Goal: Task Accomplishment & Management: Manage account settings

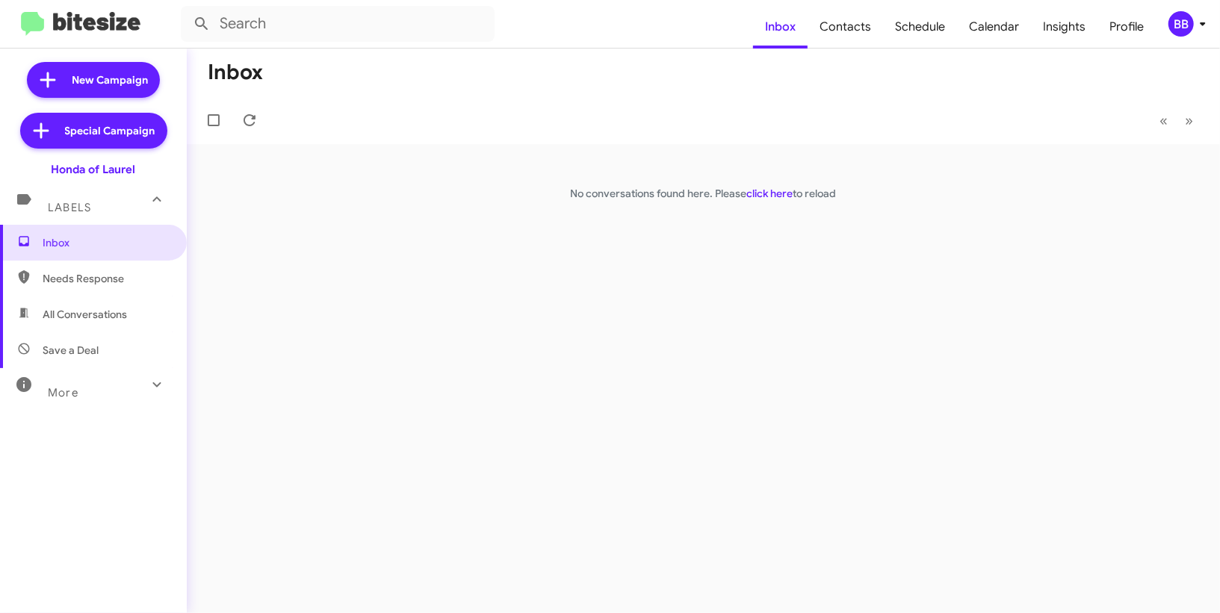
click at [1206, 16] on icon at bounding box center [1203, 24] width 18 height 18
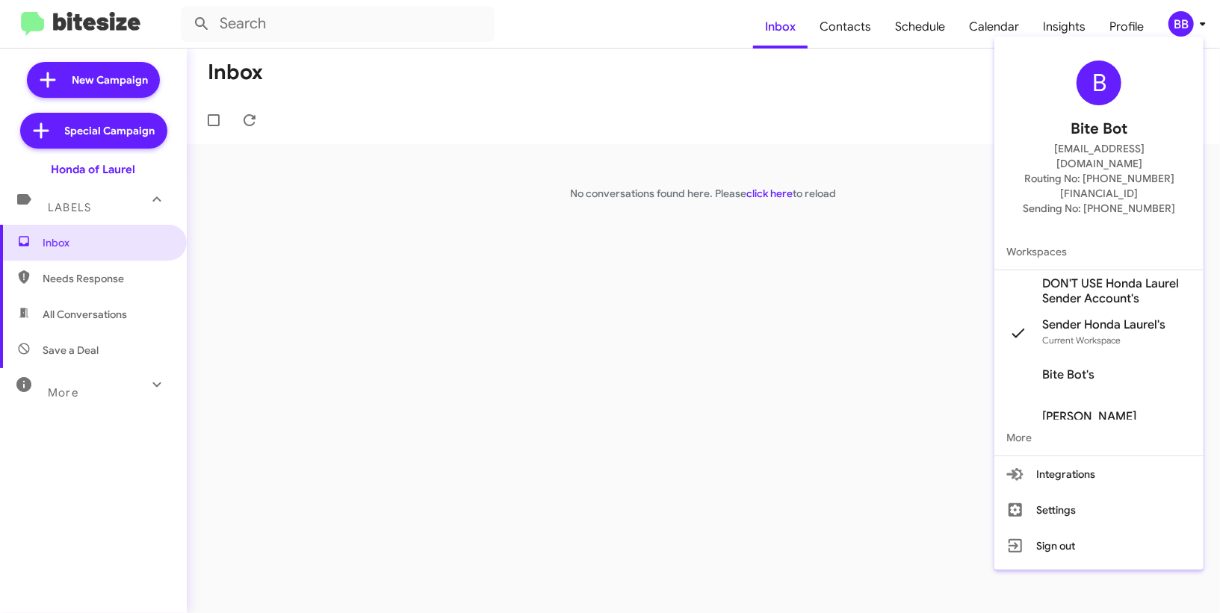
click at [838, 11] on div at bounding box center [610, 306] width 1220 height 613
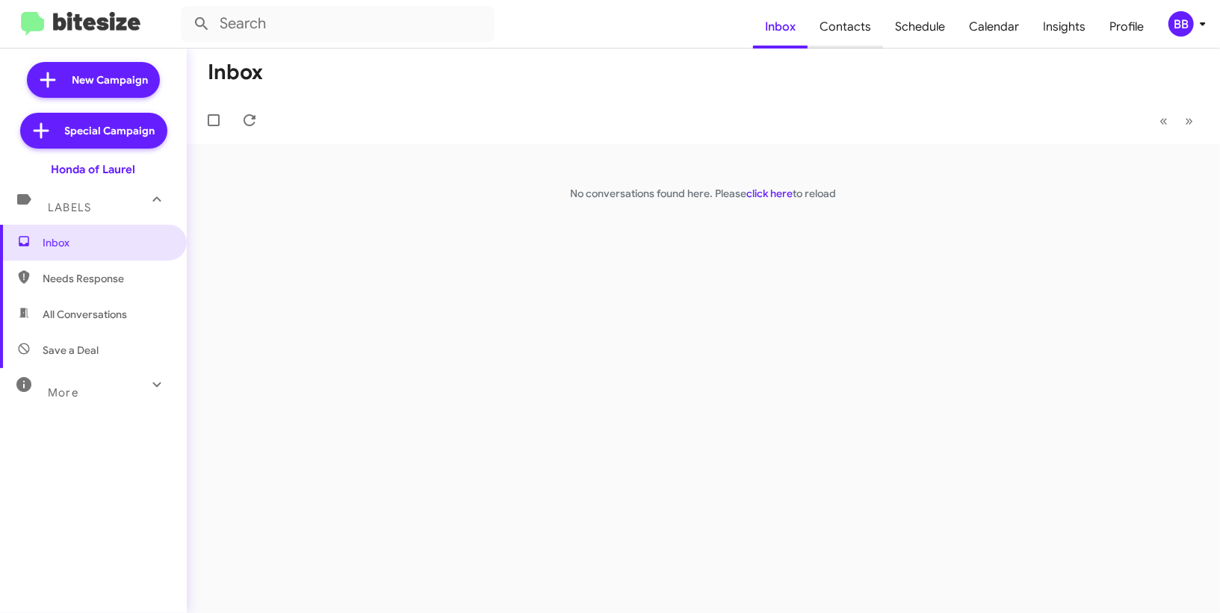
click at [840, 30] on span "Contacts" at bounding box center [845, 26] width 75 height 43
click at [766, 48] on span "Inbox" at bounding box center [780, 26] width 55 height 43
click at [828, 38] on span "Contacts" at bounding box center [845, 26] width 75 height 43
type input "in:groups"
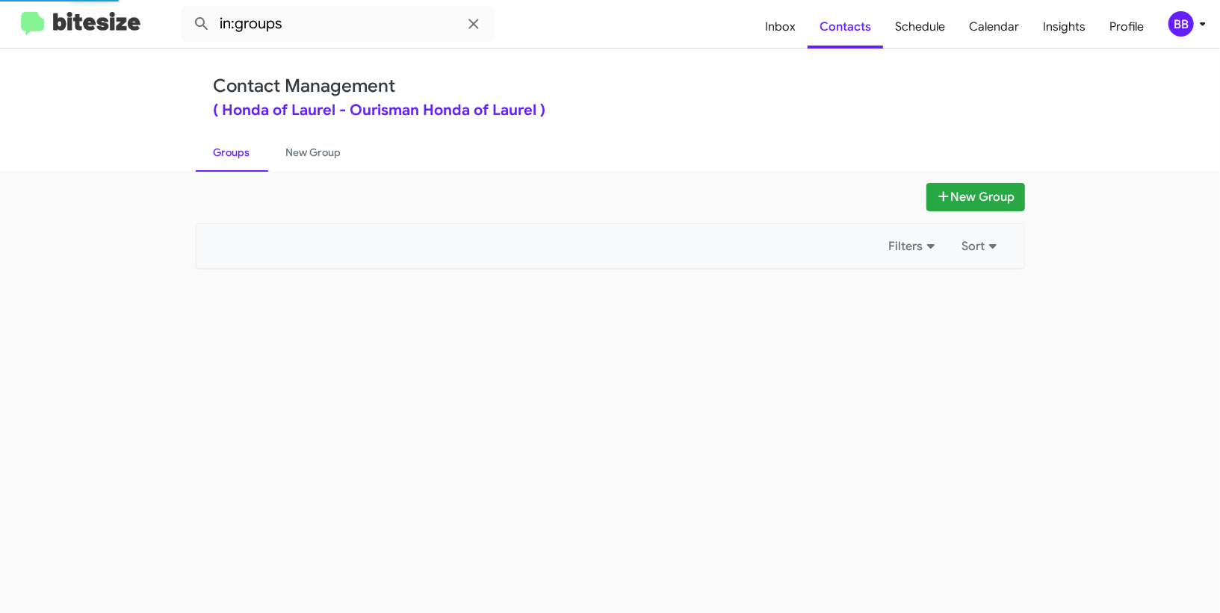
click at [1184, 25] on div "BB" at bounding box center [1180, 23] width 25 height 25
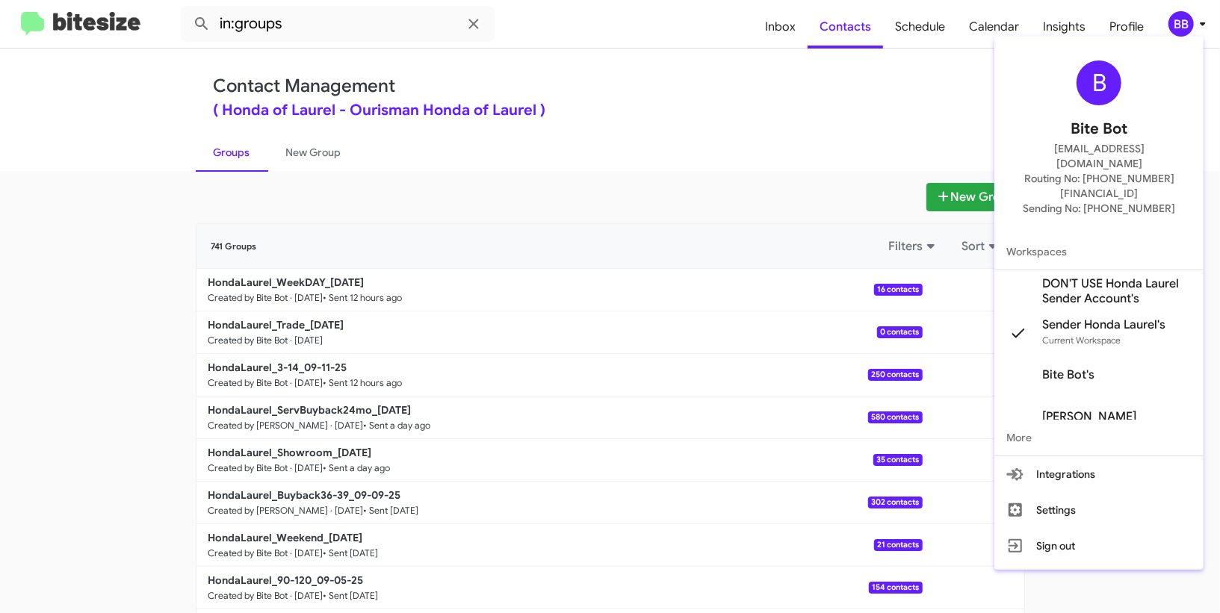
click at [336, 137] on div at bounding box center [610, 306] width 1220 height 613
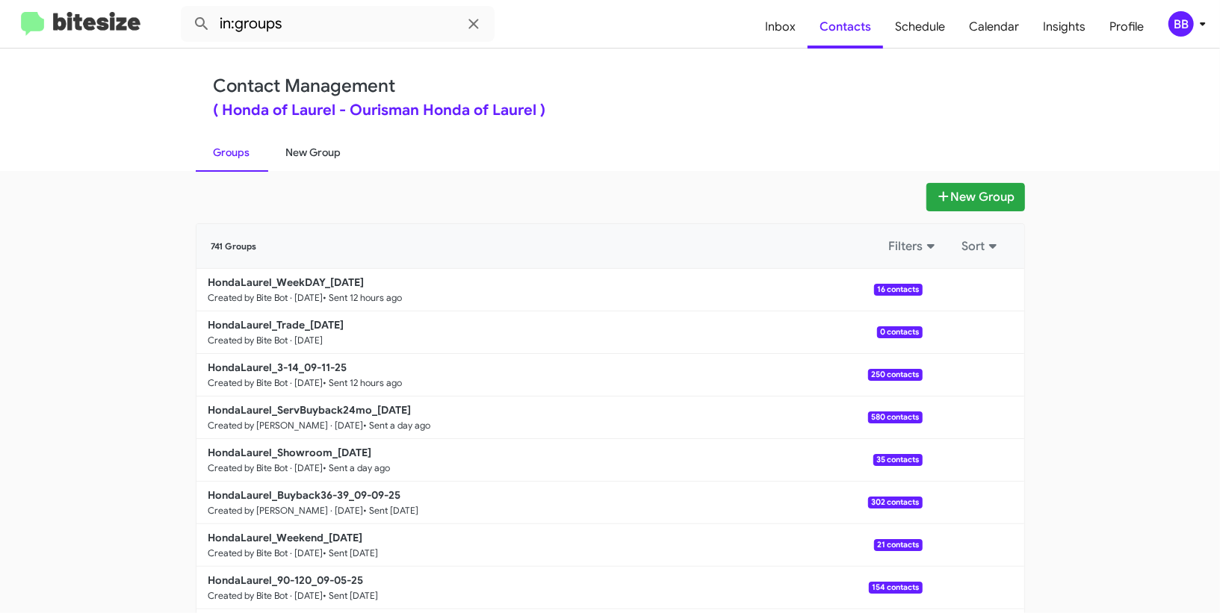
click at [326, 152] on link "New Group" at bounding box center [313, 152] width 91 height 39
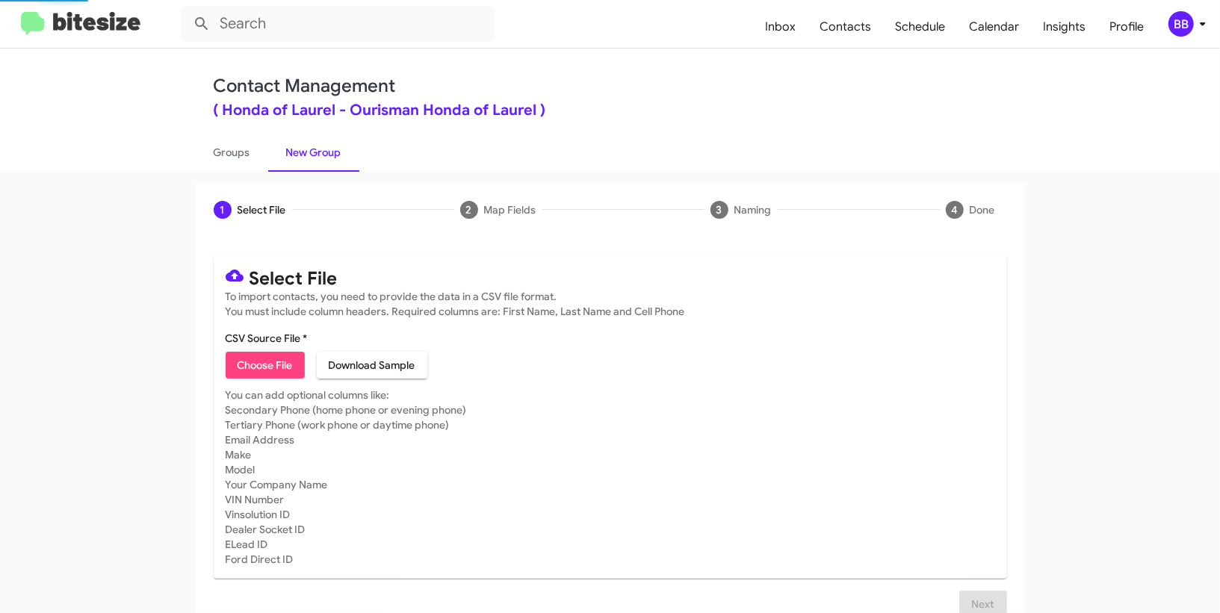
click at [259, 365] on span "Choose File" at bounding box center [265, 365] width 55 height 27
click at [278, 353] on span "Choose File" at bounding box center [265, 365] width 55 height 27
type input "HondaLaurel_16-90_09-12-25"
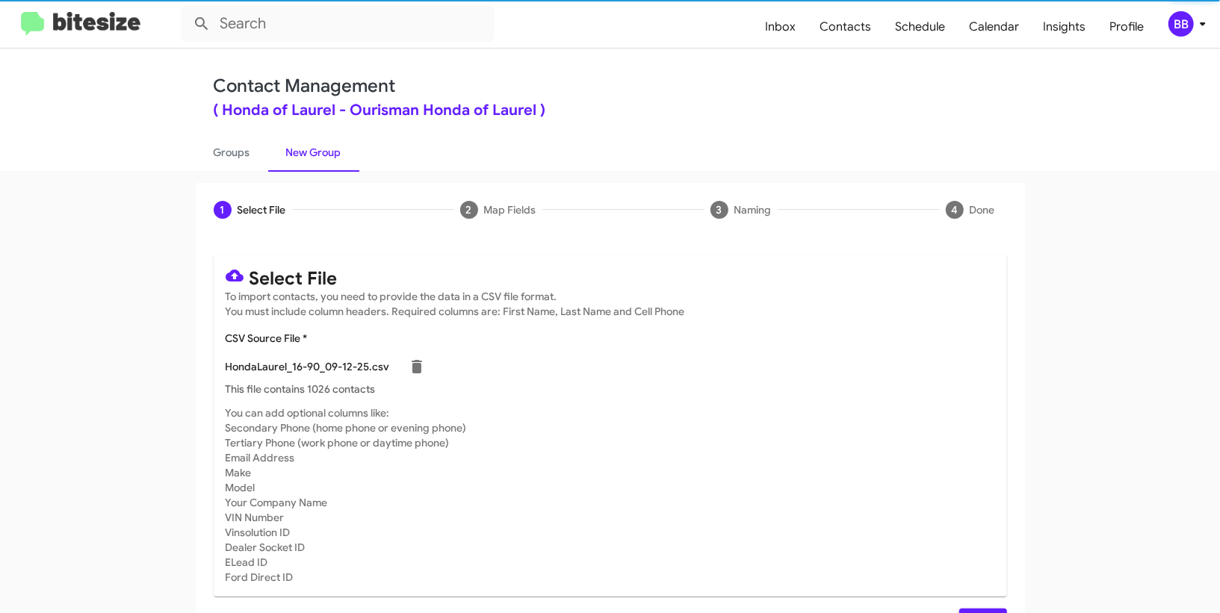
scroll to position [39, 0]
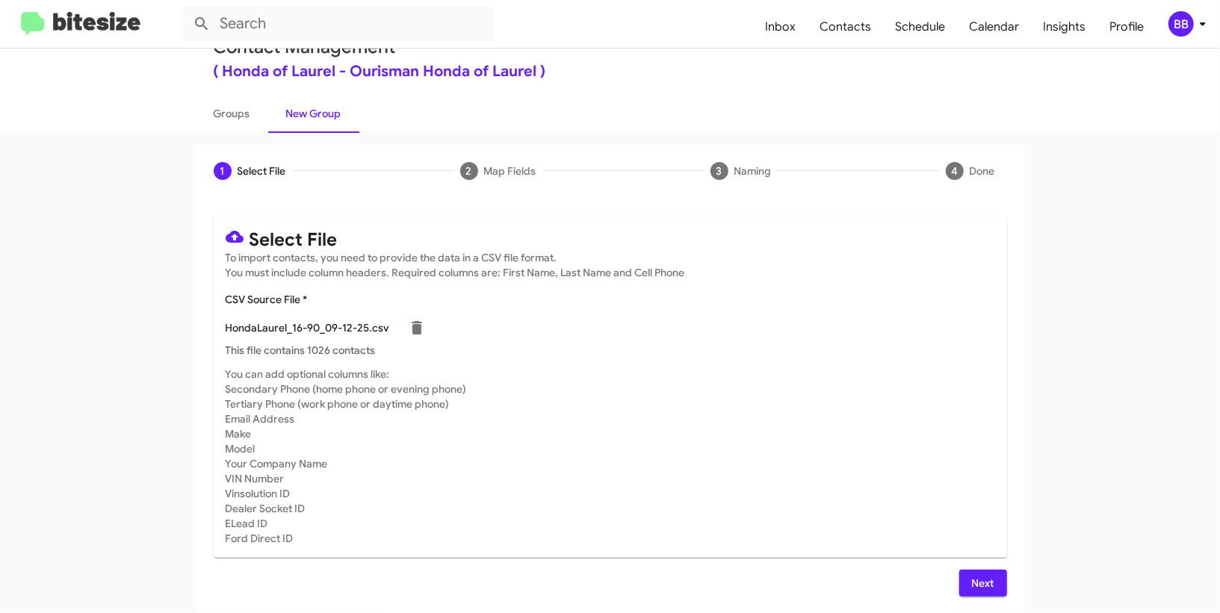
click at [974, 593] on span "Next" at bounding box center [983, 583] width 24 height 27
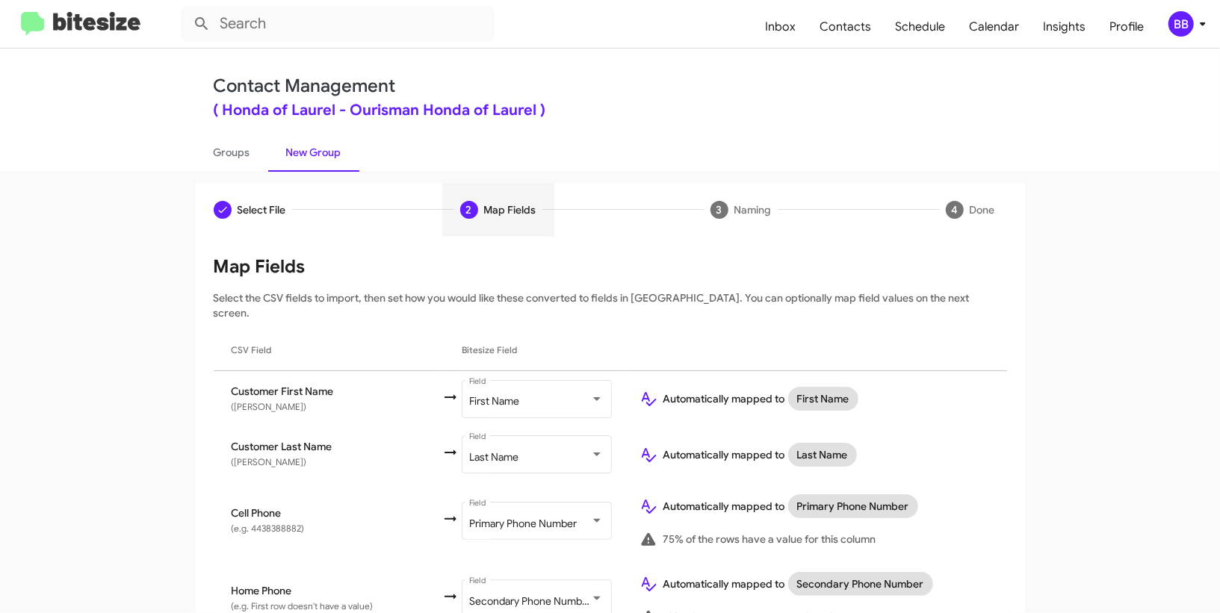
scroll to position [790, 0]
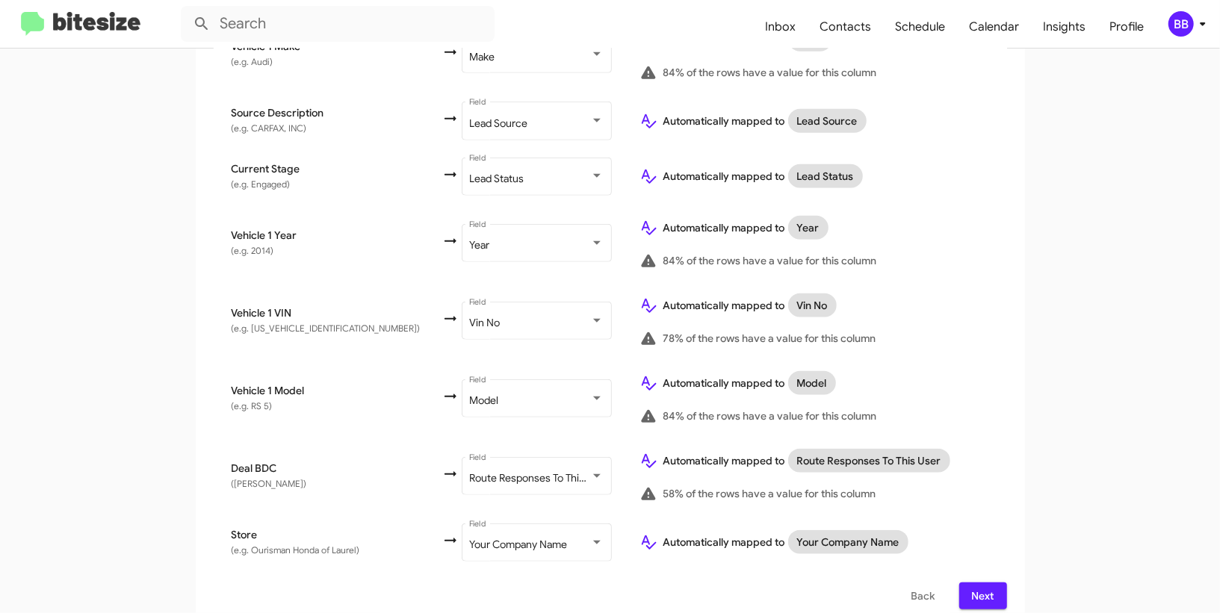
click at [996, 583] on button "Next" at bounding box center [983, 596] width 48 height 27
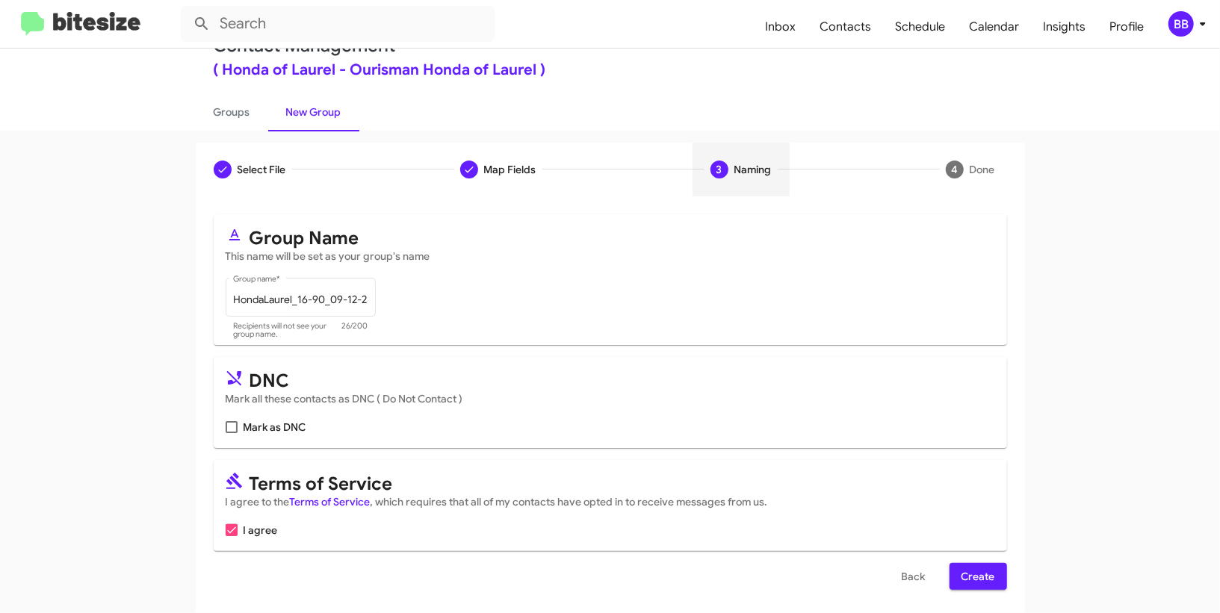
scroll to position [46, 0]
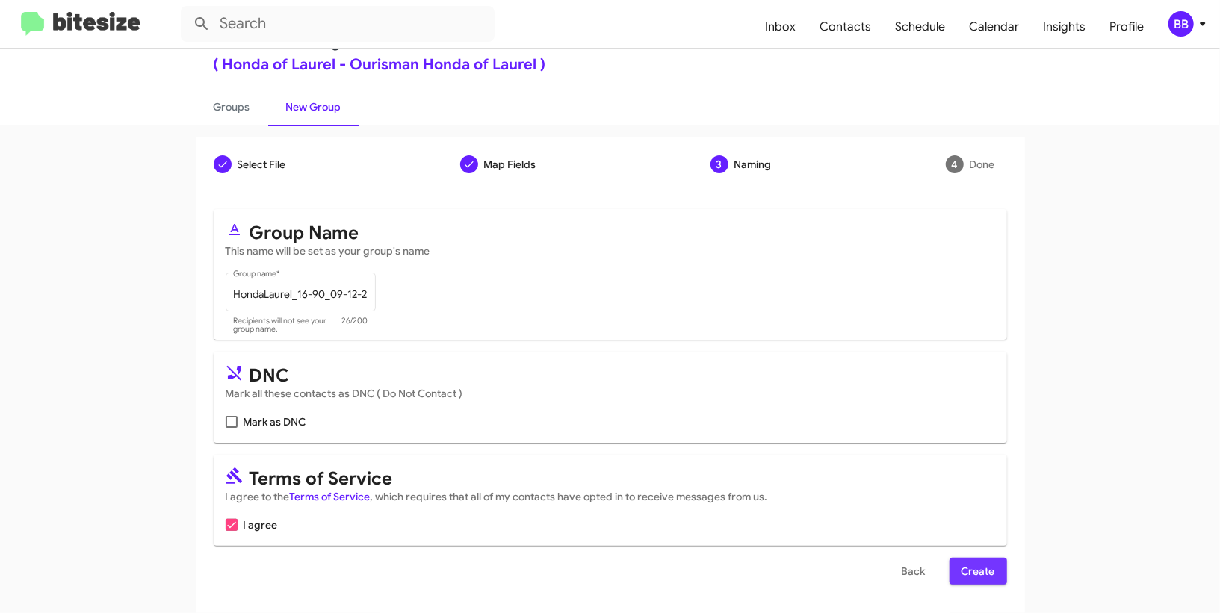
click at [985, 566] on span "Create" at bounding box center [978, 571] width 34 height 27
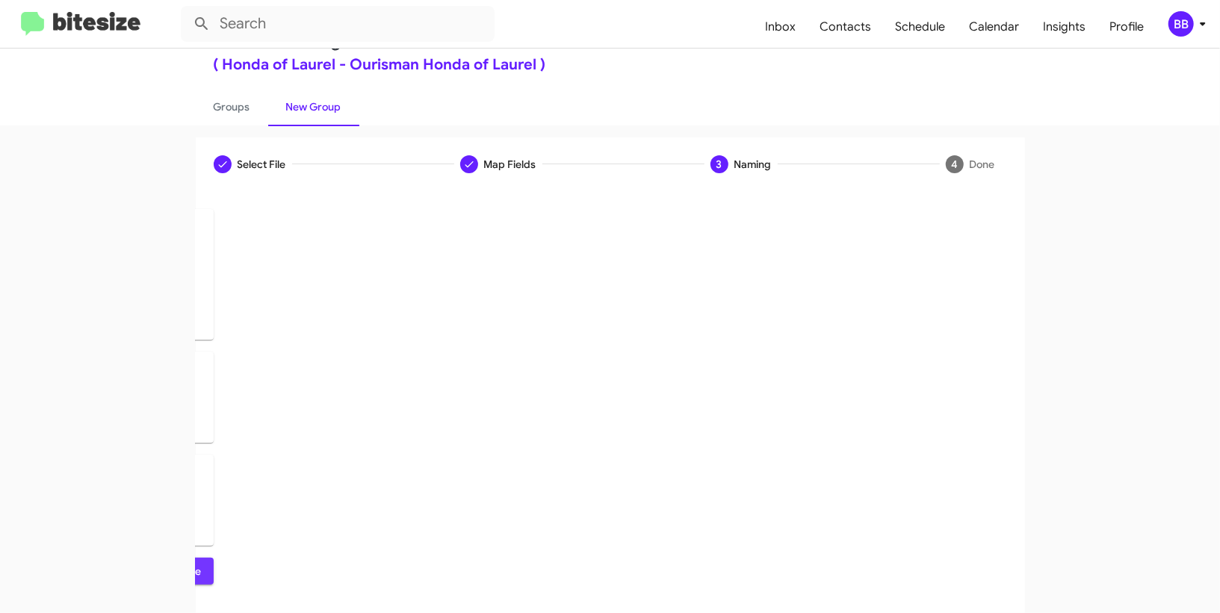
scroll to position [0, 0]
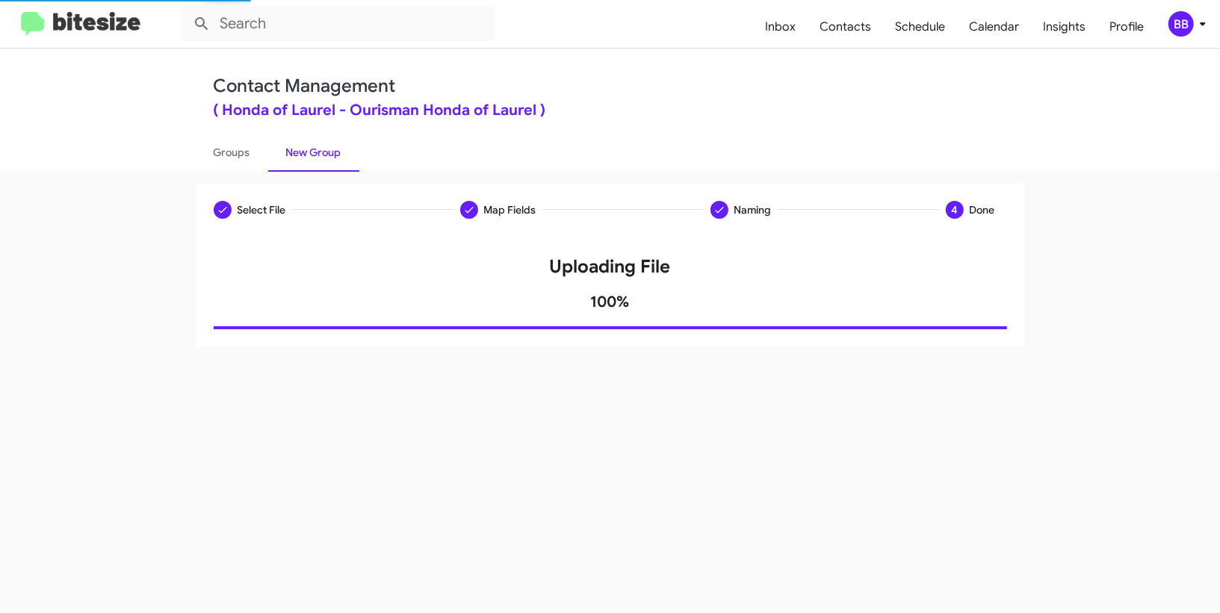
click at [185, 127] on div "Contact Management ( Honda of Laurel - Ourisman Honda of Laurel ) Groups New Gr…" at bounding box center [611, 110] width 852 height 123
click at [239, 142] on link "Groups" at bounding box center [232, 152] width 72 height 39
type input "in:groups"
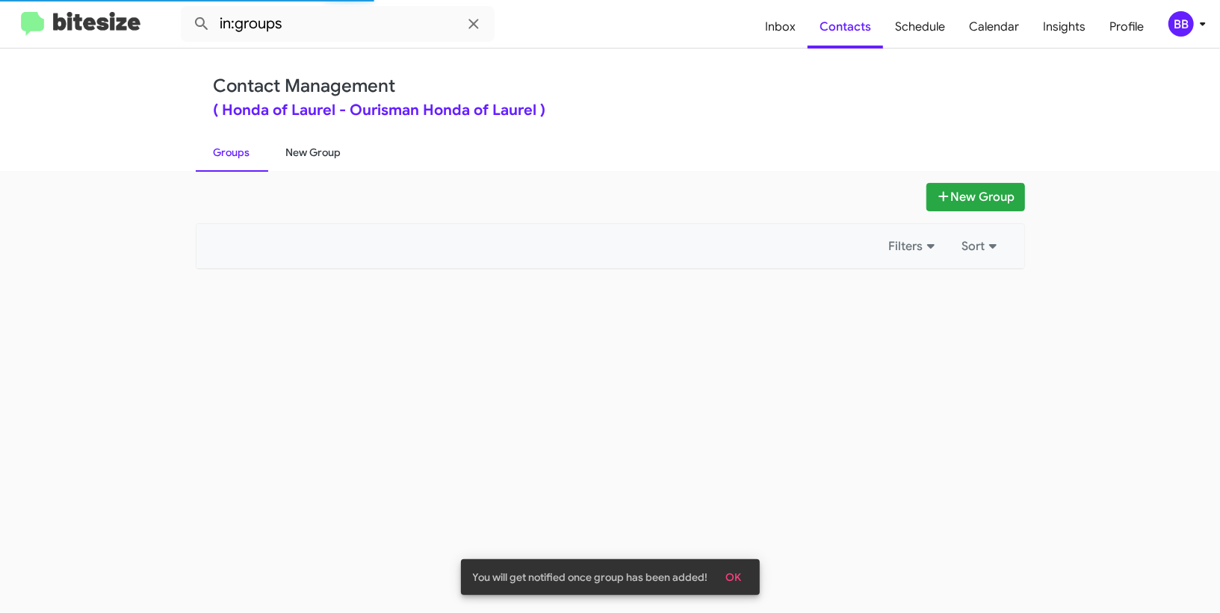
click at [299, 154] on link "New Group" at bounding box center [313, 152] width 91 height 39
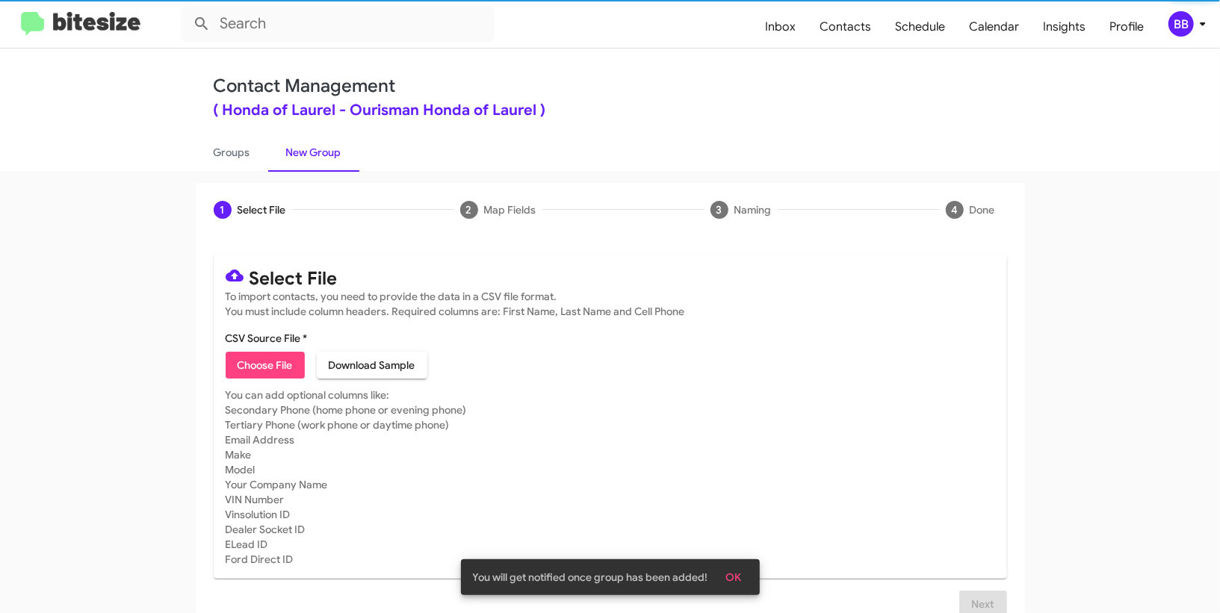
click at [292, 358] on span "Choose File" at bounding box center [265, 365] width 55 height 27
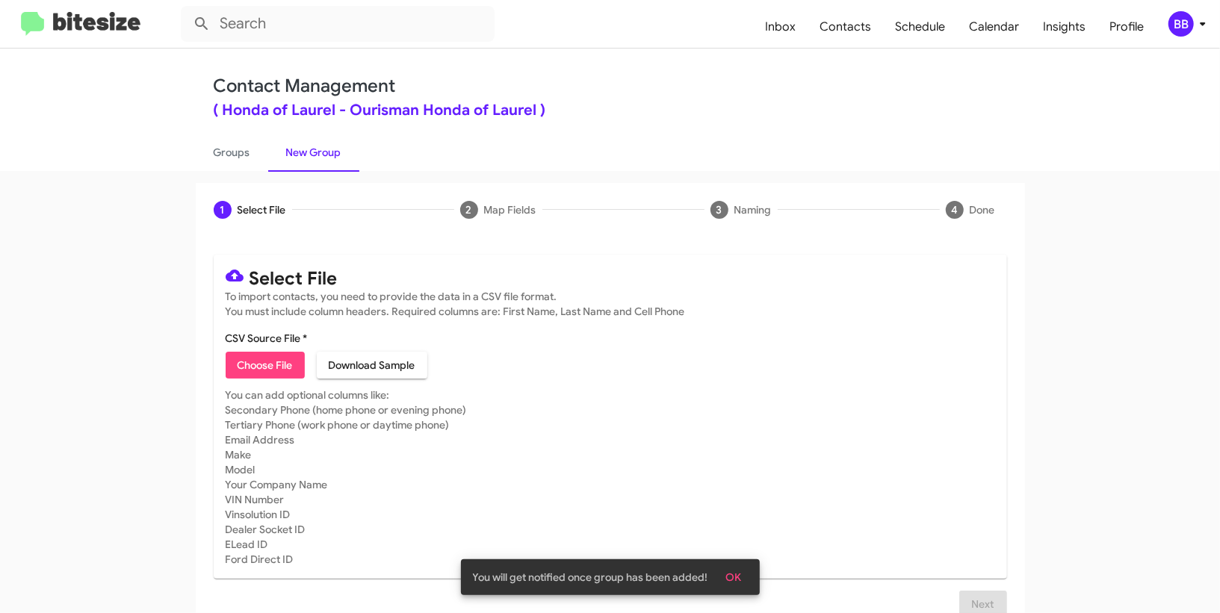
type input "HondaLaurel_90-120_09-12-25"
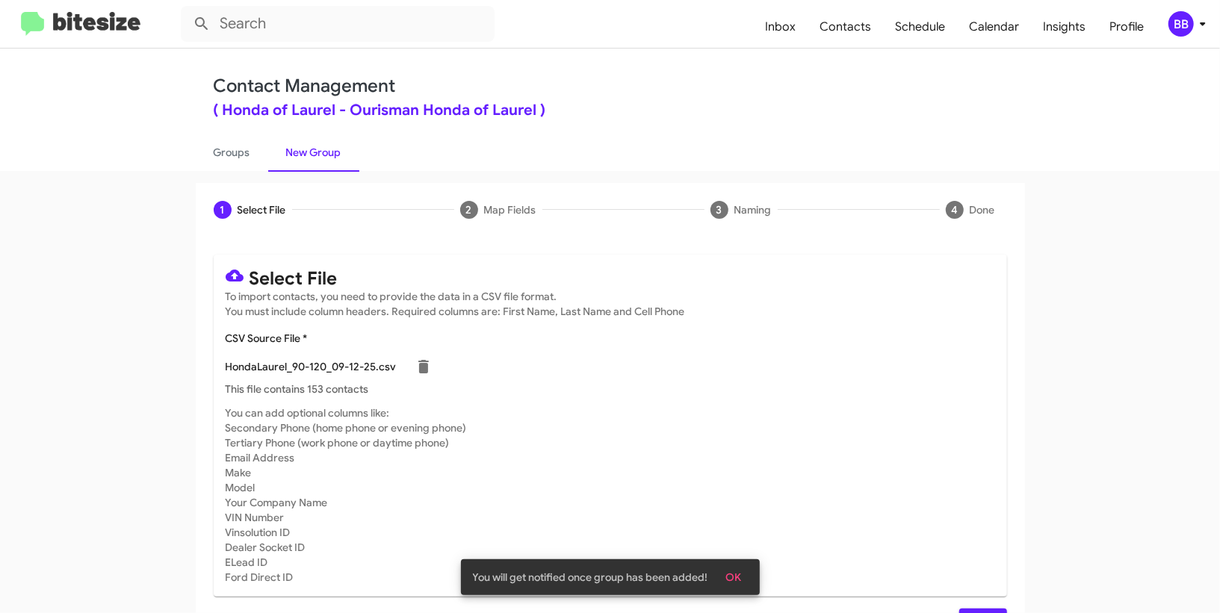
scroll to position [39, 0]
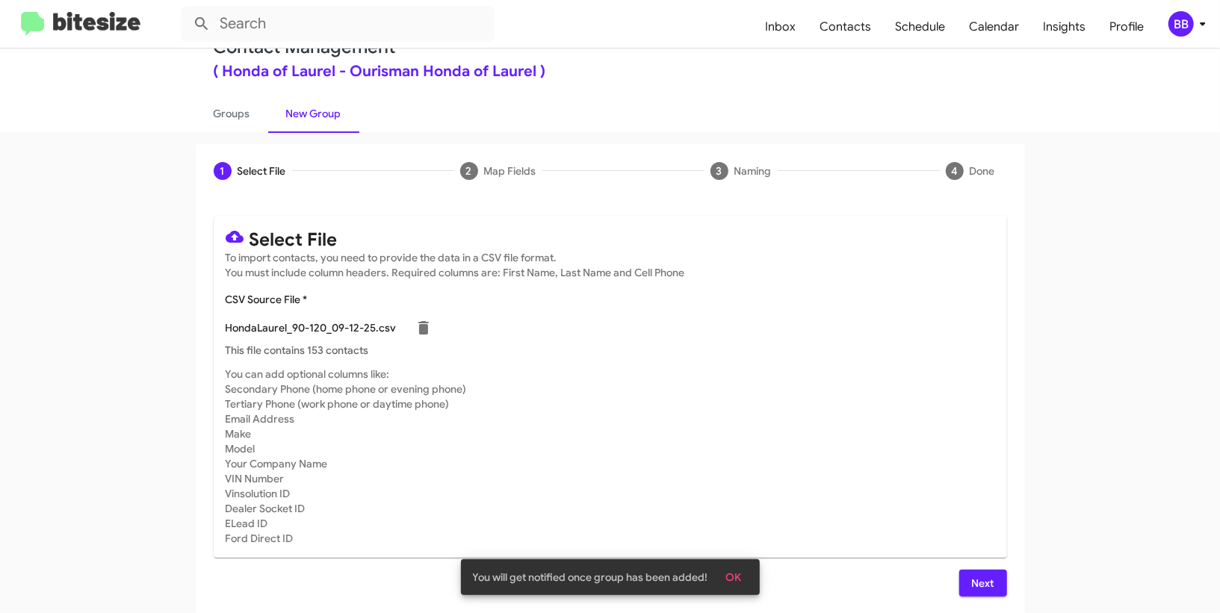
click at [974, 577] on span "Next" at bounding box center [983, 583] width 24 height 27
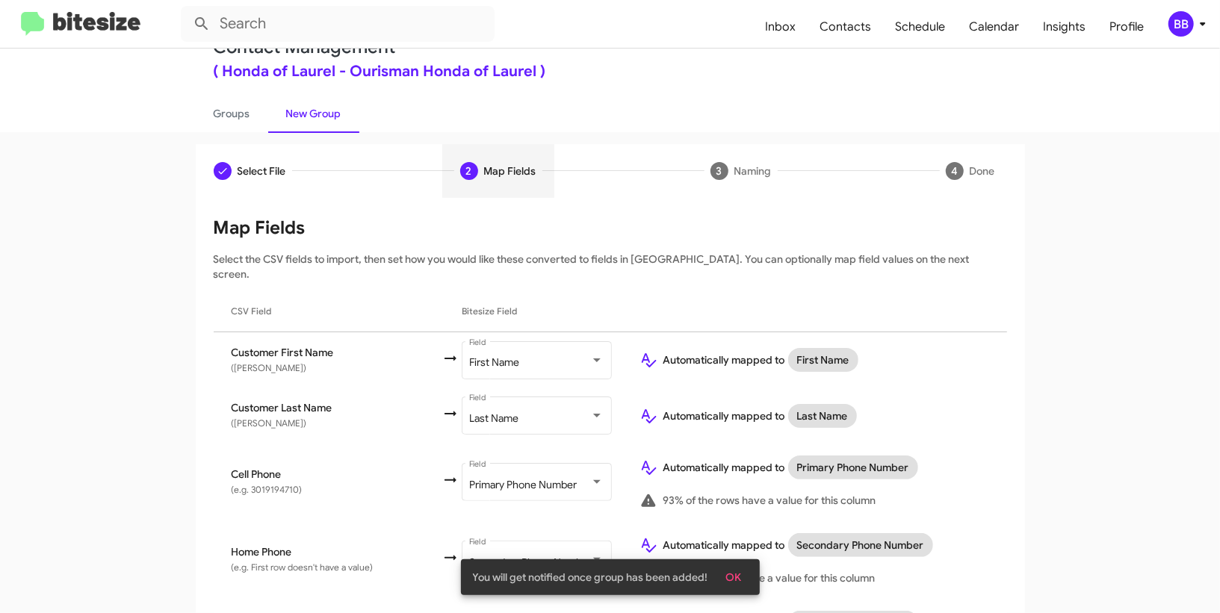
scroll to position [790, 0]
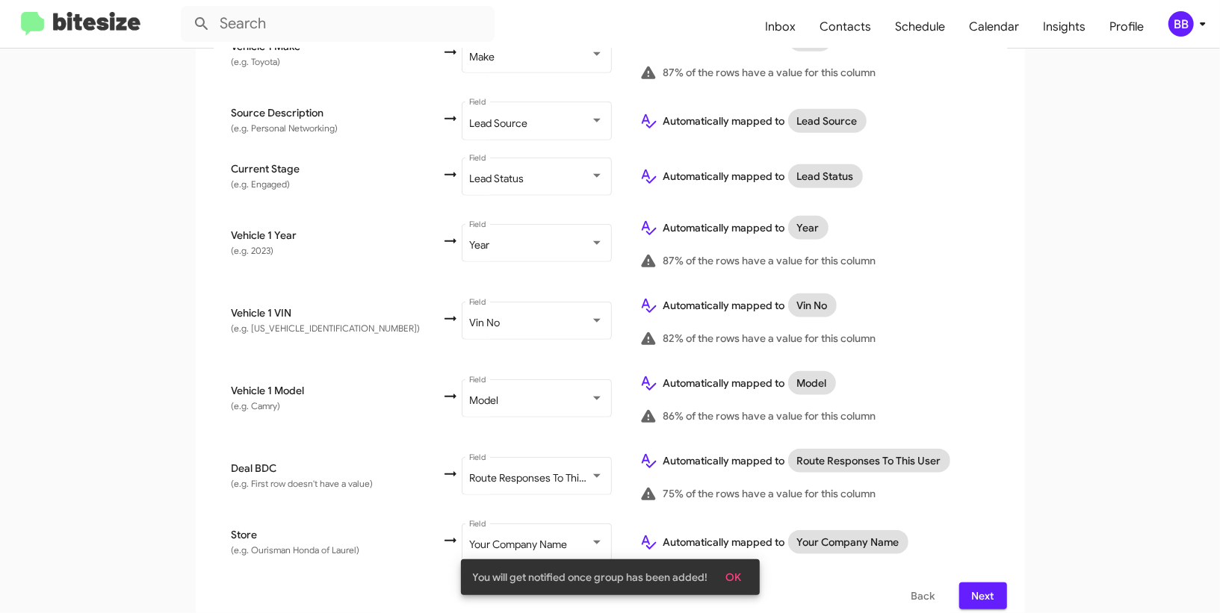
click at [967, 596] on div "Select File To import contacts, you need to provide the data in a CSV file form…" at bounding box center [610, 37] width 829 height 1180
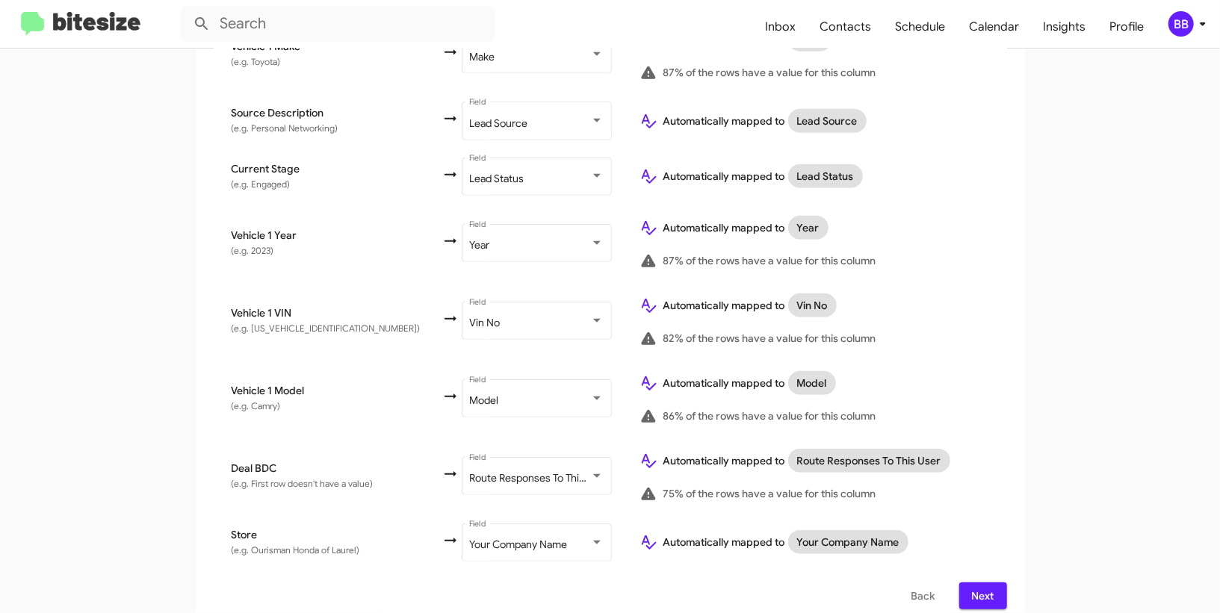
click at [979, 558] on div "Map Fields Select the CSV fields to import, then set how you would like these c…" at bounding box center [610, 37] width 793 height 1144
click at [978, 583] on span "Next" at bounding box center [983, 596] width 24 height 27
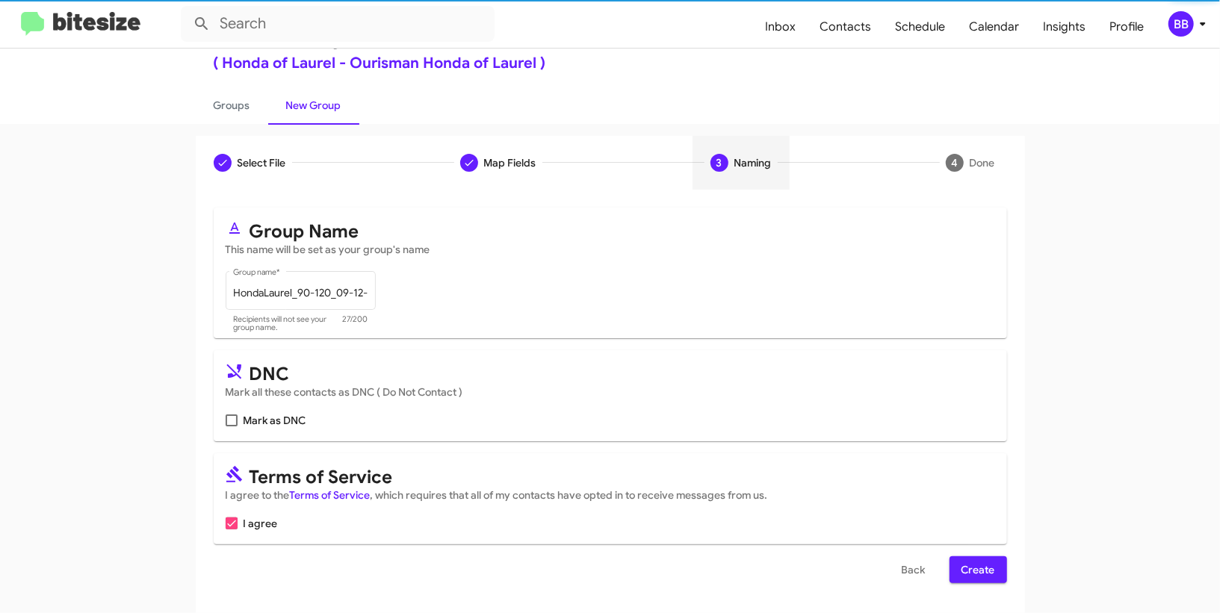
scroll to position [46, 0]
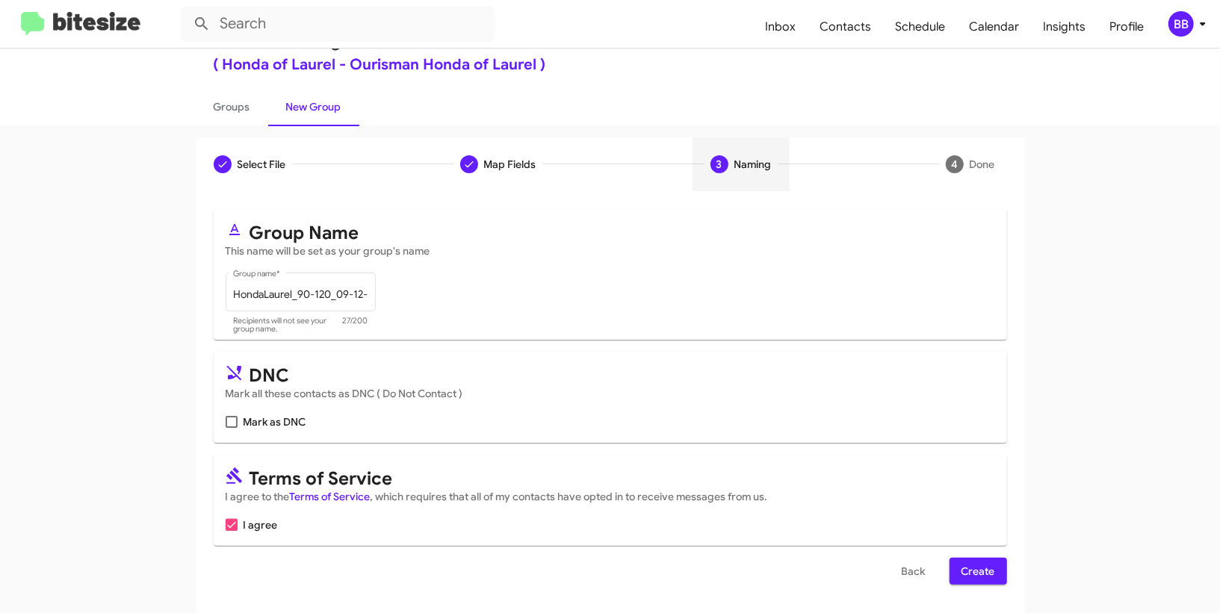
click at [980, 583] on span "Create" at bounding box center [978, 571] width 34 height 27
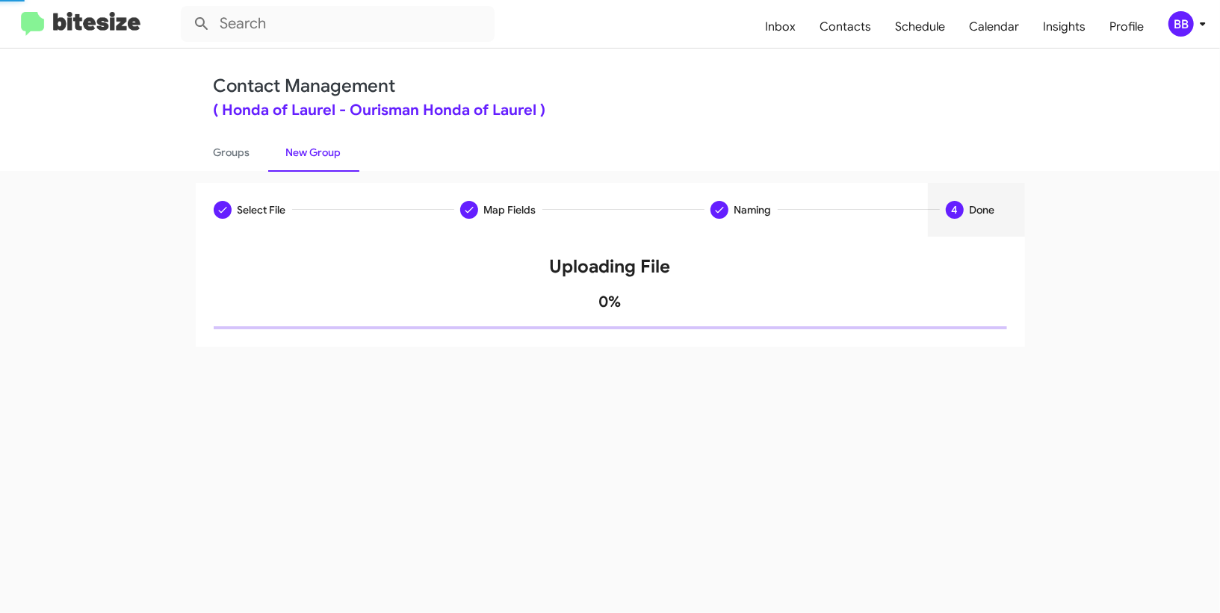
scroll to position [0, 0]
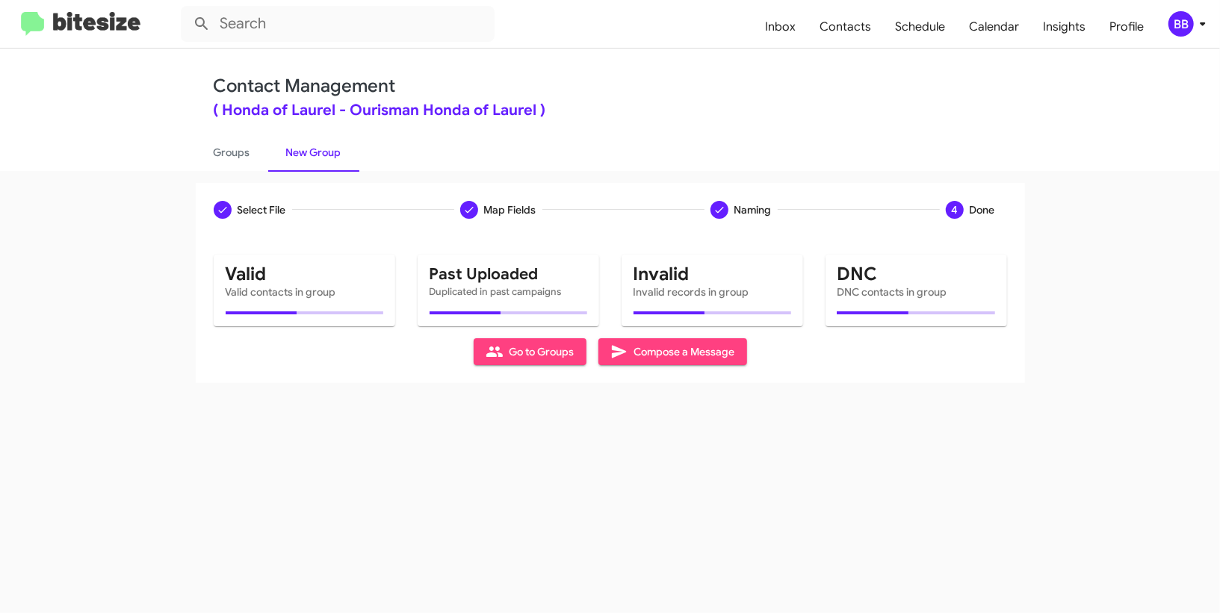
click at [247, 175] on div "Select File Map Fields Naming 4 Done Select File To import contacts, you need t…" at bounding box center [610, 392] width 1220 height 442
click at [247, 170] on link "Groups" at bounding box center [232, 152] width 72 height 39
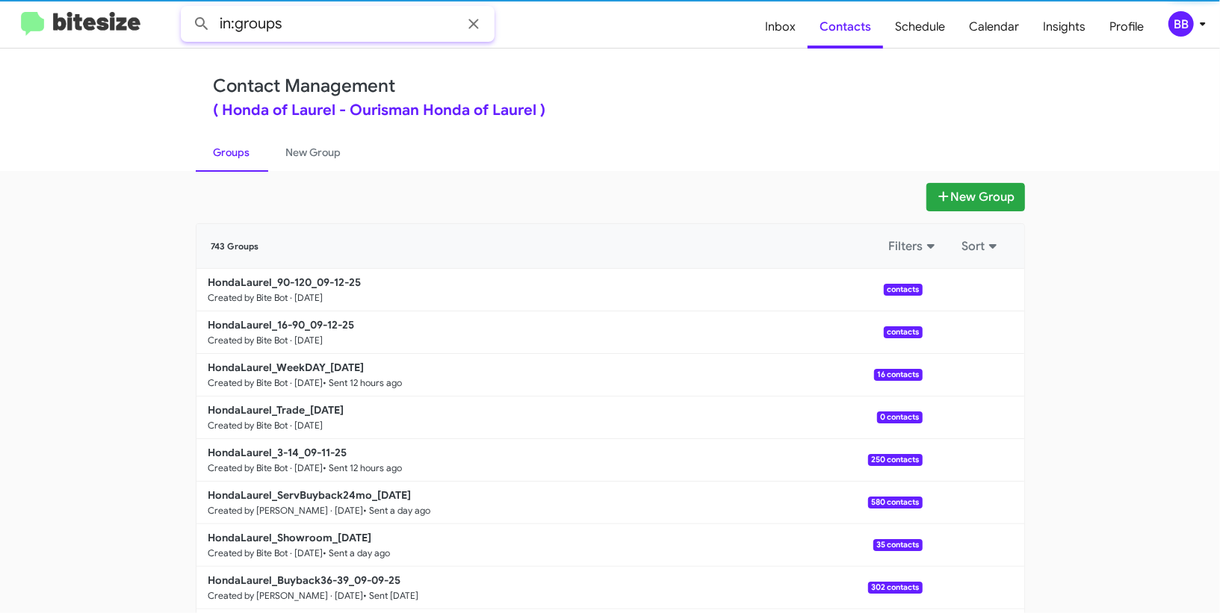
click at [314, 34] on input "in:groups" at bounding box center [338, 24] width 314 height 36
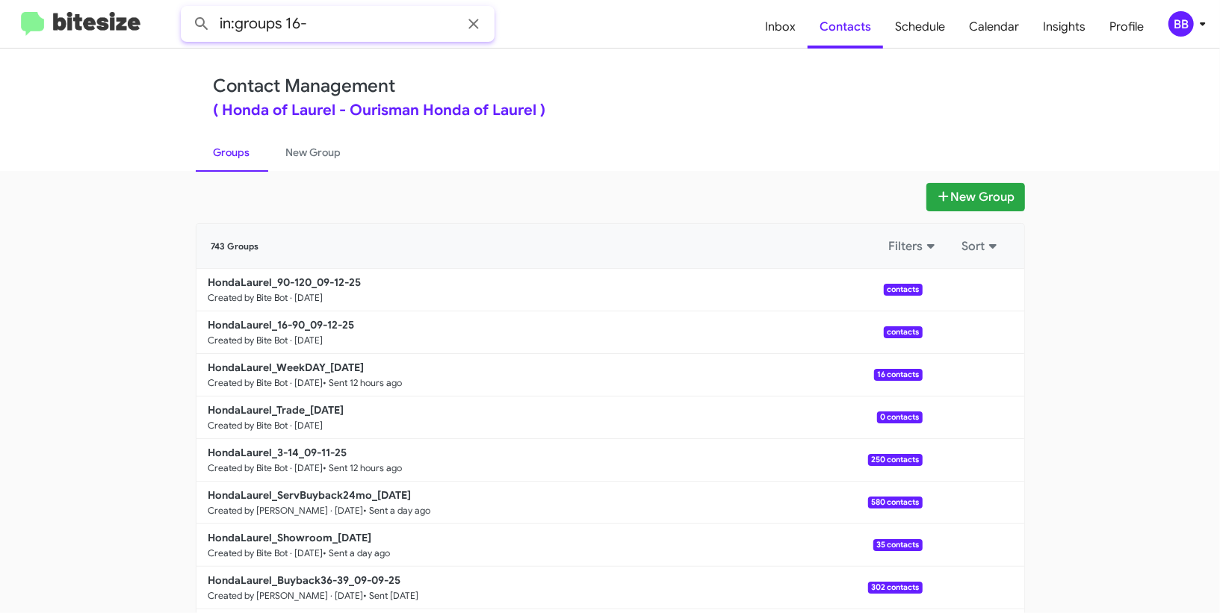
click at [187, 9] on button at bounding box center [202, 24] width 30 height 30
type input "in:groups 90-"
click at [187, 9] on button at bounding box center [202, 24] width 30 height 30
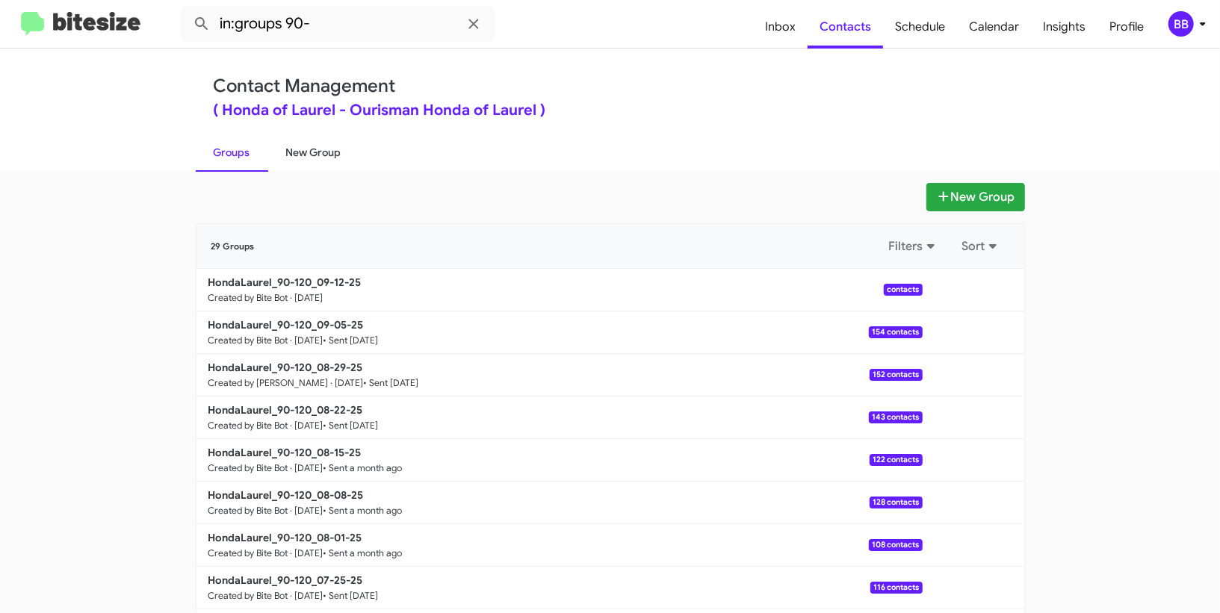
click at [317, 155] on link "New Group" at bounding box center [313, 152] width 91 height 39
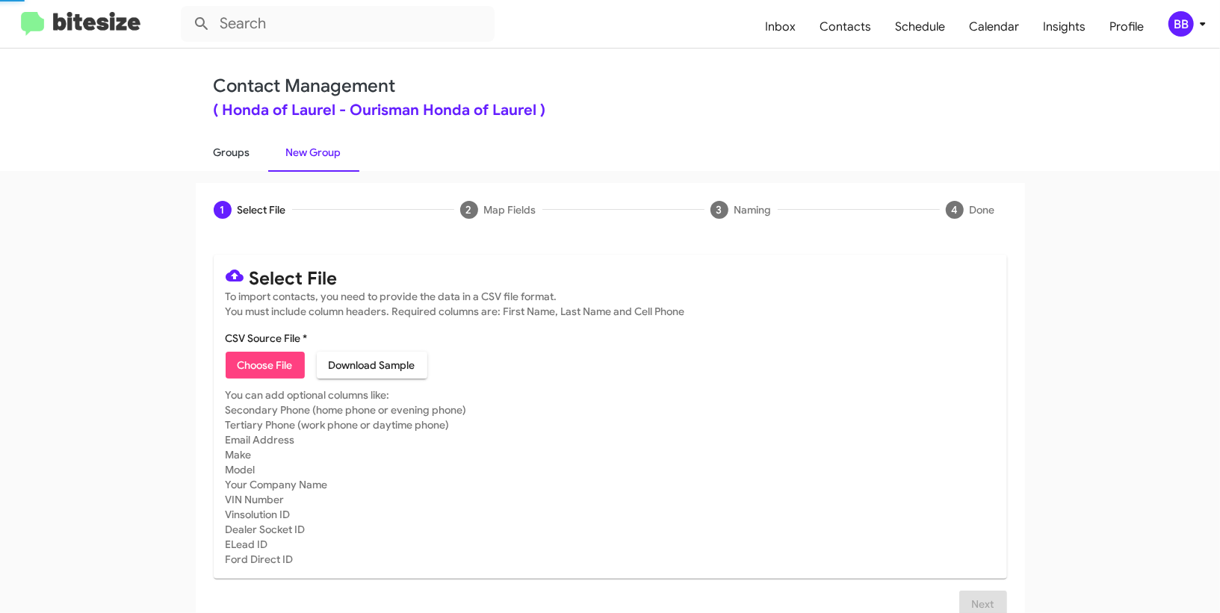
click at [252, 152] on link "Groups" at bounding box center [232, 152] width 72 height 39
type input "in:groups"
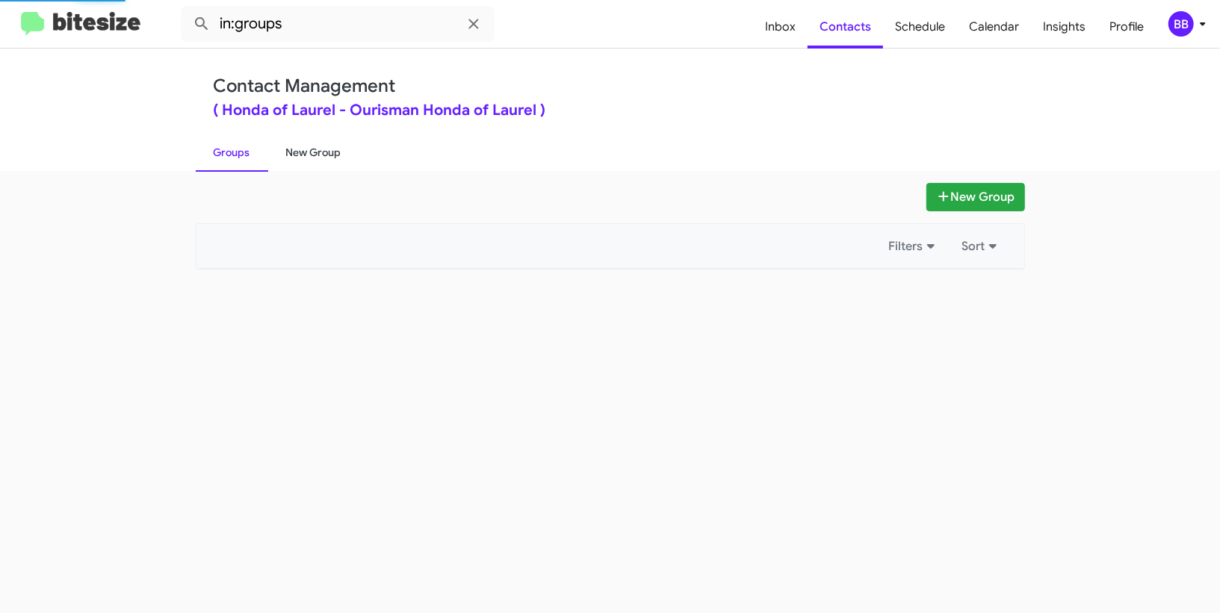
drag, startPoint x: 252, startPoint y: 152, endPoint x: 288, endPoint y: 159, distance: 36.5
click at [252, 152] on link "Groups" at bounding box center [232, 152] width 72 height 39
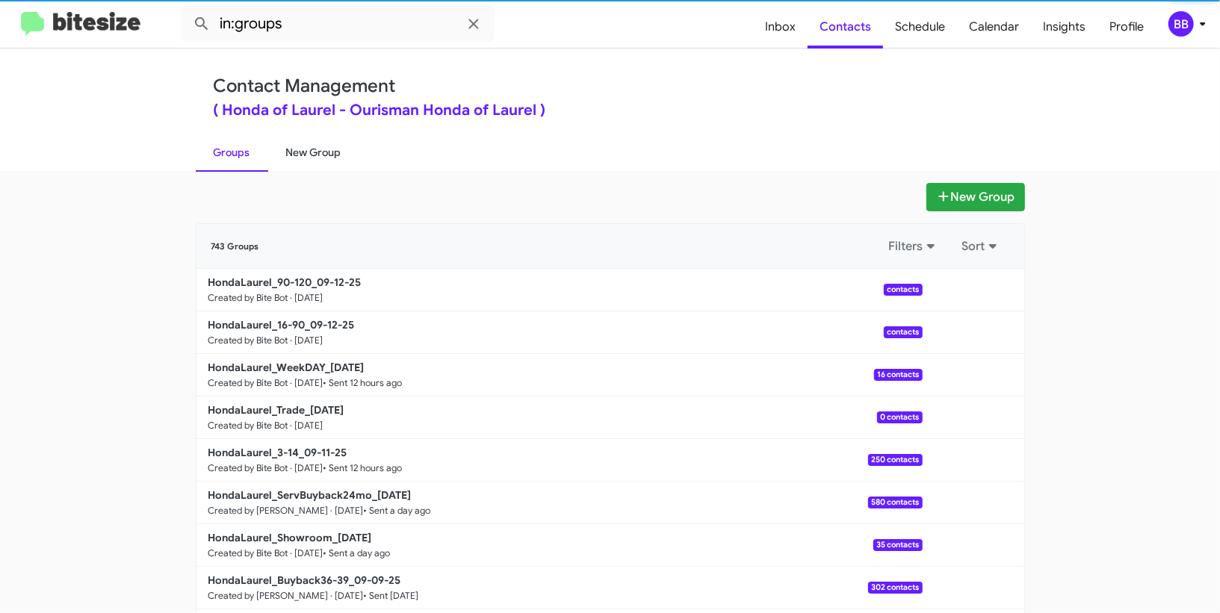
click at [288, 160] on link "New Group" at bounding box center [313, 152] width 91 height 39
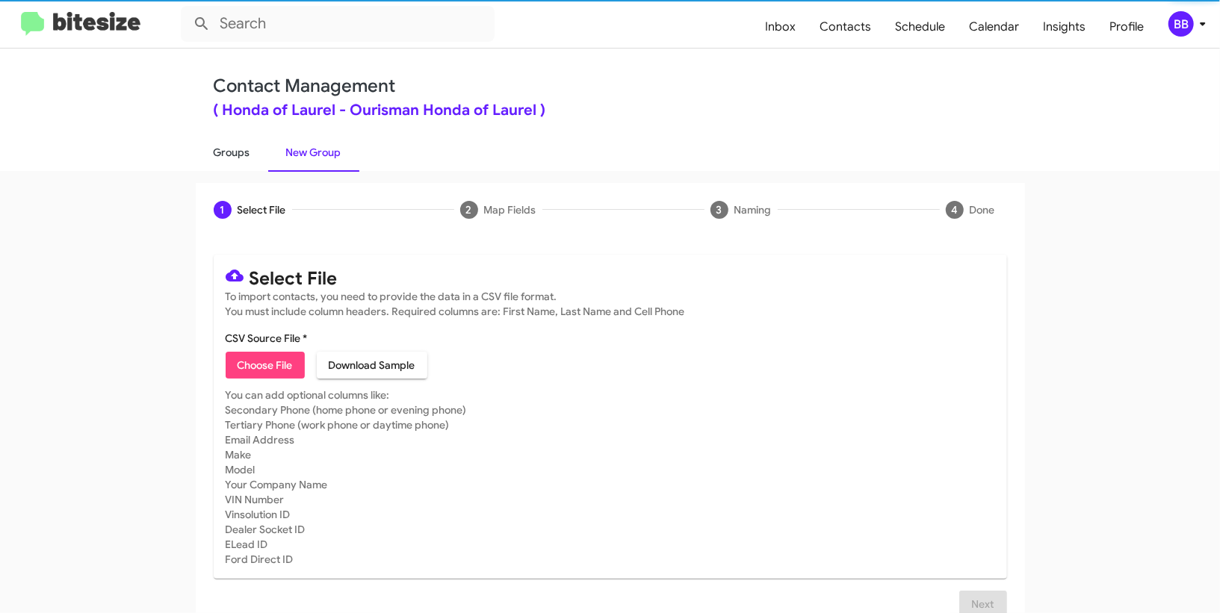
click at [247, 159] on link "Groups" at bounding box center [232, 152] width 72 height 39
type input "in:groups"
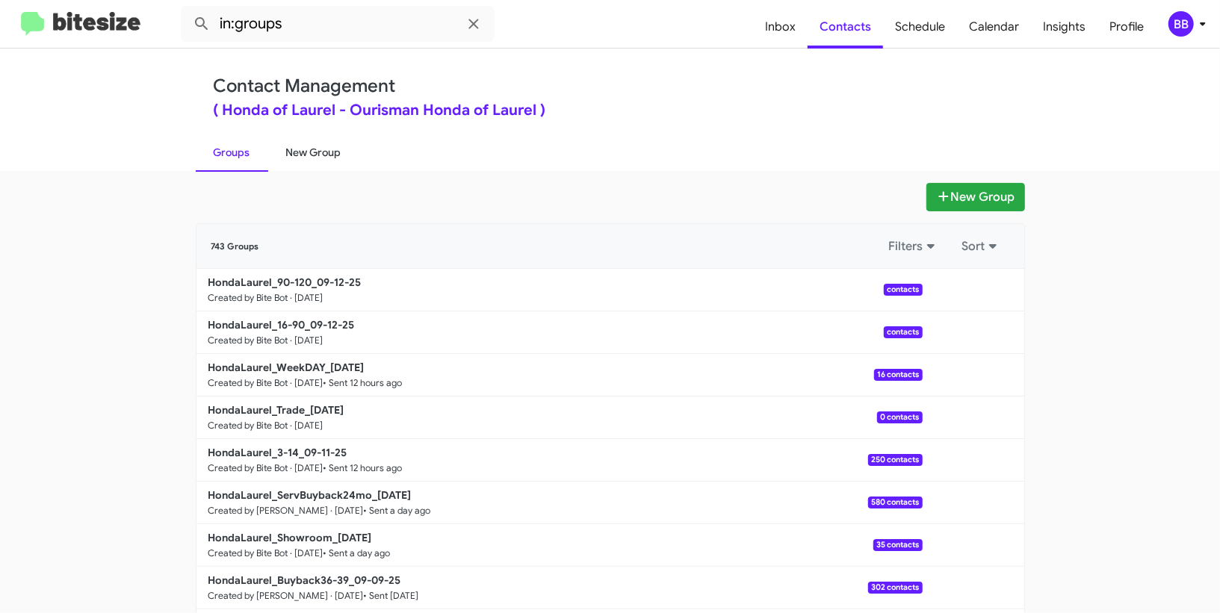
click at [326, 159] on link "New Group" at bounding box center [313, 152] width 91 height 39
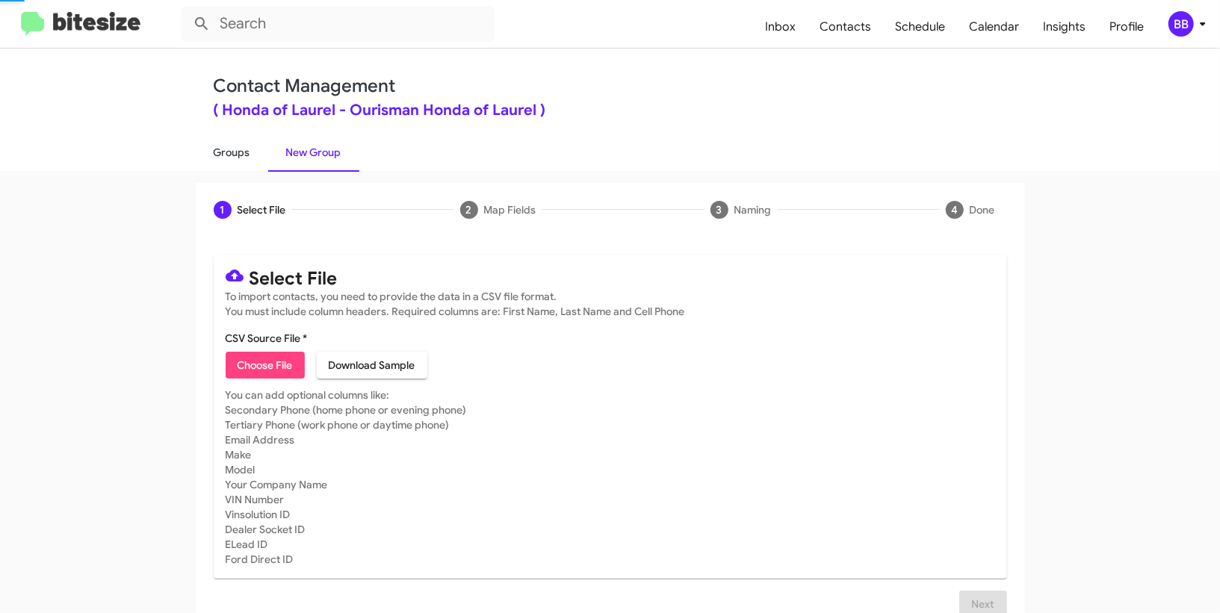
click at [258, 154] on link "Groups" at bounding box center [232, 152] width 72 height 39
type input "in:groups"
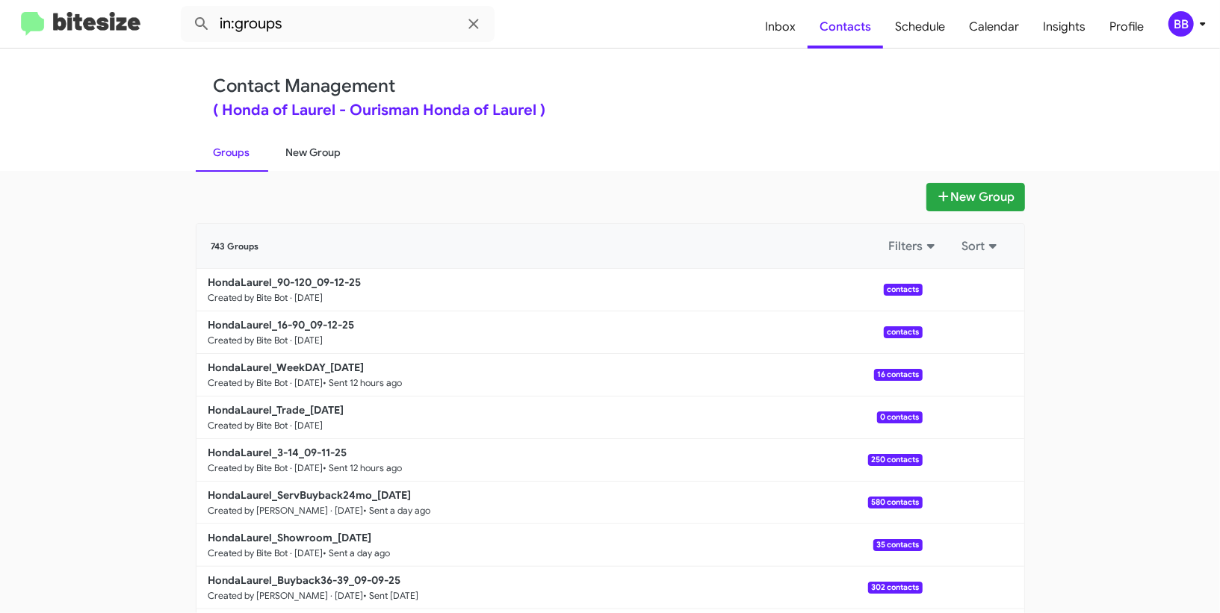
click at [323, 137] on link "New Group" at bounding box center [313, 152] width 91 height 39
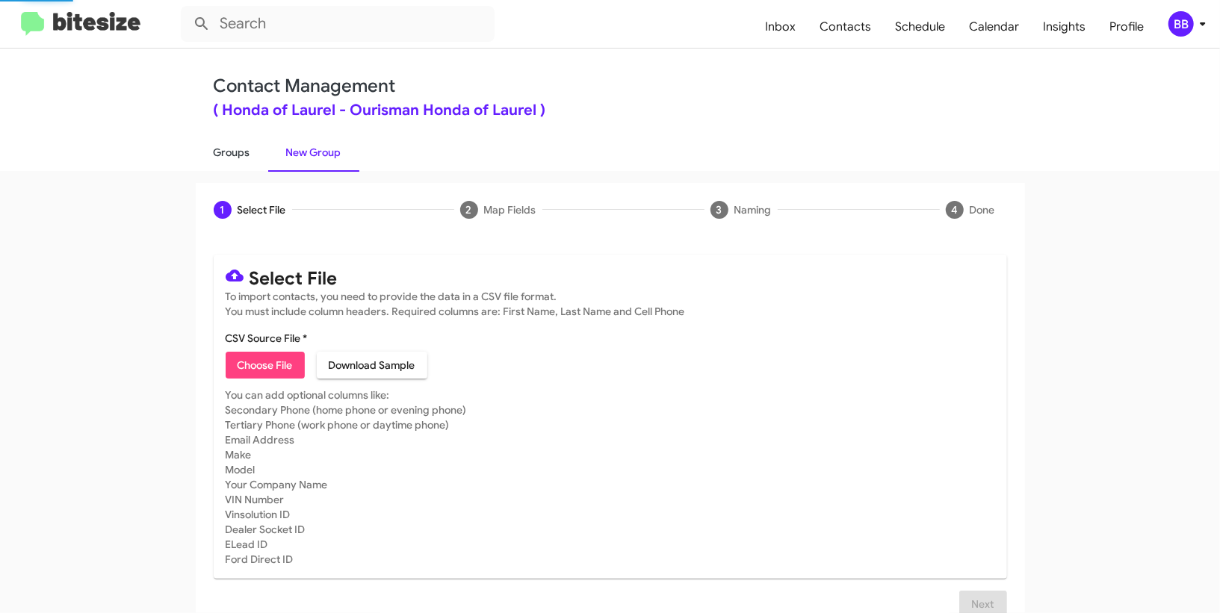
click at [242, 143] on link "Groups" at bounding box center [232, 152] width 72 height 39
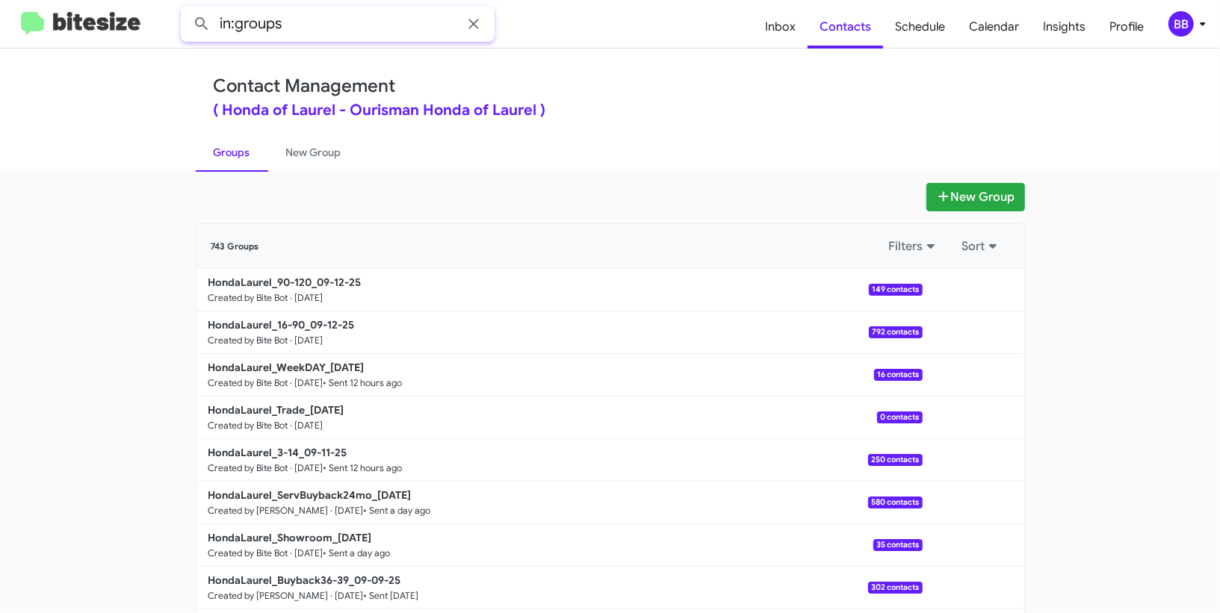
click at [336, 29] on input "in:groups" at bounding box center [338, 24] width 314 height 36
click at [187, 9] on button at bounding box center [202, 24] width 30 height 30
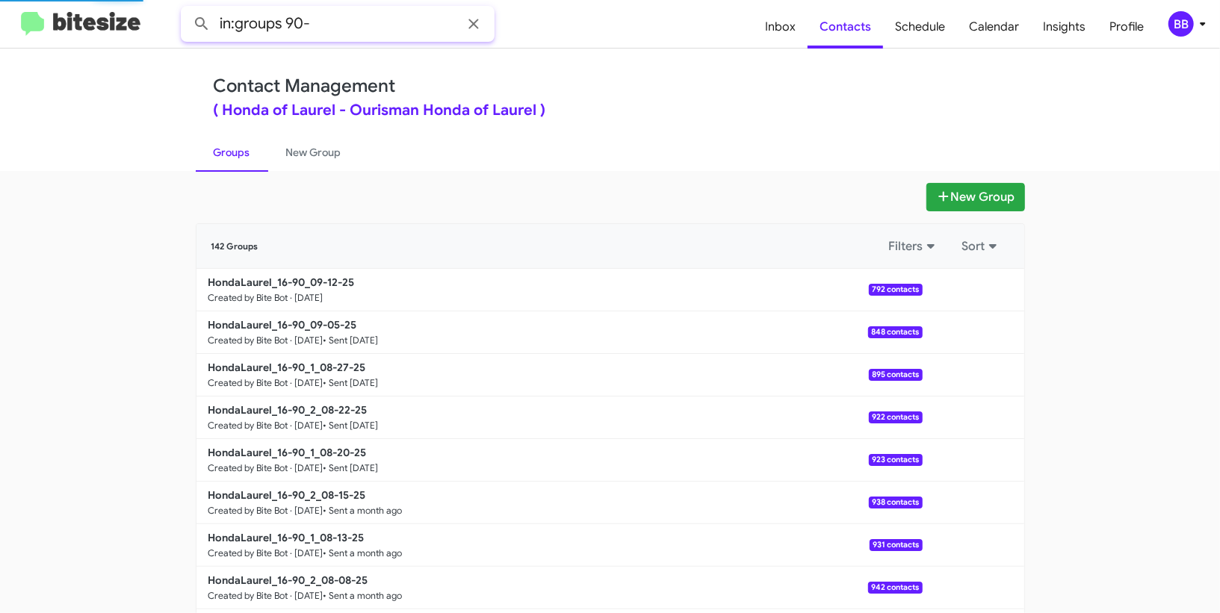
type input "in:groups 90-"
click at [187, 9] on button at bounding box center [202, 24] width 30 height 30
click at [332, 166] on link "New Group" at bounding box center [313, 152] width 91 height 39
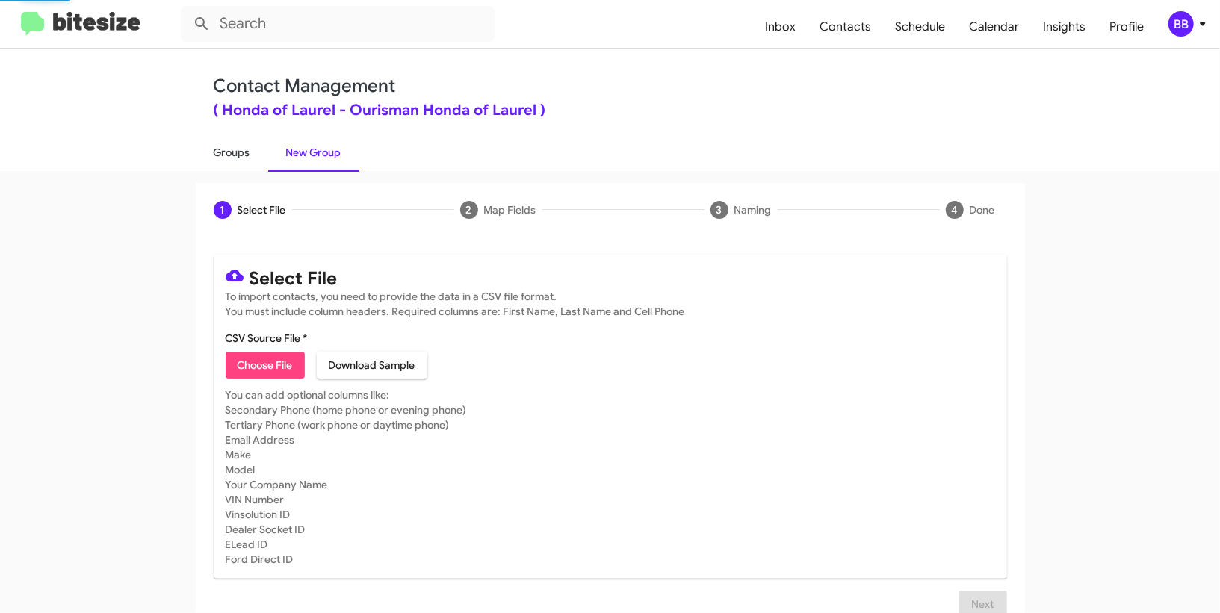
click at [232, 169] on link "Groups" at bounding box center [232, 152] width 72 height 39
type input "in:groups"
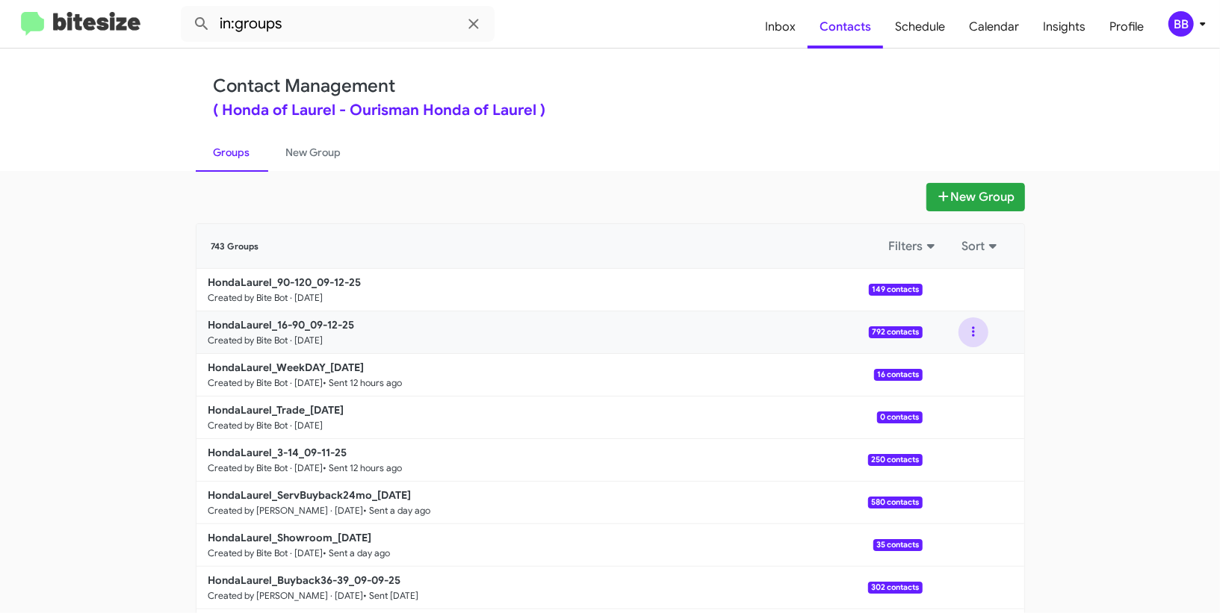
click at [967, 332] on button at bounding box center [973, 332] width 30 height 30
click at [942, 365] on button "View contacts" at bounding box center [929, 373] width 120 height 36
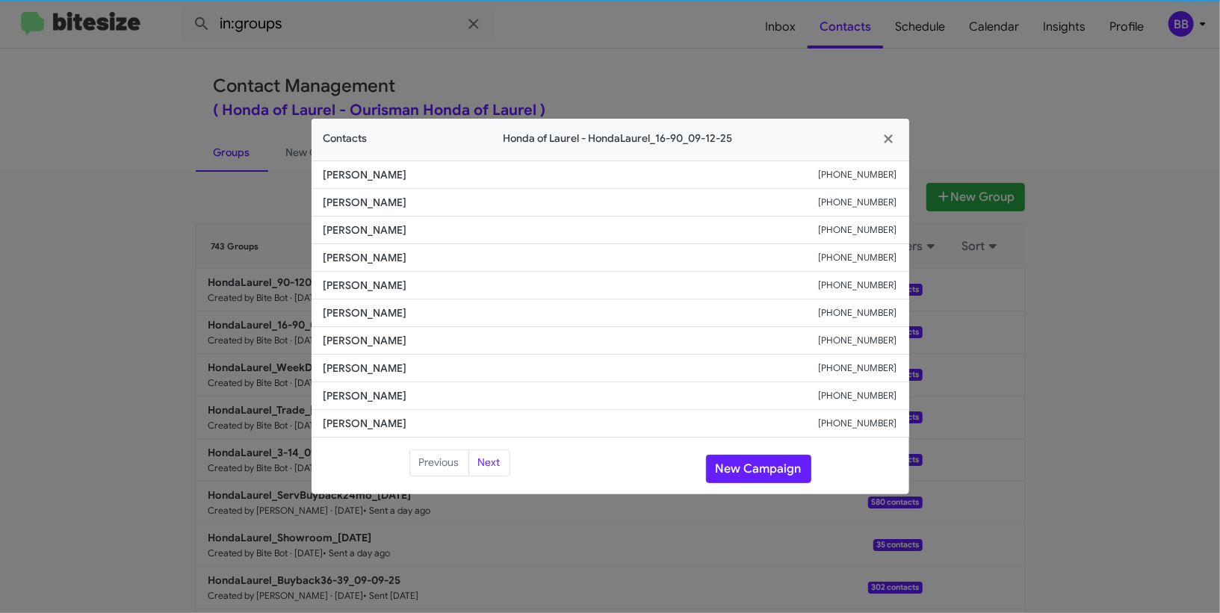
click at [382, 291] on span "Ana Vasquez-Morales" at bounding box center [570, 285] width 495 height 15
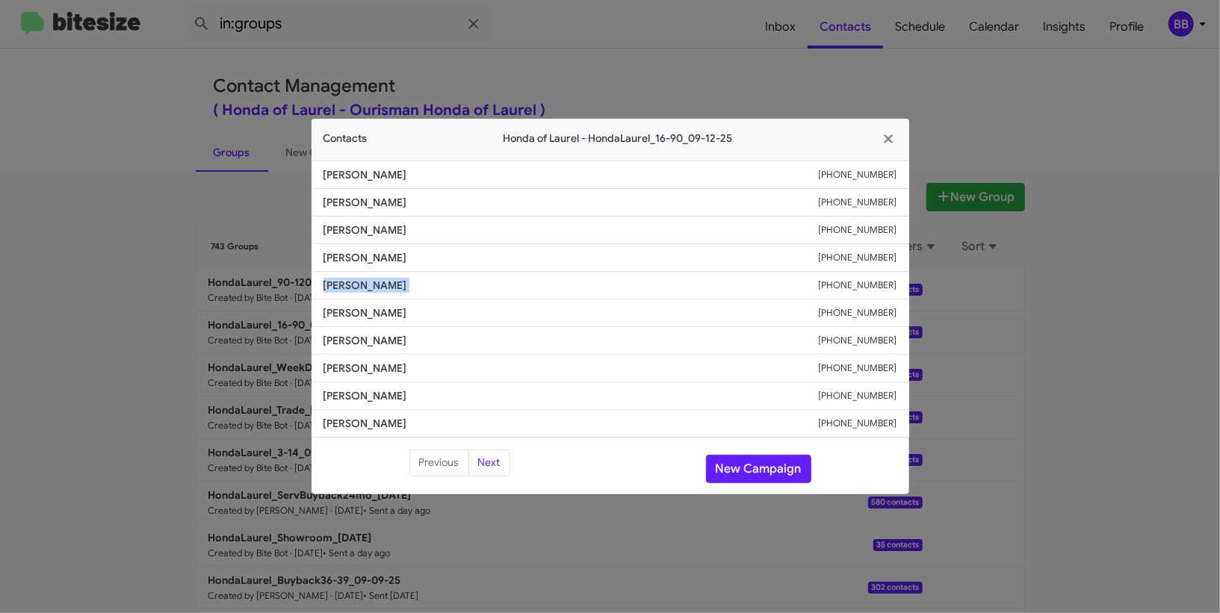
click at [382, 291] on span "Ana Vasquez-Morales" at bounding box center [570, 285] width 495 height 15
copy span "Ana Vasquez-Morales"
click at [595, 68] on modal-container "Contacts Honda of Laurel - HondaLaurel_16-90_09-12-25 Steven Mitcheltree +14103…" at bounding box center [610, 306] width 1220 height 613
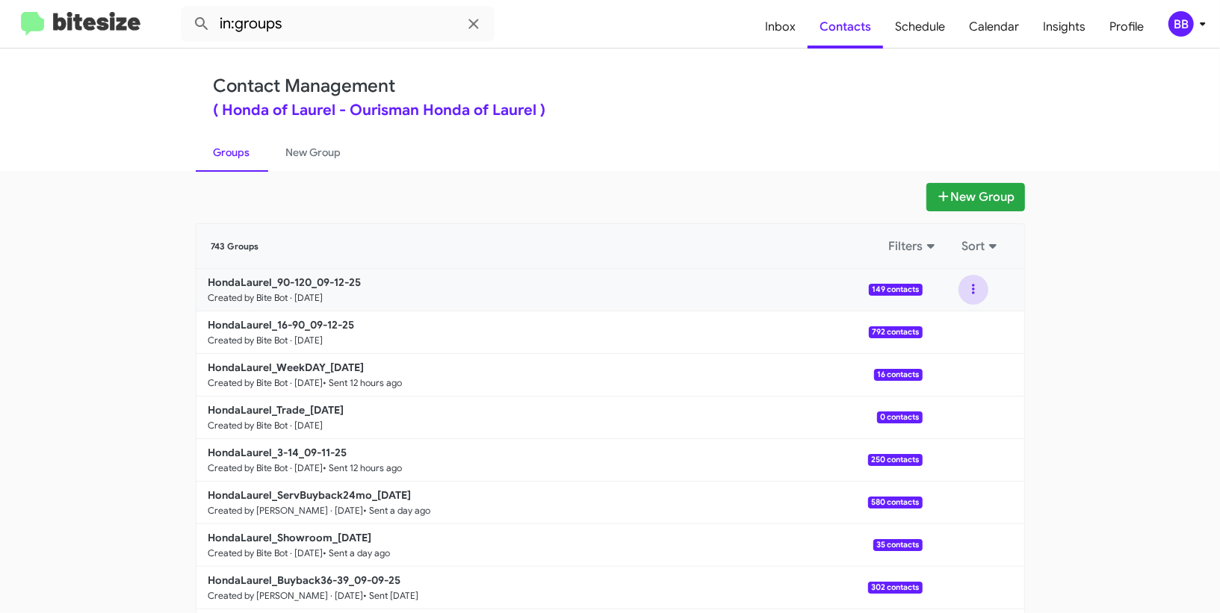
click at [965, 300] on button at bounding box center [973, 290] width 30 height 30
click at [955, 314] on button "View contacts" at bounding box center [929, 330] width 120 height 36
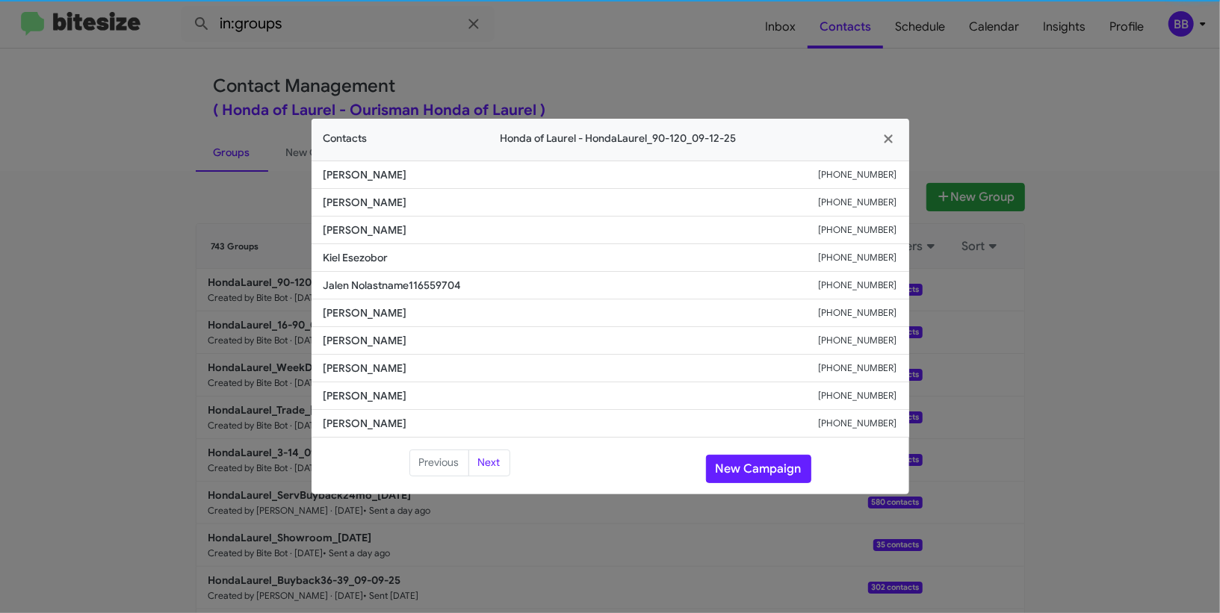
click at [357, 309] on span "Franklin Martinez" at bounding box center [570, 313] width 495 height 15
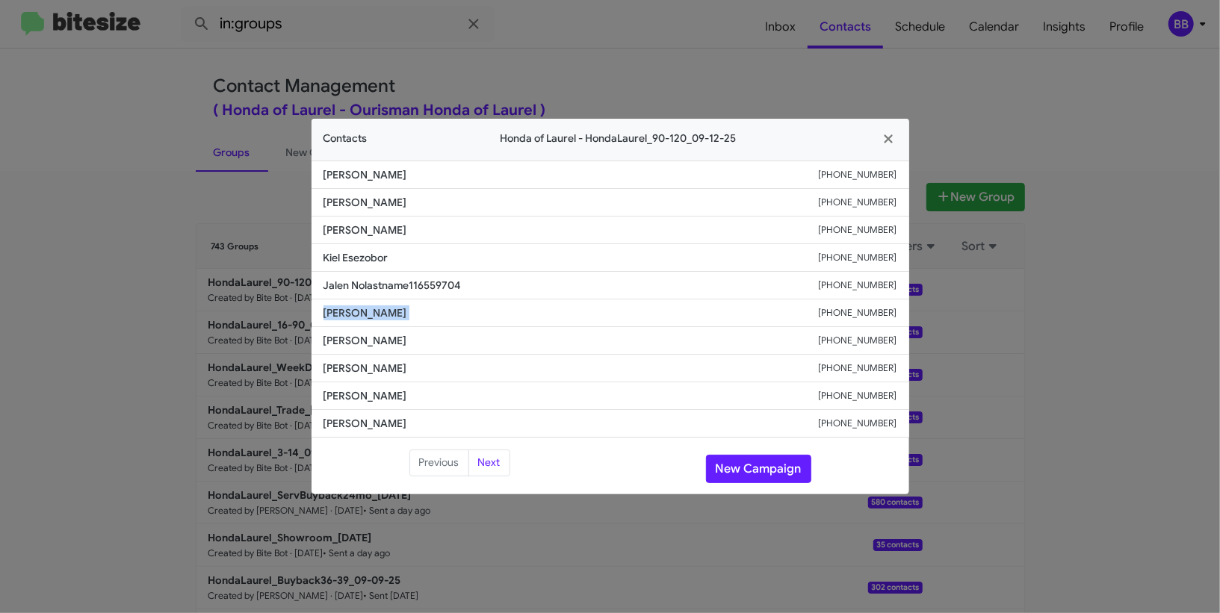
copy span "Franklin Martinez"
click at [270, 208] on modal-container "Contacts Honda of Laurel - HondaLaurel_90-120_09-12-25 Alexis Lord +14436801716…" at bounding box center [610, 306] width 1220 height 613
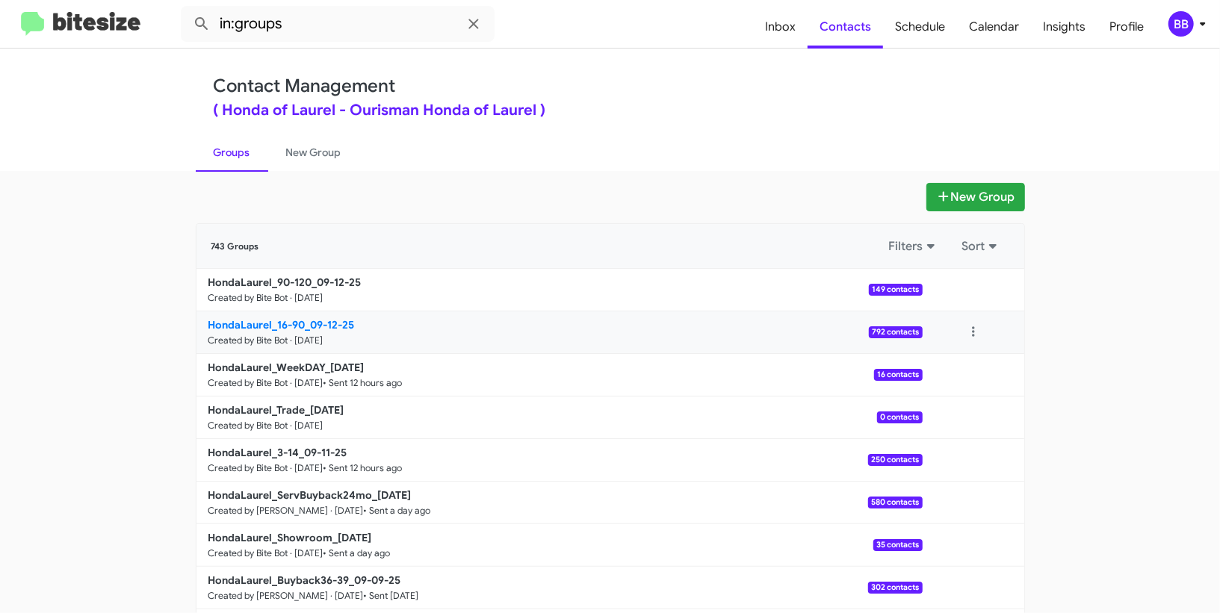
click at [285, 318] on b "HondaLaurel_16-90_09-12-25" at bounding box center [281, 324] width 146 height 13
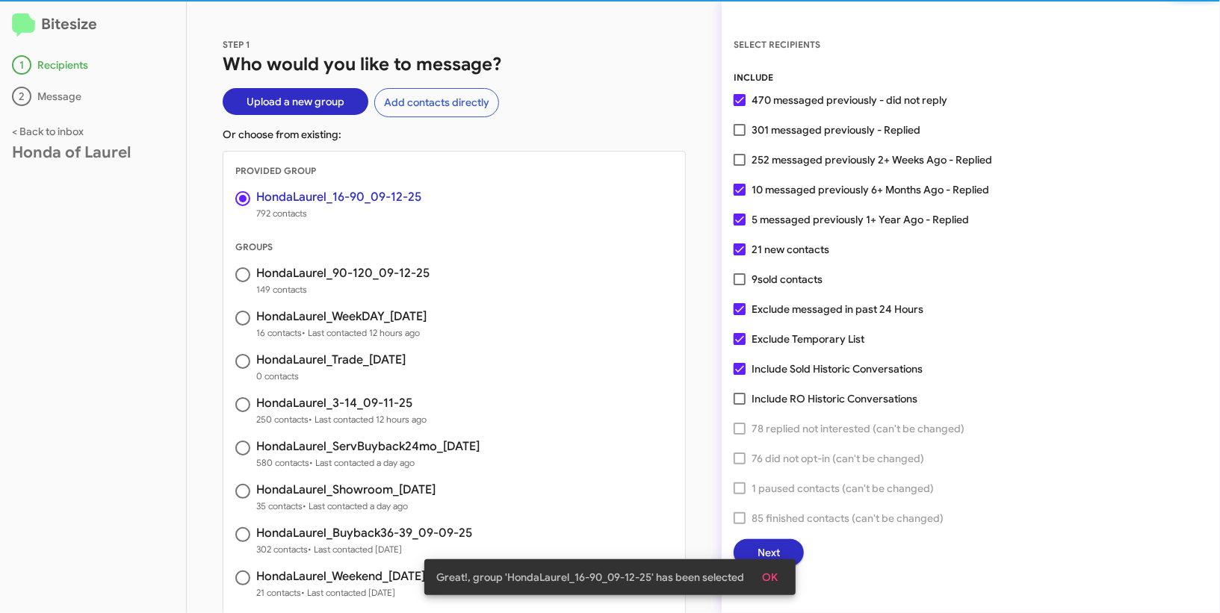
click at [769, 580] on span "OK" at bounding box center [770, 577] width 16 height 27
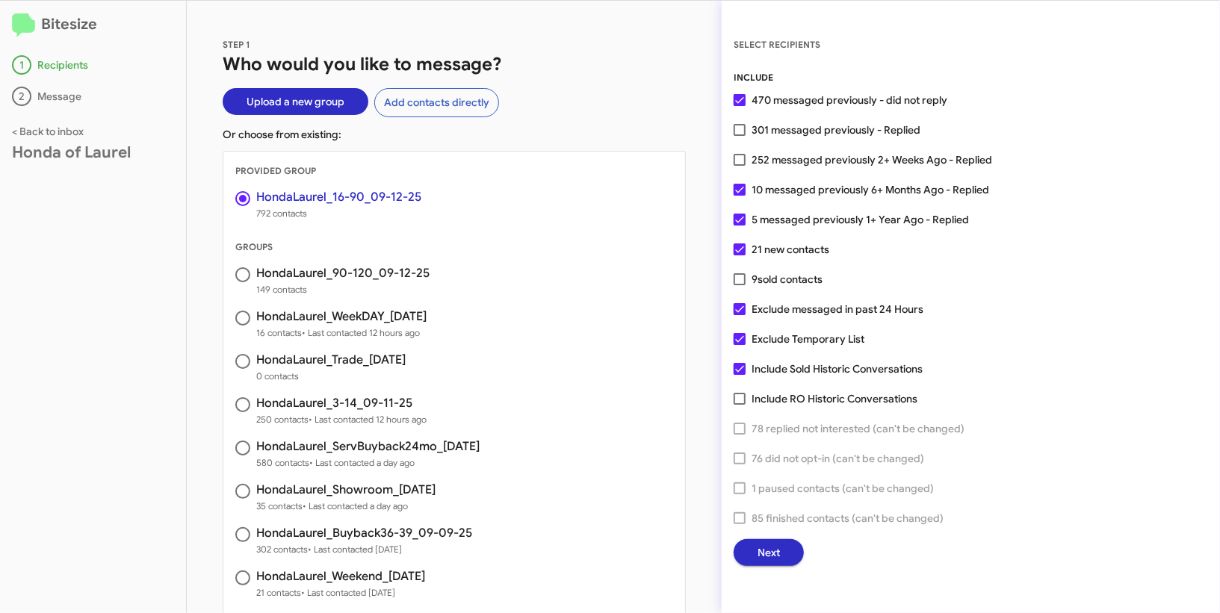
click at [774, 543] on span "Next" at bounding box center [768, 552] width 22 height 27
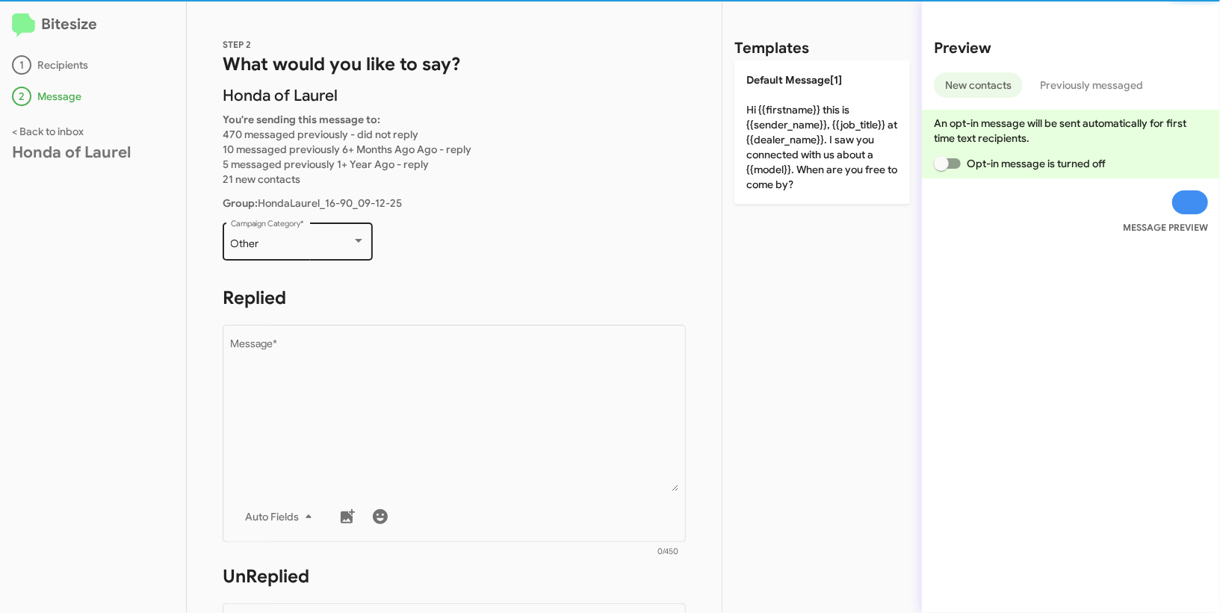
click at [335, 223] on div "Other Campaign Category *" at bounding box center [298, 240] width 134 height 41
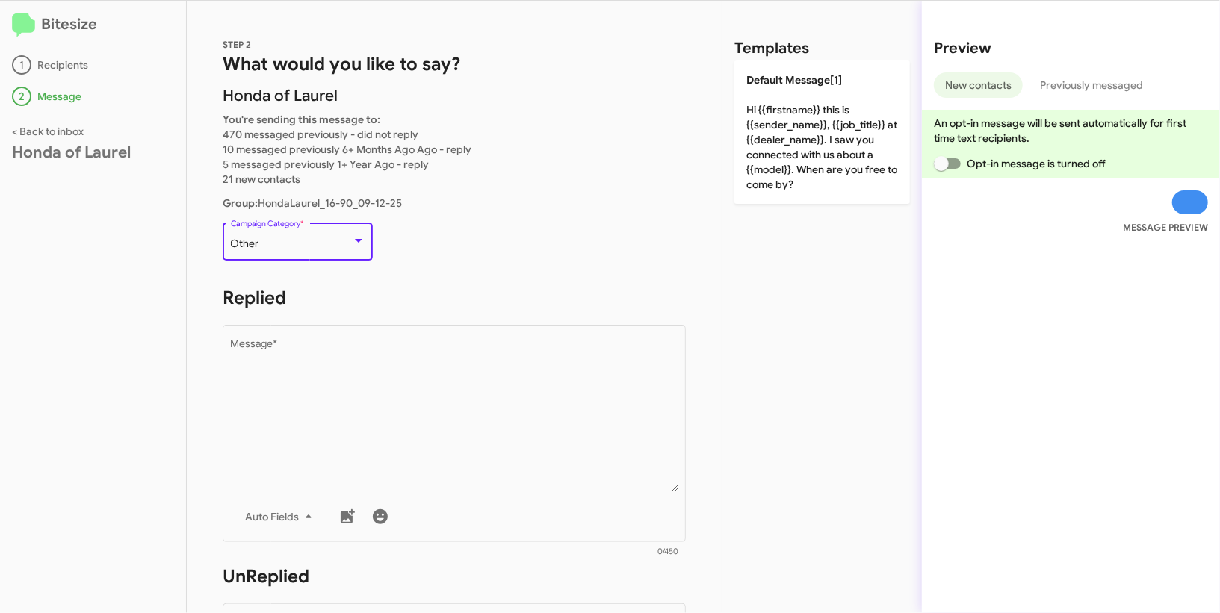
scroll to position [31, 0]
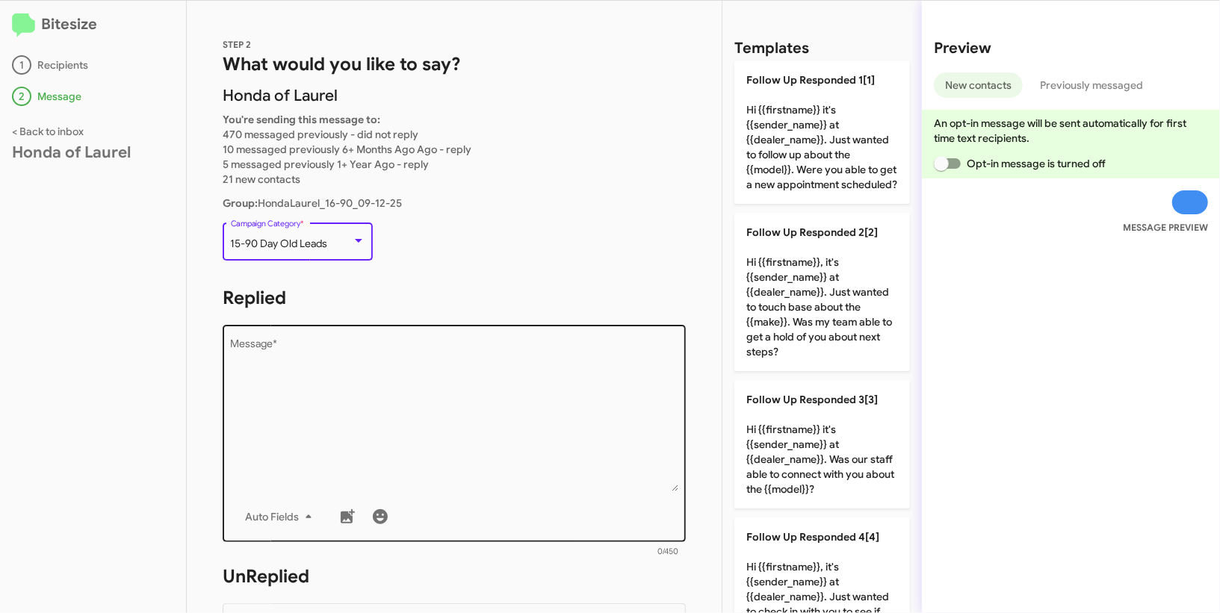
click at [406, 433] on textarea "Message *" at bounding box center [454, 415] width 447 height 152
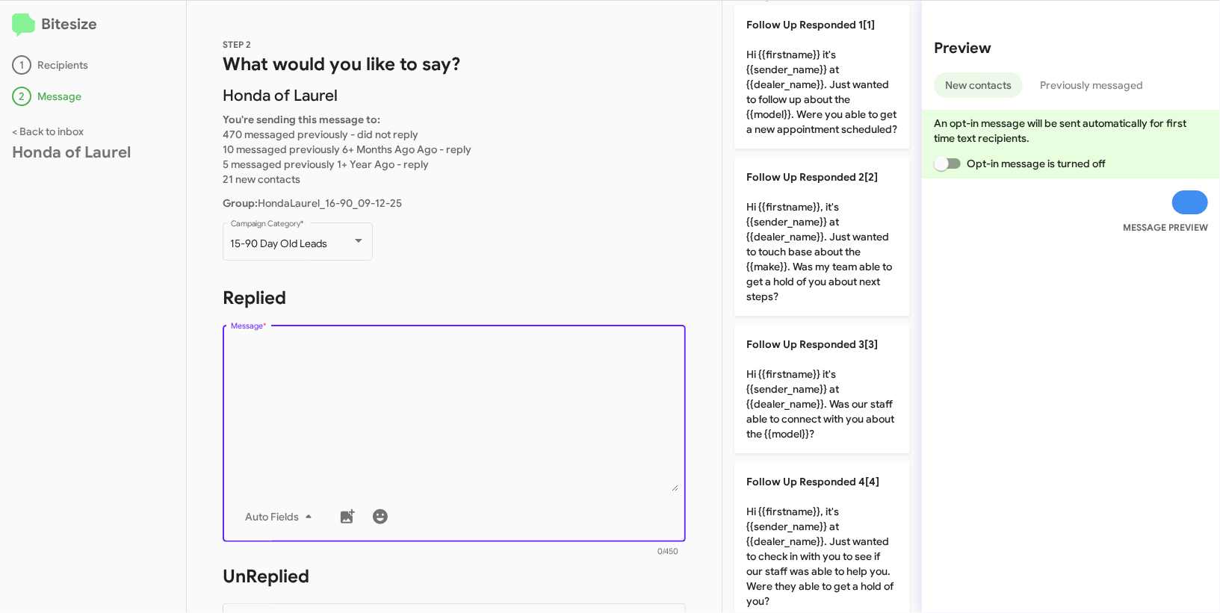
scroll to position [130, 0]
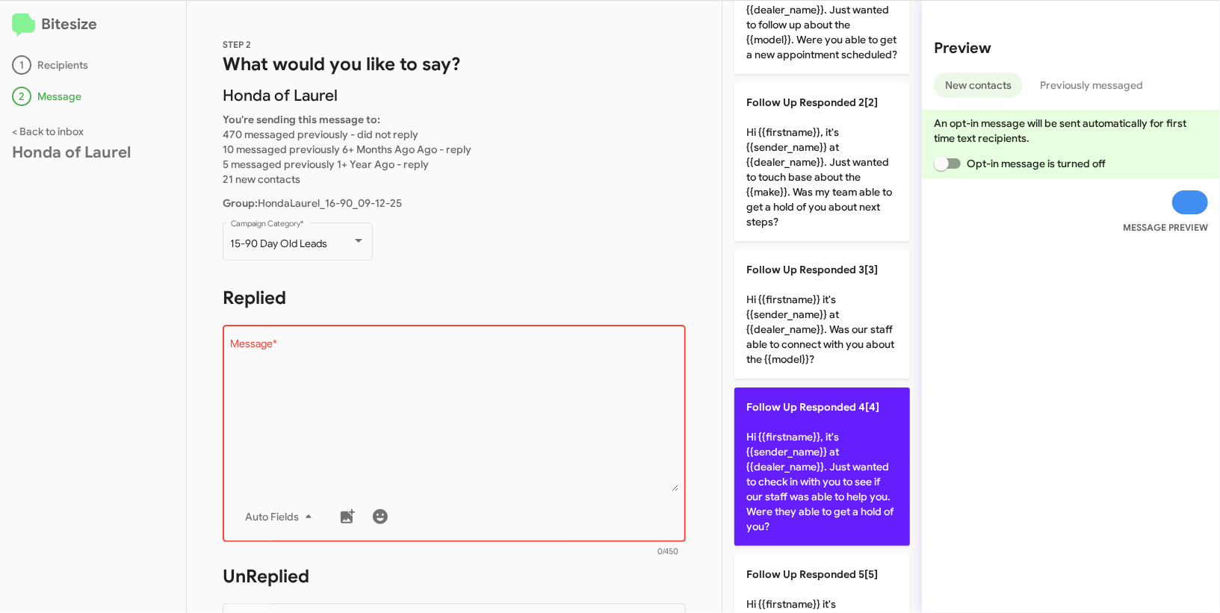
click at [831, 454] on p "Follow Up Responded 4[4] Hi {{firstname}}, it's {{sender_name}} at {{dealer_nam…" at bounding box center [822, 467] width 176 height 158
type textarea "Hi {{firstname}}, it's {{sender_name}} at {{dealer_name}}. Just wanted to check…"
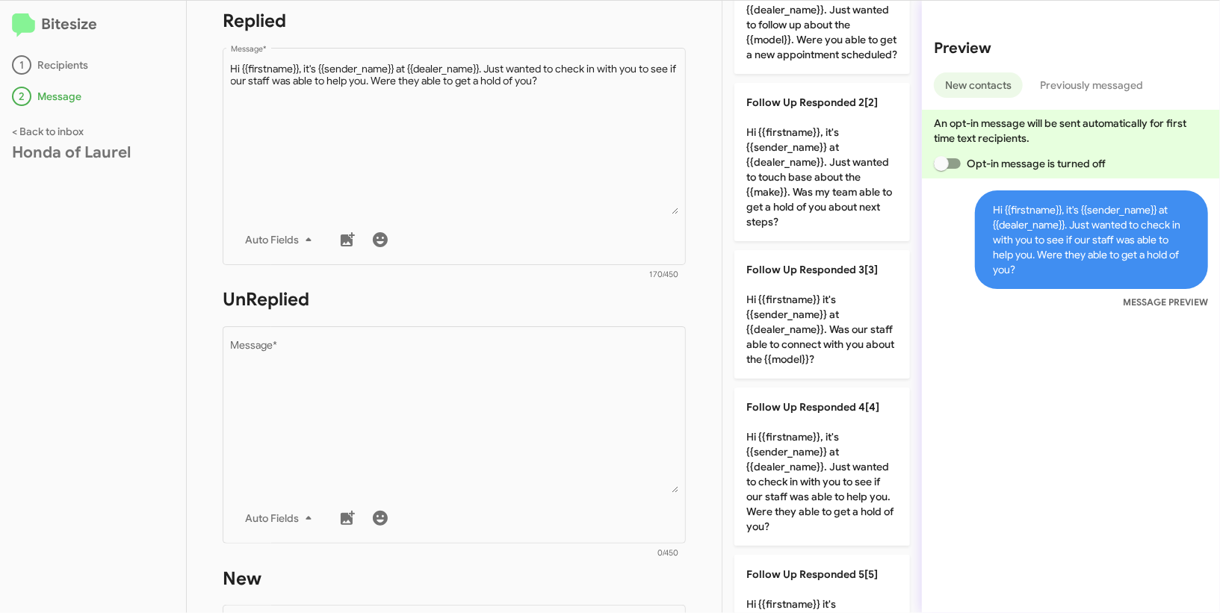
scroll to position [332, 0]
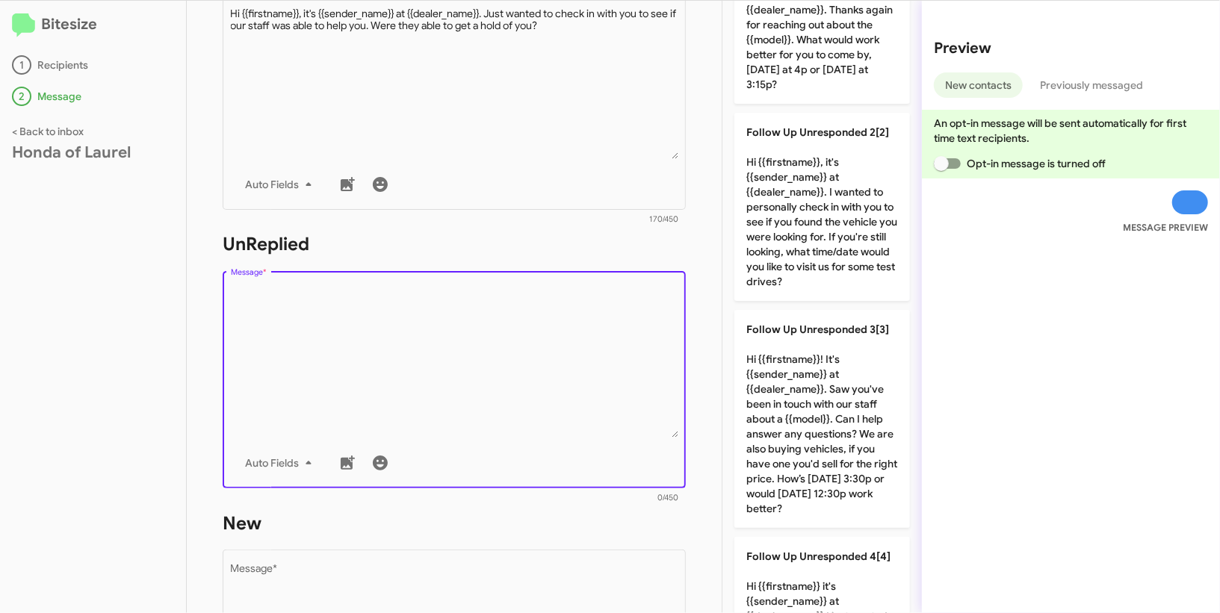
click at [518, 301] on textarea "Message *" at bounding box center [454, 361] width 447 height 152
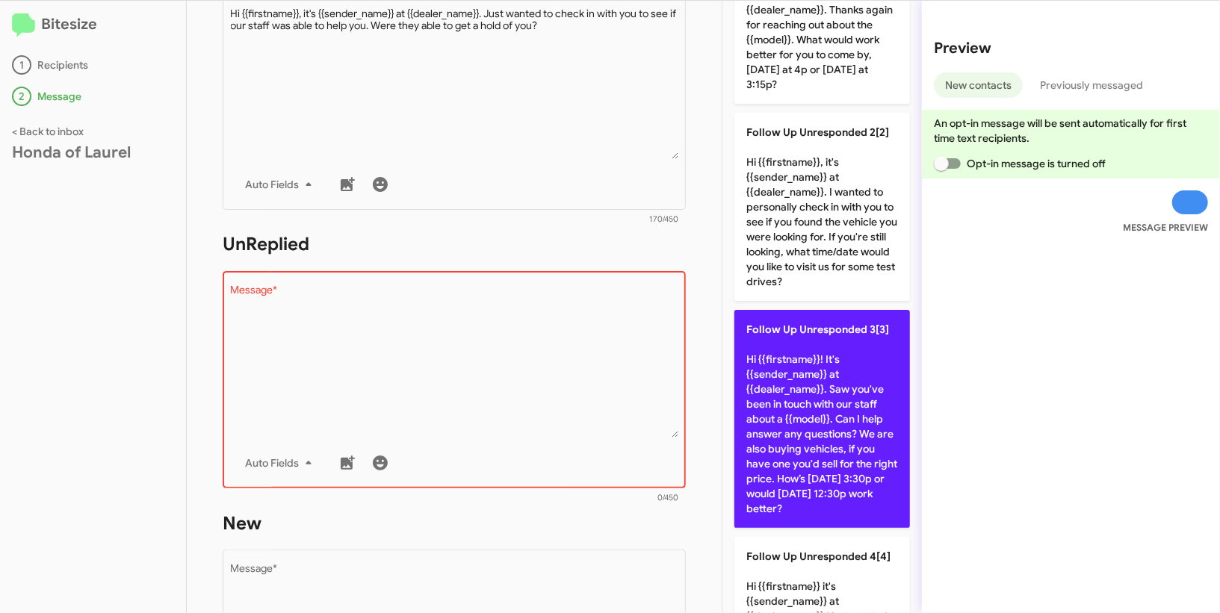
click at [800, 386] on p "Follow Up Unresponded 3[3] Hi {{firstname}}! It's {{sender_name}} at {{dealer_n…" at bounding box center [822, 419] width 176 height 218
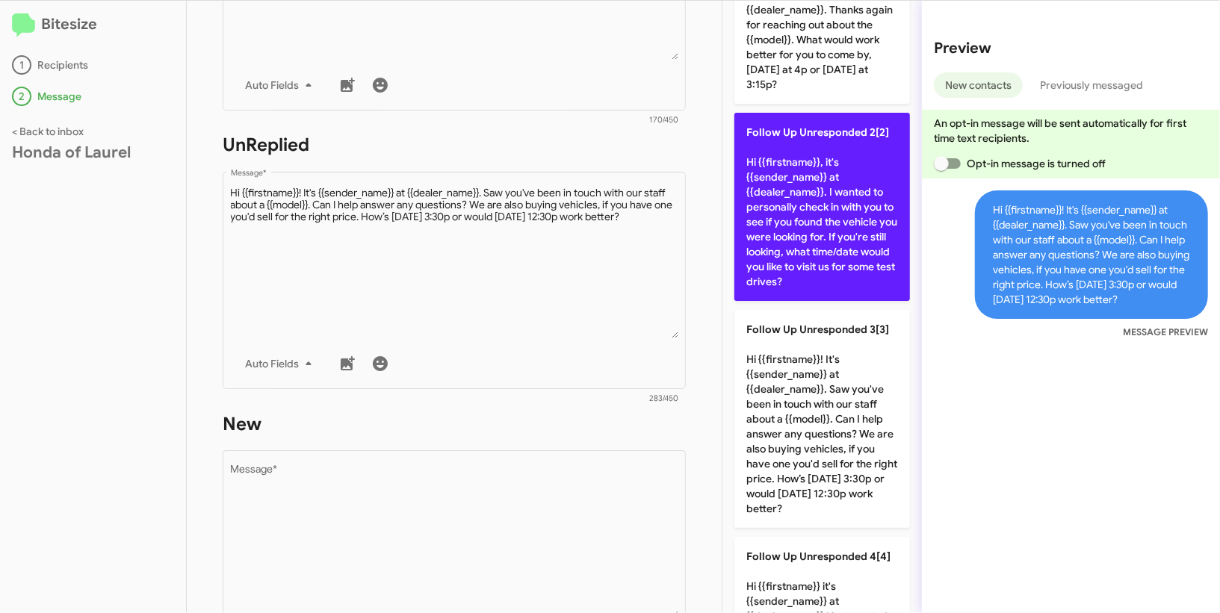
scroll to position [438, 0]
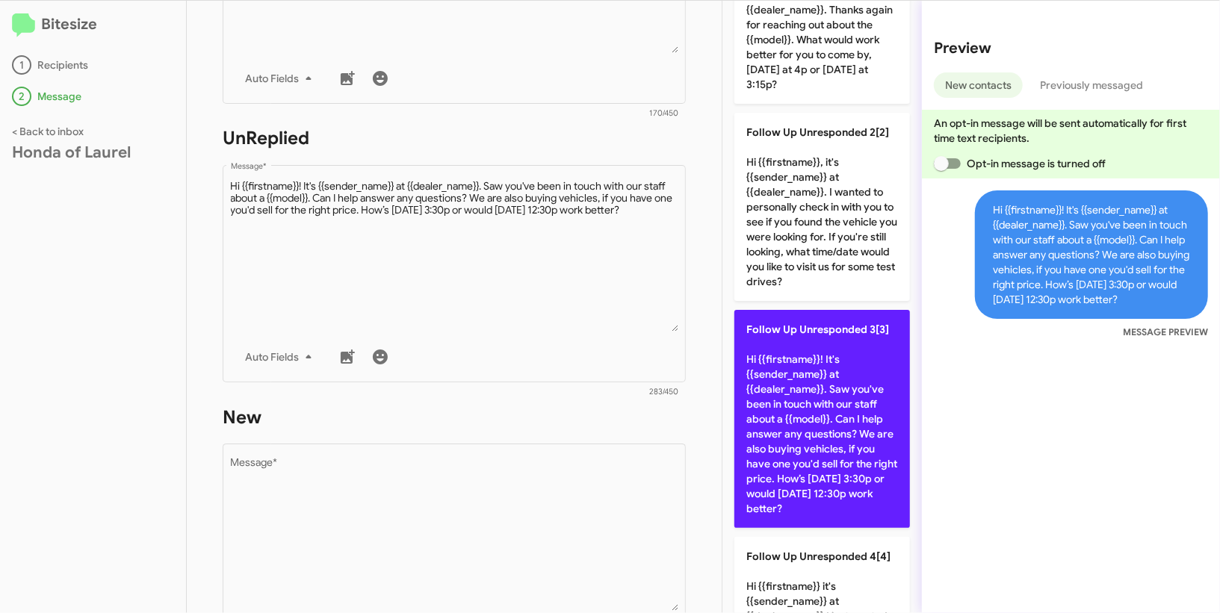
click at [819, 344] on p "Follow Up Unresponded 3[3] Hi {{firstname}}! It's {{sender_name}} at {{dealer_n…" at bounding box center [822, 419] width 176 height 218
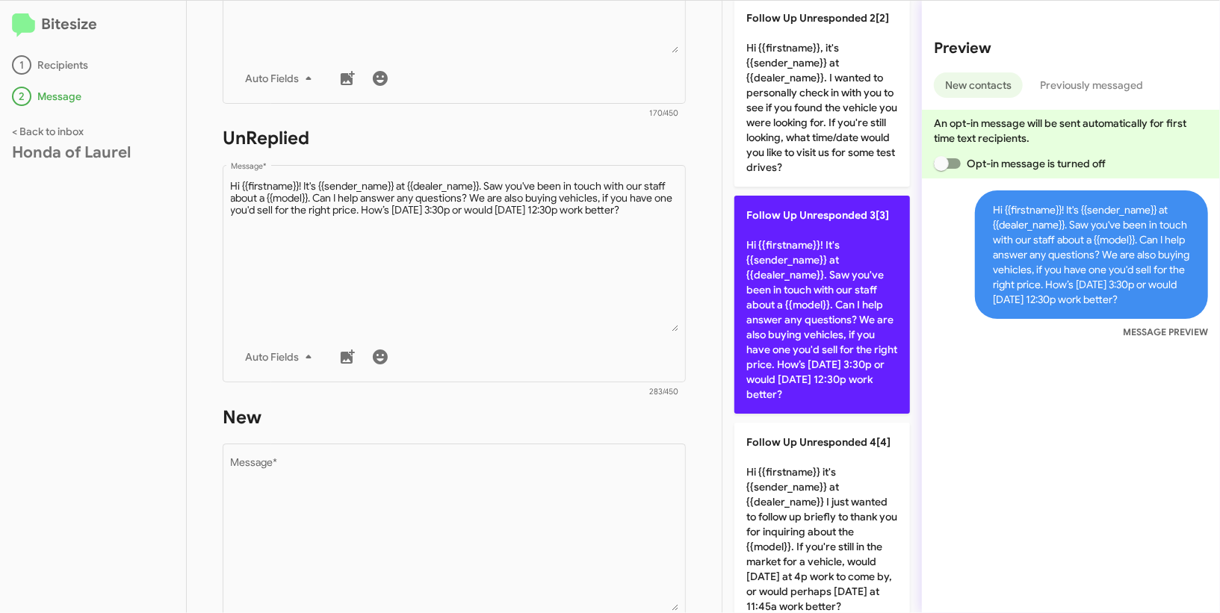
scroll to position [256, 0]
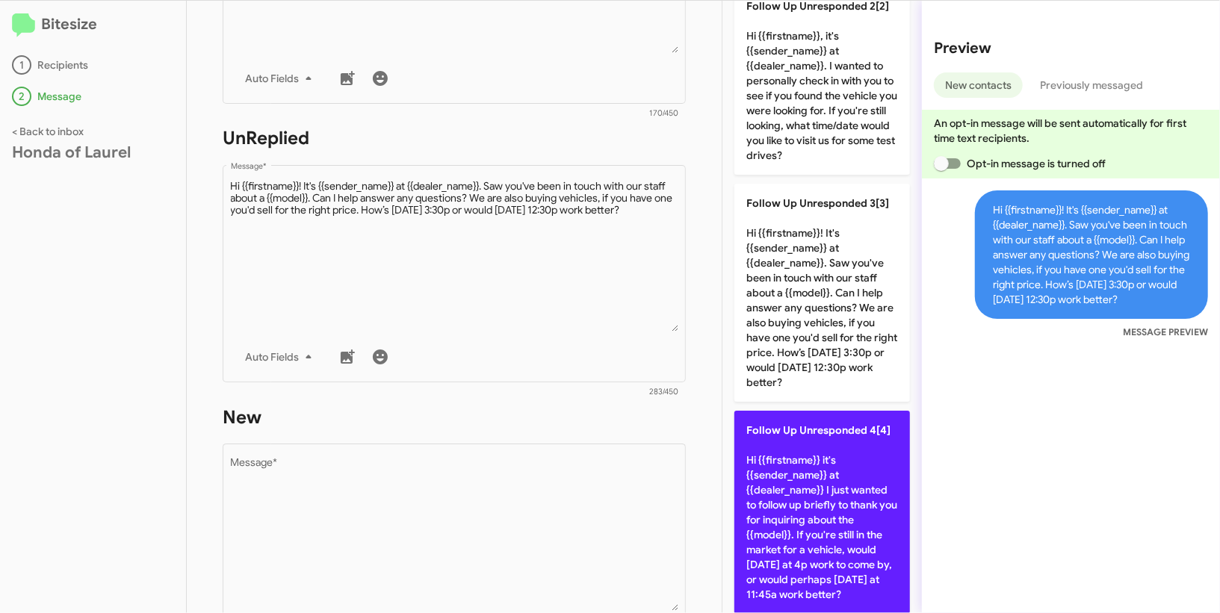
click at [790, 471] on p "Follow Up Unresponded 4[4] Hi {{firstname}} it's {{sender_name}} at {{dealer_na…" at bounding box center [822, 512] width 176 height 203
type textarea "Hi {{firstname}} it's {{sender_name}} at {{dealer_name}} I just wanted to follo…"
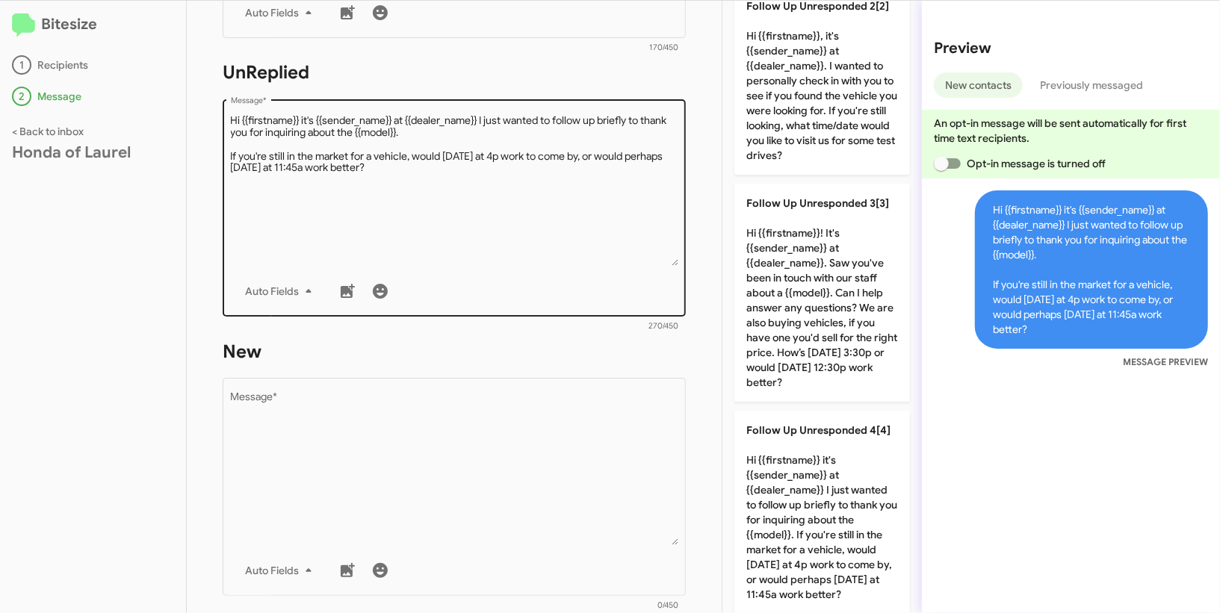
scroll to position [574, 0]
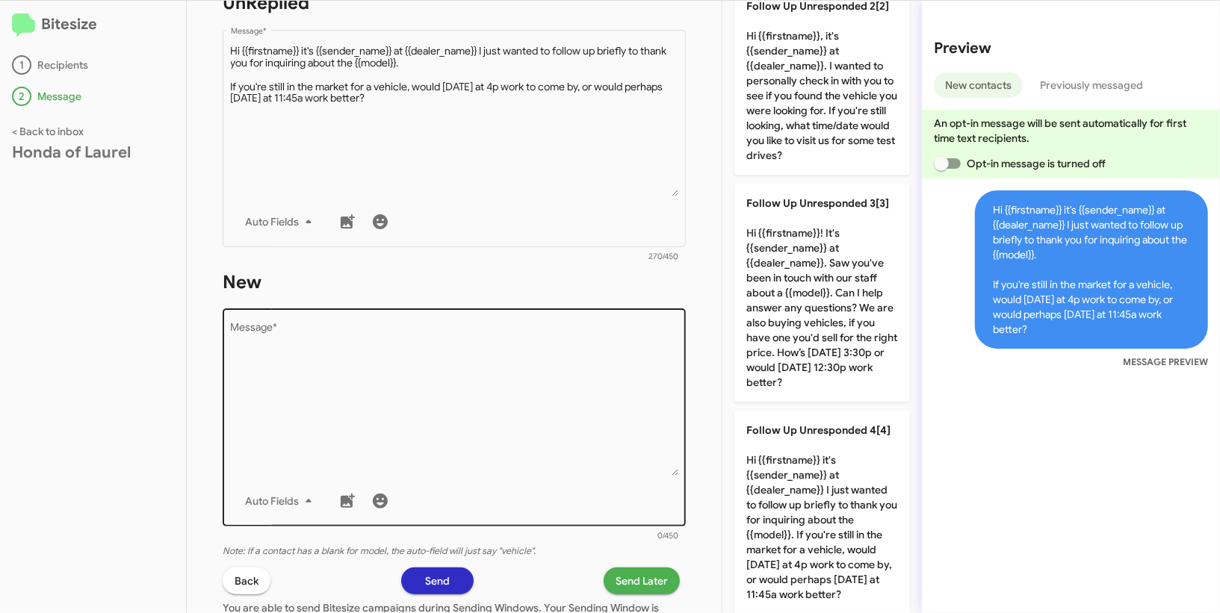
click at [560, 382] on textarea "Message *" at bounding box center [454, 399] width 447 height 152
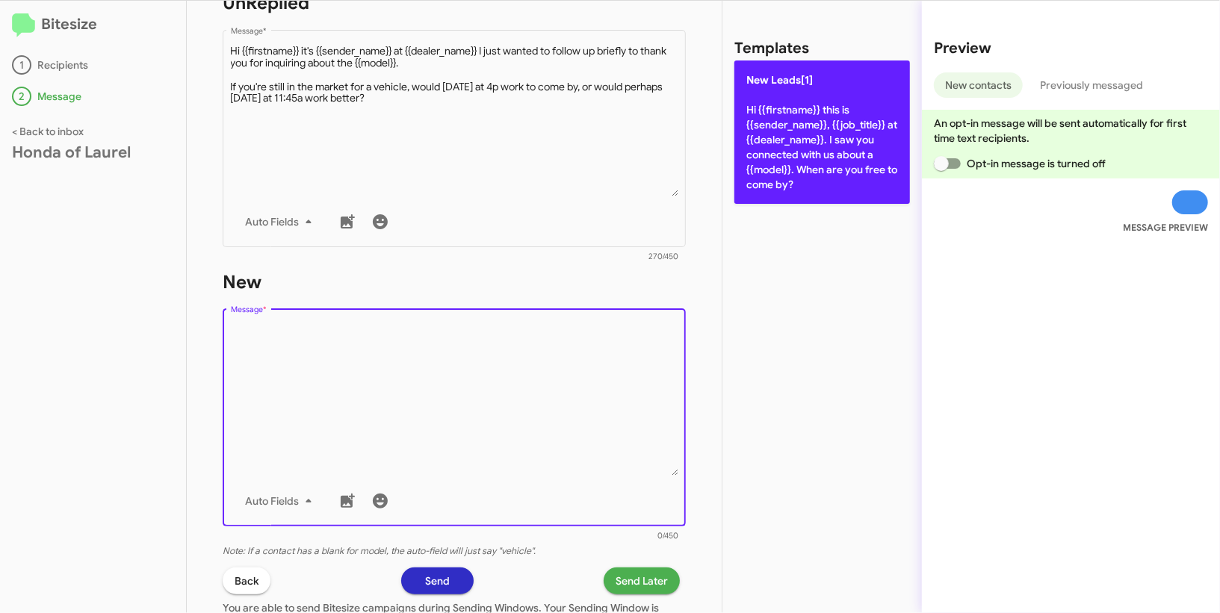
click at [749, 179] on p "New Leads[1] Hi {{firstname}} this is {{sender_name}}, {{job_title}} at {{deale…" at bounding box center [822, 132] width 176 height 143
type textarea "Hi {{firstname}} this is {{sender_name}}, {{job_title}} at {{dealer_name}}. I s…"
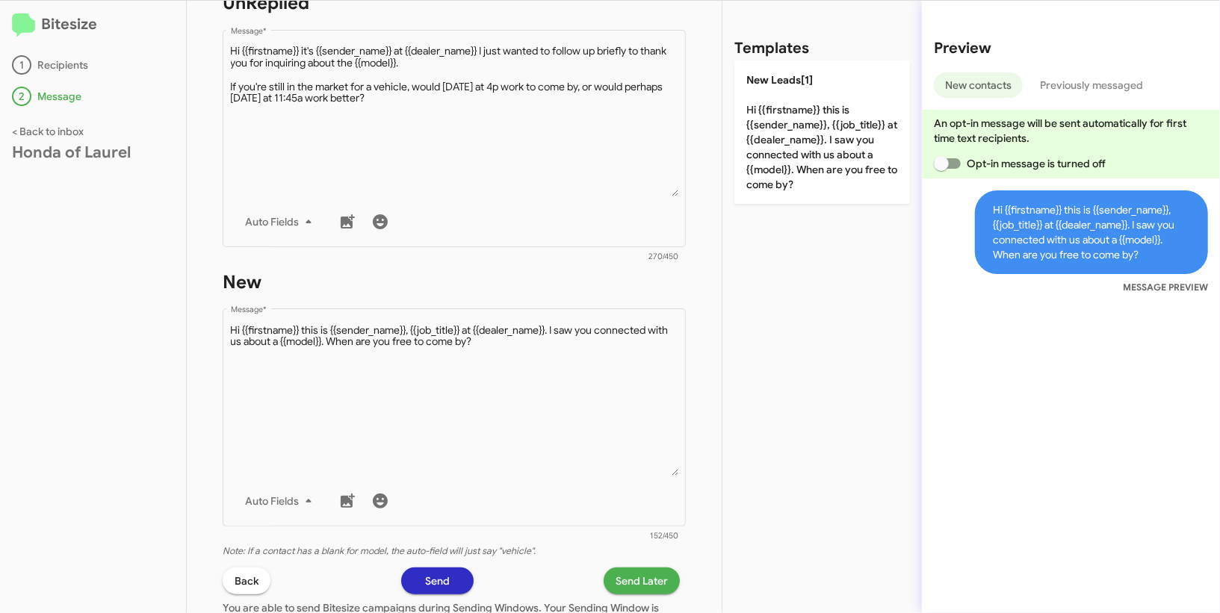
scroll to position [614, 0]
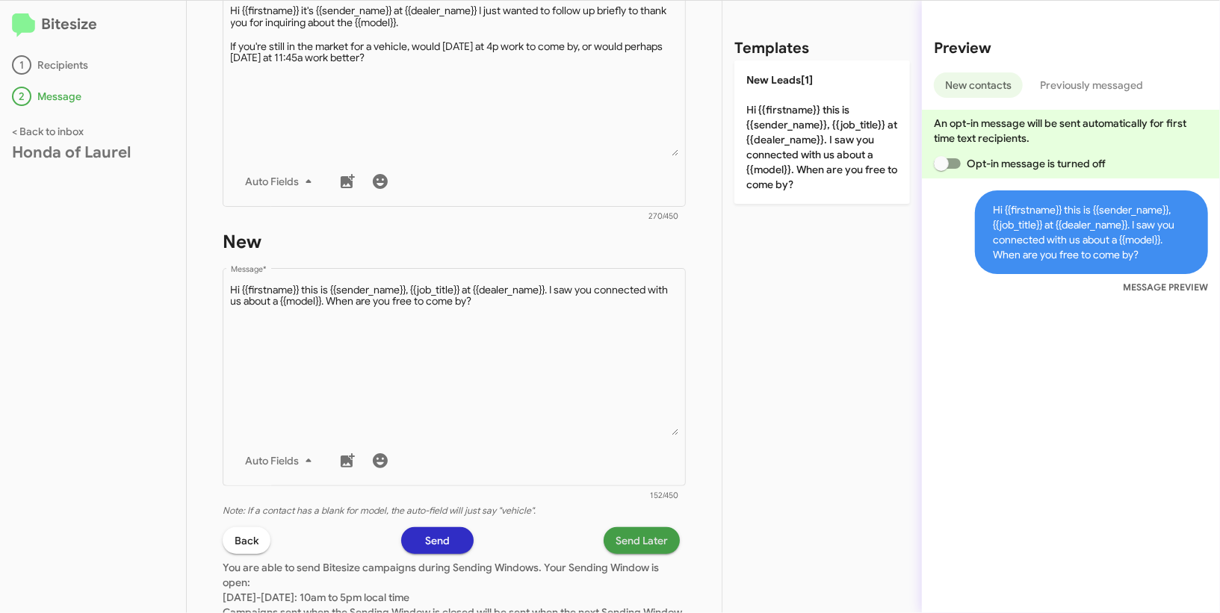
click at [636, 547] on span "Send Later" at bounding box center [642, 540] width 52 height 27
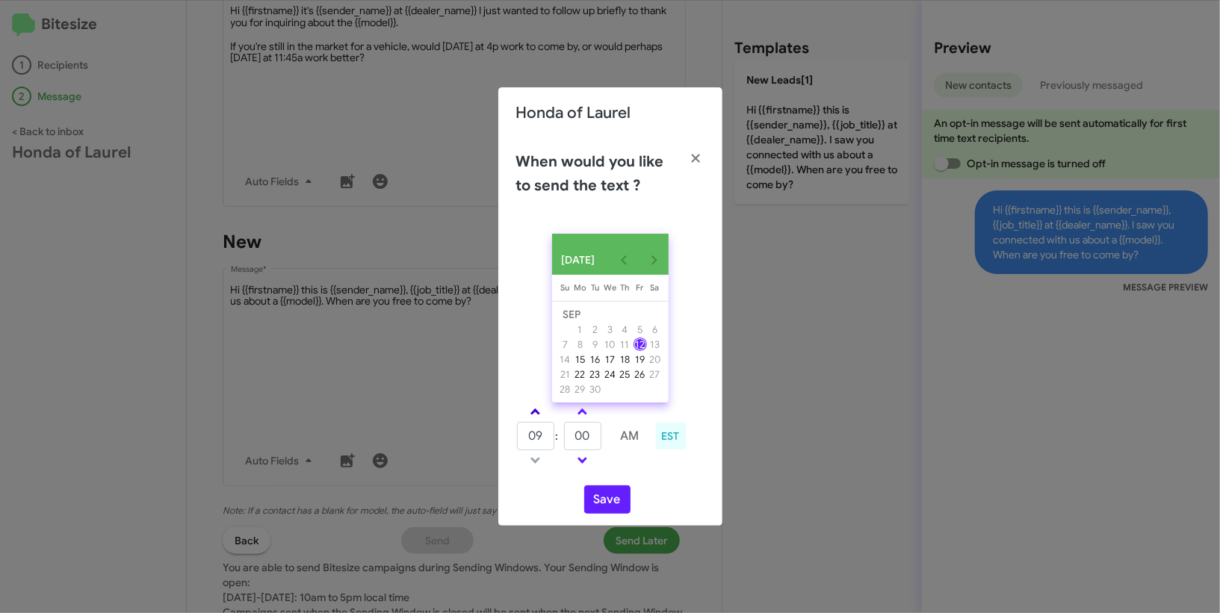
click at [535, 418] on span at bounding box center [535, 414] width 10 height 10
type input "10"
click at [573, 421] on link at bounding box center [582, 411] width 26 height 17
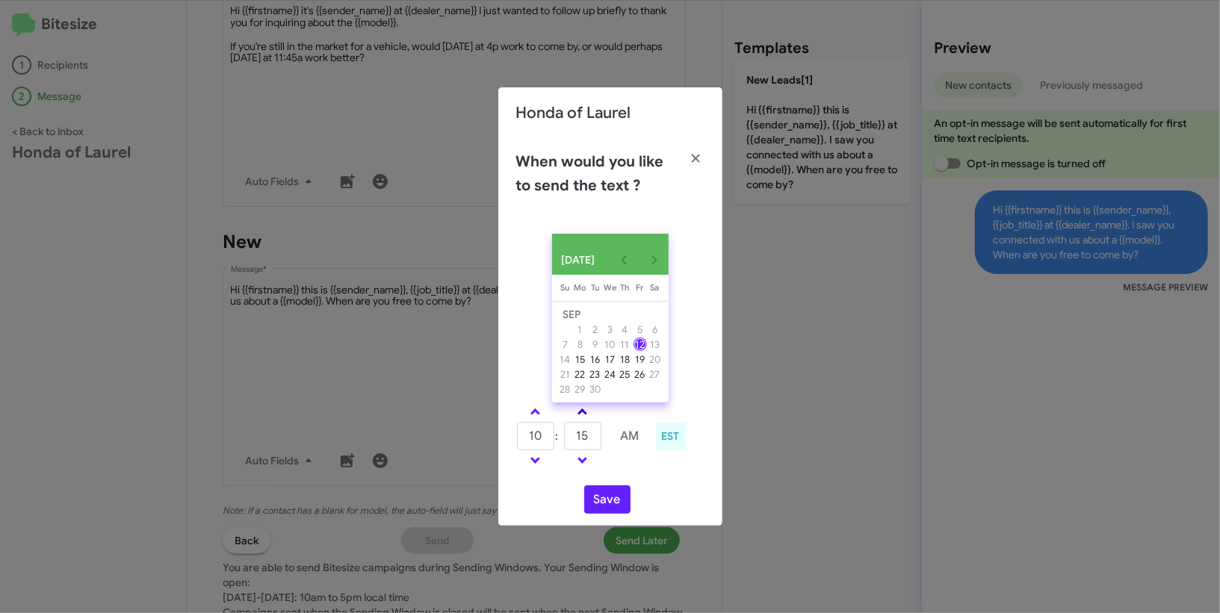
click at [573, 421] on link at bounding box center [582, 411] width 26 height 17
type input "30"
click at [607, 506] on button "Save" at bounding box center [607, 500] width 46 height 28
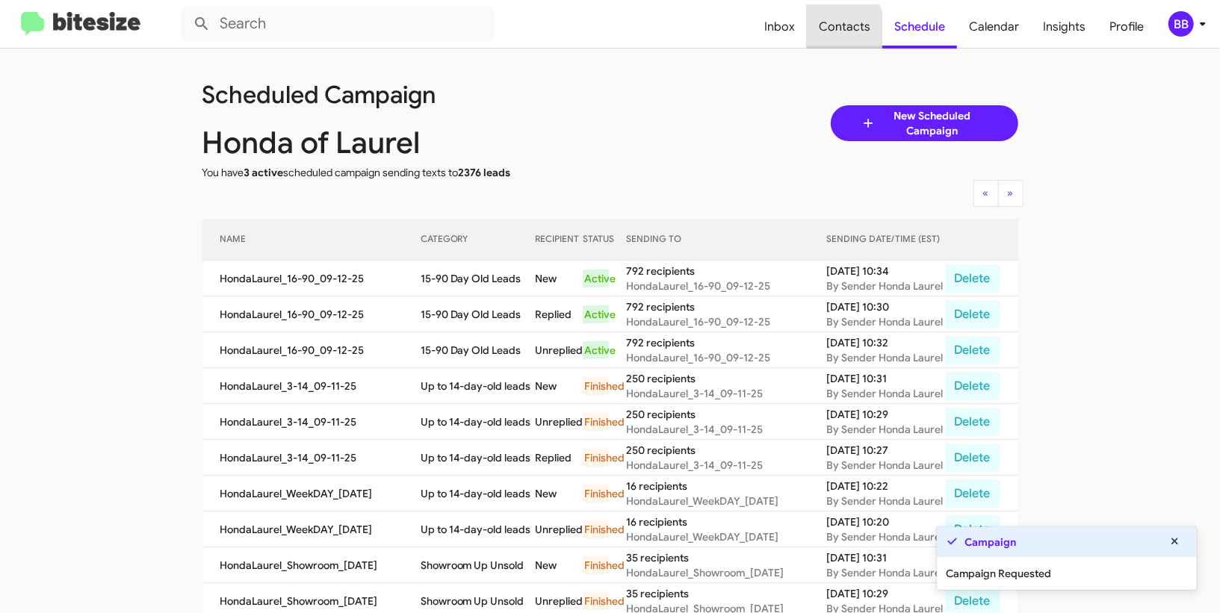
click at [835, 29] on span "Contacts" at bounding box center [844, 26] width 75 height 43
type input "in:groups"
click at [835, 29] on span "Contacts" at bounding box center [844, 26] width 75 height 43
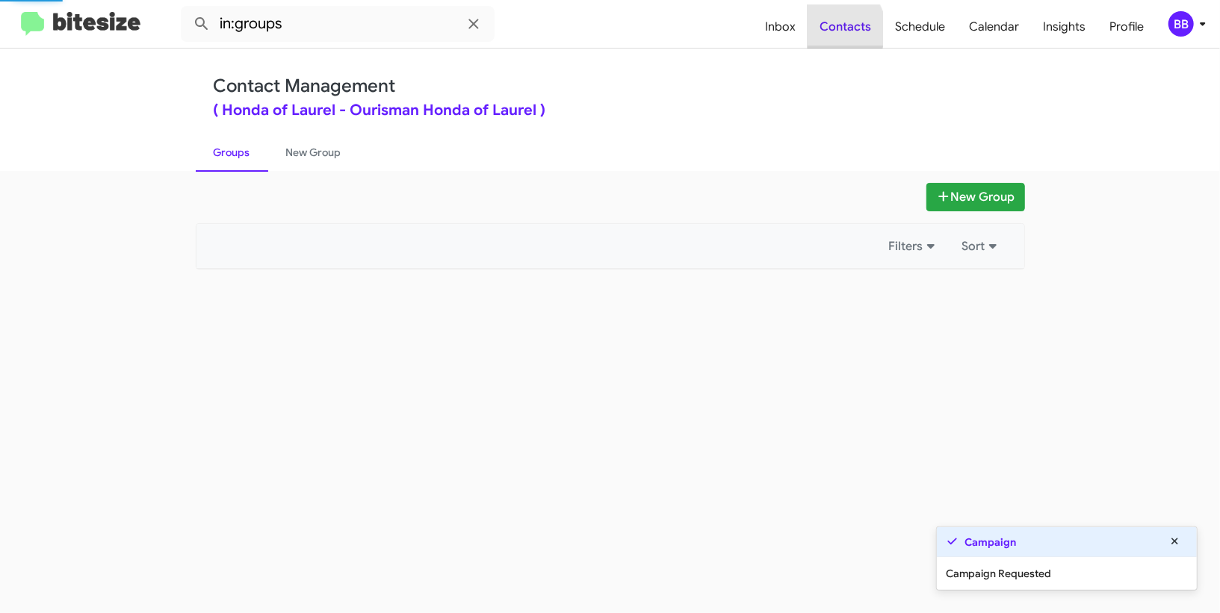
click at [835, 29] on span "Contacts" at bounding box center [845, 26] width 75 height 43
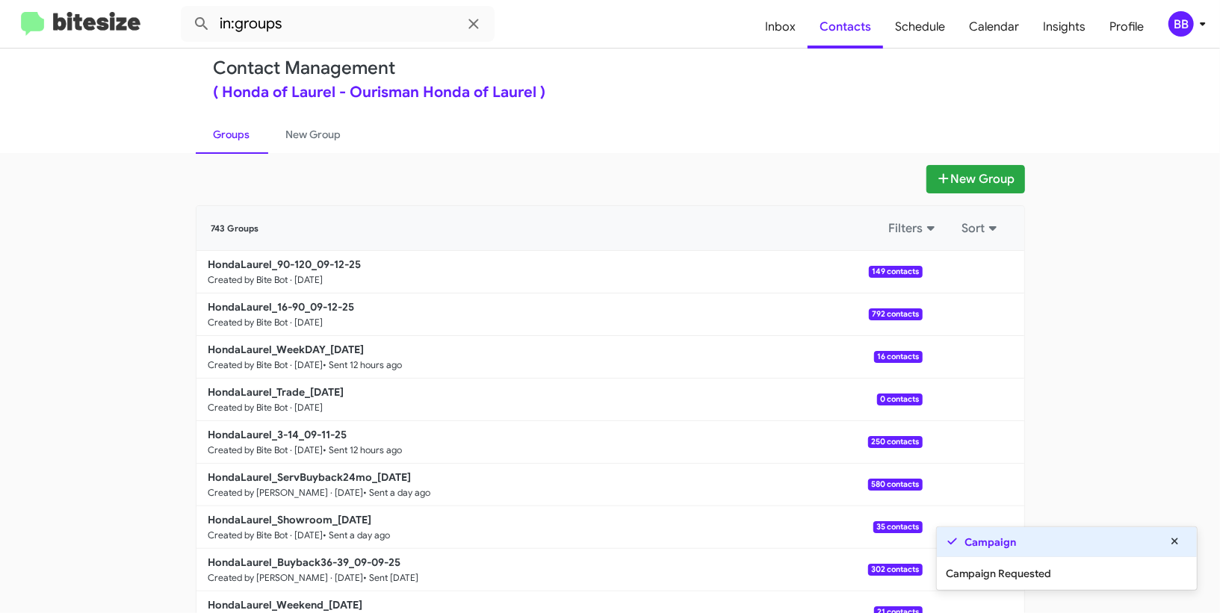
scroll to position [40, 0]
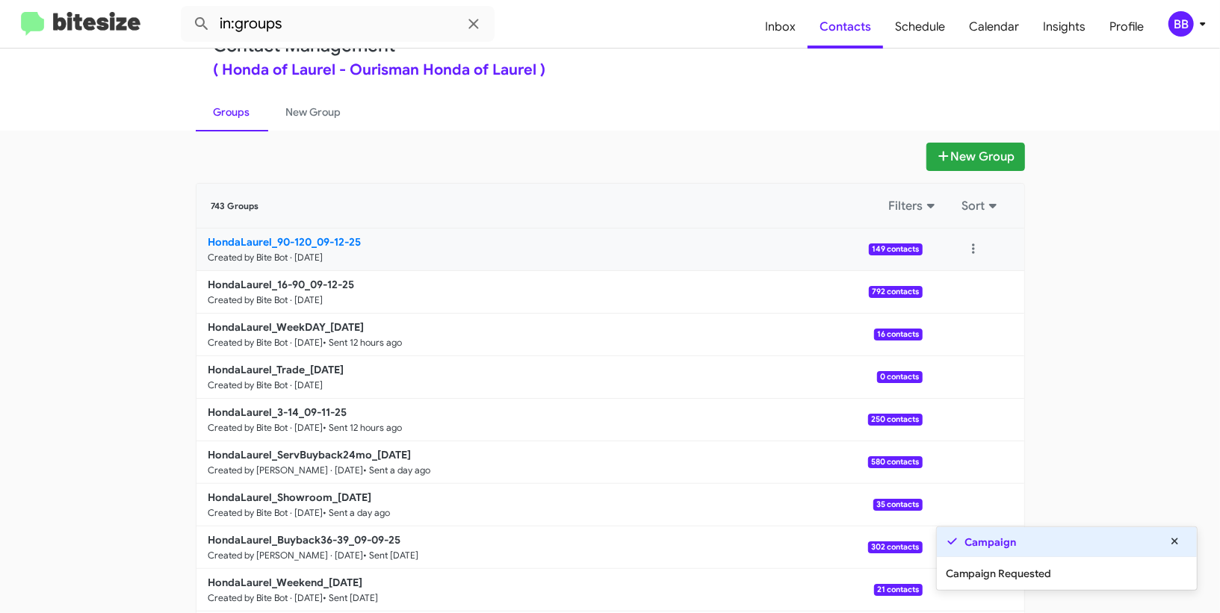
click at [396, 240] on p "HondaLaurel_90-120_09-12-25" at bounding box center [559, 242] width 702 height 15
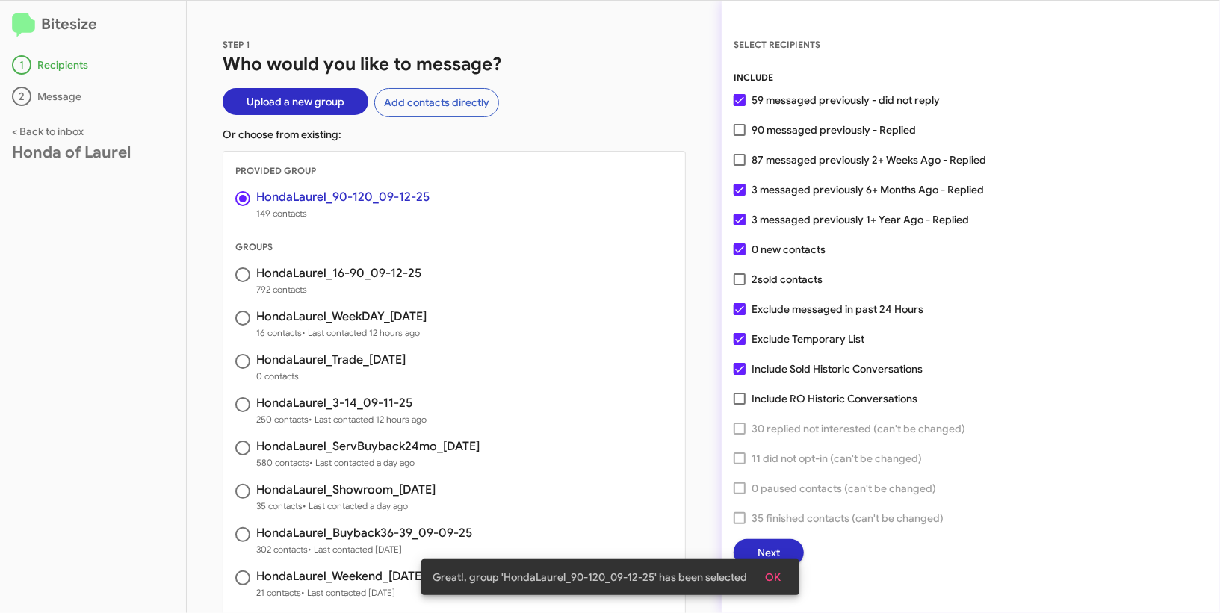
click at [770, 571] on span "OK" at bounding box center [774, 577] width 16 height 27
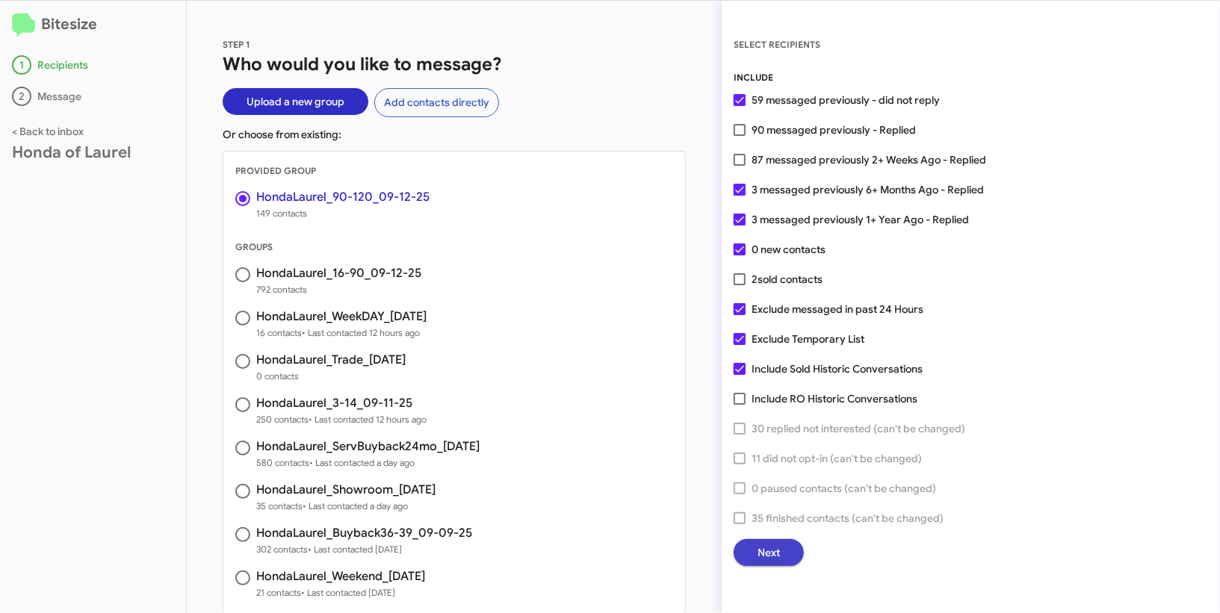
click at [757, 560] on span "Next" at bounding box center [768, 552] width 22 height 27
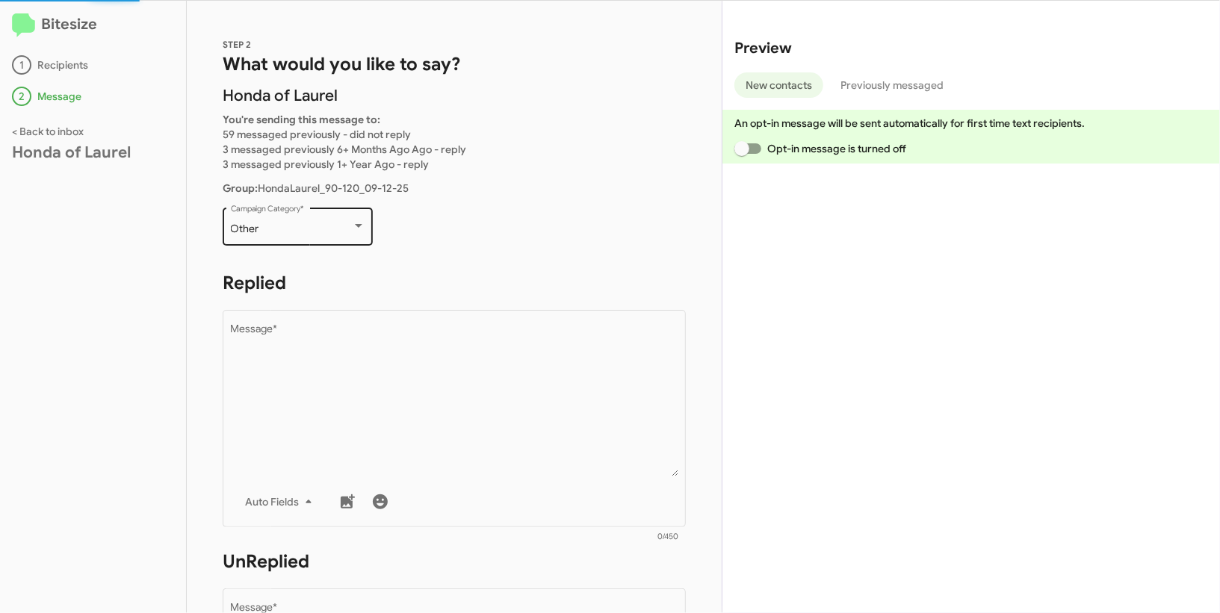
click at [313, 238] on div "Other Campaign Category *" at bounding box center [298, 225] width 134 height 41
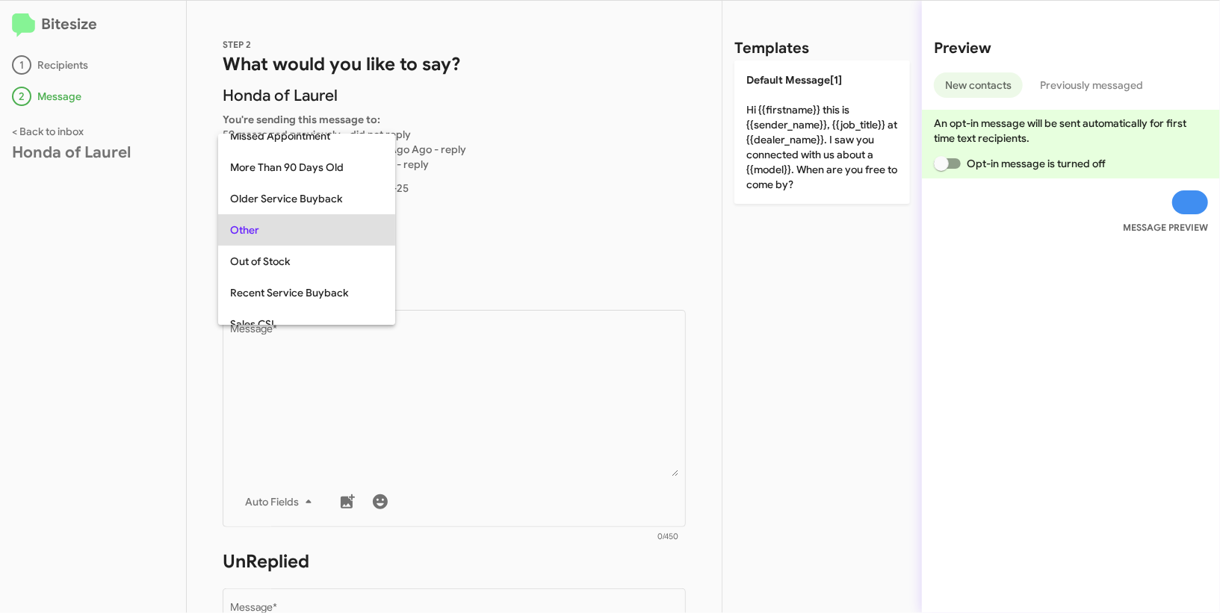
scroll to position [282, 0]
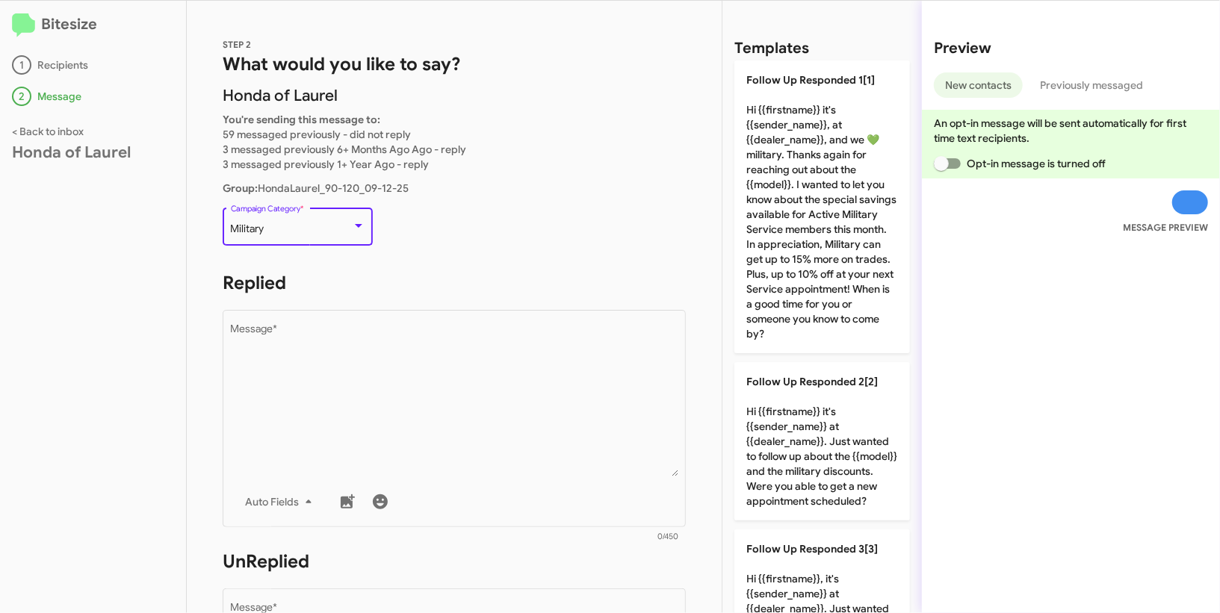
click at [313, 238] on div "Military Campaign Category *" at bounding box center [298, 225] width 134 height 41
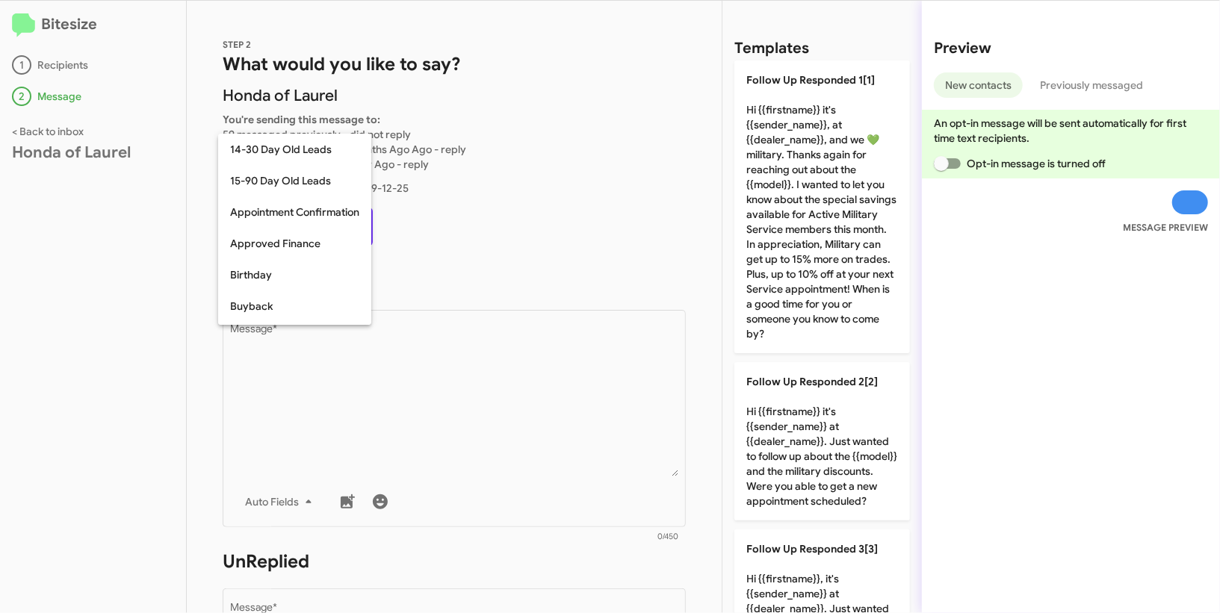
scroll to position [202, 0]
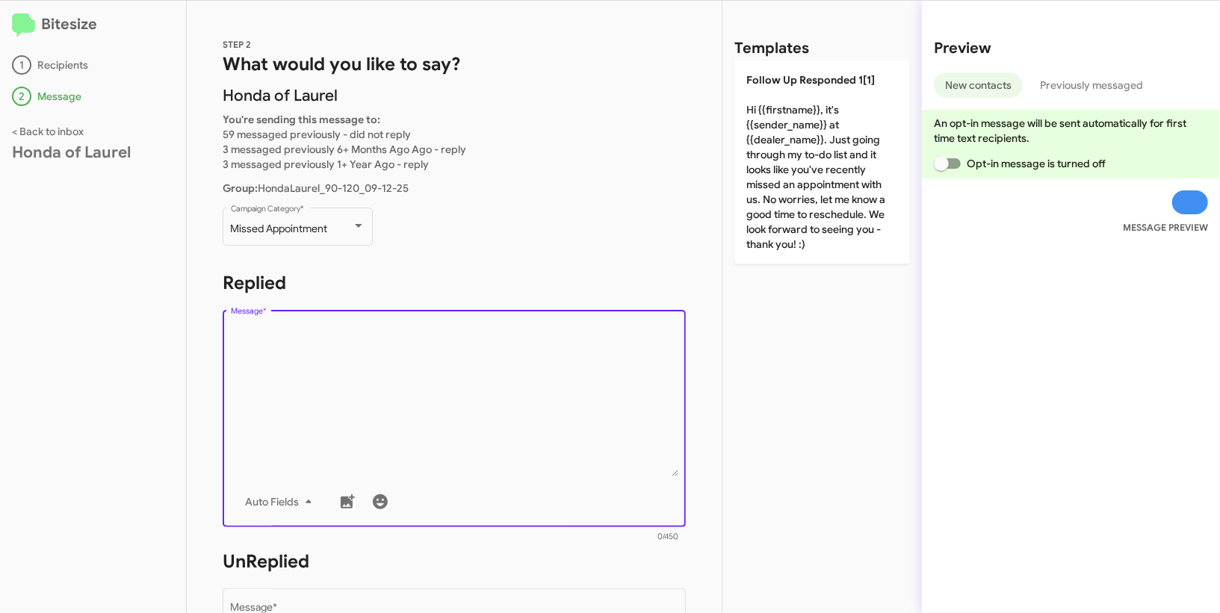
click at [436, 370] on textarea "Message *" at bounding box center [454, 400] width 447 height 152
click at [326, 236] on div "Missed Appointment Campaign Category *" at bounding box center [298, 225] width 134 height 41
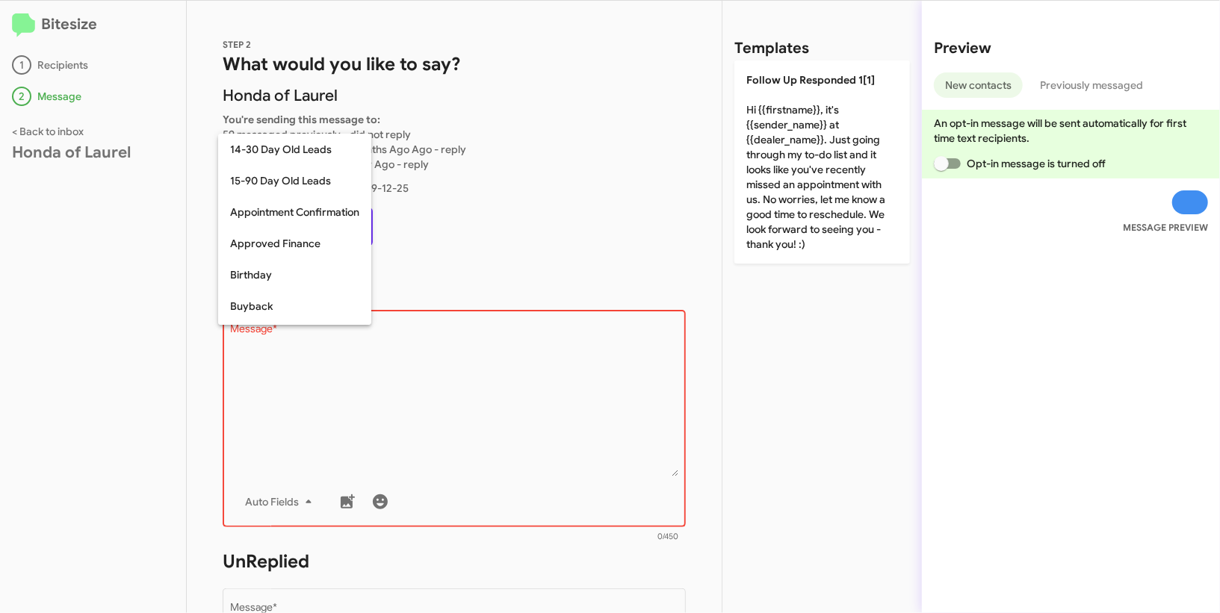
scroll to position [233, 0]
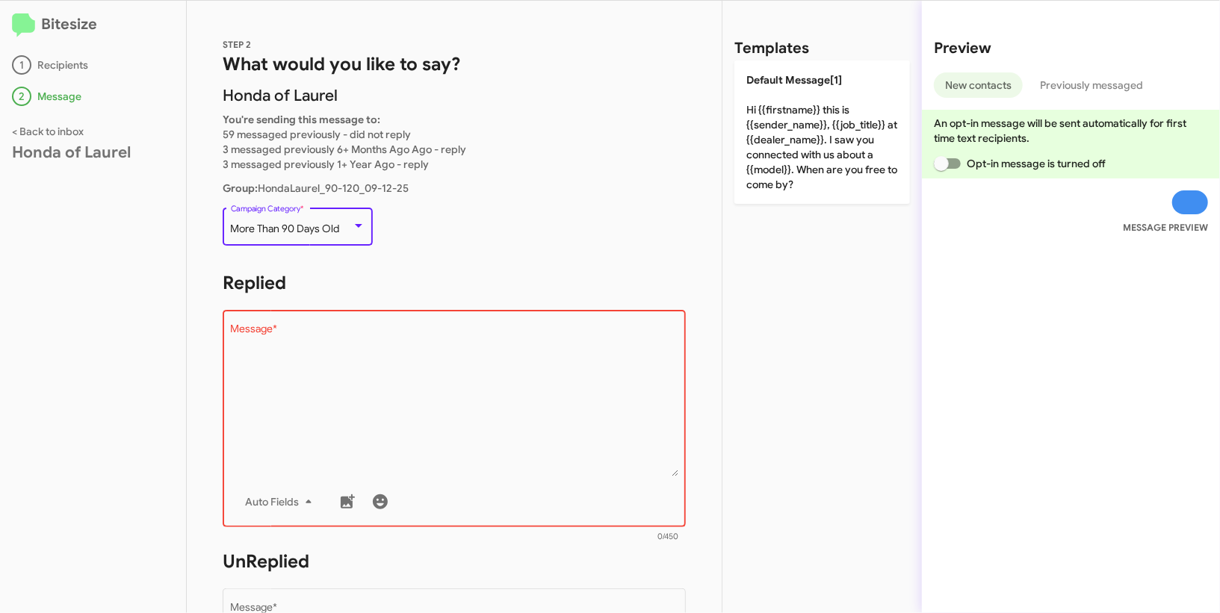
click at [444, 376] on textarea "Message *" at bounding box center [454, 400] width 447 height 152
click at [747, 218] on div "Templates Default Message[1] Hi {{firstname}} this is {{sender_name}}, {{job_ti…" at bounding box center [821, 307] width 199 height 613
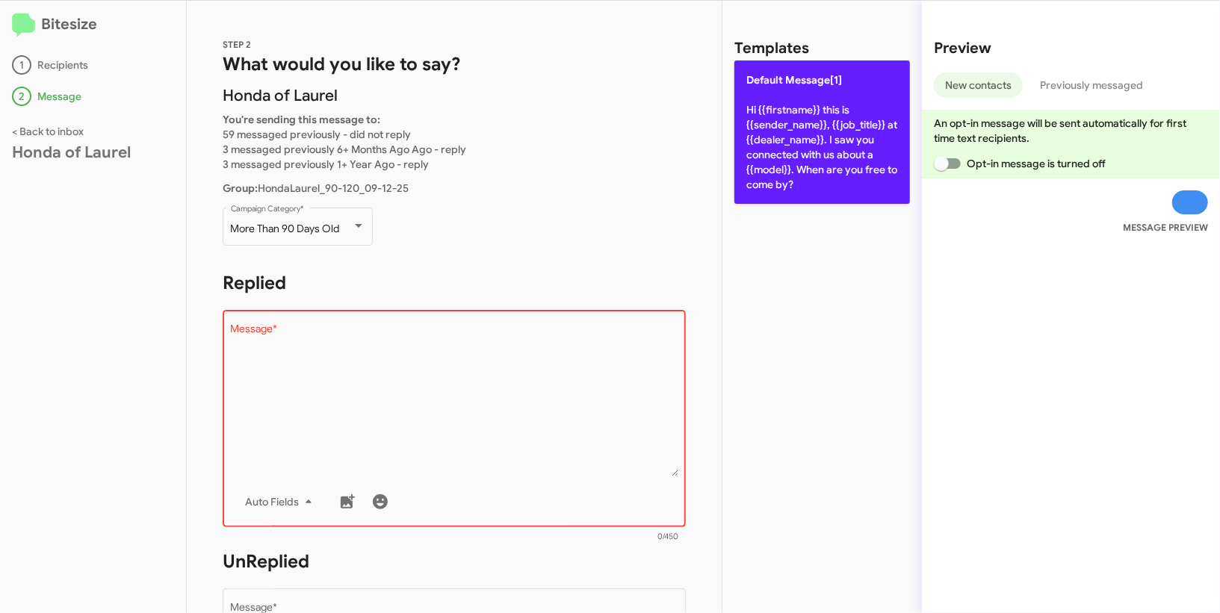
click at [791, 151] on p "Default Message[1] Hi {{firstname}} this is {{sender_name}}, {{job_title}} at {…" at bounding box center [822, 132] width 176 height 143
type textarea "Hi {{firstname}} this is {{sender_name}}, {{job_title}} at {{dealer_name}}. I s…"
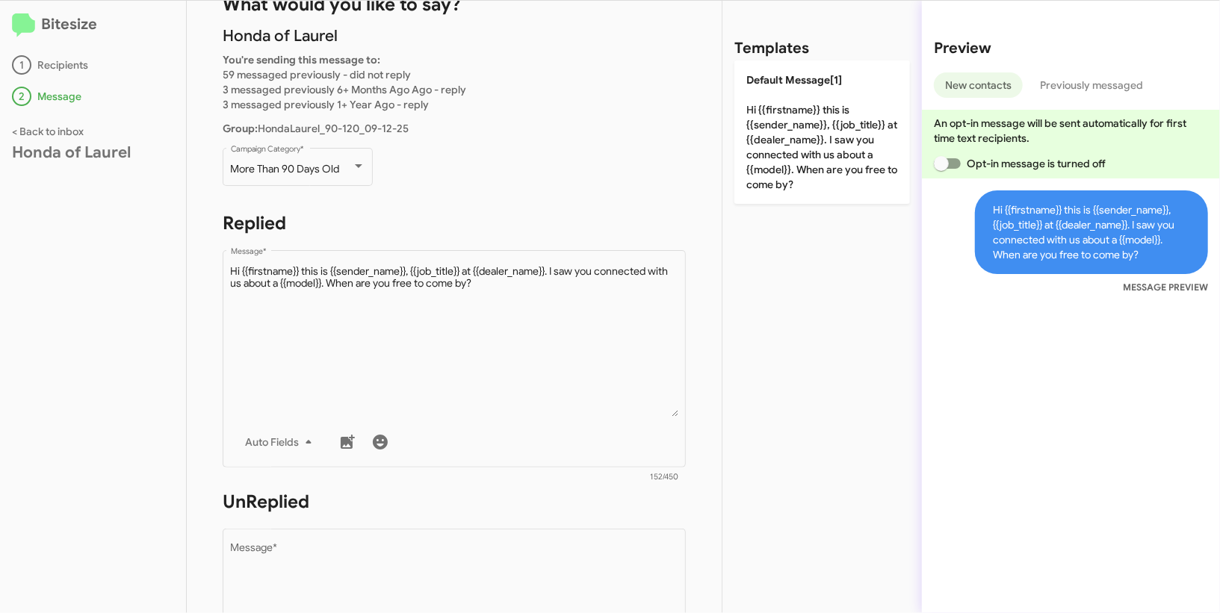
scroll to position [140, 0]
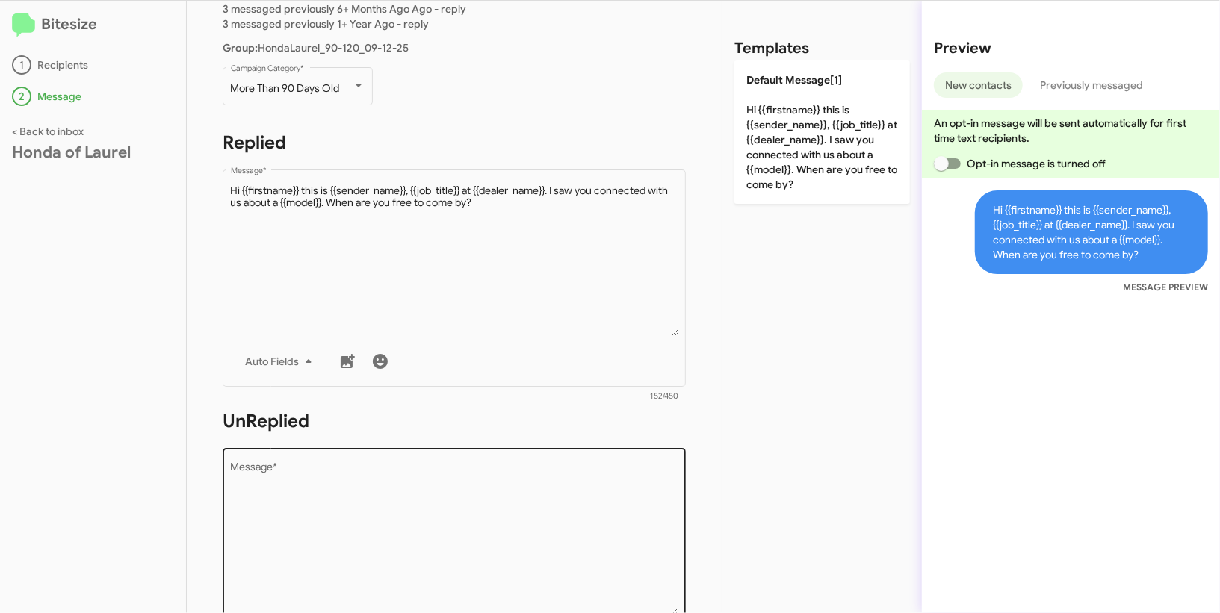
drag, startPoint x: 540, startPoint y: 453, endPoint x: 540, endPoint y: 477, distance: 23.9
click at [540, 456] on div "Drop image here to insert Auto Fields Message *" at bounding box center [454, 555] width 447 height 220
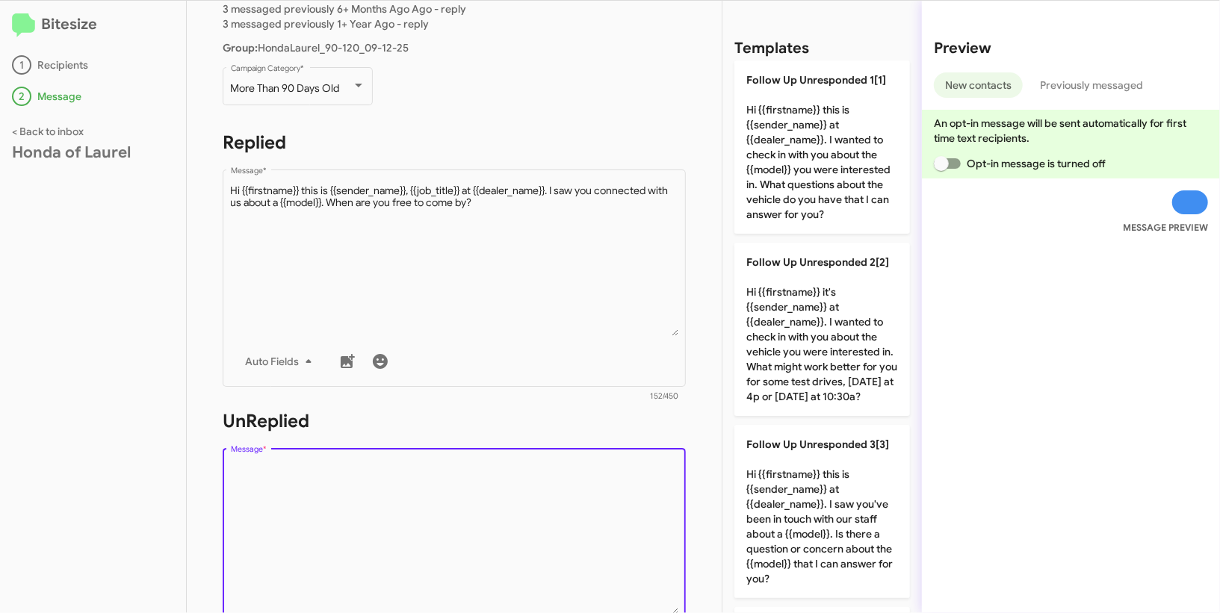
click at [540, 477] on textarea "Message *" at bounding box center [454, 538] width 447 height 152
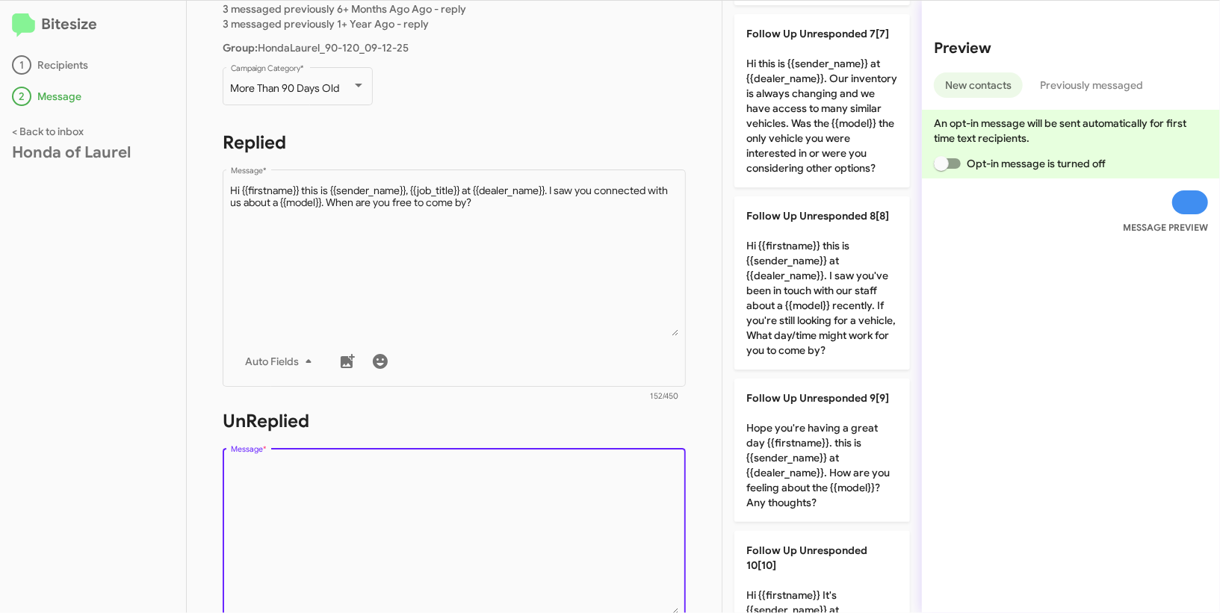
scroll to position [1203, 0]
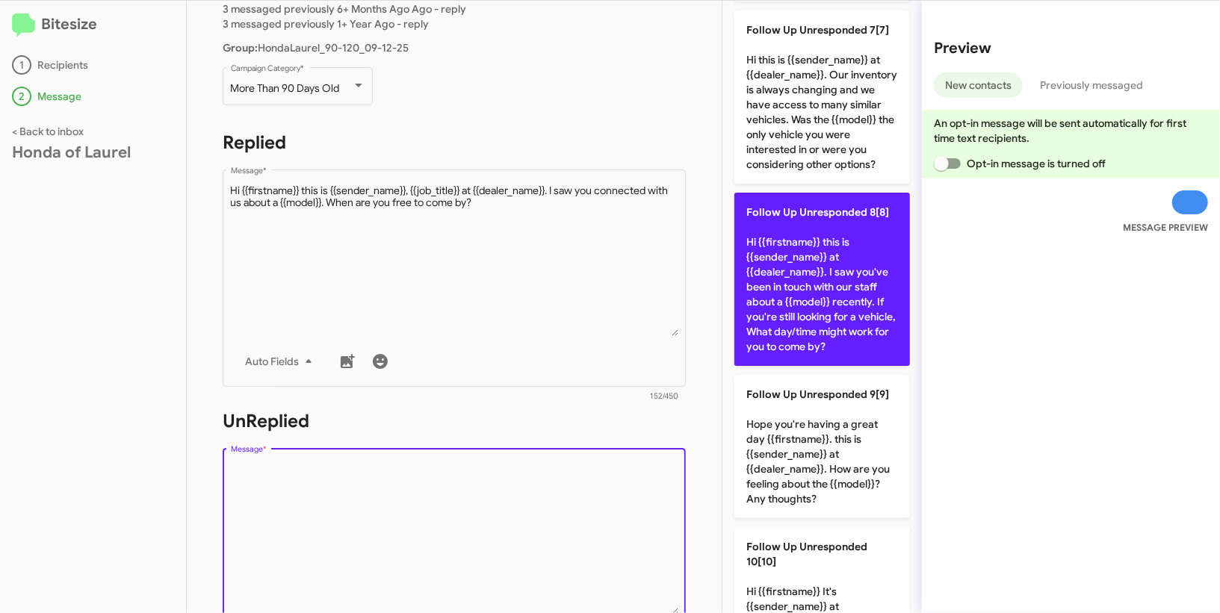
click at [796, 327] on p "Follow Up Unresponded 8[8] Hi {{firstname}} this is {{sender_name}} at {{dealer…" at bounding box center [822, 279] width 176 height 173
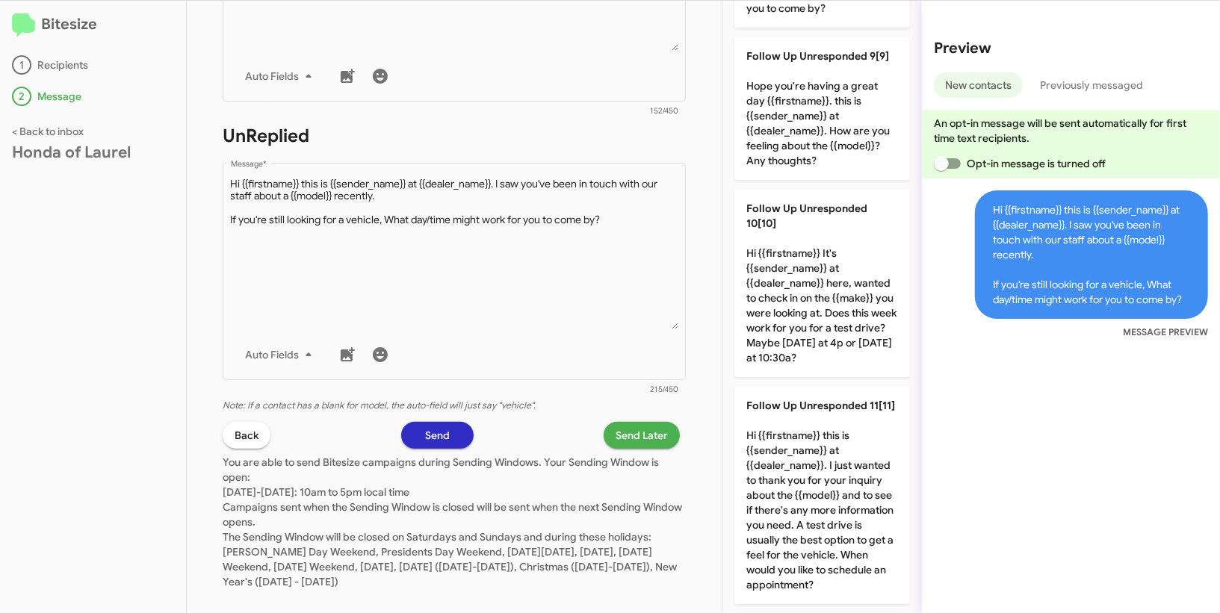
scroll to position [427, 0]
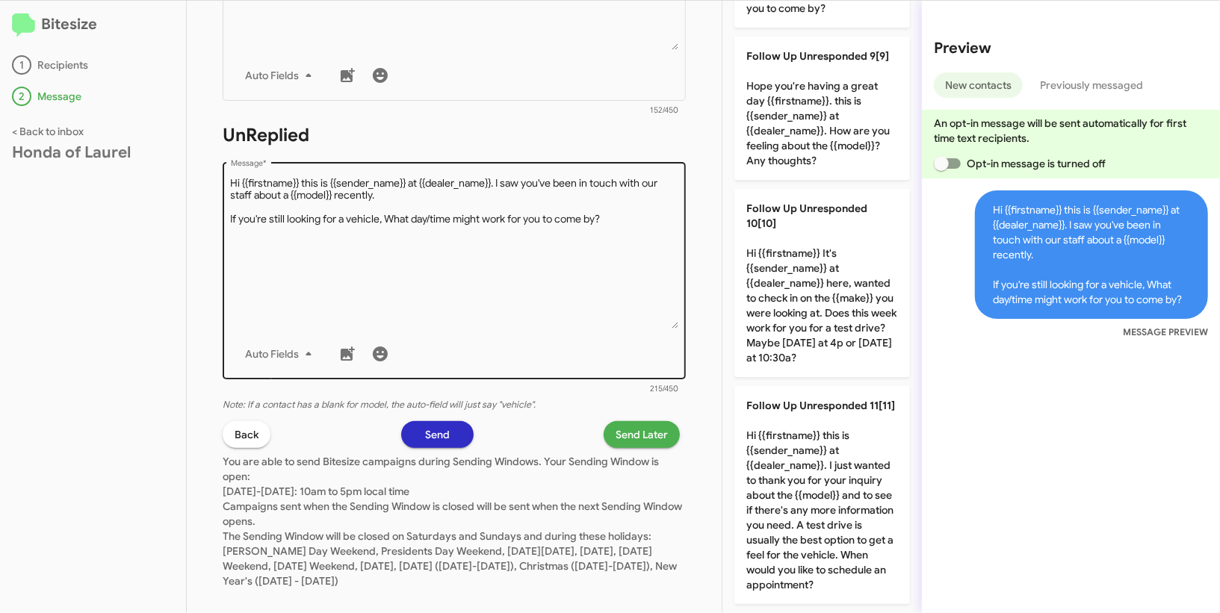
click at [606, 335] on div "Drop image here to insert Auto Fields Message *" at bounding box center [454, 269] width 447 height 220
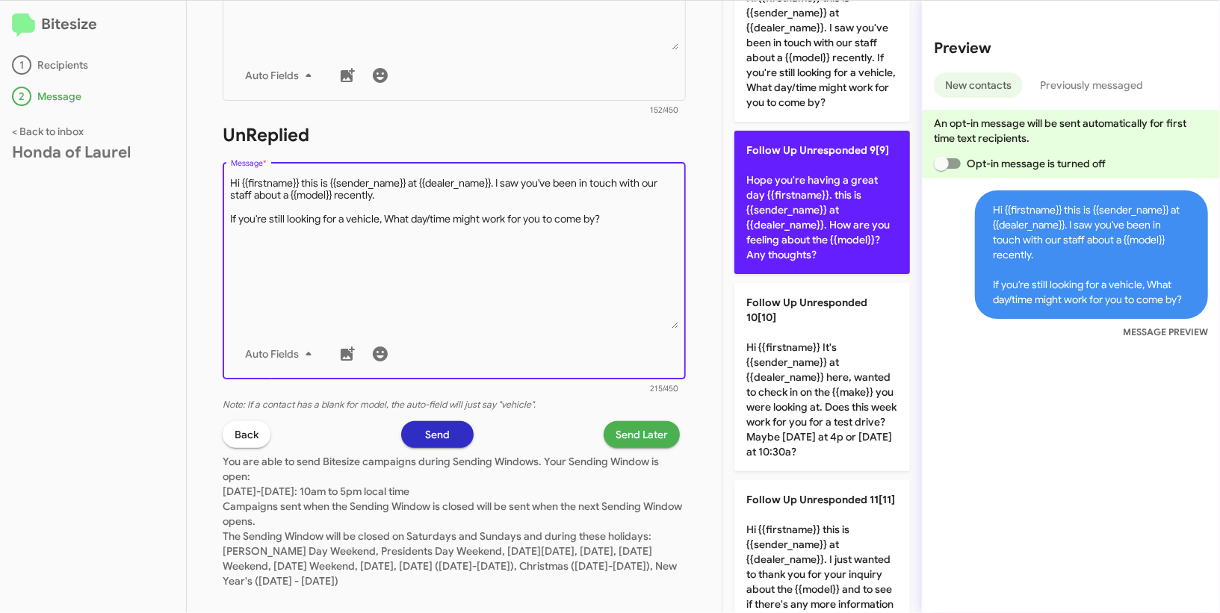
scroll to position [1386, 0]
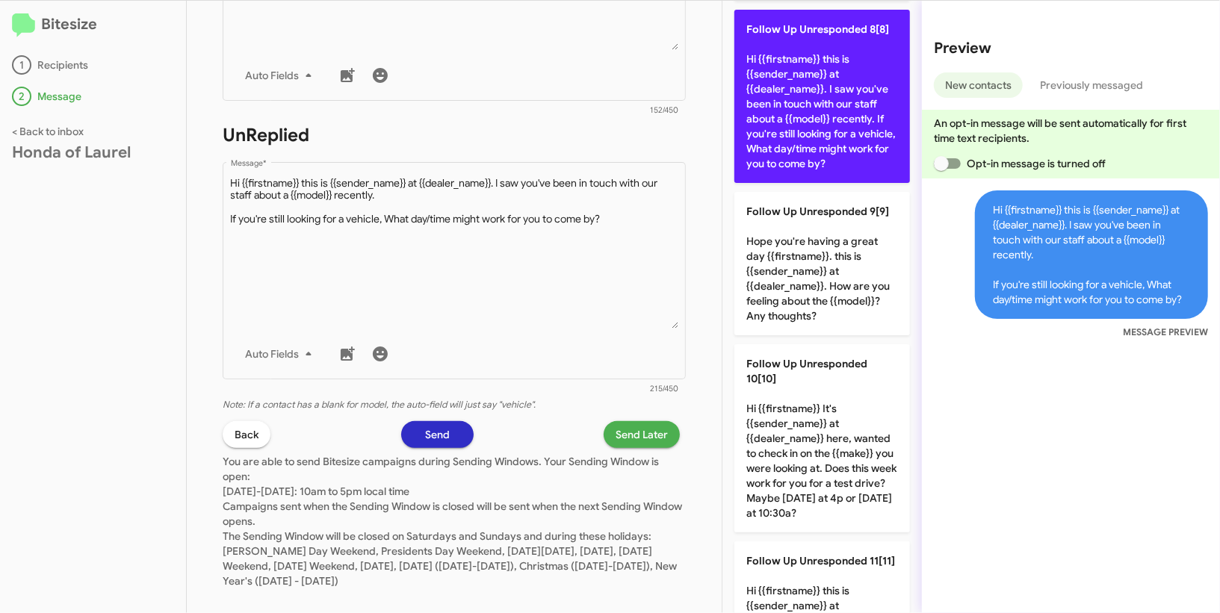
click at [849, 143] on p "Follow Up Unresponded 8[8] Hi {{firstname}} this is {{sender_name}} at {{dealer…" at bounding box center [822, 96] width 176 height 173
type textarea "Hi {{firstname}} this is {{sender_name}} at {{dealer_name}}. I saw you've been …"
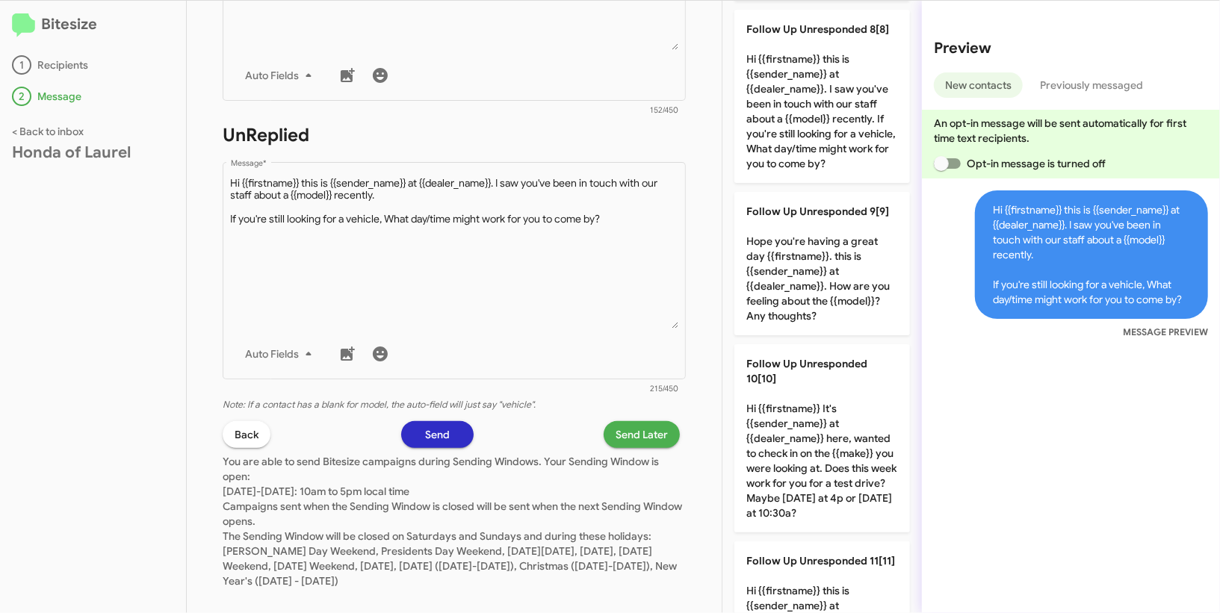
click at [637, 438] on span "Send Later" at bounding box center [642, 434] width 52 height 27
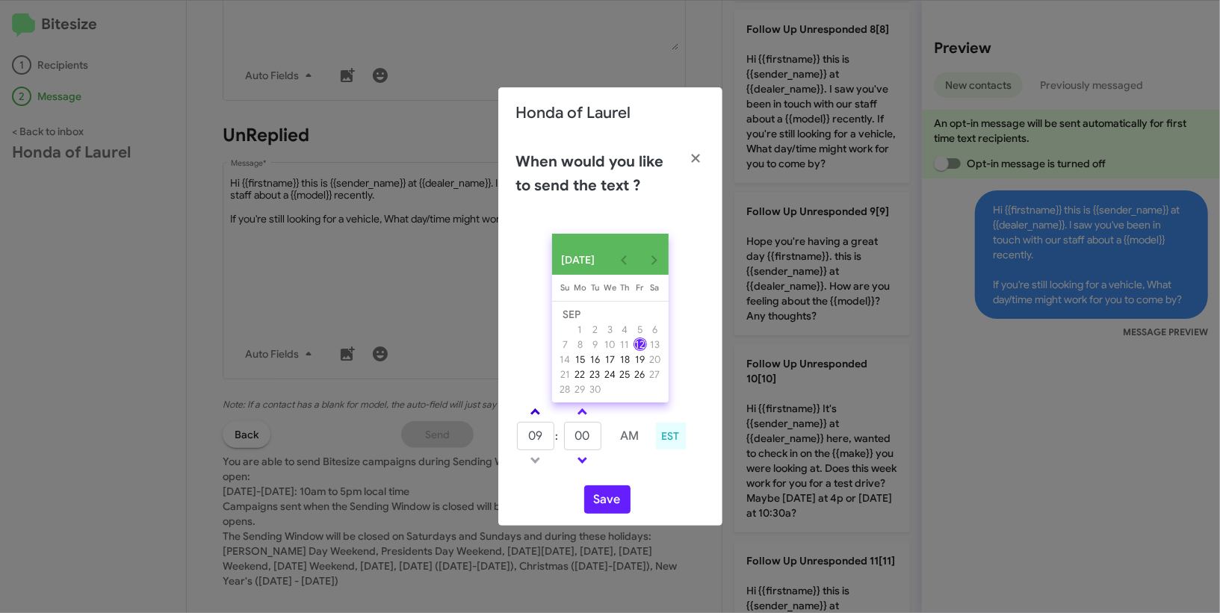
click at [542, 417] on link at bounding box center [535, 411] width 26 height 17
type input "10"
click at [578, 427] on input "00" at bounding box center [582, 436] width 37 height 28
type input "40"
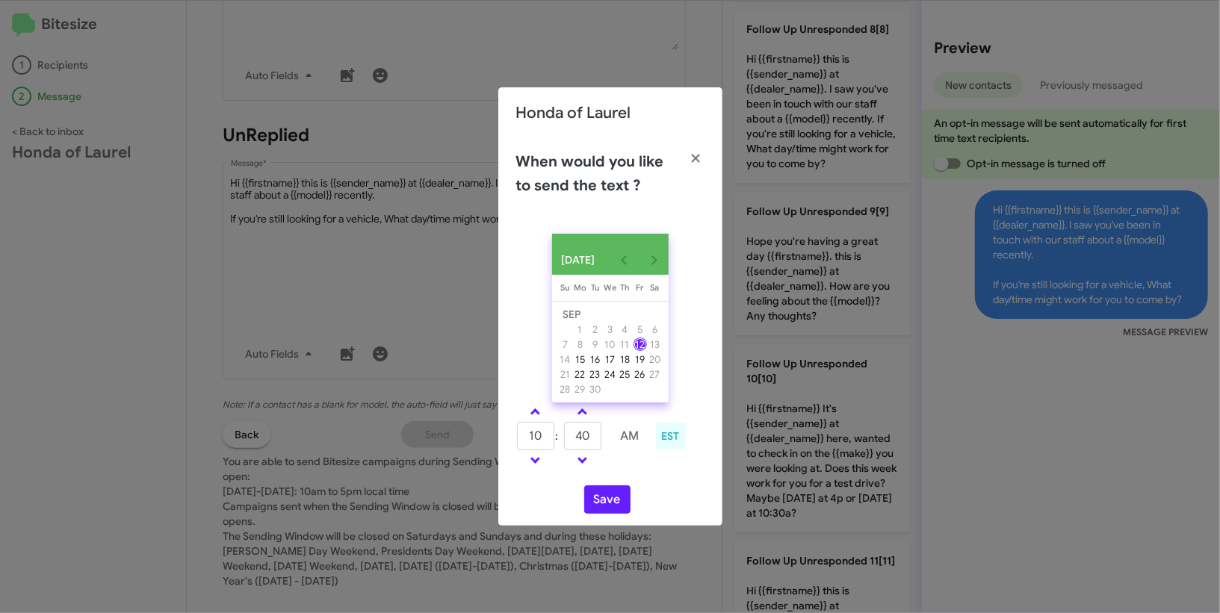
click at [666, 492] on div "Save" at bounding box center [610, 500] width 188 height 28
click at [609, 496] on button "Save" at bounding box center [607, 500] width 46 height 28
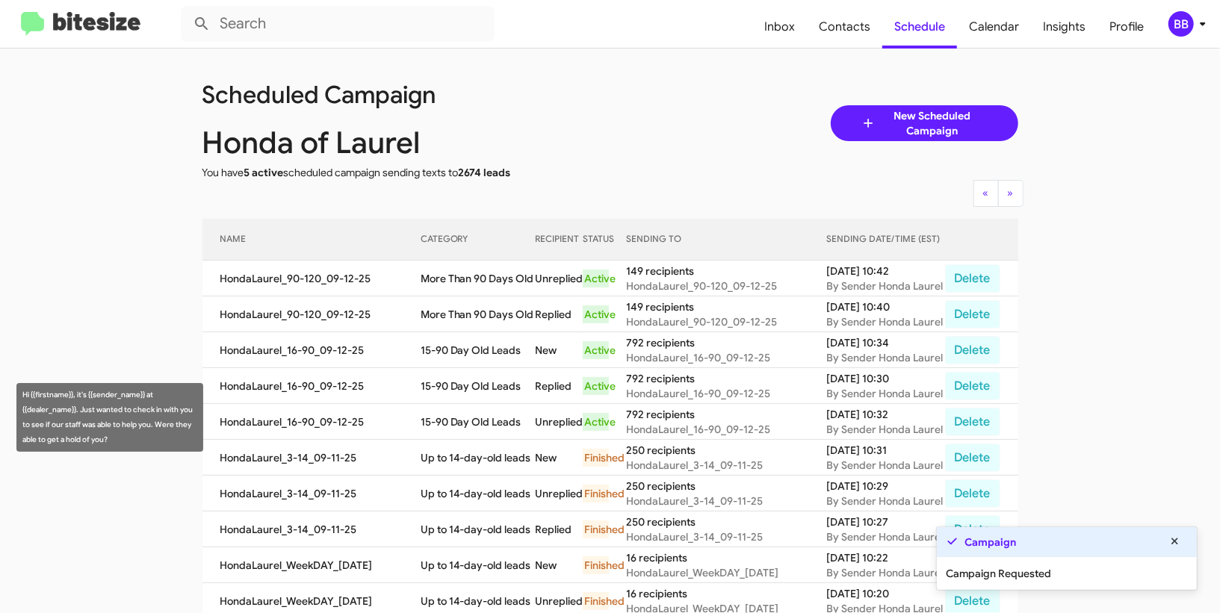
click at [464, 404] on td "15-90 Day Old Leads" at bounding box center [478, 386] width 114 height 36
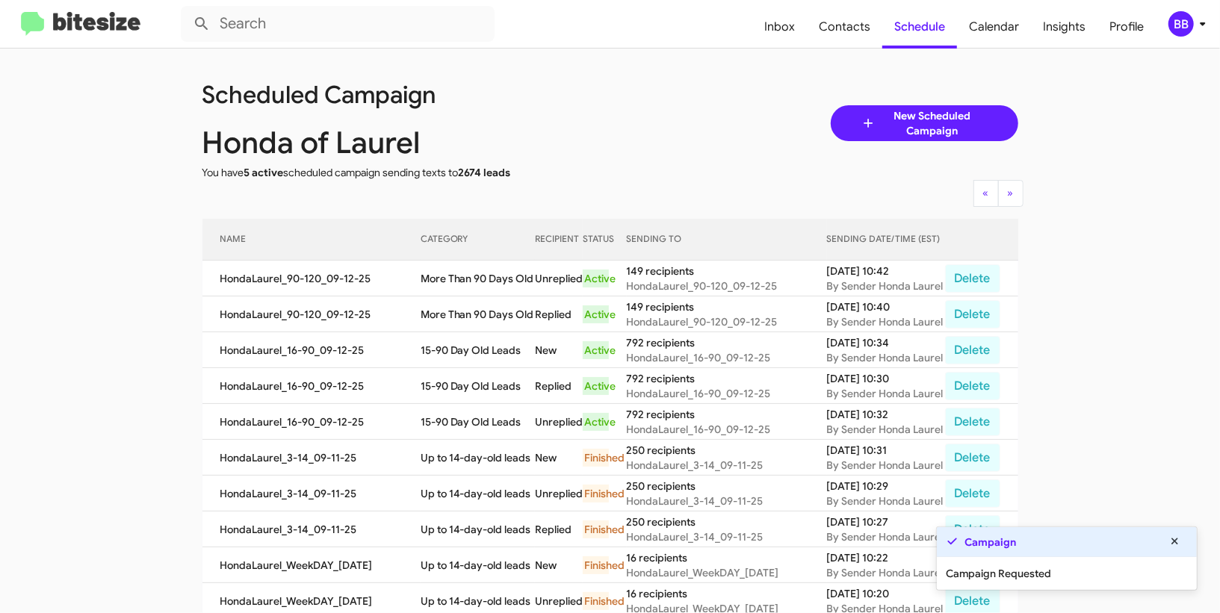
copy td "15-90 Day Old Leads"
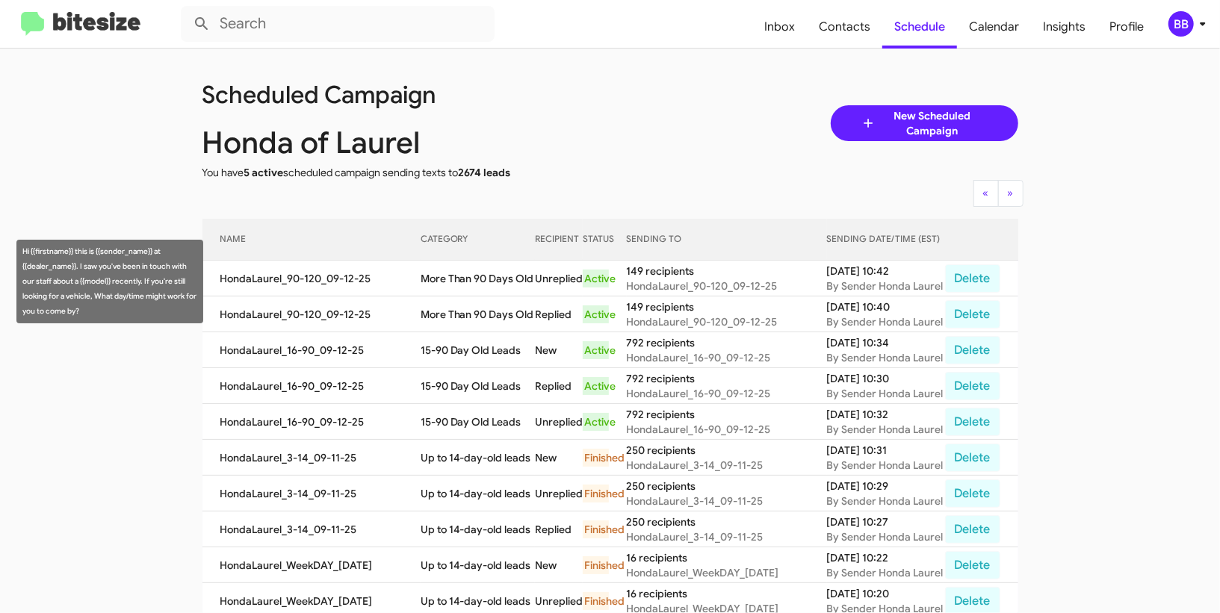
click at [475, 294] on td "More Than 90 Days Old" at bounding box center [478, 279] width 114 height 36
click at [475, 291] on td "More Than 90 Days Old" at bounding box center [478, 279] width 114 height 36
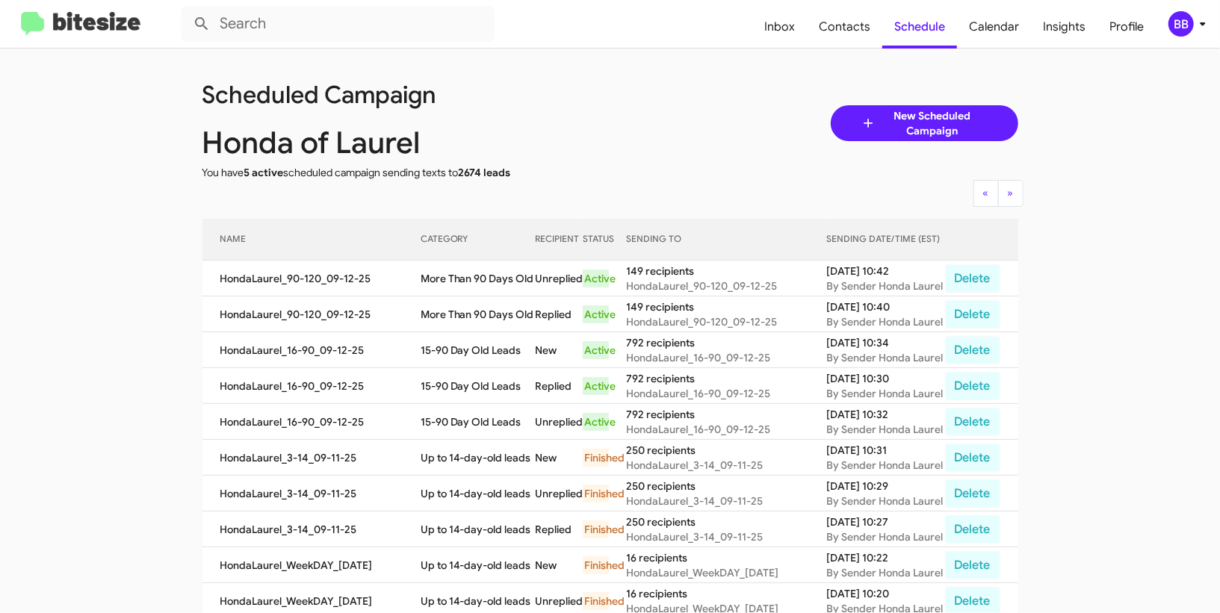
click at [475, 291] on td "More Than 90 Days Old" at bounding box center [478, 279] width 114 height 36
copy td "More Than 90 Days Old"
click at [1191, 27] on div "BB" at bounding box center [1180, 23] width 25 height 25
click at [1171, 28] on div "BB" at bounding box center [1180, 23] width 25 height 25
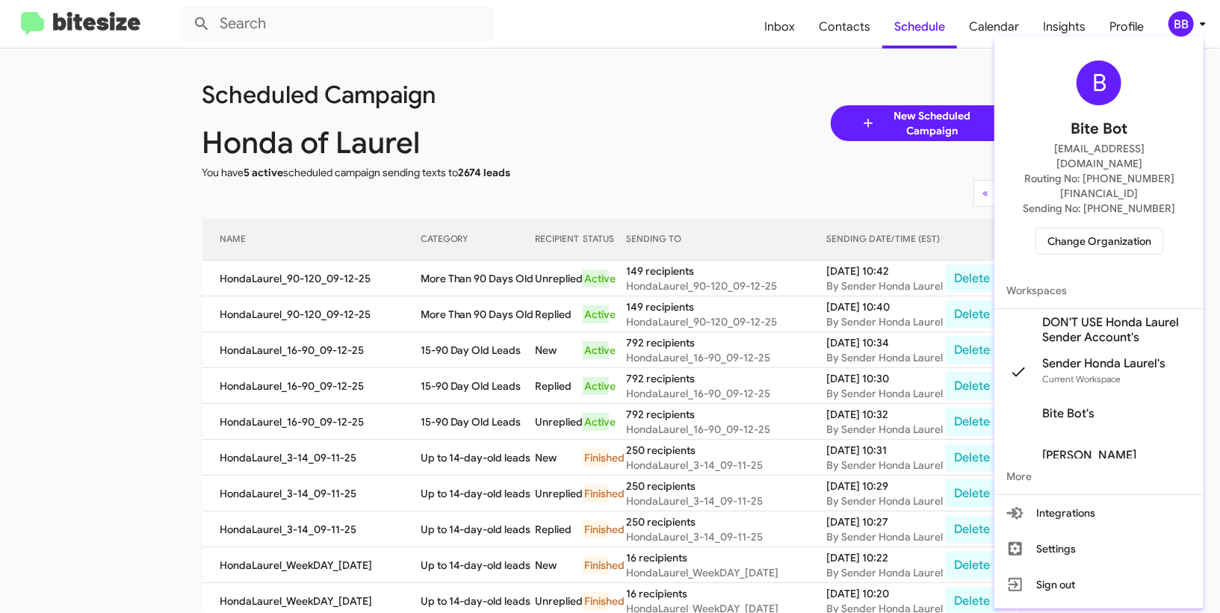
click at [1093, 229] on span "Change Organization" at bounding box center [1099, 241] width 104 height 25
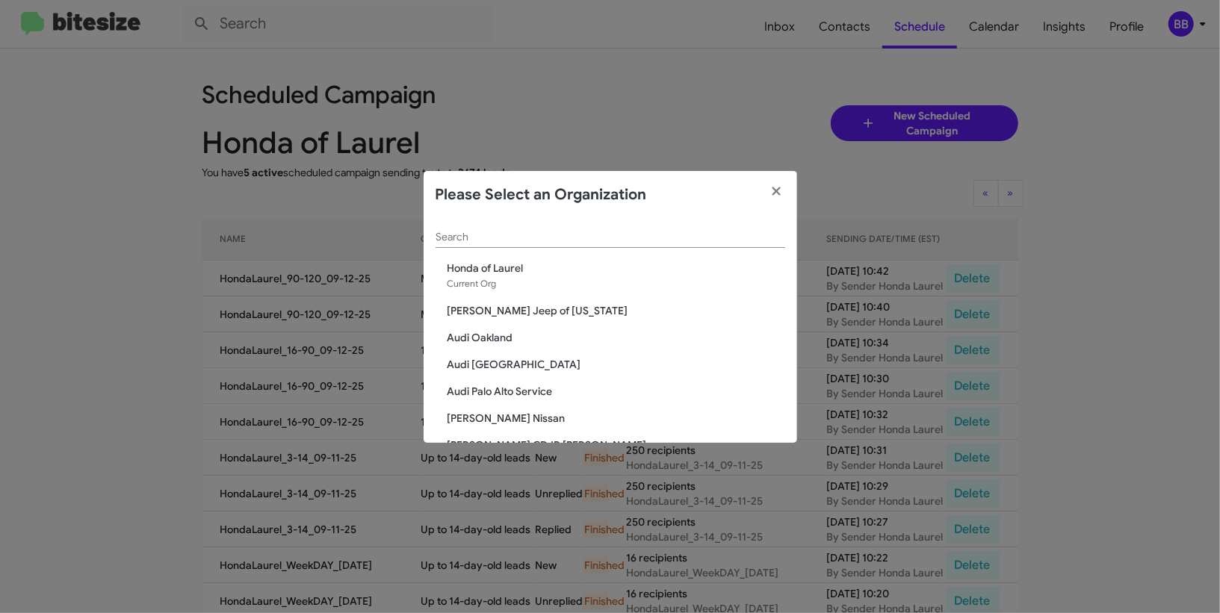
click at [470, 239] on input "Search" at bounding box center [611, 238] width 350 height 12
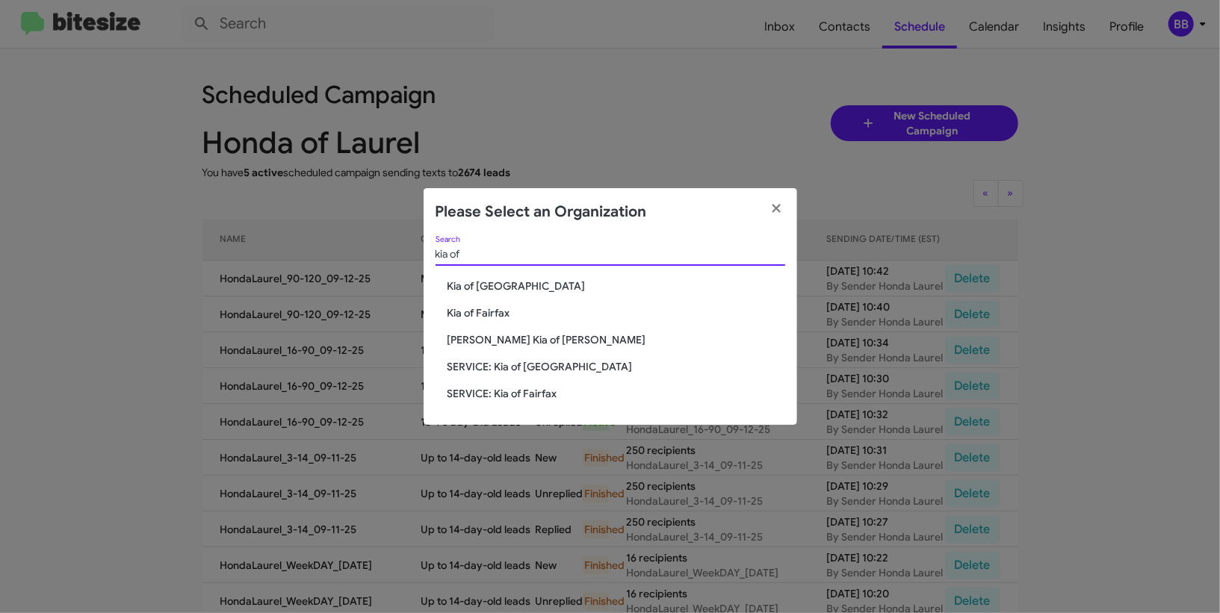
type input "kia of"
click at [474, 317] on span "Kia of Fairfax" at bounding box center [616, 313] width 338 height 15
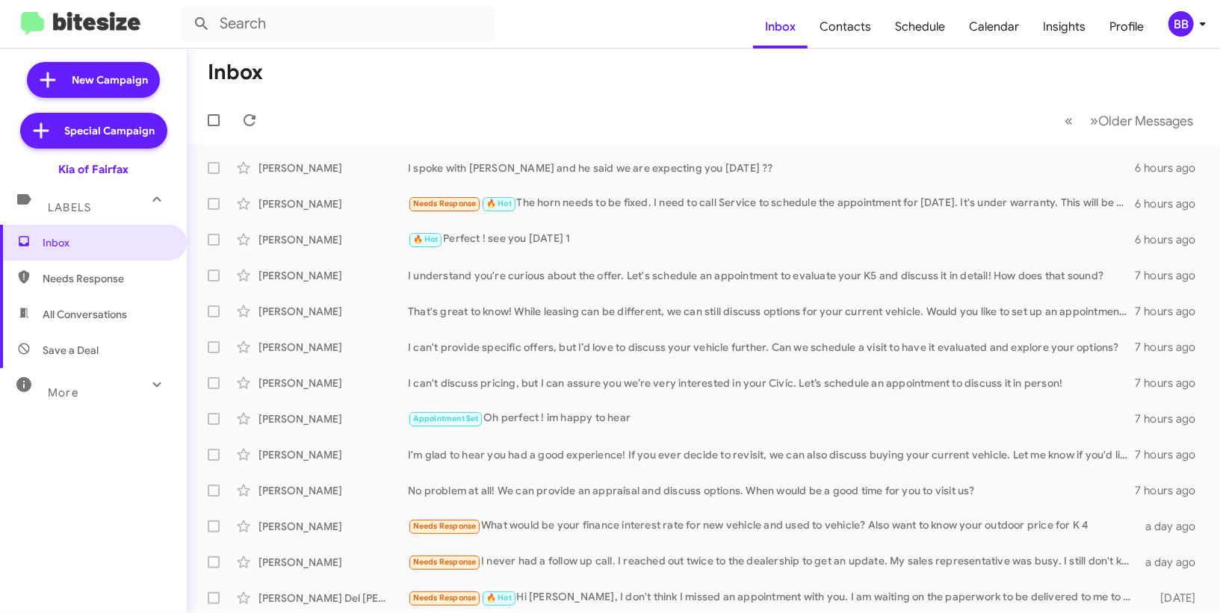
click at [1177, 8] on mat-toolbar "Inbox Contacts Schedule Calendar Insights Profile BB" at bounding box center [610, 24] width 1220 height 48
click at [1177, 11] on div "BB" at bounding box center [1180, 23] width 25 height 25
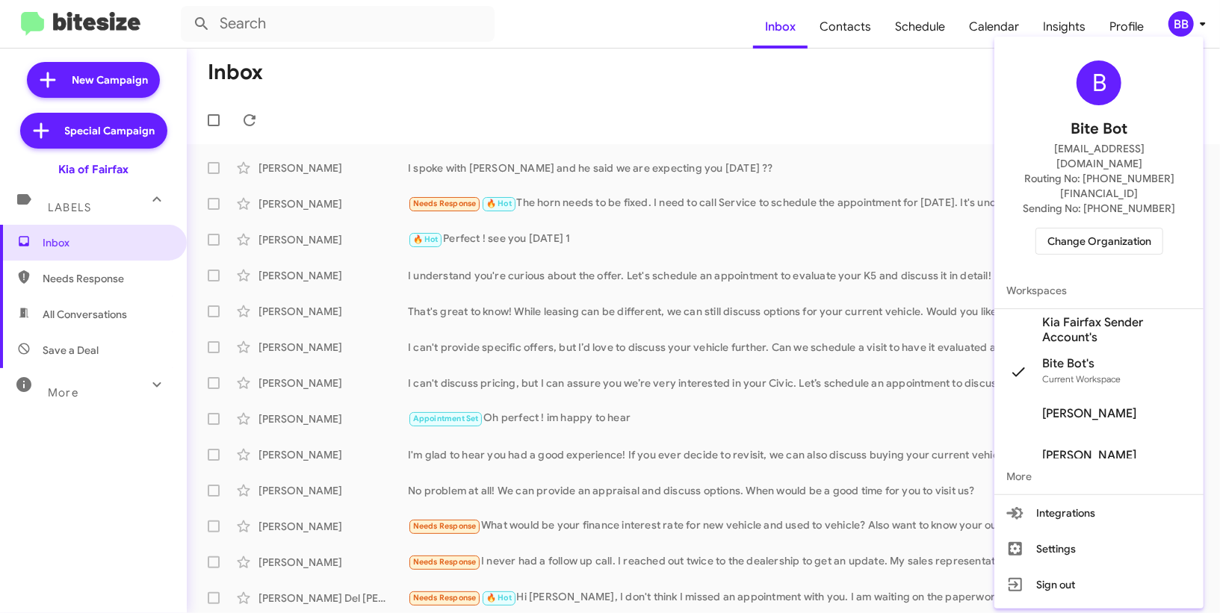
click at [1073, 315] on span "Kia Fairfax Sender Account's" at bounding box center [1116, 330] width 149 height 30
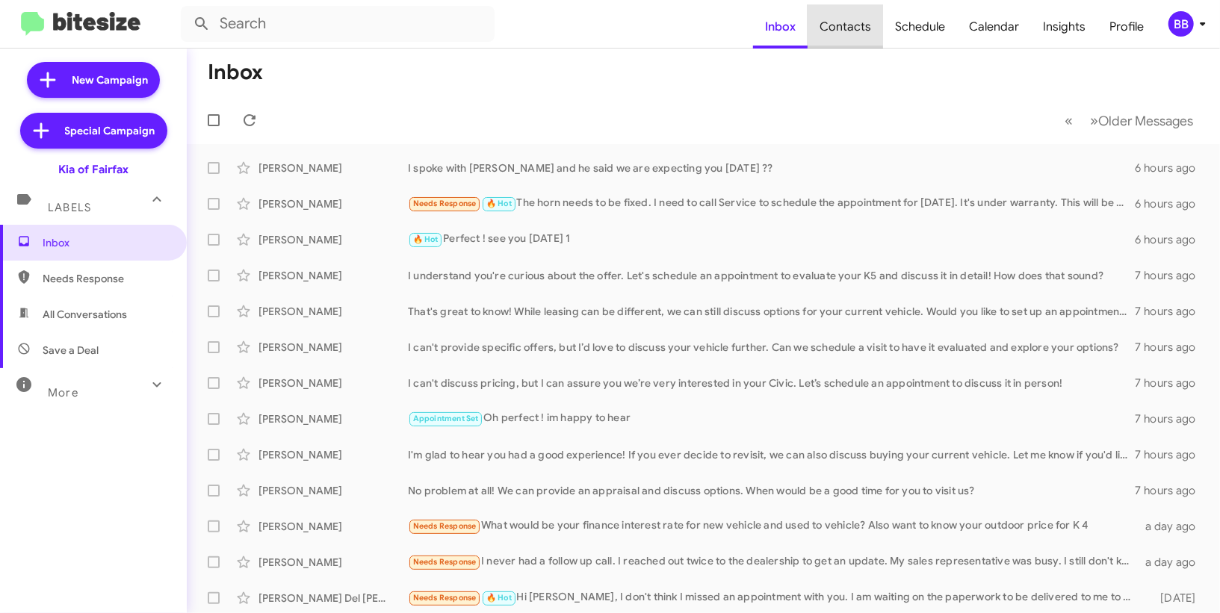
click at [852, 19] on span "Contacts" at bounding box center [845, 26] width 75 height 43
click at [856, 45] on span "Contacts" at bounding box center [845, 26] width 75 height 43
click at [856, 43] on span "Contacts" at bounding box center [845, 26] width 75 height 43
type input "in:groups"
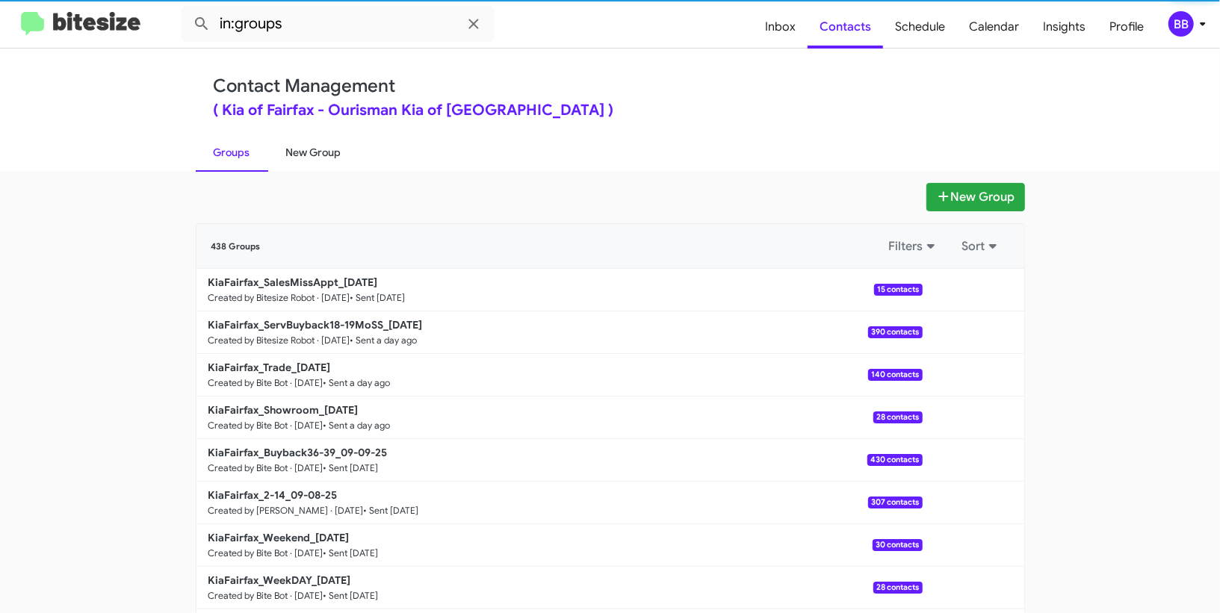
click at [329, 156] on link "New Group" at bounding box center [313, 152] width 91 height 39
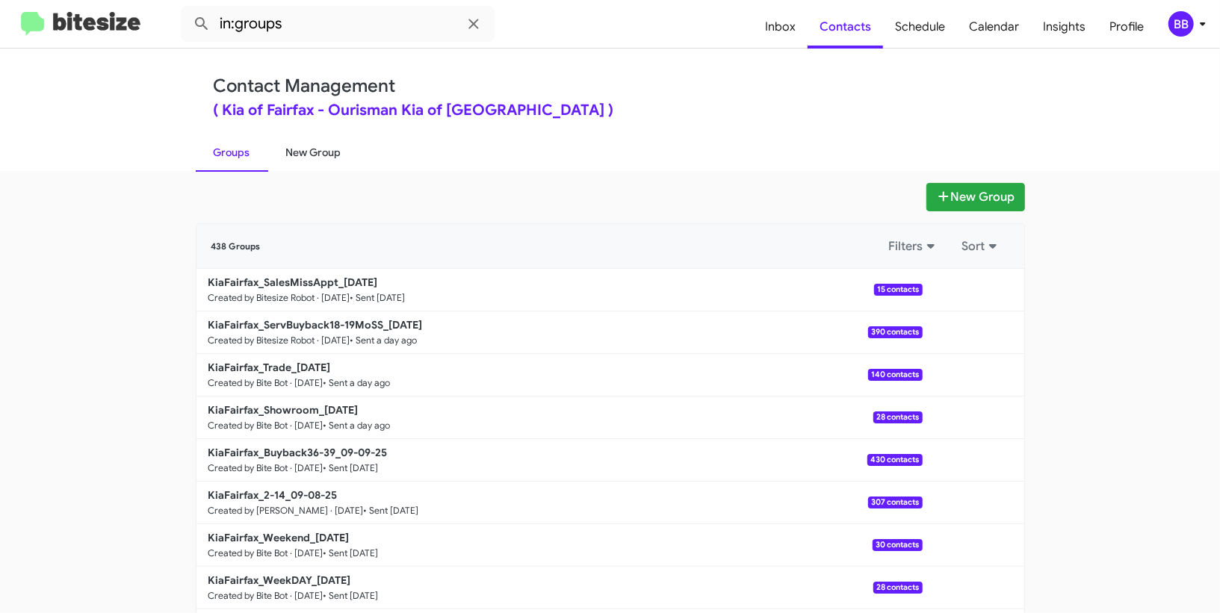
click at [329, 156] on link "New Group" at bounding box center [313, 152] width 91 height 39
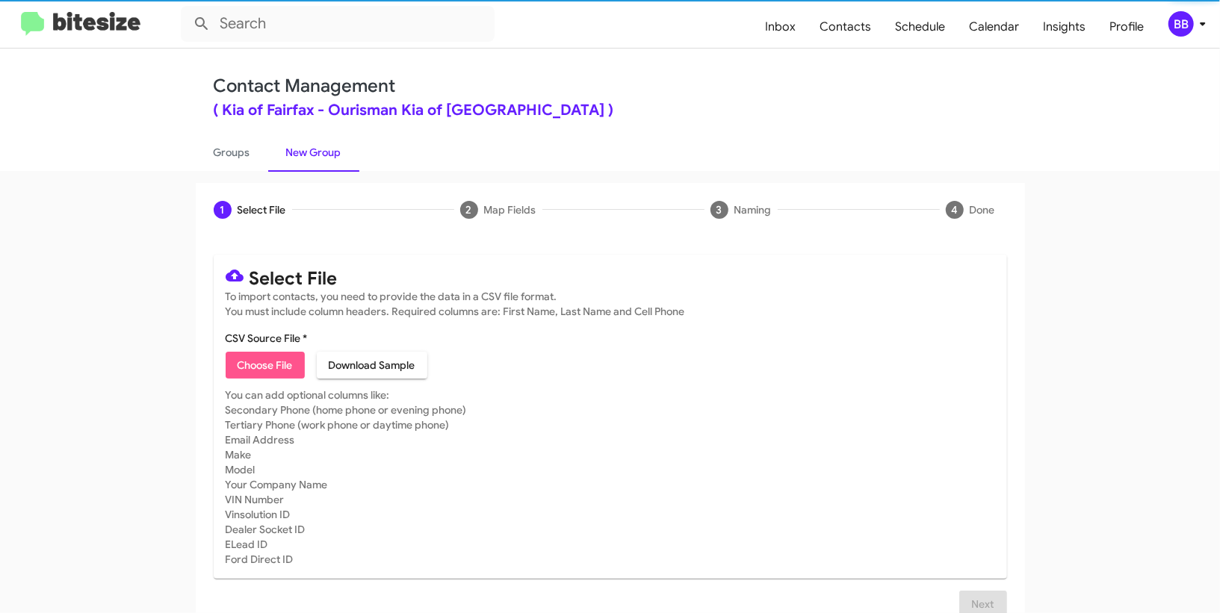
click at [269, 373] on span "Choose File" at bounding box center [265, 365] width 55 height 27
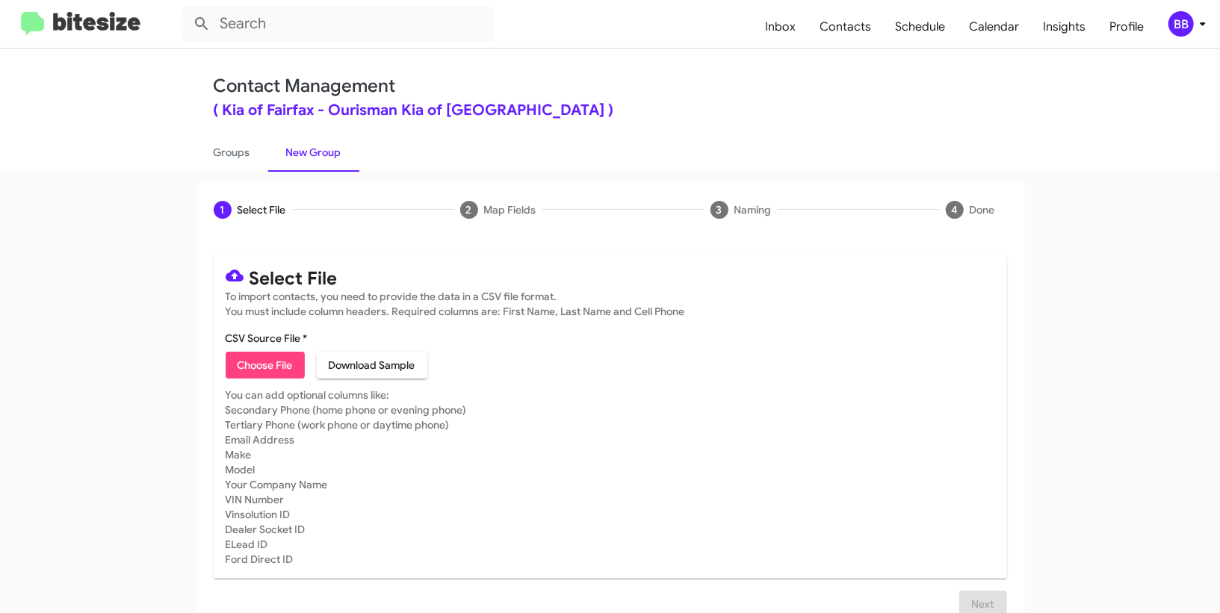
type input "KiaFairfax_16-90_09-12-25"
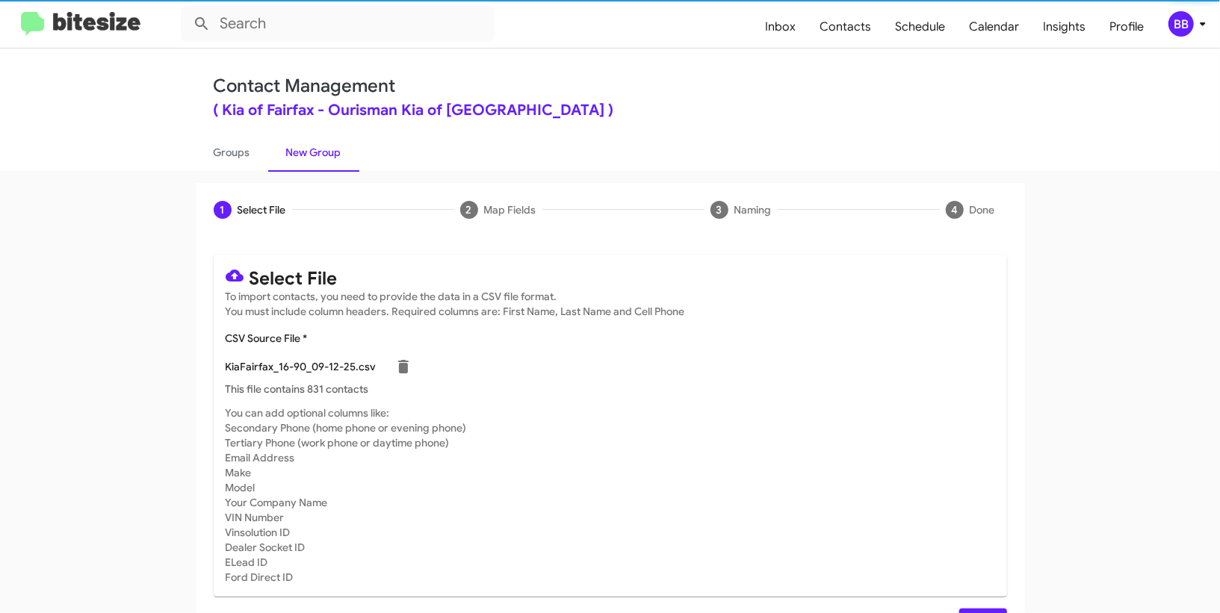
scroll to position [39, 0]
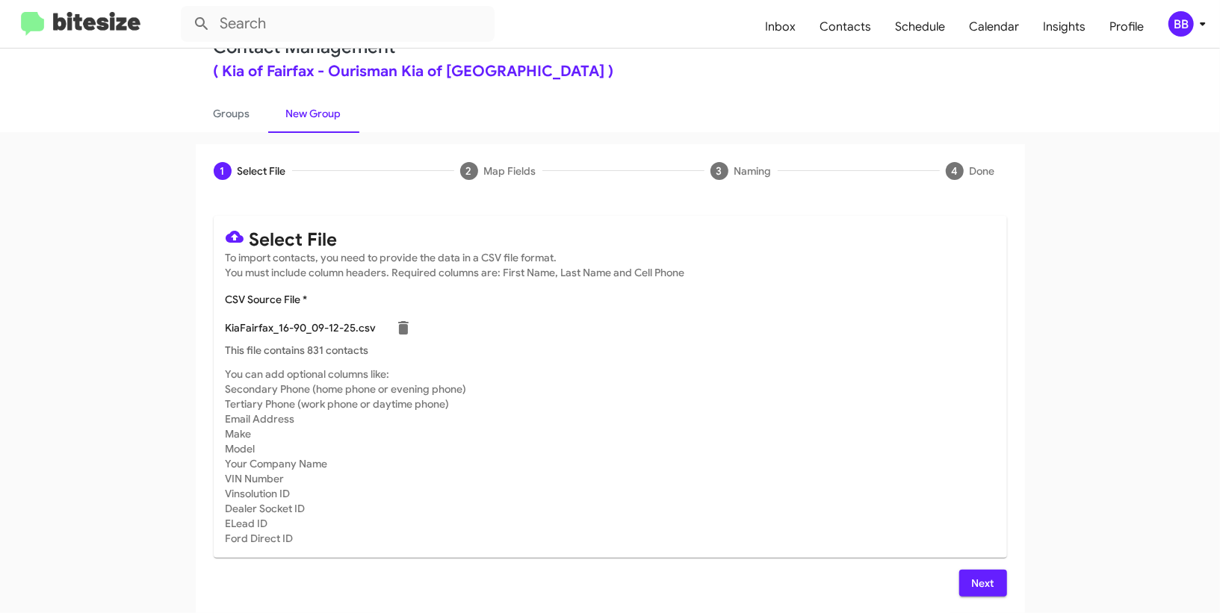
click at [992, 579] on span "Next" at bounding box center [983, 583] width 24 height 27
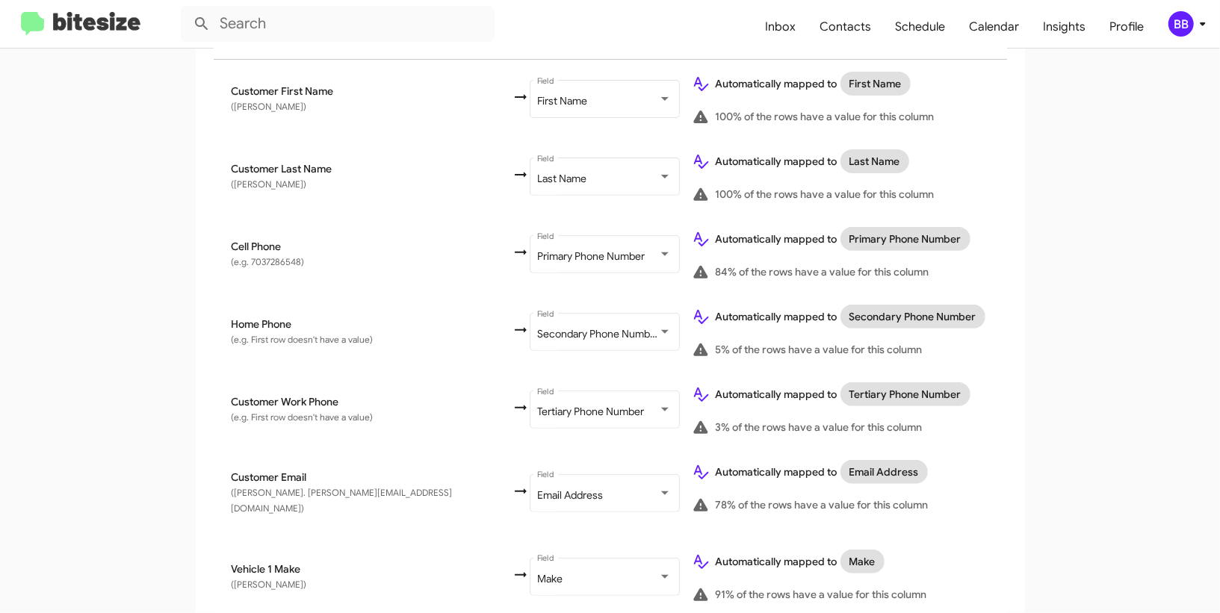
scroll to position [811, 0]
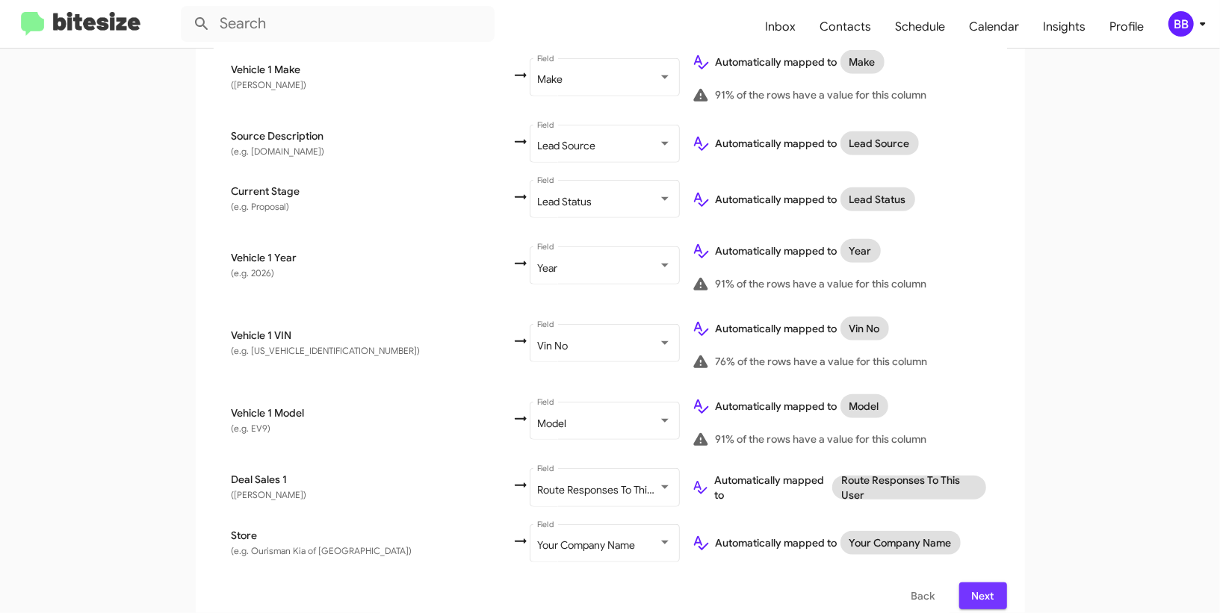
click at [985, 586] on span "Next" at bounding box center [983, 596] width 24 height 27
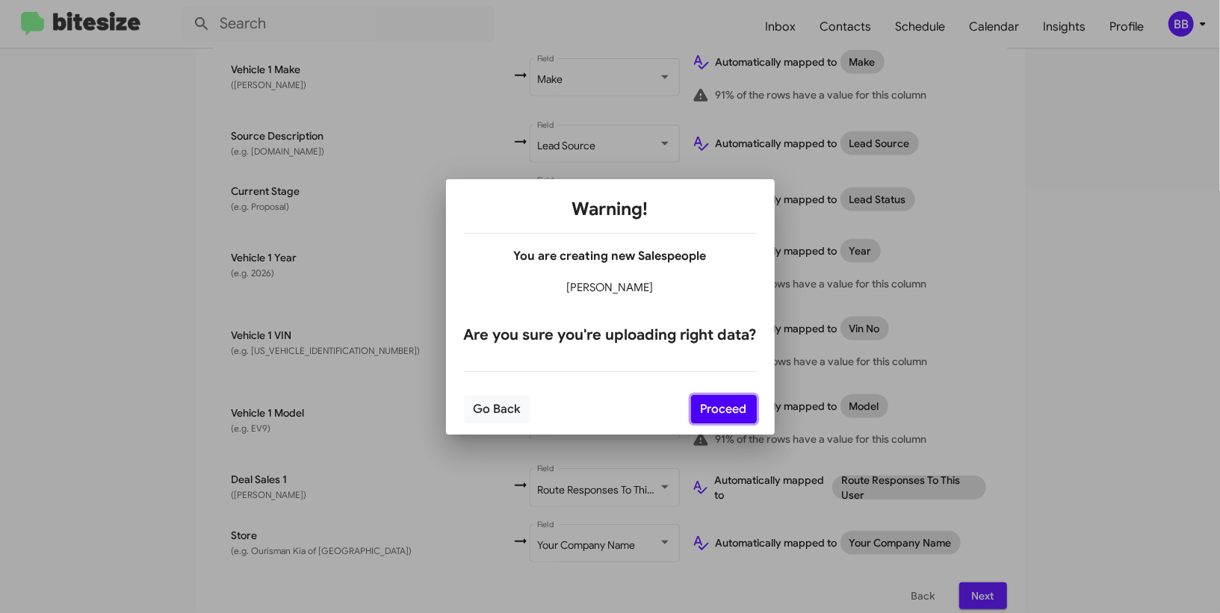
click at [743, 412] on button "Proceed" at bounding box center [724, 409] width 66 height 28
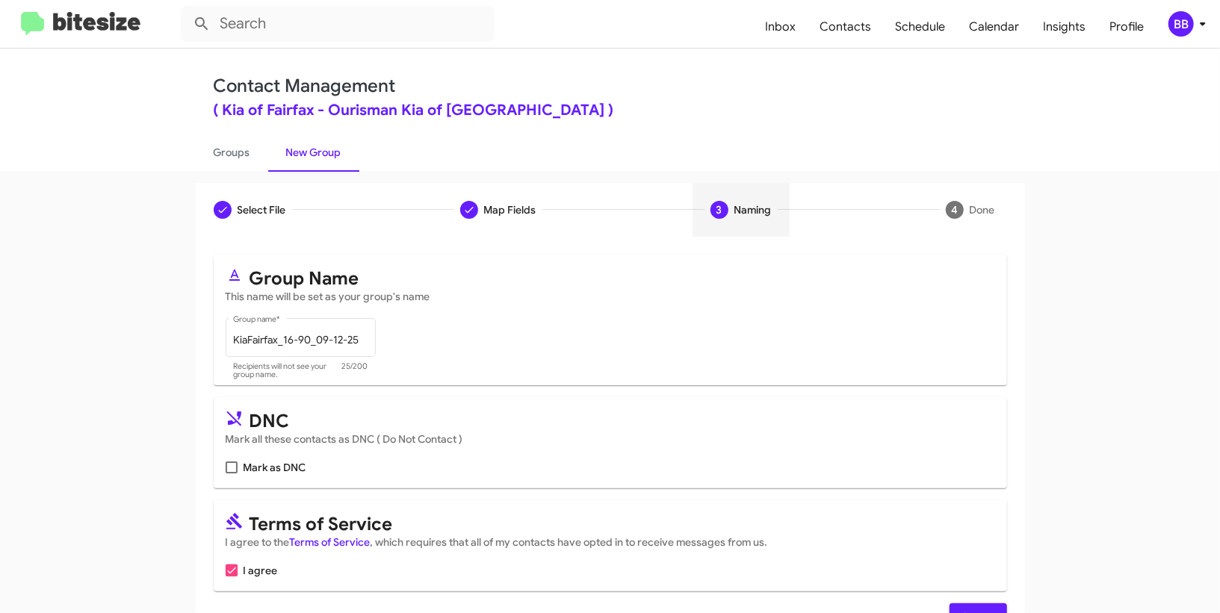
scroll to position [46, 0]
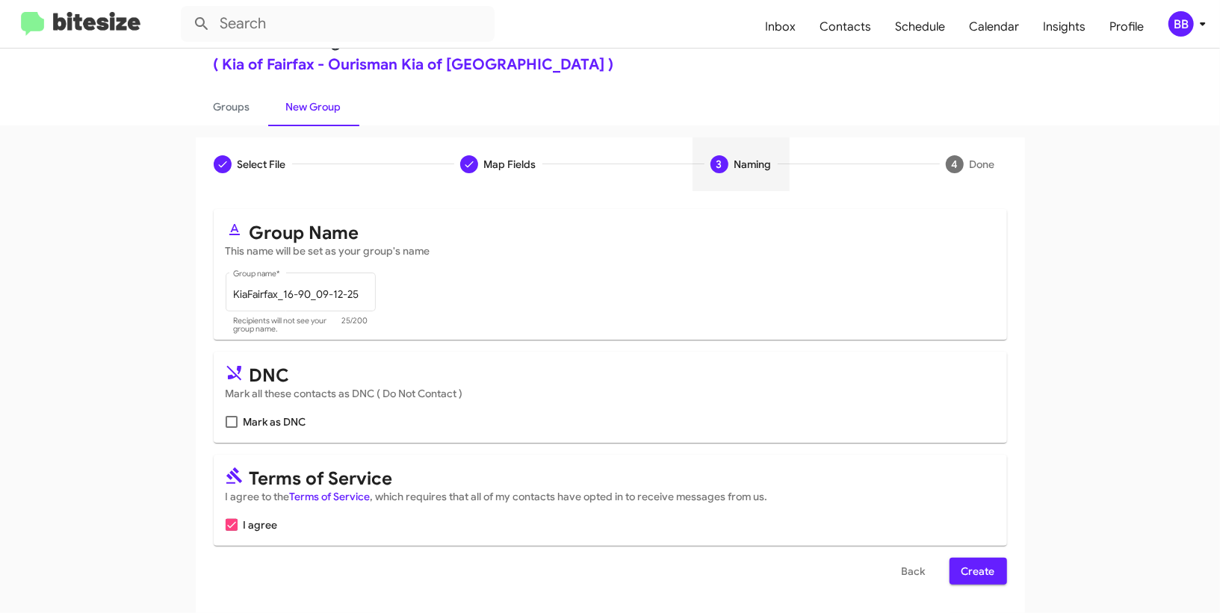
click at [978, 567] on span "Create" at bounding box center [978, 571] width 34 height 27
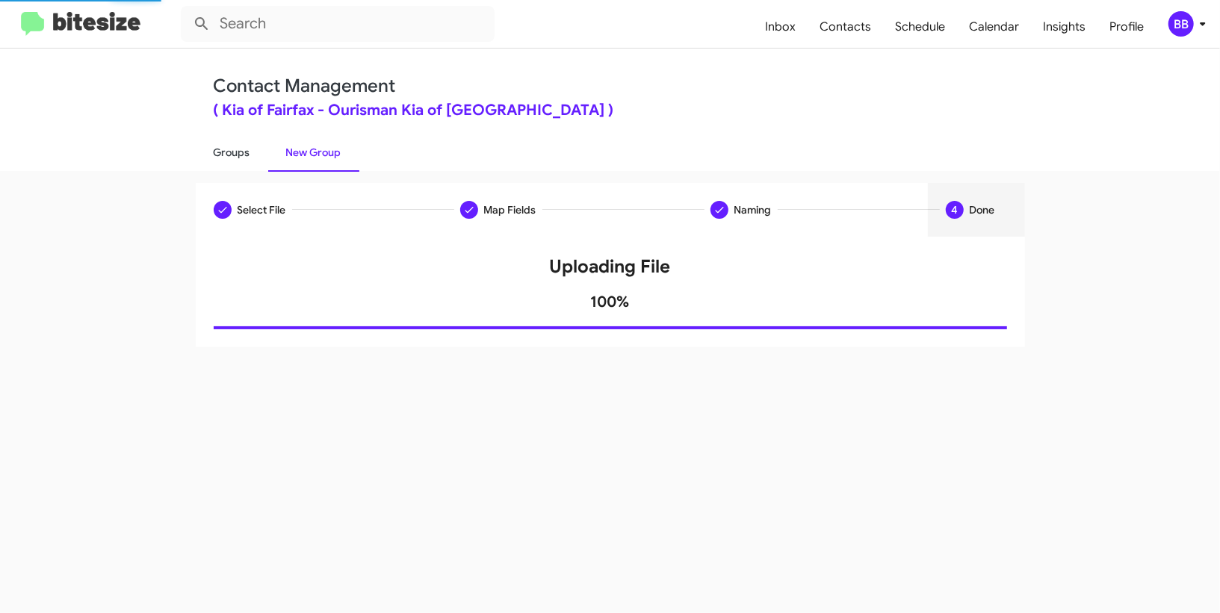
click at [245, 148] on link "Groups" at bounding box center [232, 152] width 72 height 39
type input "in:groups"
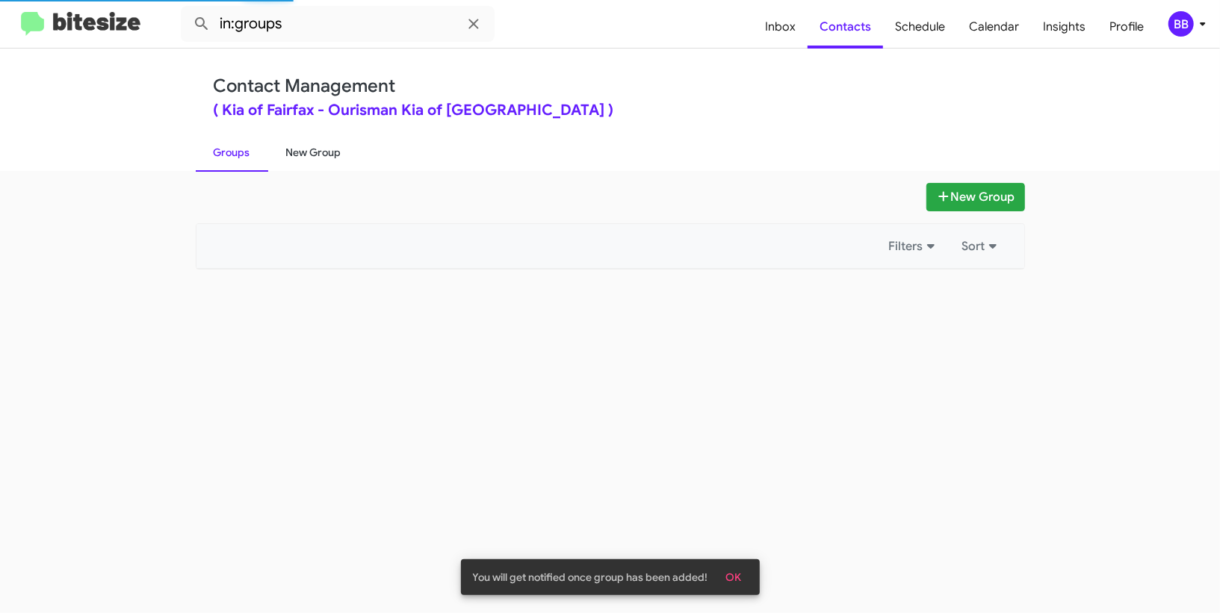
click at [314, 158] on link "New Group" at bounding box center [313, 152] width 91 height 39
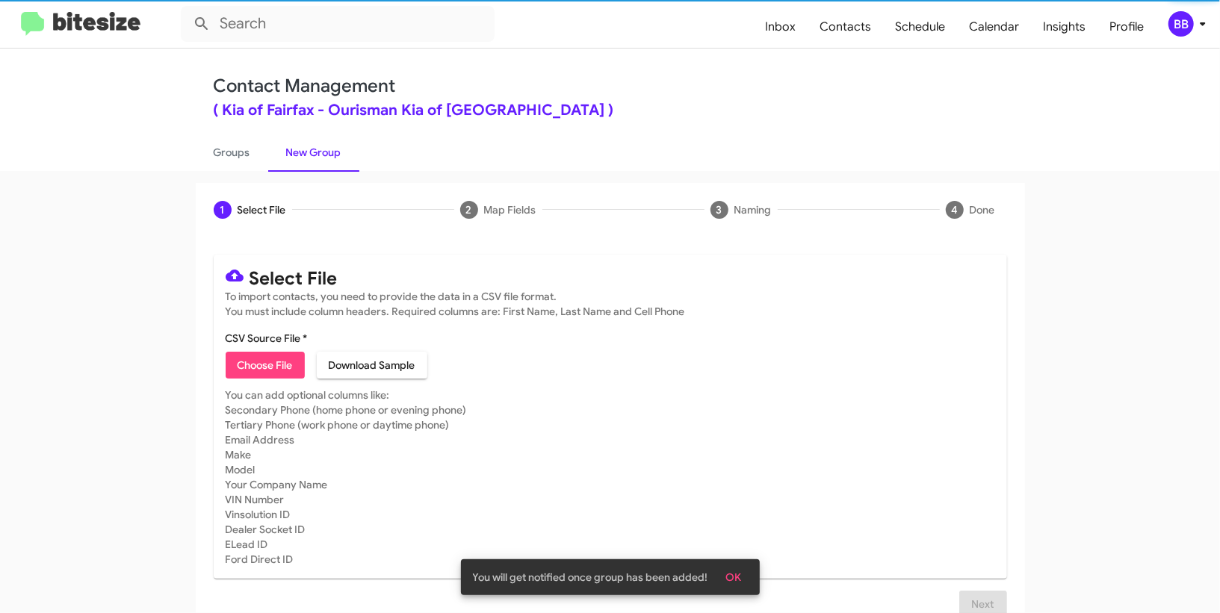
click at [276, 346] on mat-card-content "CSV Source File * Choose File Download Sample" at bounding box center [610, 355] width 769 height 48
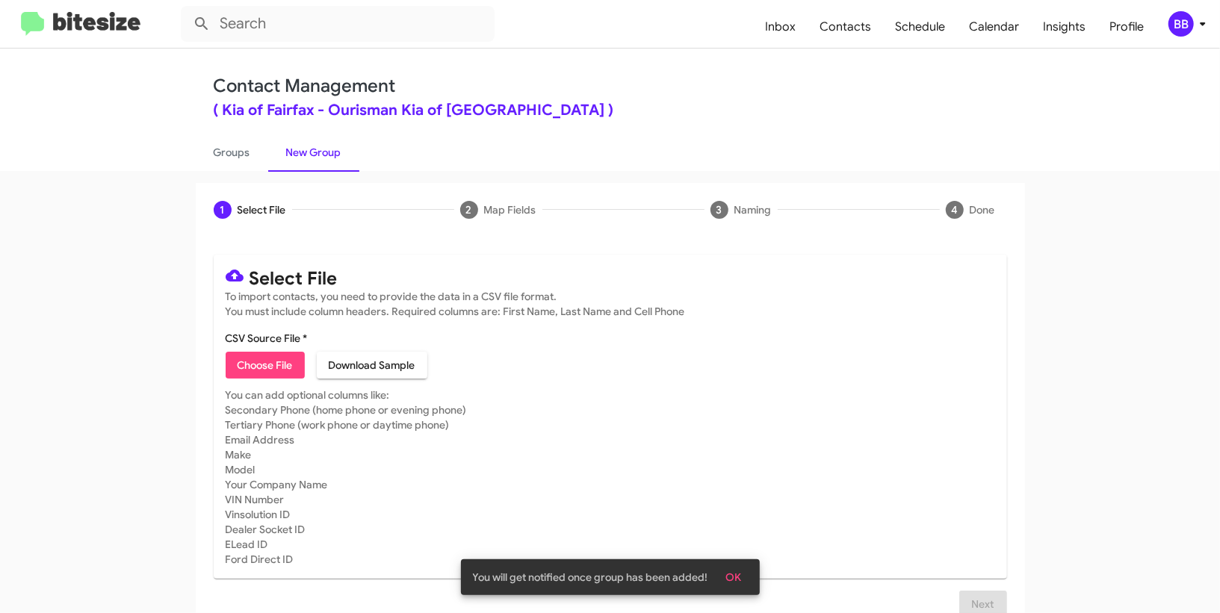
click at [276, 359] on span "Choose File" at bounding box center [265, 365] width 55 height 27
type input "KiaFairfax_WeekDAY_09-12-25"
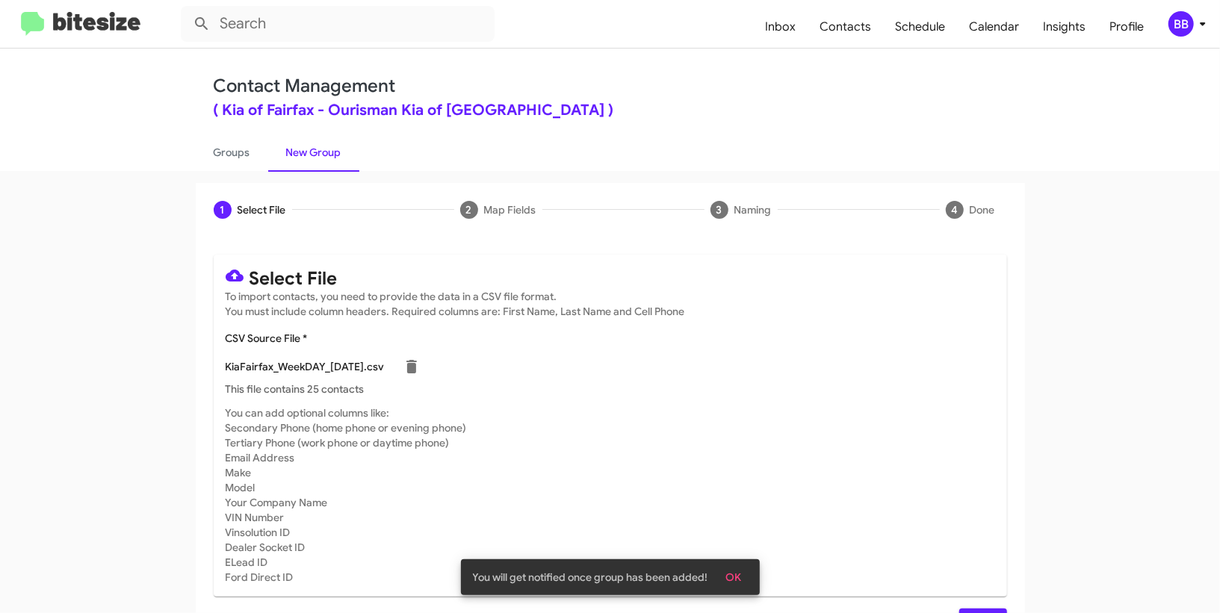
scroll to position [39, 0]
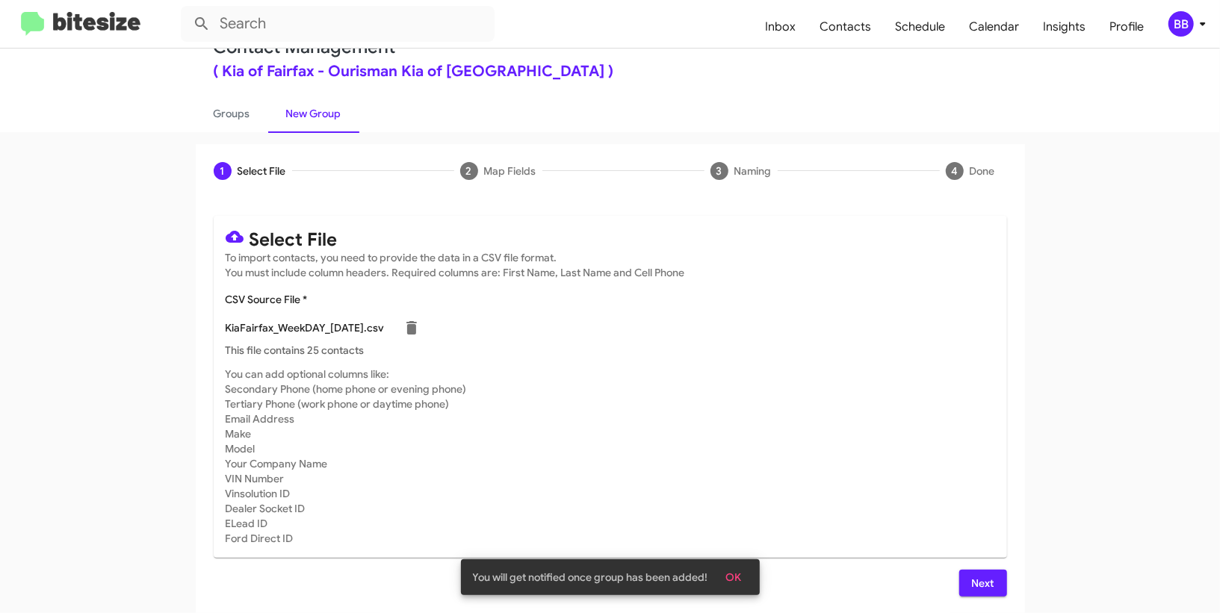
click at [976, 588] on span "Next" at bounding box center [983, 583] width 24 height 27
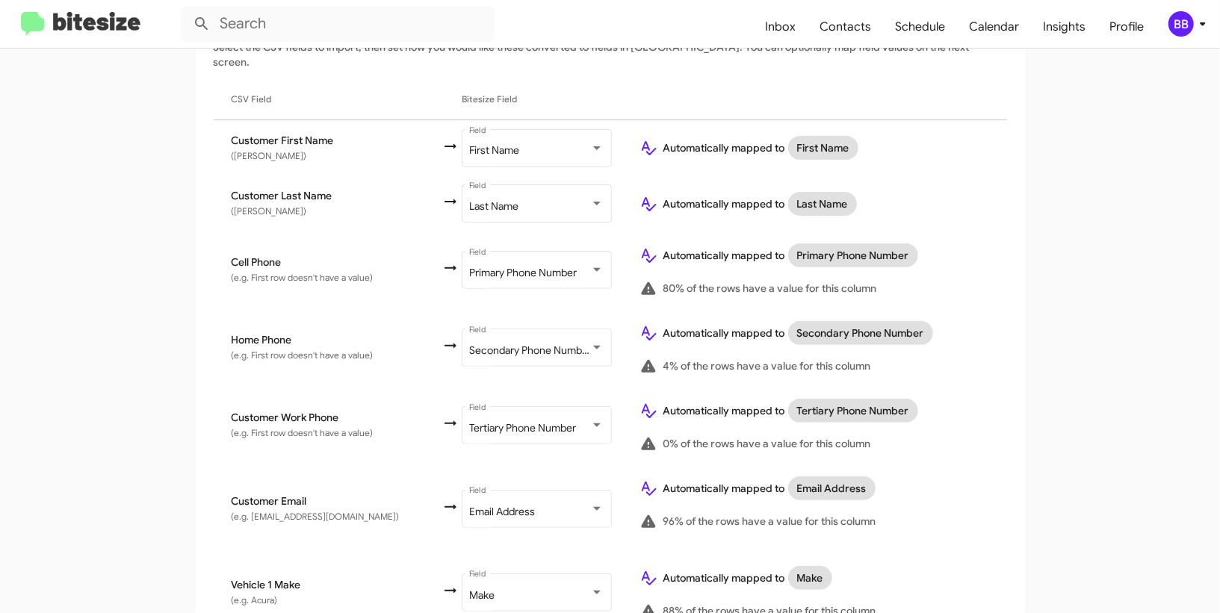
scroll to position [790, 0]
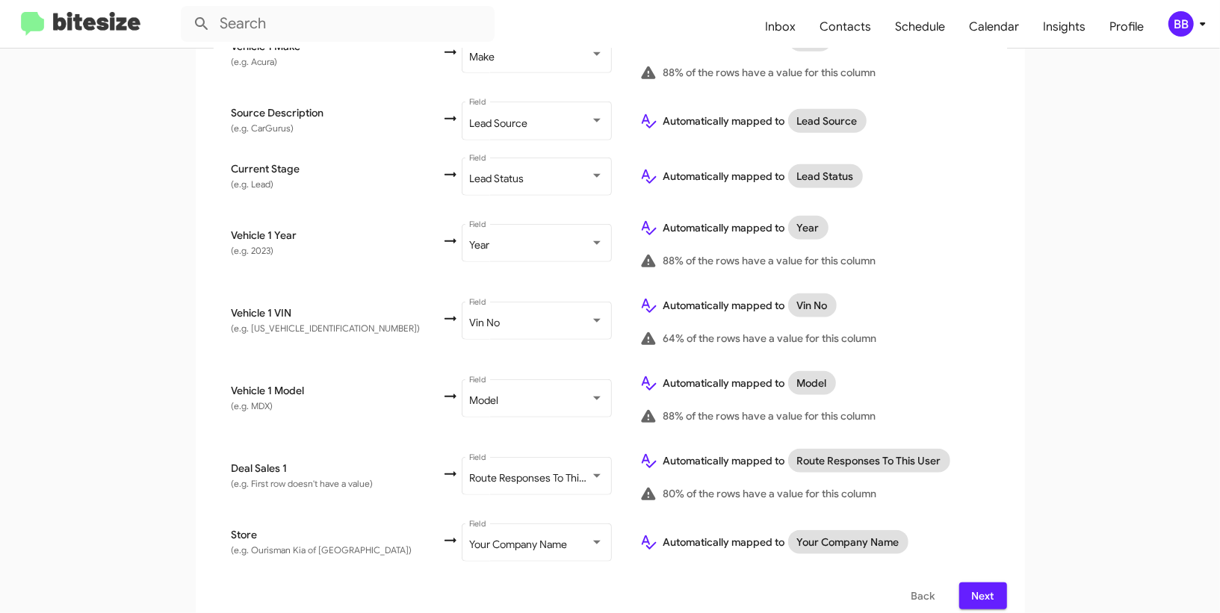
click at [992, 583] on span "Next" at bounding box center [983, 596] width 24 height 27
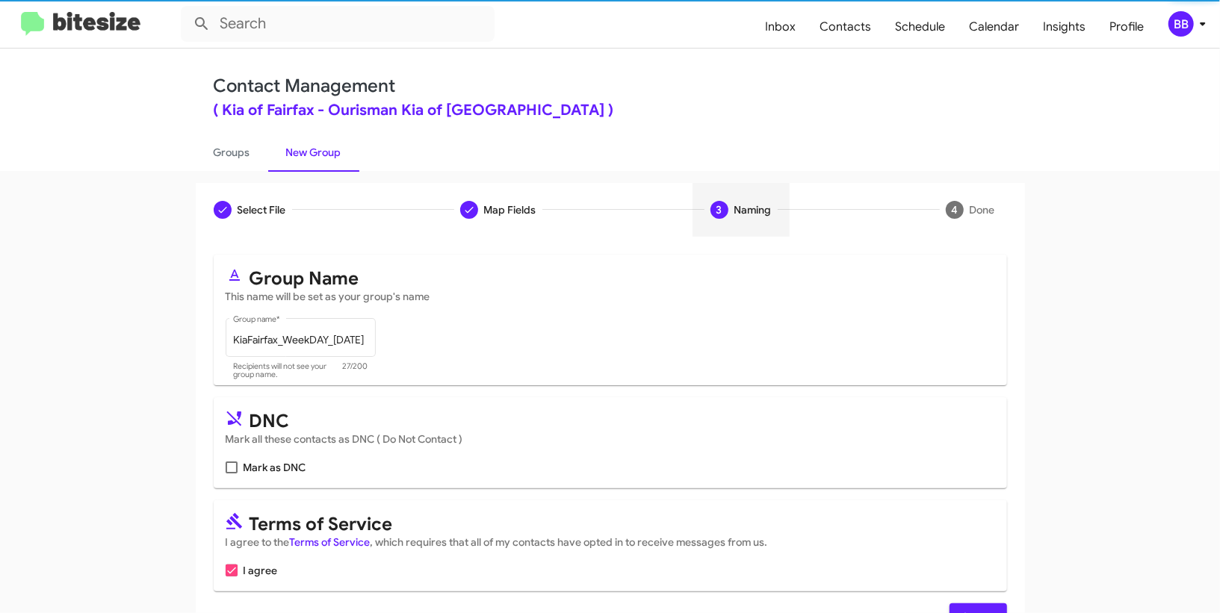
scroll to position [46, 0]
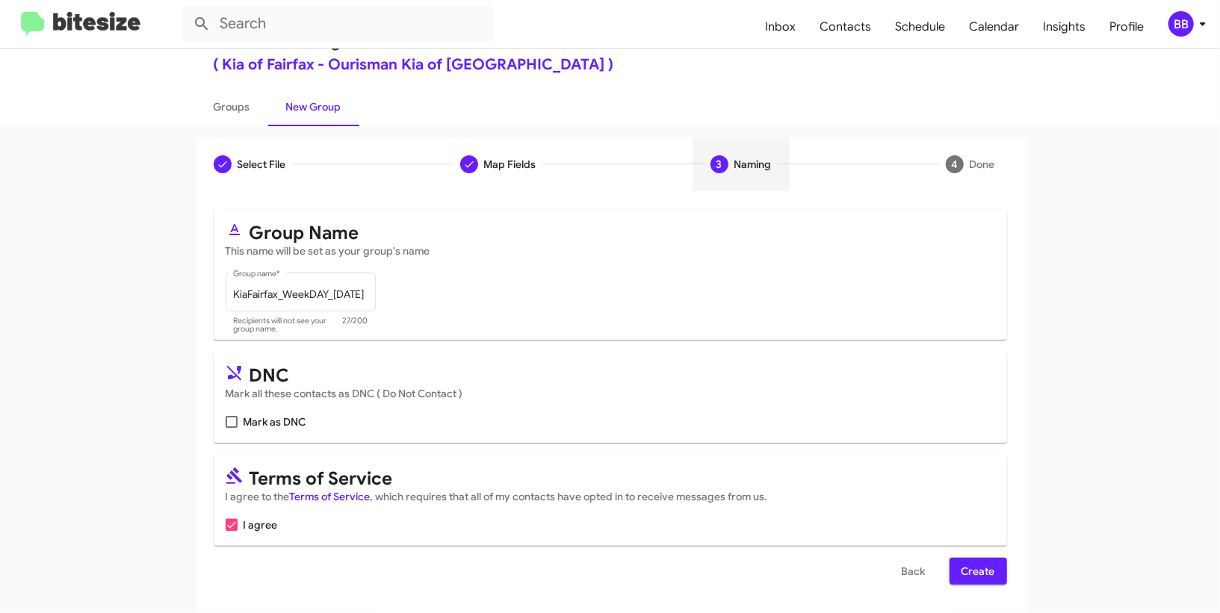
click at [958, 568] on button "Create" at bounding box center [978, 571] width 58 height 27
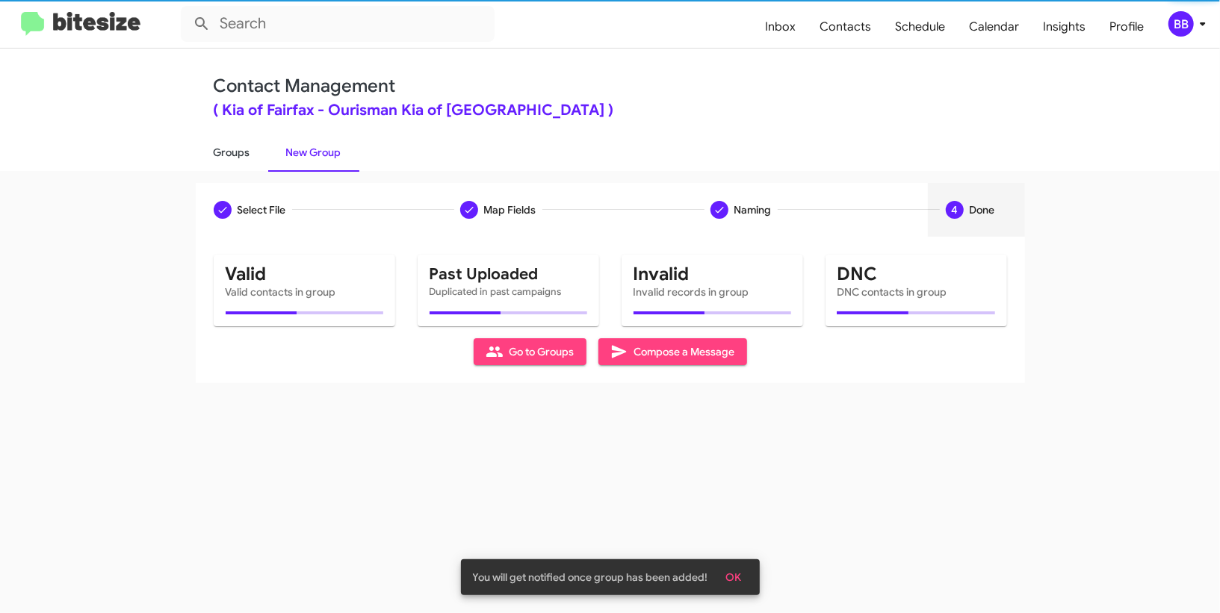
click at [236, 152] on link "Groups" at bounding box center [232, 152] width 72 height 39
type input "in:groups"
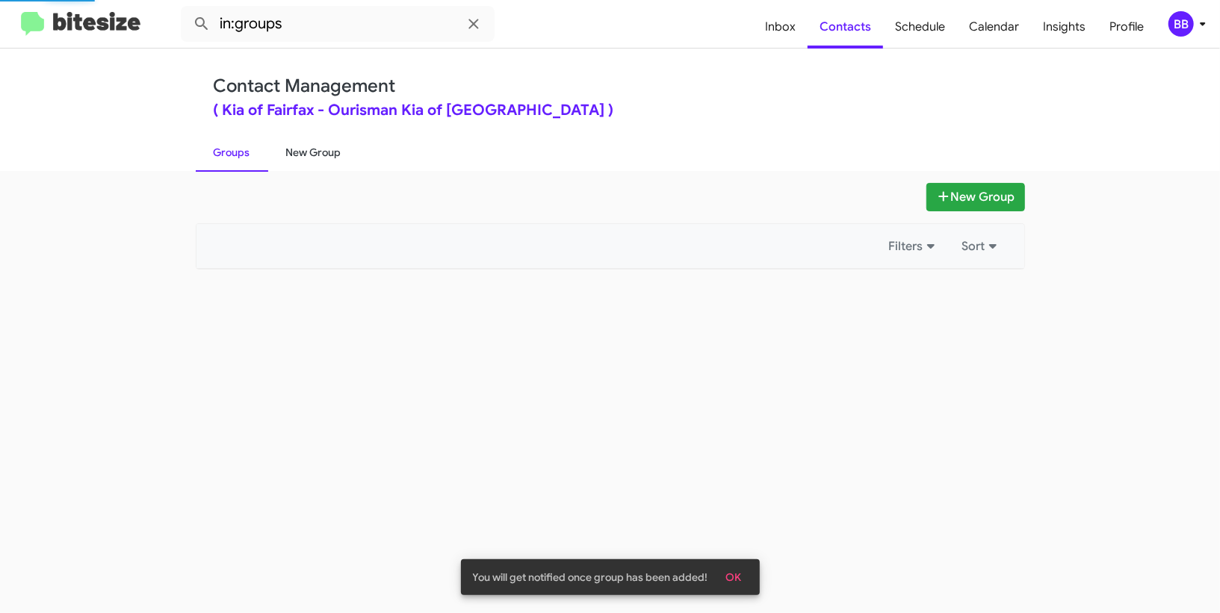
click at [289, 150] on link "New Group" at bounding box center [313, 152] width 91 height 39
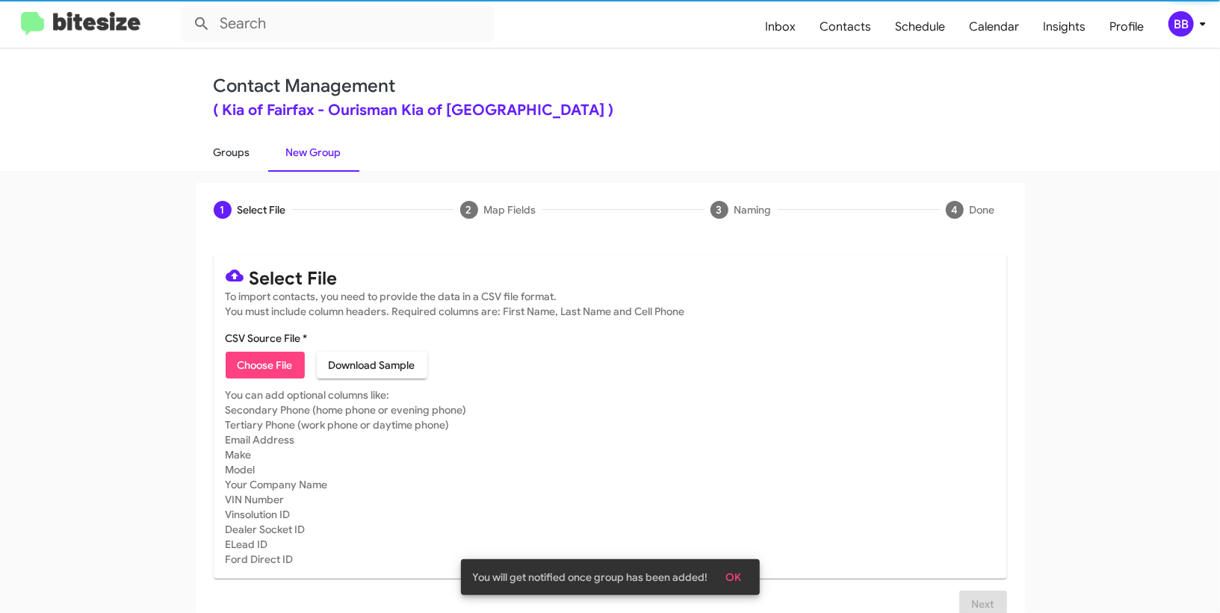
click at [221, 155] on link "Groups" at bounding box center [232, 152] width 72 height 39
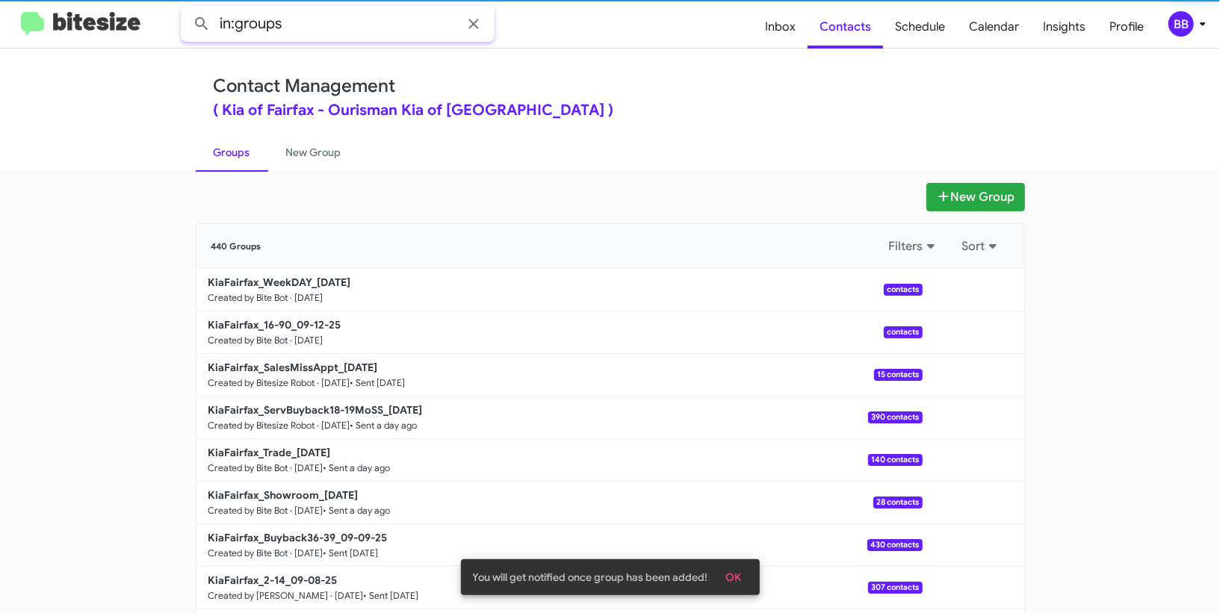
click at [317, 22] on input "in:groups" at bounding box center [338, 24] width 314 height 36
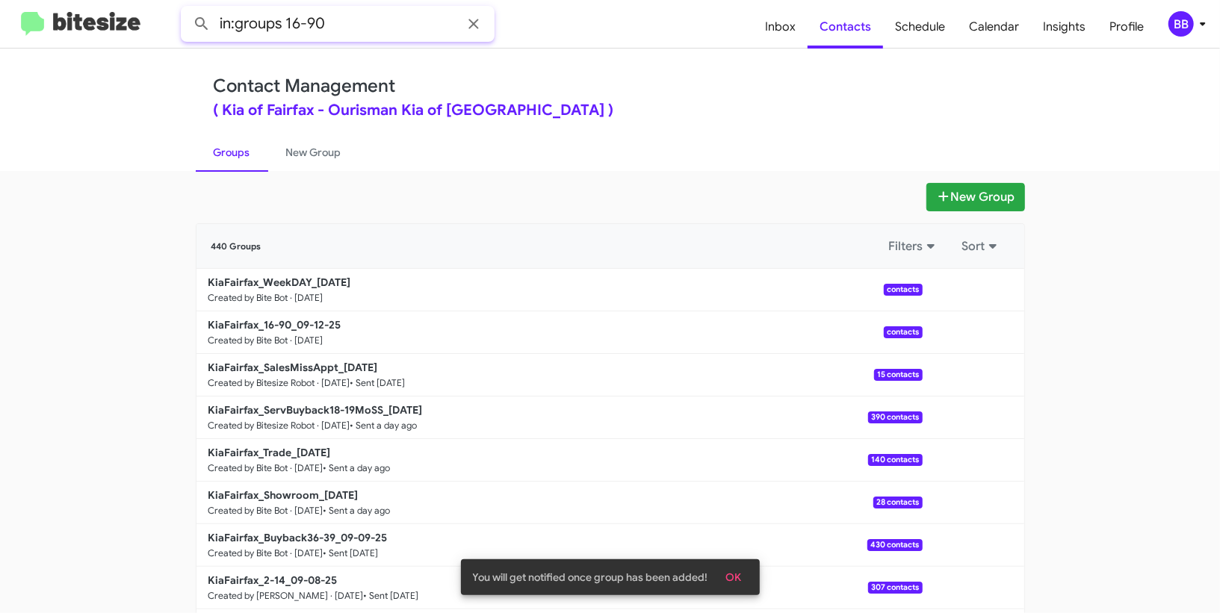
click at [187, 9] on button at bounding box center [202, 24] width 30 height 30
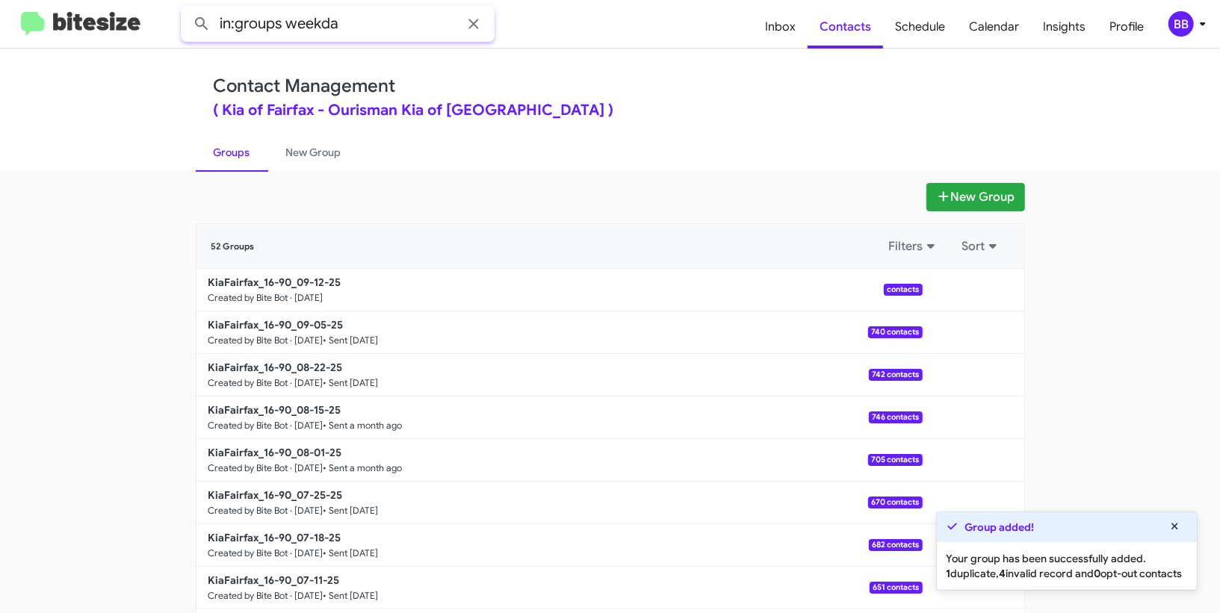
type input "in:groups weekda"
click at [187, 9] on button at bounding box center [202, 24] width 30 height 30
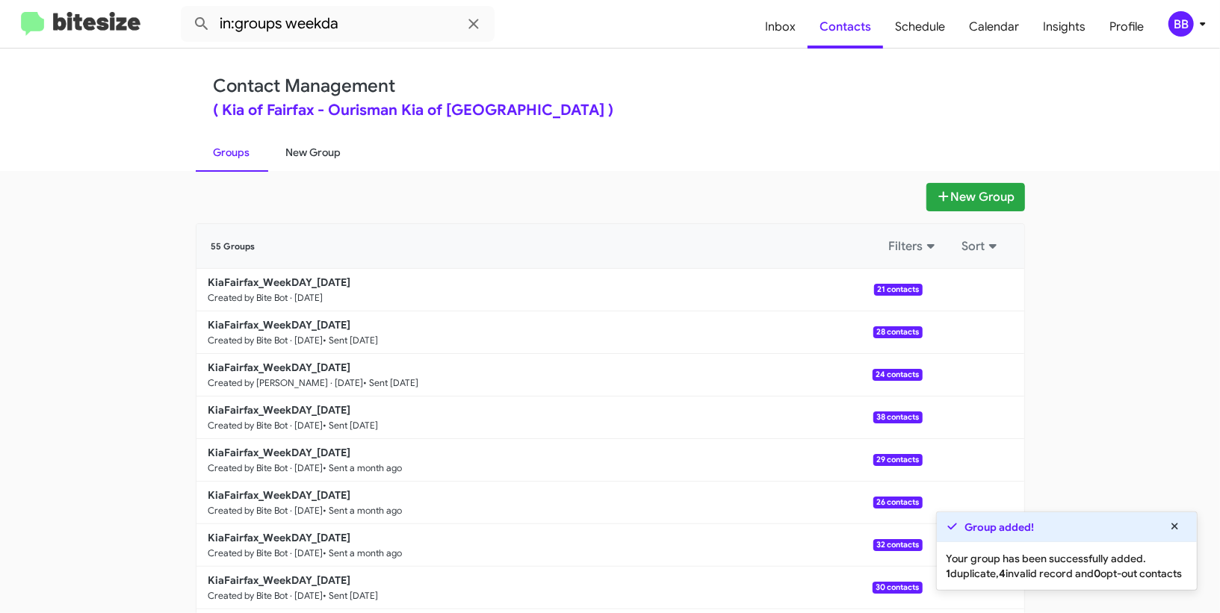
click at [310, 149] on link "New Group" at bounding box center [313, 152] width 91 height 39
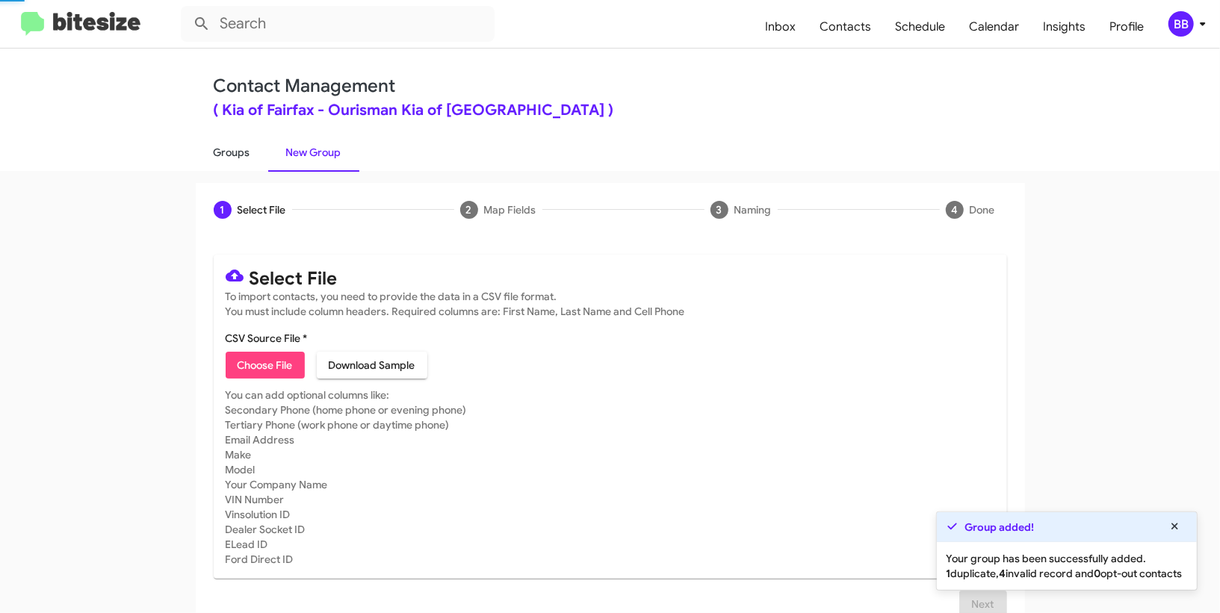
click at [252, 149] on link "Groups" at bounding box center [232, 152] width 72 height 39
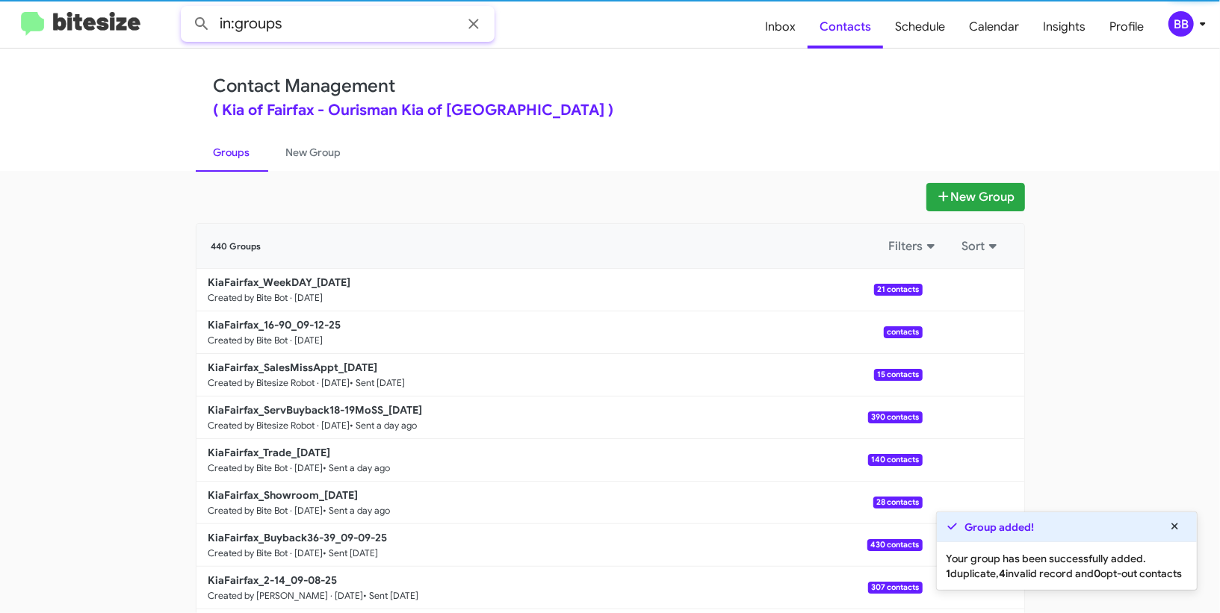
click at [347, 33] on input "in:groups" at bounding box center [338, 24] width 314 height 36
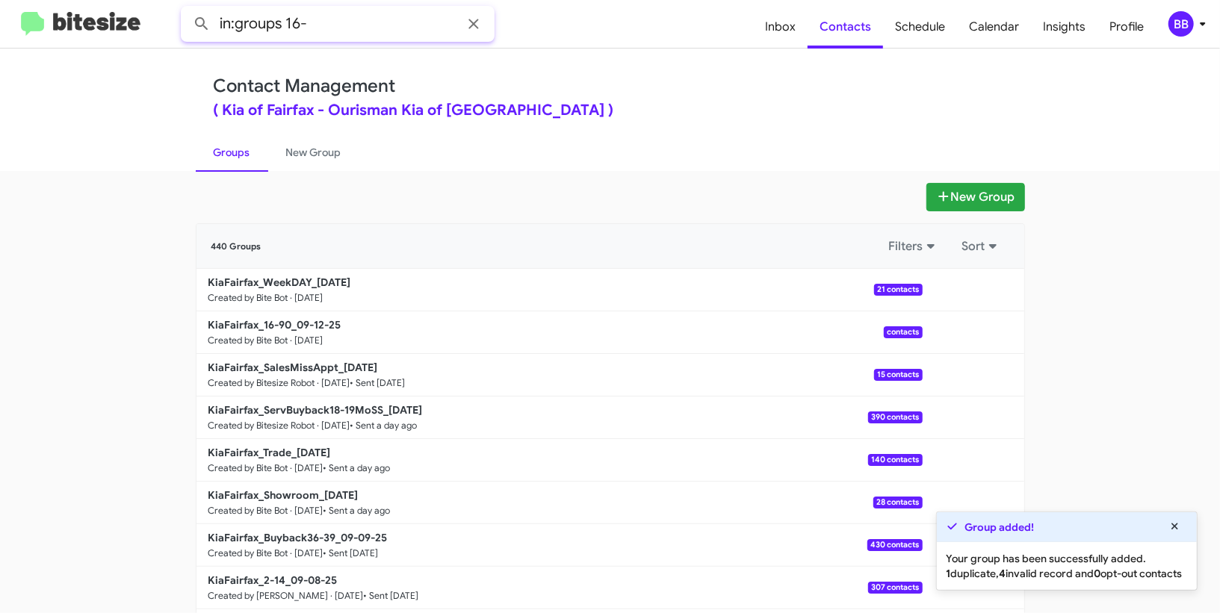
type input "in:groups 16-"
click at [187, 9] on button at bounding box center [202, 24] width 30 height 30
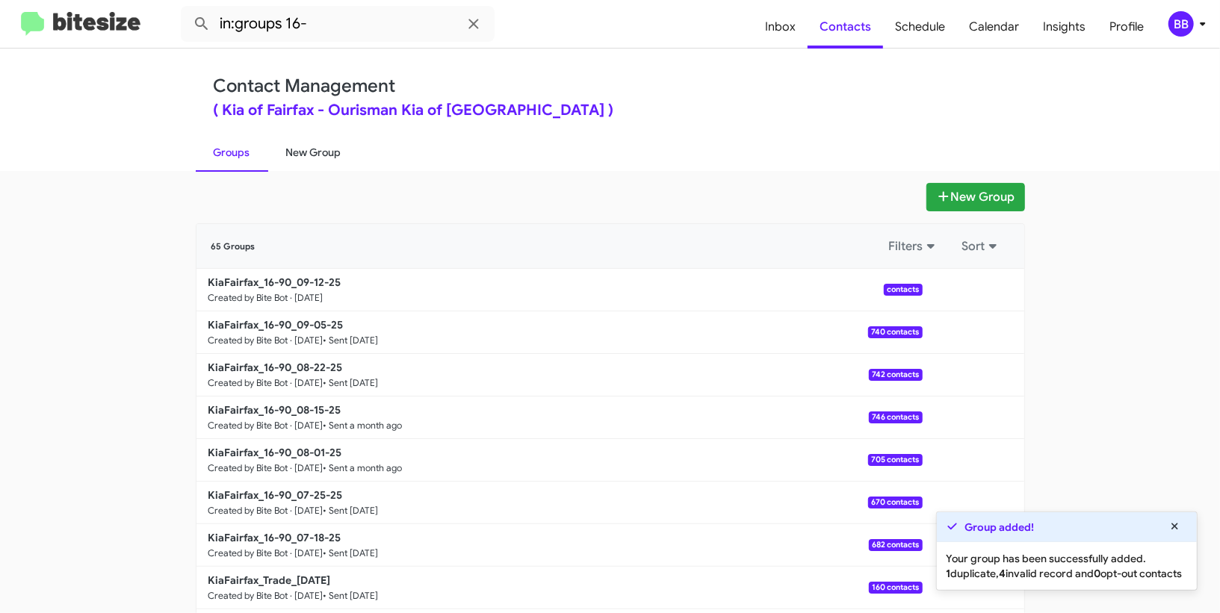
click at [326, 152] on link "New Group" at bounding box center [313, 152] width 91 height 39
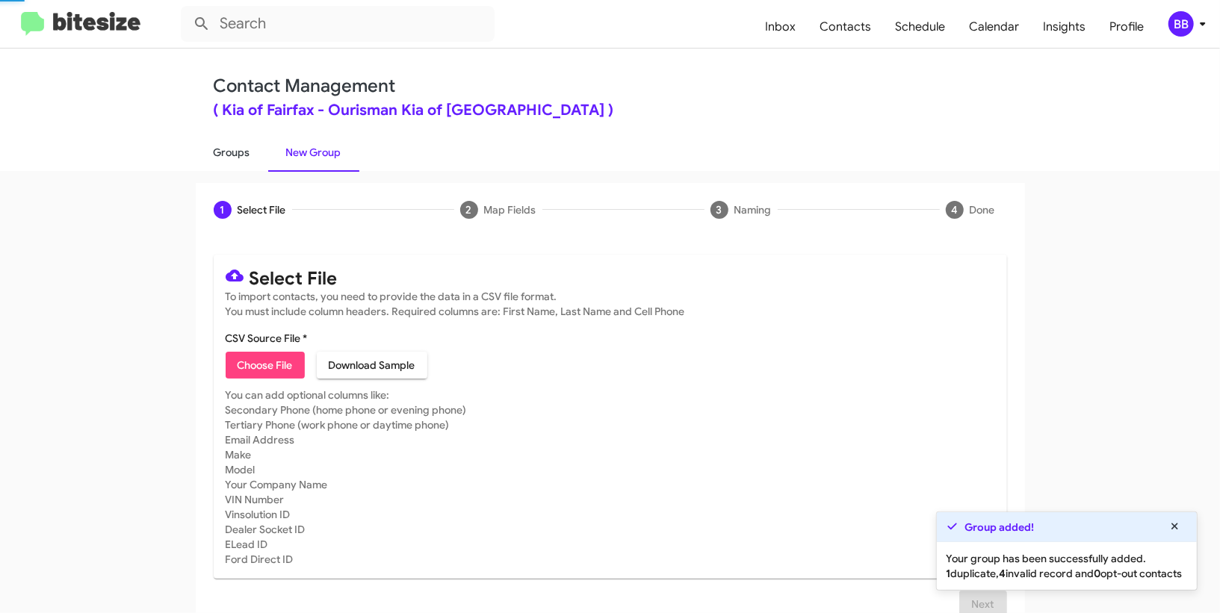
click at [241, 144] on link "Groups" at bounding box center [232, 152] width 72 height 39
type input "in:groups"
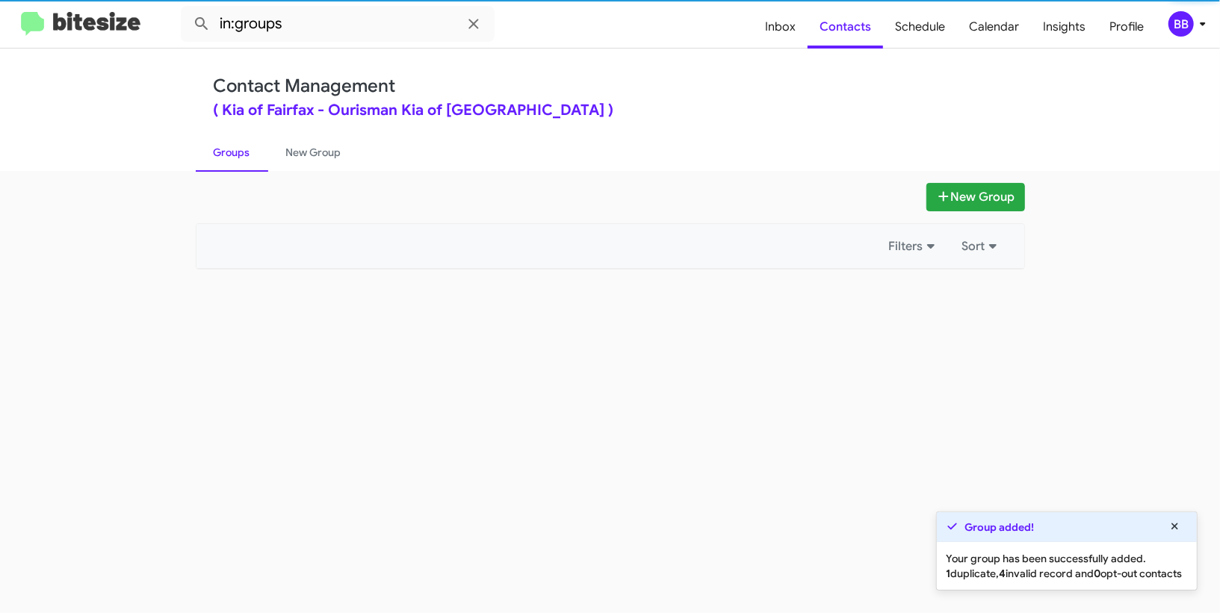
click at [241, 144] on link "Groups" at bounding box center [232, 152] width 72 height 39
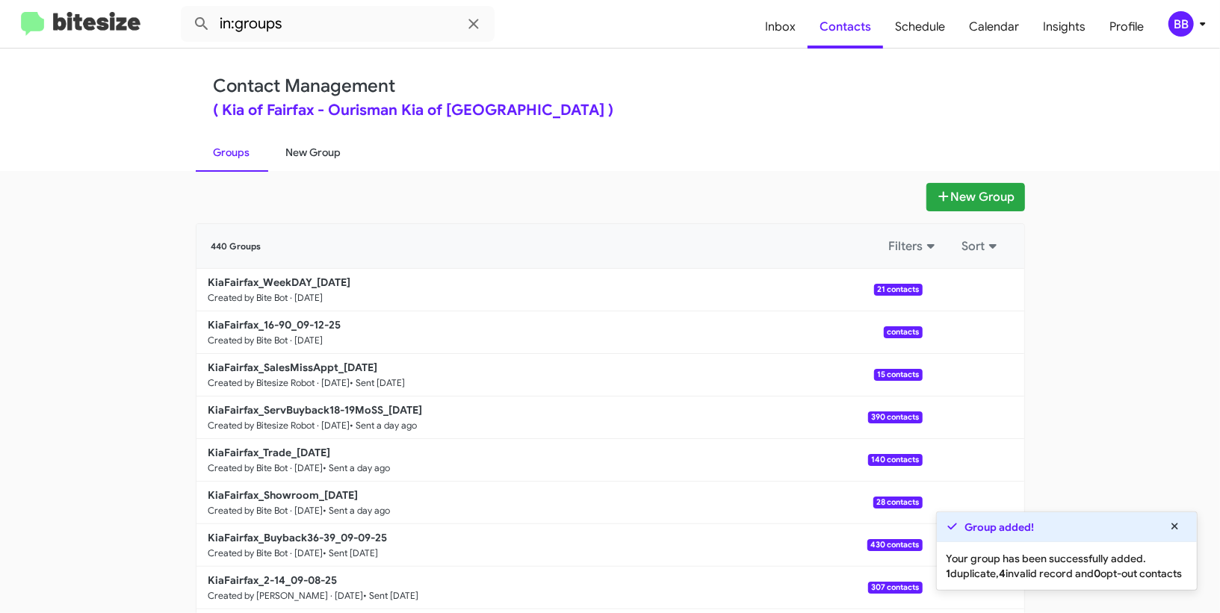
click at [300, 144] on link "New Group" at bounding box center [313, 152] width 91 height 39
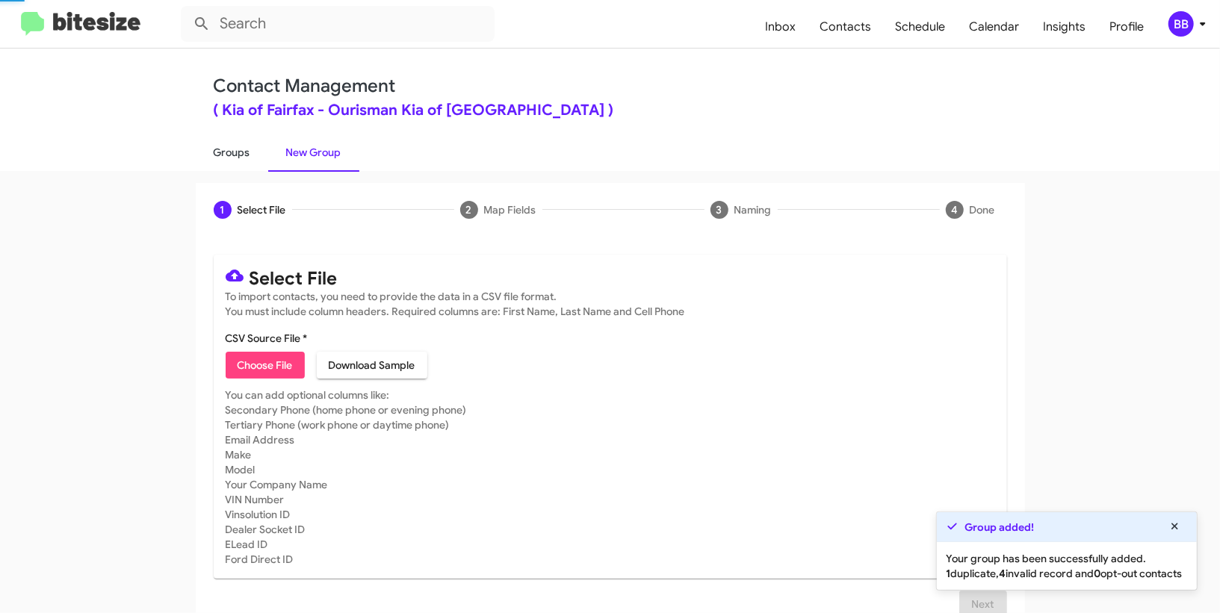
click at [252, 144] on link "Groups" at bounding box center [232, 152] width 72 height 39
type input "in:groups"
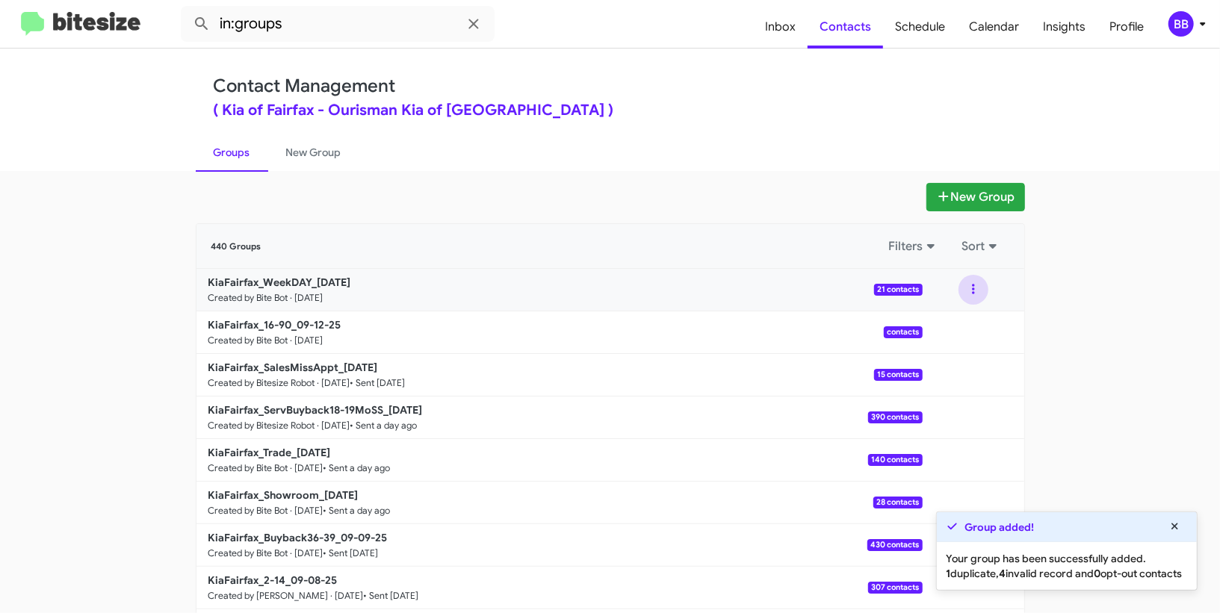
click at [967, 283] on button at bounding box center [973, 290] width 30 height 30
click at [950, 317] on button "View contacts" at bounding box center [929, 330] width 120 height 36
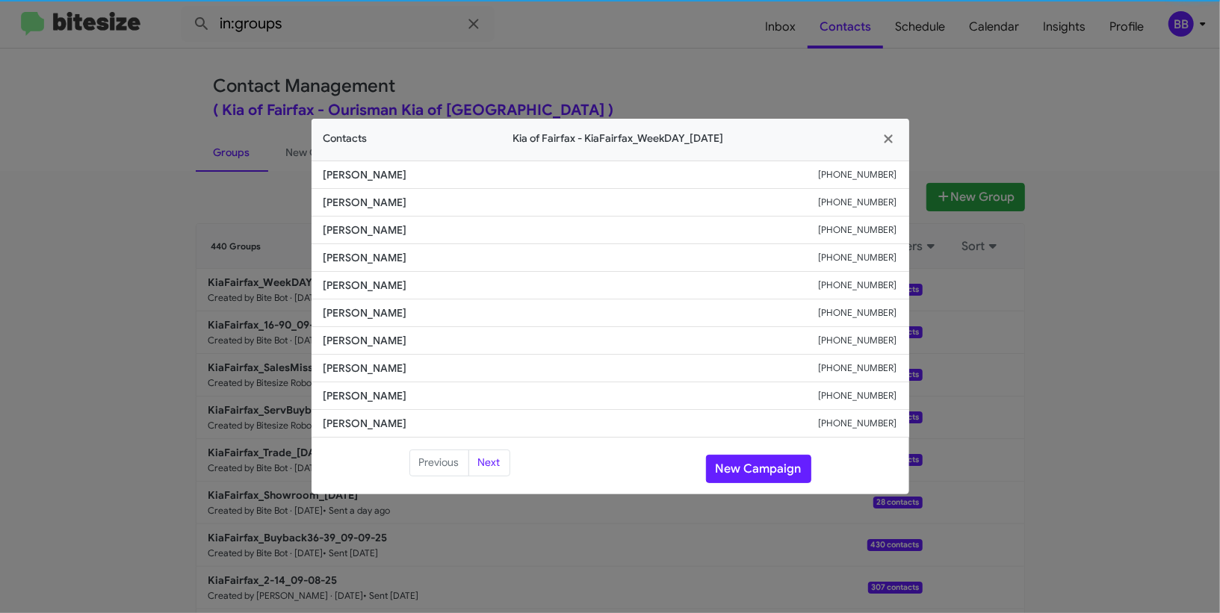
click at [390, 294] on li "Yan Chan +12029137568" at bounding box center [611, 286] width 598 height 28
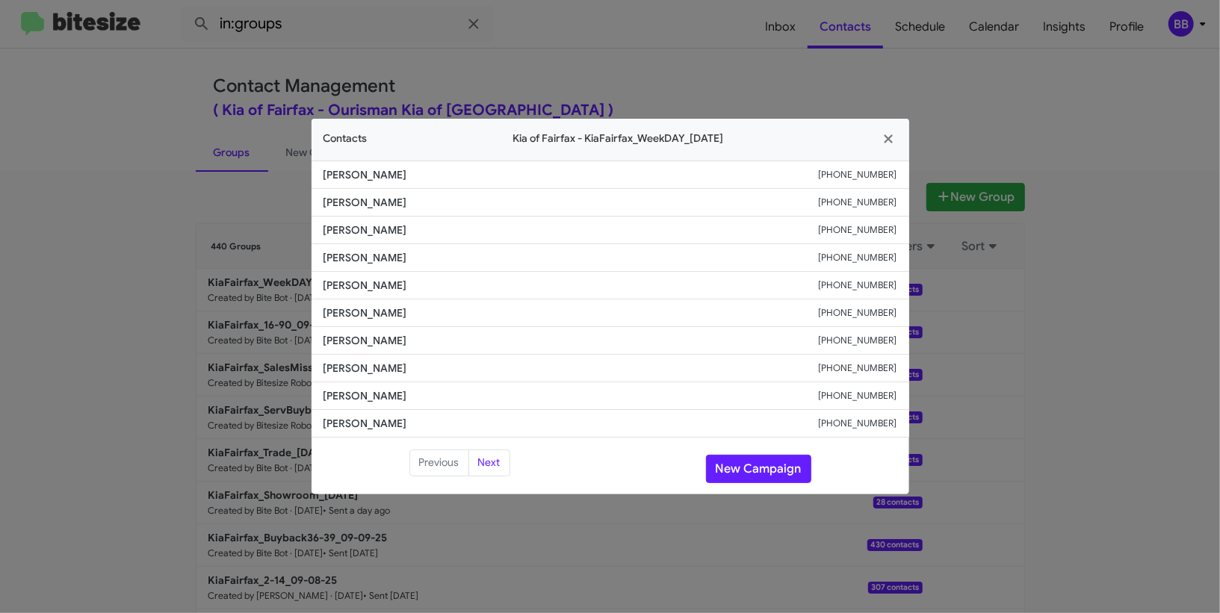
click at [349, 308] on span "Ari Skinner" at bounding box center [570, 313] width 495 height 15
copy span "Ari Skinner"
click at [326, 67] on modal-container "Contacts Kia of Fairfax - KiaFairfax_WeekDAY_09-12-25 Sajad Mahmood +1571239796…" at bounding box center [610, 306] width 1220 height 613
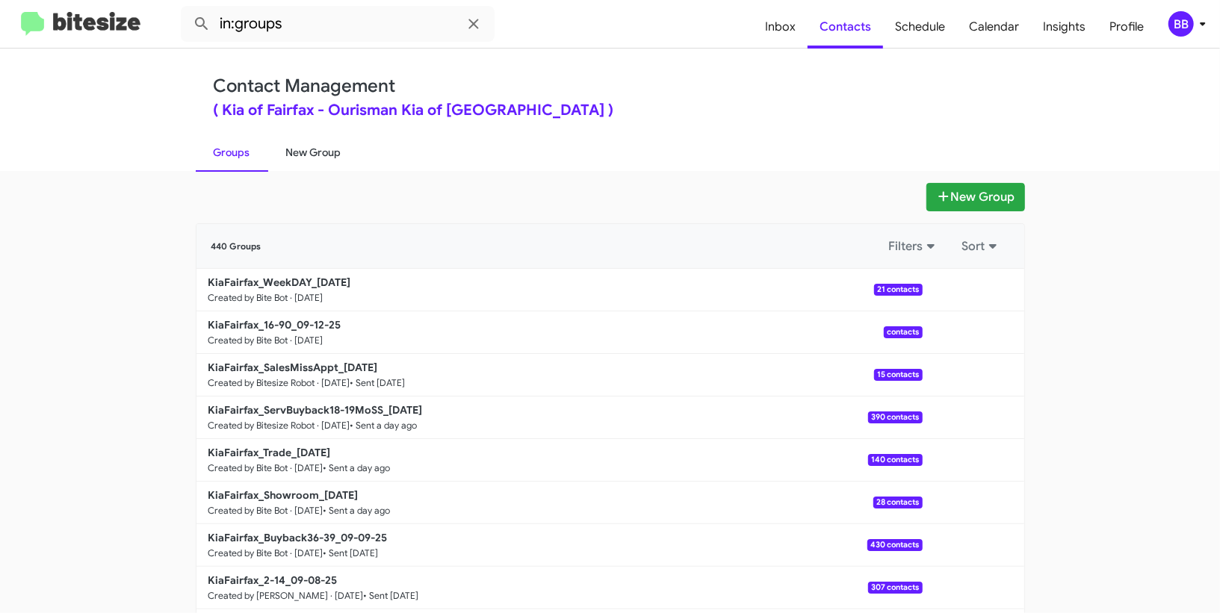
click at [300, 161] on link "New Group" at bounding box center [313, 152] width 91 height 39
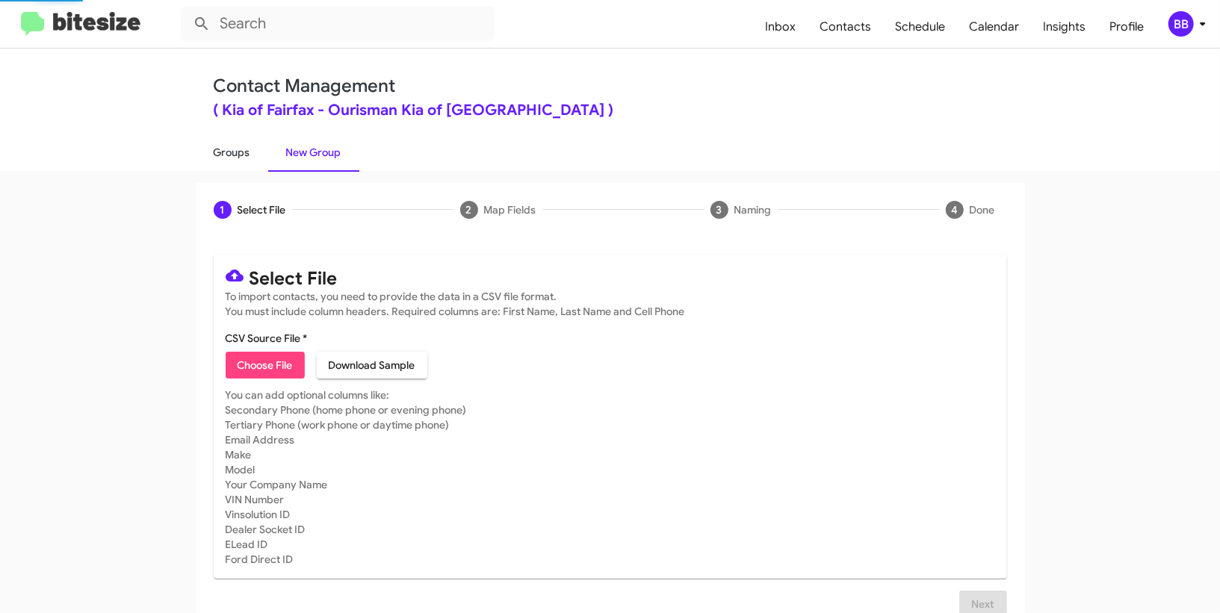
click at [224, 147] on link "Groups" at bounding box center [232, 152] width 72 height 39
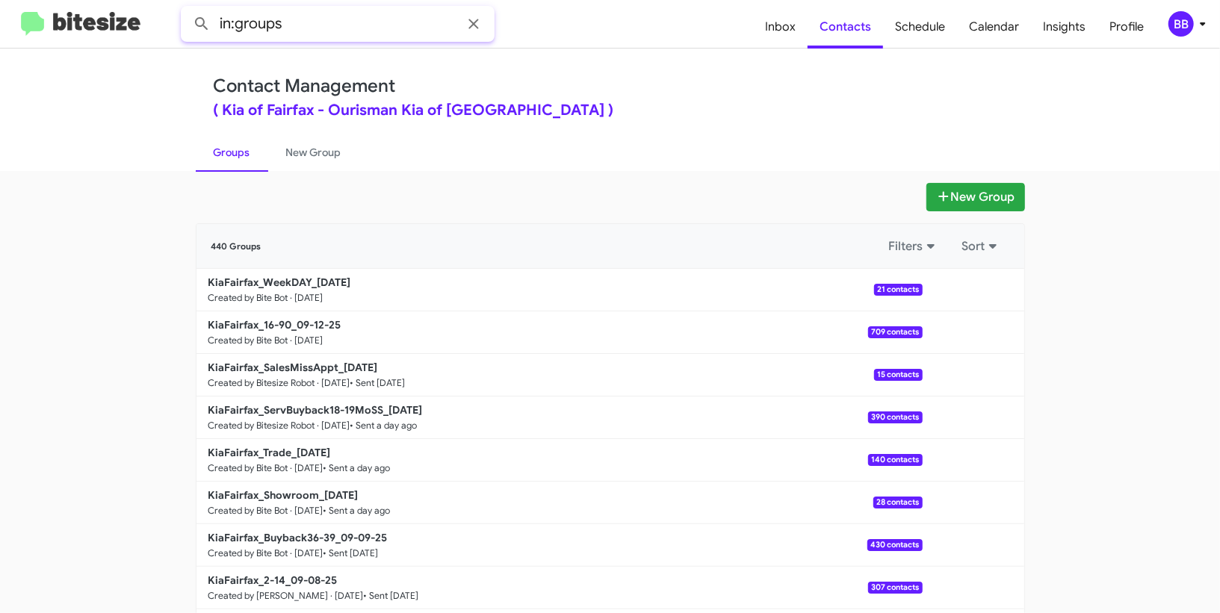
click at [307, 29] on input "in:groups" at bounding box center [338, 24] width 314 height 36
type input "in:groups 16-"
click at [187, 9] on button at bounding box center [202, 24] width 30 height 30
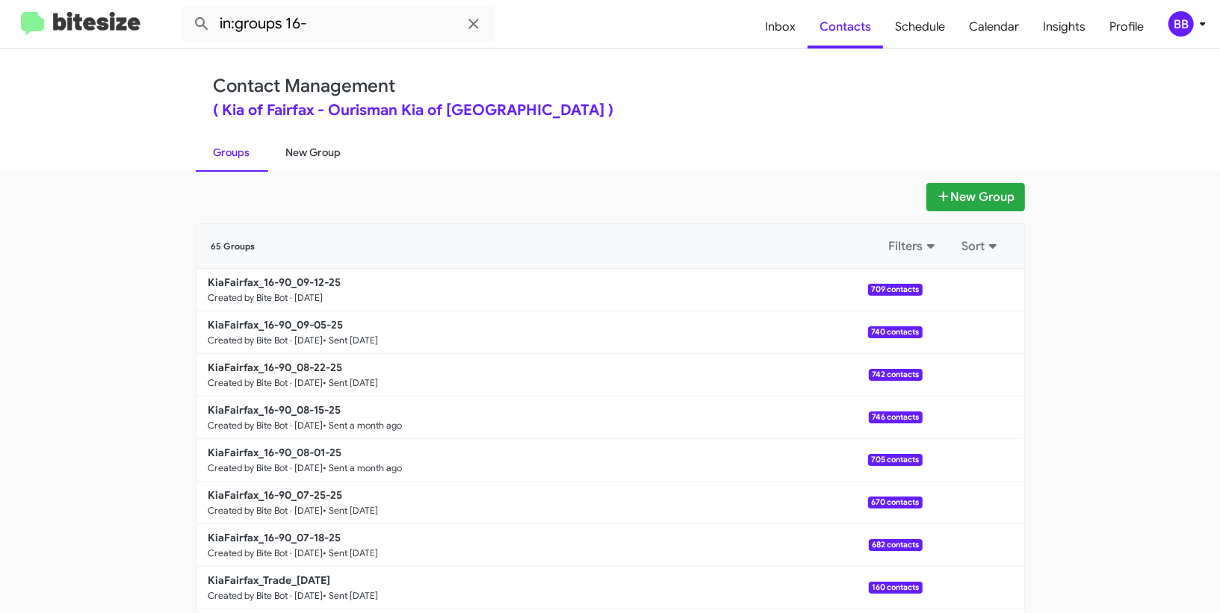
click at [317, 145] on link "New Group" at bounding box center [313, 152] width 91 height 39
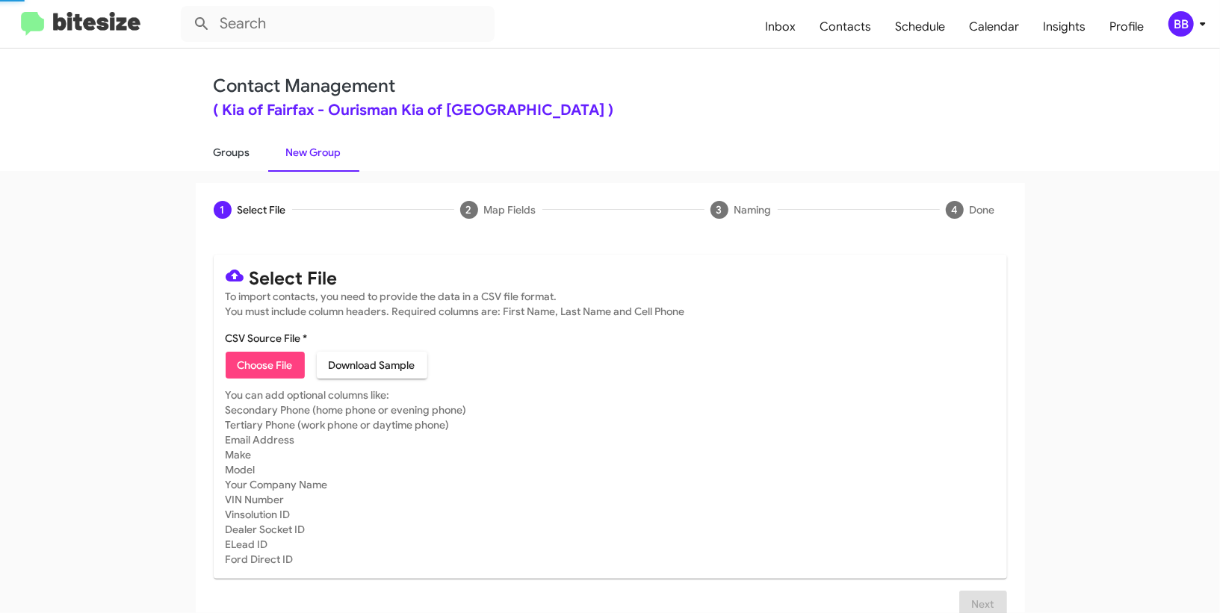
click at [241, 149] on link "Groups" at bounding box center [232, 152] width 72 height 39
type input "in:groups"
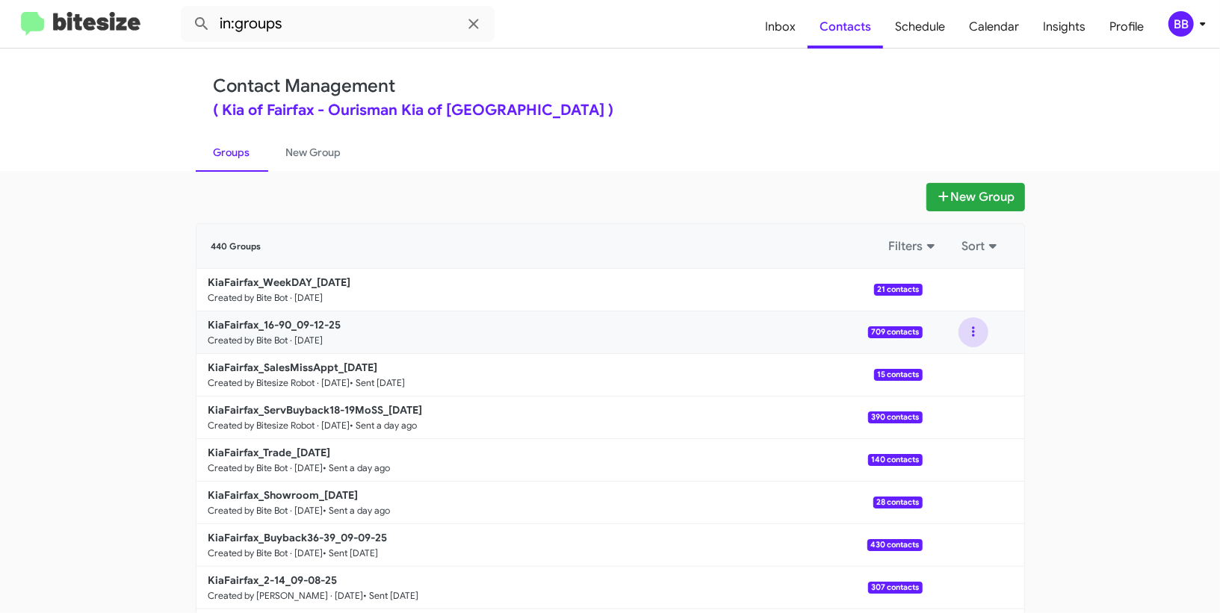
click at [978, 343] on button at bounding box center [973, 332] width 30 height 30
click at [961, 368] on button "View contacts" at bounding box center [929, 373] width 120 height 36
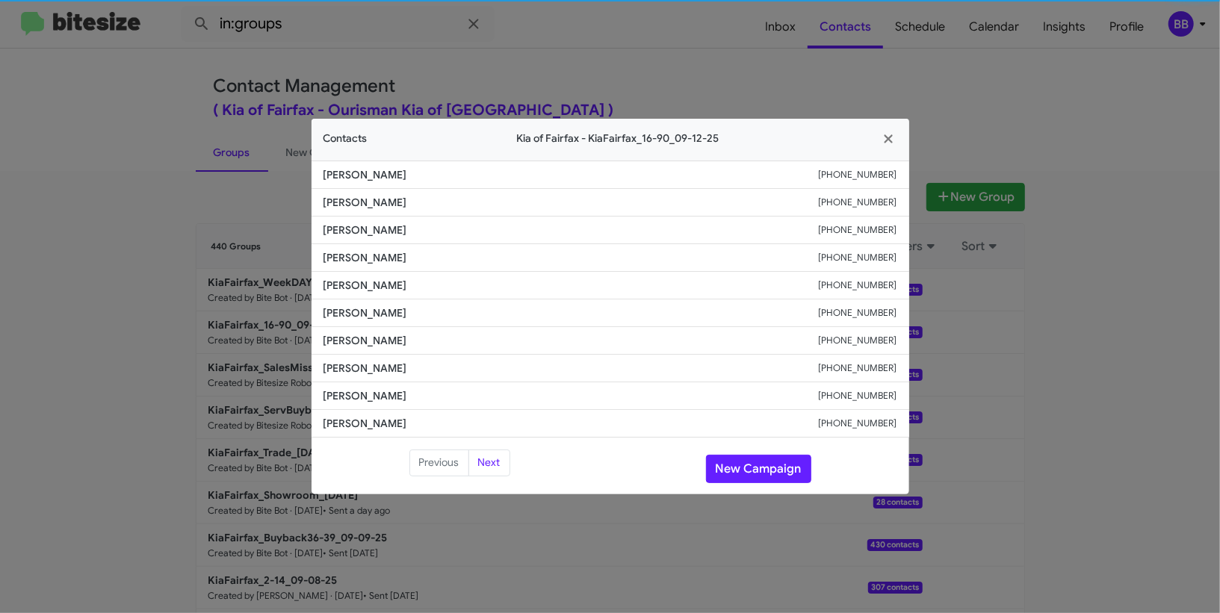
click at [353, 317] on span "Michael Swalko" at bounding box center [570, 313] width 495 height 15
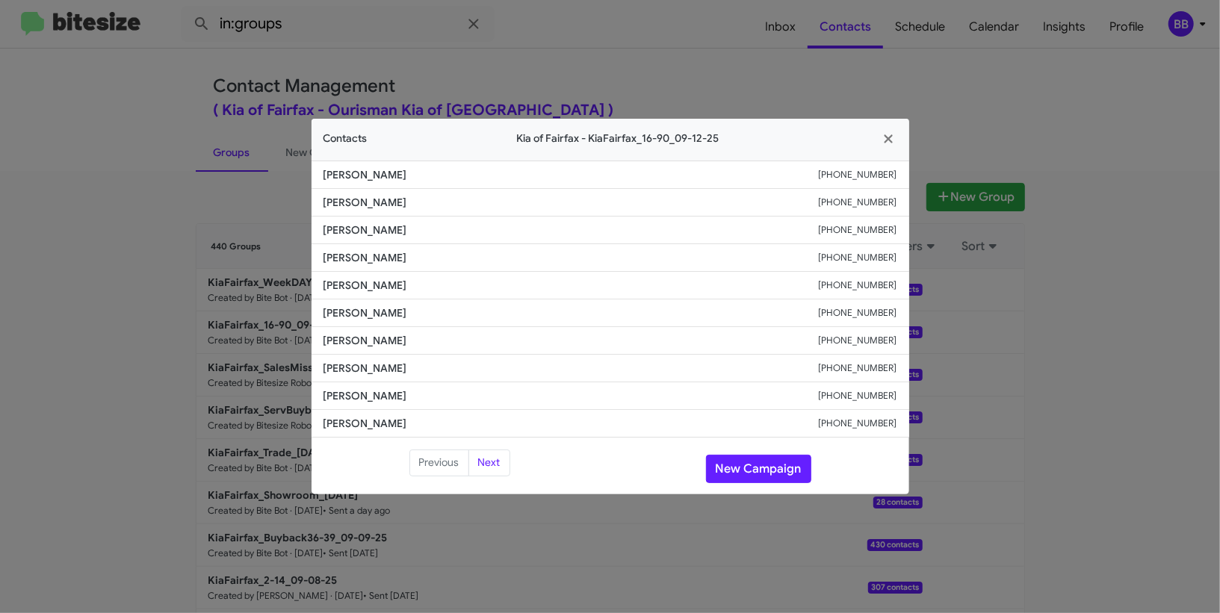
click at [353, 317] on span "Michael Swalko" at bounding box center [570, 313] width 495 height 15
copy span "Michael Swalko"
click at [233, 235] on modal-container "Contacts Kia of Fairfax - KiaFairfax_16-90_09-12-25 Dong Choi +17033441227 Bret…" at bounding box center [610, 306] width 1220 height 613
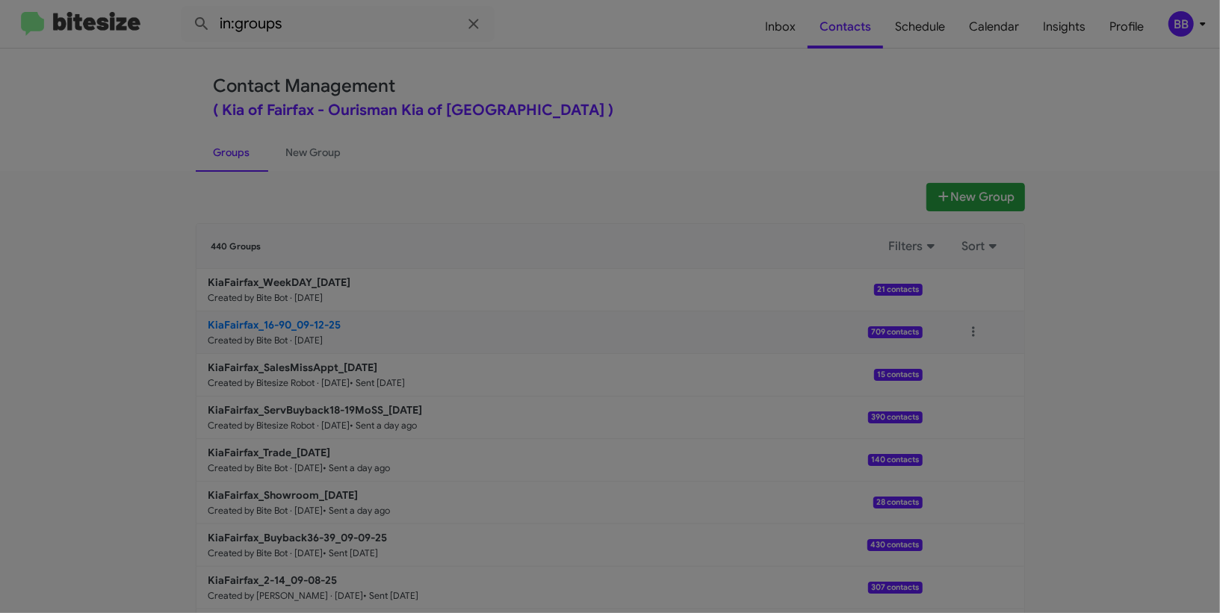
click at [284, 318] on b "KiaFairfax_16-90_09-12-25" at bounding box center [274, 324] width 133 height 13
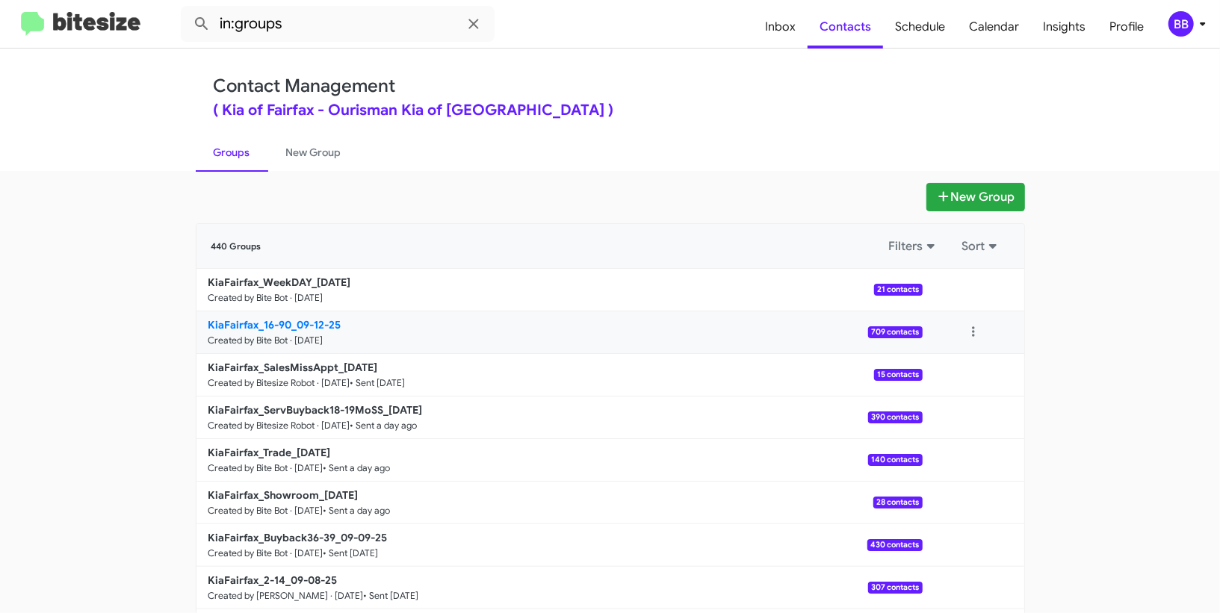
click at [284, 318] on b "KiaFairfax_16-90_09-12-25" at bounding box center [274, 324] width 133 height 13
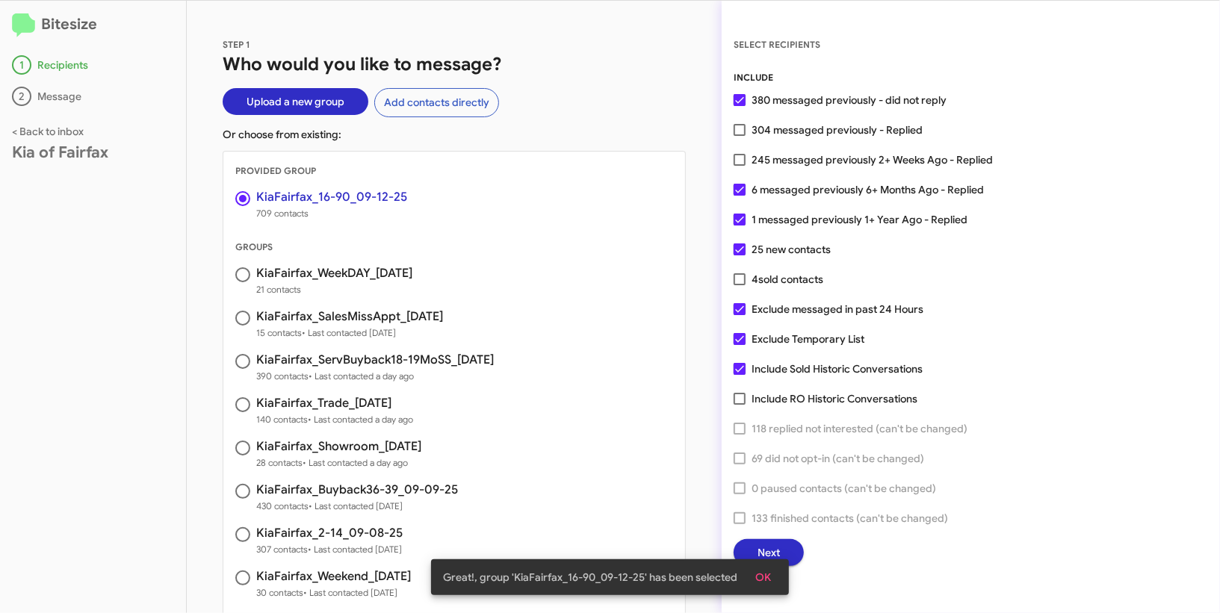
click at [758, 572] on span "OK" at bounding box center [763, 577] width 16 height 27
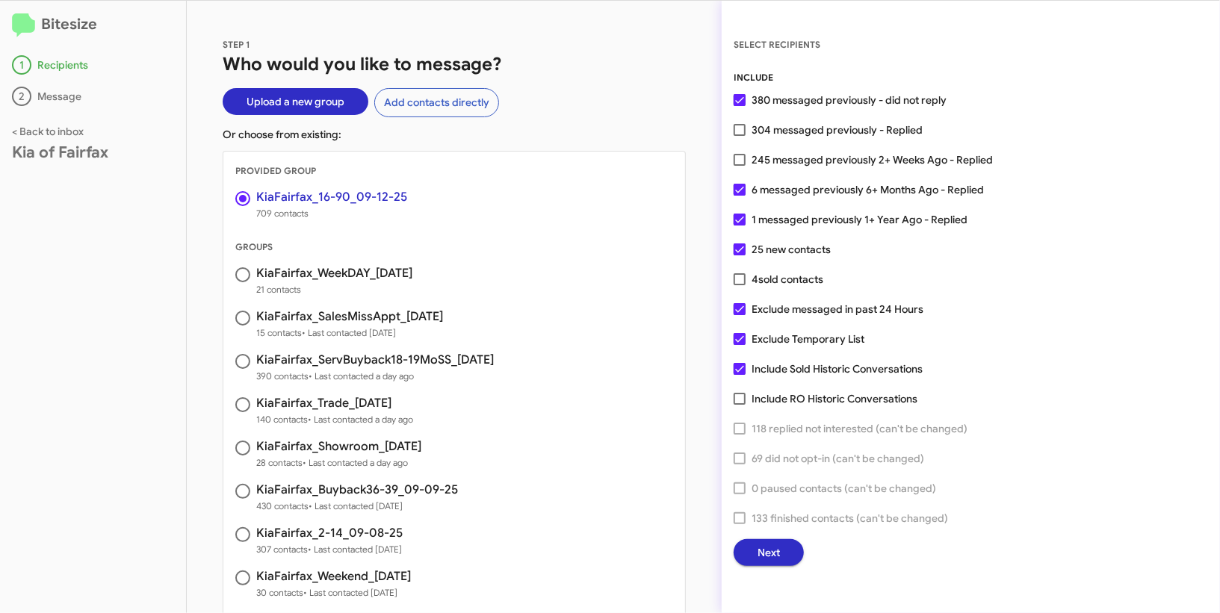
click at [761, 222] on span "1 messaged previously 1+ Year Ago - Replied" at bounding box center [859, 220] width 216 height 18
click at [740, 226] on input "1 messaged previously 1+ Year Ago - Replied" at bounding box center [739, 226] width 1 height 1
checkbox input "false"
click at [761, 190] on span "6 messaged previously 6+ Months Ago - Replied" at bounding box center [867, 190] width 232 height 18
click at [740, 196] on input "6 messaged previously 6+ Months Ago - Replied" at bounding box center [739, 196] width 1 height 1
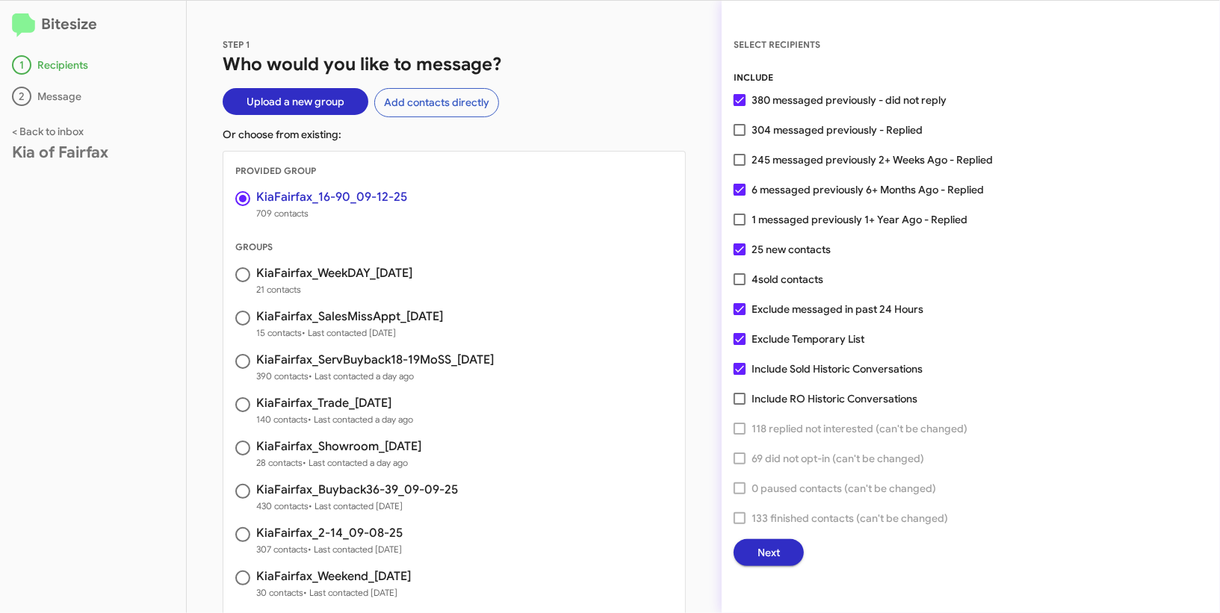
checkbox input "false"
click at [772, 549] on span "Next" at bounding box center [768, 552] width 22 height 27
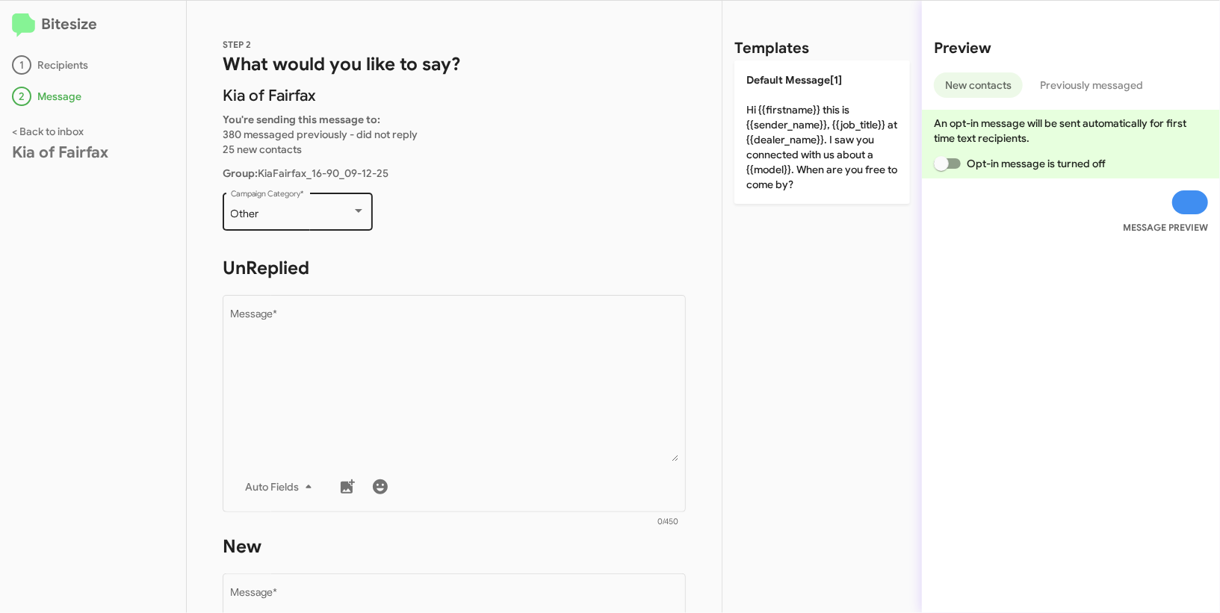
click at [312, 204] on div "Other Campaign Category *" at bounding box center [298, 210] width 134 height 41
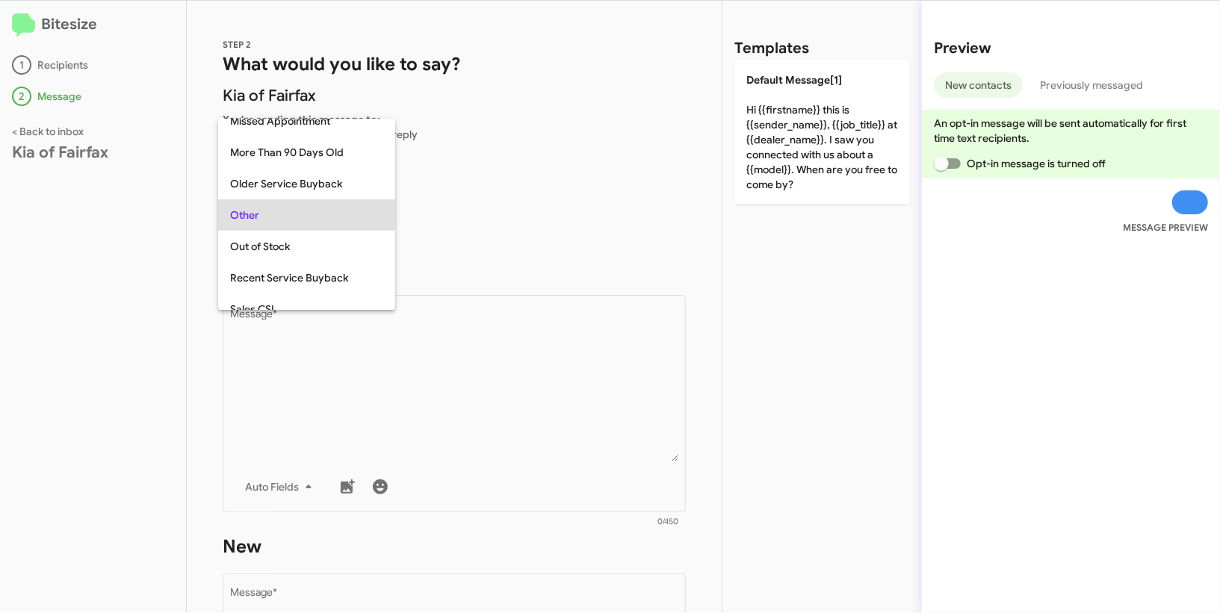
scroll to position [31, 0]
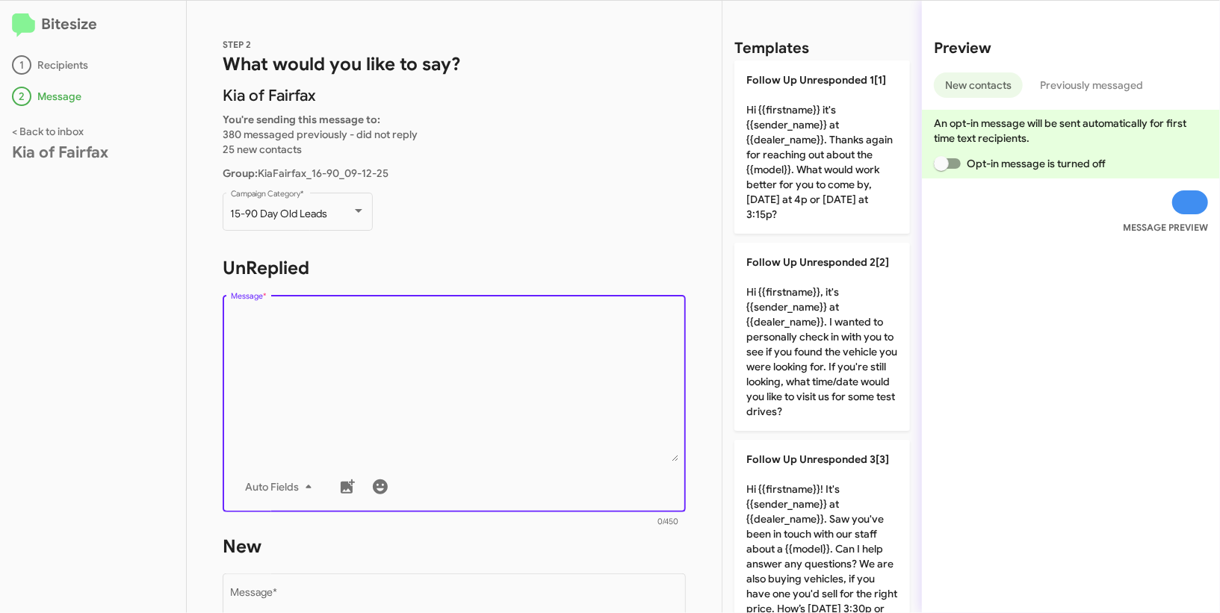
click at [419, 369] on textarea "Message *" at bounding box center [454, 385] width 447 height 152
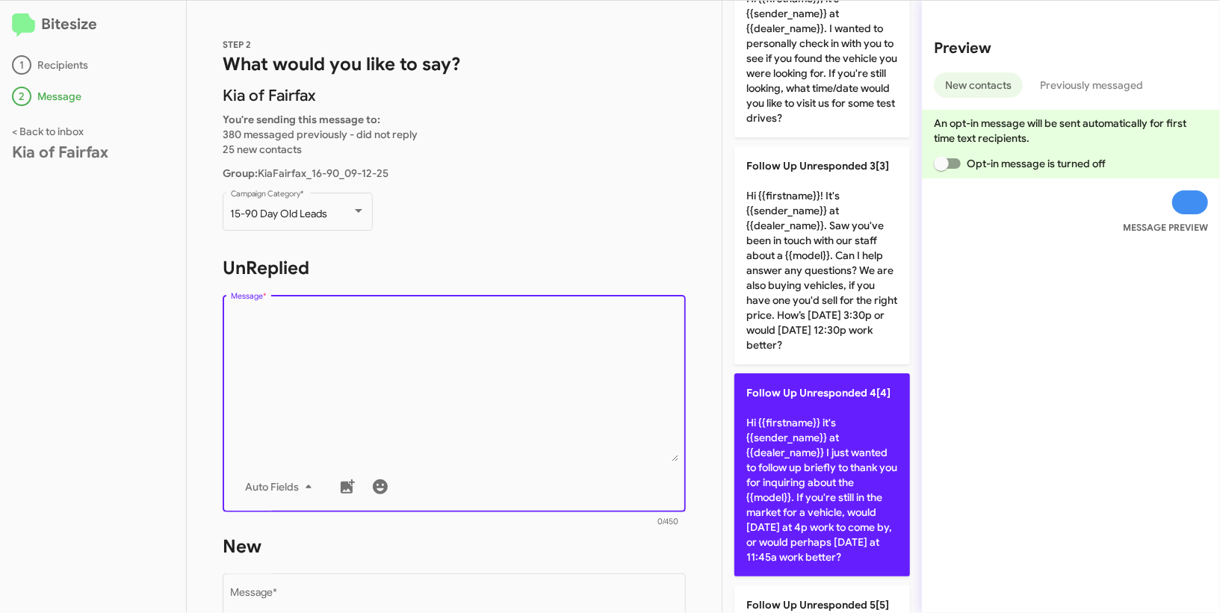
scroll to position [300, 0]
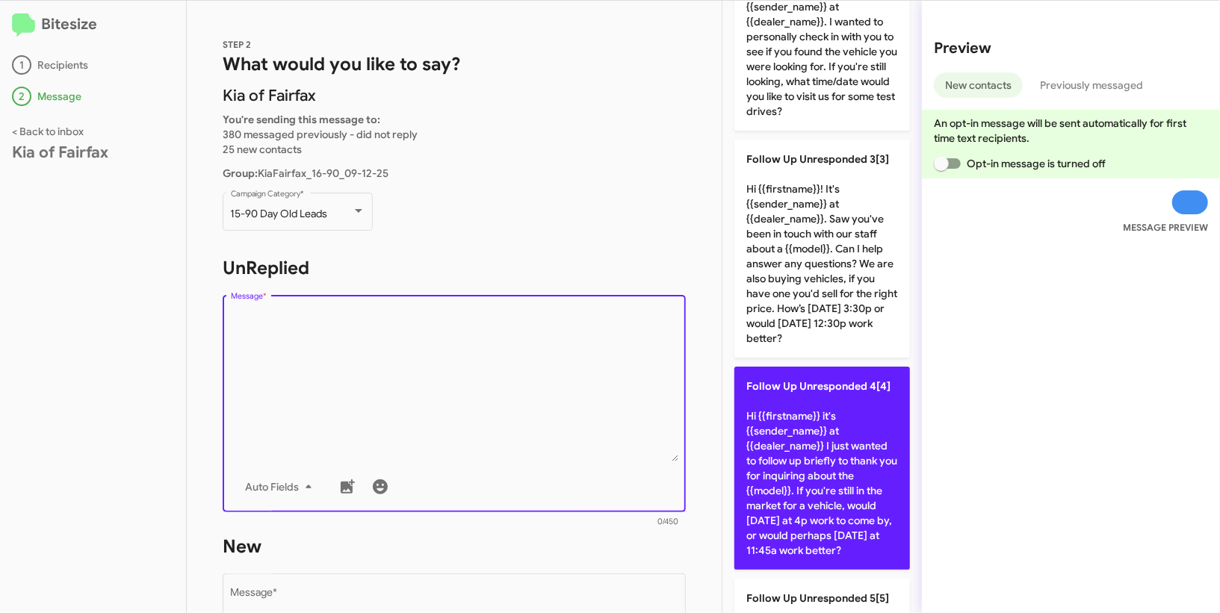
click at [774, 489] on p "Follow Up Unresponded 4[4] Hi {{firstname}} it's {{sender_name}} at {{dealer_na…" at bounding box center [822, 468] width 176 height 203
type textarea "Hi {{firstname}} it's {{sender_name}} at {{dealer_name}} I just wanted to follo…"
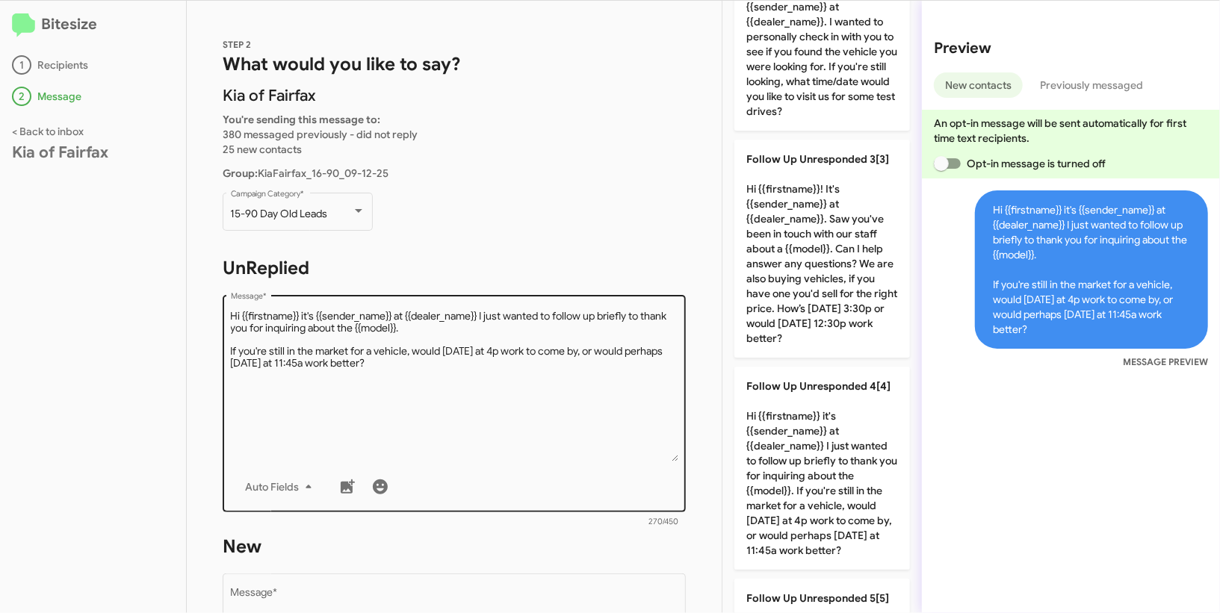
scroll to position [213, 0]
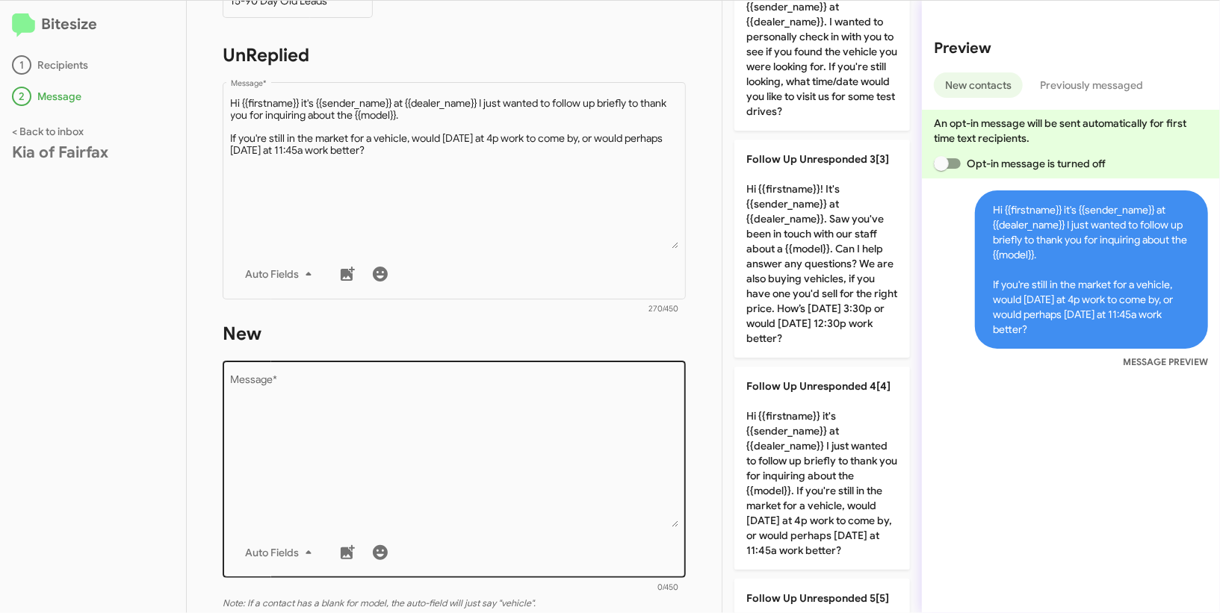
click at [442, 494] on textarea "Message *" at bounding box center [454, 451] width 447 height 152
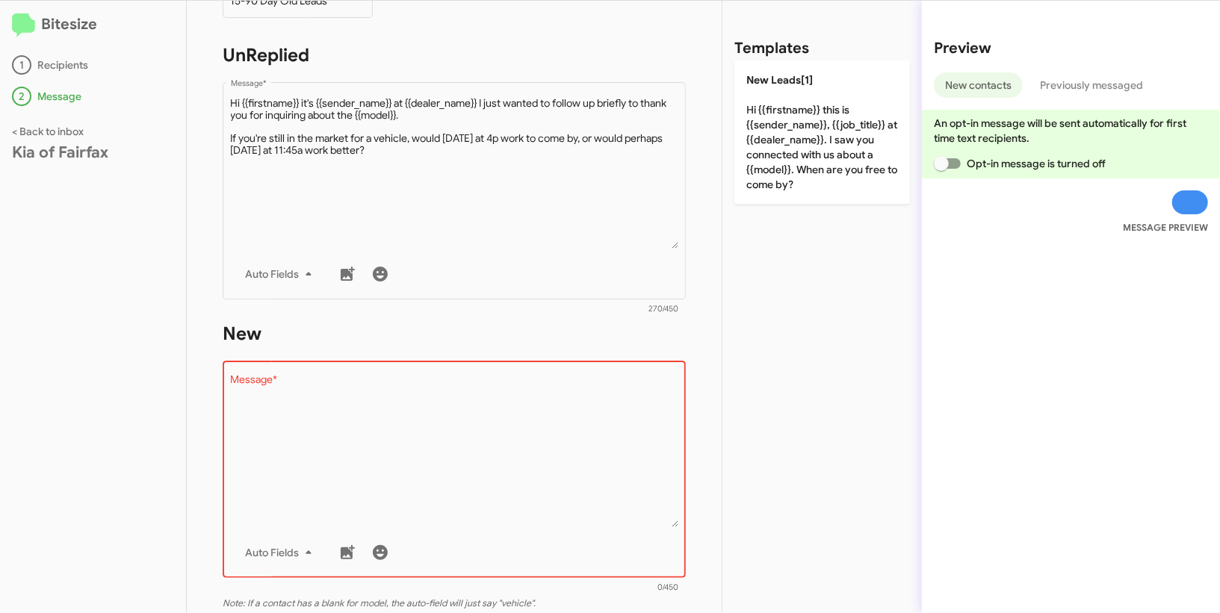
click at [725, 185] on div "Templates New Leads[1] Hi {{firstname}} this is {{sender_name}}, {{job_title}} …" at bounding box center [821, 307] width 199 height 613
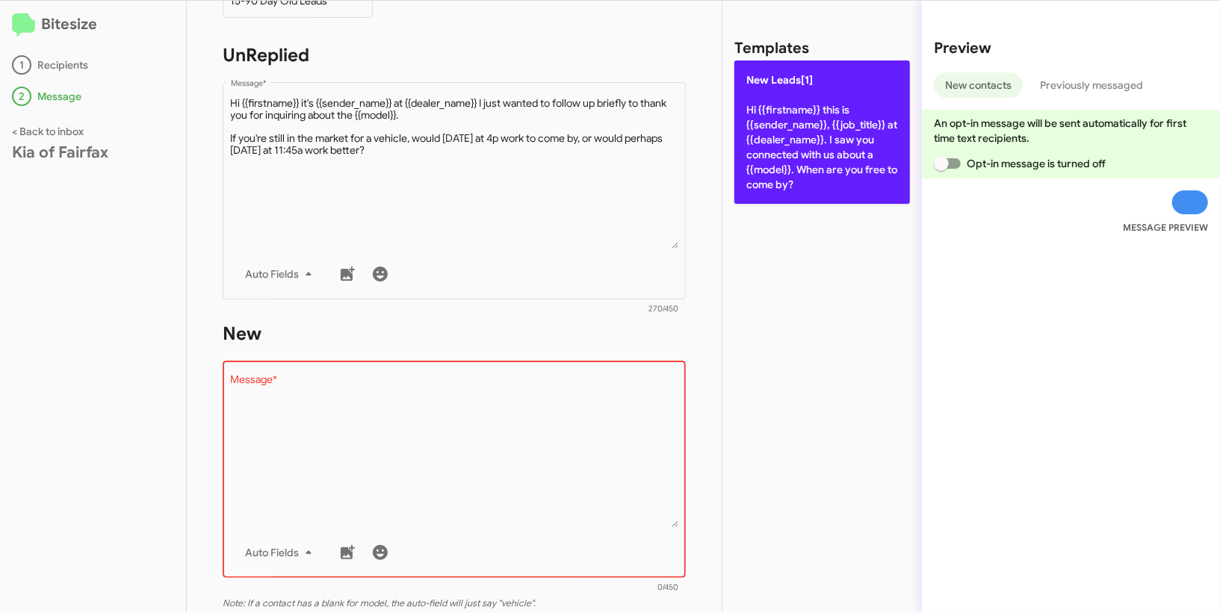
click at [796, 173] on p "New Leads[1] Hi {{firstname}} this is {{sender_name}}, {{job_title}} at {{deale…" at bounding box center [822, 132] width 176 height 143
type textarea "Hi {{firstname}} this is {{sender_name}}, {{job_title}} at {{dealer_name}}. I s…"
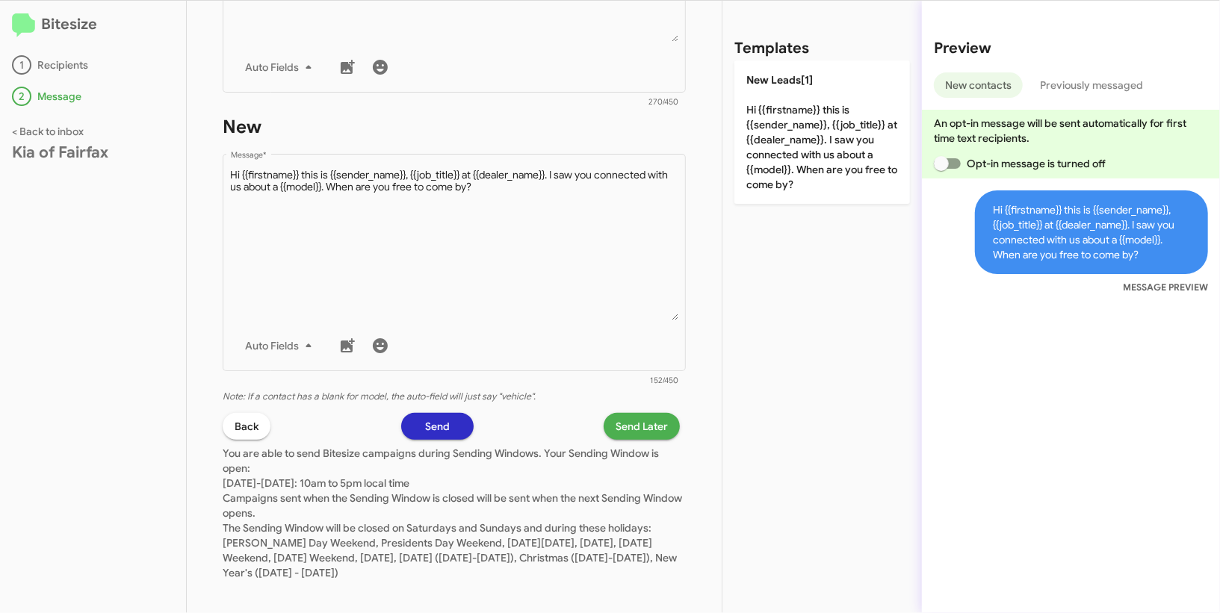
scroll to position [432, 0]
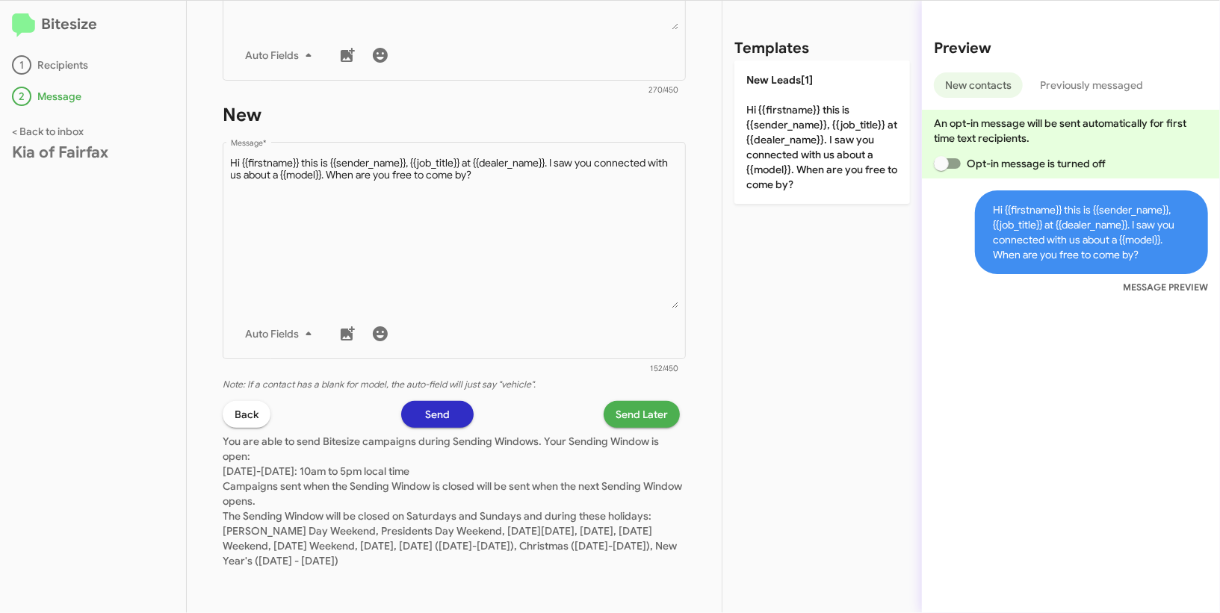
click at [649, 406] on span "Send Later" at bounding box center [642, 414] width 52 height 27
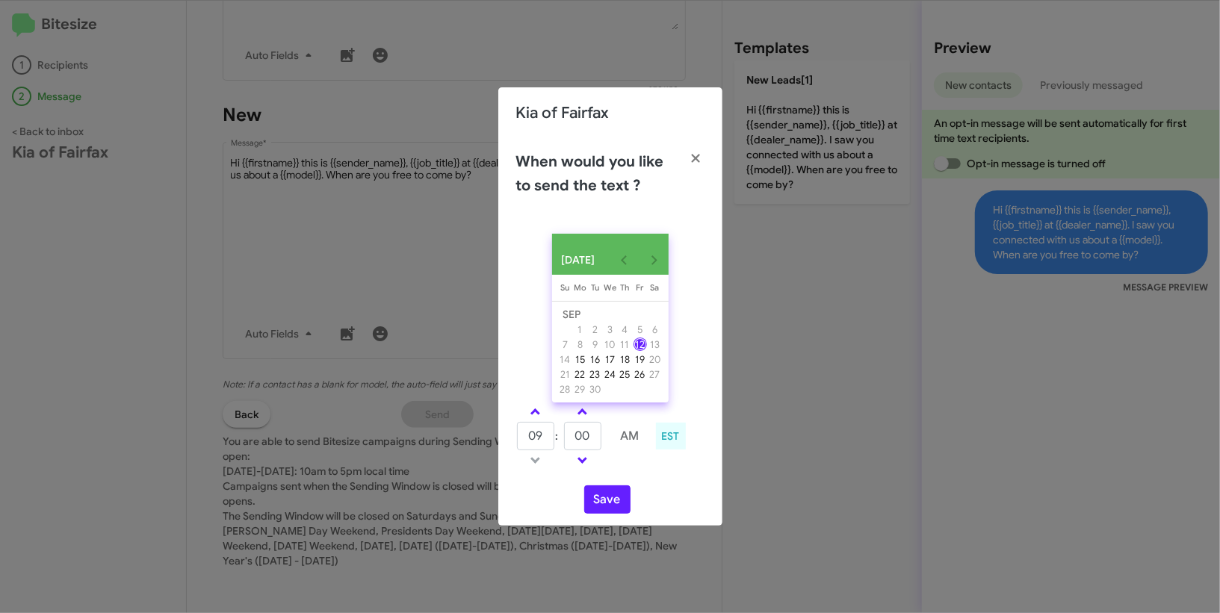
click at [544, 406] on div "SEP 2025 Sunday Su Monday Mo Tuesday Tu Wednesday We Thursday Th Friday Fr Satu…" at bounding box center [610, 374] width 224 height 304
click at [537, 417] on span at bounding box center [535, 414] width 10 height 10
type input "10"
click at [574, 439] on input "00" at bounding box center [582, 436] width 37 height 28
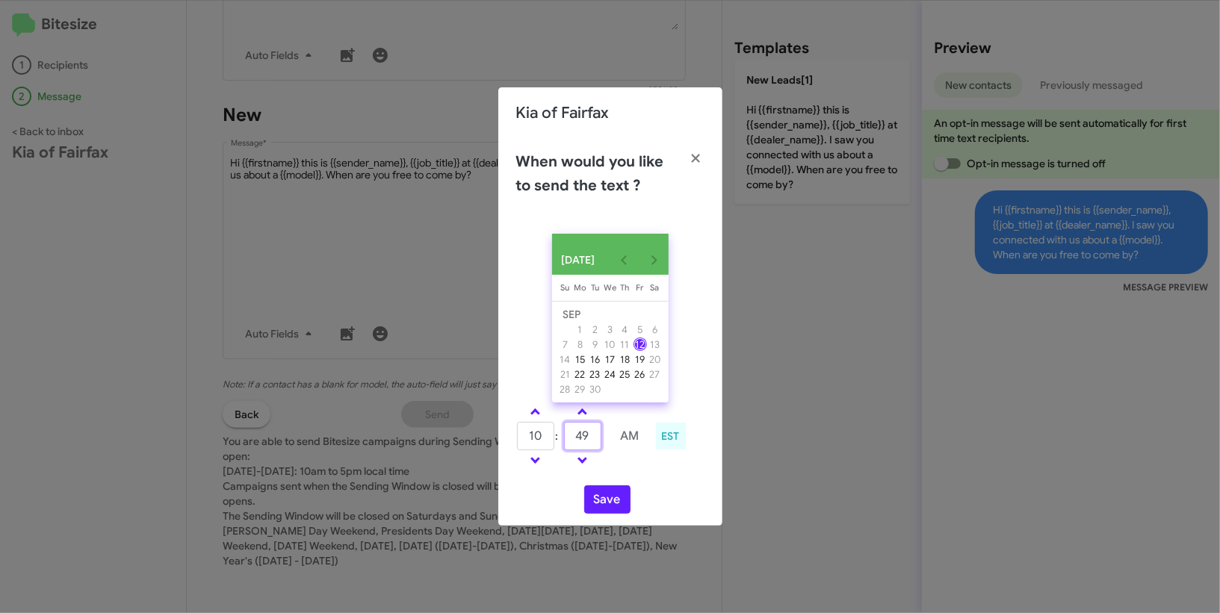
type input "49"
click at [650, 474] on div "10 : 49 AM EST" at bounding box center [610, 438] width 211 height 71
click at [611, 495] on button "Save" at bounding box center [607, 500] width 46 height 28
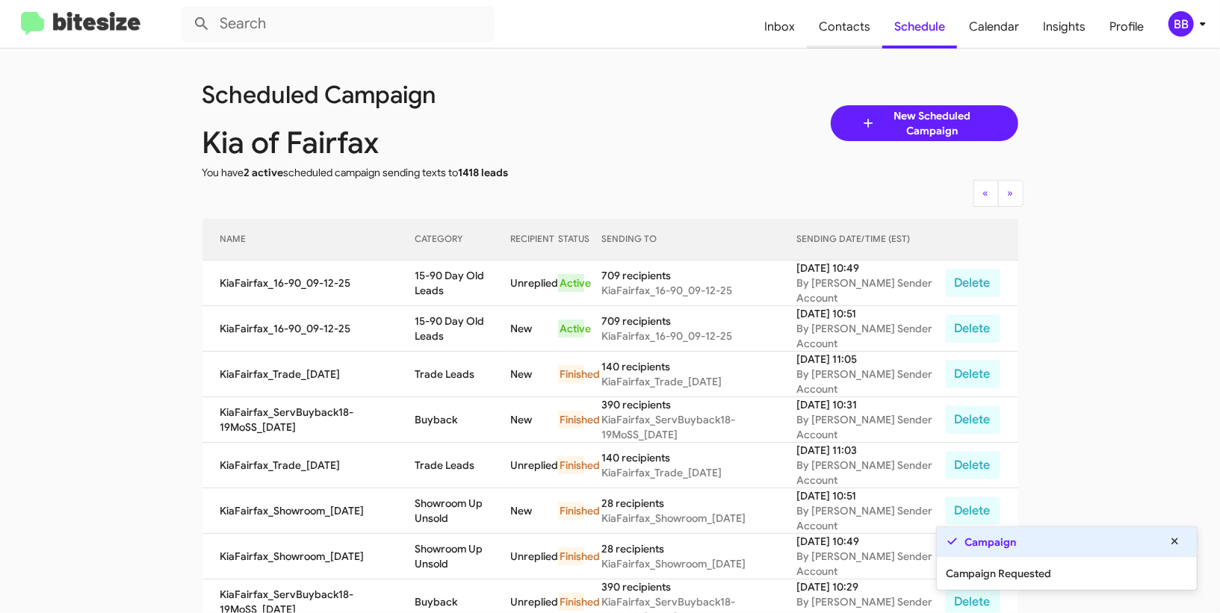
click at [845, 35] on span "Contacts" at bounding box center [844, 26] width 75 height 43
type input "in:groups"
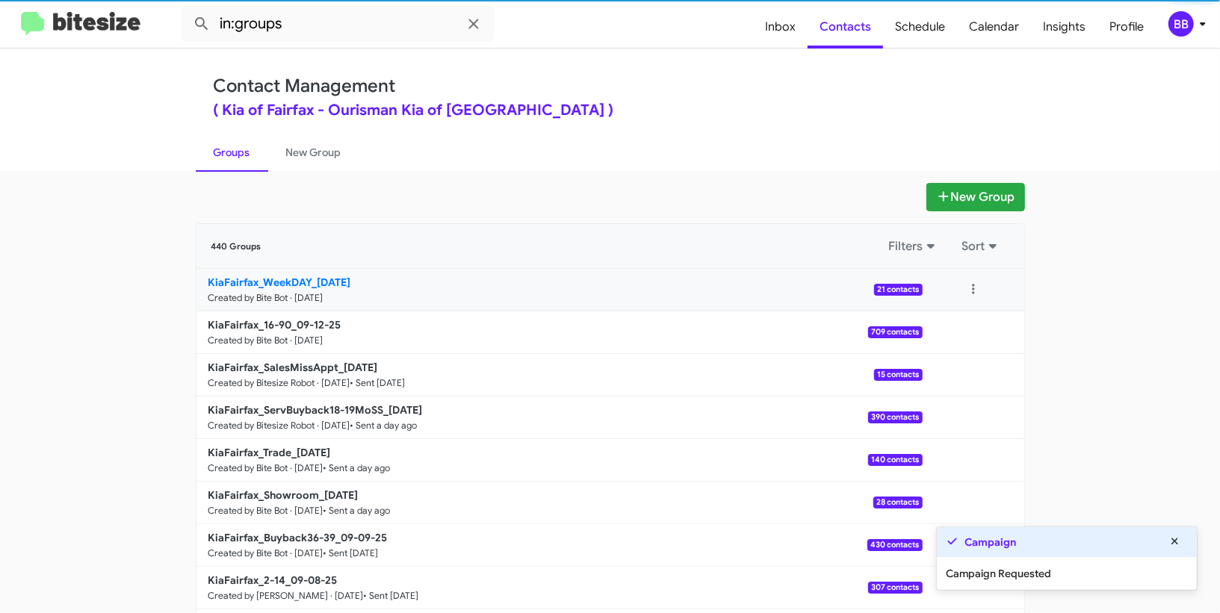
click at [317, 271] on link "KiaFairfax_WeekDAY_09-12-25 Created by Bite Bot · Sep 12, 2025 21 contacts" at bounding box center [559, 290] width 726 height 43
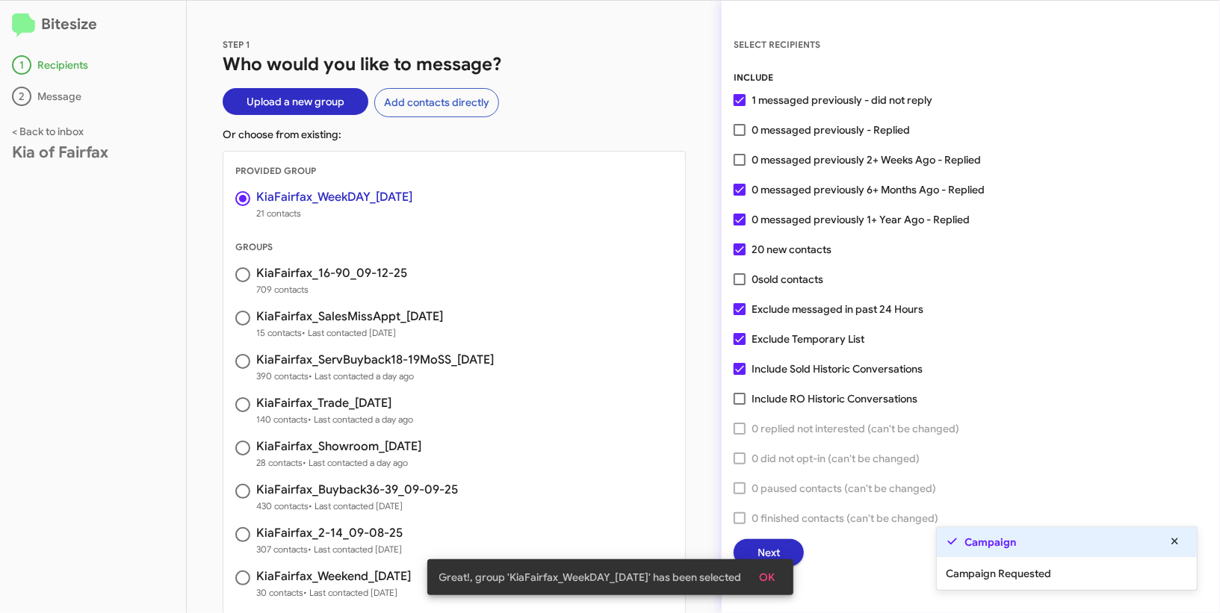
click at [778, 202] on div "INCLUDE 1 messaged previously - did not reply 0 messaged previously - Replied 0…" at bounding box center [971, 318] width 474 height 496
click at [778, 227] on span "0 messaged previously 1+ Year Ago - Replied" at bounding box center [860, 220] width 218 height 18
click at [740, 226] on input "0 messaged previously 1+ Year Ago - Replied" at bounding box center [739, 226] width 1 height 1
checkbox input "false"
click at [778, 188] on span "0 messaged previously 6+ Months Ago - Replied" at bounding box center [867, 190] width 233 height 18
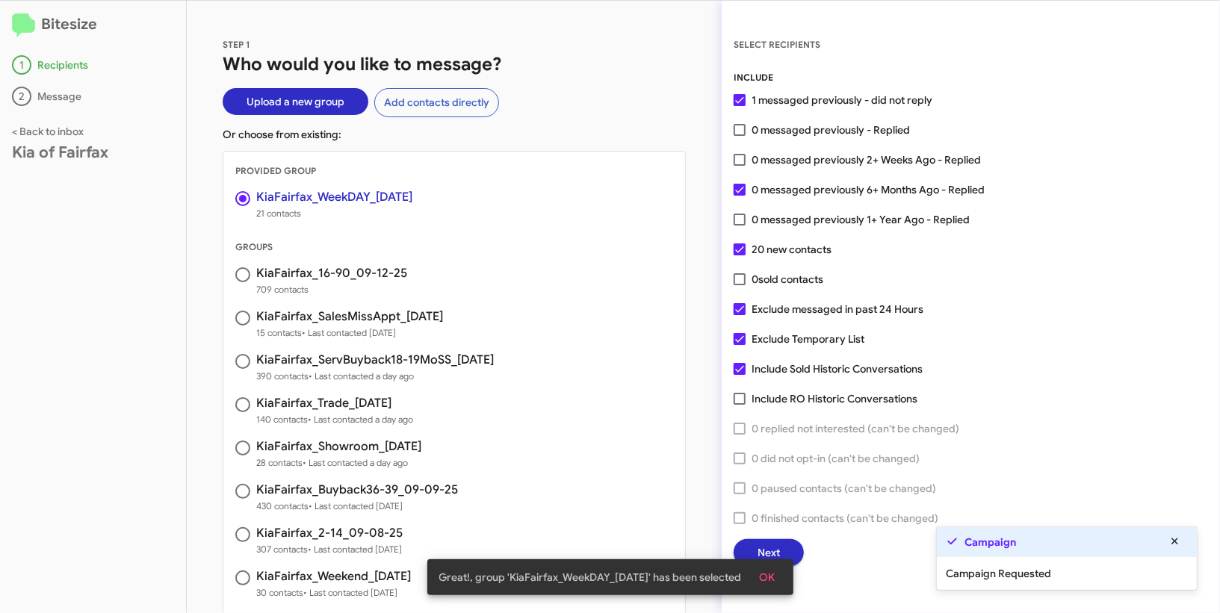
click at [740, 196] on input "0 messaged previously 6+ Months Ago - Replied" at bounding box center [739, 196] width 1 height 1
checkbox input "false"
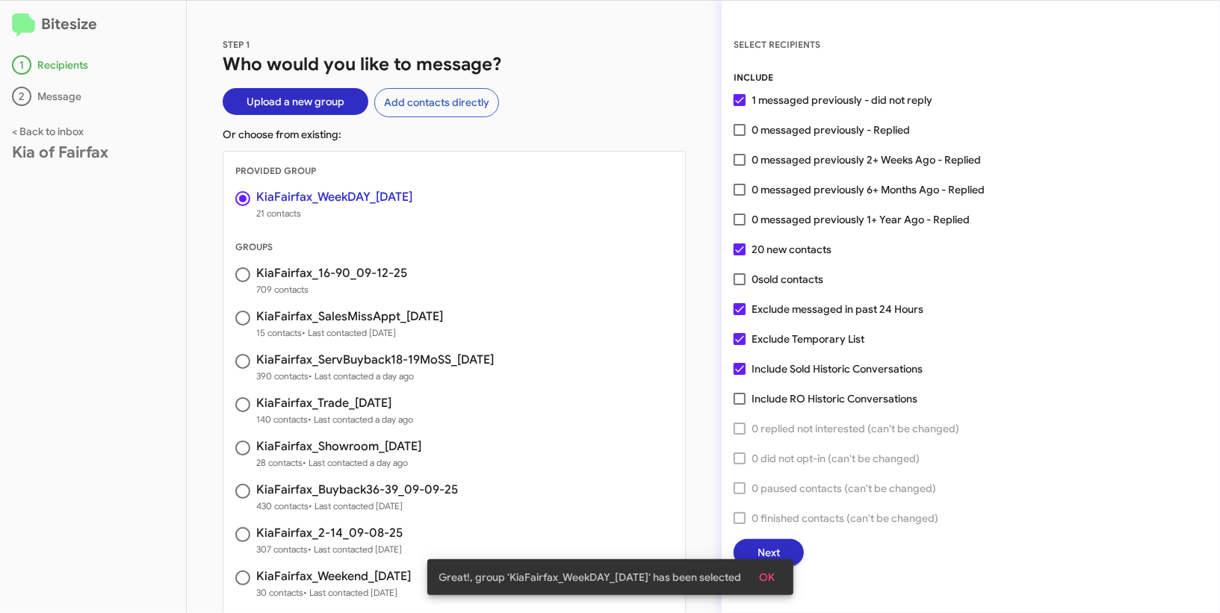
click at [773, 572] on span "OK" at bounding box center [768, 577] width 16 height 27
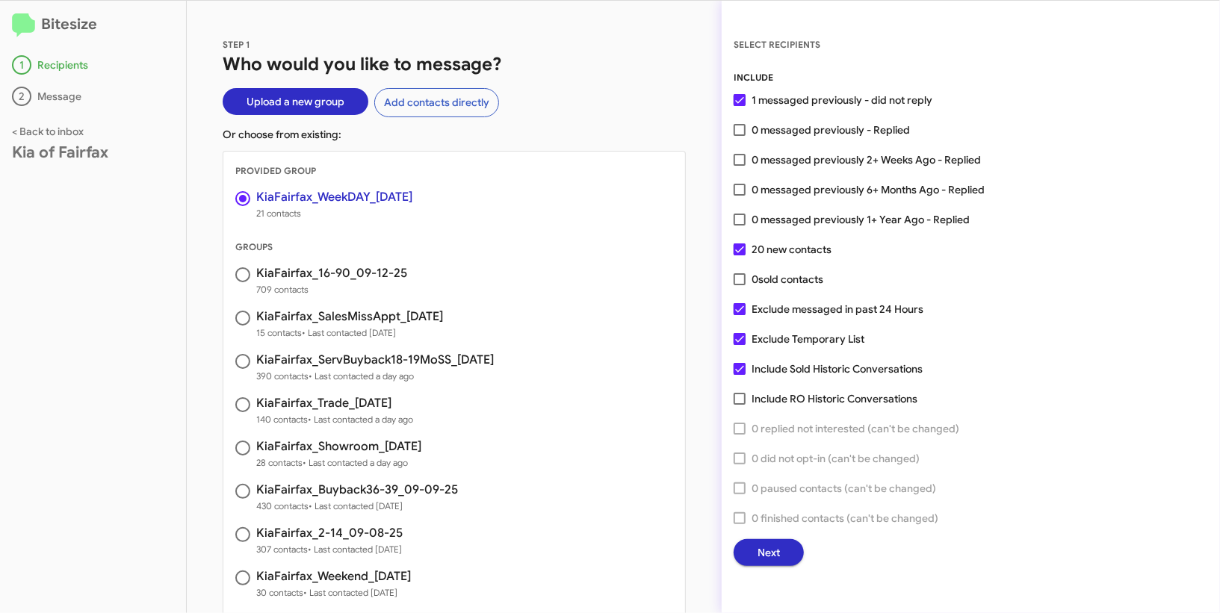
click at [773, 560] on span "Next" at bounding box center [768, 552] width 22 height 27
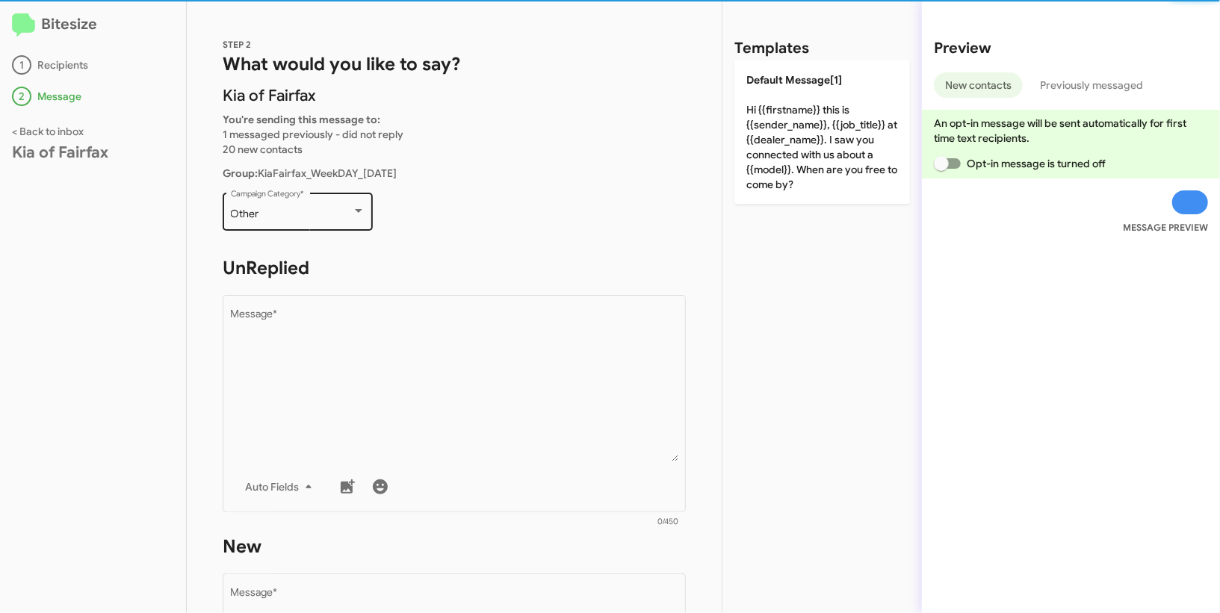
click at [326, 220] on div "Other Campaign Category *" at bounding box center [298, 210] width 134 height 41
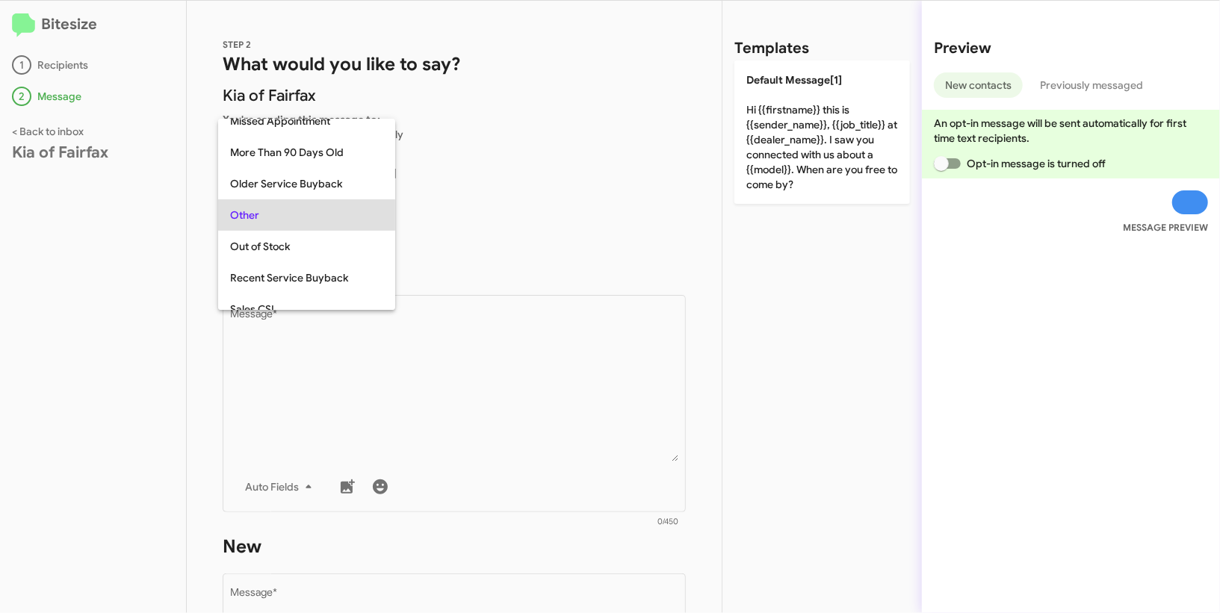
scroll to position [562, 0]
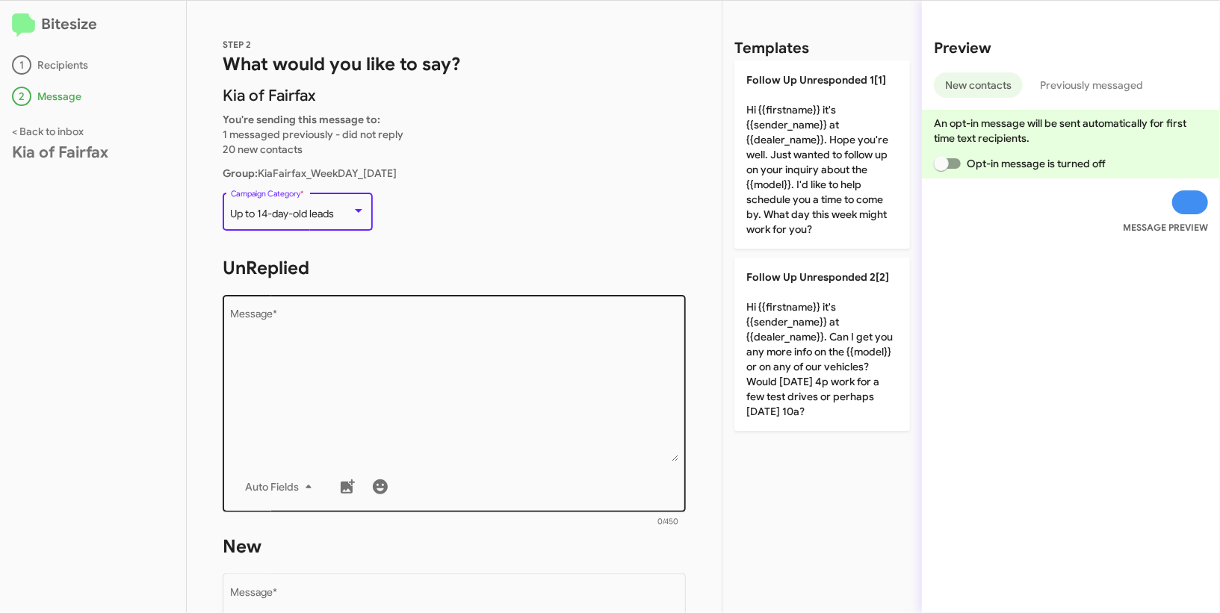
drag, startPoint x: 406, startPoint y: 382, endPoint x: 397, endPoint y: 382, distance: 8.2
click at [406, 382] on textarea "Message *" at bounding box center [454, 385] width 447 height 152
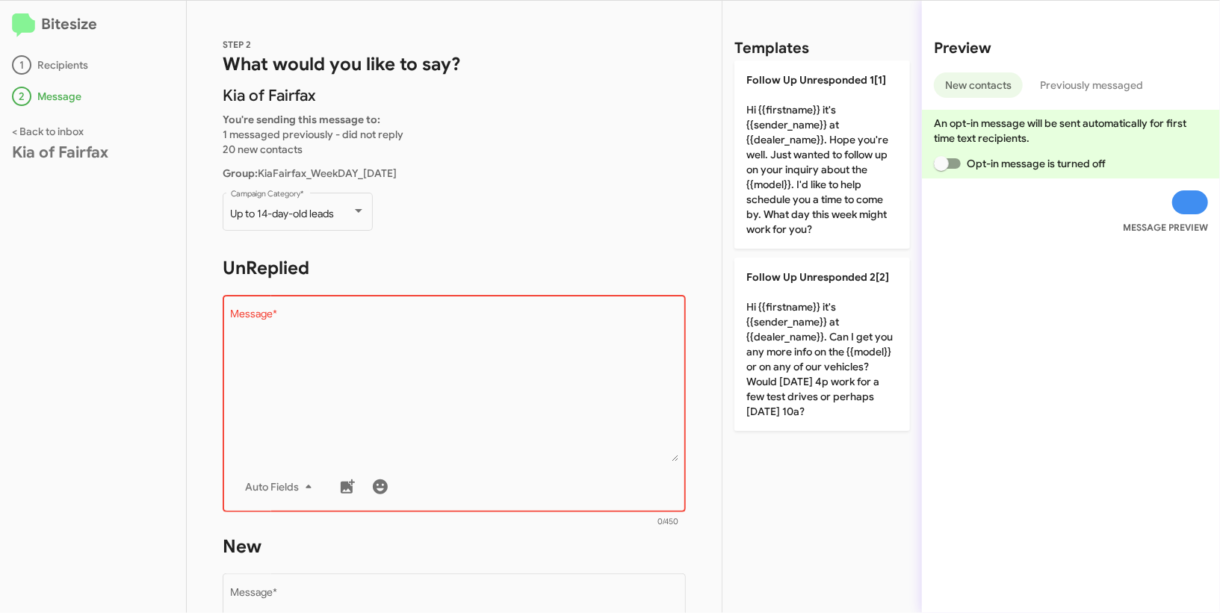
click at [719, 388] on div "STEP 2 What would you like to say? Kia of Fairfax You're sending this message t…" at bounding box center [454, 307] width 535 height 613
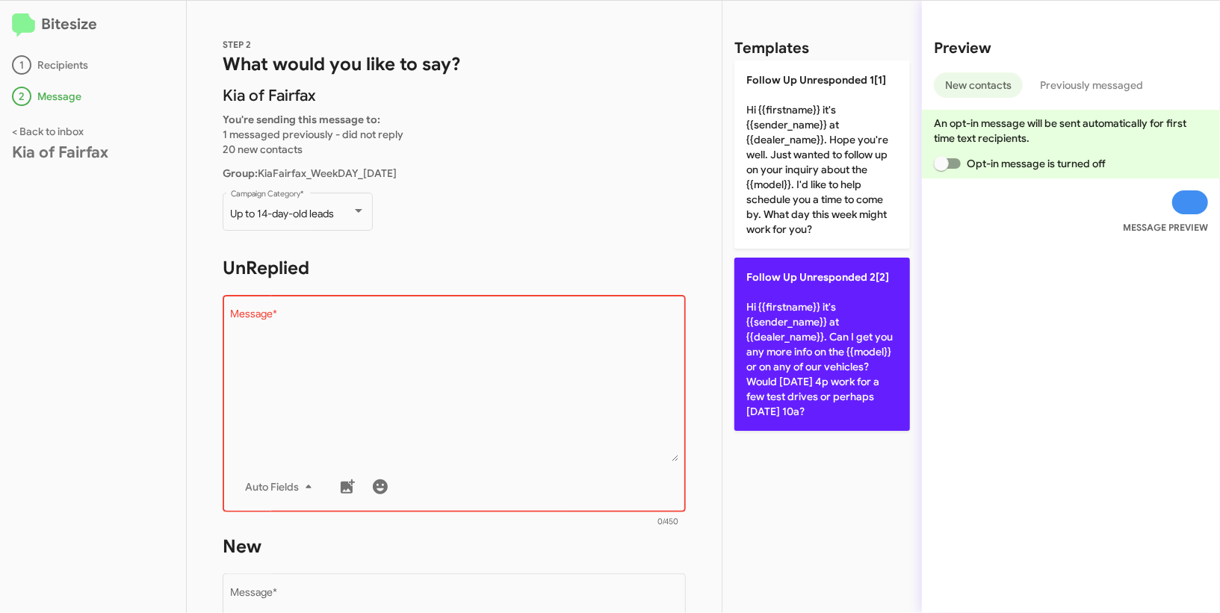
click at [802, 391] on p "Follow Up Unresponded 2[2] Hi {{firstname}} it's {{sender_name}} at {{dealer_na…" at bounding box center [822, 344] width 176 height 173
type textarea "Hi {{firstname}} it's {{sender_name}} at {{dealer_name}}. Can I get you any mor…"
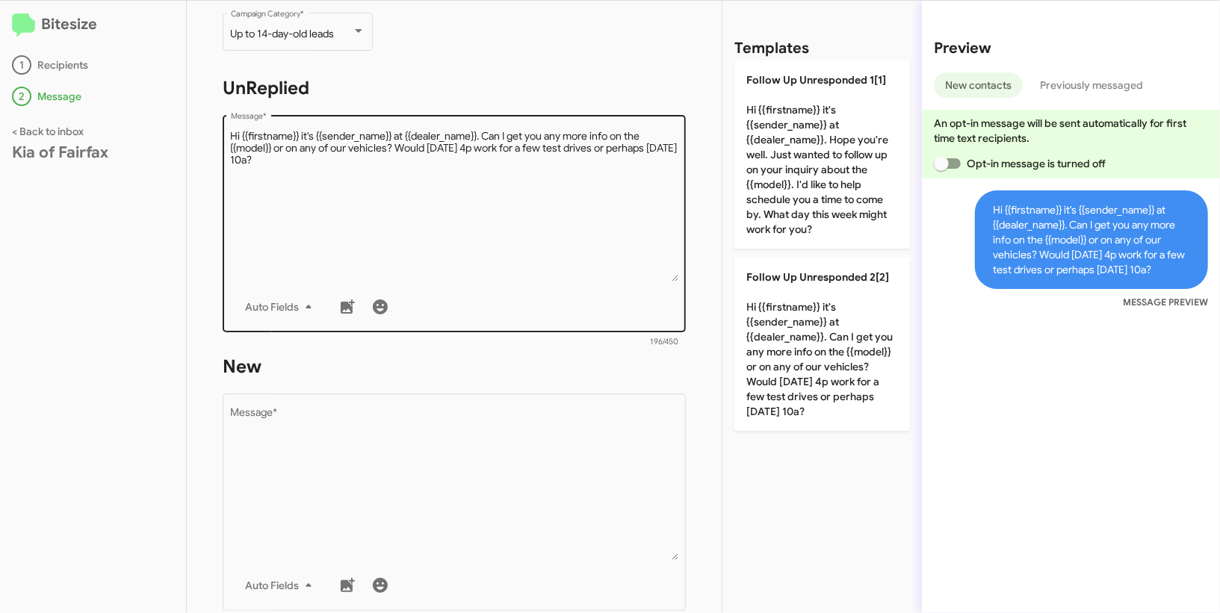
scroll to position [432, 0]
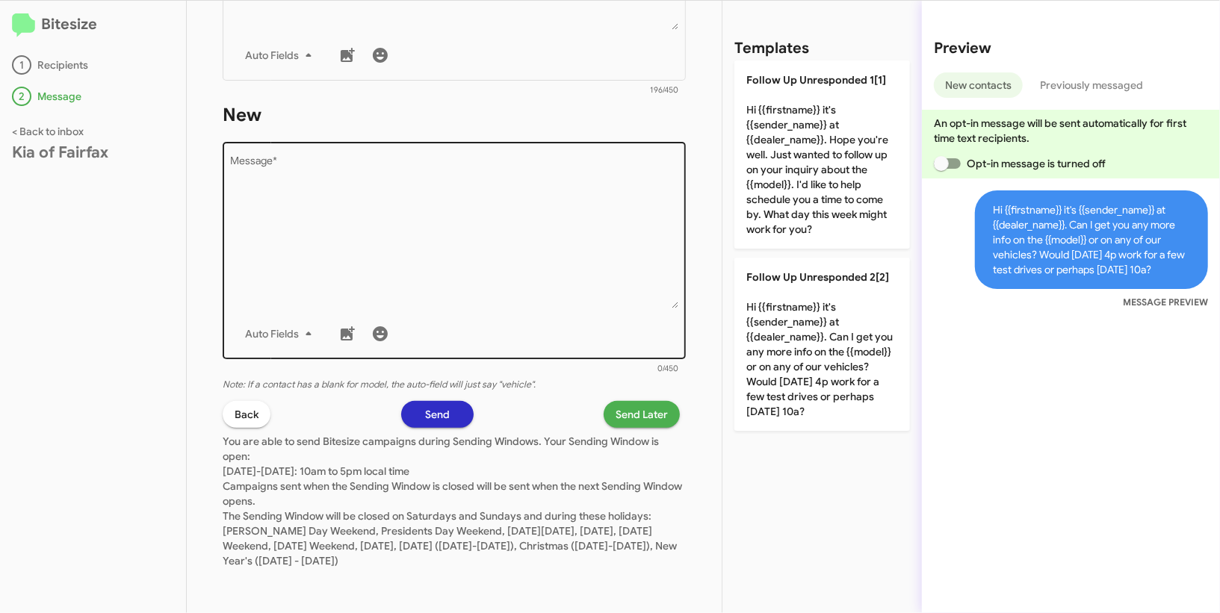
click at [492, 241] on textarea "Message *" at bounding box center [454, 232] width 447 height 152
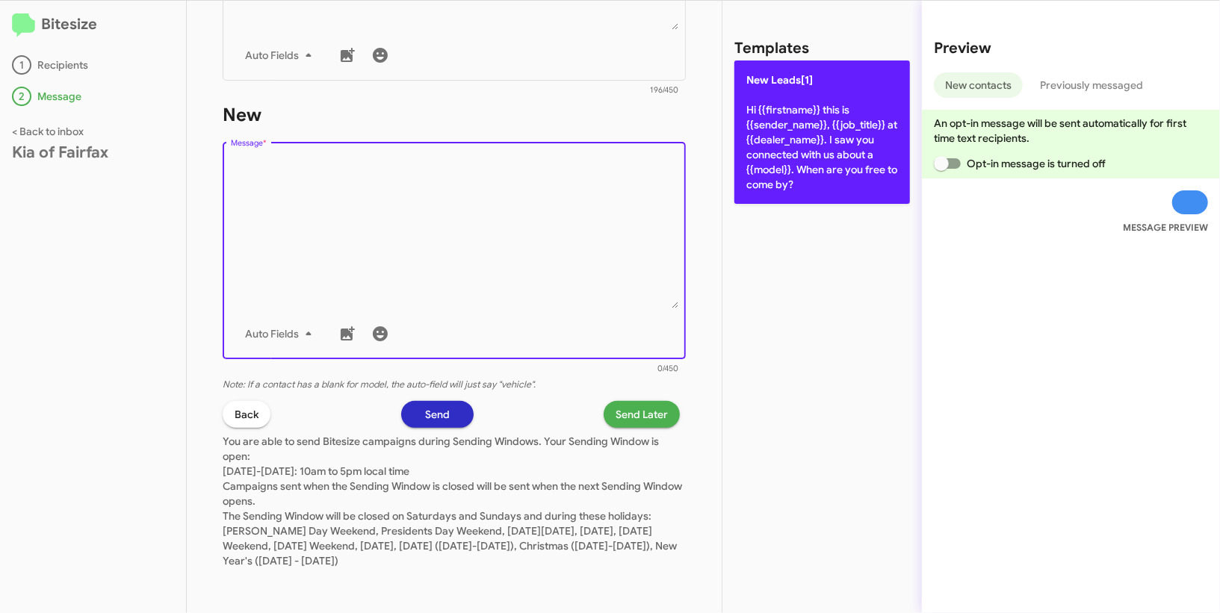
click at [843, 129] on p "New Leads[1] Hi {{firstname}} this is {{sender_name}}, {{job_title}} at {{deale…" at bounding box center [822, 132] width 176 height 143
type textarea "Hi {{firstname}} this is {{sender_name}}, {{job_title}} at {{dealer_name}}. I s…"
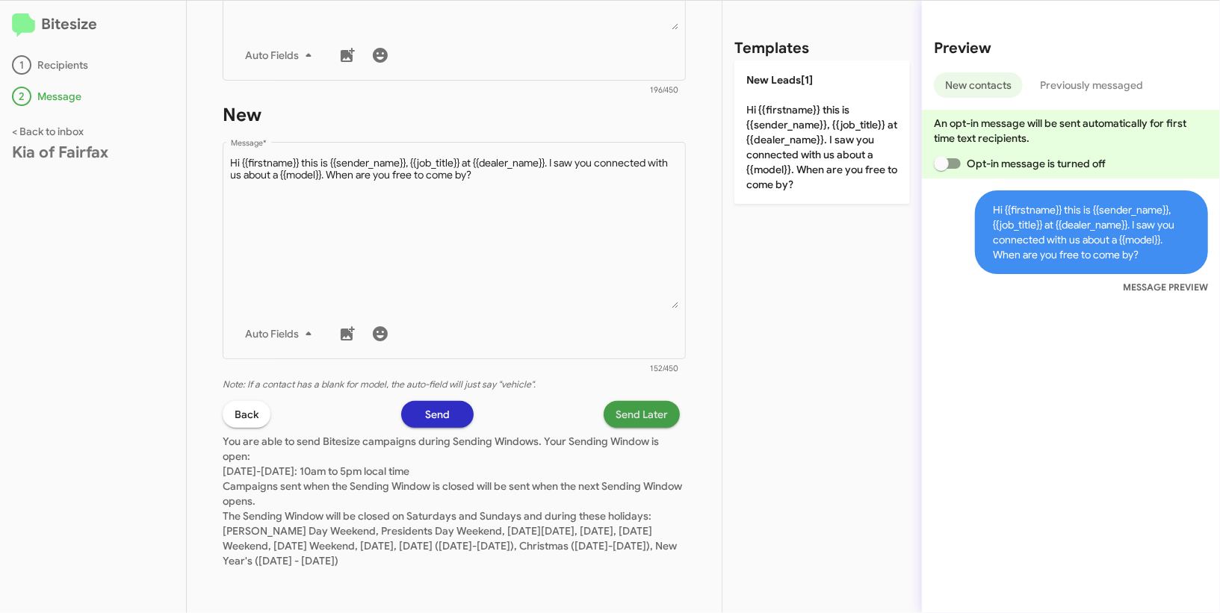
click at [657, 405] on span "Send Later" at bounding box center [642, 414] width 52 height 27
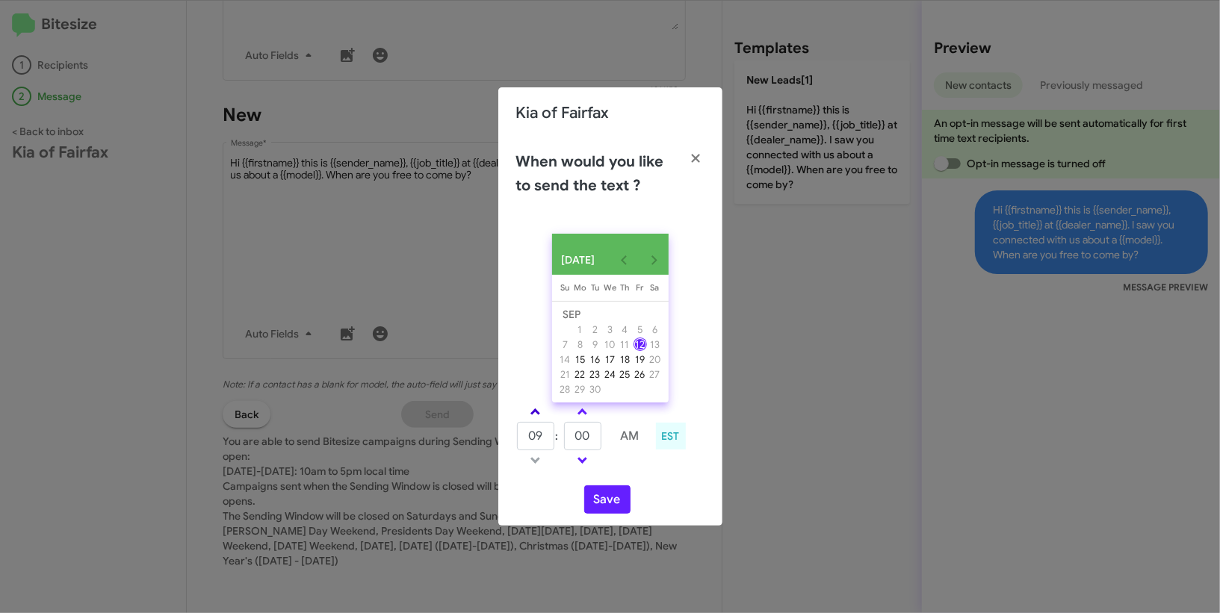
click at [526, 418] on link at bounding box center [535, 411] width 26 height 17
type input "10"
click at [586, 444] on input "00" at bounding box center [582, 436] width 37 height 28
type input "39"
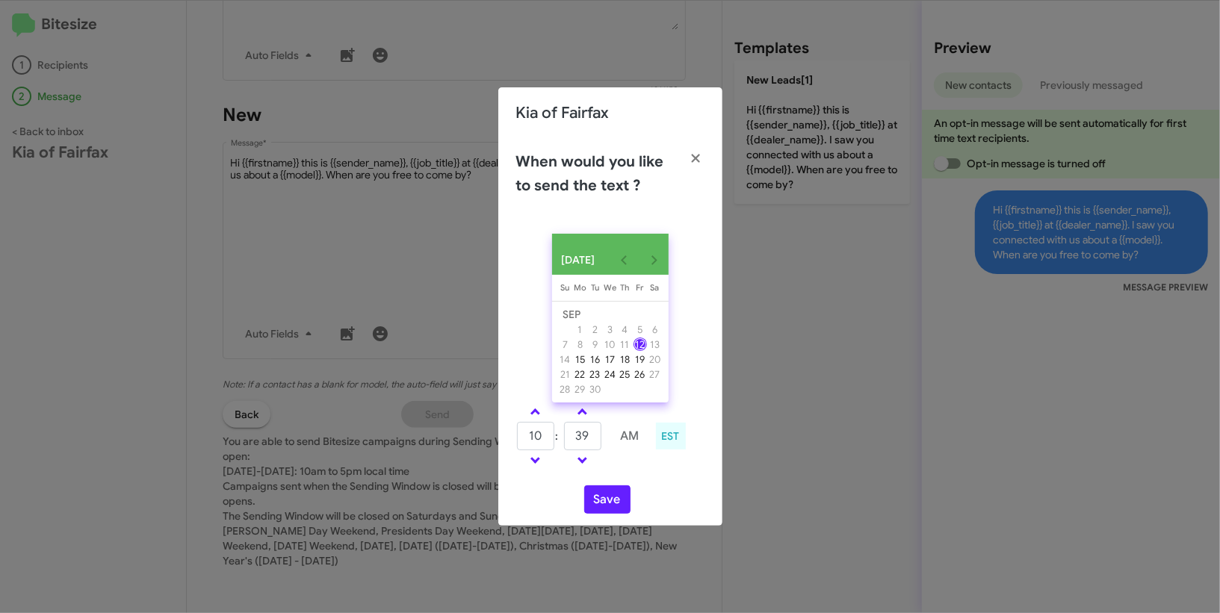
click at [640, 469] on td at bounding box center [630, 460] width 40 height 19
click at [605, 501] on button "Save" at bounding box center [607, 500] width 46 height 28
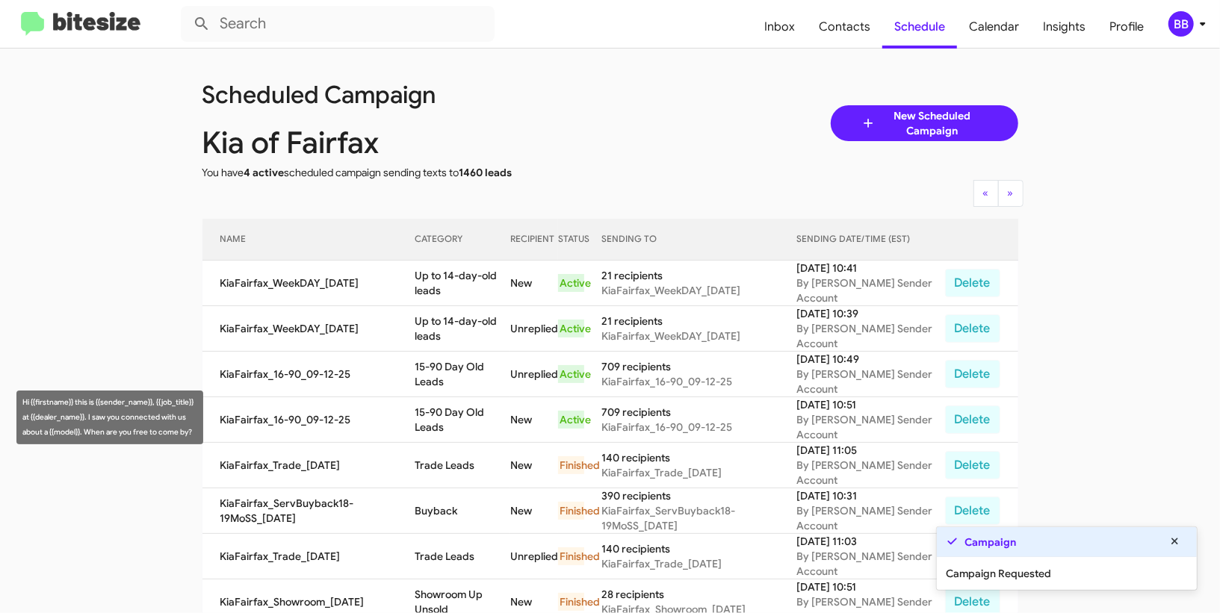
click at [453, 412] on td "15-90 Day Old Leads" at bounding box center [462, 420] width 95 height 46
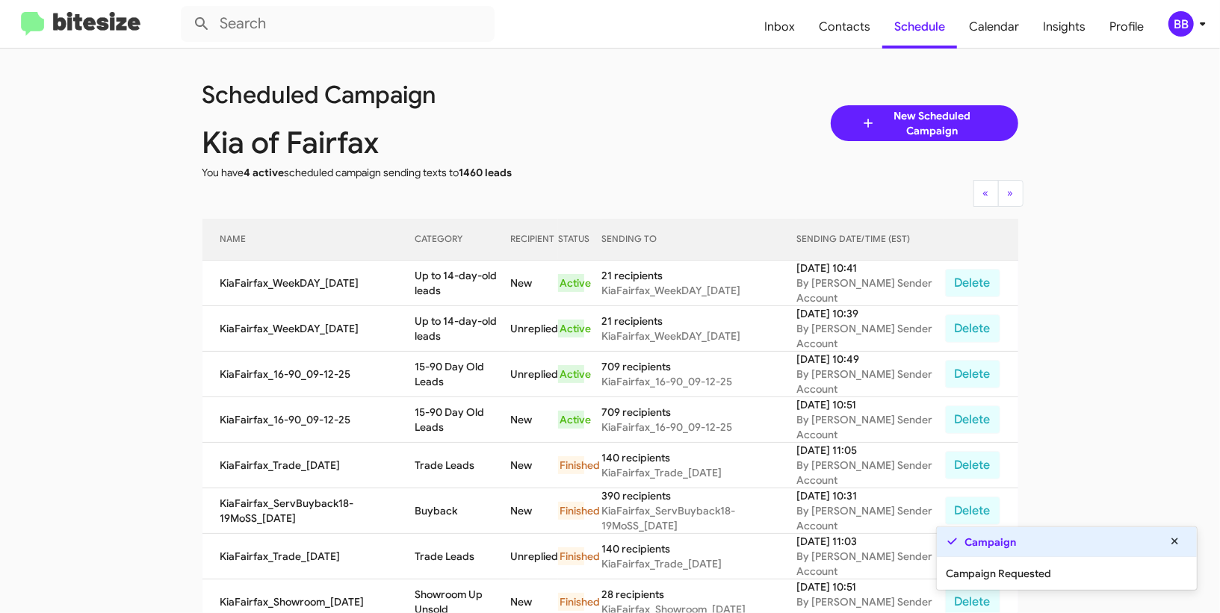
click at [453, 412] on td "15-90 Day Old Leads" at bounding box center [462, 420] width 95 height 46
copy td "15-90 Day Old Leads"
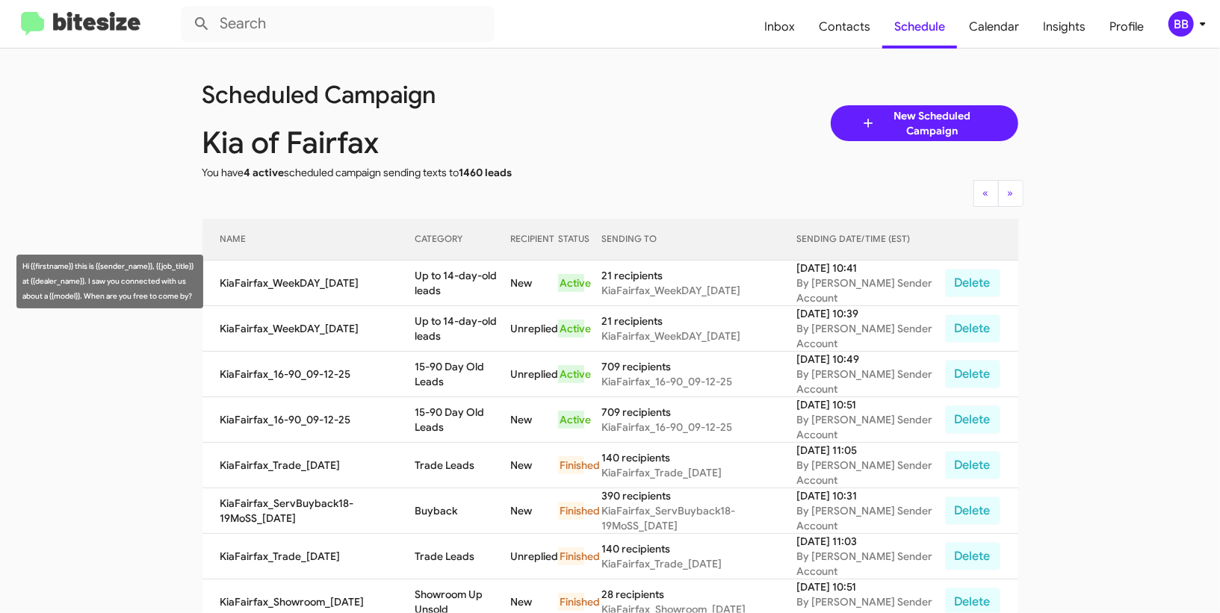
click at [463, 280] on td "Up to 14-day-old leads" at bounding box center [462, 284] width 95 height 46
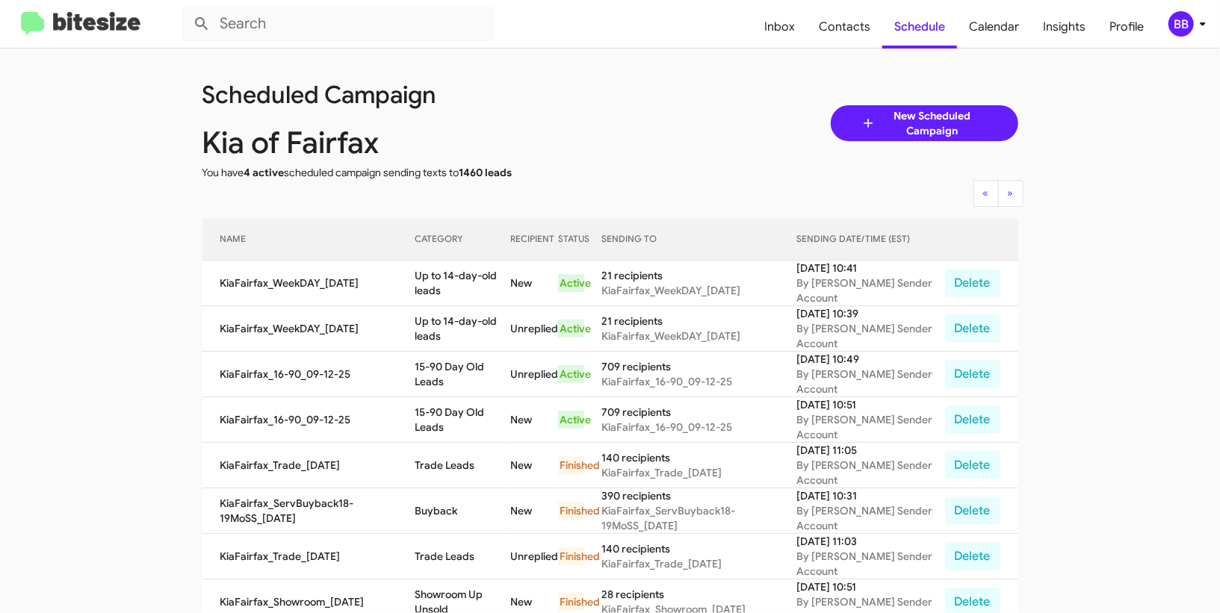
click at [463, 280] on td "Up to 14-day-old leads" at bounding box center [462, 284] width 95 height 46
copy td "Up to 14-day-old leads"
click at [1175, 20] on div "BB" at bounding box center [1180, 23] width 25 height 25
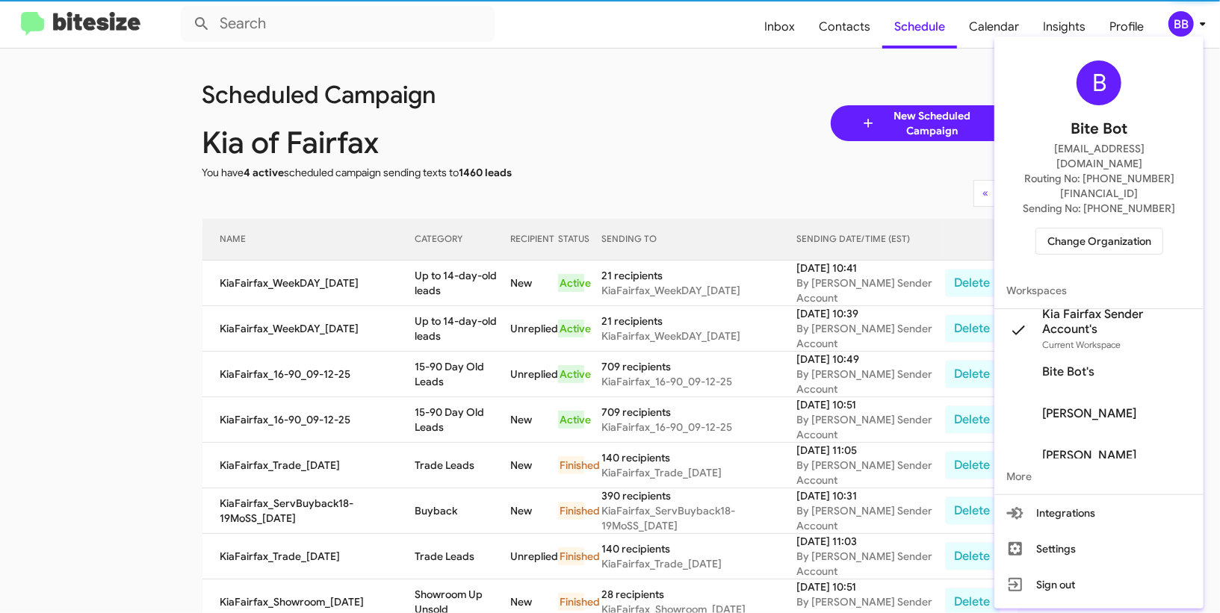
click at [1061, 226] on div "B Bite Bot madoka+2@bitesize.co Routing No: +1 (703) 934-8877 Sending No: +1 (7…" at bounding box center [1098, 158] width 209 height 230
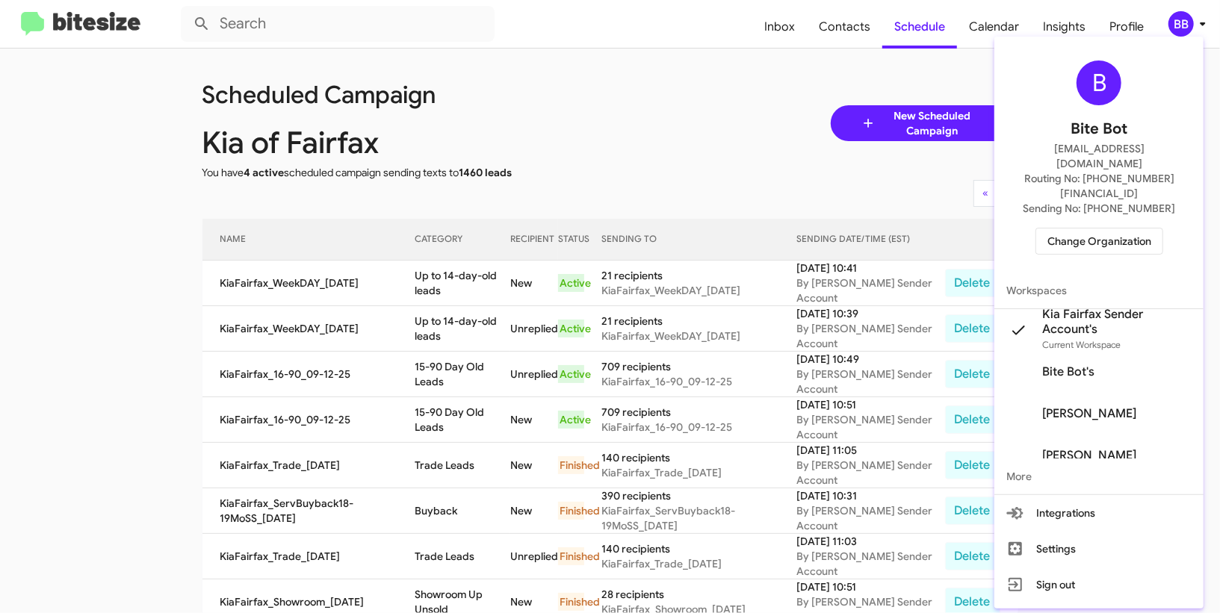
click at [1060, 229] on span "Change Organization" at bounding box center [1099, 241] width 104 height 25
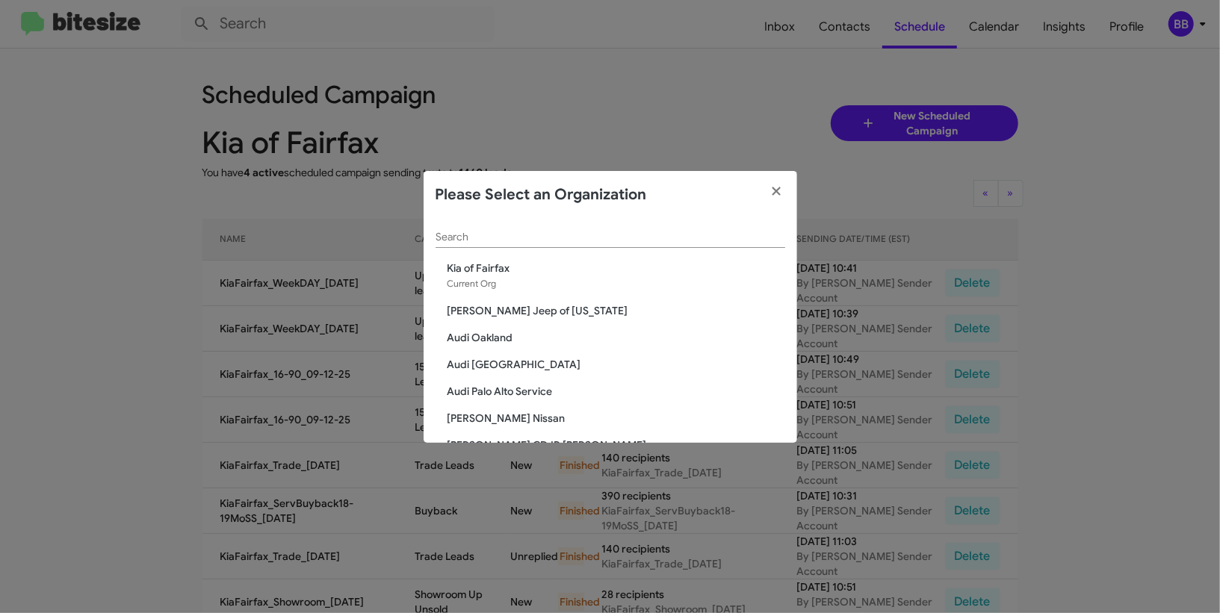
click at [531, 243] on input "Search" at bounding box center [611, 238] width 350 height 12
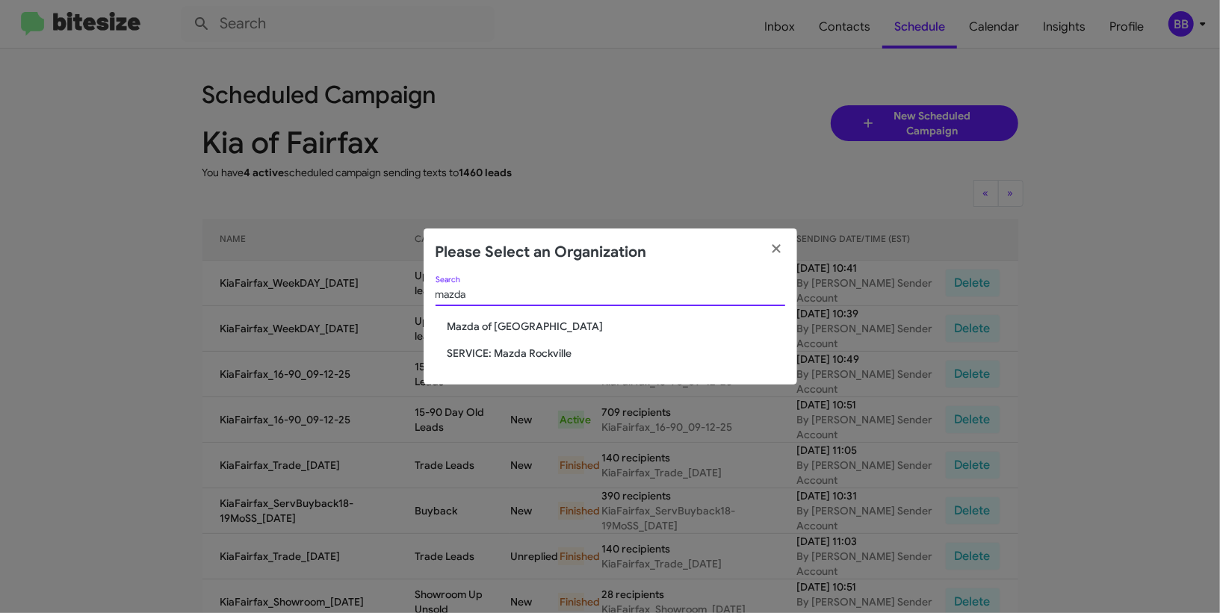
type input "mazda"
click at [478, 327] on span "Mazda of [GEOGRAPHIC_DATA]" at bounding box center [616, 326] width 338 height 15
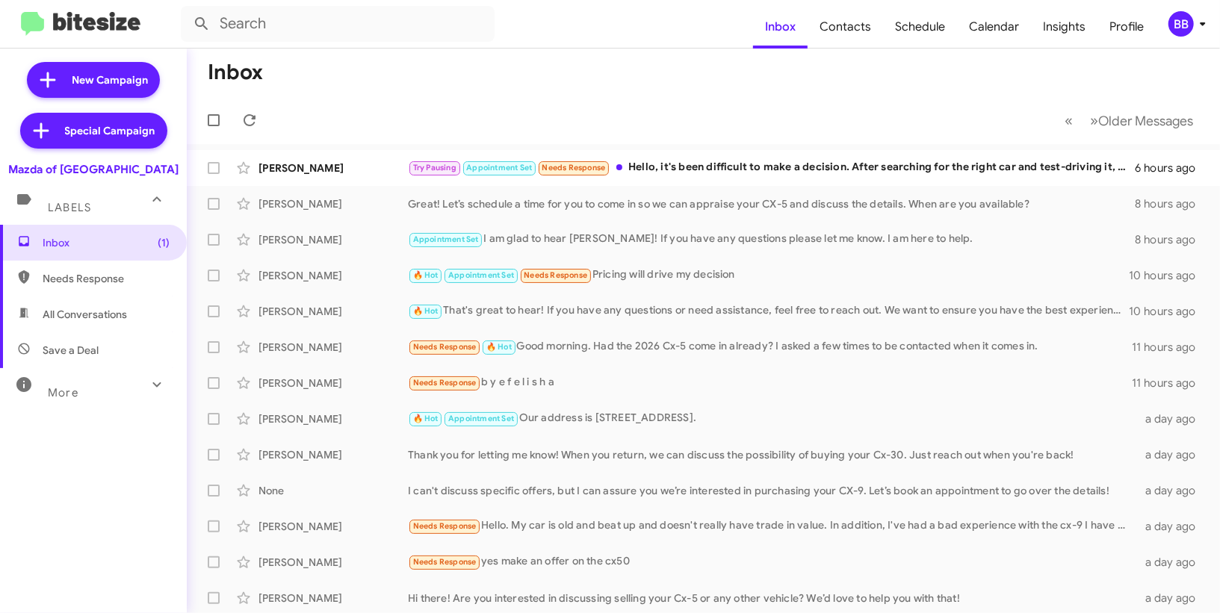
click at [1191, 37] on mat-toolbar "Inbox Contacts Schedule Calendar Insights Profile BB" at bounding box center [610, 24] width 1220 height 48
click at [1184, 40] on mat-toolbar "Inbox Contacts Schedule Calendar Insights Profile BB" at bounding box center [610, 24] width 1220 height 48
click at [1185, 37] on mat-toolbar "Inbox Contacts Schedule Calendar Insights Profile BB" at bounding box center [610, 24] width 1220 height 48
click at [1175, 36] on mat-toolbar "Inbox Contacts Schedule Calendar Insights Profile BB" at bounding box center [610, 24] width 1220 height 48
click at [1180, 28] on div "BB" at bounding box center [1180, 23] width 25 height 25
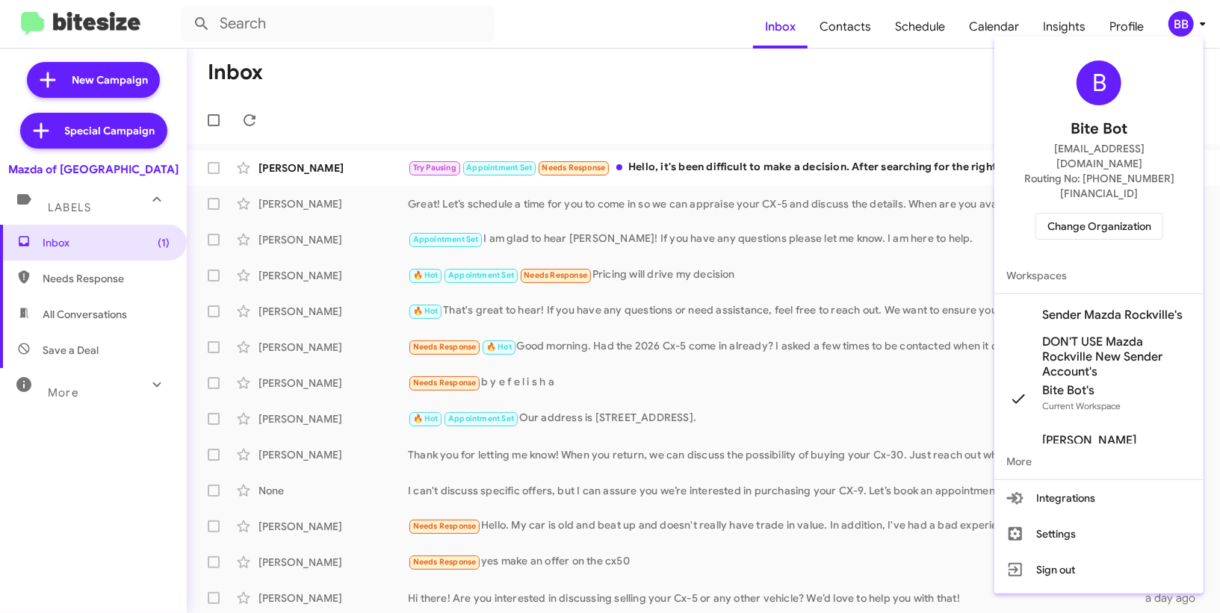
click at [1081, 298] on span "Sender Mazda Rockville's" at bounding box center [1098, 315] width 209 height 42
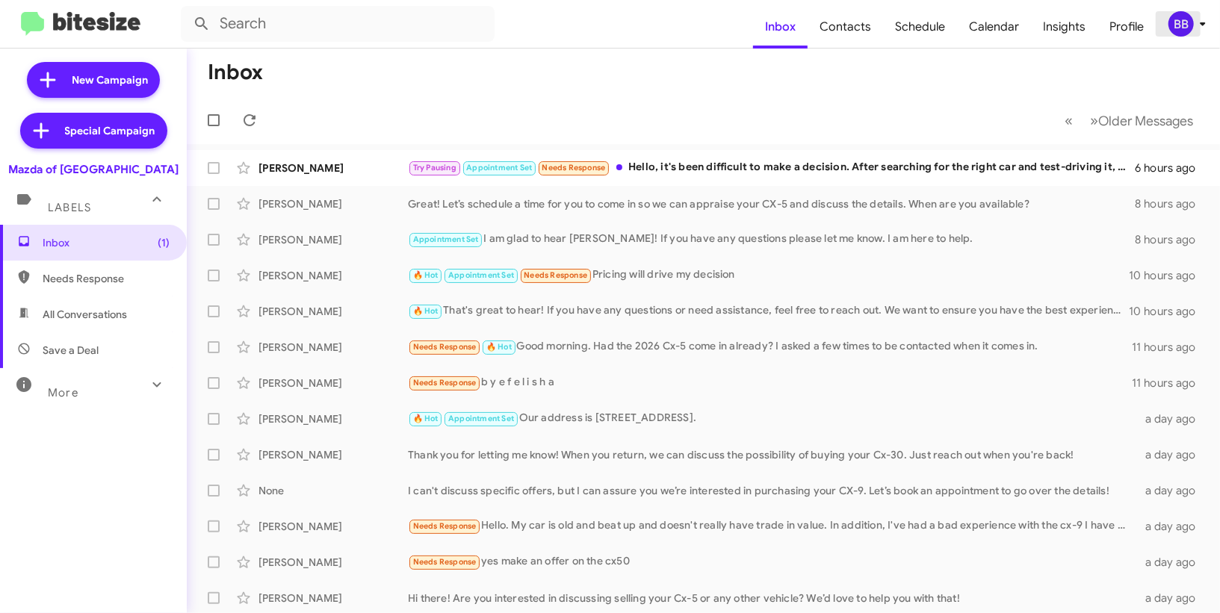
click at [1194, 31] on icon at bounding box center [1203, 24] width 18 height 18
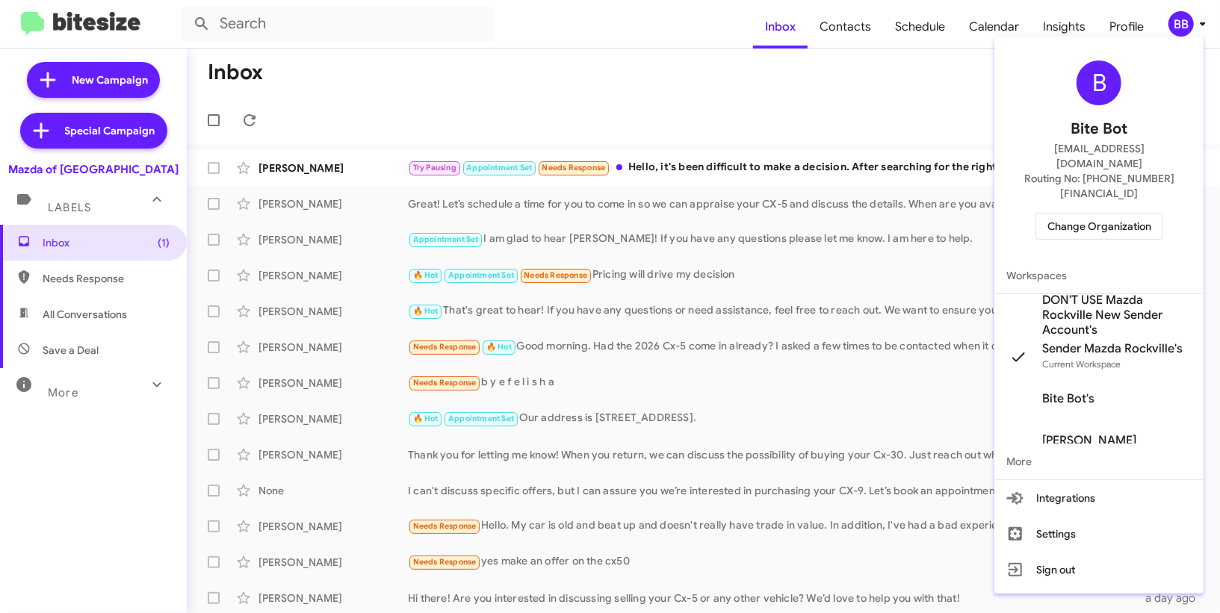
click at [849, 34] on div at bounding box center [610, 306] width 1220 height 613
click at [849, 34] on span "Contacts" at bounding box center [845, 26] width 75 height 43
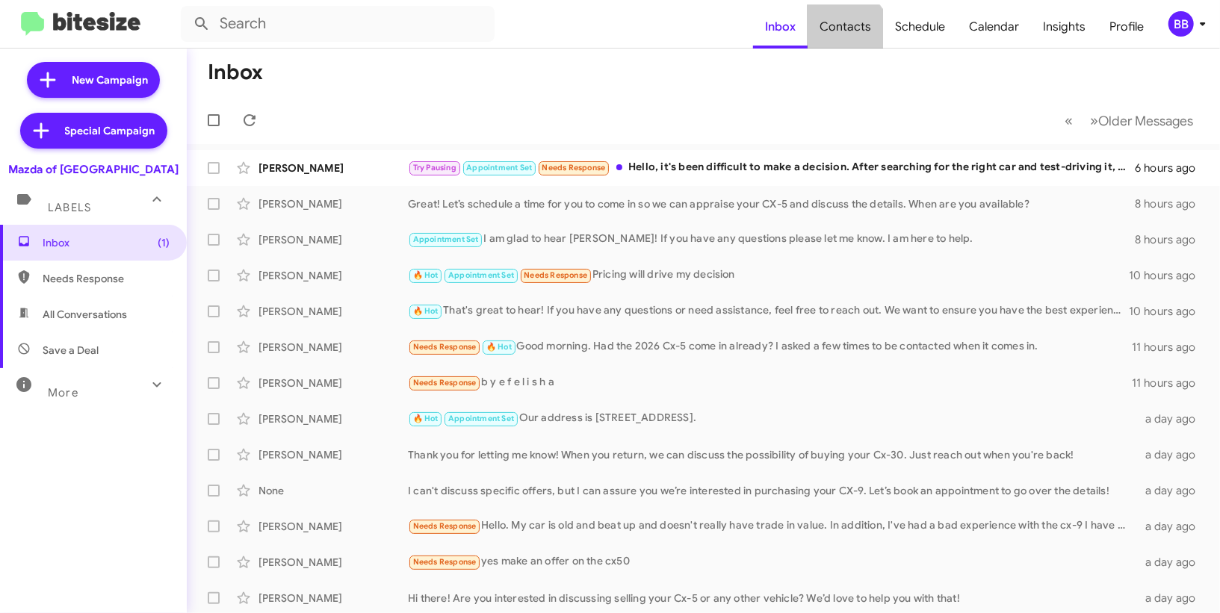
click at [849, 34] on span "Contacts" at bounding box center [845, 26] width 75 height 43
type input "in:groups"
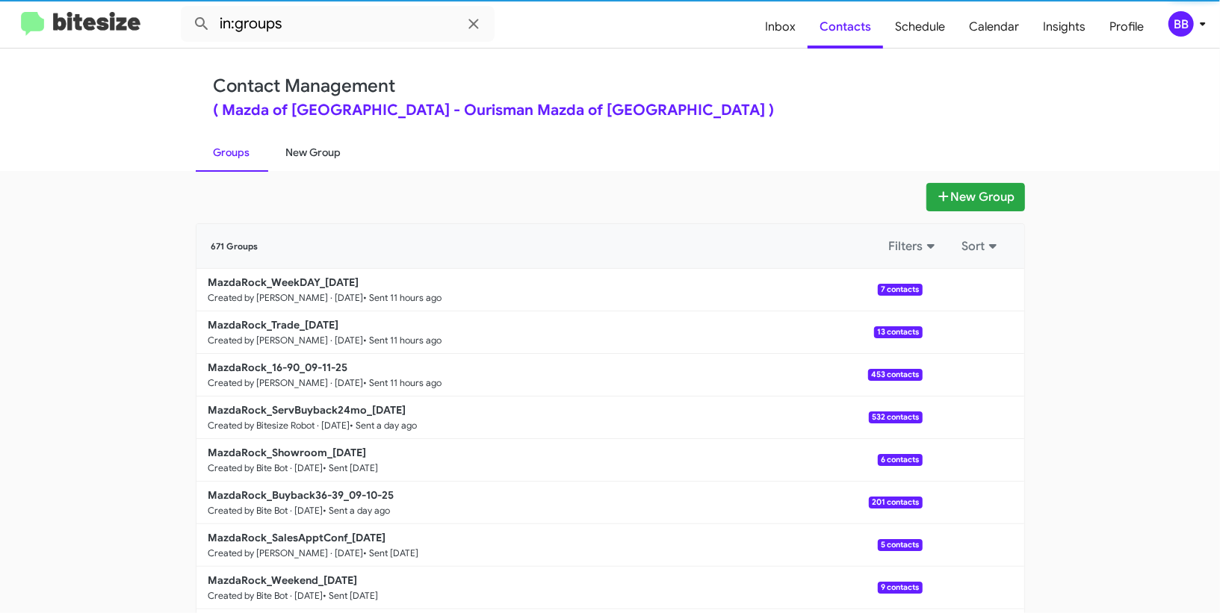
click at [309, 155] on link "New Group" at bounding box center [313, 152] width 91 height 39
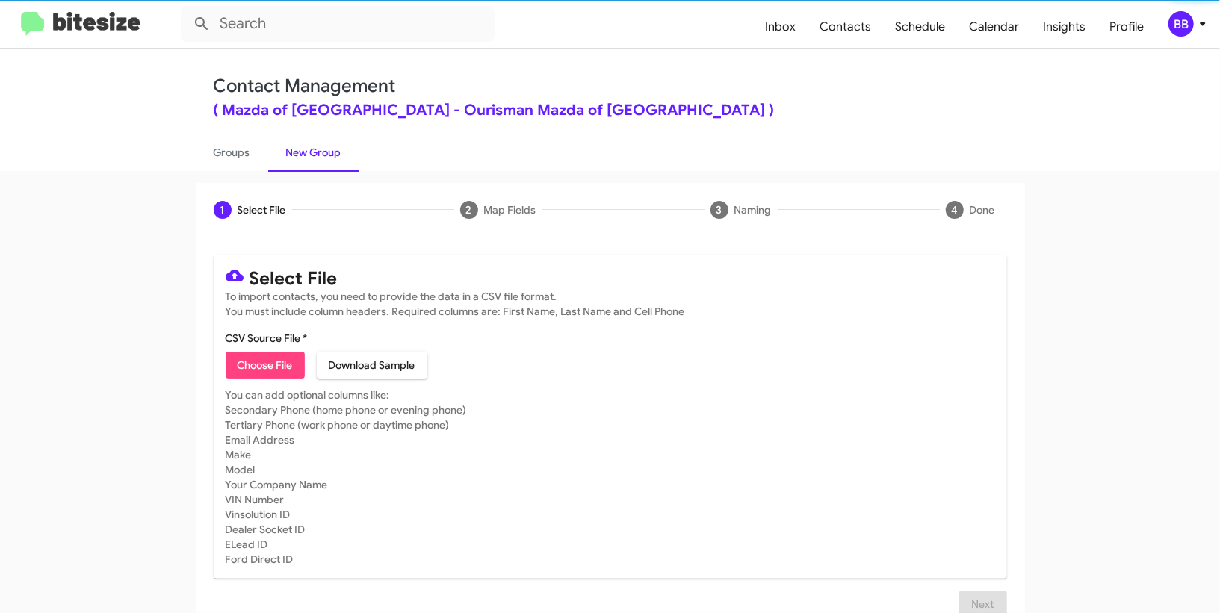
click at [243, 368] on span "Choose File" at bounding box center [265, 365] width 55 height 27
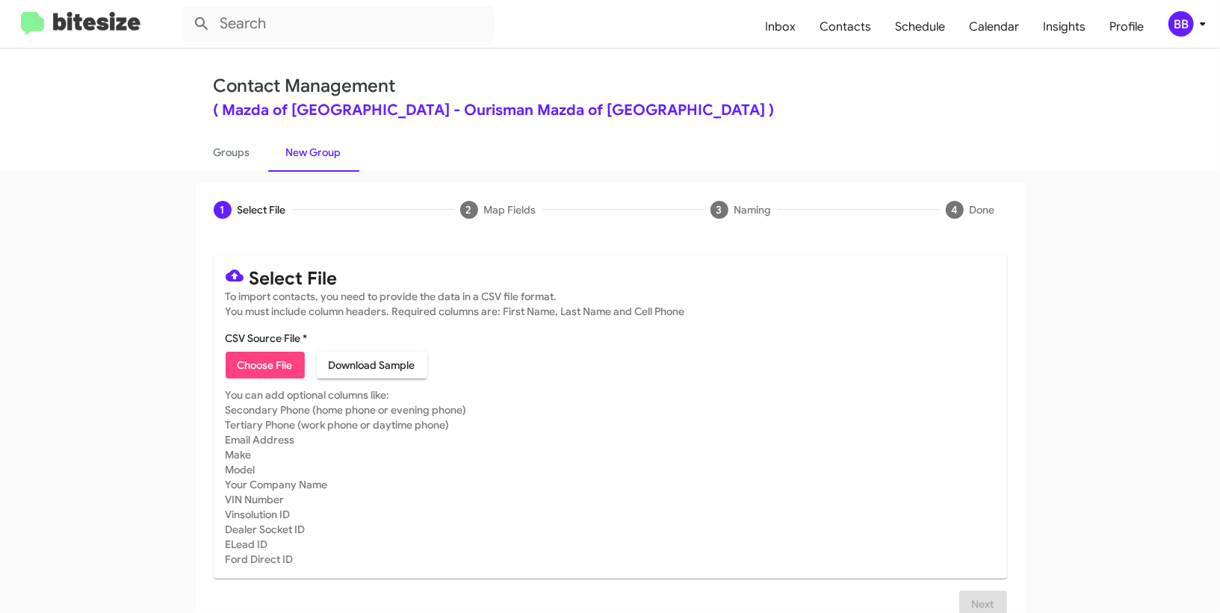
type input "MazdaRock_3-14_09-12-25"
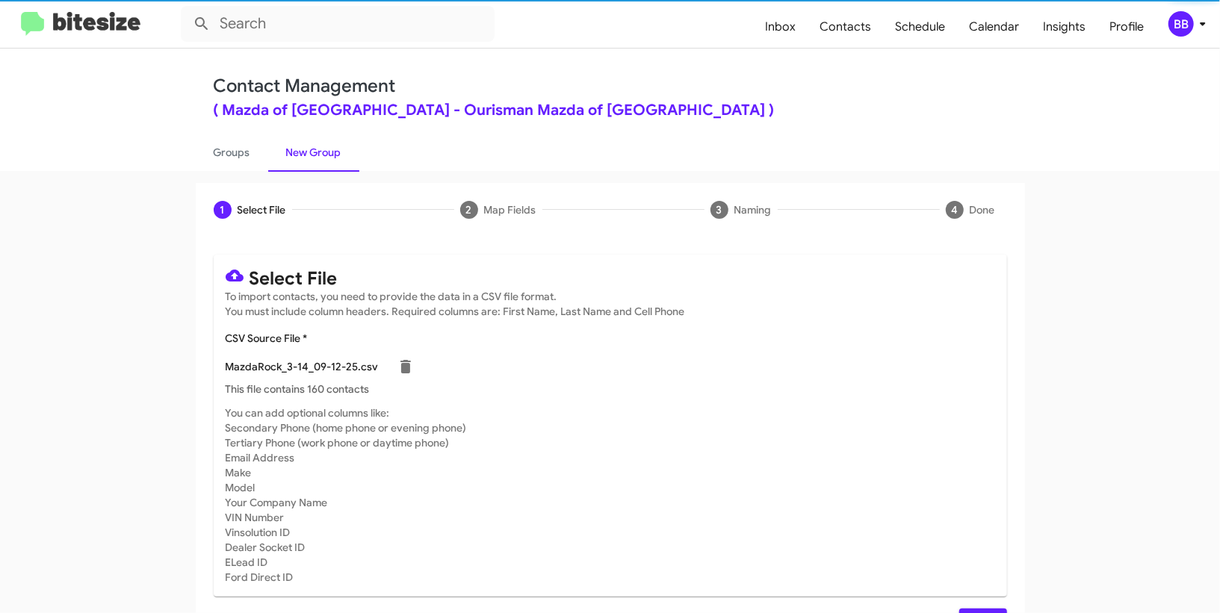
scroll to position [39, 0]
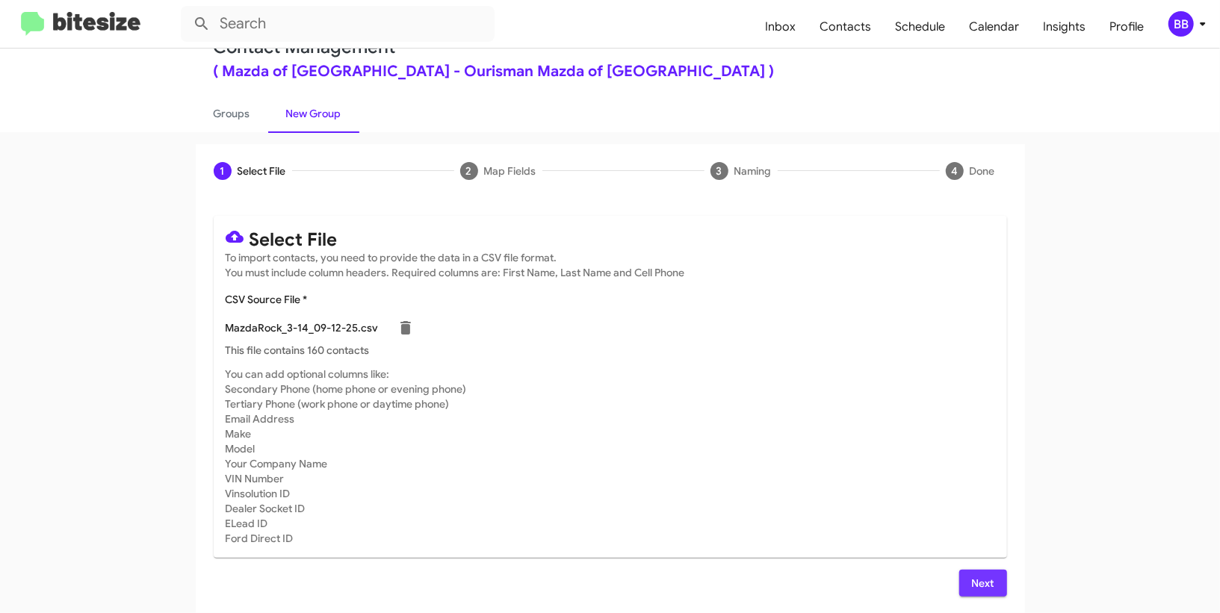
click at [982, 573] on span "Next" at bounding box center [983, 583] width 24 height 27
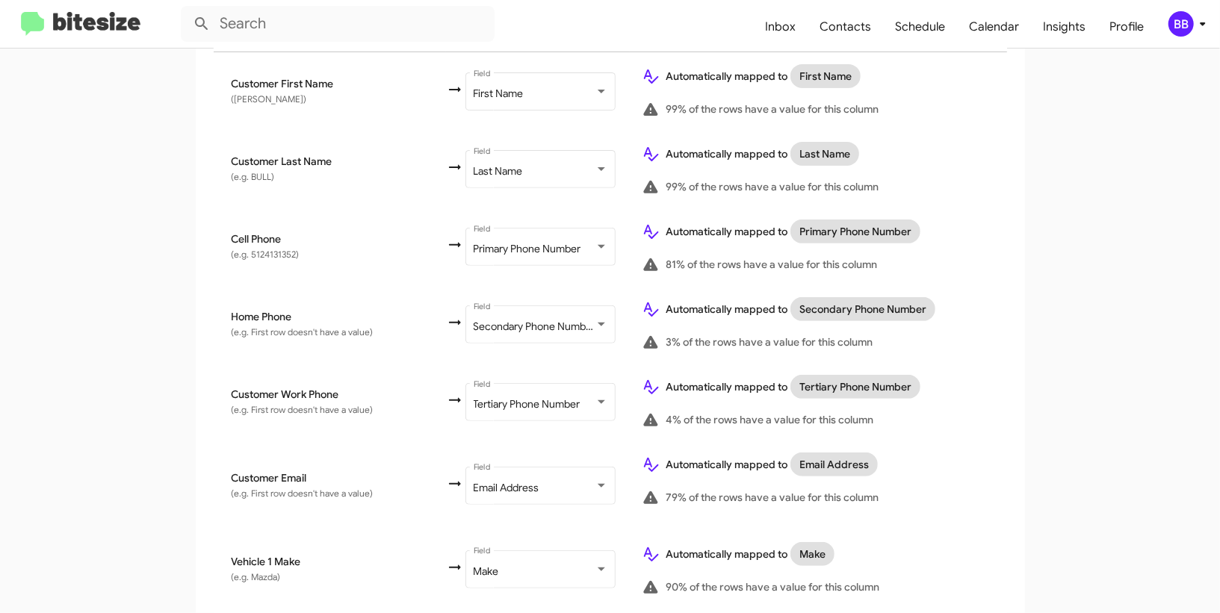
scroll to position [834, 0]
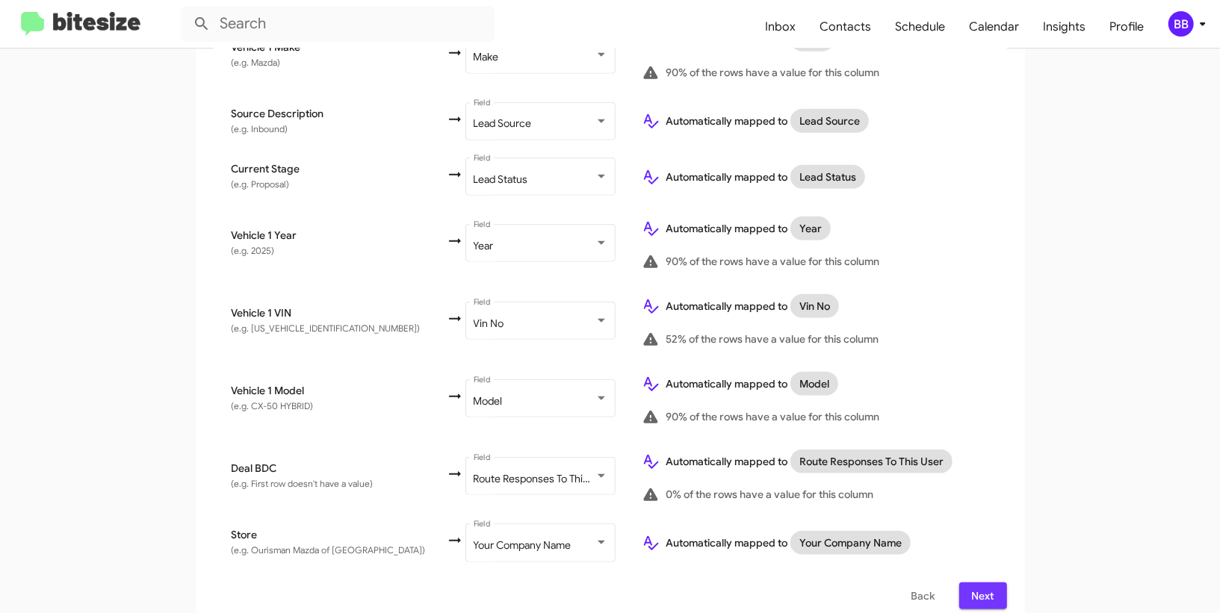
click at [988, 584] on span "Next" at bounding box center [983, 596] width 24 height 27
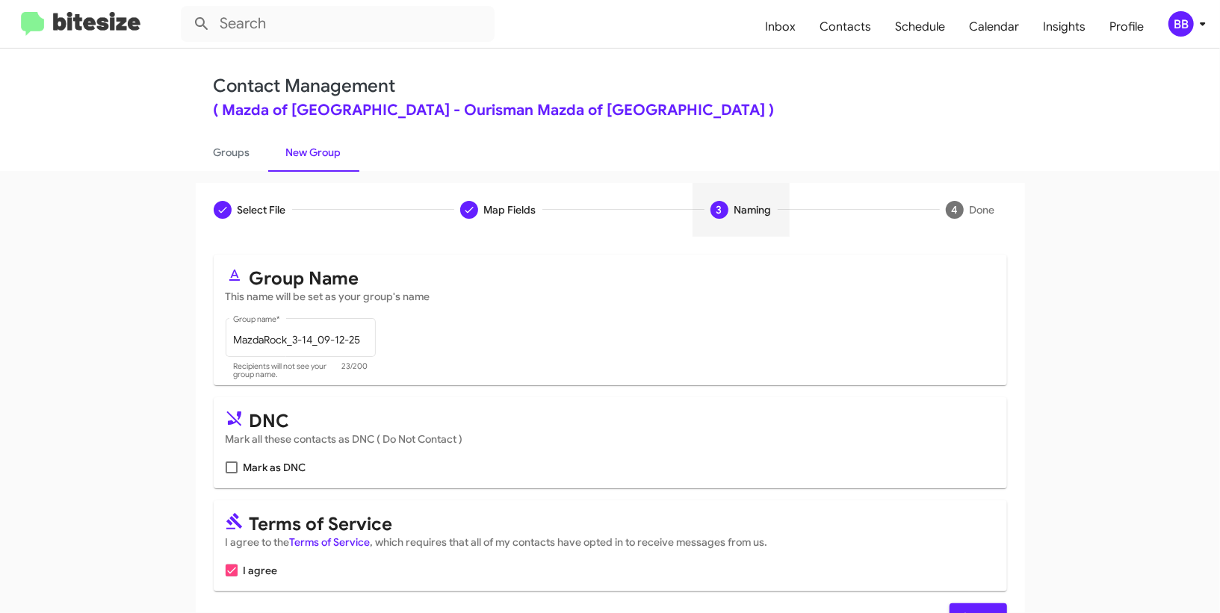
scroll to position [46, 0]
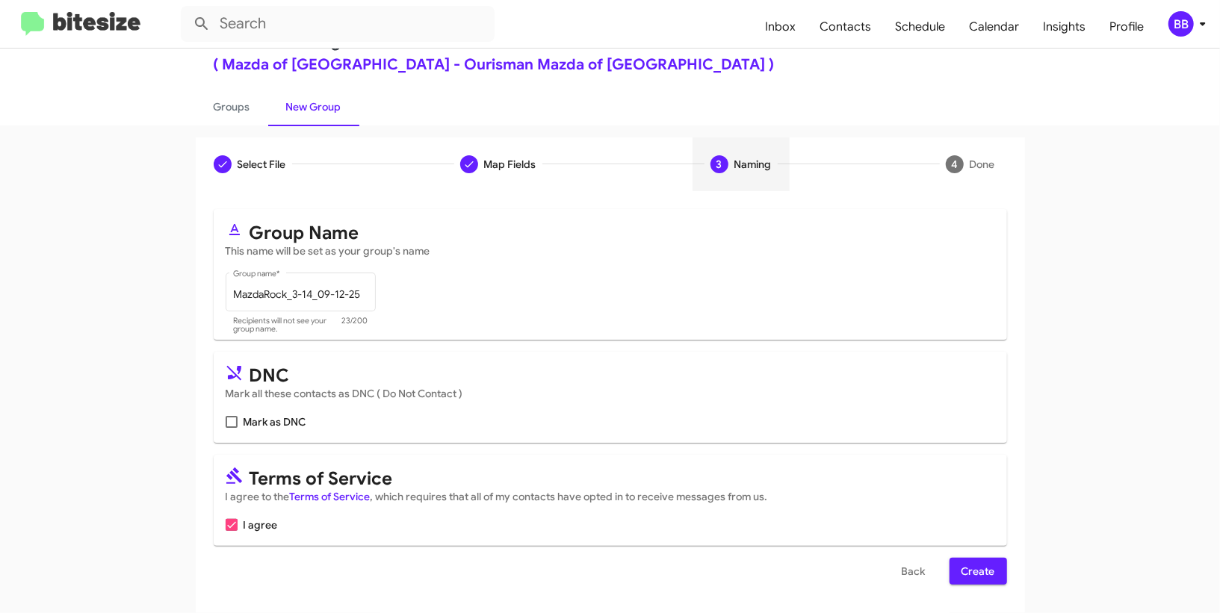
click at [976, 580] on span "Create" at bounding box center [978, 571] width 34 height 27
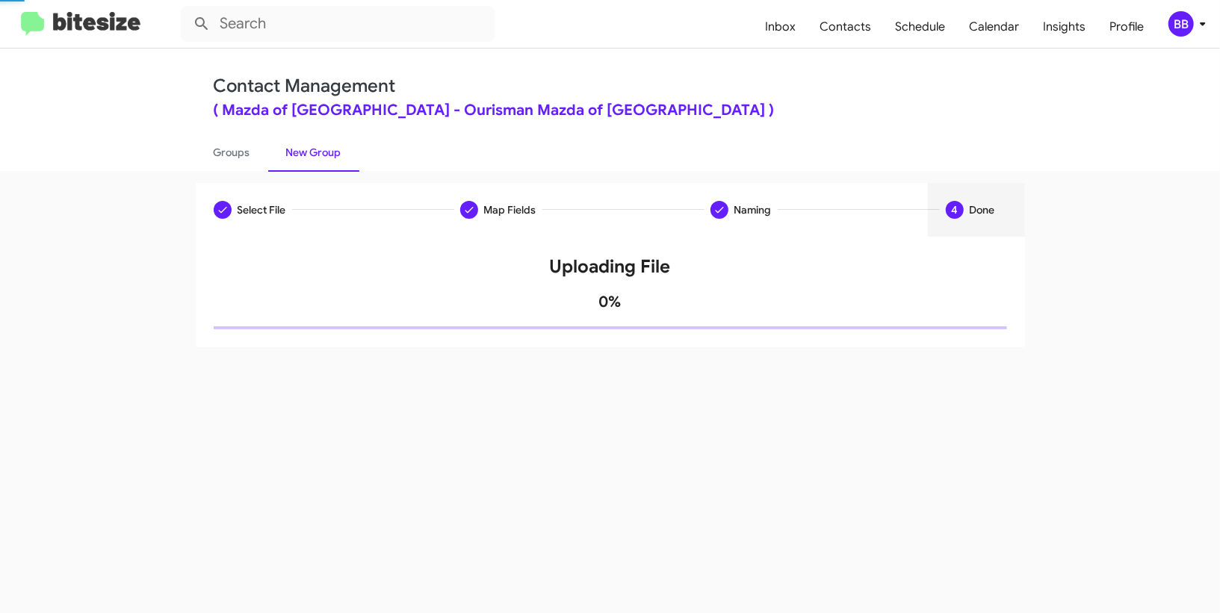
scroll to position [0, 0]
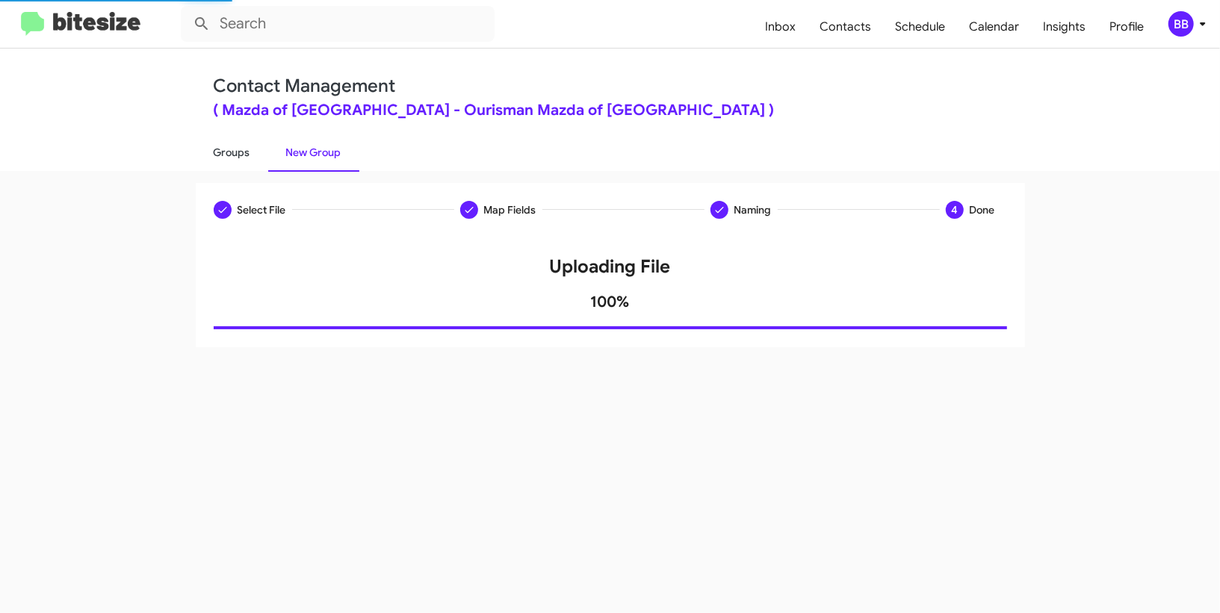
click at [251, 146] on link "Groups" at bounding box center [232, 152] width 72 height 39
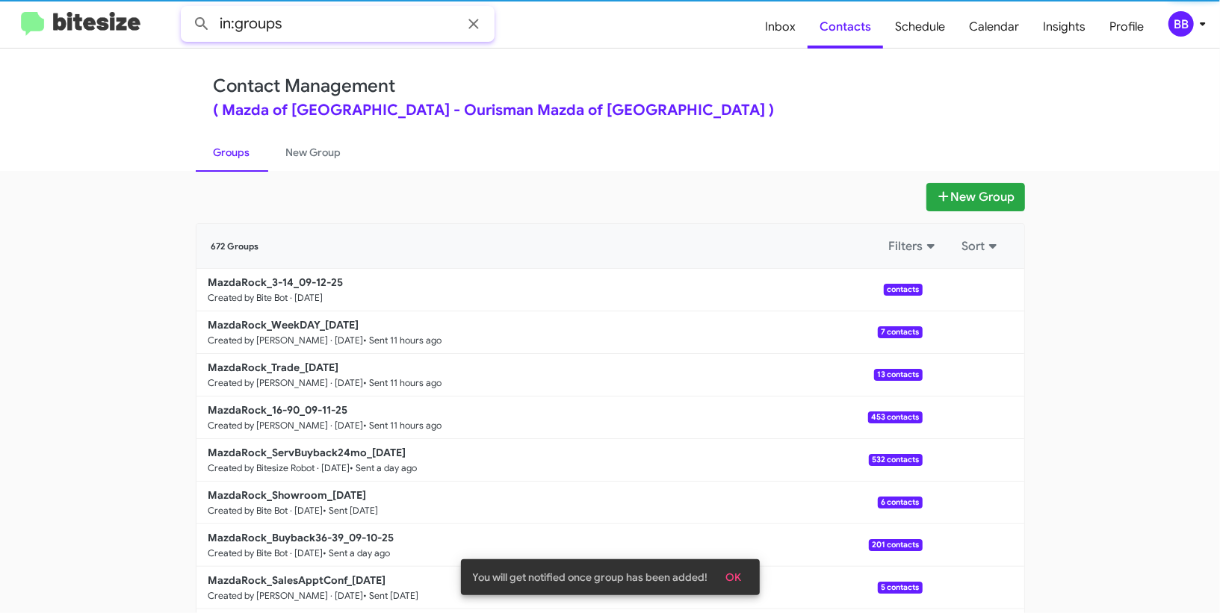
click at [337, 35] on input "in:groups" at bounding box center [338, 24] width 314 height 36
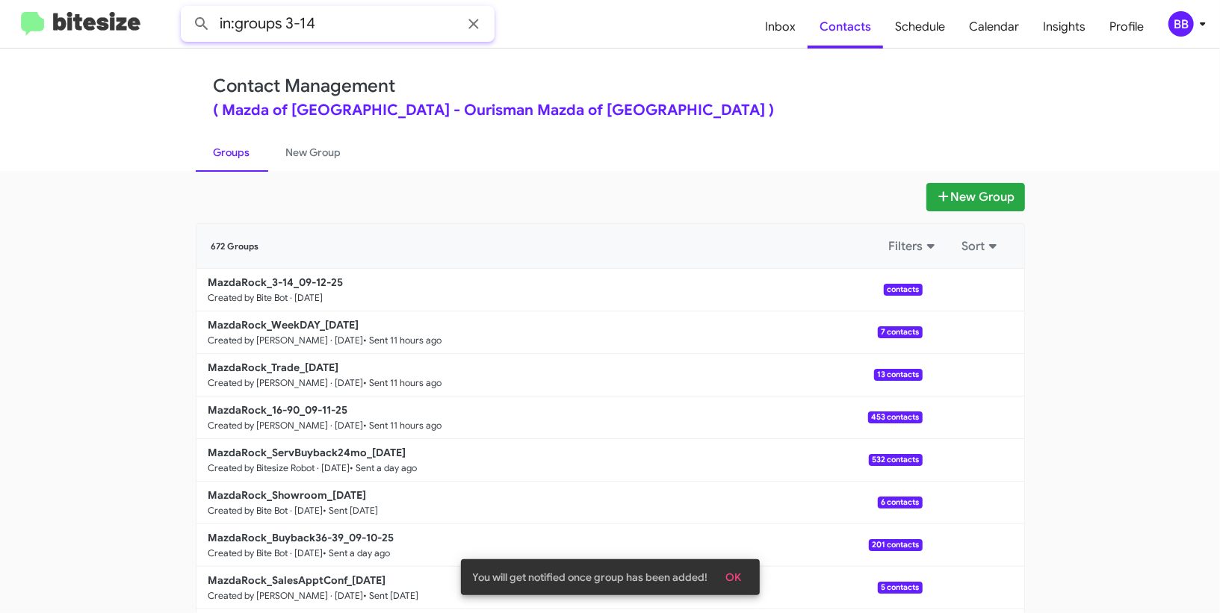
type input "in:groups 3-14"
click at [187, 9] on button at bounding box center [202, 24] width 30 height 30
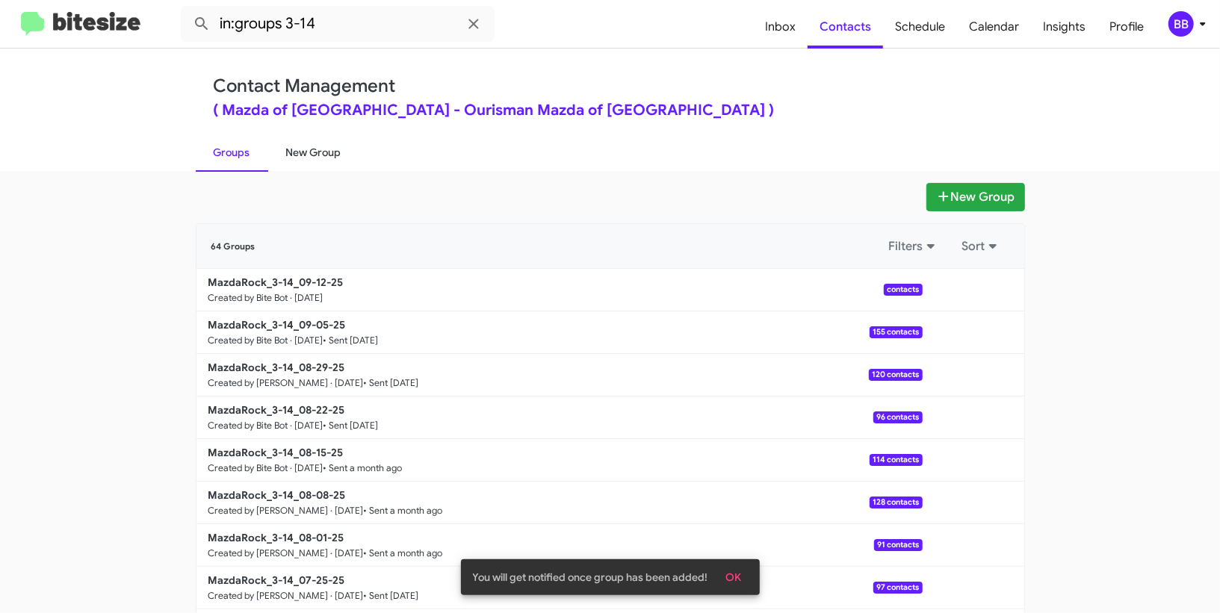
click at [319, 142] on link "New Group" at bounding box center [313, 152] width 91 height 39
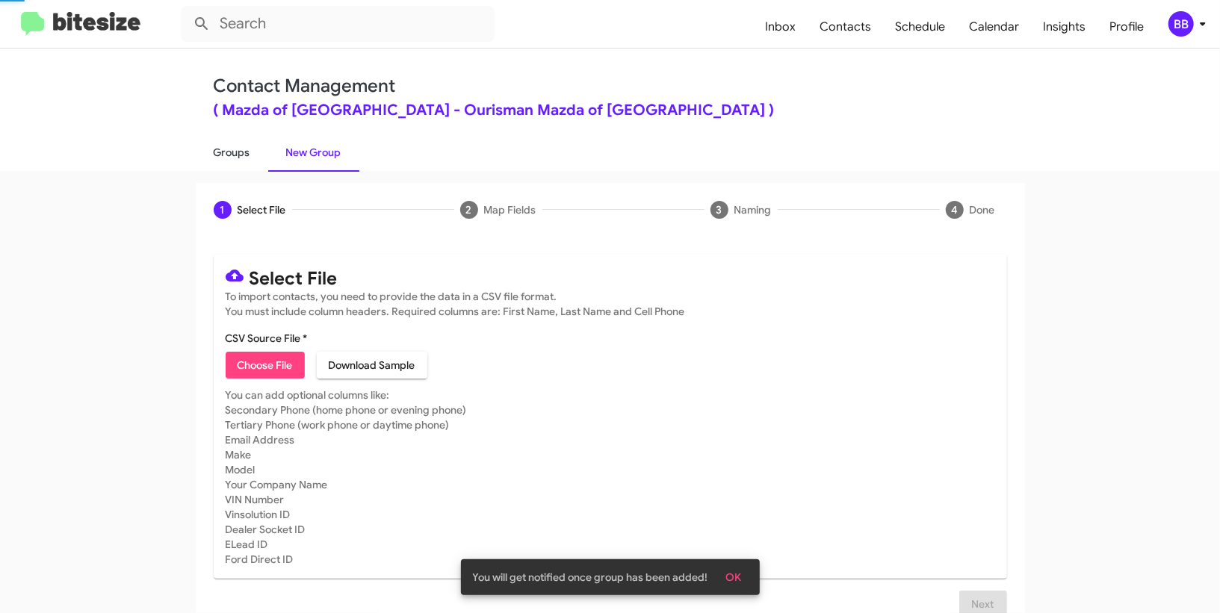
click at [217, 159] on link "Groups" at bounding box center [232, 152] width 72 height 39
type input "in:groups"
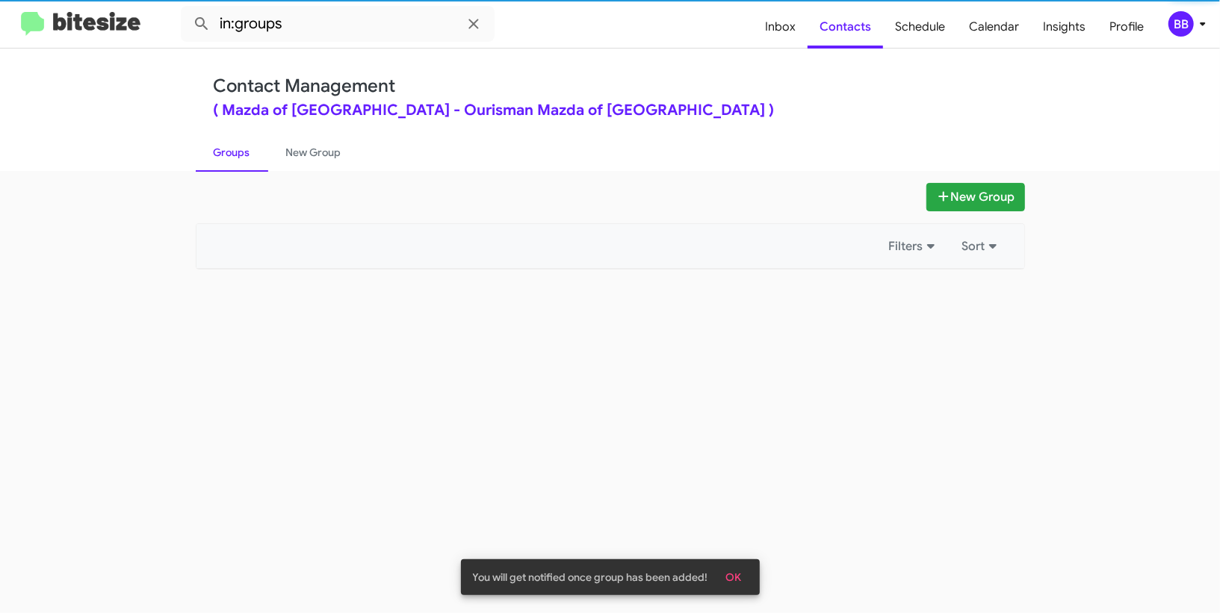
click at [217, 159] on link "Groups" at bounding box center [232, 152] width 72 height 39
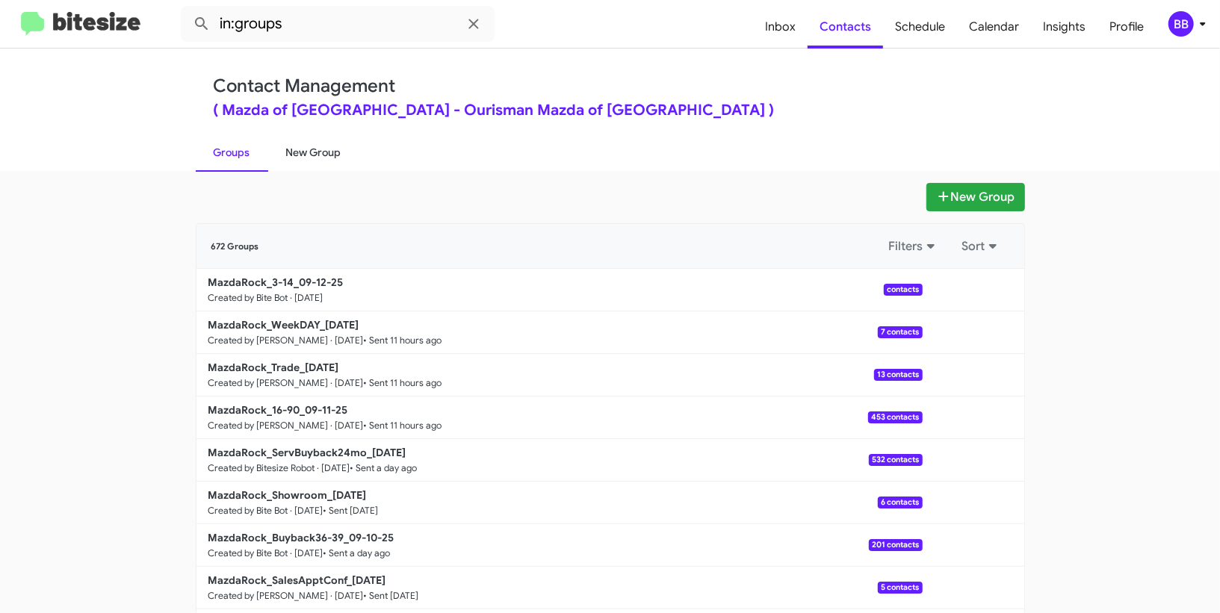
click at [321, 153] on link "New Group" at bounding box center [313, 152] width 91 height 39
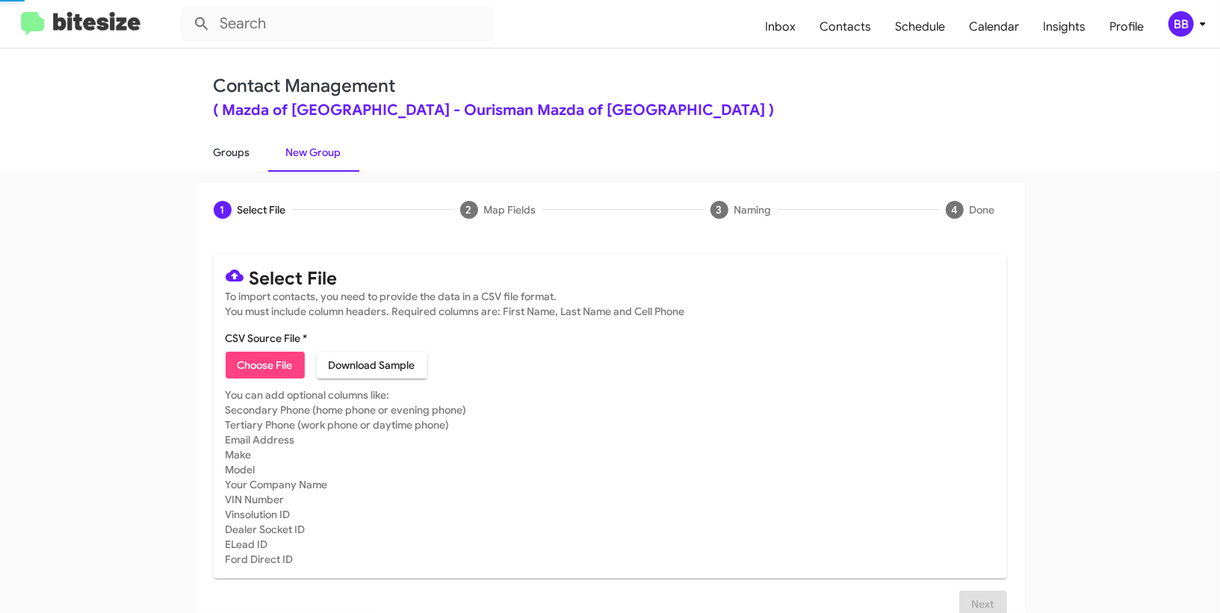
click at [251, 153] on link "Groups" at bounding box center [232, 152] width 72 height 39
type input "in:groups"
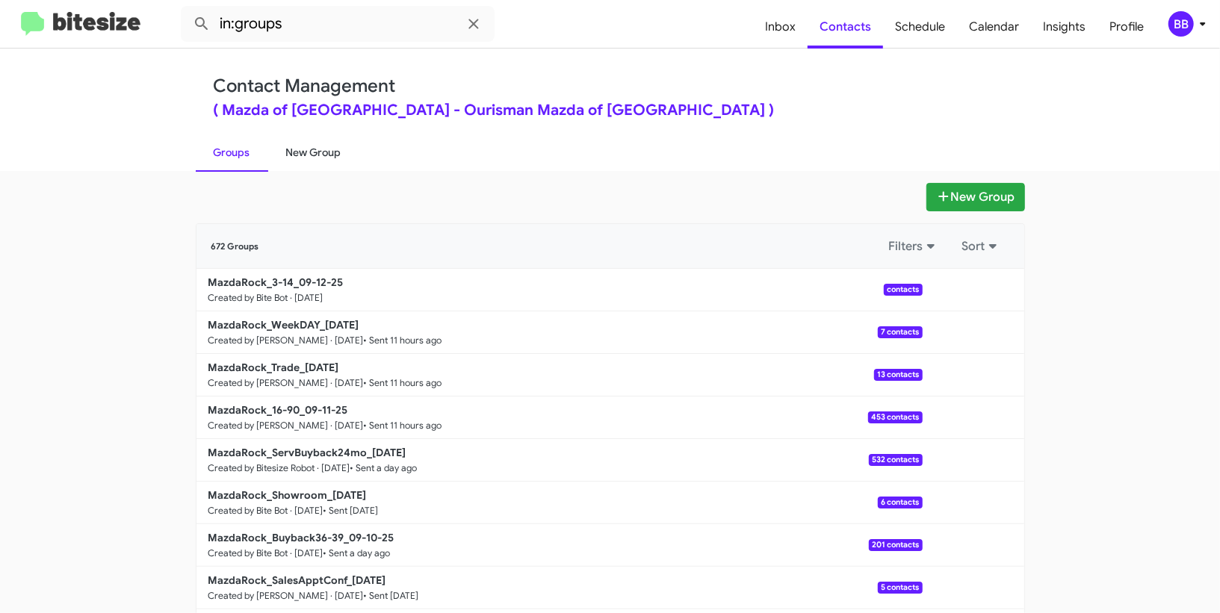
click at [330, 164] on link "New Group" at bounding box center [313, 152] width 91 height 39
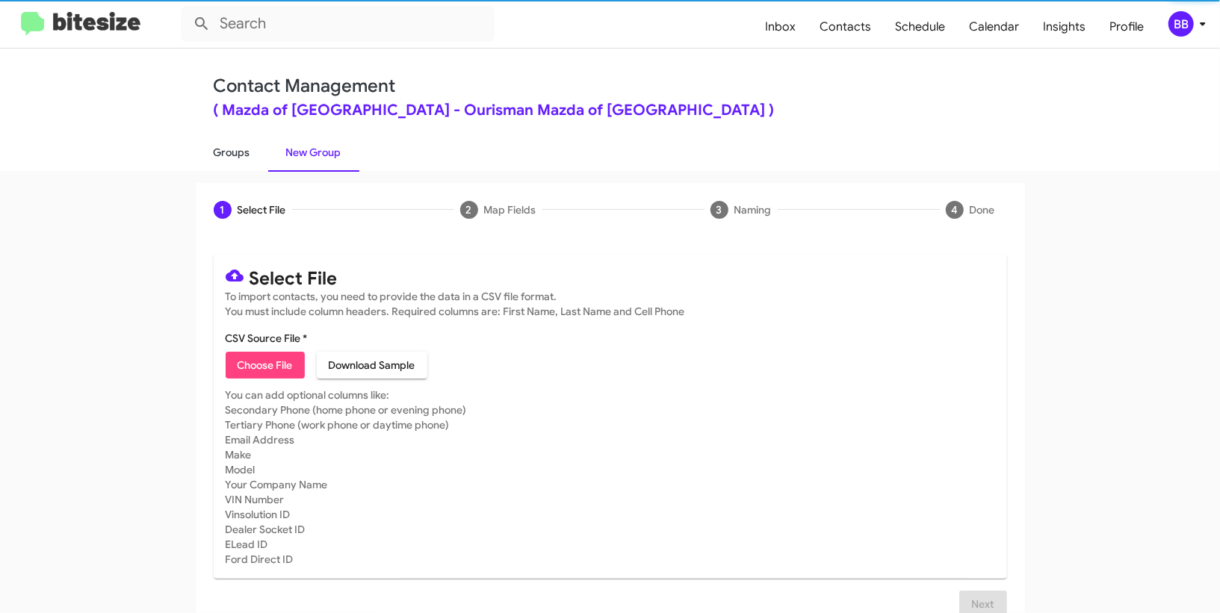
click at [225, 157] on link "Groups" at bounding box center [232, 152] width 72 height 39
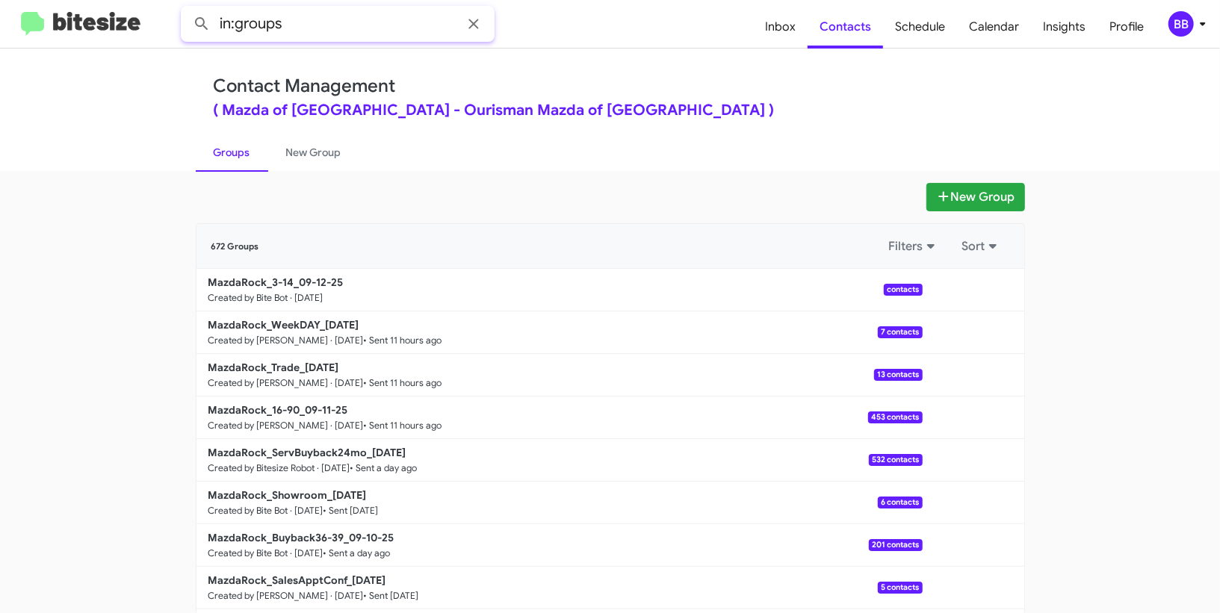
click at [317, 16] on input "in:groups" at bounding box center [338, 24] width 314 height 36
type input "in:groups 3-14"
click at [187, 9] on button at bounding box center [202, 24] width 30 height 30
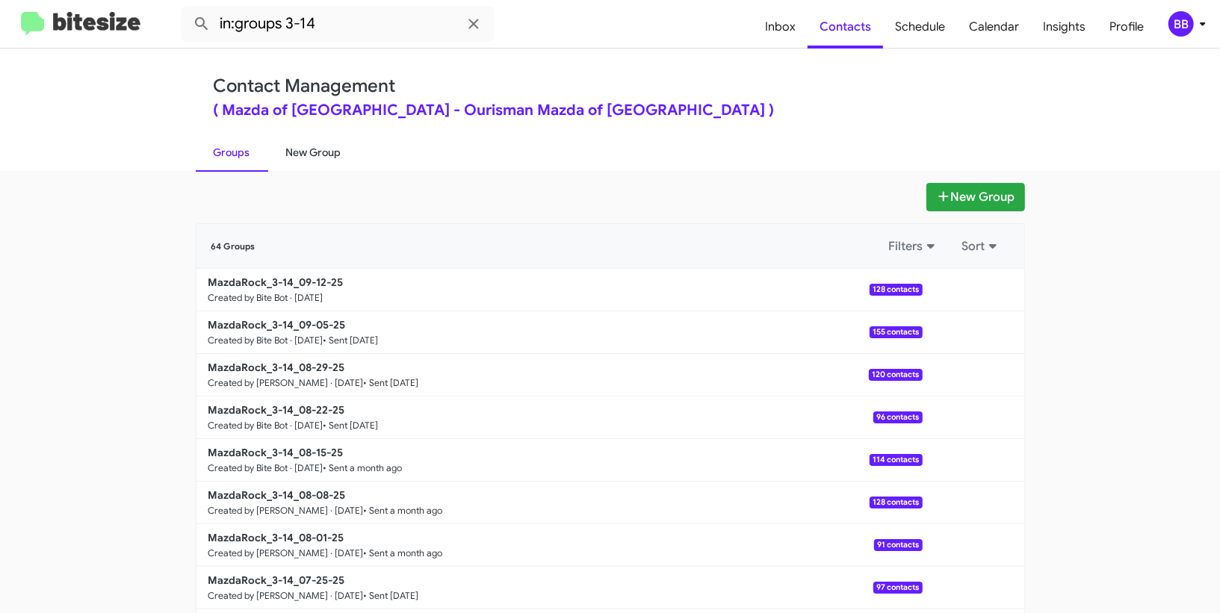
click at [312, 150] on link "New Group" at bounding box center [313, 152] width 91 height 39
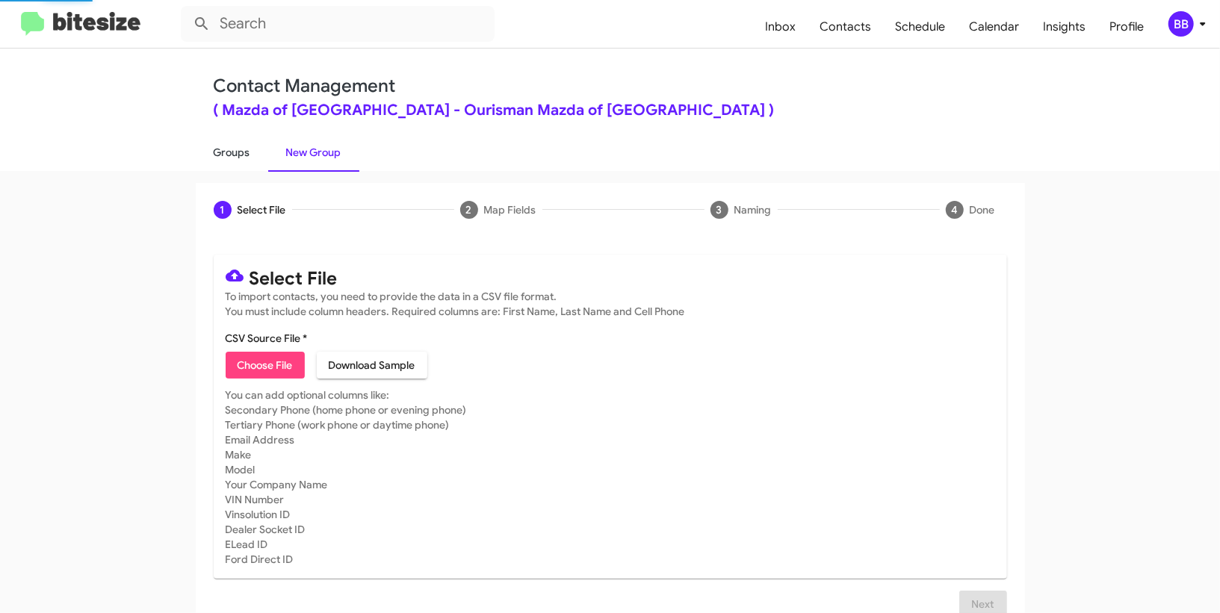
click at [223, 161] on link "Groups" at bounding box center [232, 152] width 72 height 39
type input "in:groups"
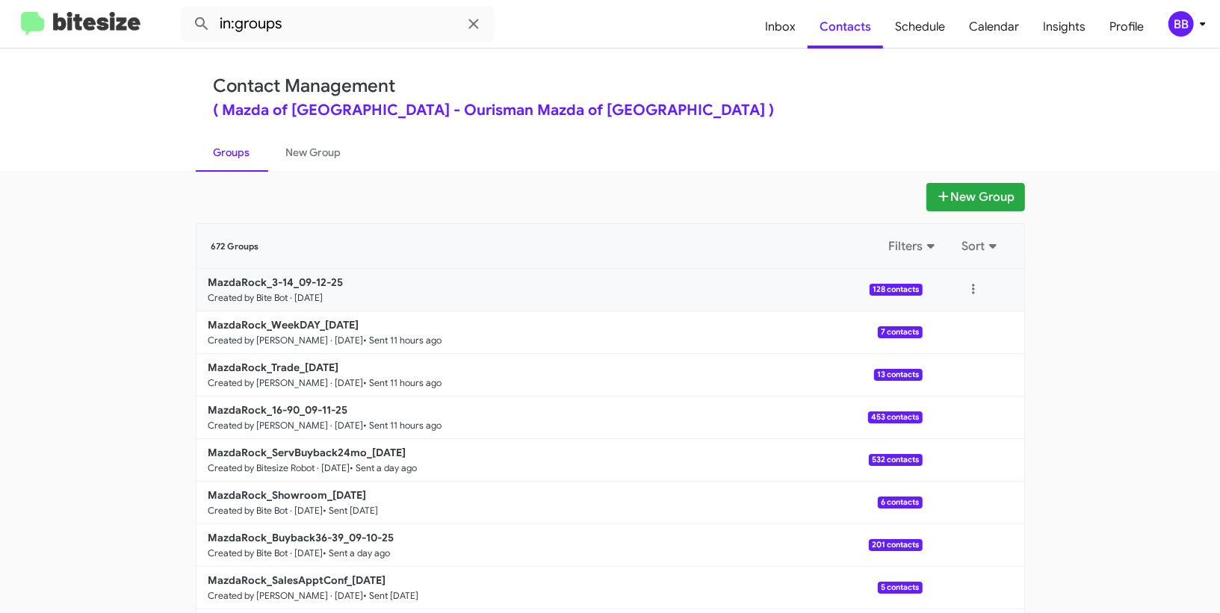
click at [988, 281] on div at bounding box center [973, 290] width 30 height 30
click at [984, 285] on button at bounding box center [973, 290] width 30 height 30
click at [952, 322] on button "View contacts" at bounding box center [929, 330] width 120 height 36
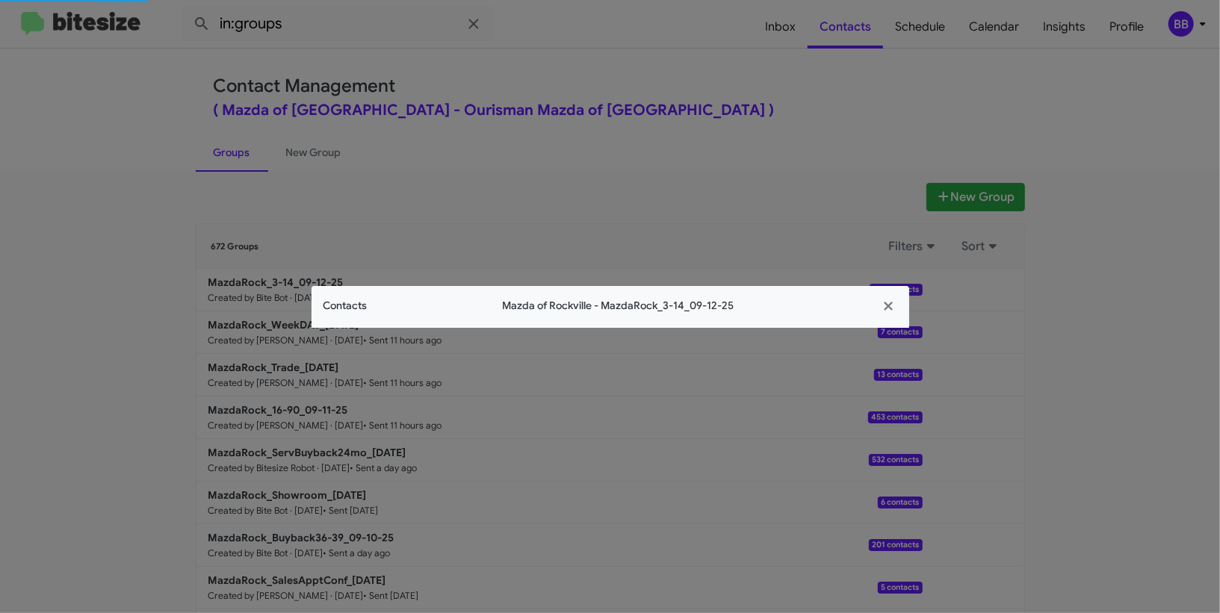
click at [347, 318] on div "Contacts Mazda of Rockville - MazdaRock_3-14_09-12-25" at bounding box center [611, 307] width 598 height 42
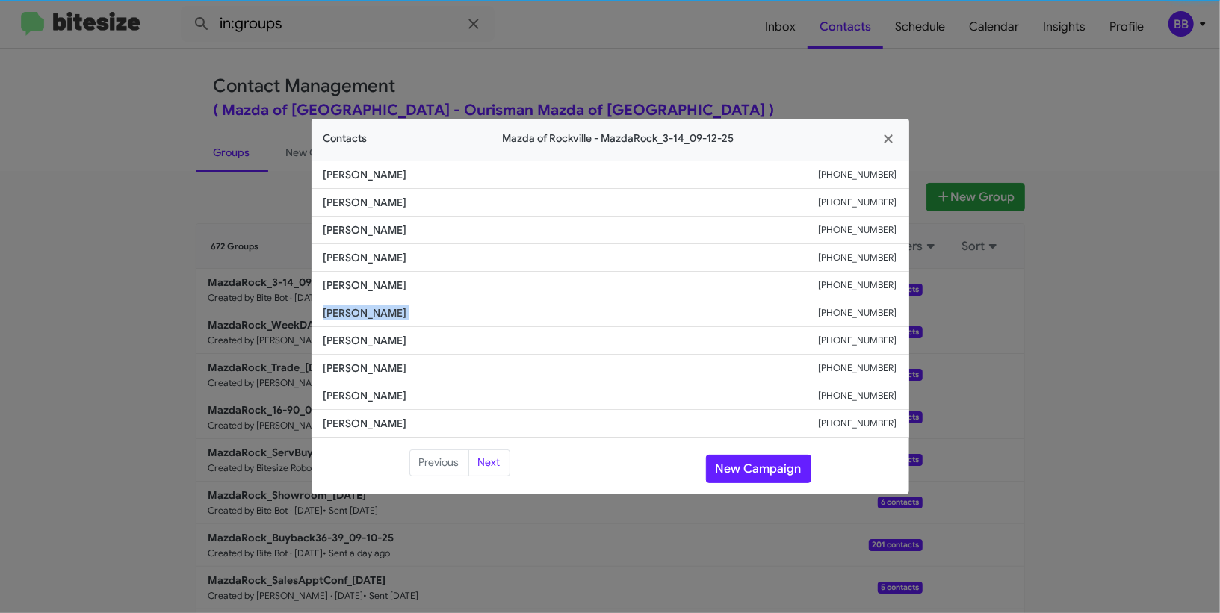
click at [347, 318] on span "Corey Barton" at bounding box center [570, 313] width 495 height 15
copy span "Corey Barton"
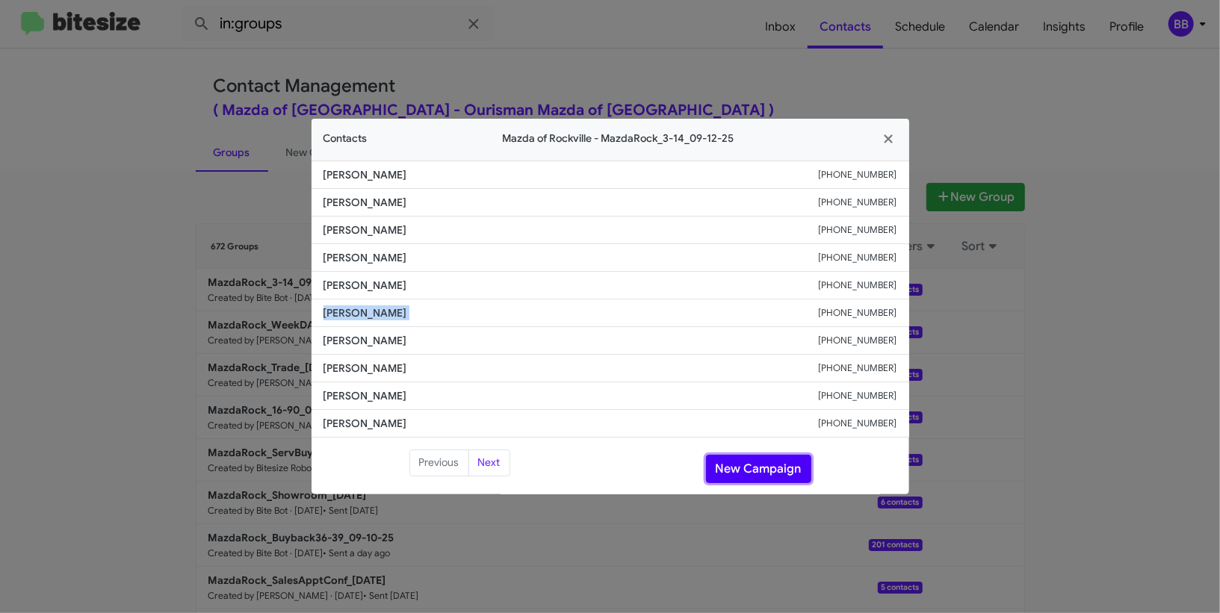
click at [775, 462] on button "New Campaign" at bounding box center [758, 469] width 105 height 28
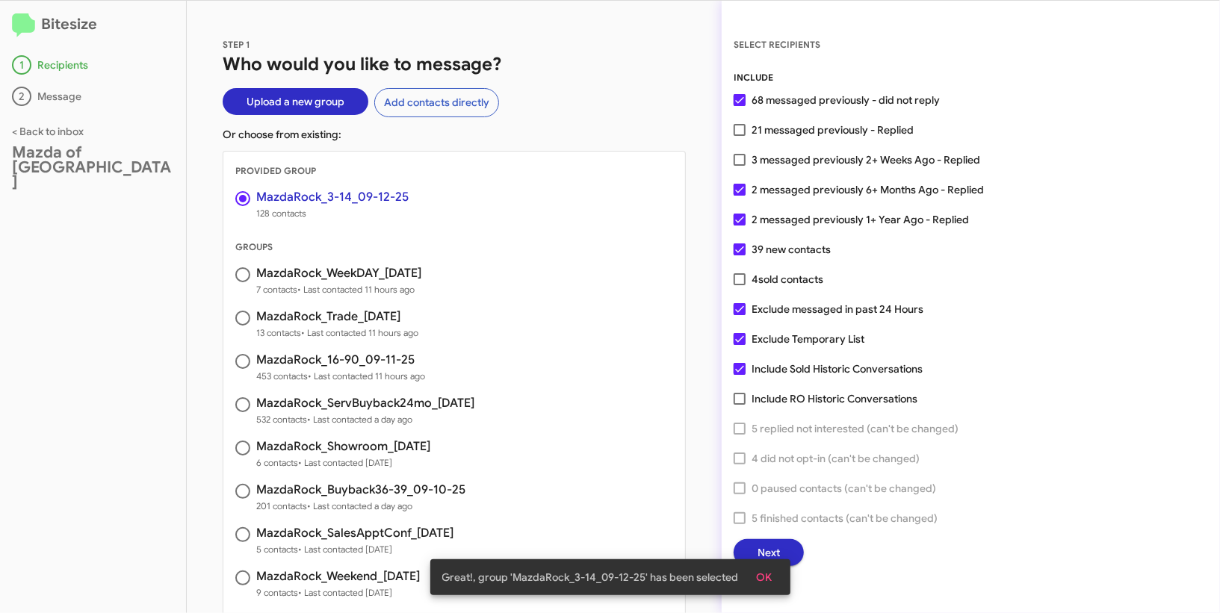
click at [796, 173] on div "INCLUDE 68 messaged previously - did not reply 21 messaged previously - Replied…" at bounding box center [971, 318] width 474 height 496
click at [797, 156] on span "3 messaged previously 2+ Weeks Ago - Replied" at bounding box center [865, 160] width 229 height 18
click at [740, 166] on input "3 messaged previously 2+ Weeks Ago - Replied" at bounding box center [739, 166] width 1 height 1
checkbox input "true"
click at [767, 592] on snack-bar-container "Great!, group 'MazdaRock_3-14_09-12-25' has been selected OK" at bounding box center [610, 578] width 360 height 36
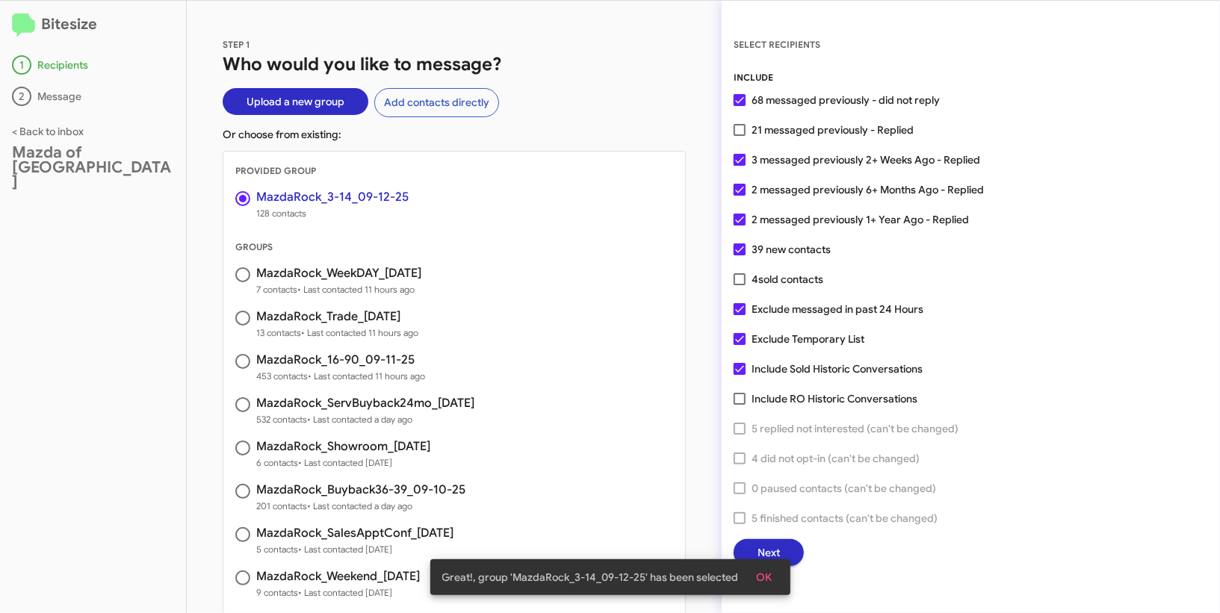
click at [767, 580] on span "OK" at bounding box center [765, 577] width 16 height 27
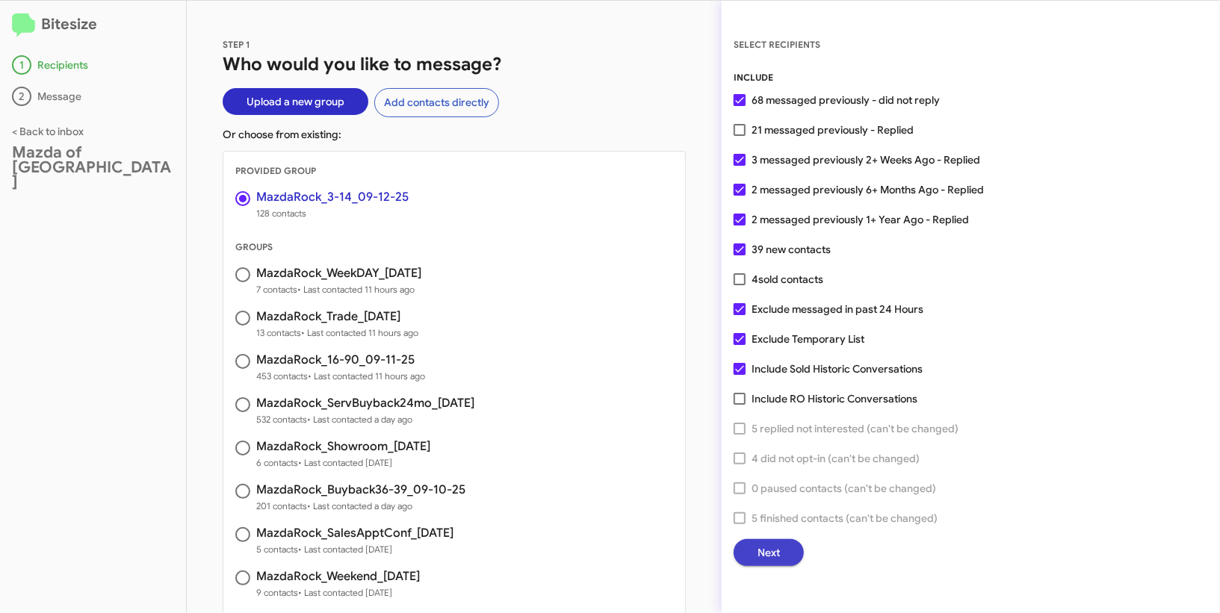
click at [779, 557] on span "Next" at bounding box center [768, 552] width 22 height 27
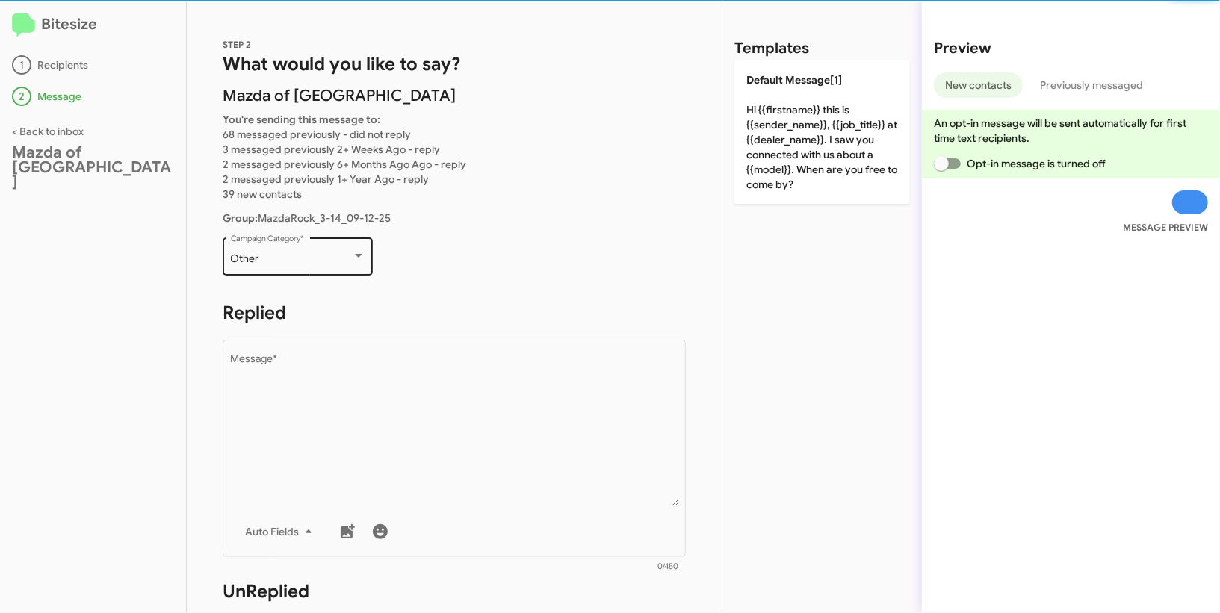
click at [320, 263] on div "Other" at bounding box center [291, 259] width 121 height 12
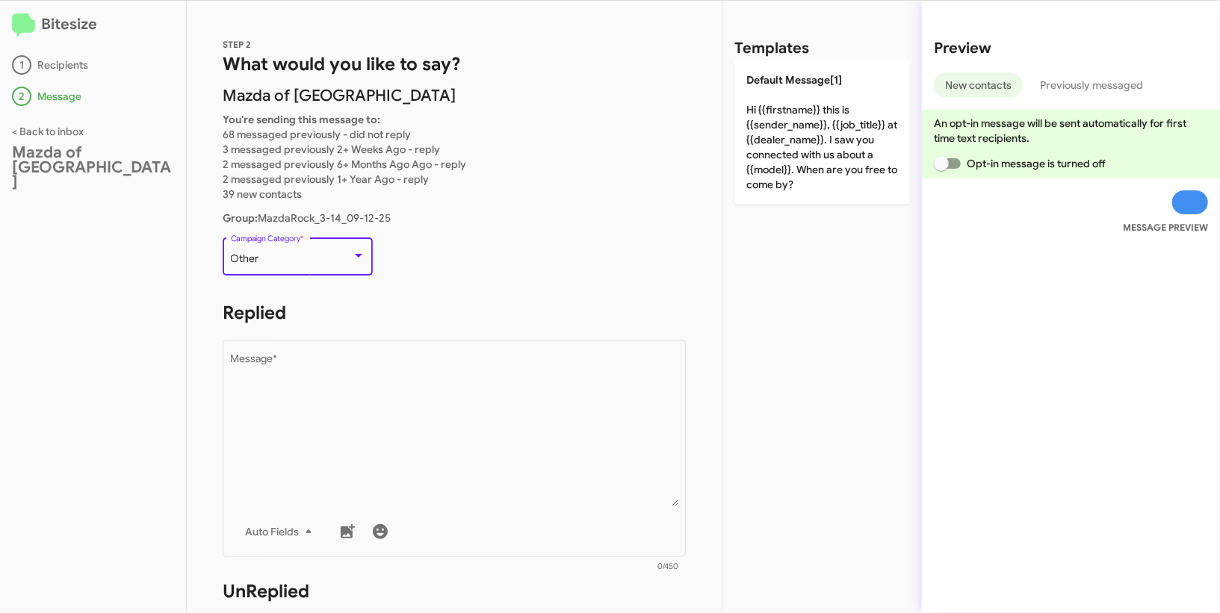
scroll to position [562, 0]
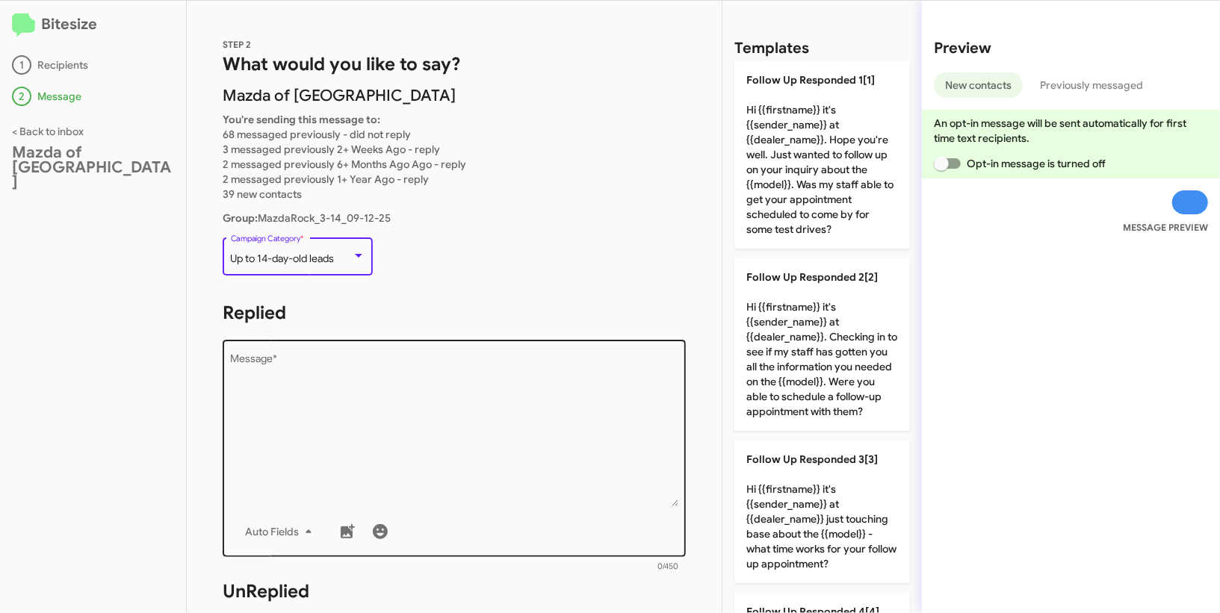
click at [379, 421] on textarea "Message *" at bounding box center [454, 430] width 447 height 152
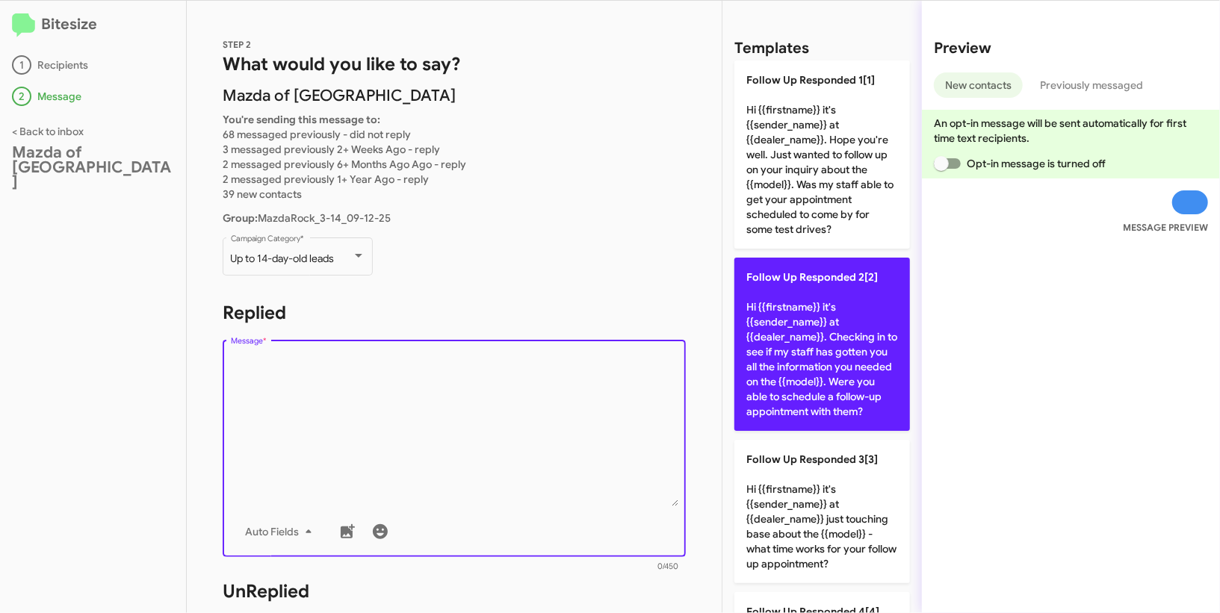
click at [790, 304] on p "Follow Up Responded 2[2] Hi {{firstname}} it's {{sender_name}} at {{dealer_name…" at bounding box center [822, 344] width 176 height 173
type textarea "Hi {{firstname}} it's {{sender_name}} at {{dealer_name}}. Checking in to see if…"
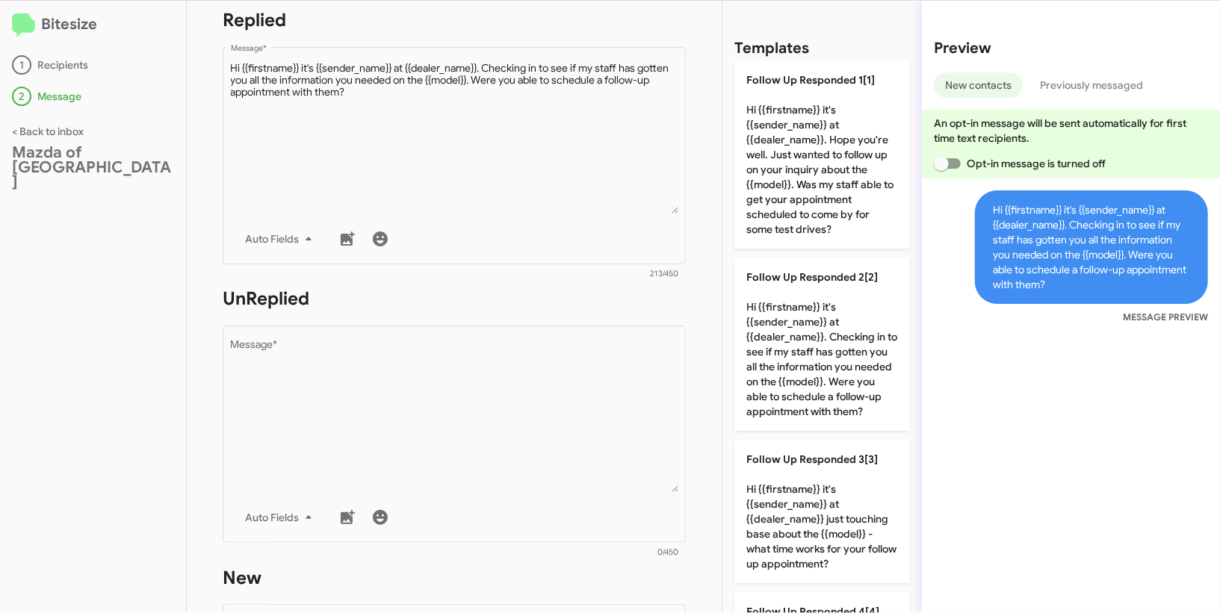
scroll to position [375, 0]
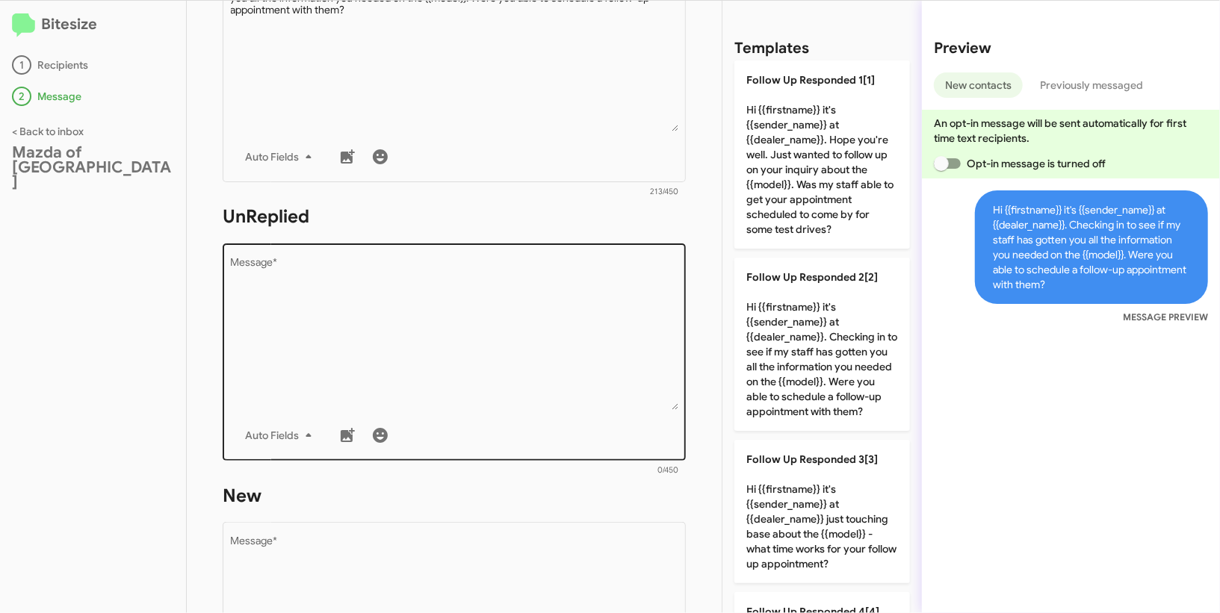
click at [480, 353] on textarea "Message *" at bounding box center [454, 334] width 447 height 152
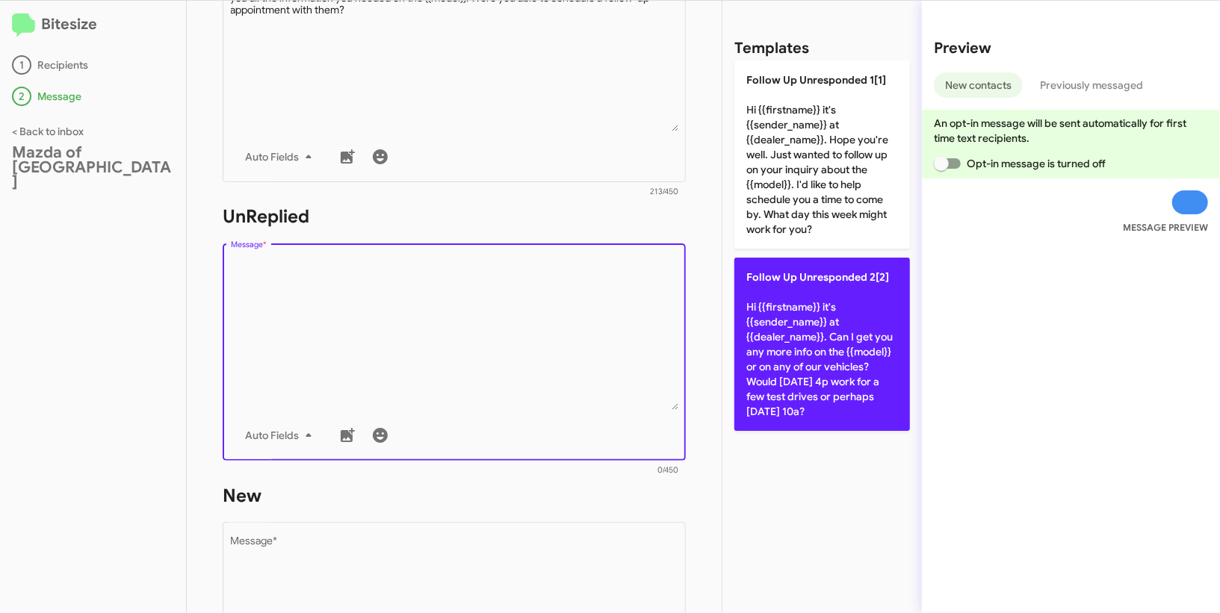
click at [800, 372] on p "Follow Up Unresponded 2[2] Hi {{firstname}} it's {{sender_name}} at {{dealer_na…" at bounding box center [822, 344] width 176 height 173
type textarea "Hi {{firstname}} it's {{sender_name}} at {{dealer_name}}. Can I get you any mor…"
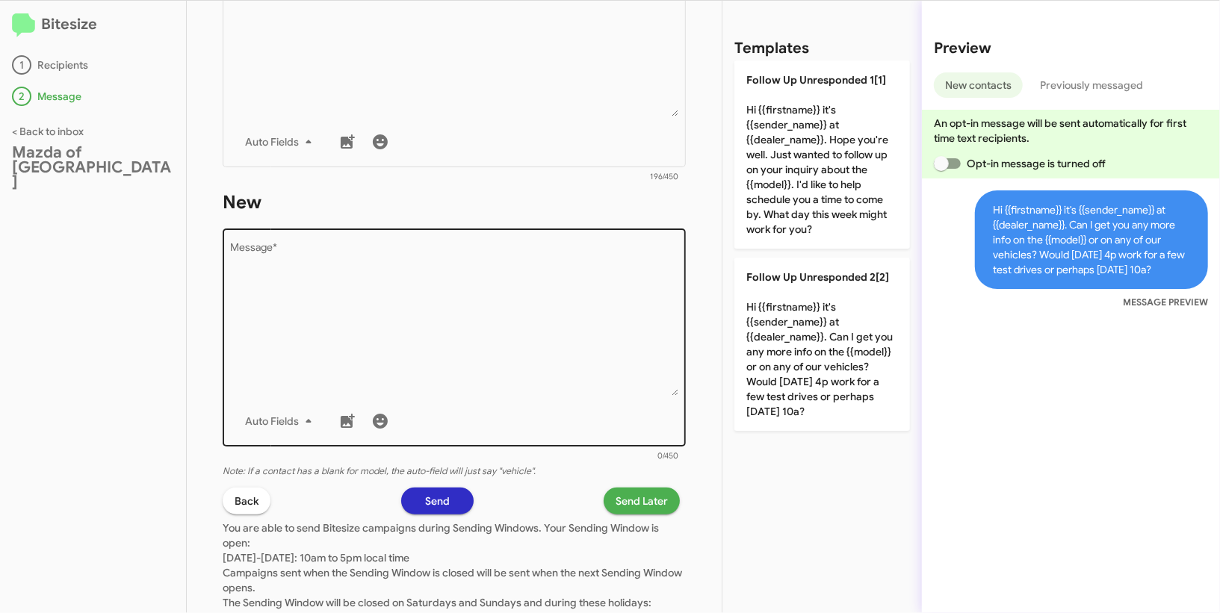
scroll to position [695, 0]
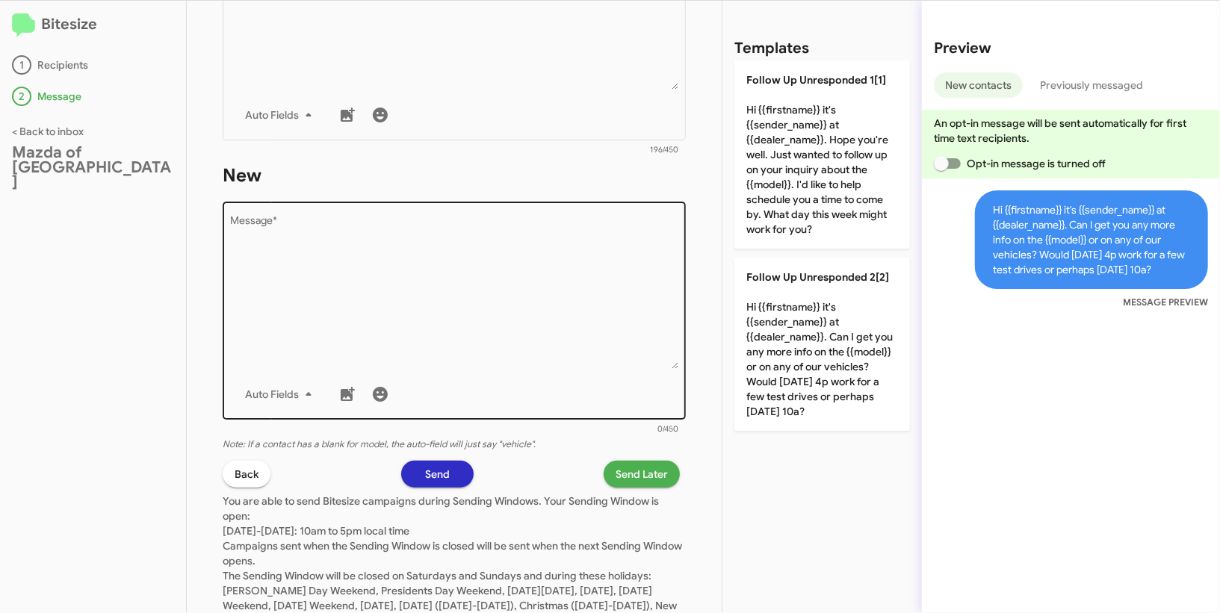
click at [545, 388] on div "Auto Fields" at bounding box center [454, 394] width 447 height 30
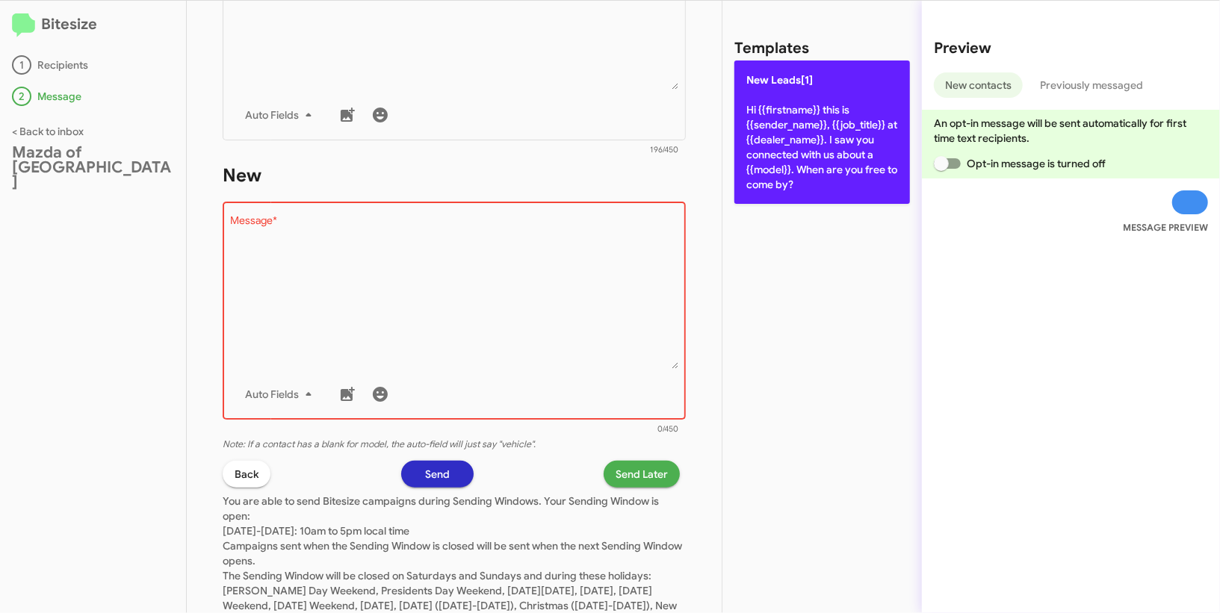
click at [771, 190] on p "New Leads[1] Hi {{firstname}} this is {{sender_name}}, {{job_title}} at {{deale…" at bounding box center [822, 132] width 176 height 143
type textarea "Hi {{firstname}} this is {{sender_name}}, {{job_title}} at {{dealer_name}}. I s…"
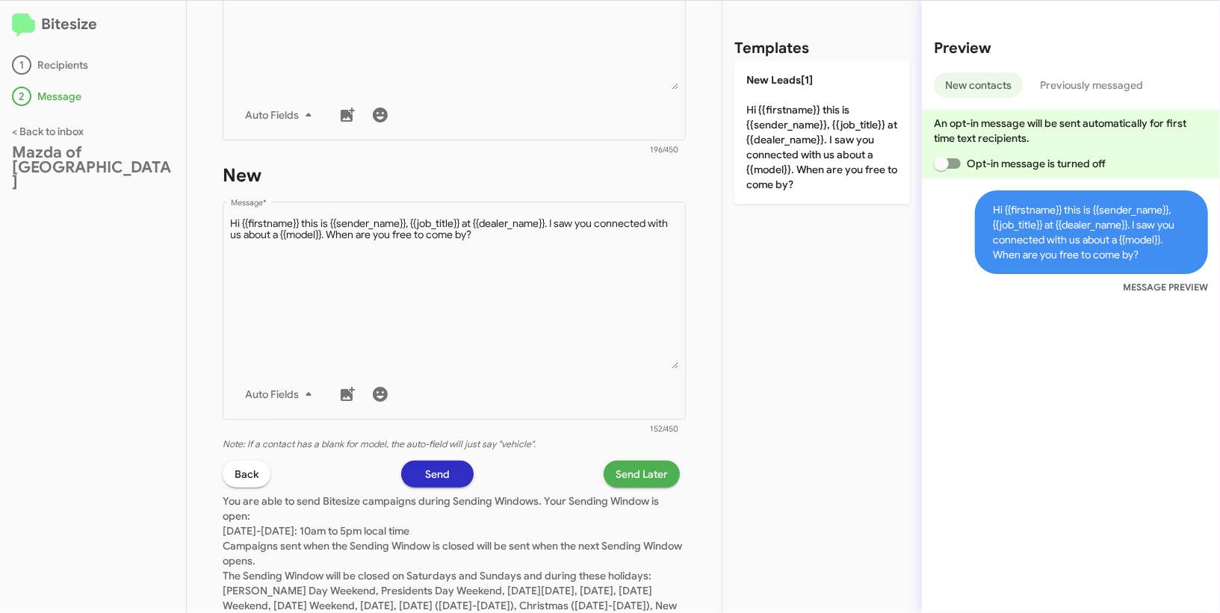
click at [658, 468] on span "Send Later" at bounding box center [642, 474] width 52 height 27
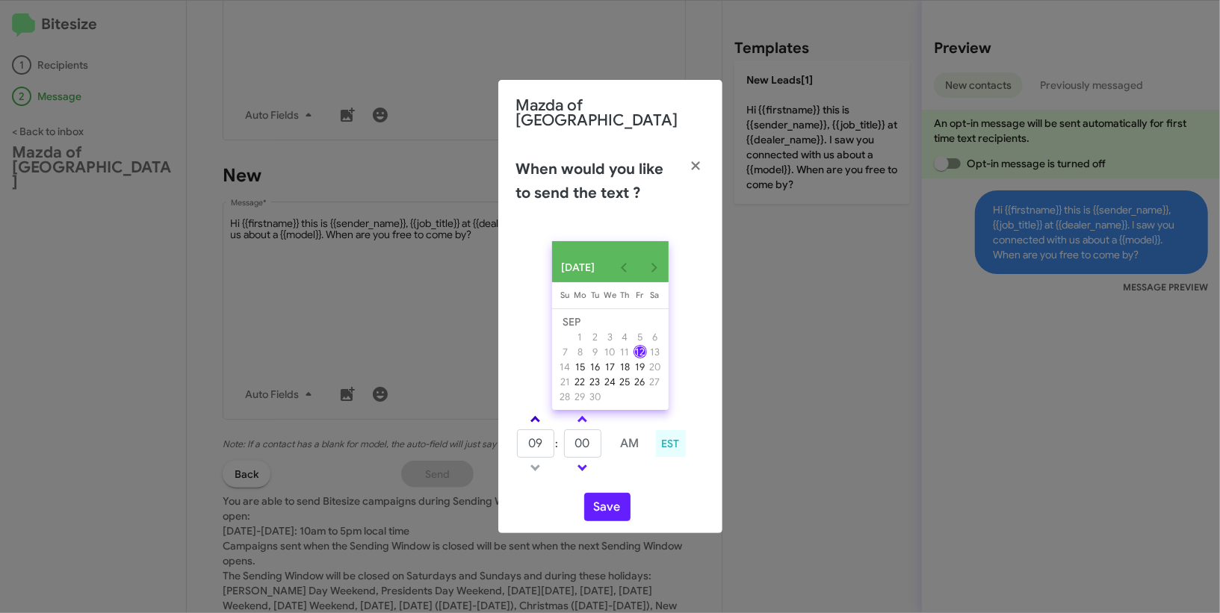
click at [535, 416] on span at bounding box center [535, 421] width 10 height 10
type input "10"
click at [595, 444] on input "00" at bounding box center [582, 444] width 37 height 28
type input "43"
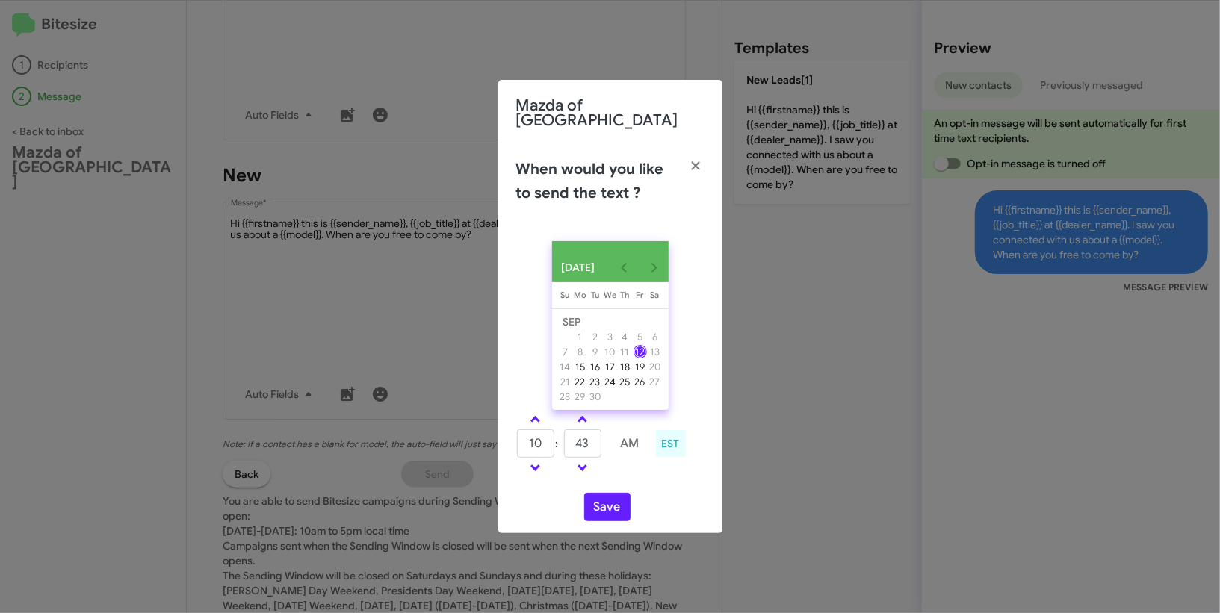
click at [643, 470] on td at bounding box center [630, 468] width 40 height 19
click at [615, 494] on button "Save" at bounding box center [607, 507] width 46 height 28
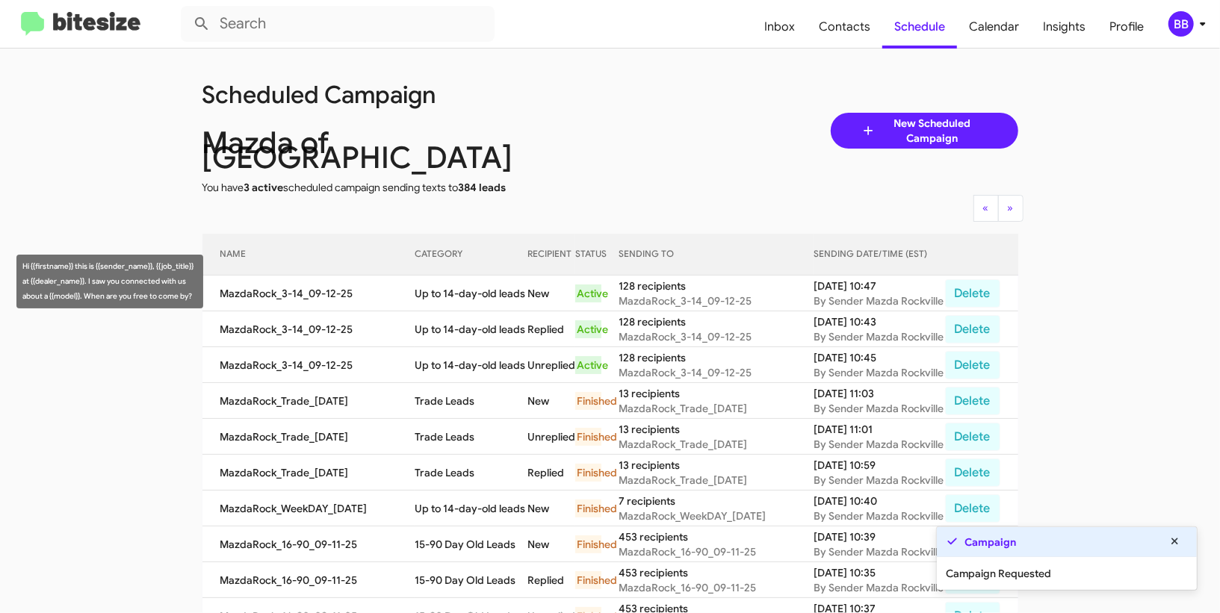
click at [452, 282] on td "Up to 14-day-old leads" at bounding box center [471, 294] width 113 height 36
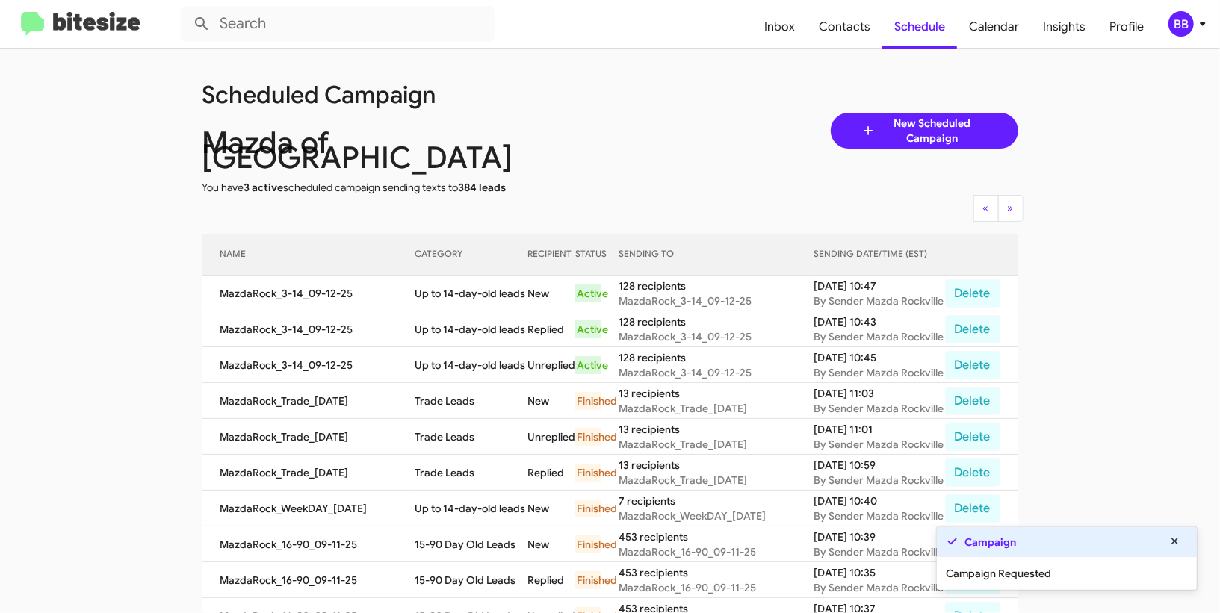
click at [452, 282] on td "Up to 14-day-old leads" at bounding box center [471, 294] width 113 height 36
copy td "Up to 14-day-old leads"
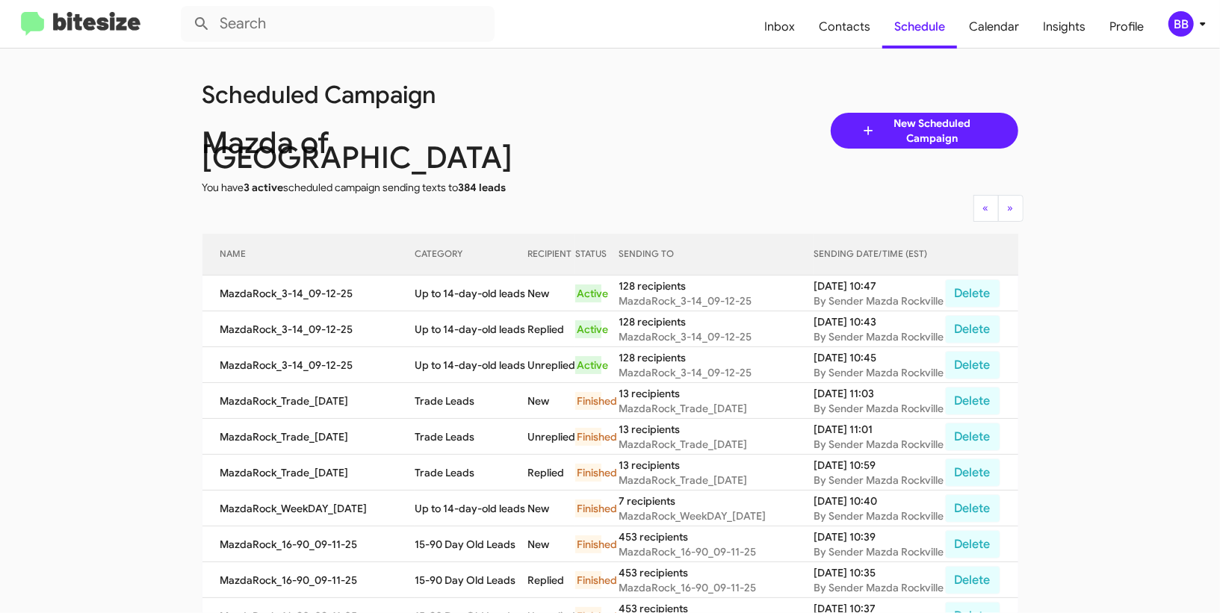
click at [1179, 31] on div "BB" at bounding box center [1180, 23] width 25 height 25
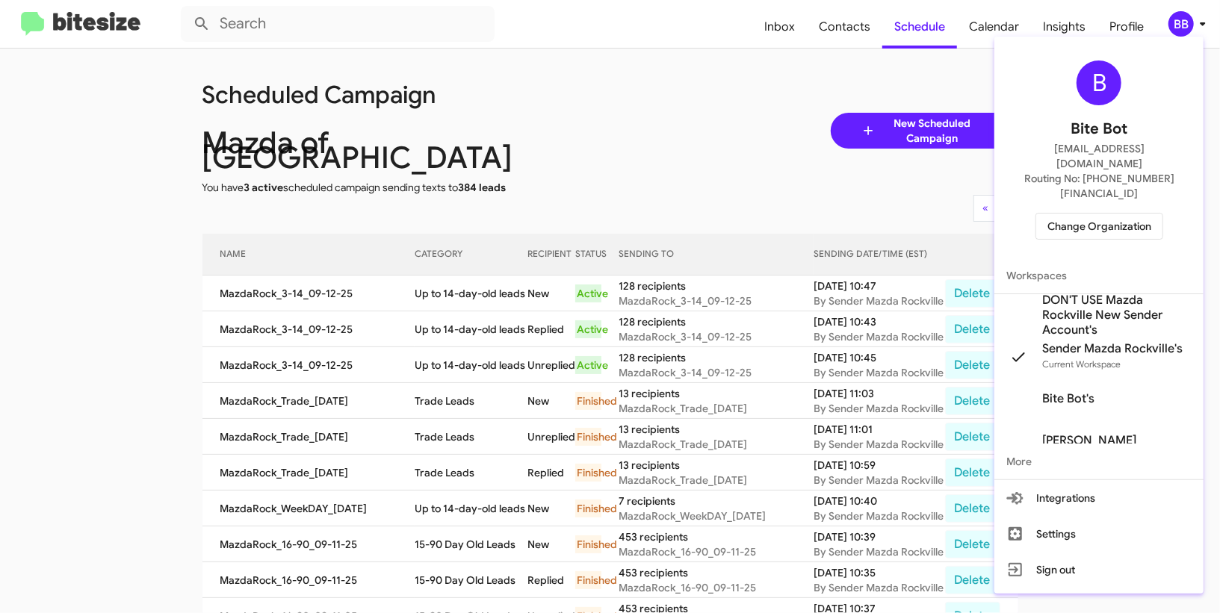
click at [1078, 214] on span "Change Organization" at bounding box center [1099, 226] width 104 height 25
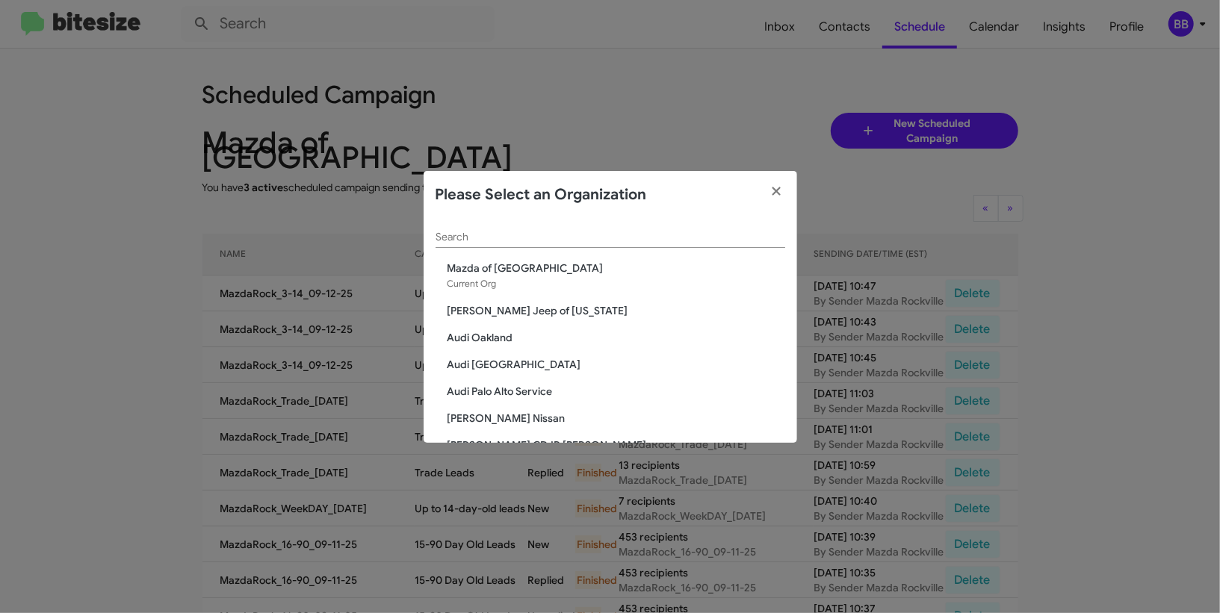
click at [550, 233] on input "Search" at bounding box center [611, 238] width 350 height 12
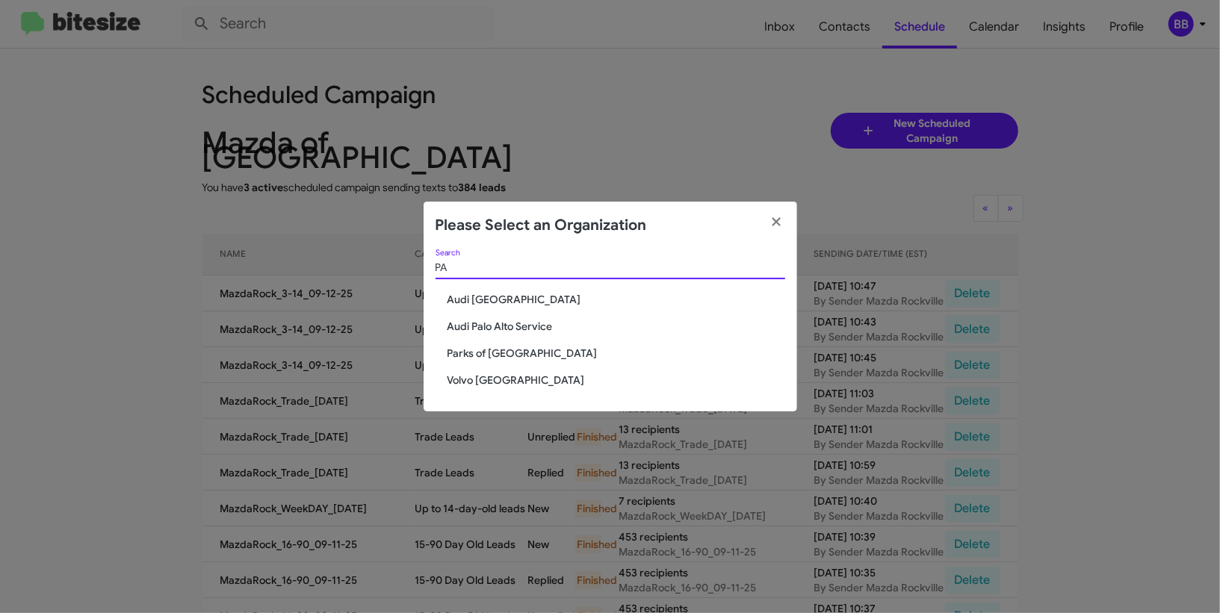
type input "P"
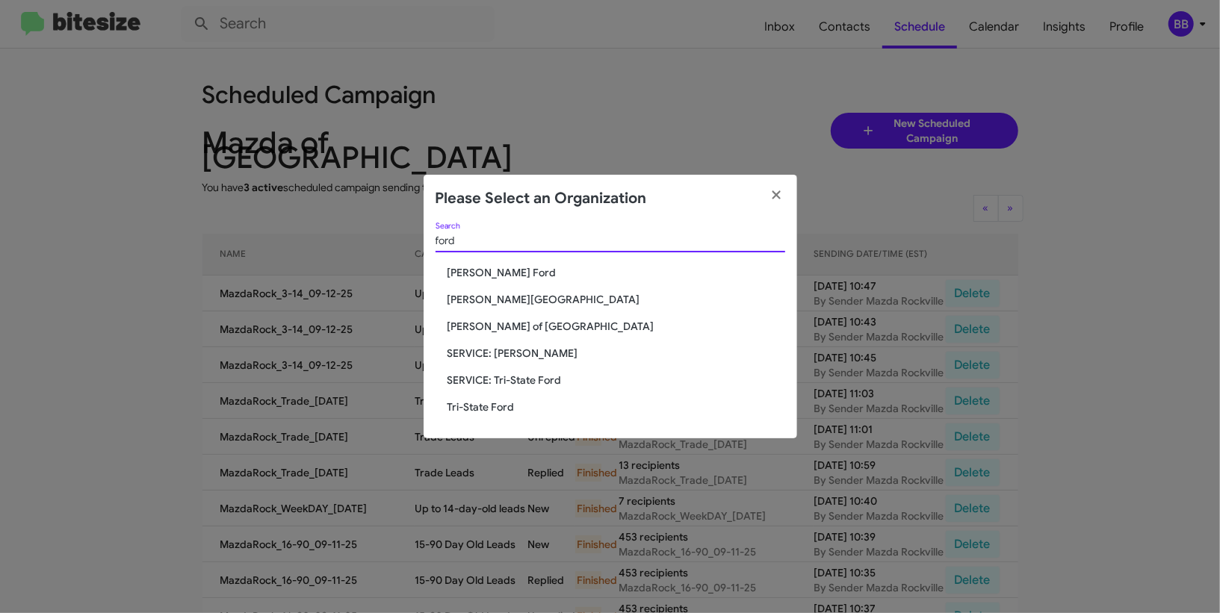
type input "ford"
click at [505, 400] on span "Tri-State Ford" at bounding box center [616, 407] width 338 height 15
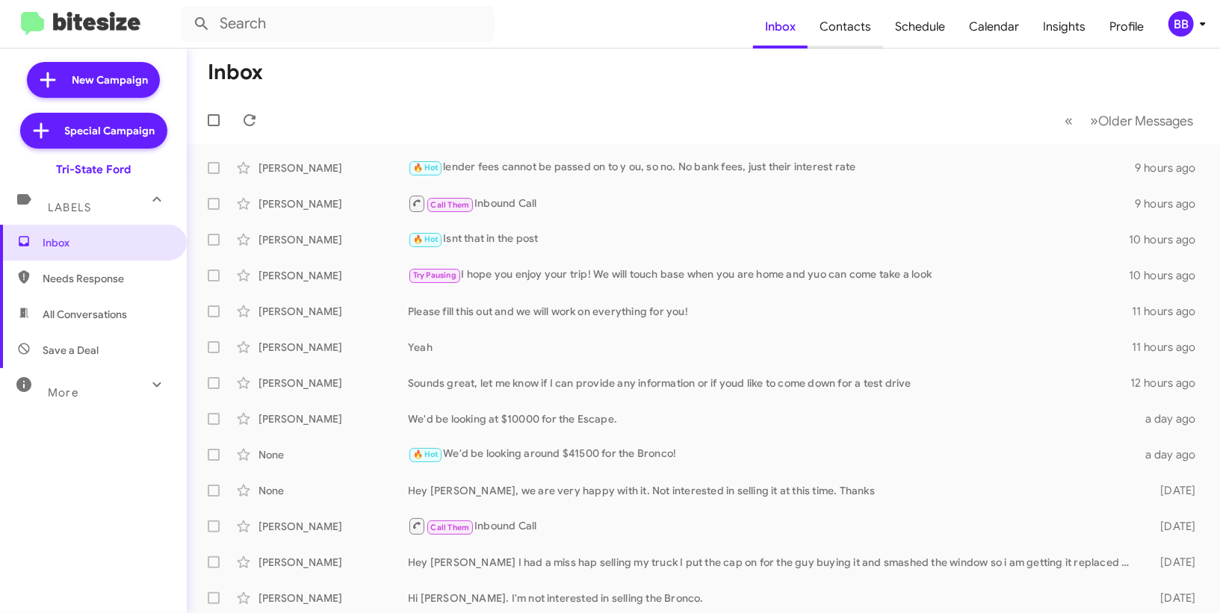
click at [874, 25] on span "Contacts" at bounding box center [845, 26] width 75 height 43
type input "in:groups"
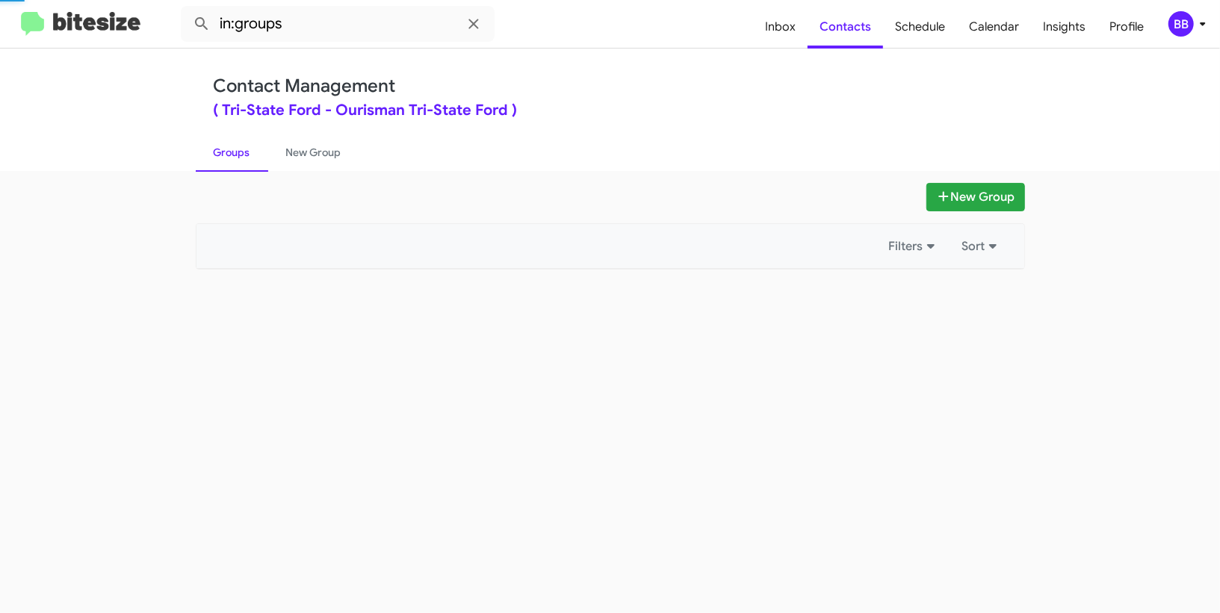
click at [1183, 19] on div "BB" at bounding box center [1180, 23] width 25 height 25
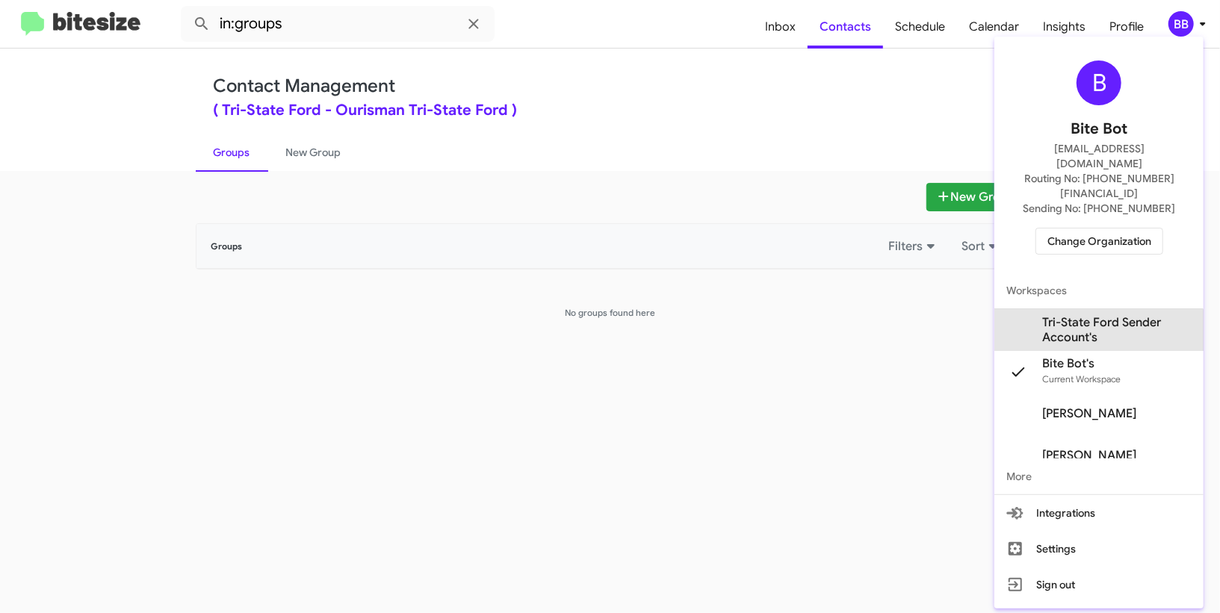
click at [1060, 315] on span "Tri-State Ford Sender Account's" at bounding box center [1116, 330] width 149 height 30
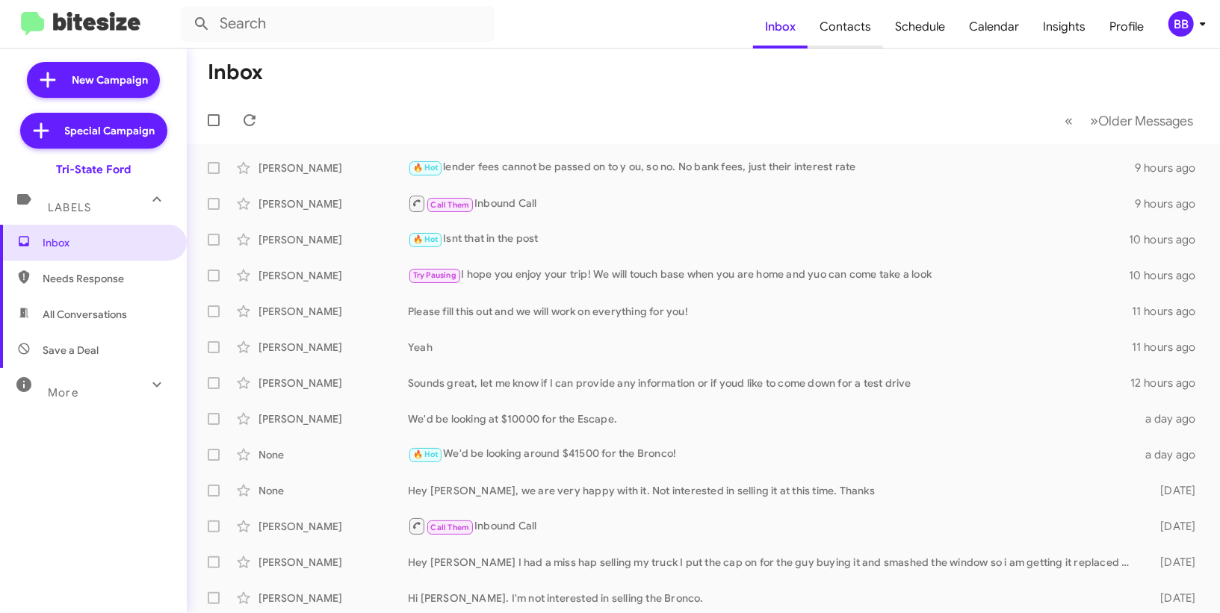
click at [871, 22] on span "Contacts" at bounding box center [845, 26] width 75 height 43
type input "in:groups"
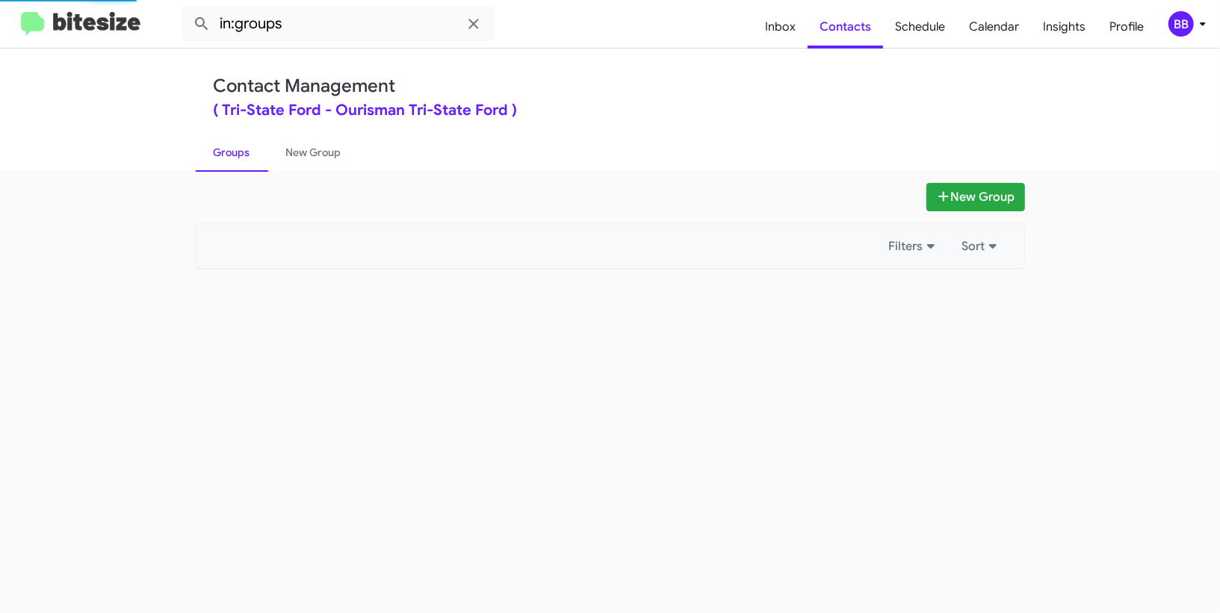
click at [1191, 28] on div "BB" at bounding box center [1180, 23] width 25 height 25
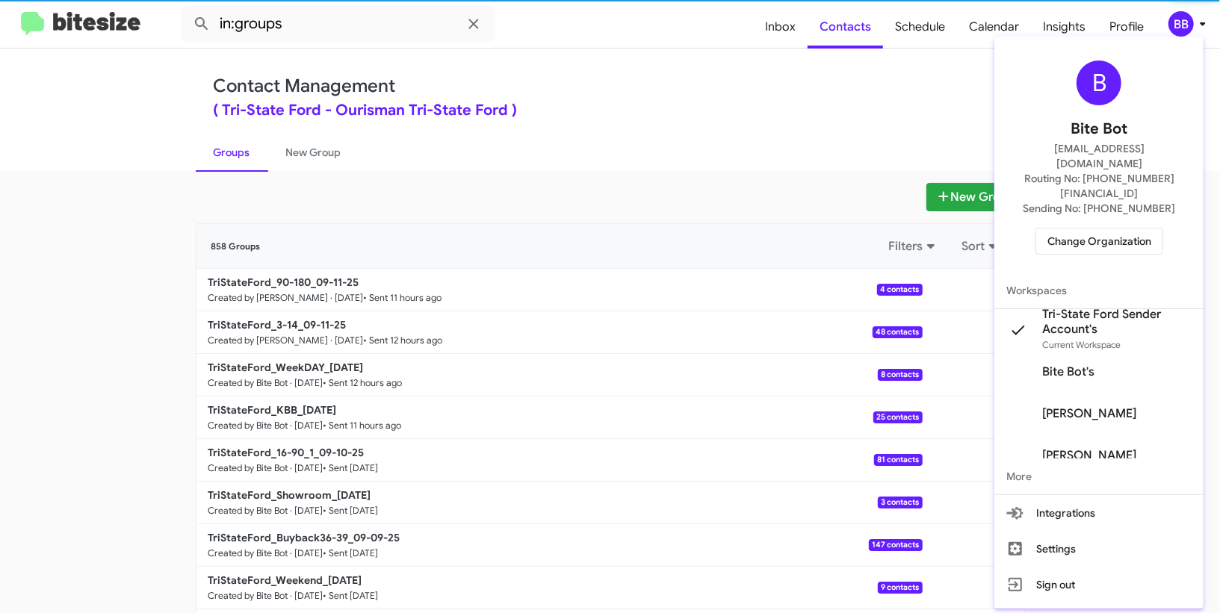
click at [1191, 28] on div at bounding box center [610, 306] width 1220 height 613
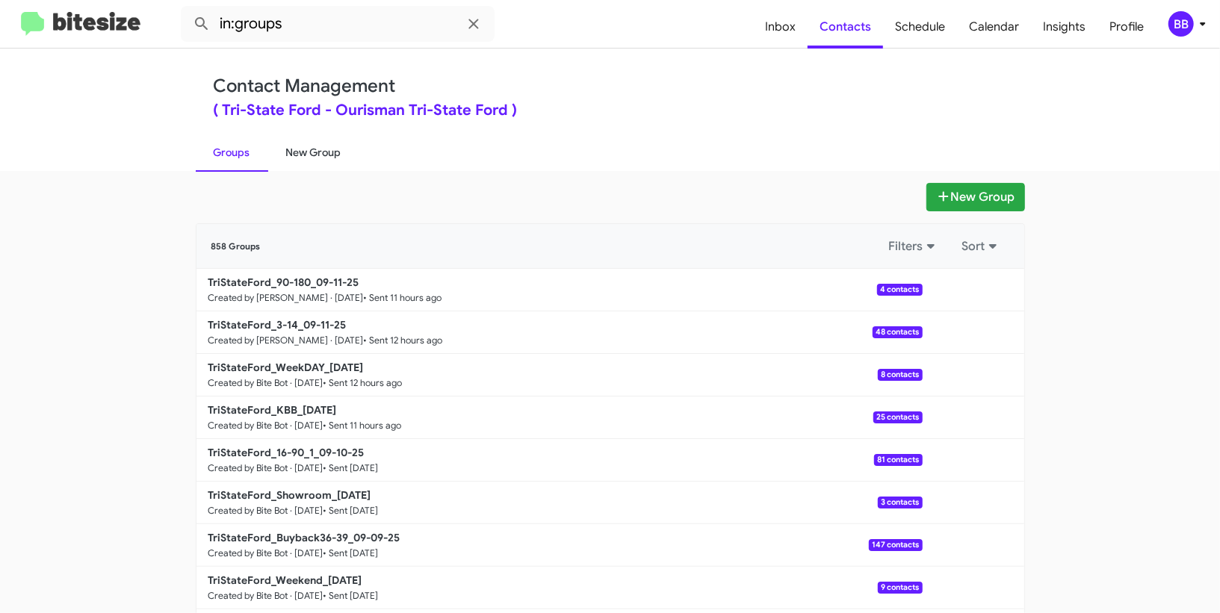
click at [320, 157] on link "New Group" at bounding box center [313, 152] width 91 height 39
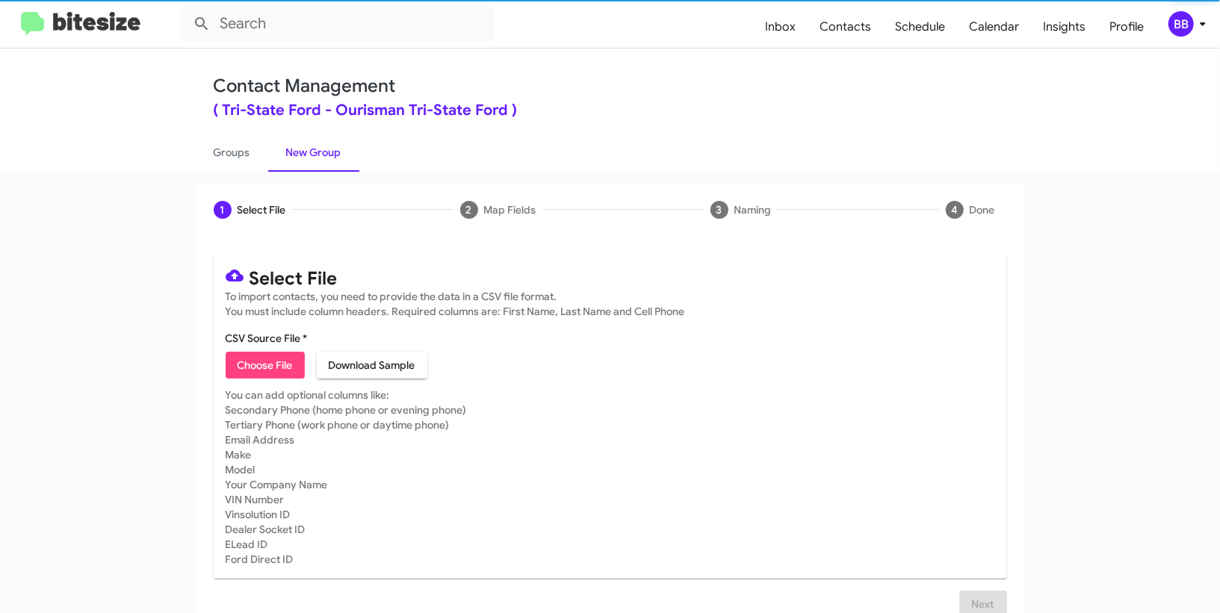
click at [284, 361] on span "Choose File" at bounding box center [265, 365] width 55 height 27
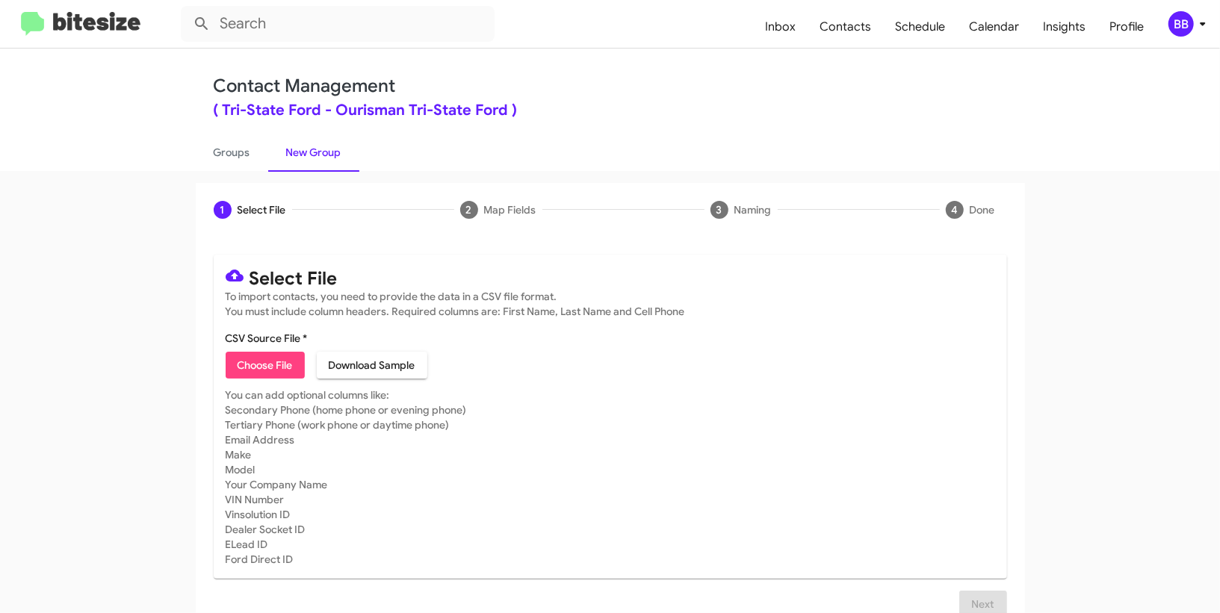
type input "TriStateFord_3-90PA_09-12-25"
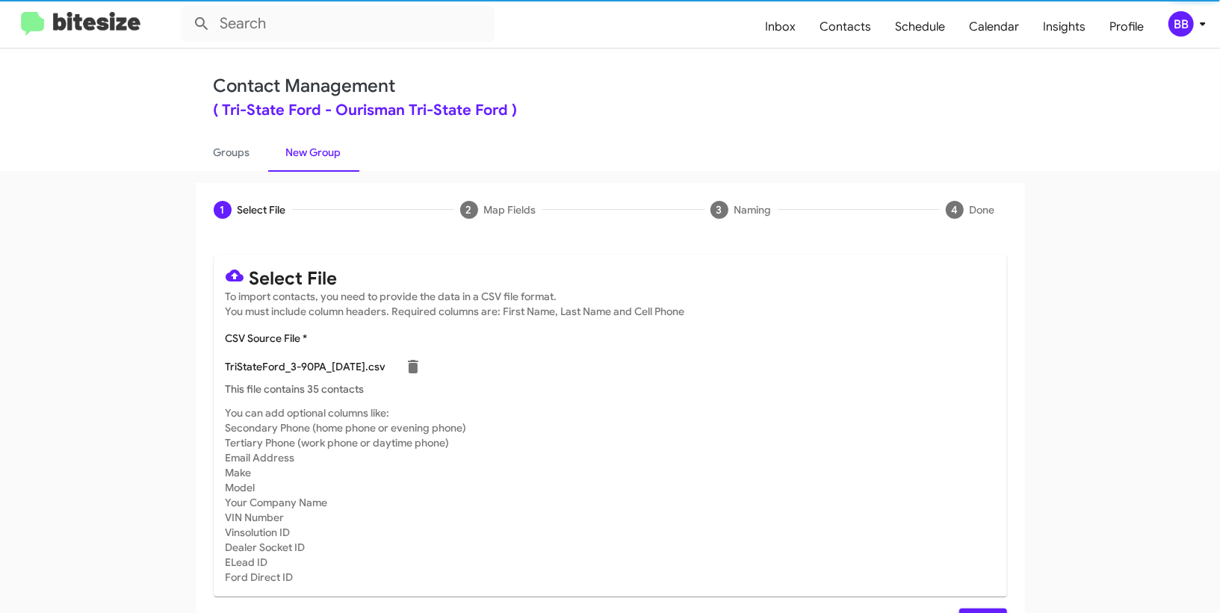
scroll to position [39, 0]
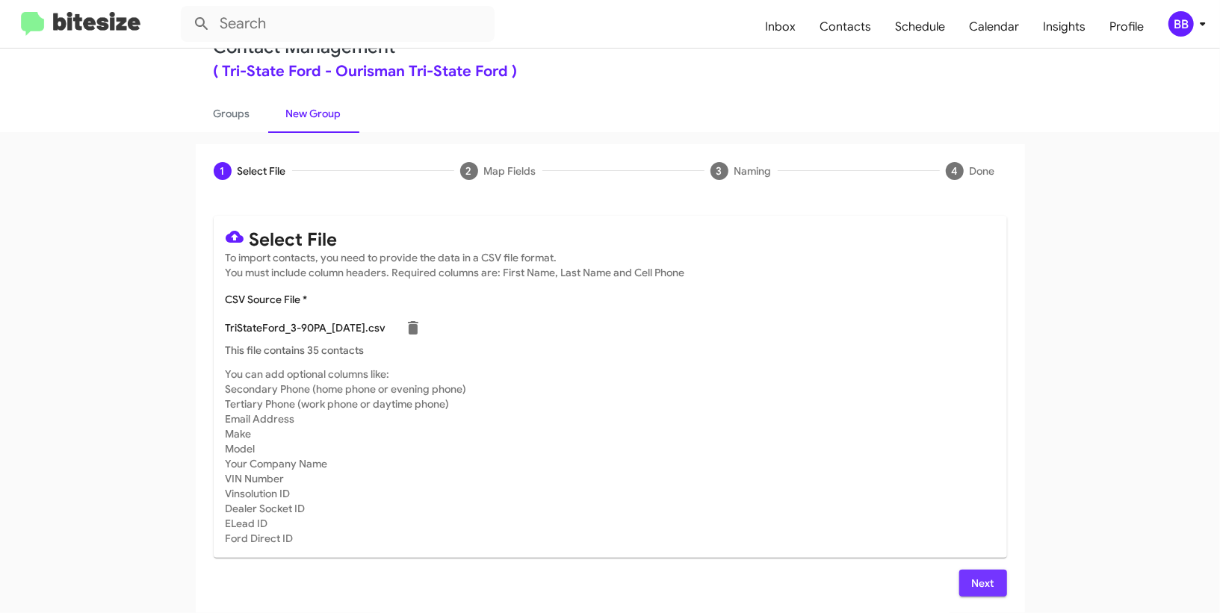
click at [976, 580] on span "Next" at bounding box center [983, 583] width 24 height 27
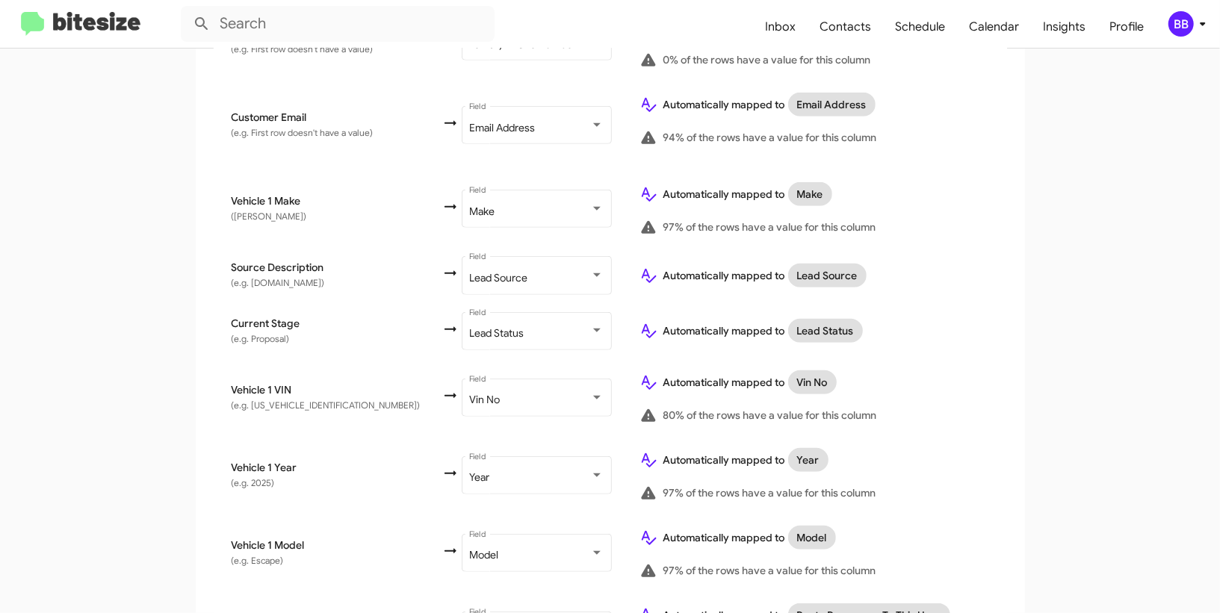
scroll to position [790, 0]
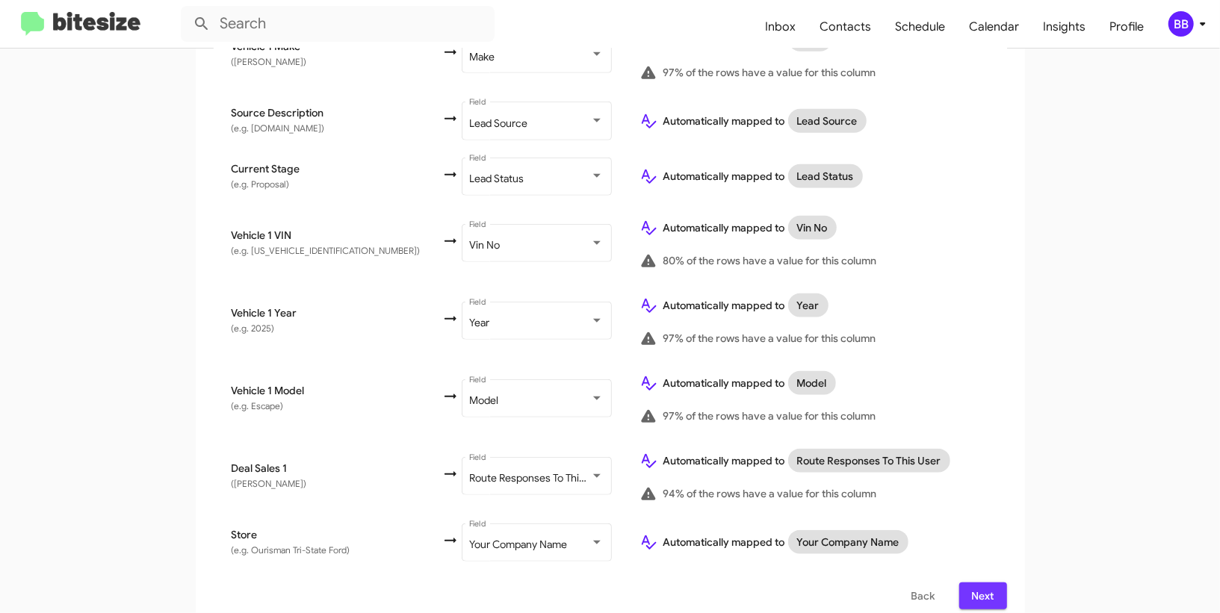
click at [985, 583] on span "Next" at bounding box center [983, 596] width 24 height 27
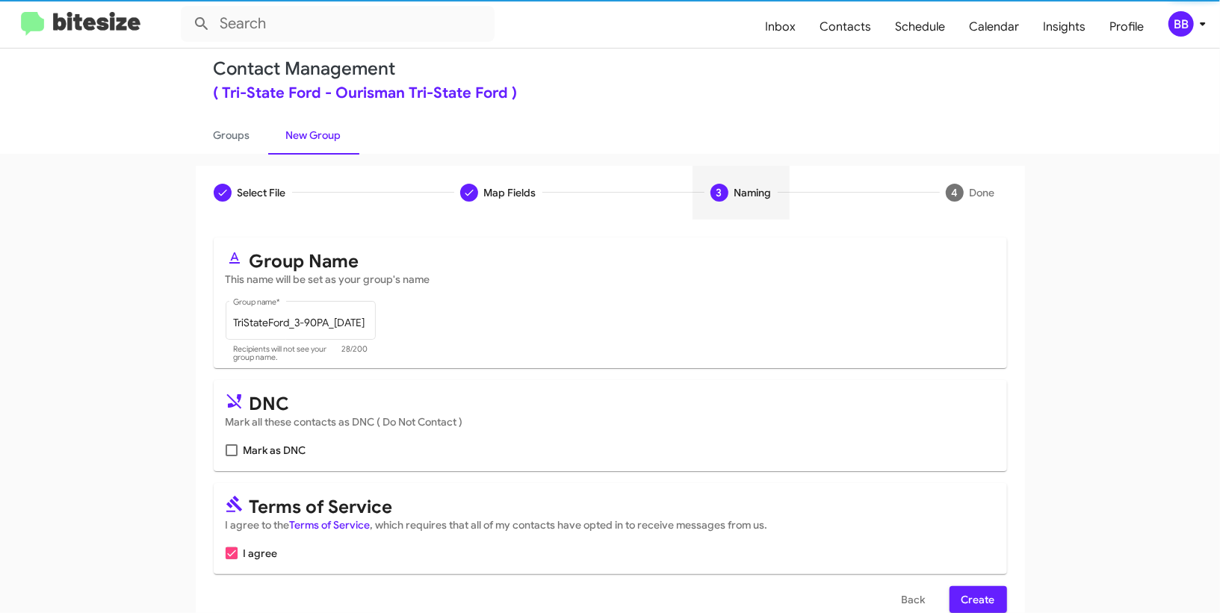
scroll to position [46, 0]
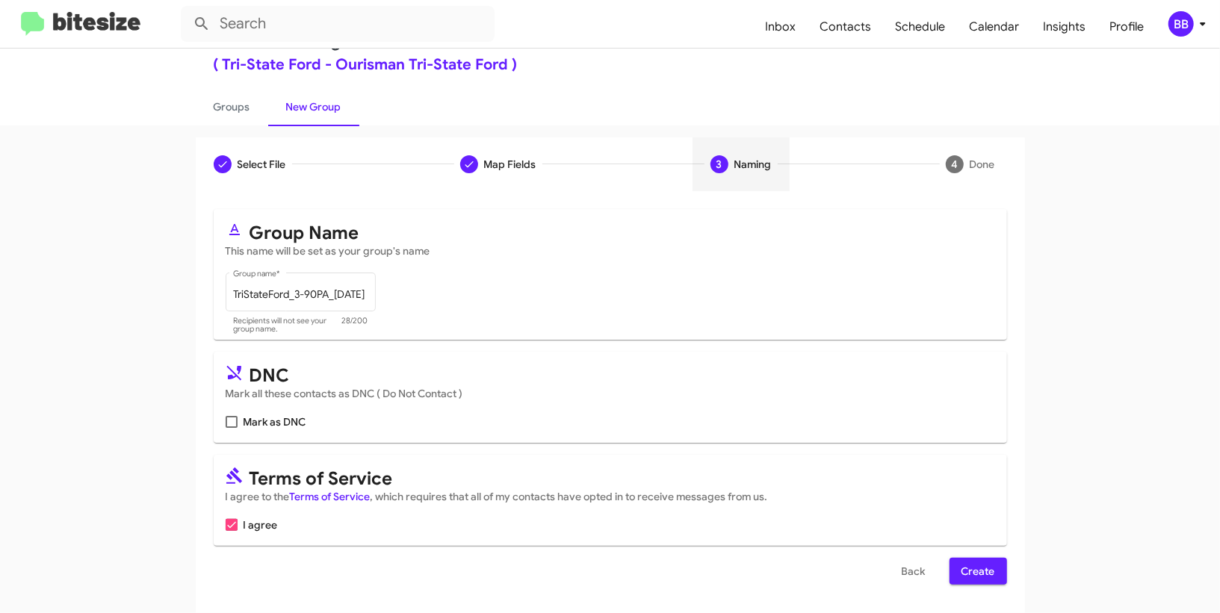
click at [964, 564] on span "Create" at bounding box center [978, 571] width 34 height 27
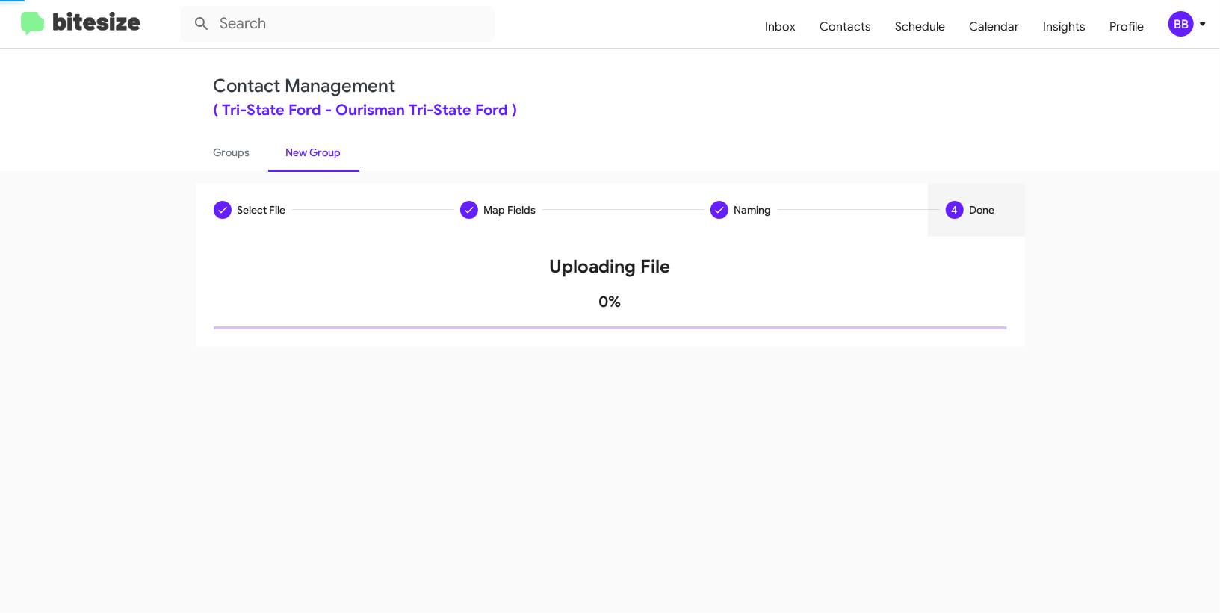
scroll to position [0, 0]
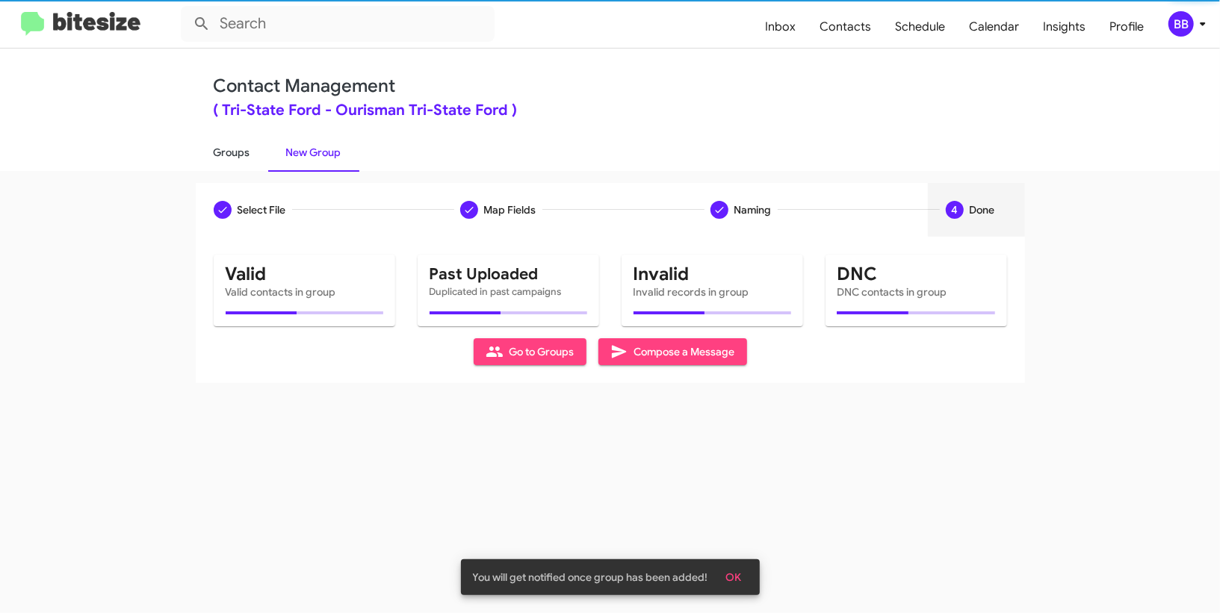
click at [259, 138] on link "Groups" at bounding box center [232, 152] width 72 height 39
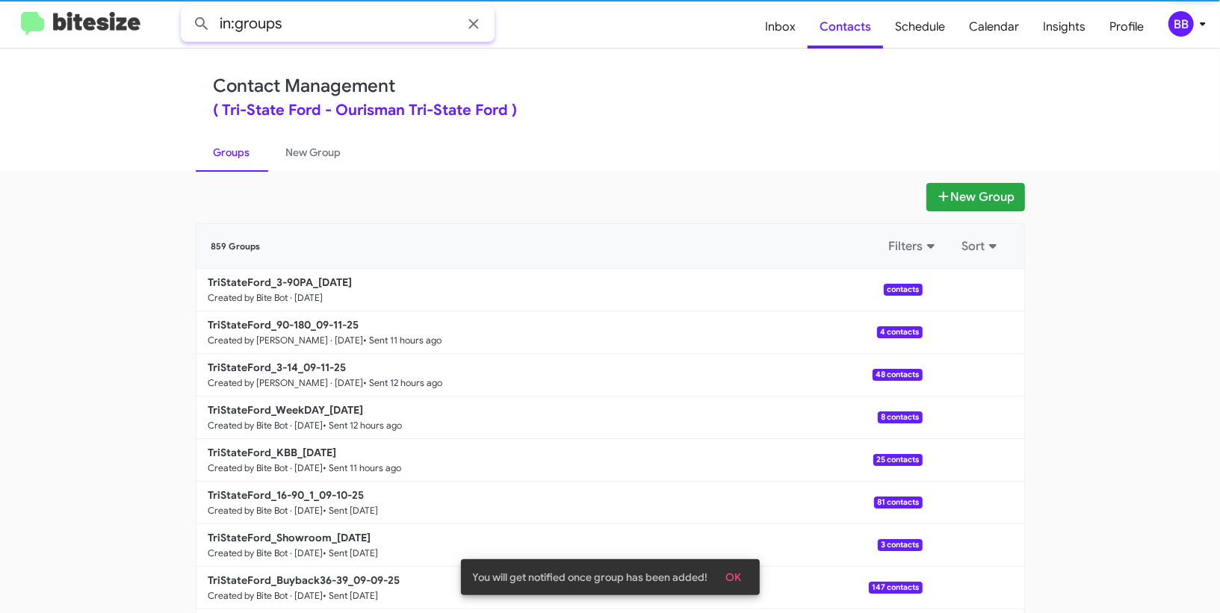
click at [320, 30] on input "in:groups" at bounding box center [338, 24] width 314 height 36
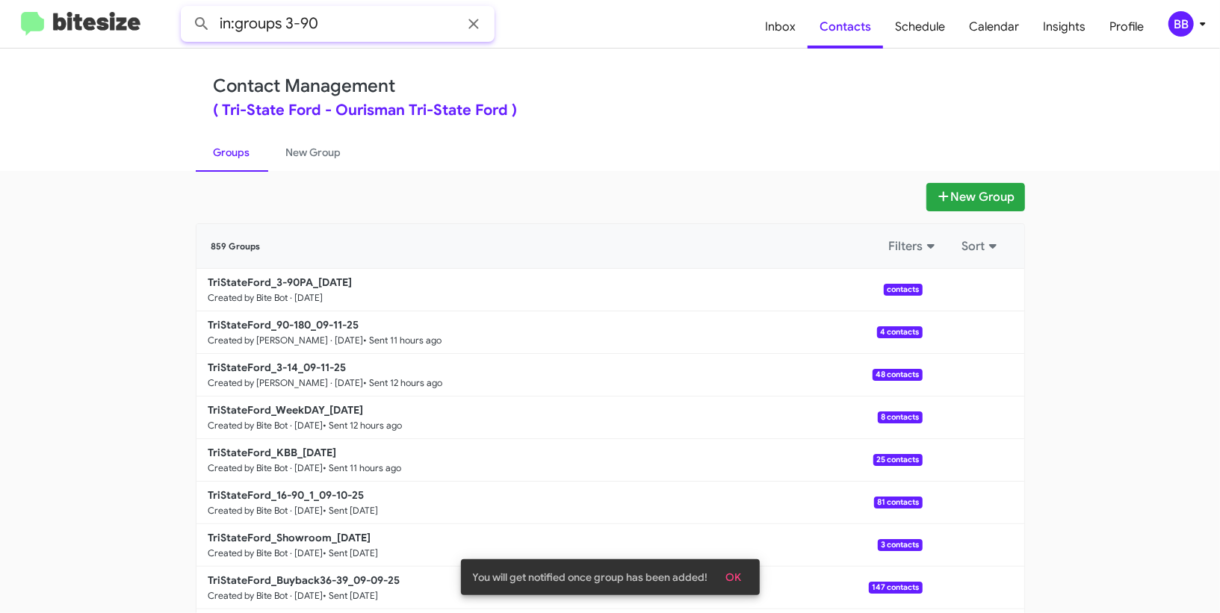
type input "in:groups 3-90"
click at [187, 9] on button at bounding box center [202, 24] width 30 height 30
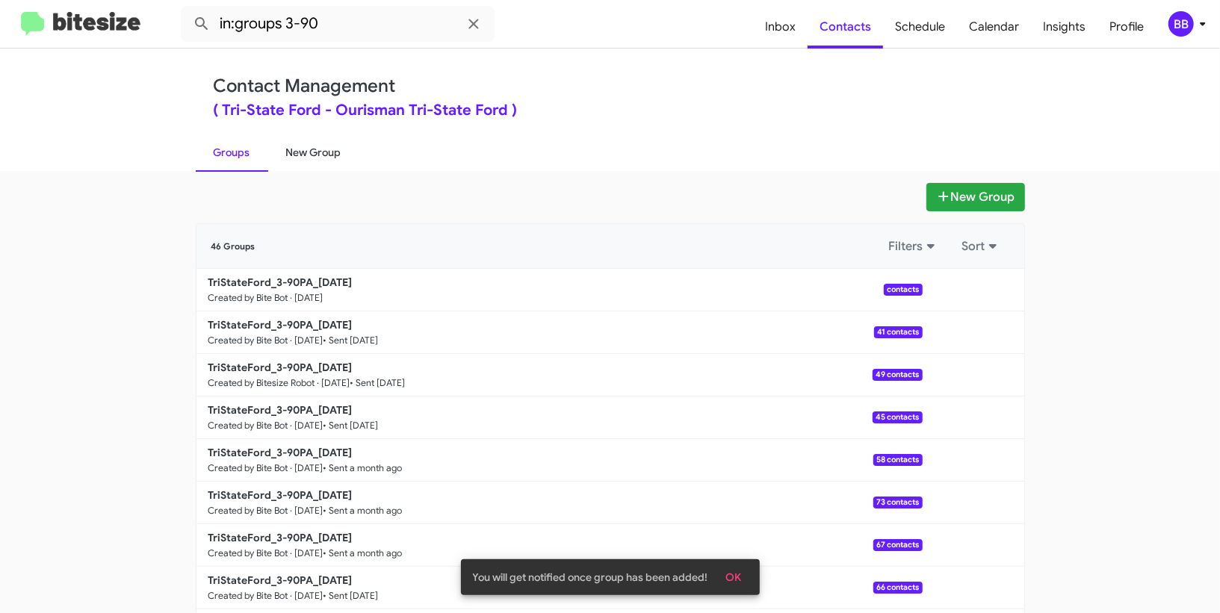
click at [324, 149] on link "New Group" at bounding box center [313, 152] width 91 height 39
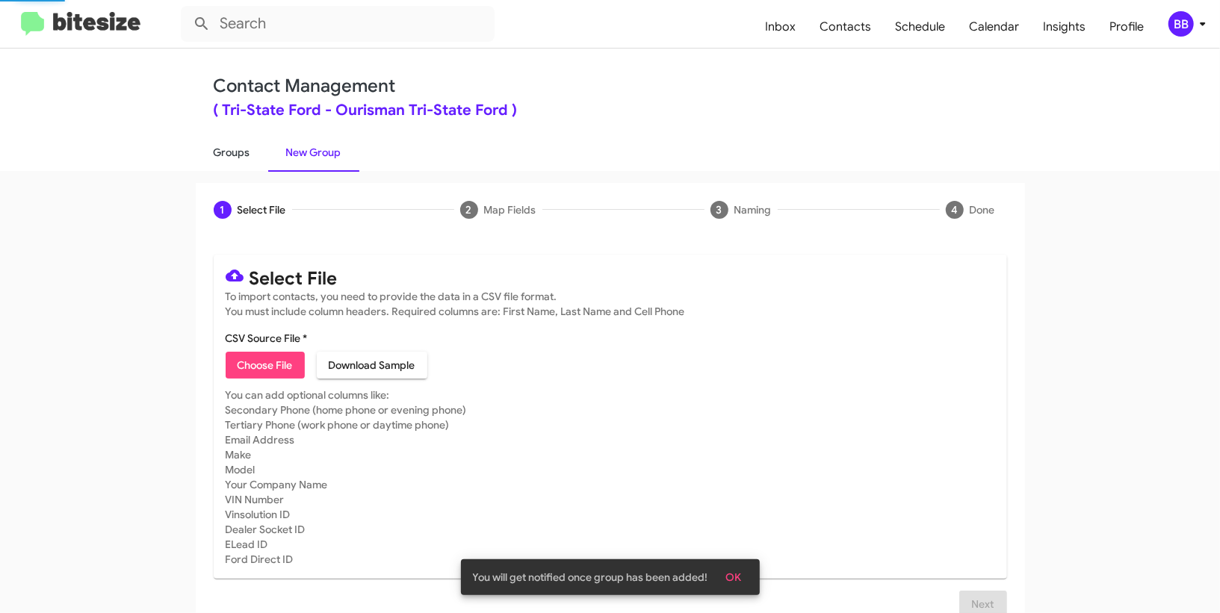
click at [229, 145] on link "Groups" at bounding box center [232, 152] width 72 height 39
type input "in:groups"
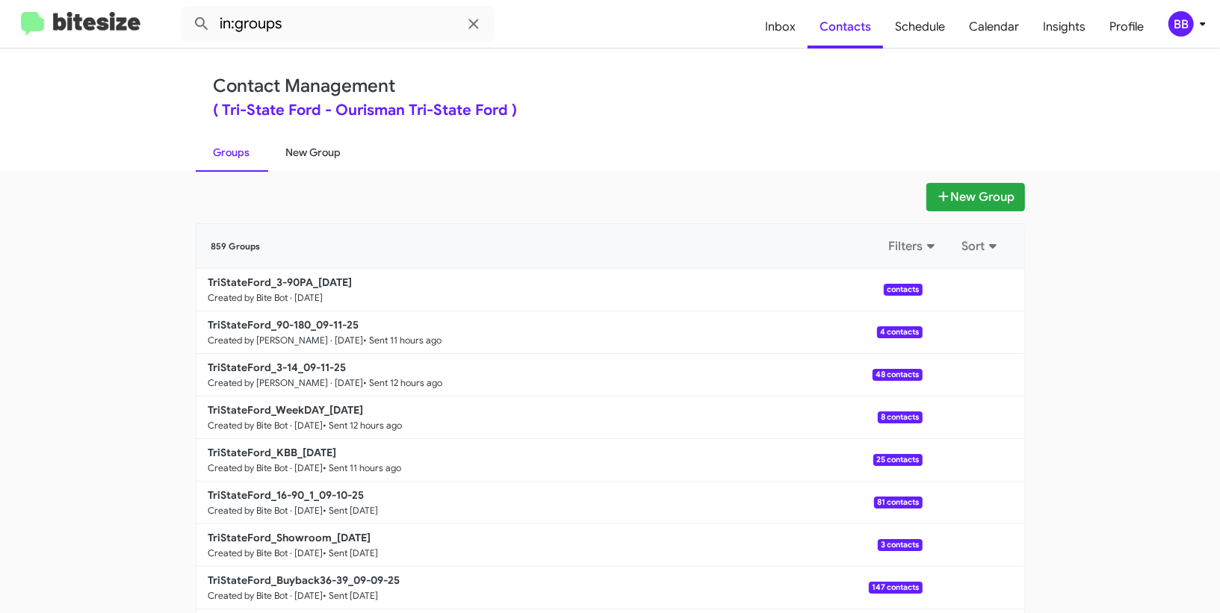
click at [326, 138] on link "New Group" at bounding box center [313, 152] width 91 height 39
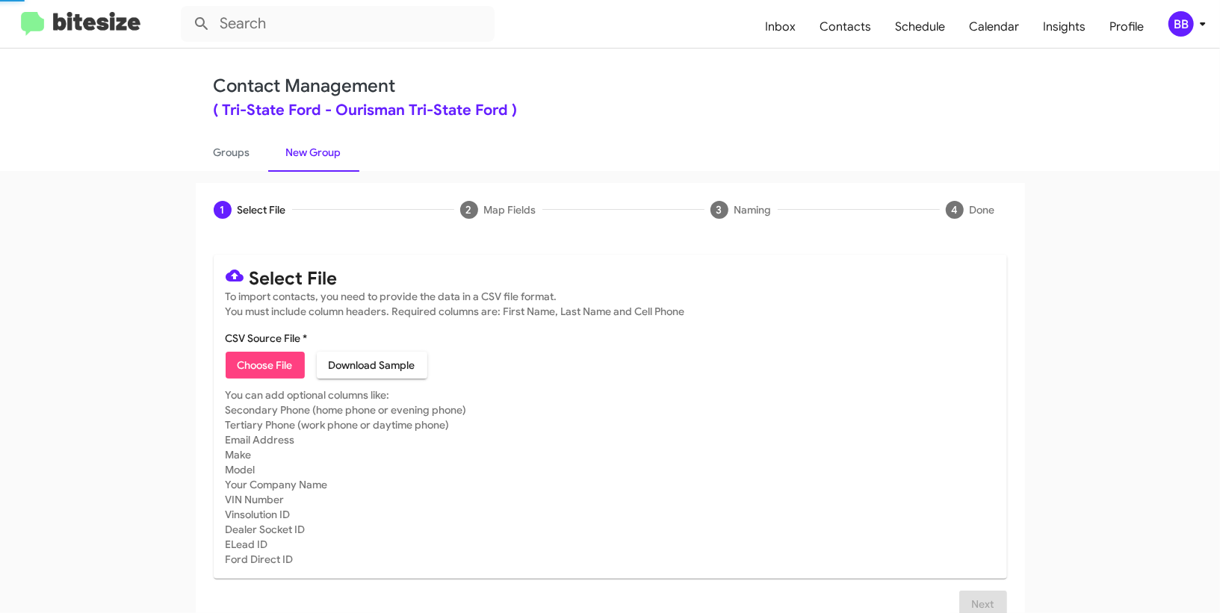
click at [232, 172] on div "1 Select File 2 Map Fields 3 Naming 4 Done Select File To import contacts, you …" at bounding box center [610, 392] width 1220 height 442
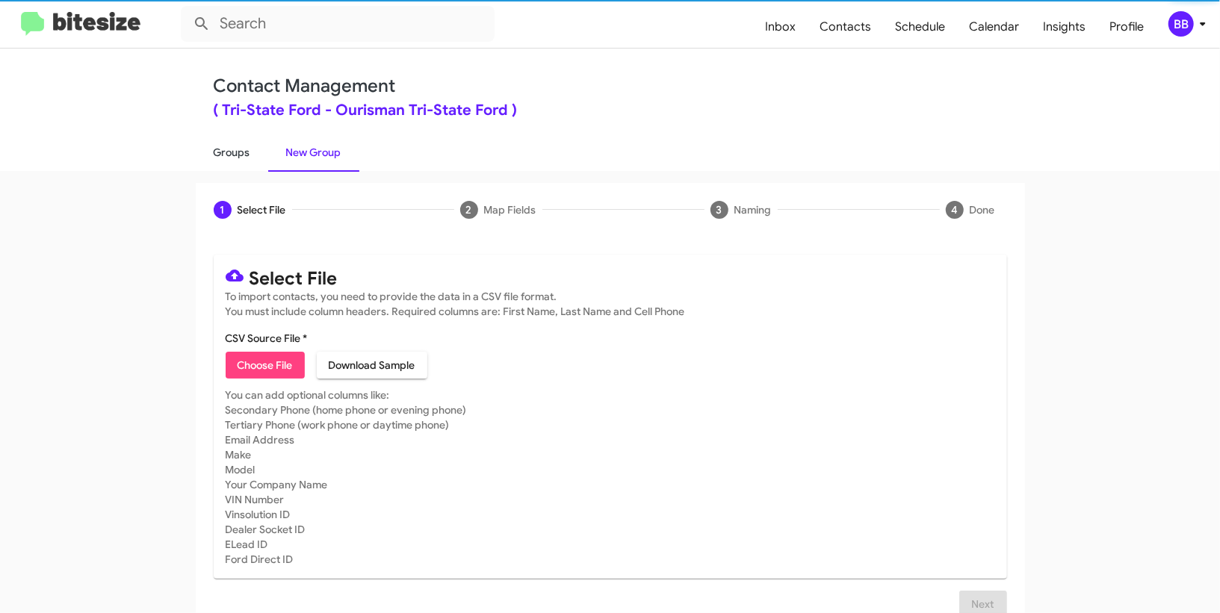
click at [238, 155] on link "Groups" at bounding box center [232, 152] width 72 height 39
type input "in:groups"
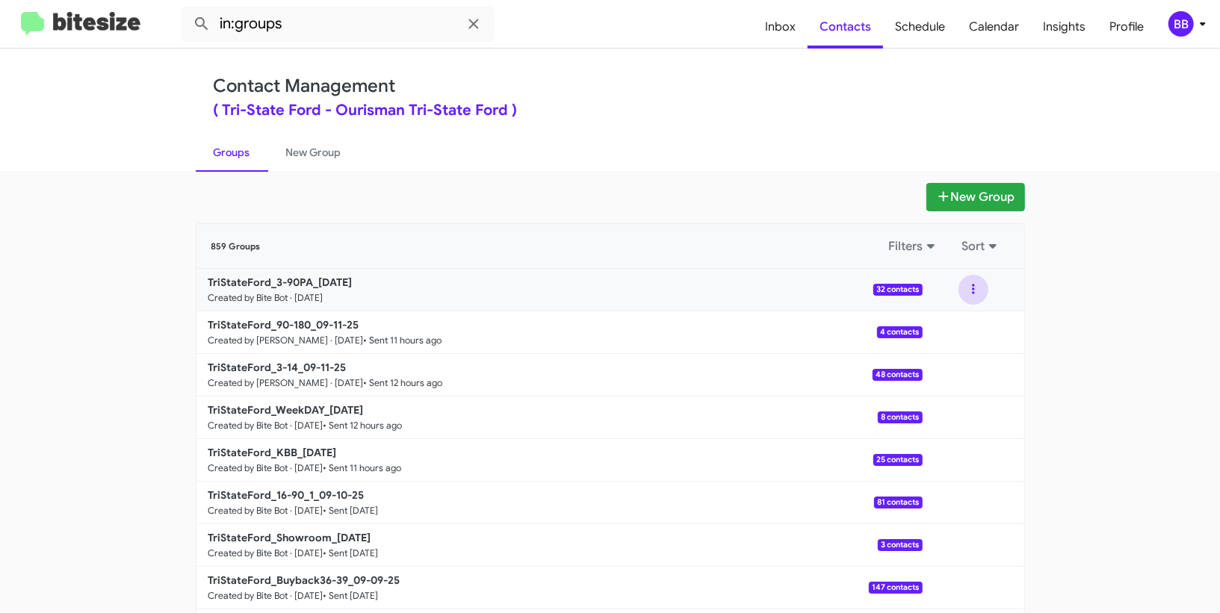
click at [985, 287] on button at bounding box center [973, 290] width 30 height 30
click at [950, 326] on button "View contacts" at bounding box center [929, 330] width 120 height 36
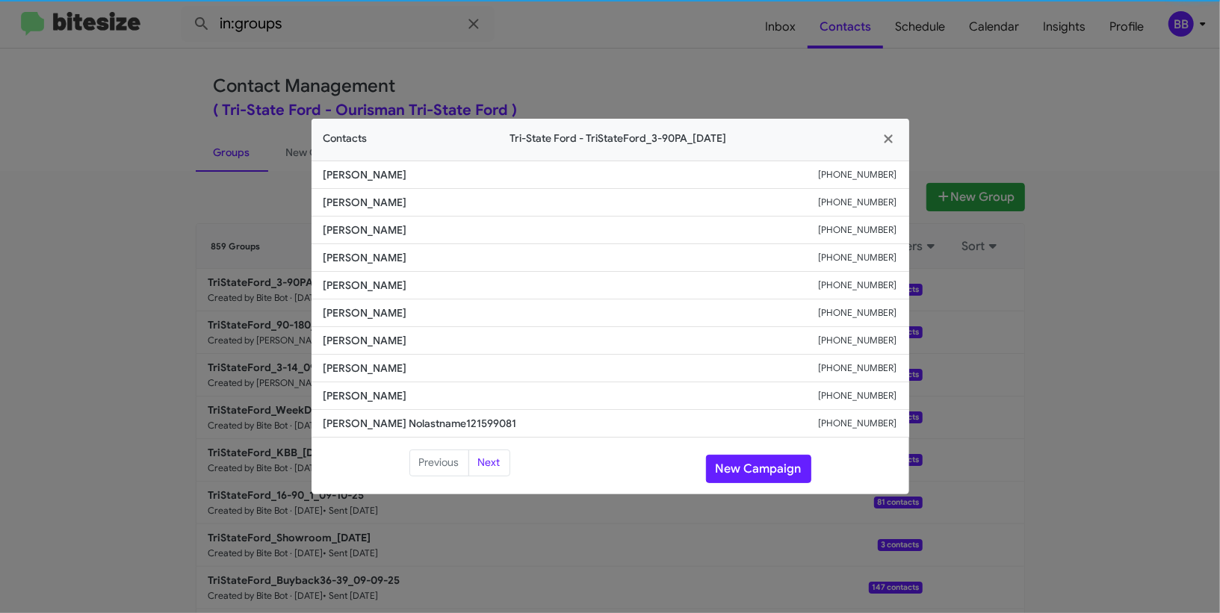
click at [381, 303] on li "Jose Guzman +16109605770" at bounding box center [611, 314] width 598 height 28
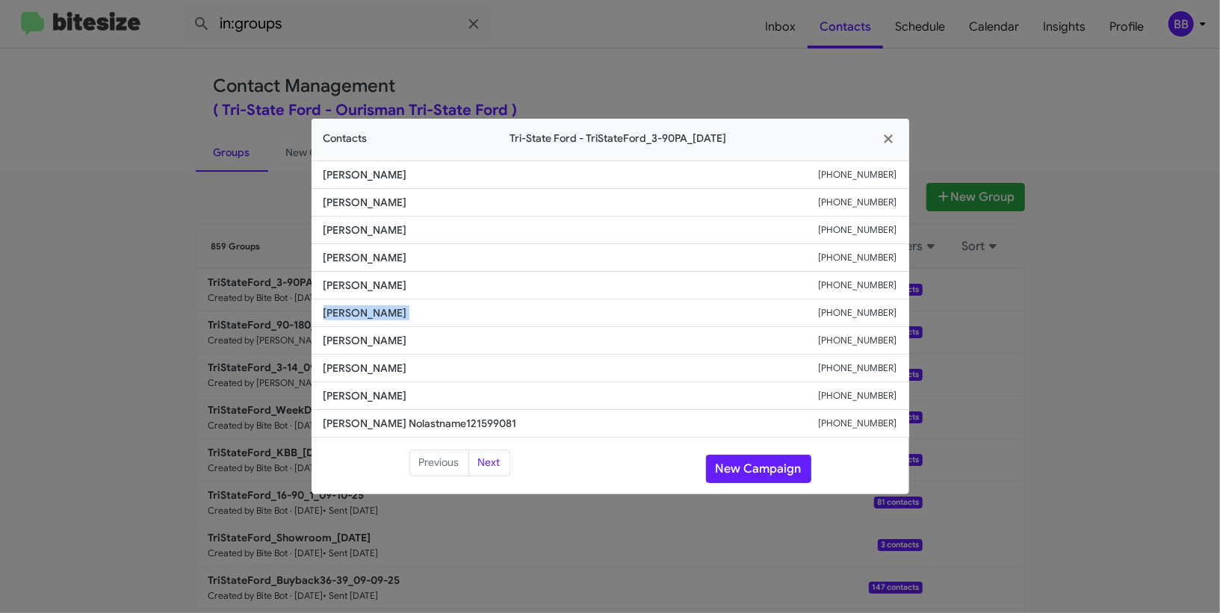
click at [381, 303] on li "Jose Guzman +16109605770" at bounding box center [611, 314] width 598 height 28
click at [380, 302] on li "Jose Guzman +16109605770" at bounding box center [611, 314] width 598 height 28
click at [380, 291] on span "Michael Ches" at bounding box center [570, 285] width 495 height 15
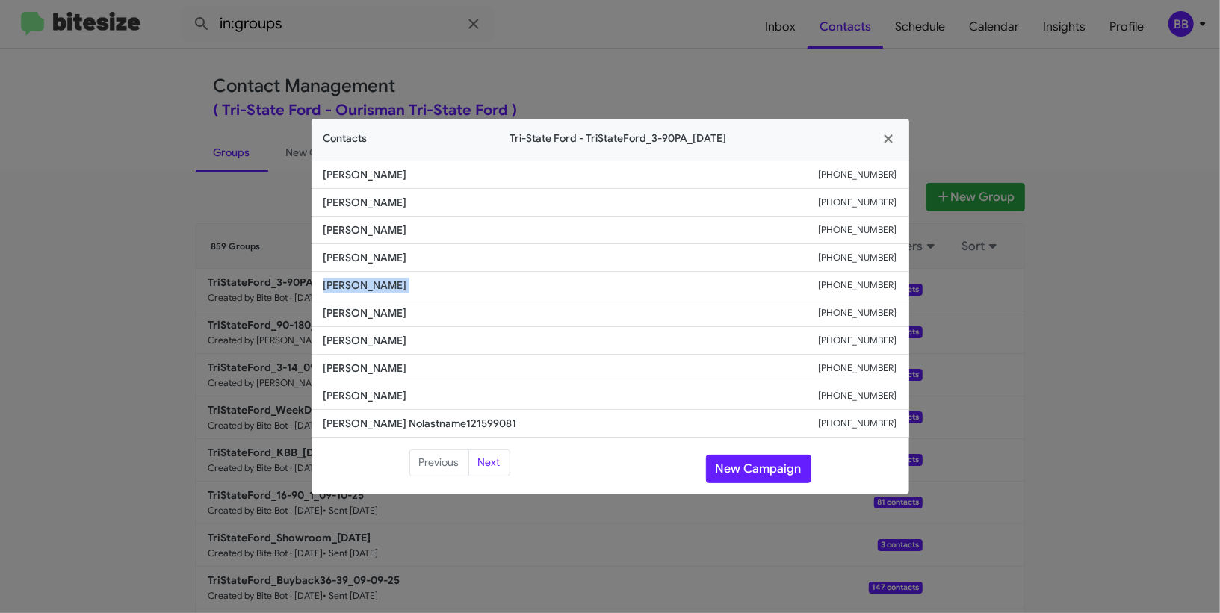
click at [380, 291] on span "Michael Ches" at bounding box center [570, 285] width 495 height 15
copy span "Michael Ches"
click at [735, 465] on button "New Campaign" at bounding box center [758, 469] width 105 height 28
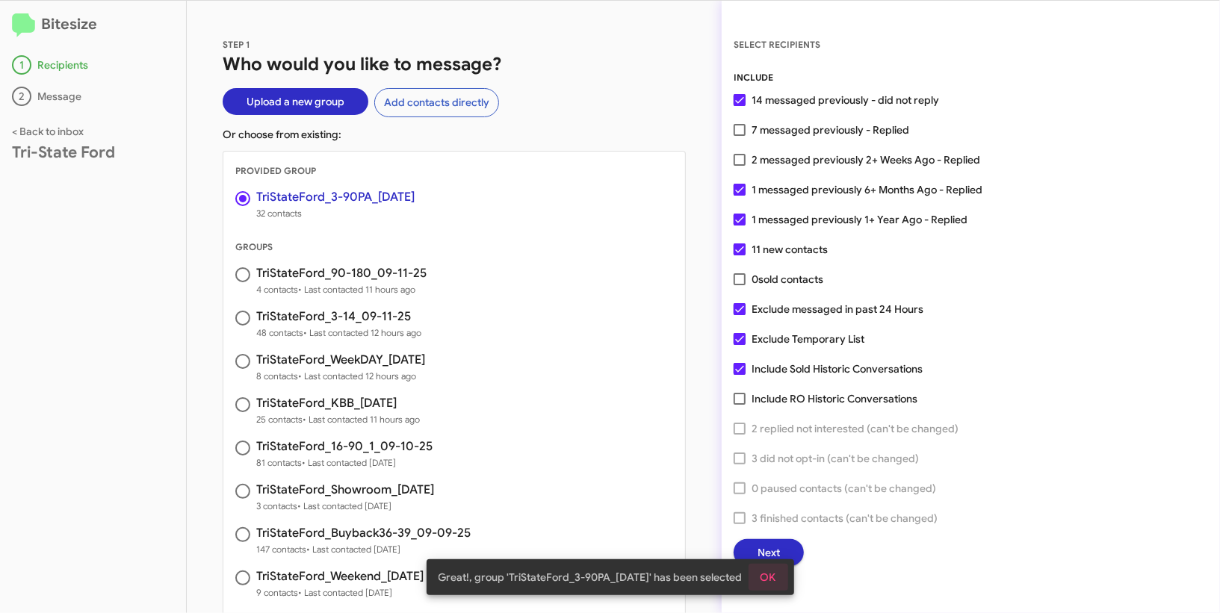
click at [772, 576] on span "OK" at bounding box center [768, 577] width 16 height 27
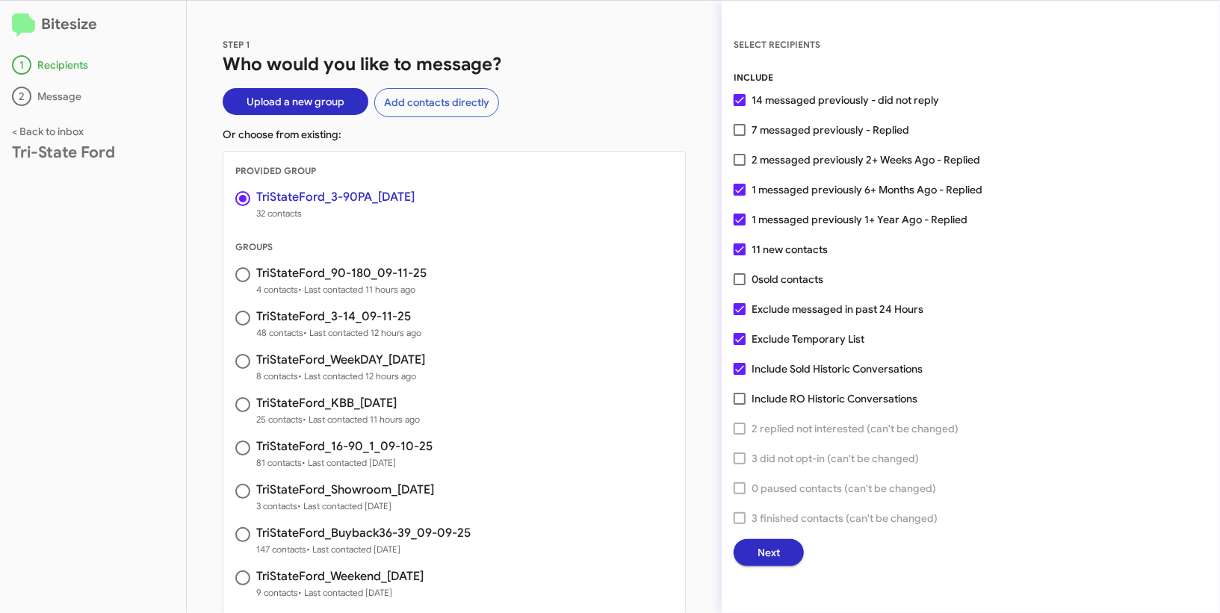
click at [772, 550] on span "Next" at bounding box center [768, 552] width 22 height 27
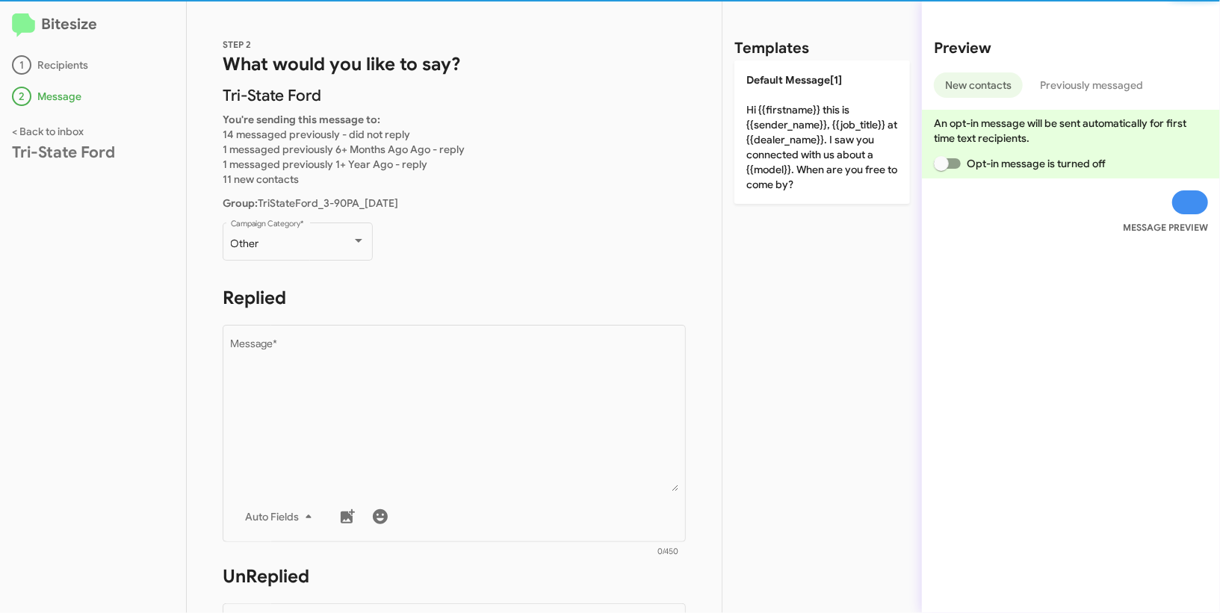
click at [332, 263] on div "Other Campaign Category *" at bounding box center [298, 249] width 150 height 52
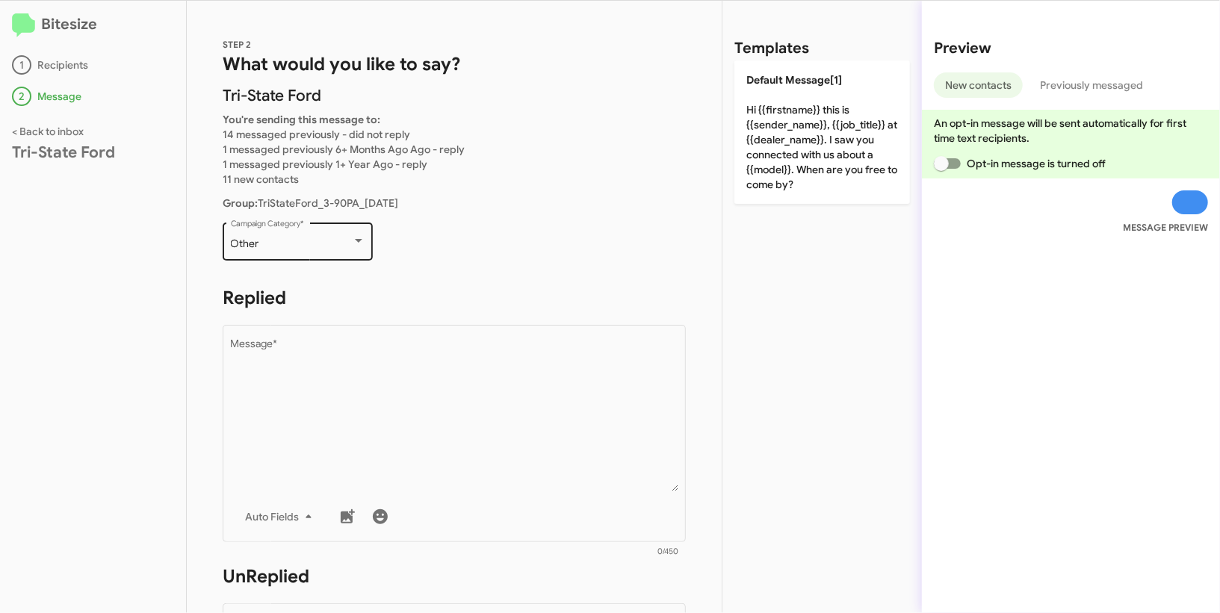
click at [338, 240] on div "Other" at bounding box center [291, 244] width 121 height 12
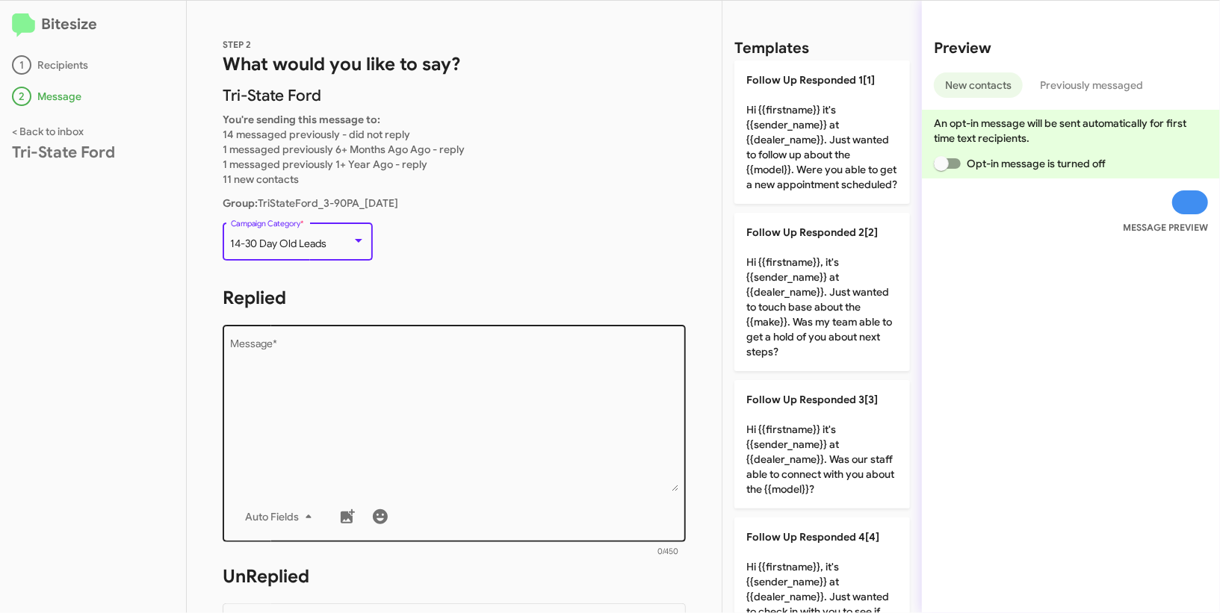
click at [431, 415] on textarea "Message *" at bounding box center [454, 415] width 447 height 152
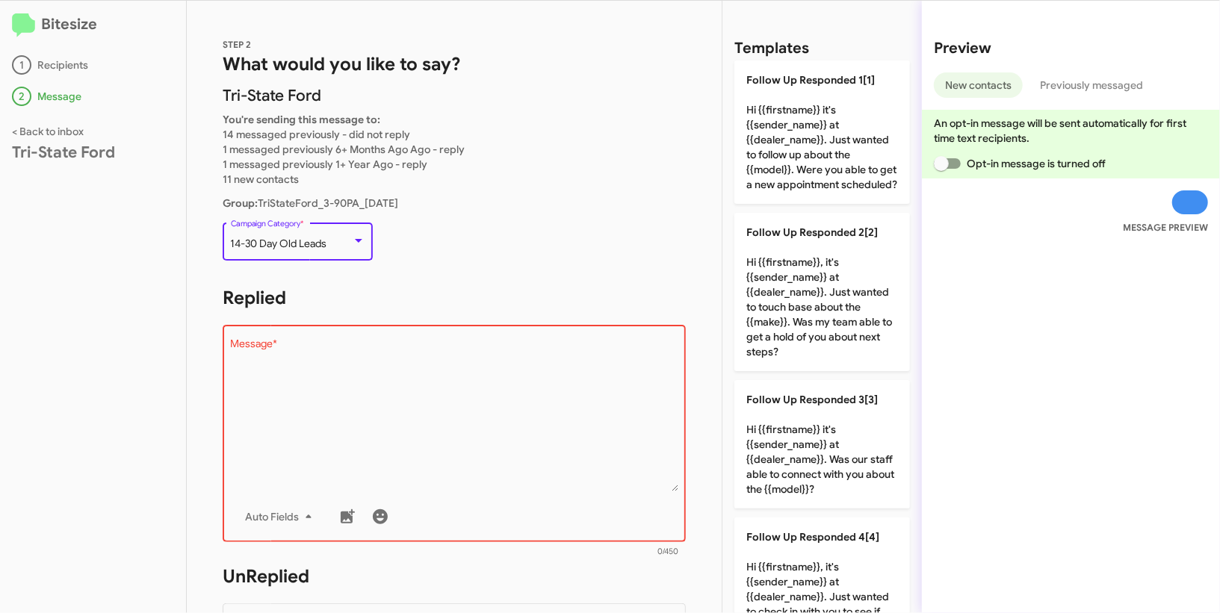
click at [323, 243] on span "14-30 Day Old Leads" at bounding box center [279, 243] width 96 height 13
click at [442, 441] on textarea "Message *" at bounding box center [454, 415] width 447 height 152
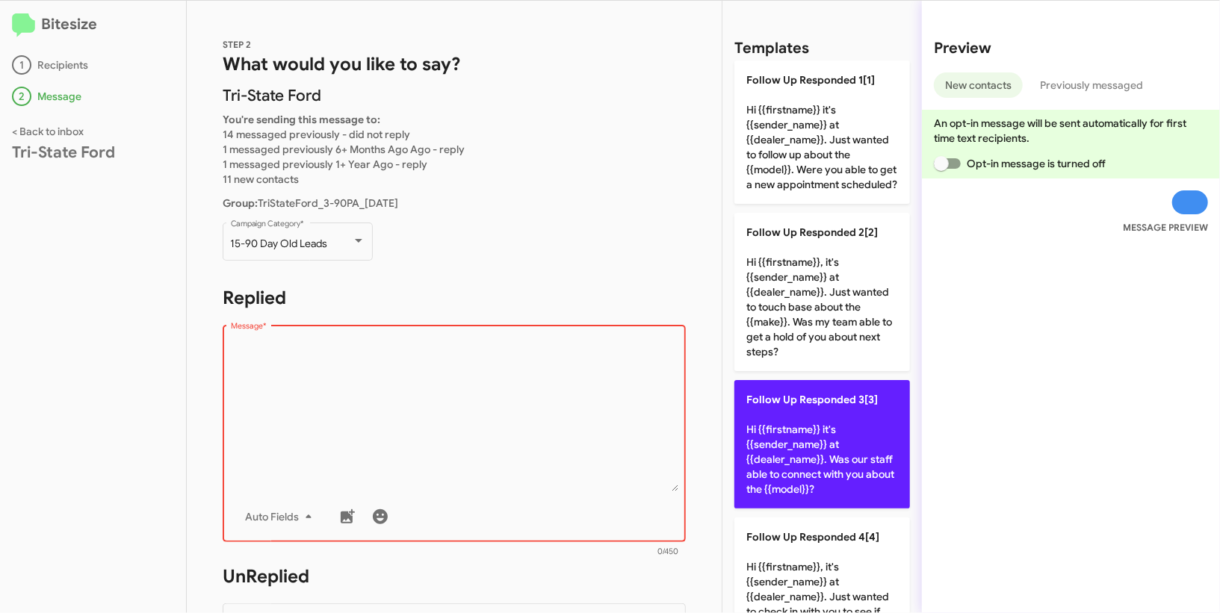
click at [787, 457] on p "Follow Up Responded 3[3] Hi {{firstname}} it's {{sender_name}} at {{dealer_name…" at bounding box center [822, 444] width 176 height 128
type textarea "Hi {{firstname}} it's {{sender_name}} at {{dealer_name}}. Was our staff able to…"
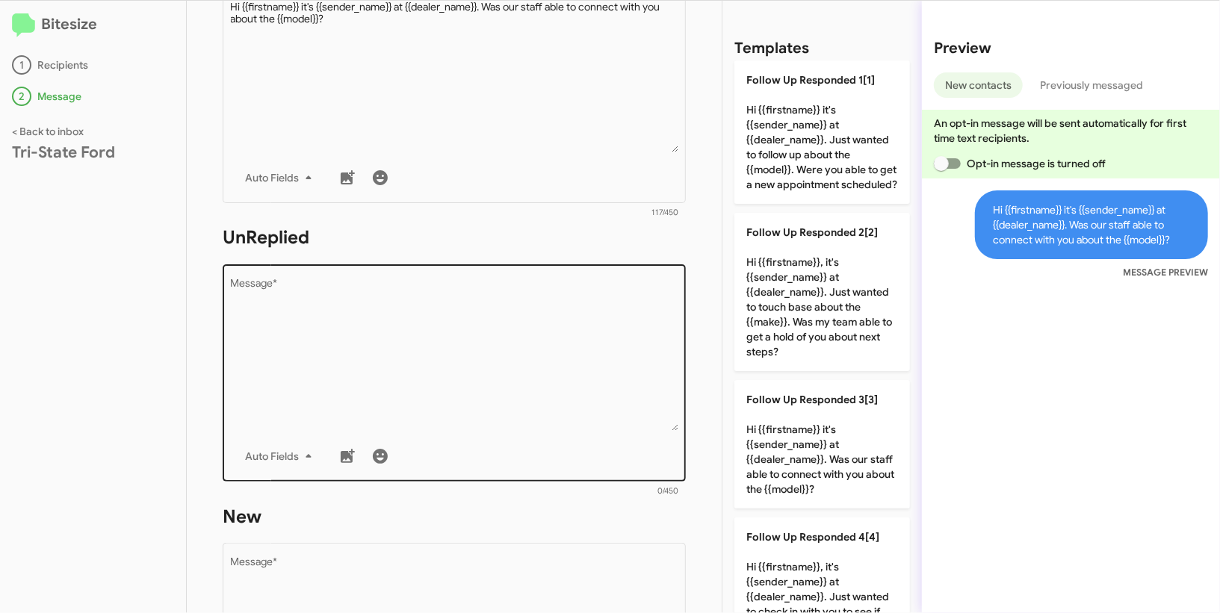
scroll to position [353, 0]
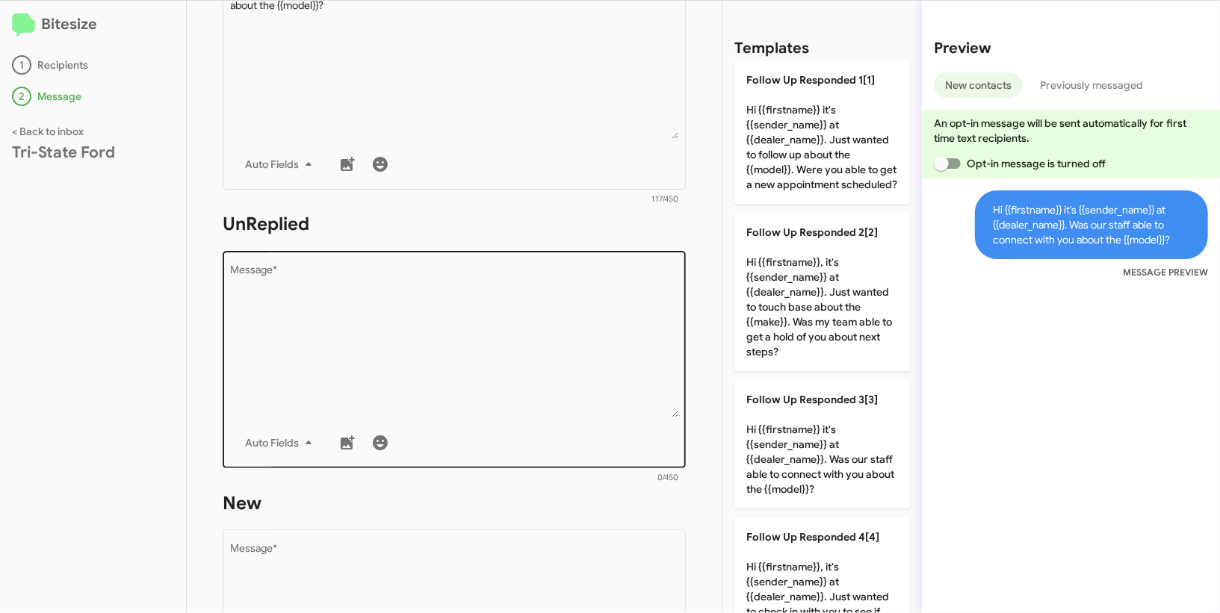
click at [489, 360] on textarea "Message *" at bounding box center [454, 341] width 447 height 152
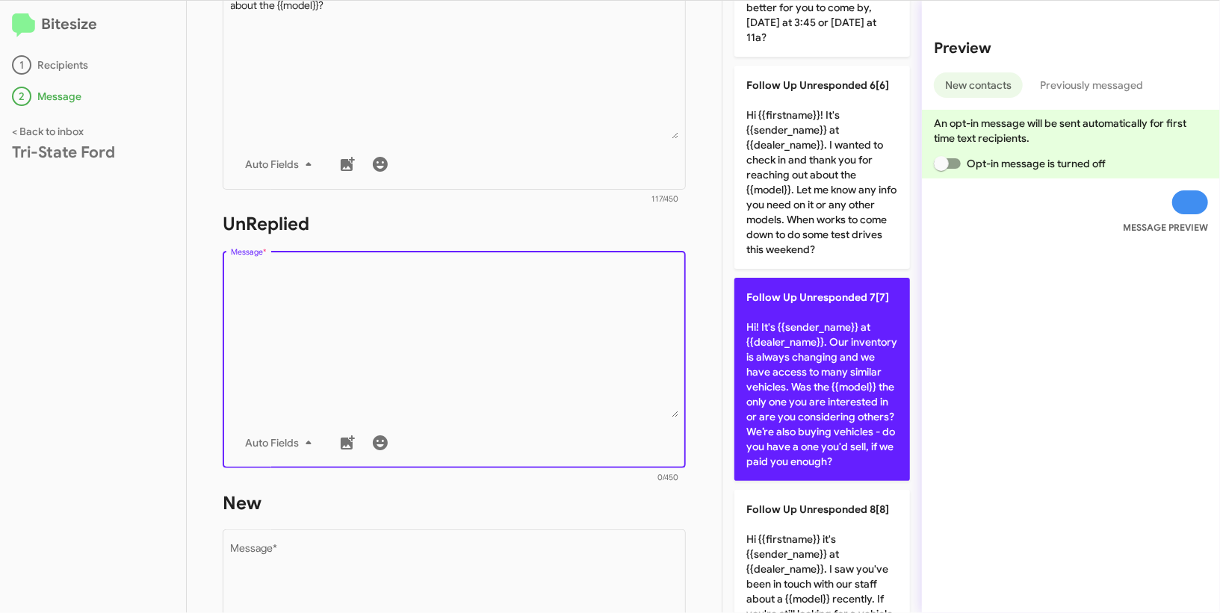
scroll to position [1139, 0]
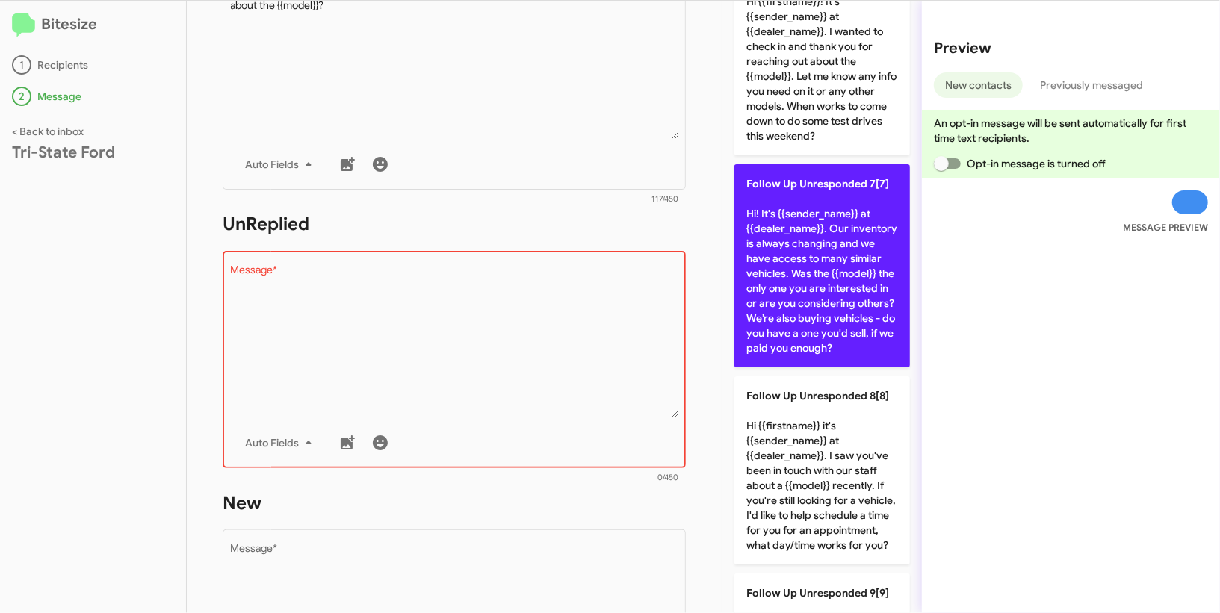
click at [831, 208] on p "Follow Up Unresponded 7[7] Hi! It's {{sender_name}} at {{dealer_name}}. Our inv…" at bounding box center [822, 265] width 176 height 203
type textarea "Hi! It's {{sender_name}} at {{dealer_name}}. Our inventory is always changing a…"
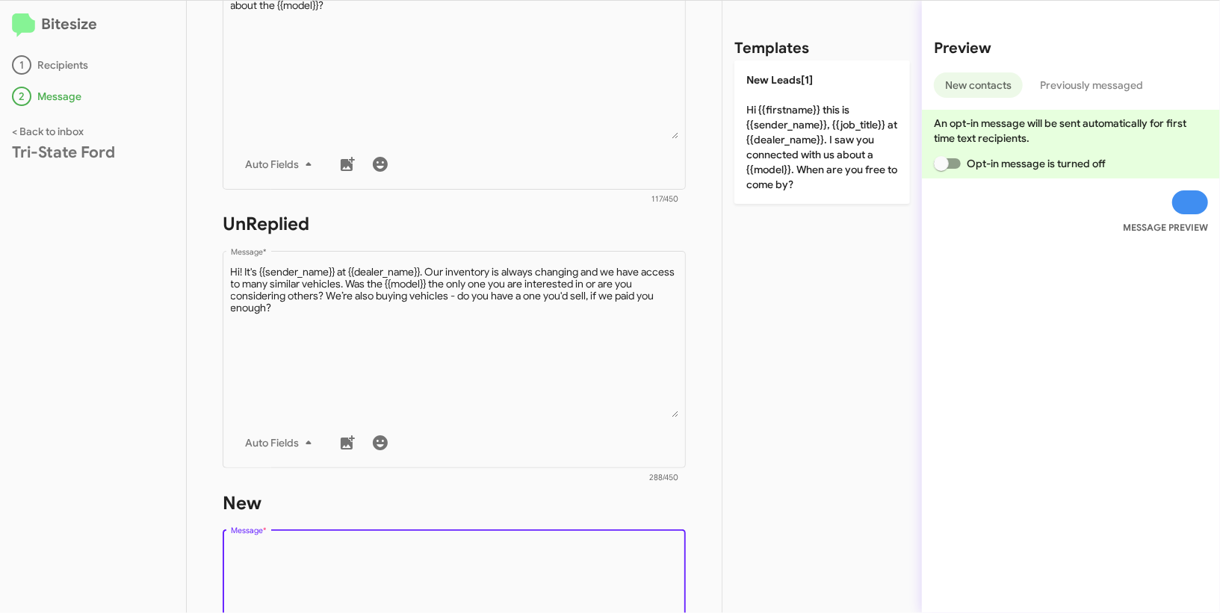
scroll to position [0, 0]
click at [476, 571] on textarea "Message *" at bounding box center [454, 621] width 447 height 152
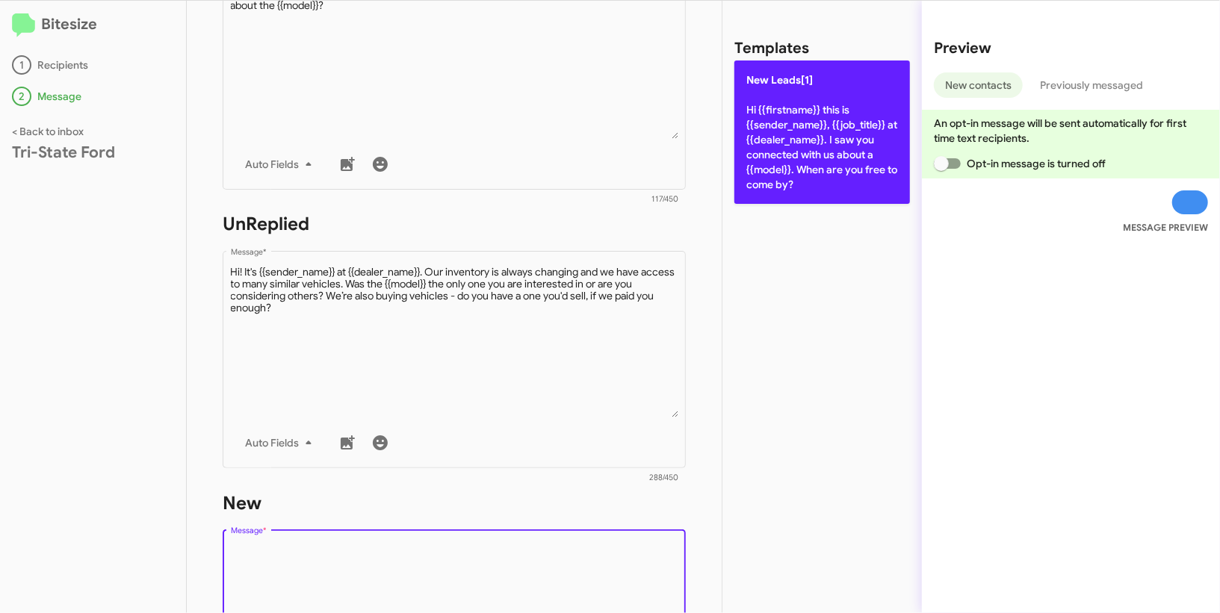
click at [766, 170] on p "New Leads[1] Hi {{firstname}} this is {{sender_name}}, {{job_title}} at {{deale…" at bounding box center [822, 132] width 176 height 143
type textarea "Hi {{firstname}} this is {{sender_name}}, {{job_title}} at {{dealer_name}}. I s…"
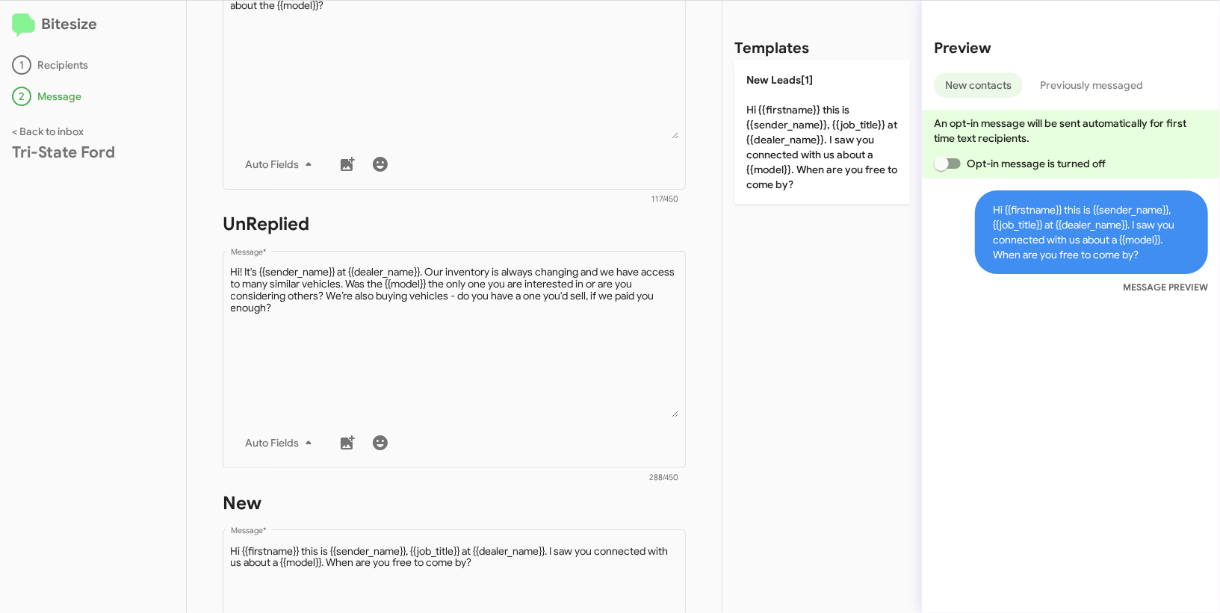
scroll to position [741, 0]
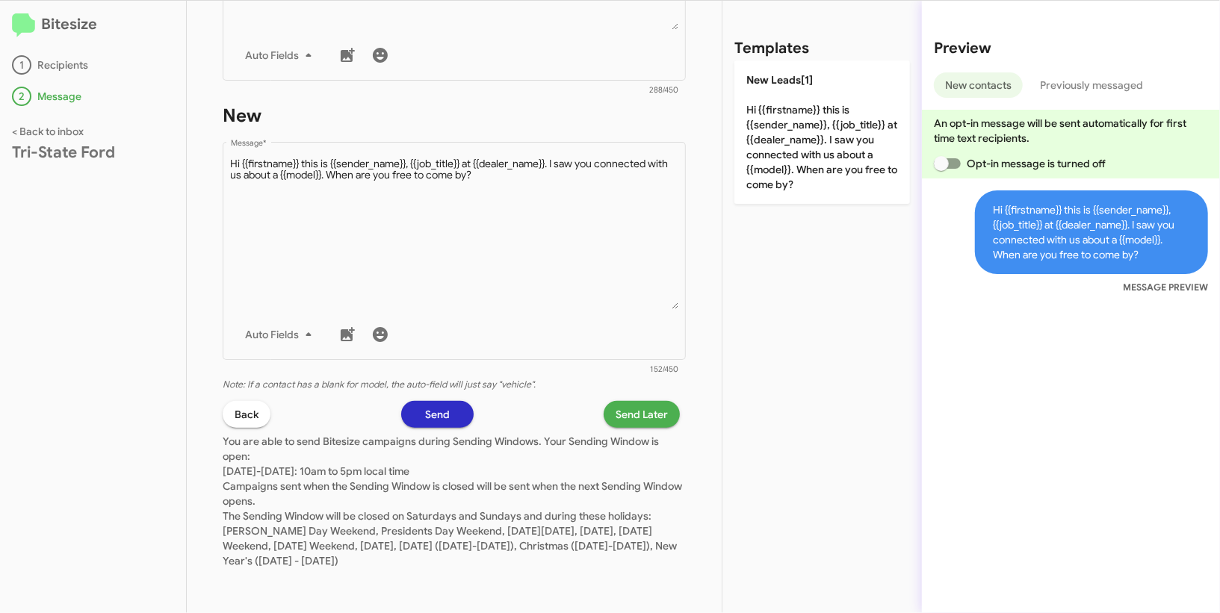
click at [639, 400] on div "STEP 2 What would you like to say? Tri-State Ford You're sending this message t…" at bounding box center [454, 307] width 535 height 613
click at [646, 429] on p "You are able to send Bitesize campaigns during Sending Windows. Your Sending Wi…" at bounding box center [454, 498] width 463 height 140
click at [634, 412] on span "Send Later" at bounding box center [642, 414] width 52 height 27
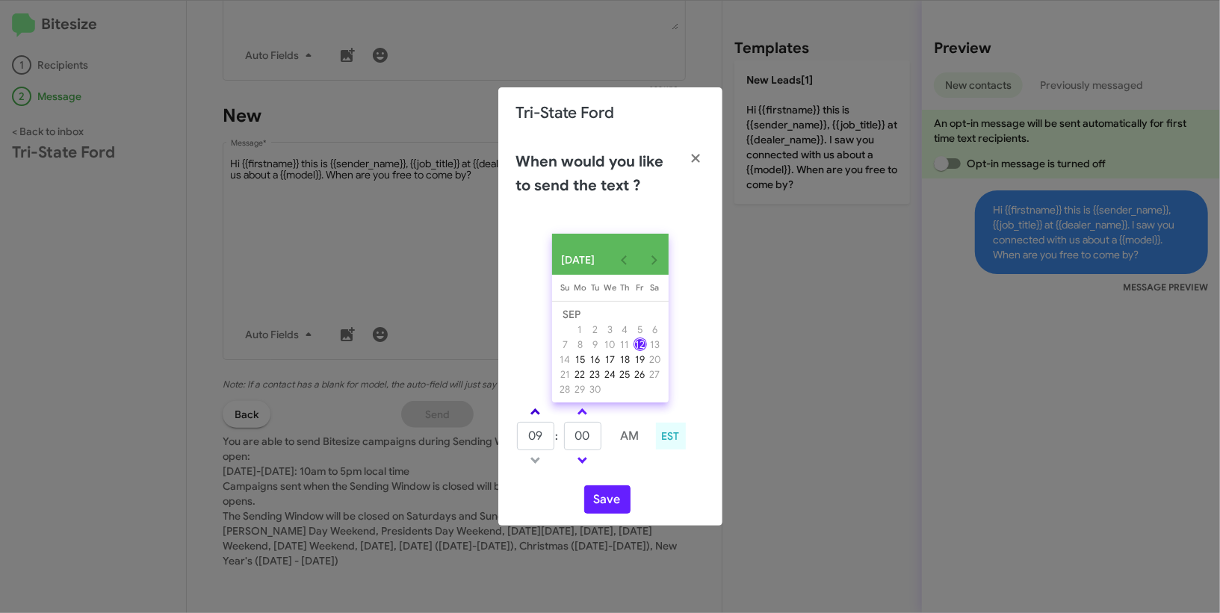
click at [533, 418] on span at bounding box center [535, 414] width 10 height 10
type input "10"
click at [586, 450] on input "00" at bounding box center [582, 436] width 37 height 28
type input "24"
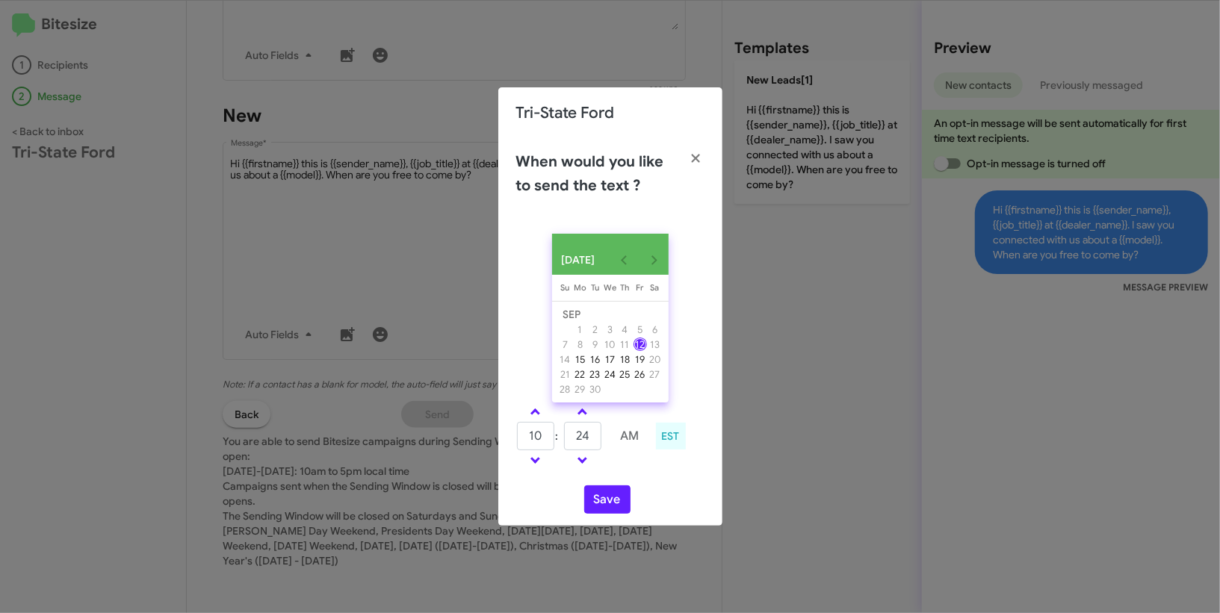
click at [635, 470] on td at bounding box center [630, 460] width 40 height 19
click at [605, 510] on button "Save" at bounding box center [607, 500] width 46 height 28
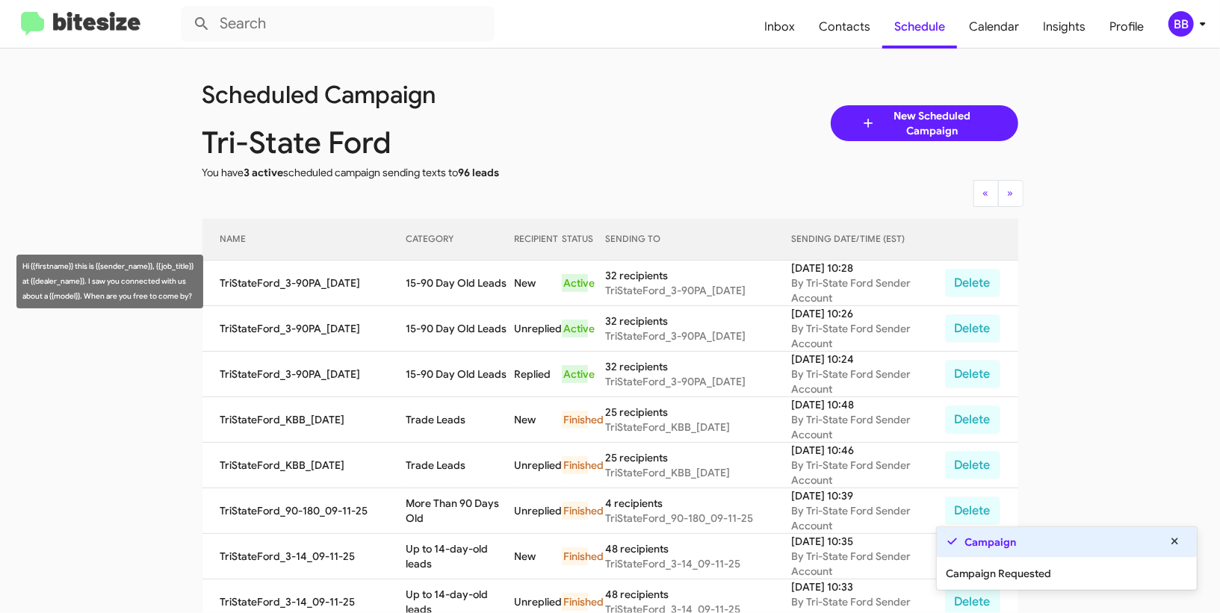
click at [475, 288] on td "15-90 Day Old Leads" at bounding box center [460, 284] width 108 height 46
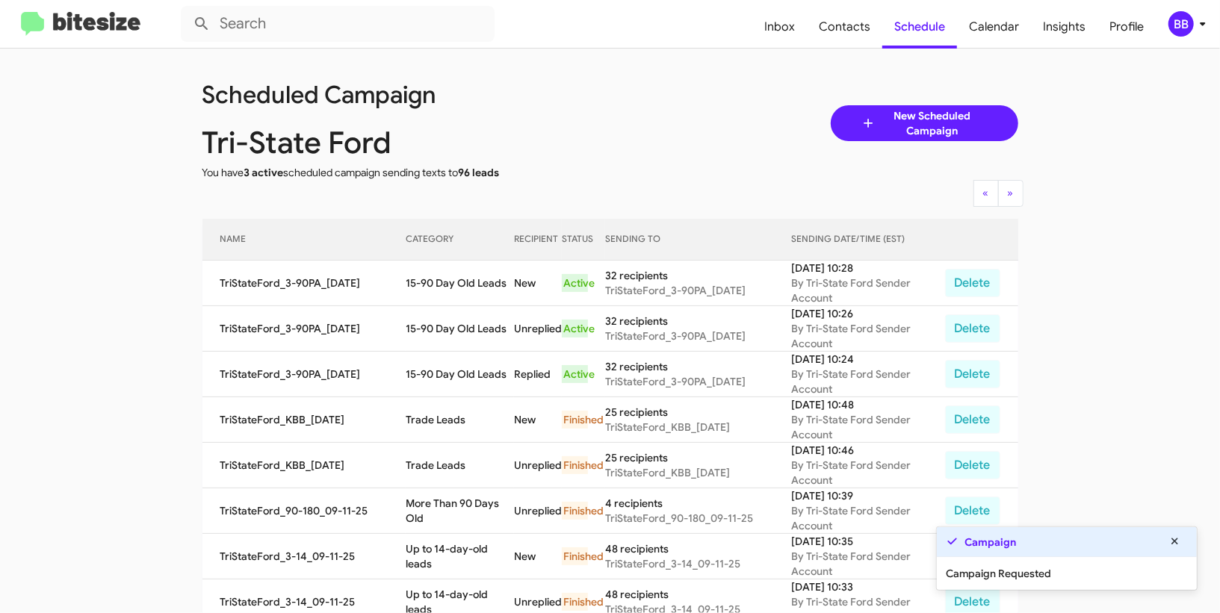
click at [475, 288] on td "15-90 Day Old Leads" at bounding box center [460, 284] width 108 height 46
copy td "15-90 Day Old Leads"
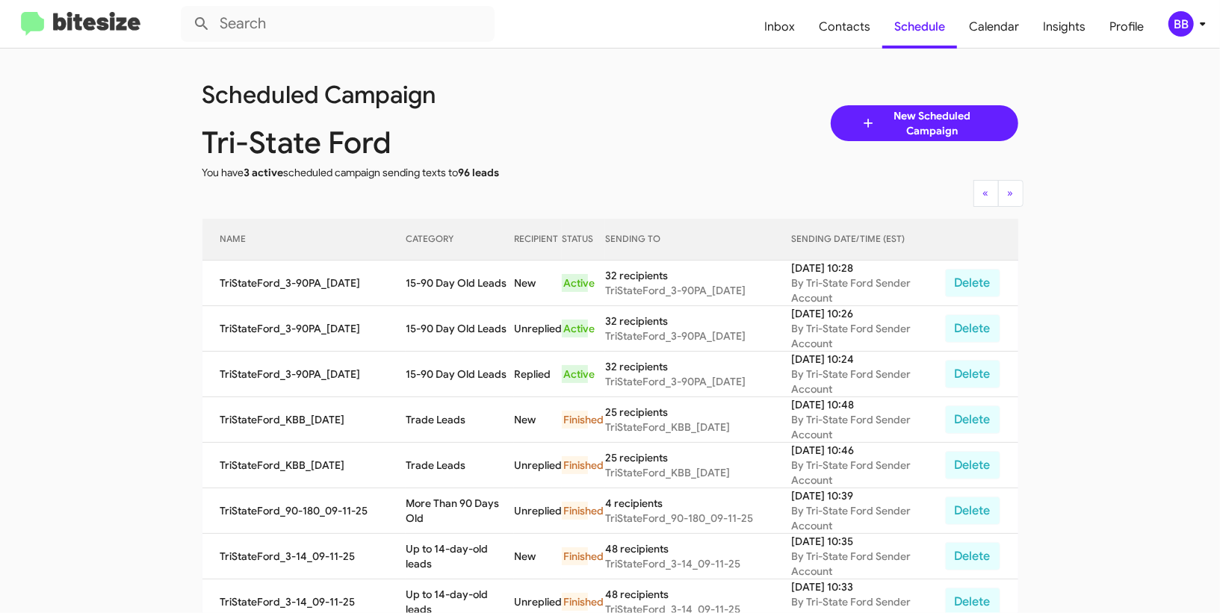
click at [1182, 28] on div "BB" at bounding box center [1180, 23] width 25 height 25
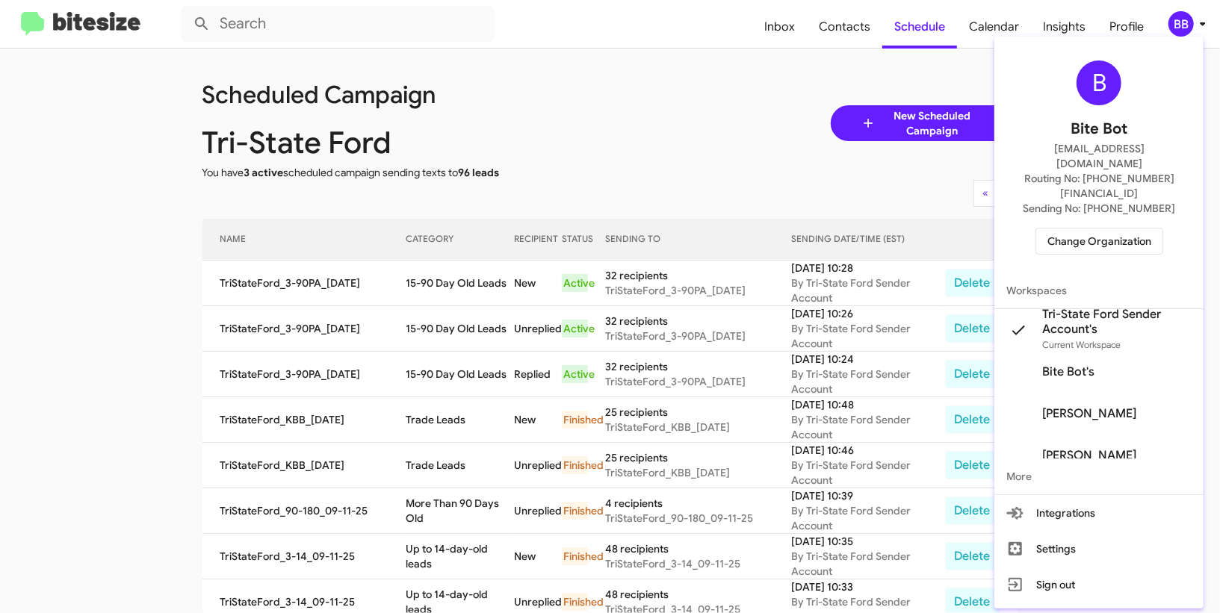
click at [1093, 229] on span "Change Organization" at bounding box center [1099, 241] width 104 height 25
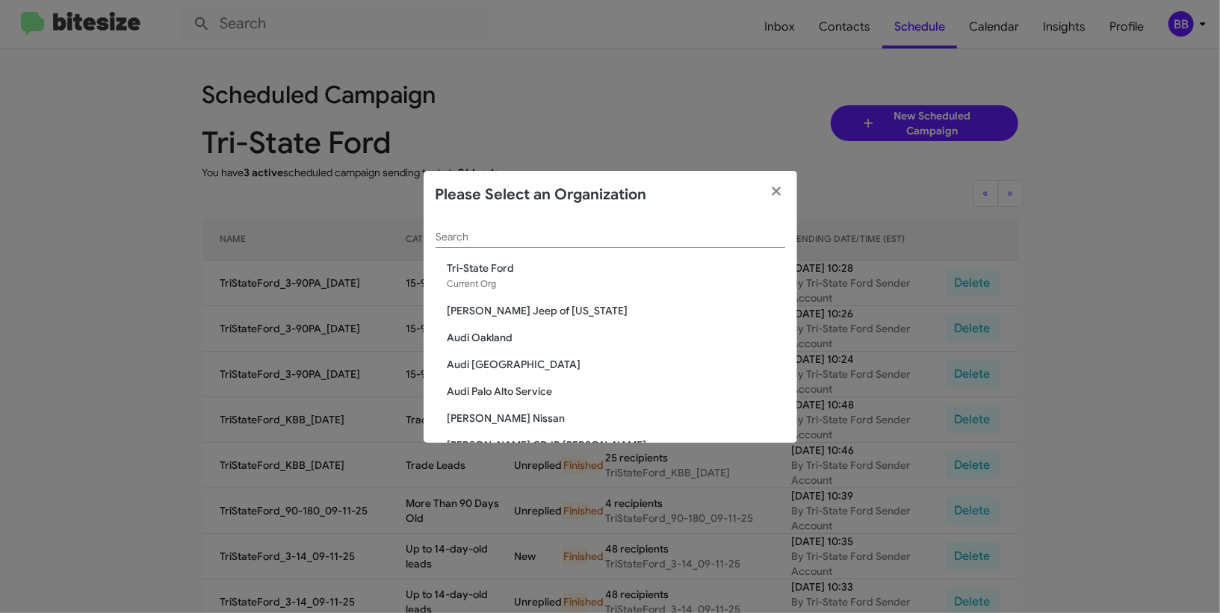
click at [565, 230] on div "Search" at bounding box center [611, 233] width 350 height 29
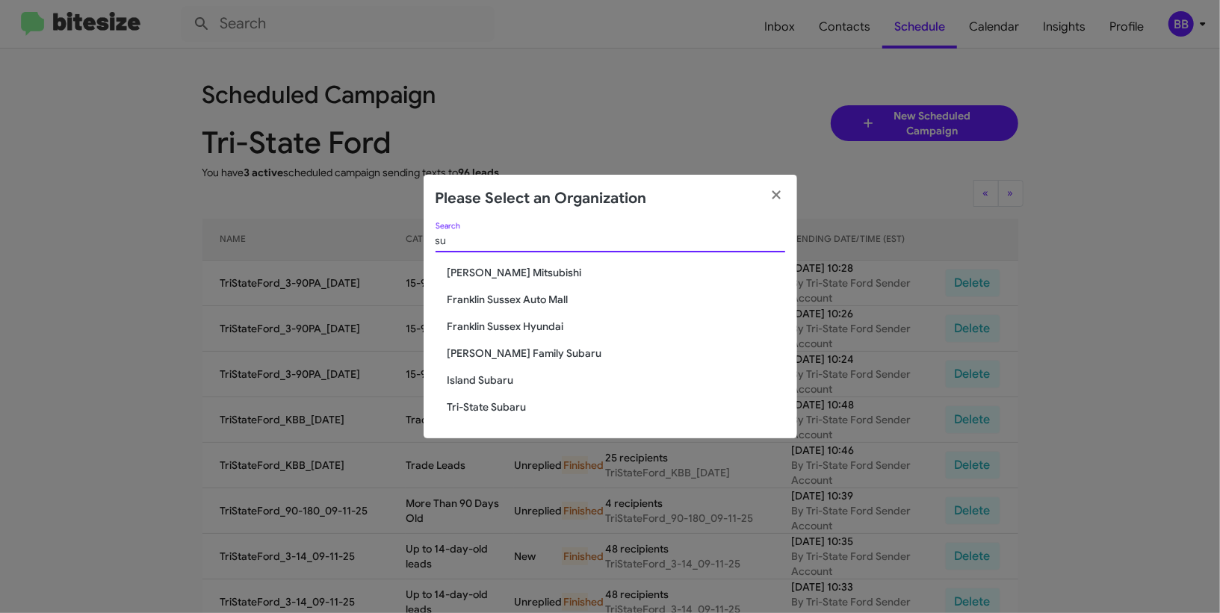
type input "su"
click at [504, 404] on span "Tri-State Subaru" at bounding box center [616, 407] width 338 height 15
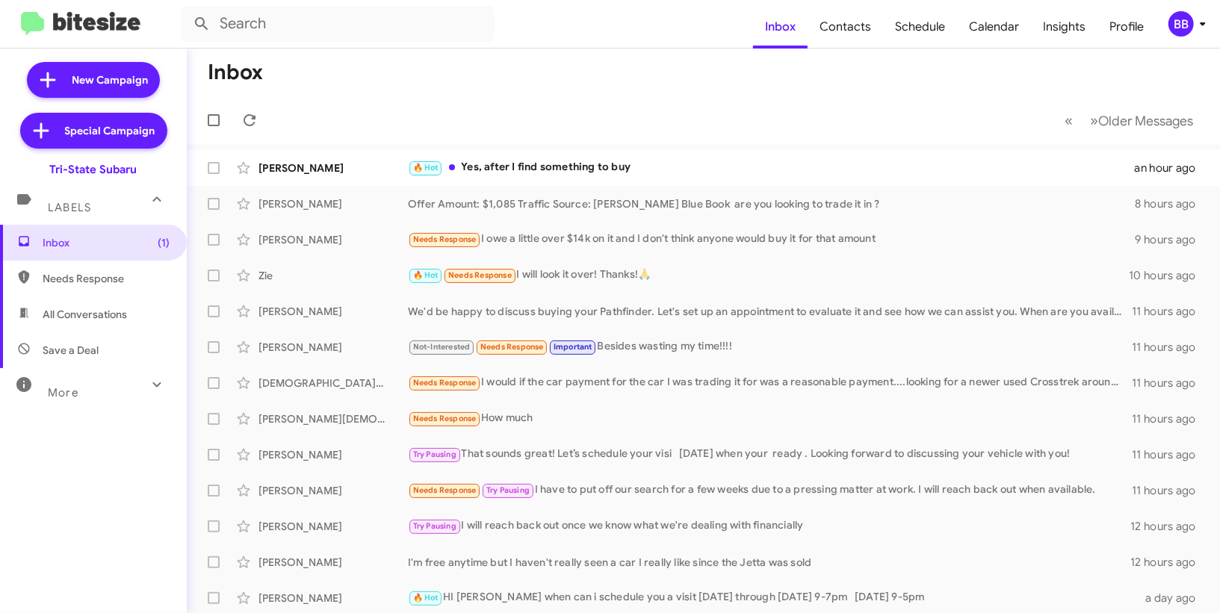
click at [1183, 26] on div "BB" at bounding box center [1180, 23] width 25 height 25
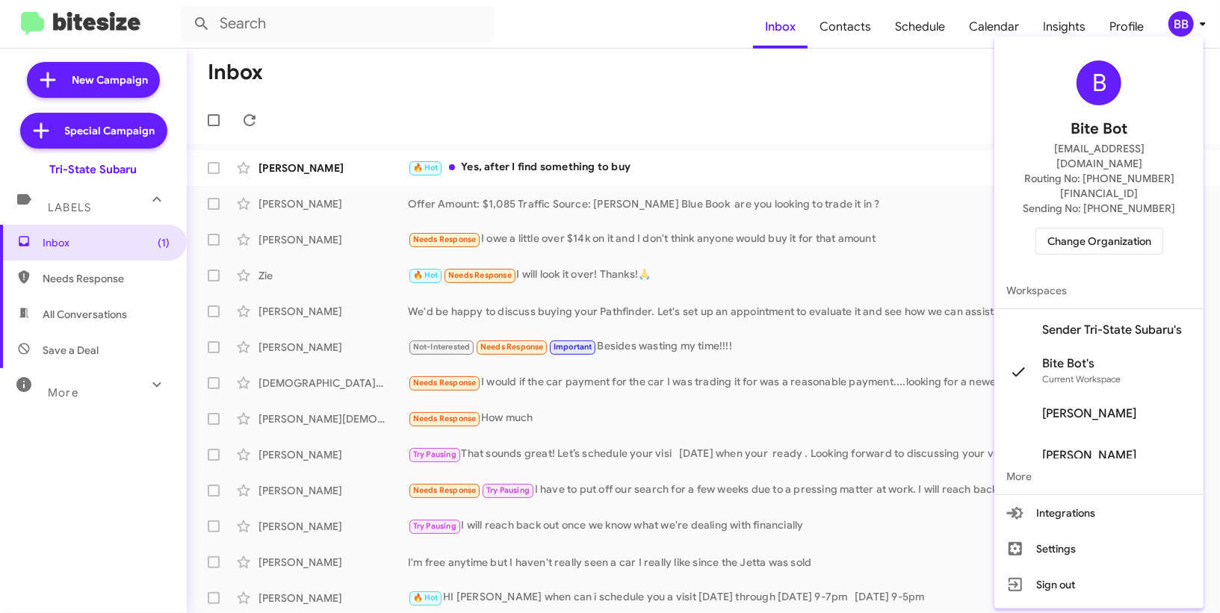
click at [1077, 309] on span "Sender Tri-State Subaru's" at bounding box center [1098, 330] width 209 height 42
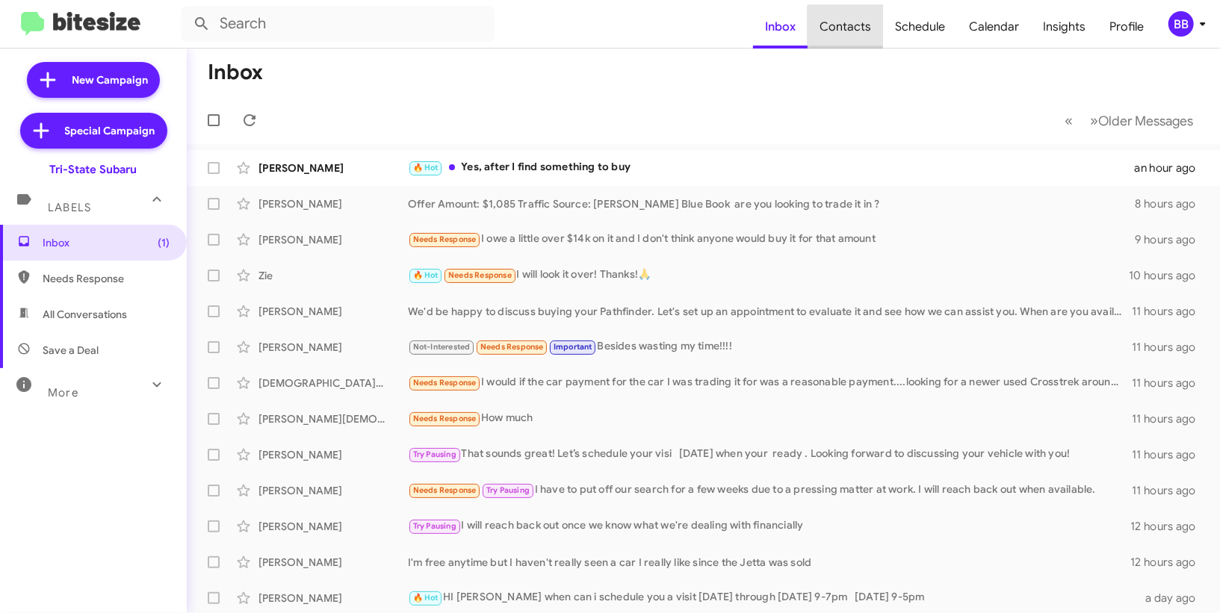
click at [867, 31] on span "Contacts" at bounding box center [845, 26] width 75 height 43
type input "in:groups"
click at [867, 31] on span "Contacts" at bounding box center [845, 26] width 75 height 43
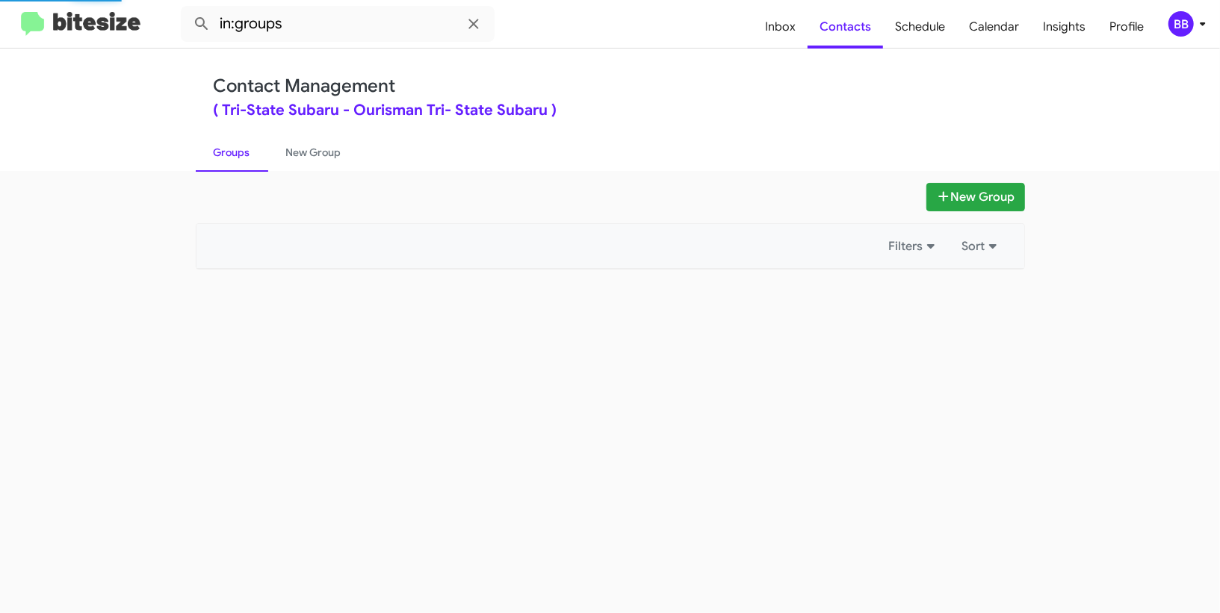
click at [1188, 17] on div "BB" at bounding box center [1180, 23] width 25 height 25
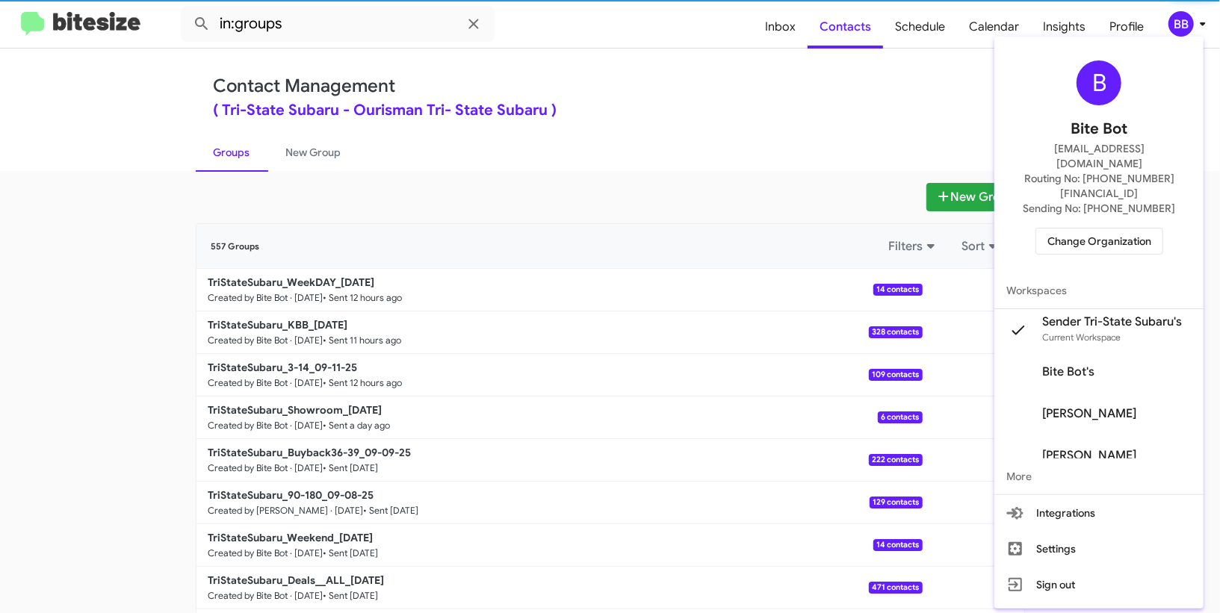
click at [317, 155] on div at bounding box center [610, 306] width 1220 height 613
click at [317, 155] on link "New Group" at bounding box center [313, 152] width 91 height 39
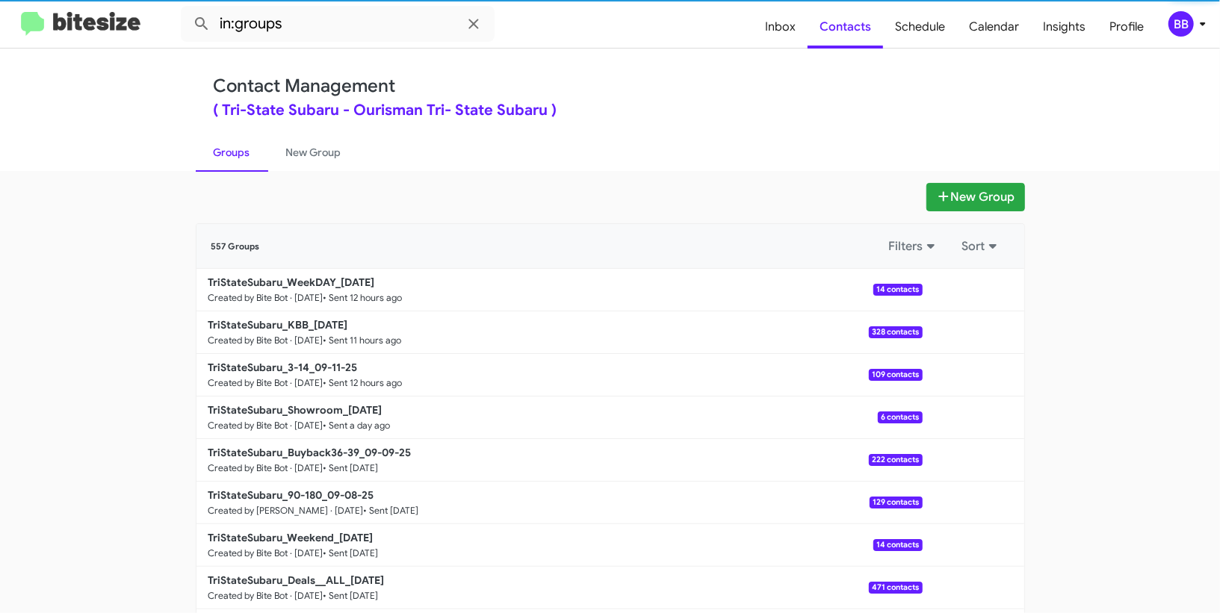
click at [317, 155] on link "New Group" at bounding box center [313, 152] width 91 height 39
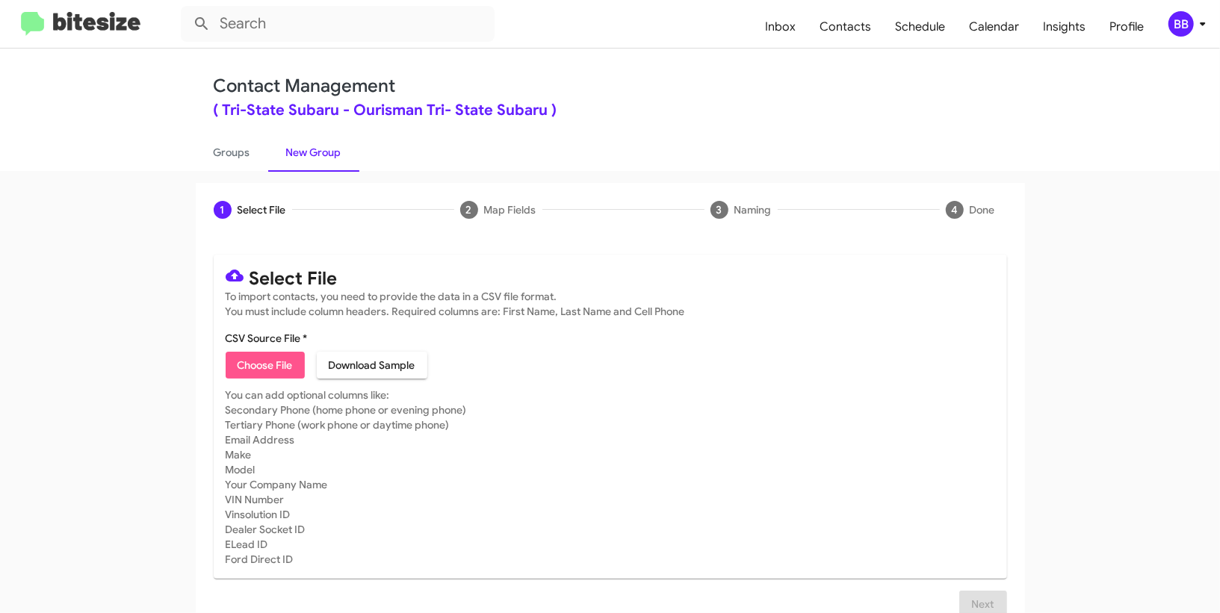
click at [267, 364] on span "Choose File" at bounding box center [265, 365] width 55 height 27
type input "TriStateSubaru_16-90_09-12-25"
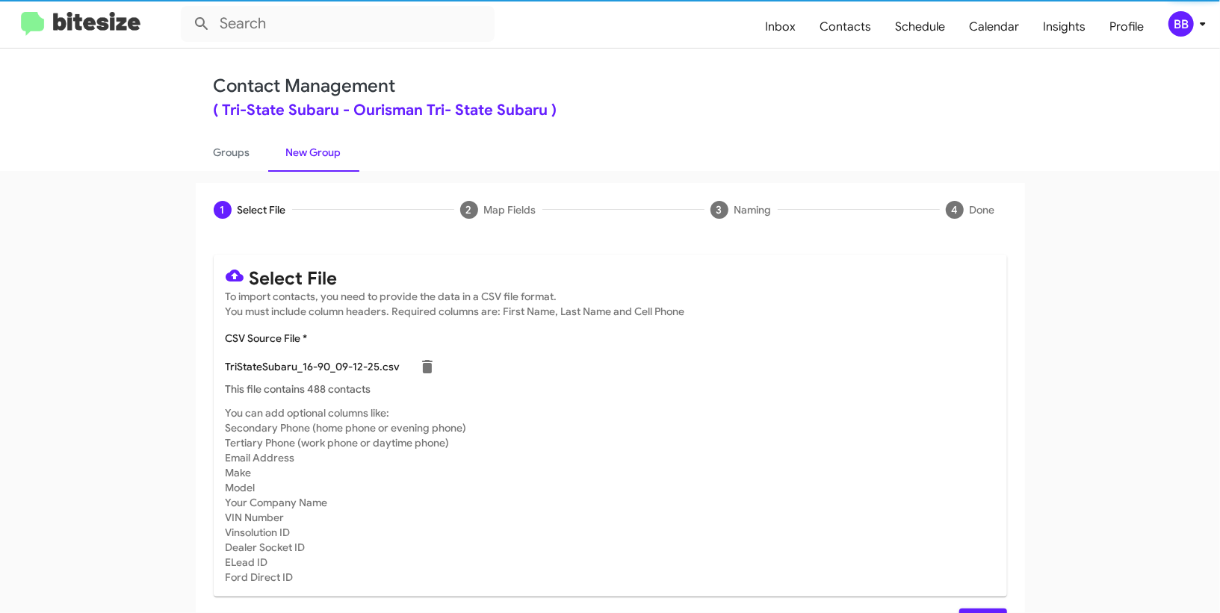
scroll to position [39, 0]
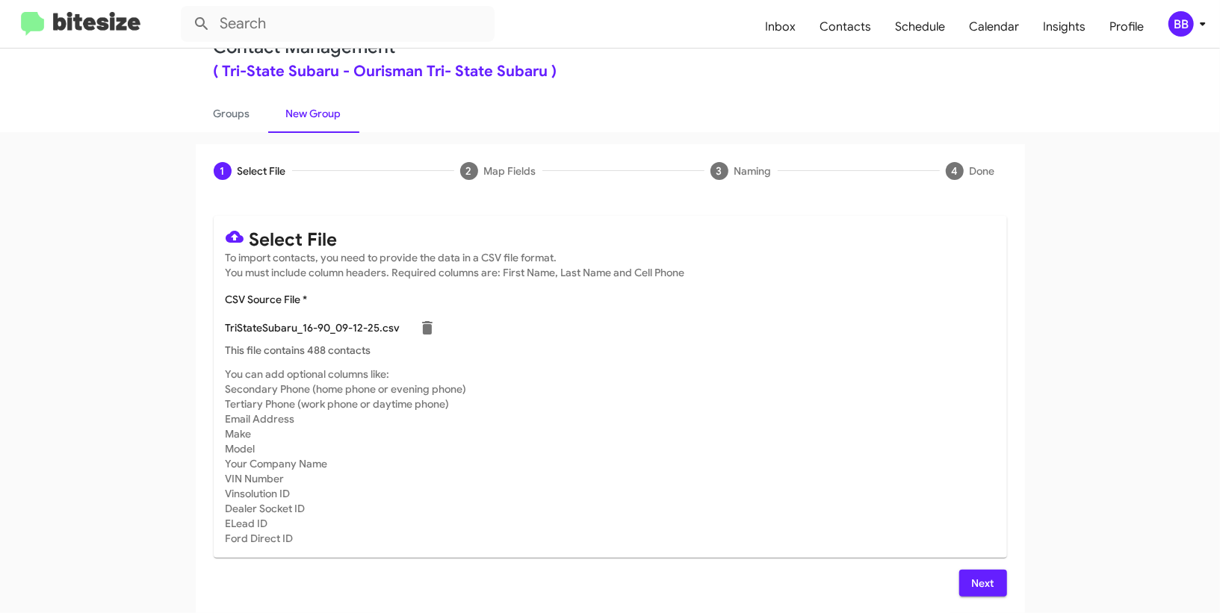
click at [988, 572] on span "Next" at bounding box center [983, 583] width 24 height 27
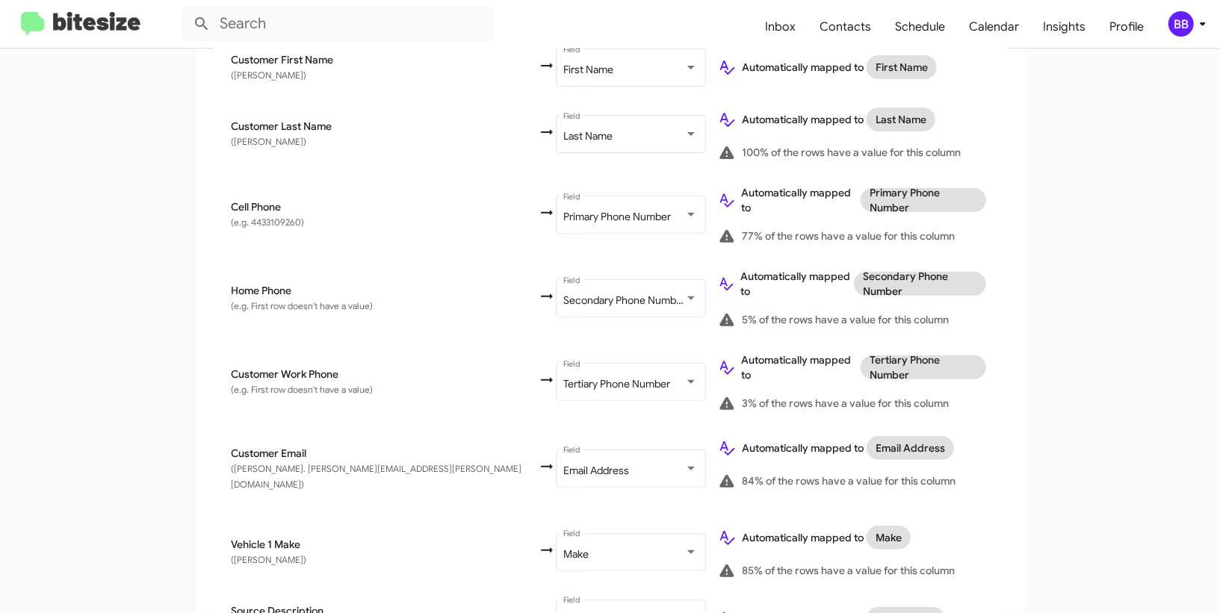
scroll to position [811, 0]
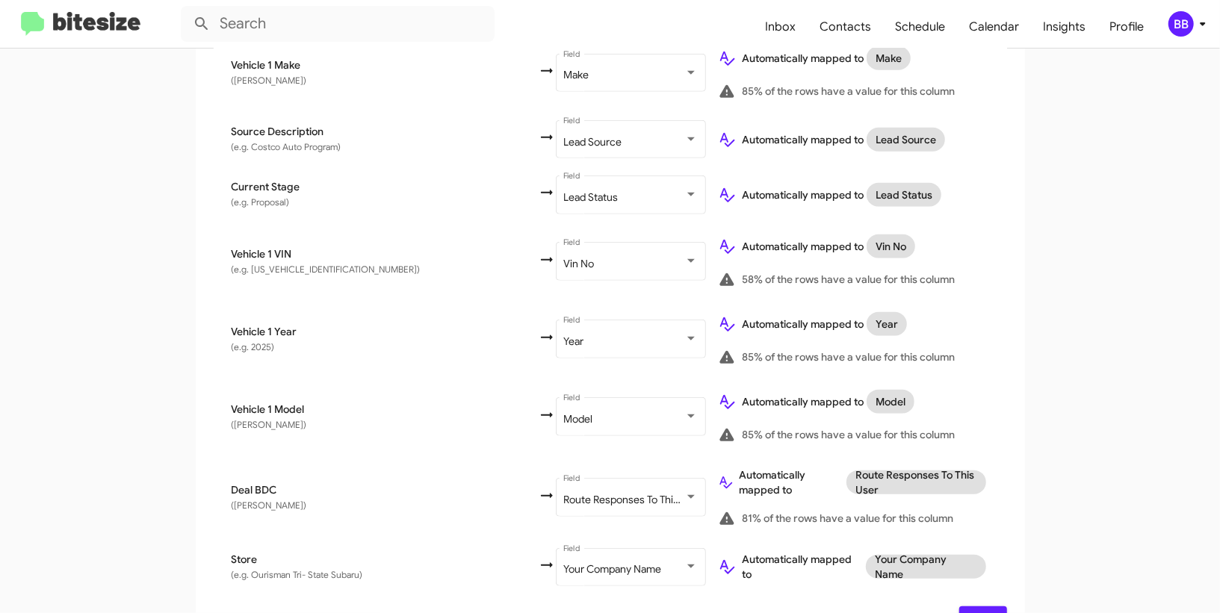
click at [978, 595] on div "Select File To import contacts, you need to provide the data in a CSV file form…" at bounding box center [610, 39] width 829 height 1227
click at [970, 607] on button "Next" at bounding box center [983, 620] width 48 height 27
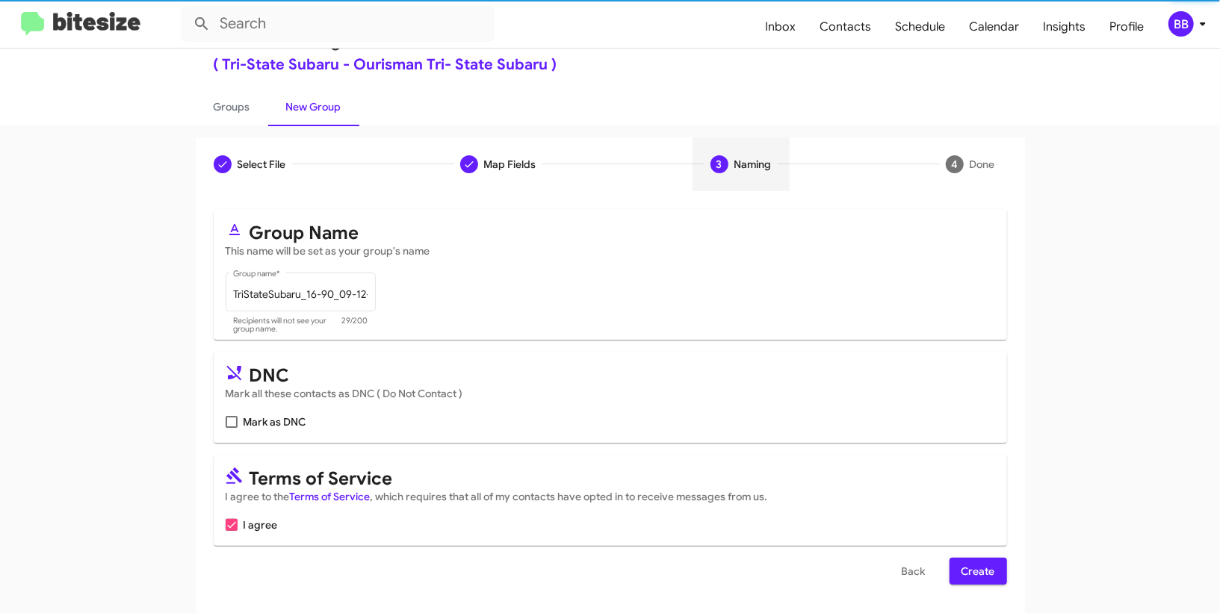
scroll to position [46, 0]
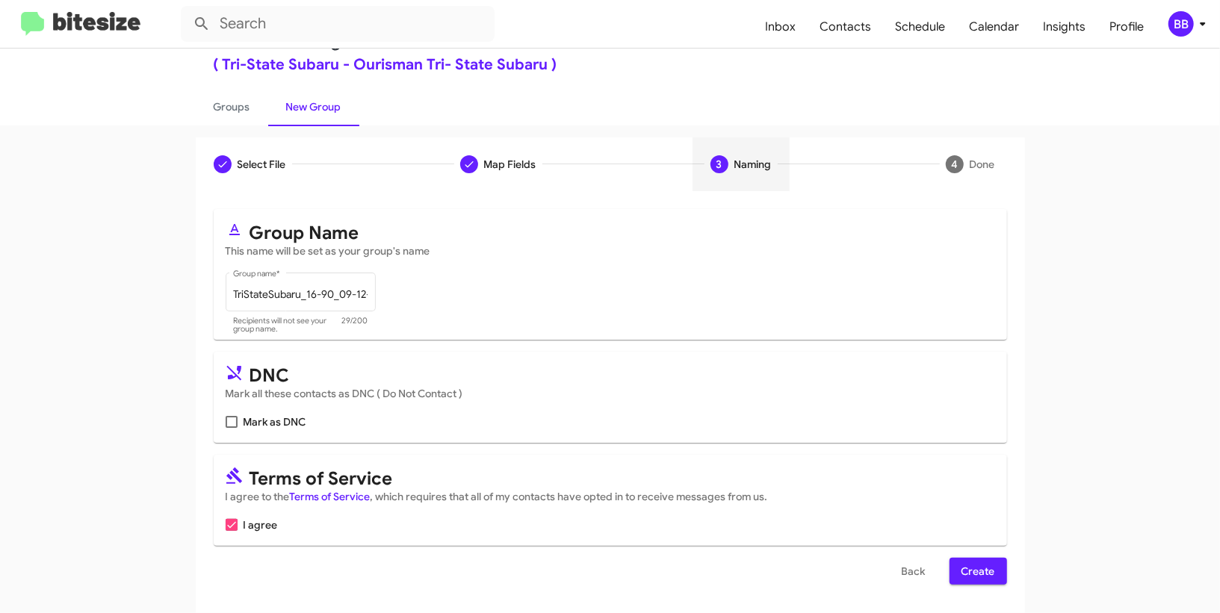
click at [973, 580] on span "Create" at bounding box center [978, 571] width 34 height 27
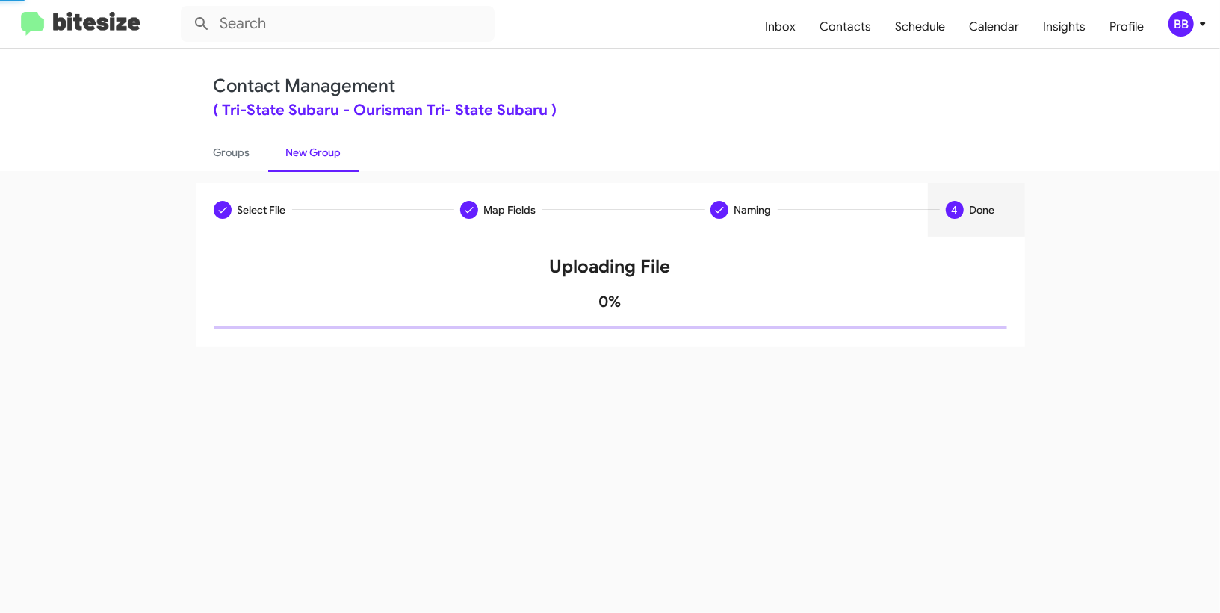
scroll to position [0, 0]
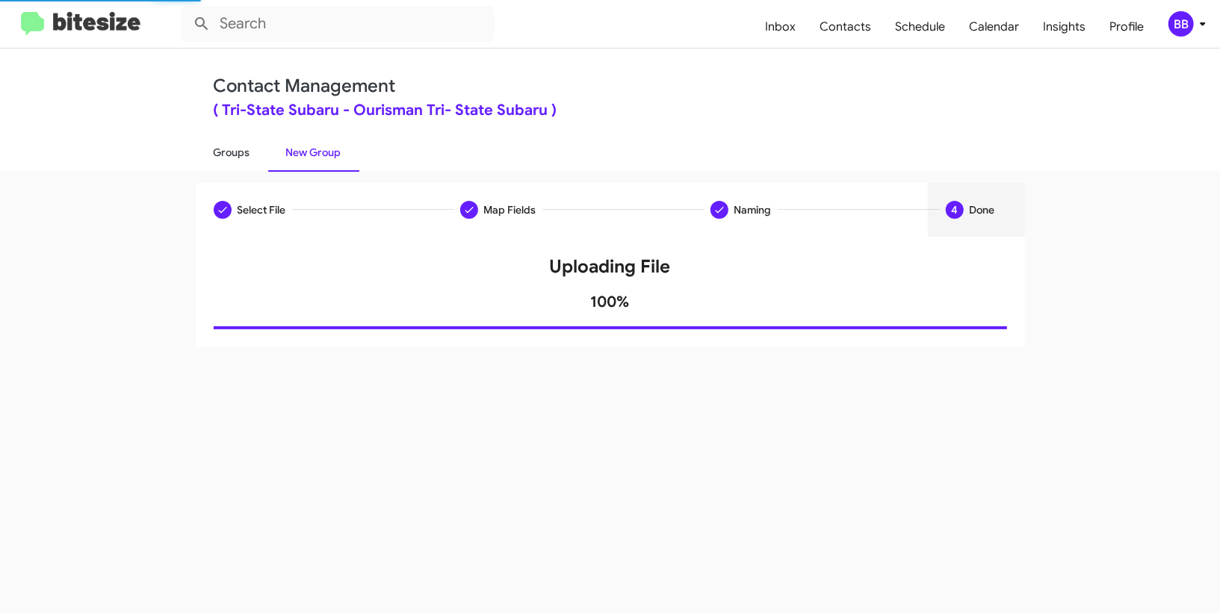
click at [225, 158] on link "Groups" at bounding box center [232, 152] width 72 height 39
type input "in:groups"
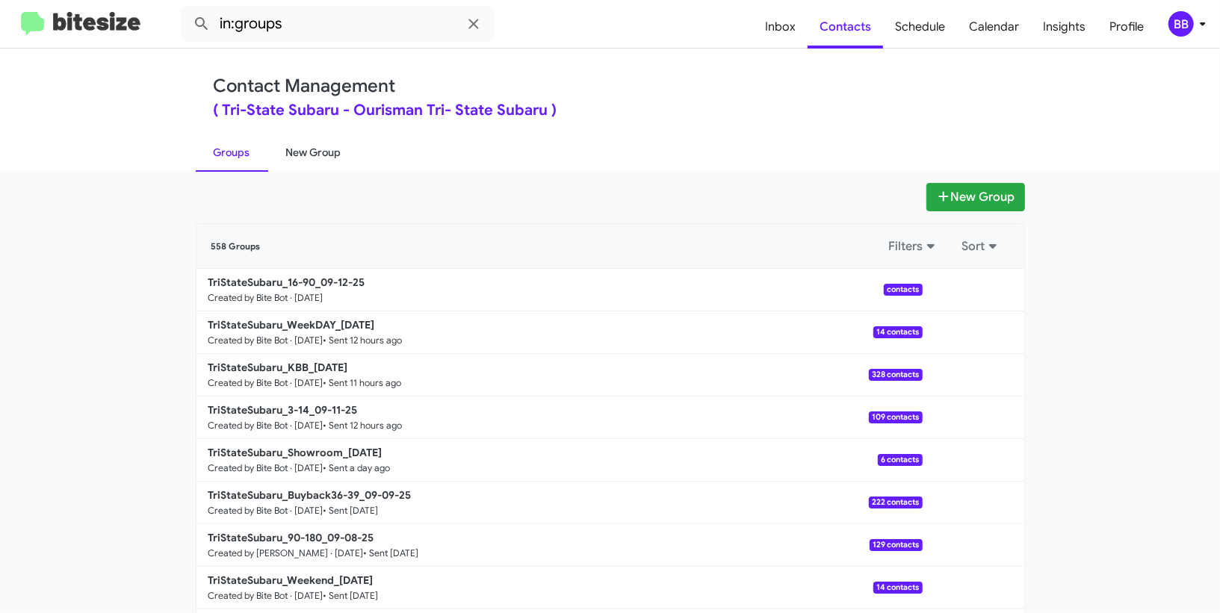
click at [333, 151] on link "New Group" at bounding box center [313, 152] width 91 height 39
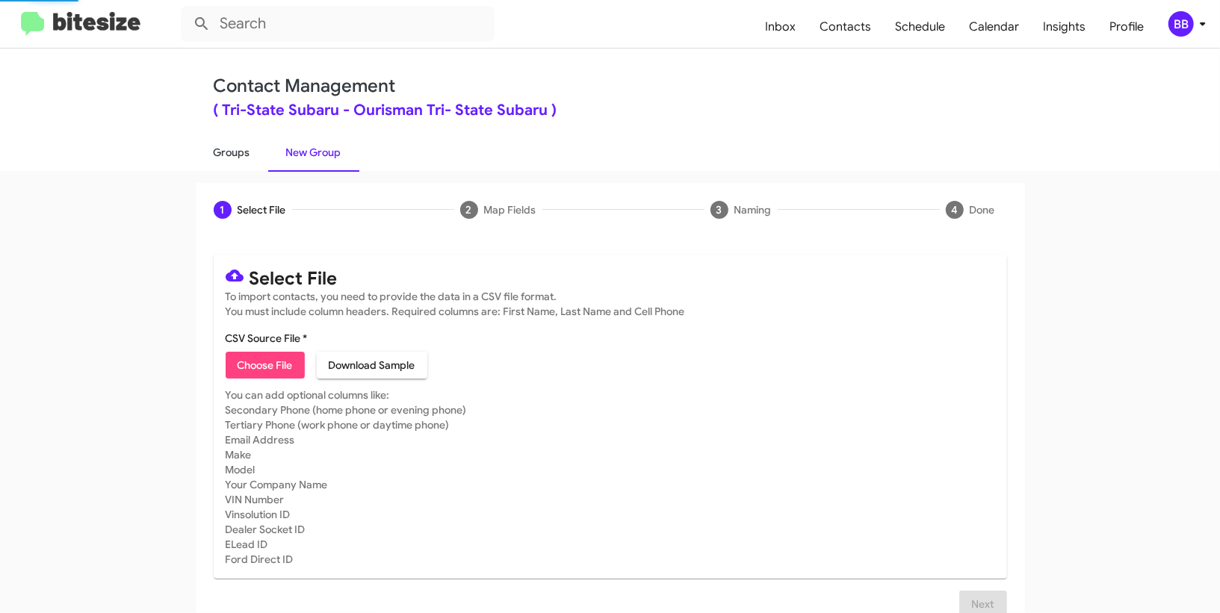
click at [220, 146] on link "Groups" at bounding box center [232, 152] width 72 height 39
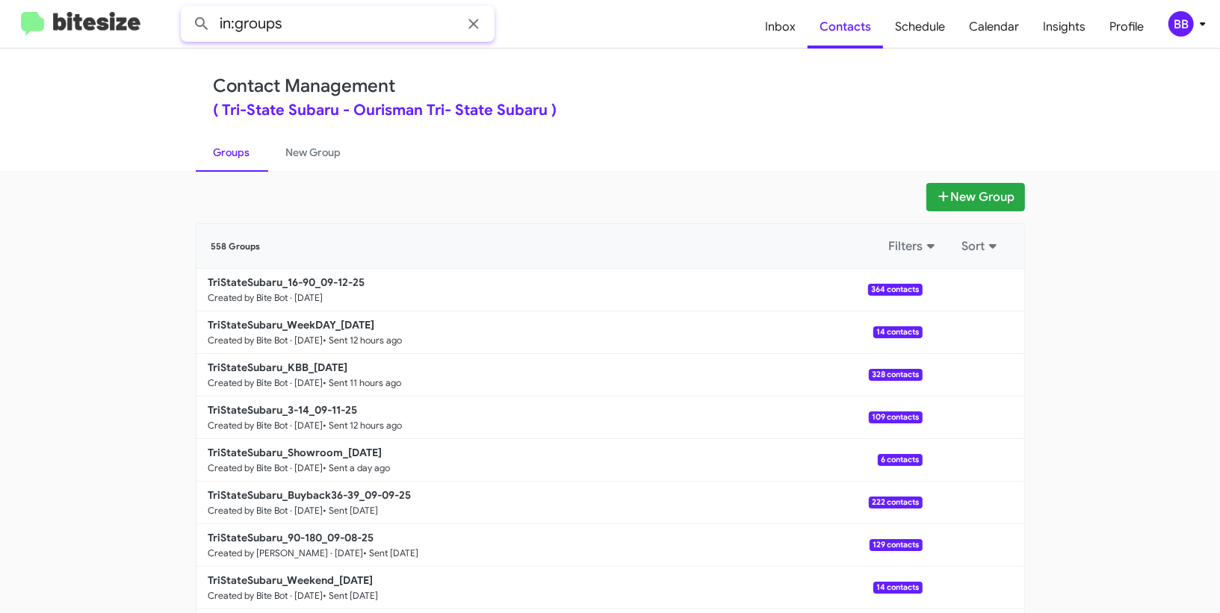
click at [349, 29] on input "in:groups" at bounding box center [338, 24] width 314 height 36
type input "in:groups 16-"
click at [187, 9] on button at bounding box center [202, 24] width 30 height 30
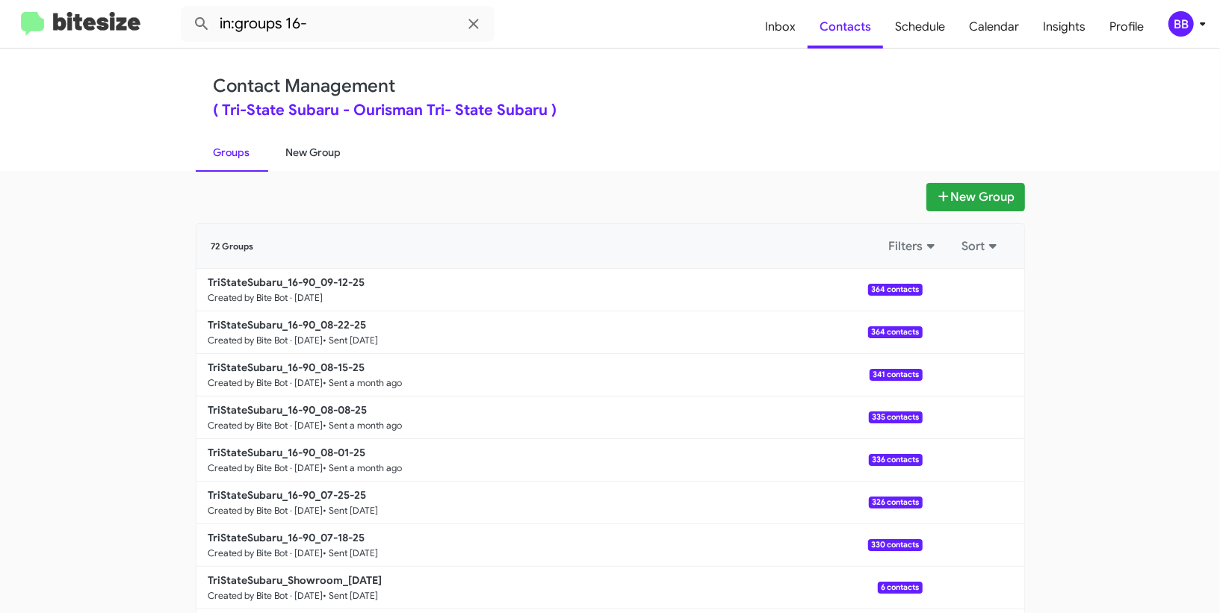
click at [323, 154] on link "New Group" at bounding box center [313, 152] width 91 height 39
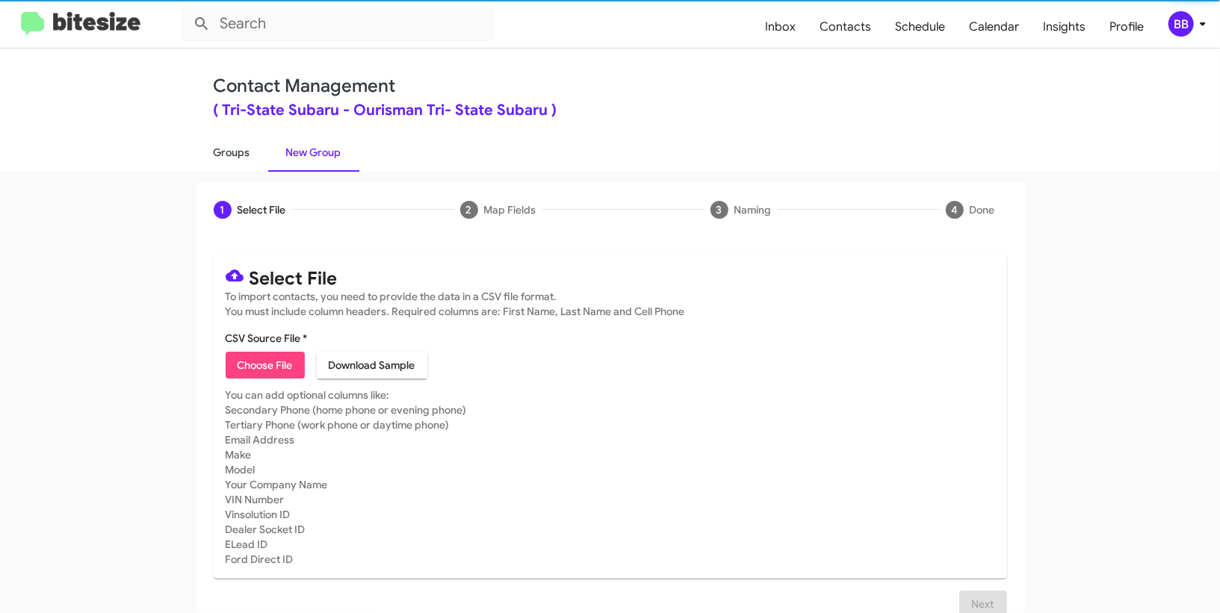
click at [213, 155] on link "Groups" at bounding box center [232, 152] width 72 height 39
type input "in:groups"
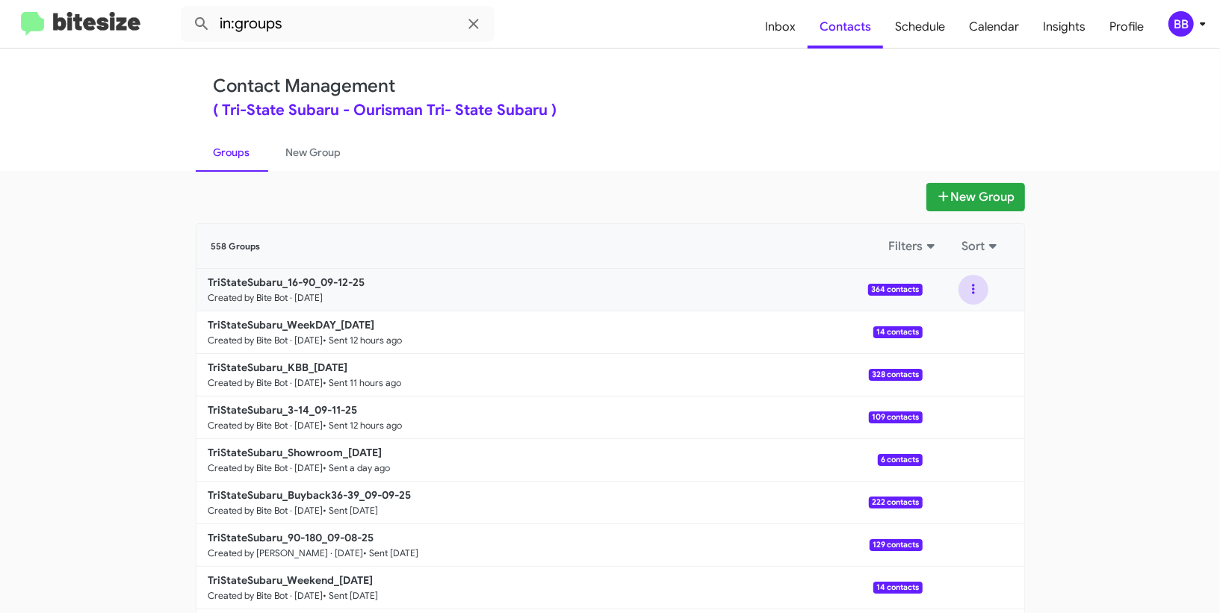
click at [973, 288] on button at bounding box center [973, 290] width 30 height 30
click at [948, 320] on button "View contacts" at bounding box center [929, 330] width 120 height 36
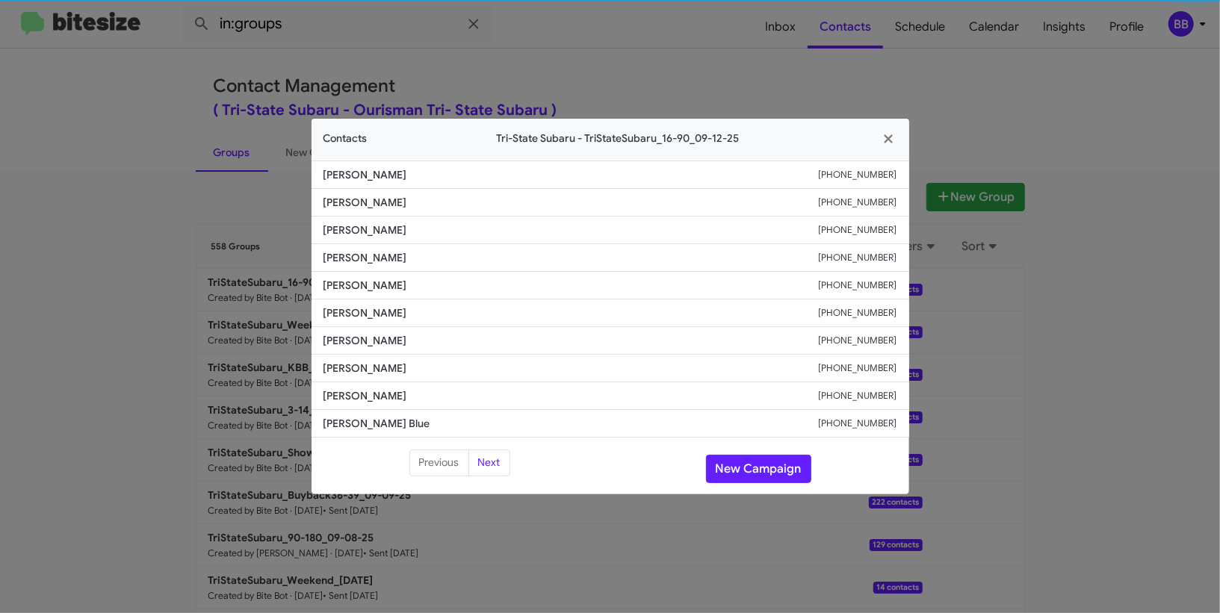
click at [359, 303] on li "Kristy Scheidt +17572306014" at bounding box center [611, 314] width 598 height 28
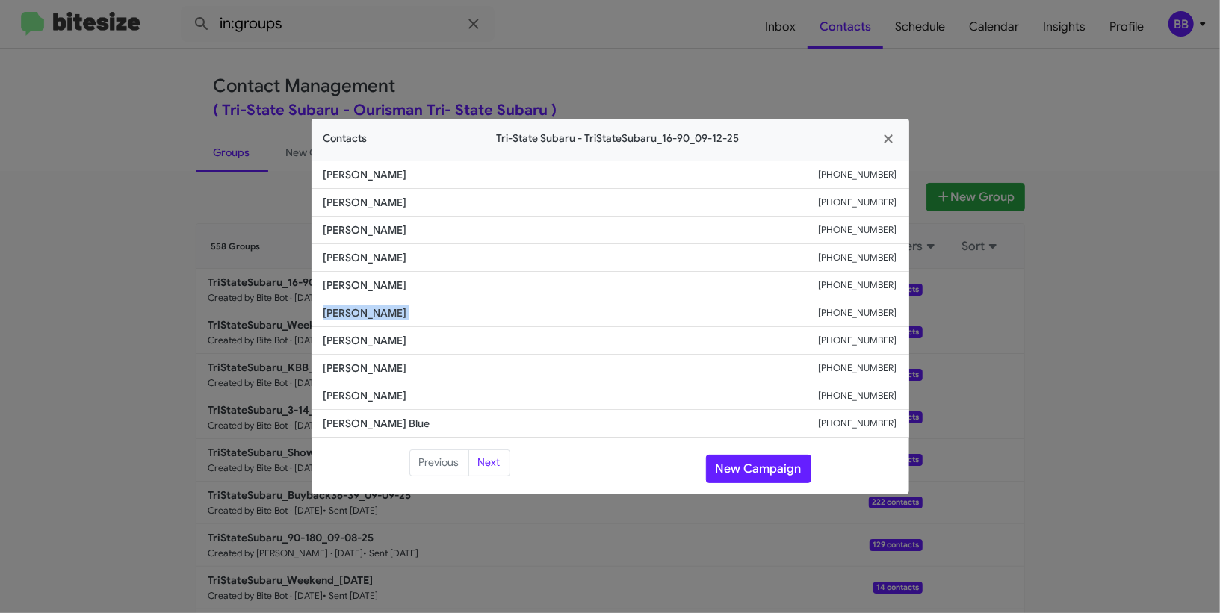
click at [359, 303] on li "Kristy Scheidt +17572306014" at bounding box center [611, 314] width 598 height 28
copy span "Kristy Scheidt"
click at [769, 458] on button "New Campaign" at bounding box center [758, 469] width 105 height 28
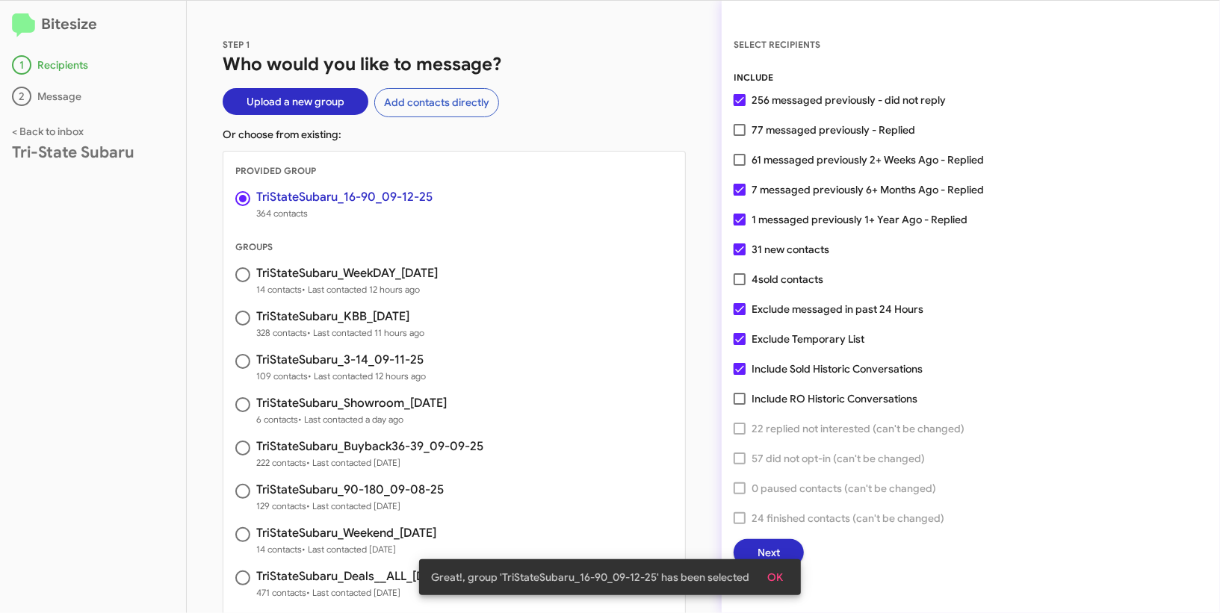
click at [781, 577] on span "OK" at bounding box center [775, 577] width 16 height 27
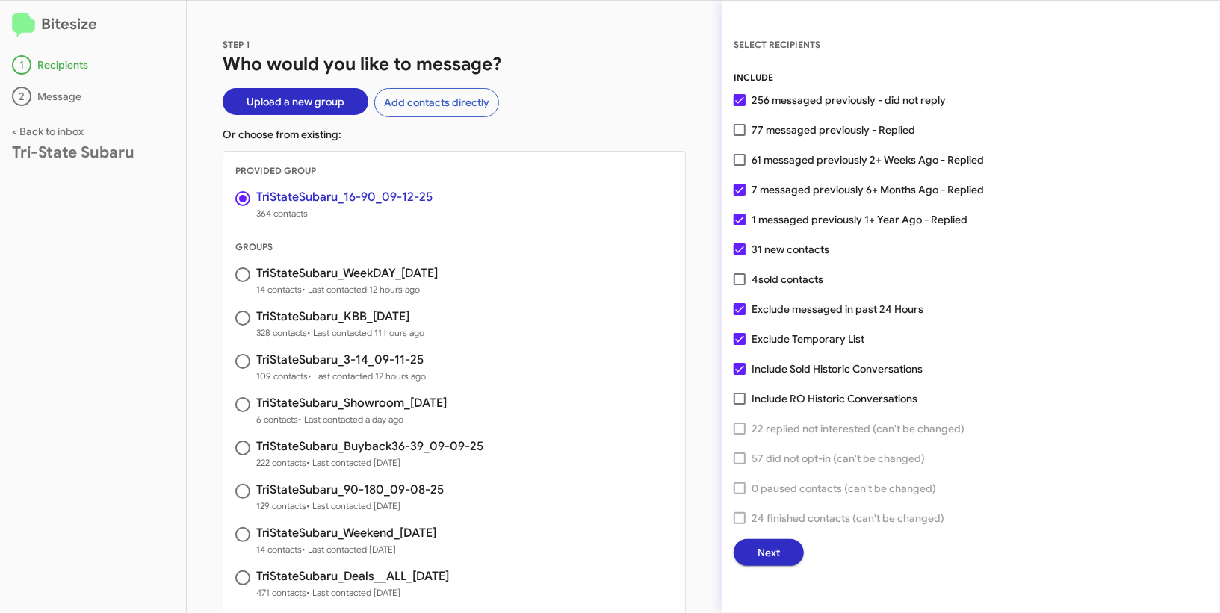
click at [781, 560] on button "Next" at bounding box center [769, 552] width 70 height 27
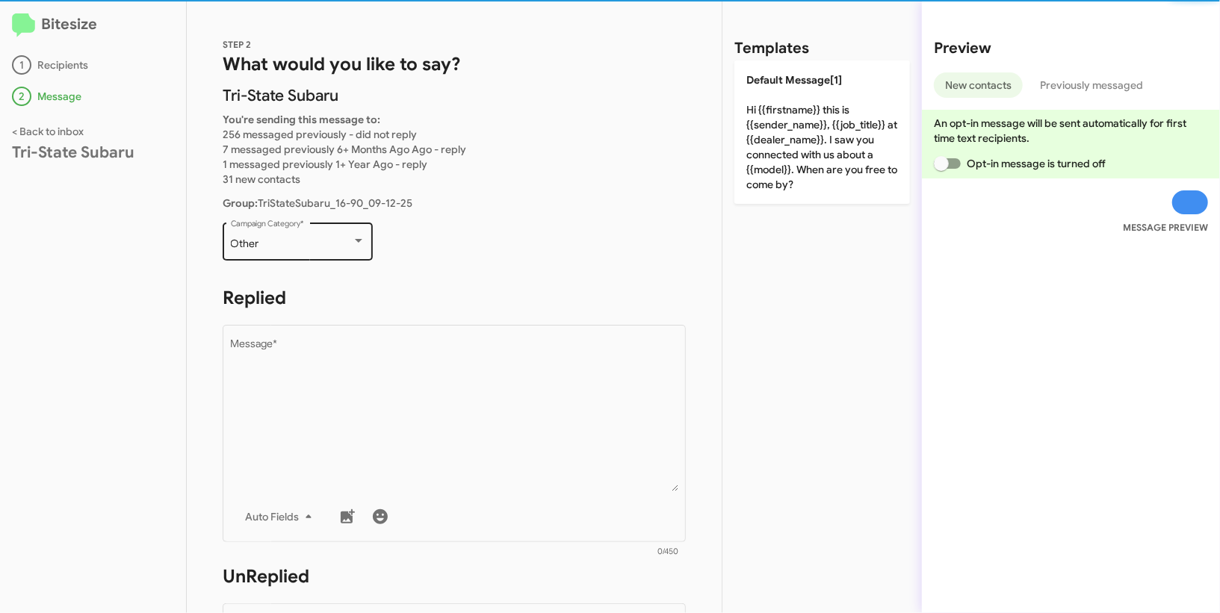
click at [300, 241] on div "Other" at bounding box center [291, 244] width 121 height 12
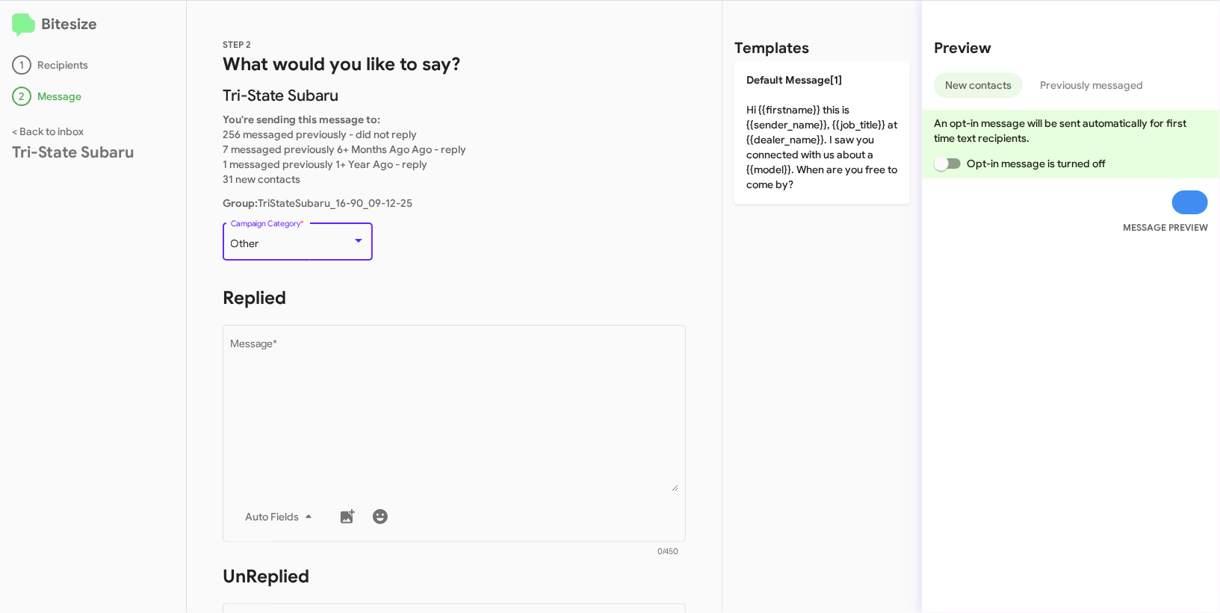
scroll to position [31, 0]
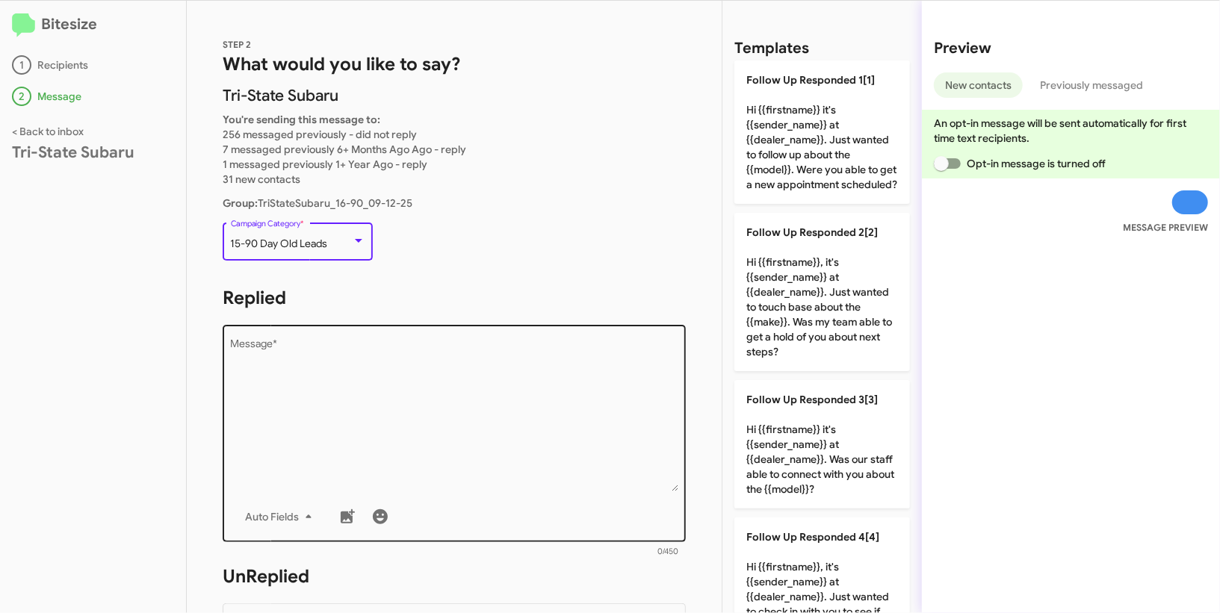
click at [480, 442] on textarea "Message *" at bounding box center [454, 415] width 447 height 152
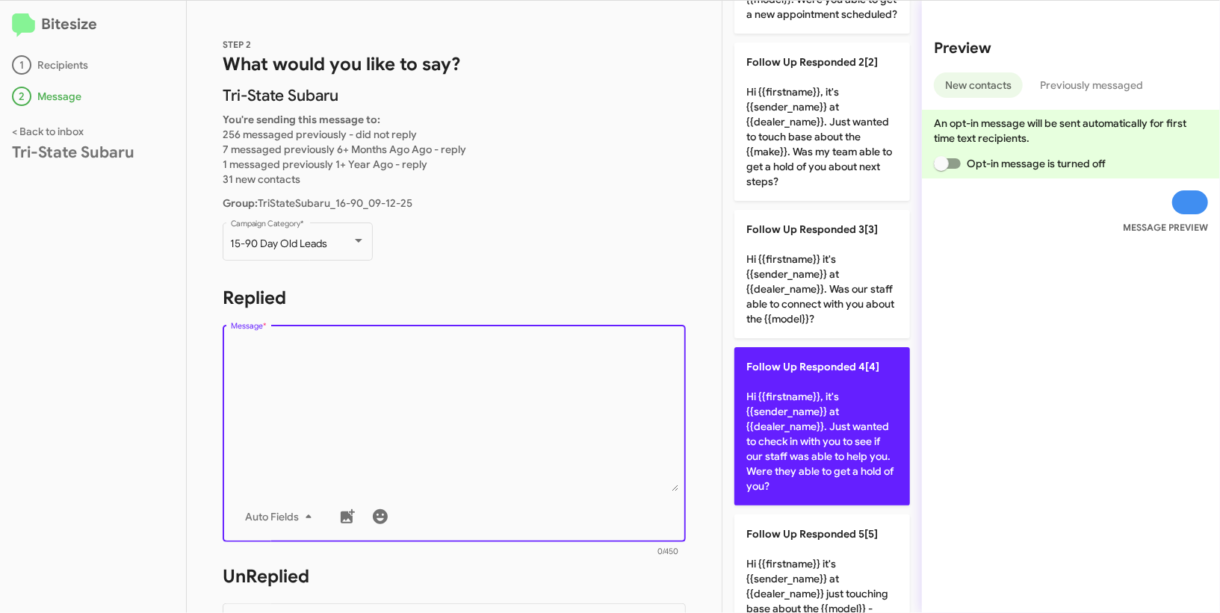
scroll to position [191, 0]
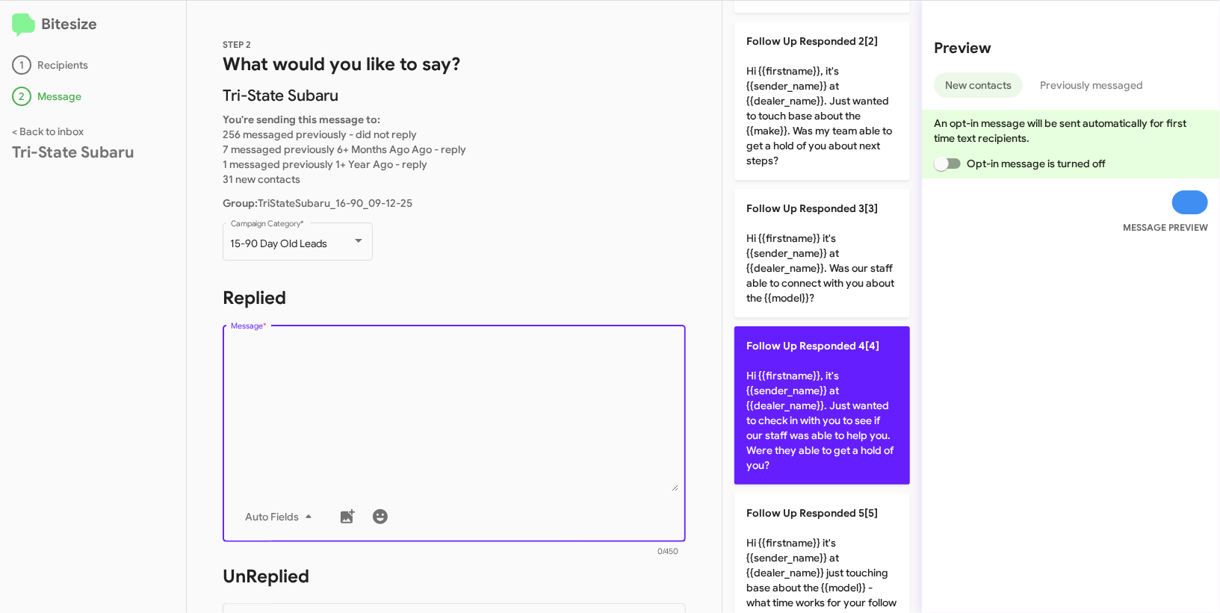
click at [857, 418] on p "Follow Up Responded 4[4] Hi {{firstname}}, it's {{sender_name}} at {{dealer_nam…" at bounding box center [822, 405] width 176 height 158
type textarea "Hi {{firstname}}, it's {{sender_name}} at {{dealer_name}}. Just wanted to check…"
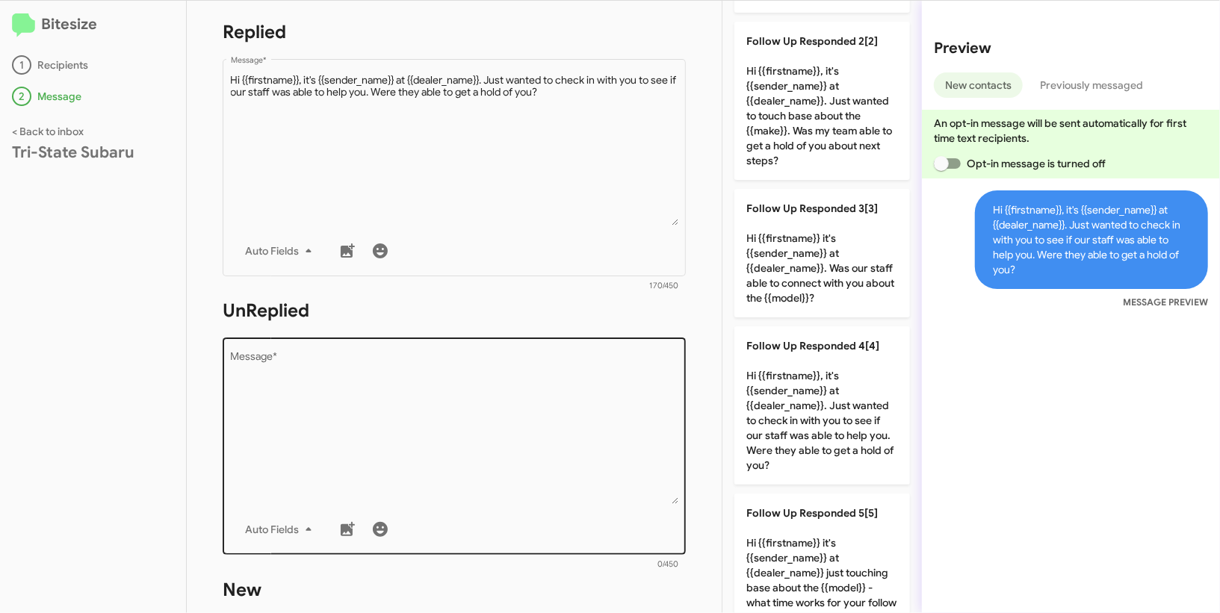
scroll to position [266, 0]
click at [406, 432] on textarea "Message *" at bounding box center [454, 428] width 447 height 152
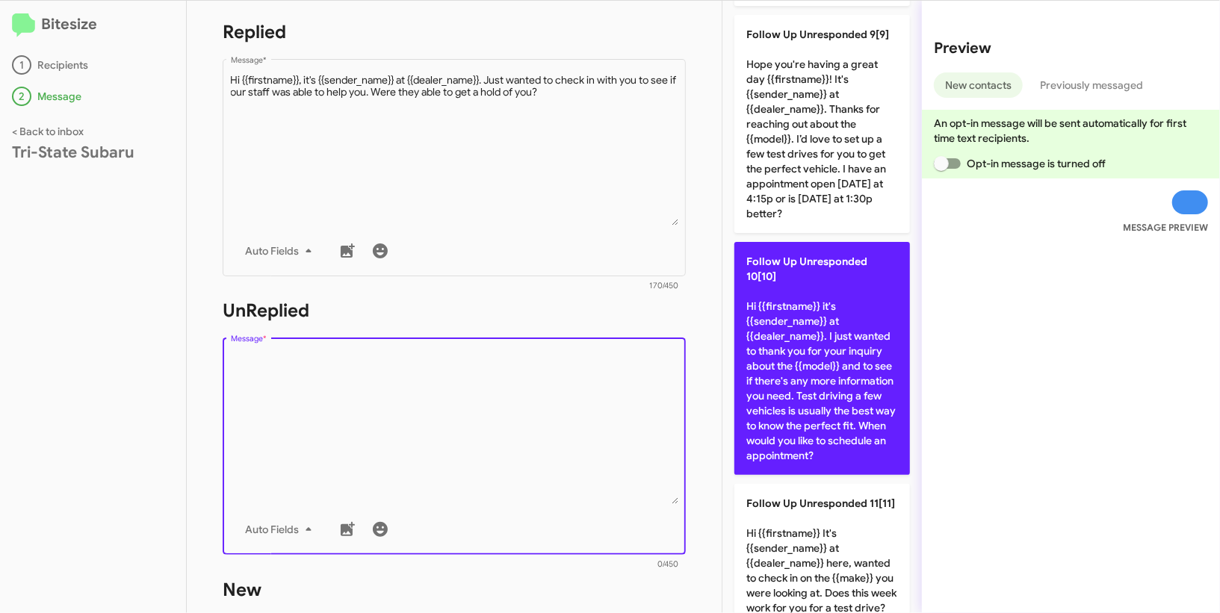
scroll to position [1726, 0]
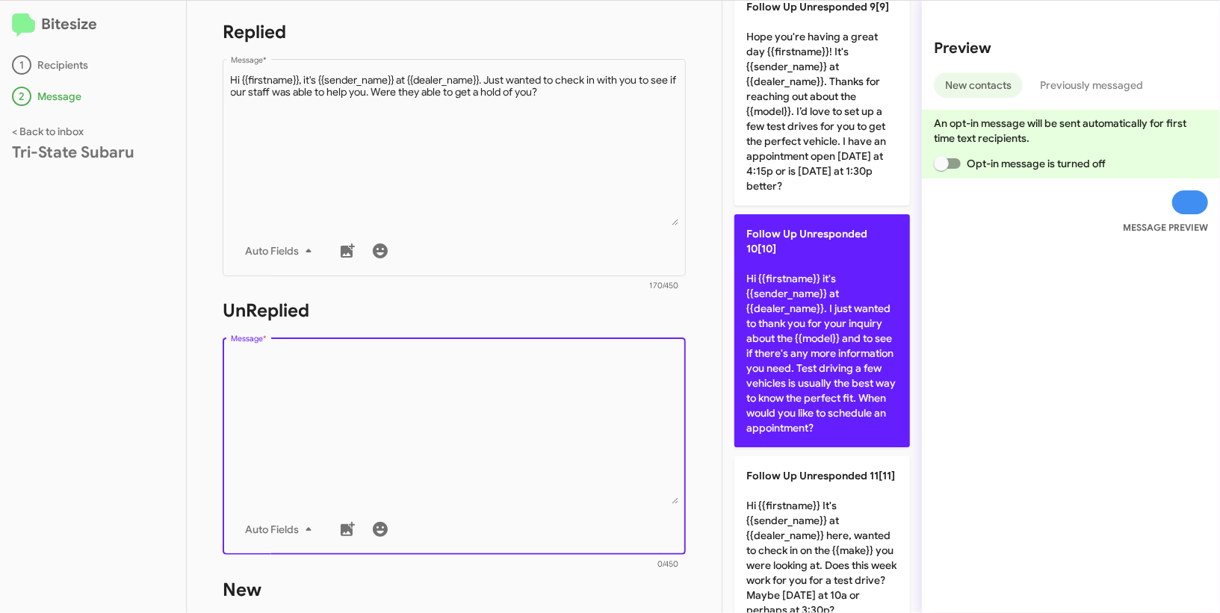
click at [869, 309] on p "Follow Up Unresponded 10[10] Hi {{firstname}} it's {{sender_name}} at {{dealer_…" at bounding box center [822, 330] width 176 height 233
type textarea "Hi {{firstname}} it's {{sender_name}} at {{dealer_name}}. I just wanted to than…"
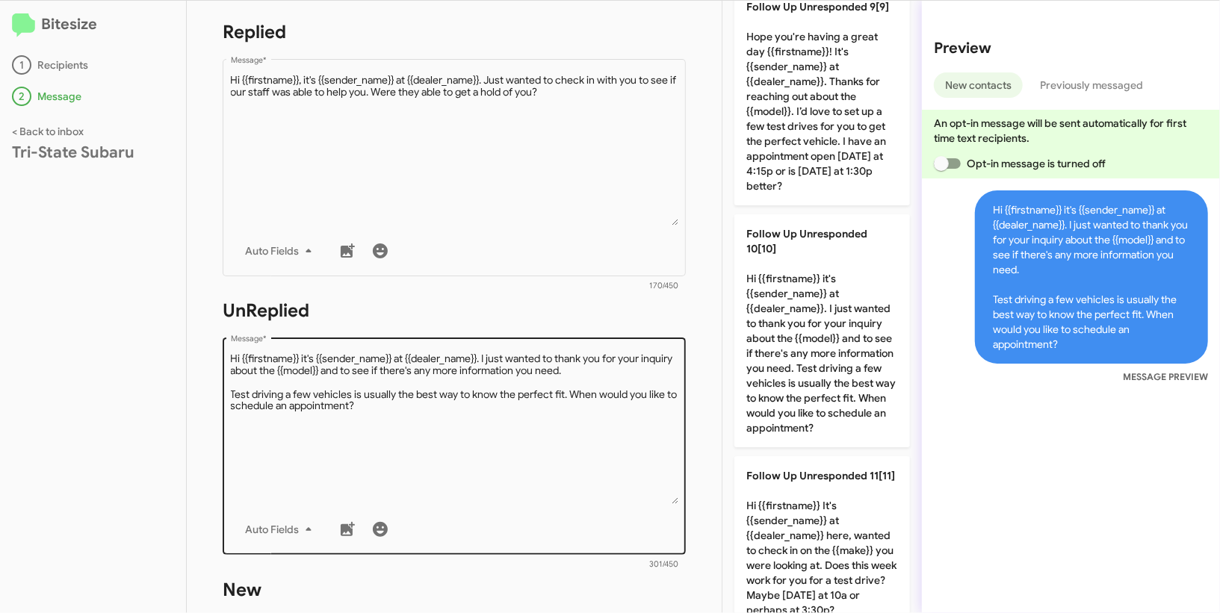
scroll to position [719, 0]
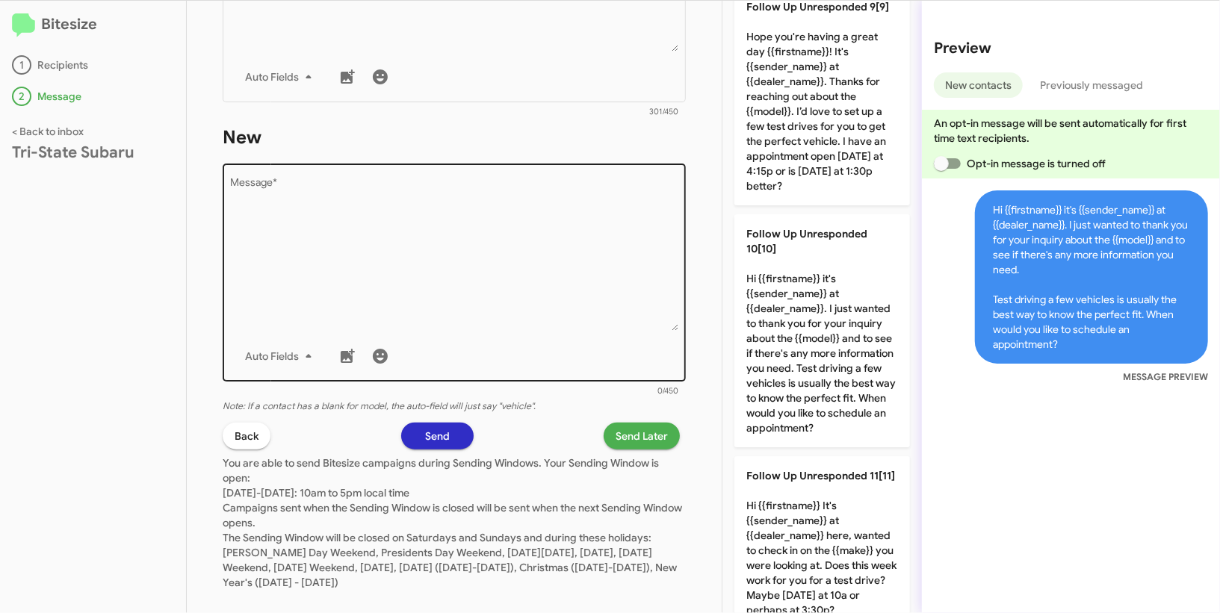
click at [486, 353] on div "Auto Fields" at bounding box center [454, 356] width 447 height 30
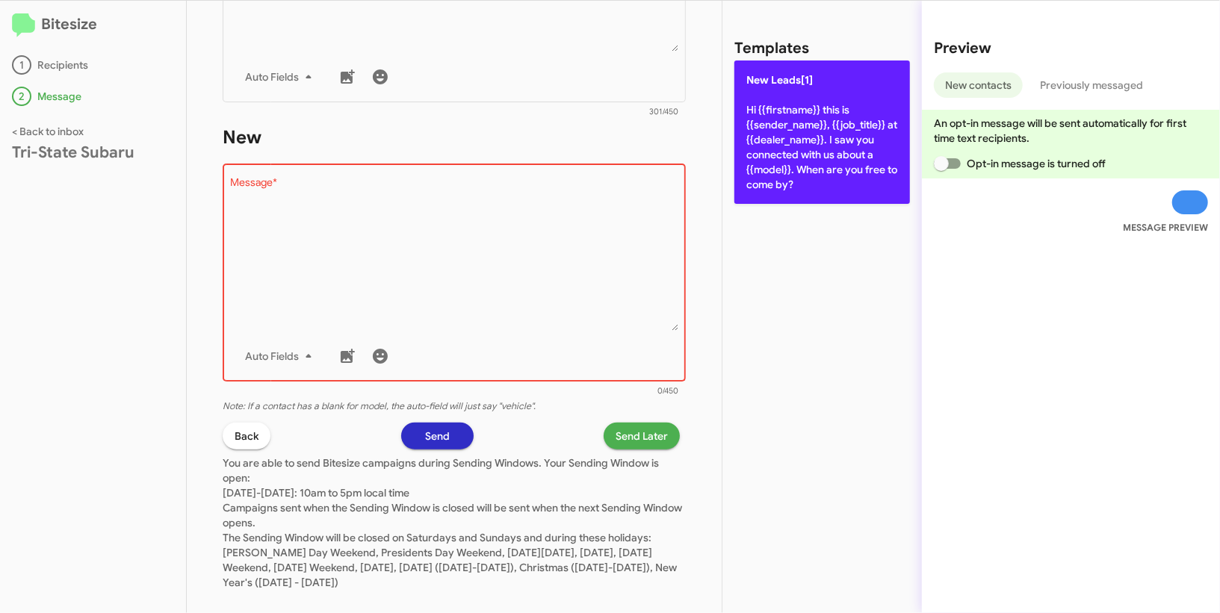
click at [817, 94] on p "New Leads[1] Hi {{firstname}} this is {{sender_name}}, {{job_title}} at {{deale…" at bounding box center [822, 132] width 176 height 143
type textarea "Hi {{firstname}} this is {{sender_name}}, {{job_title}} at {{dealer_name}}. I s…"
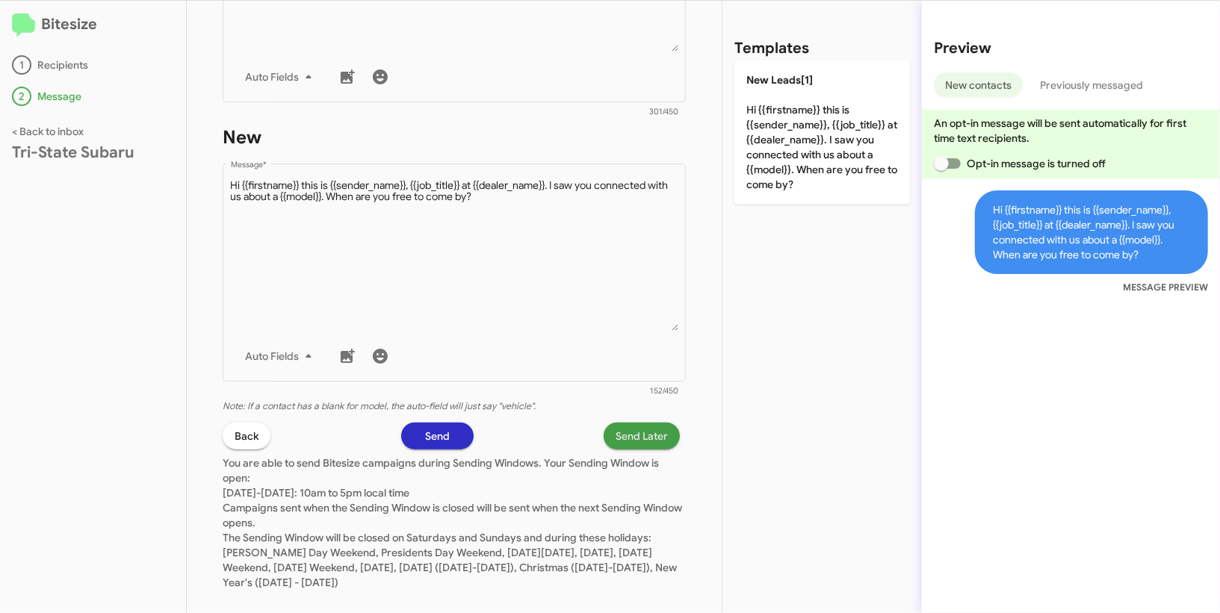
click at [676, 442] on button "Send Later" at bounding box center [642, 436] width 76 height 27
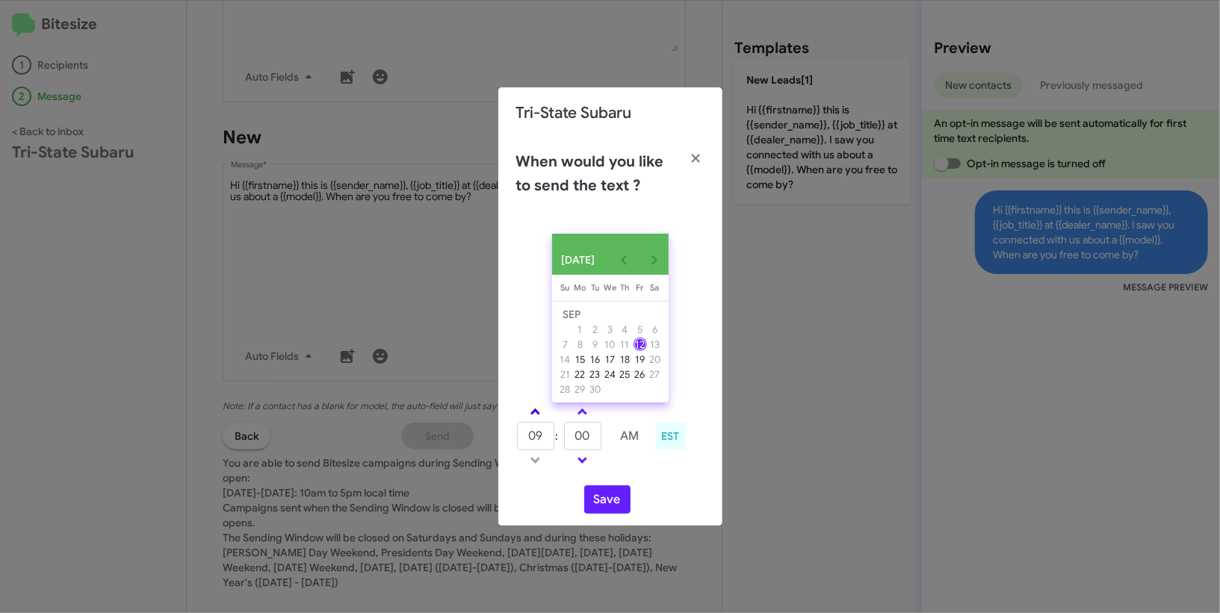
click at [533, 416] on span at bounding box center [535, 414] width 10 height 10
type input "10"
click at [587, 430] on input "00" at bounding box center [582, 436] width 37 height 28
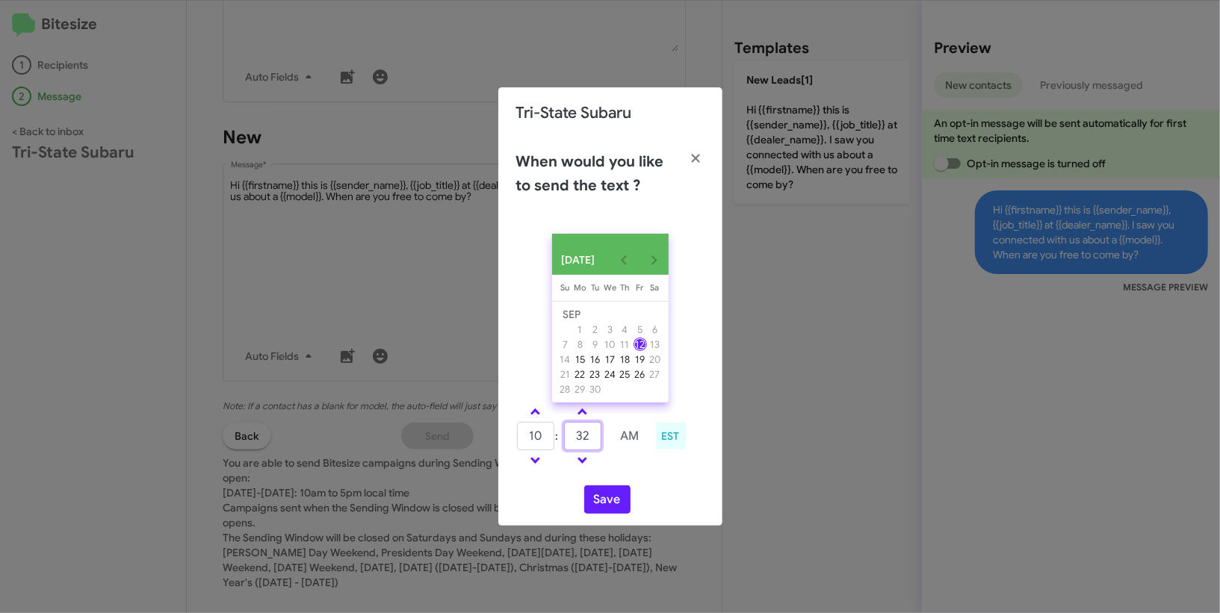
type input "32"
click at [640, 470] on td at bounding box center [630, 460] width 40 height 19
click at [606, 495] on button "Save" at bounding box center [607, 500] width 46 height 28
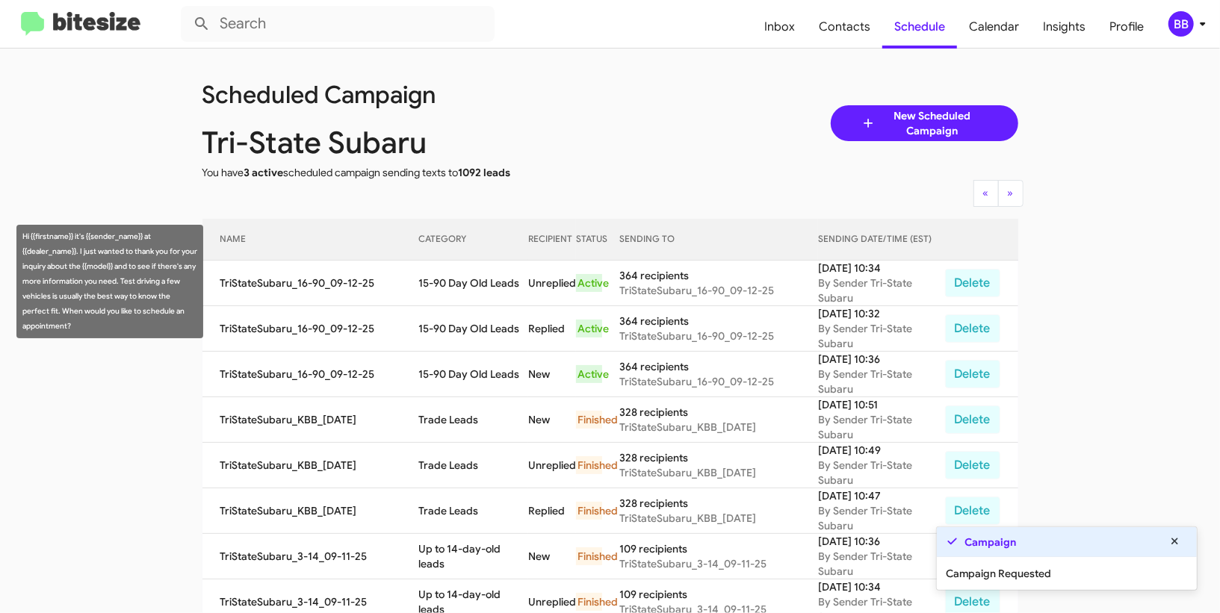
click at [498, 287] on td "15-90 Day Old Leads" at bounding box center [473, 284] width 110 height 46
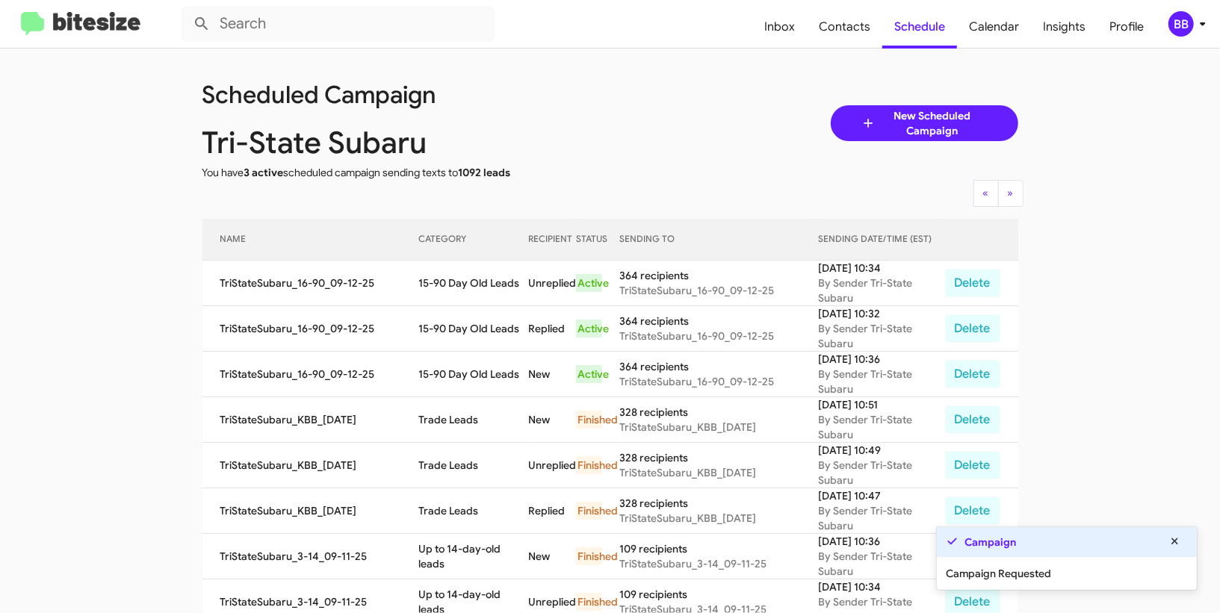
click at [498, 287] on td "15-90 Day Old Leads" at bounding box center [473, 284] width 110 height 46
copy td "15-90 Day Old Leads"
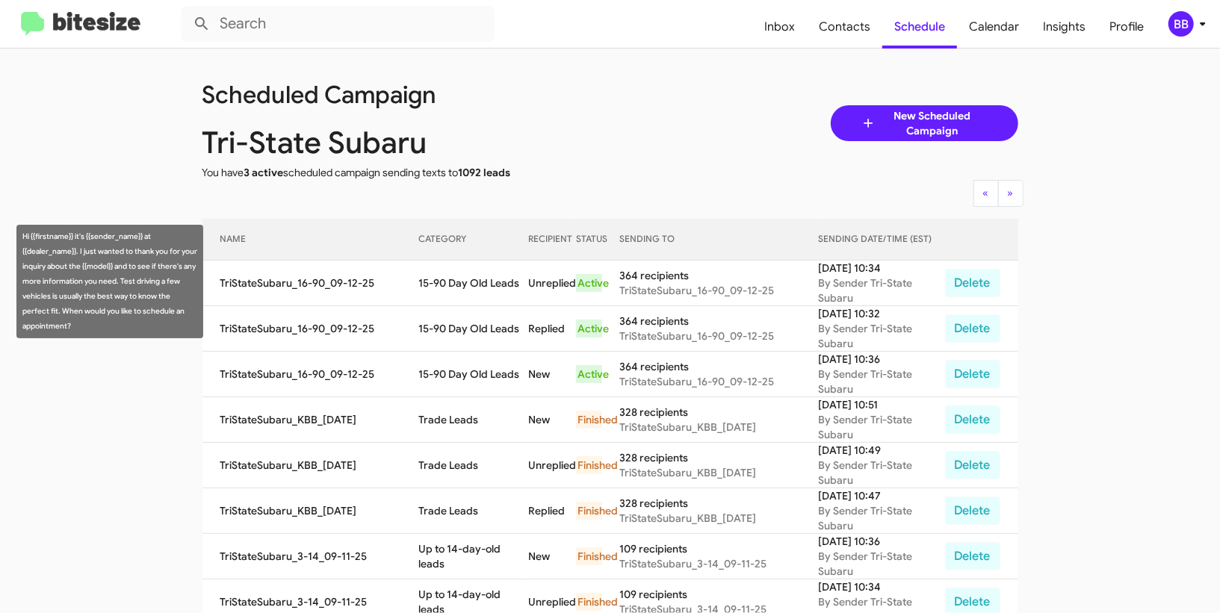
click at [490, 291] on td "15-90 Day Old Leads" at bounding box center [473, 284] width 110 height 46
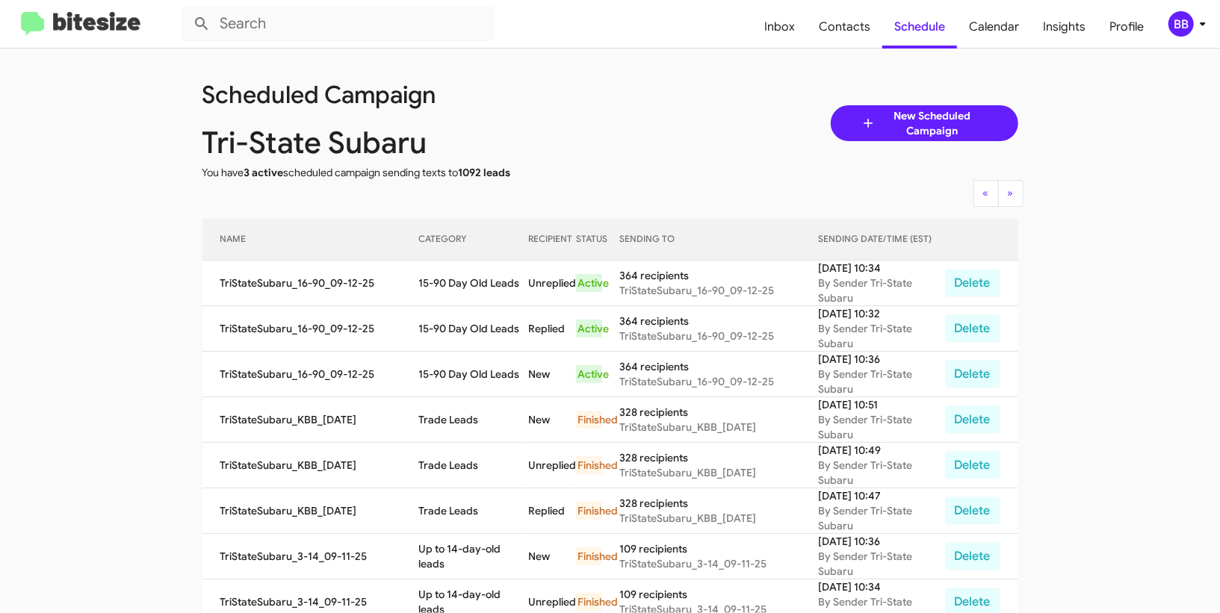
click at [490, 291] on td "15-90 Day Old Leads" at bounding box center [473, 284] width 110 height 46
copy td "15-90 Day Old Leads"
click at [1186, 22] on div "BB" at bounding box center [1180, 23] width 25 height 25
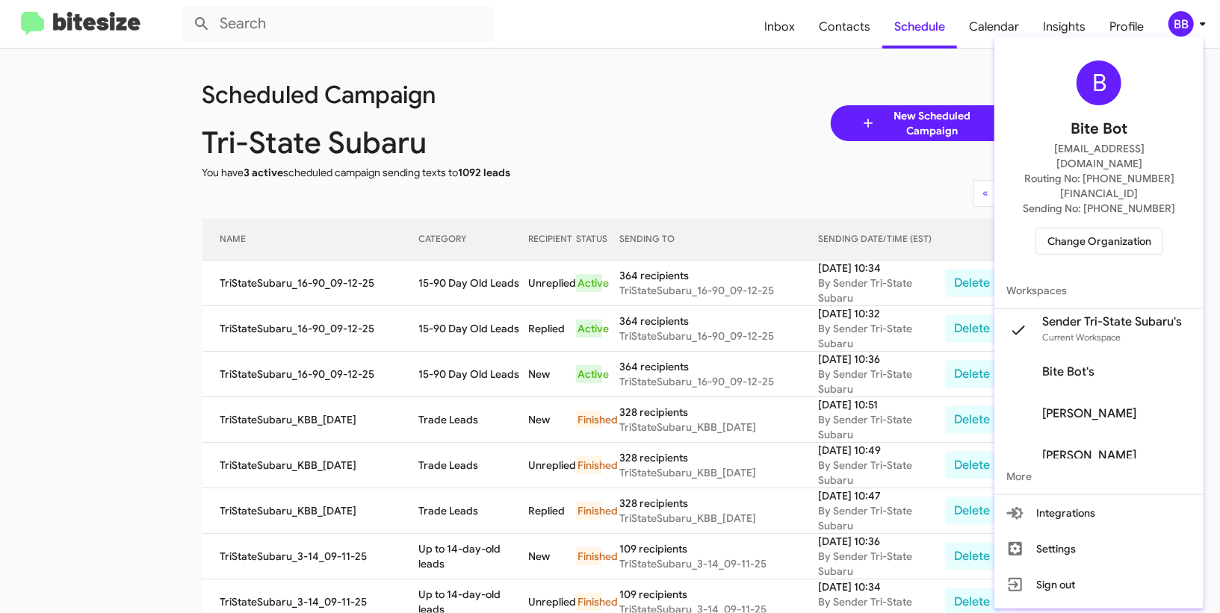
click at [1085, 229] on span "Change Organization" at bounding box center [1099, 241] width 104 height 25
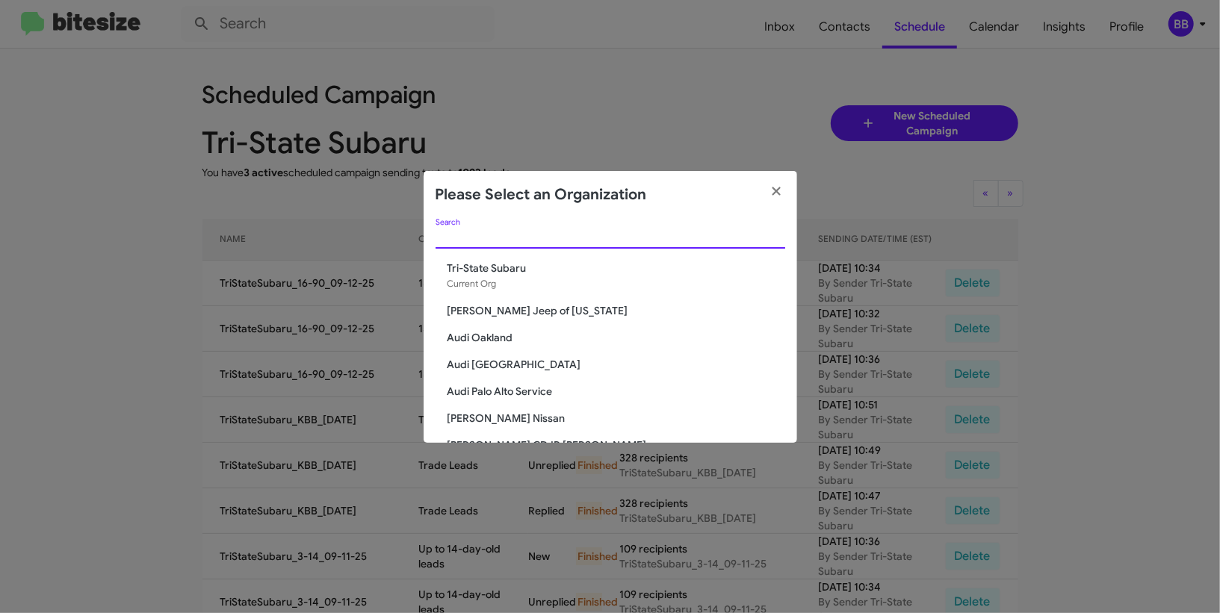
click at [491, 234] on input "Search" at bounding box center [611, 238] width 350 height 12
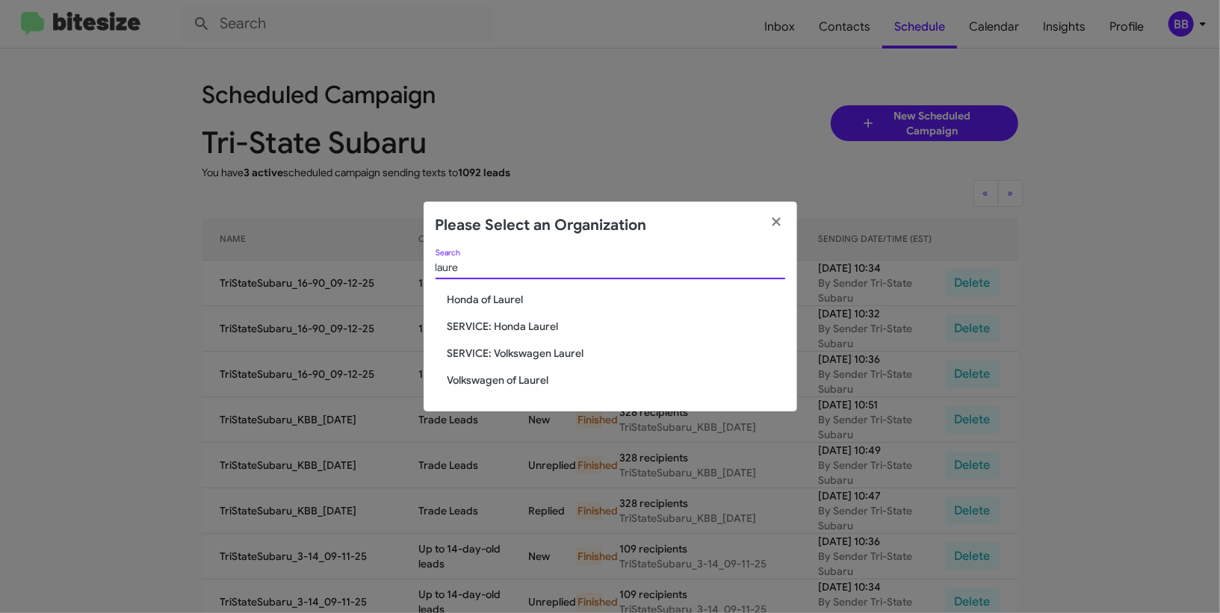
type input "laure"
click at [502, 382] on span "Volkswagen of Laurel" at bounding box center [616, 380] width 338 height 15
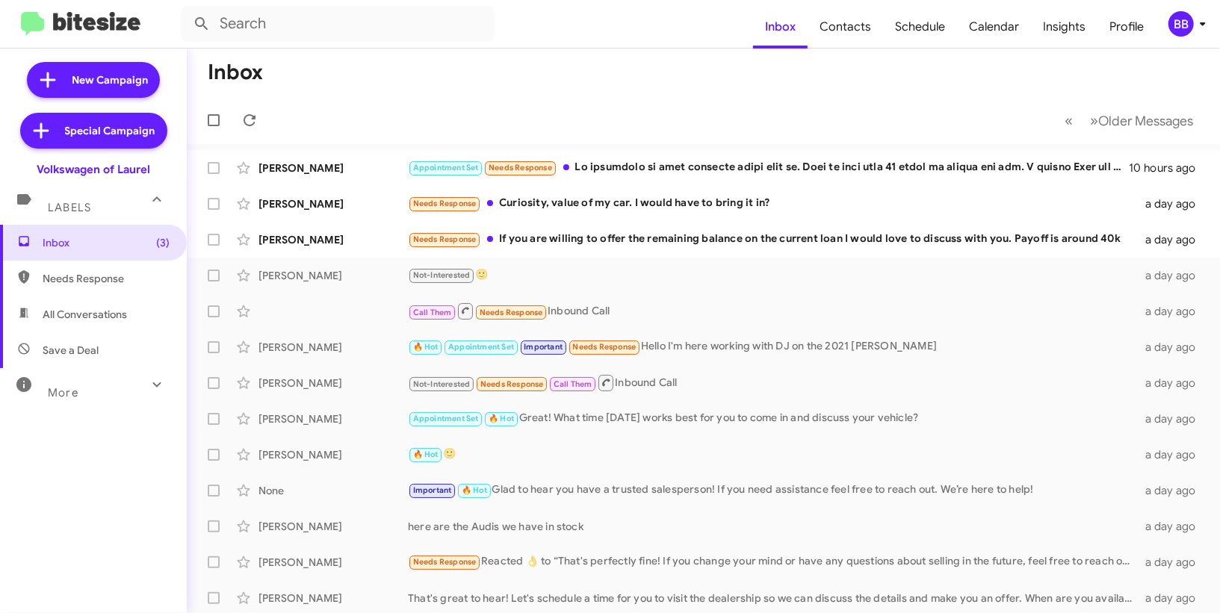
click at [1180, 20] on div "BB" at bounding box center [1180, 23] width 25 height 25
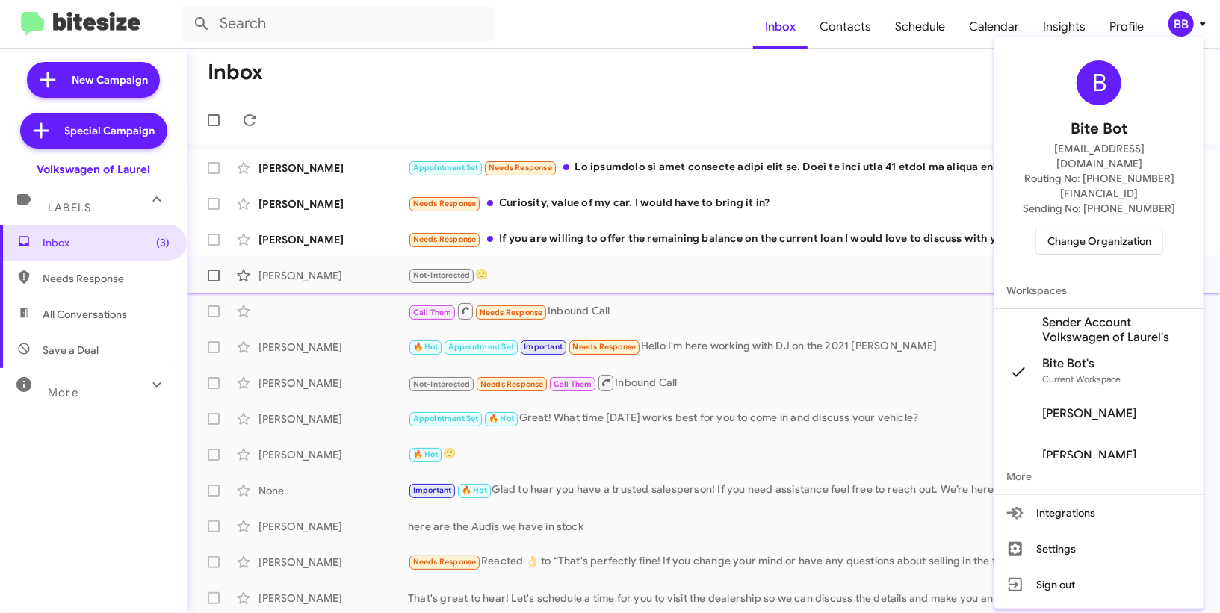
click at [1064, 315] on span "Sender Account Volkswagen of Laurel's" at bounding box center [1116, 330] width 149 height 30
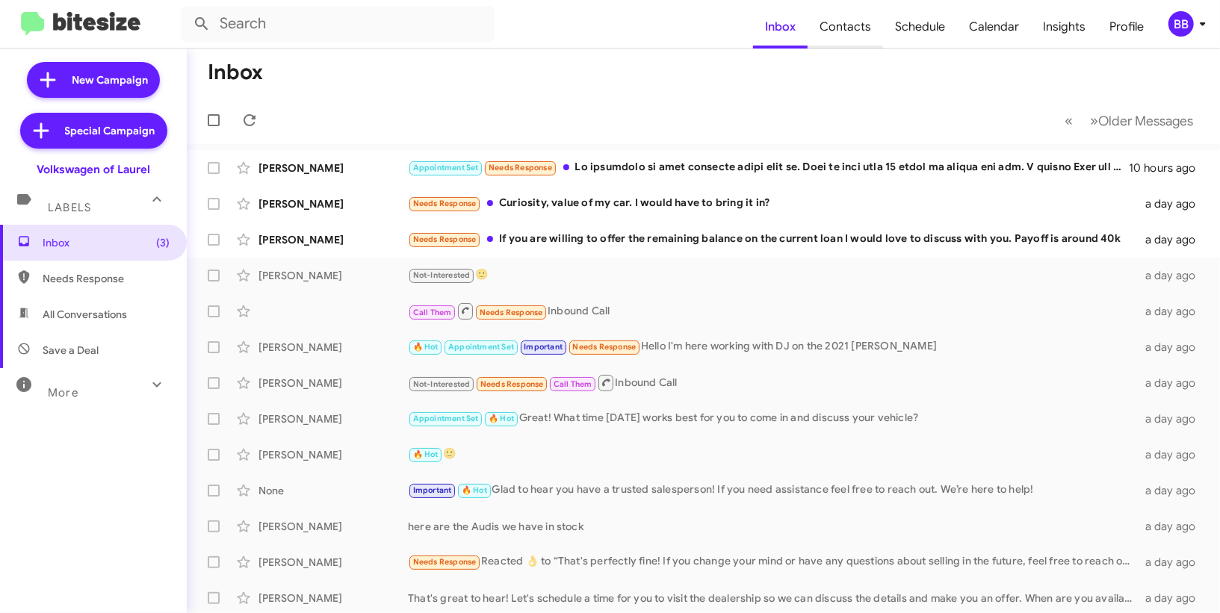
click at [846, 30] on span "Contacts" at bounding box center [845, 26] width 75 height 43
type input "in:groups"
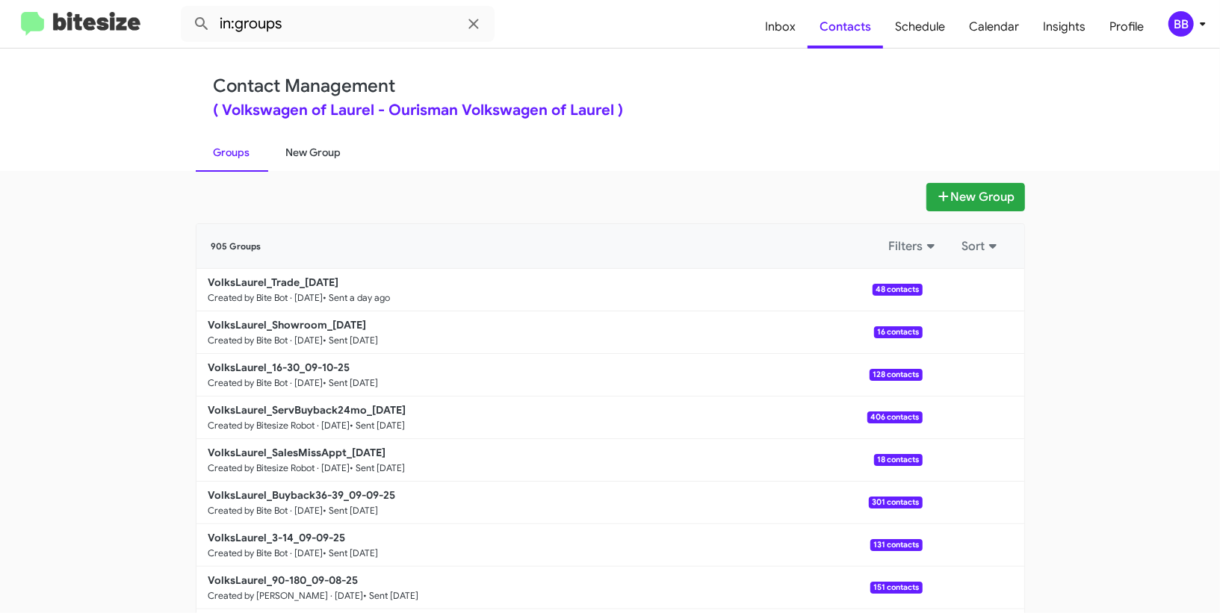
click at [337, 150] on link "New Group" at bounding box center [313, 152] width 91 height 39
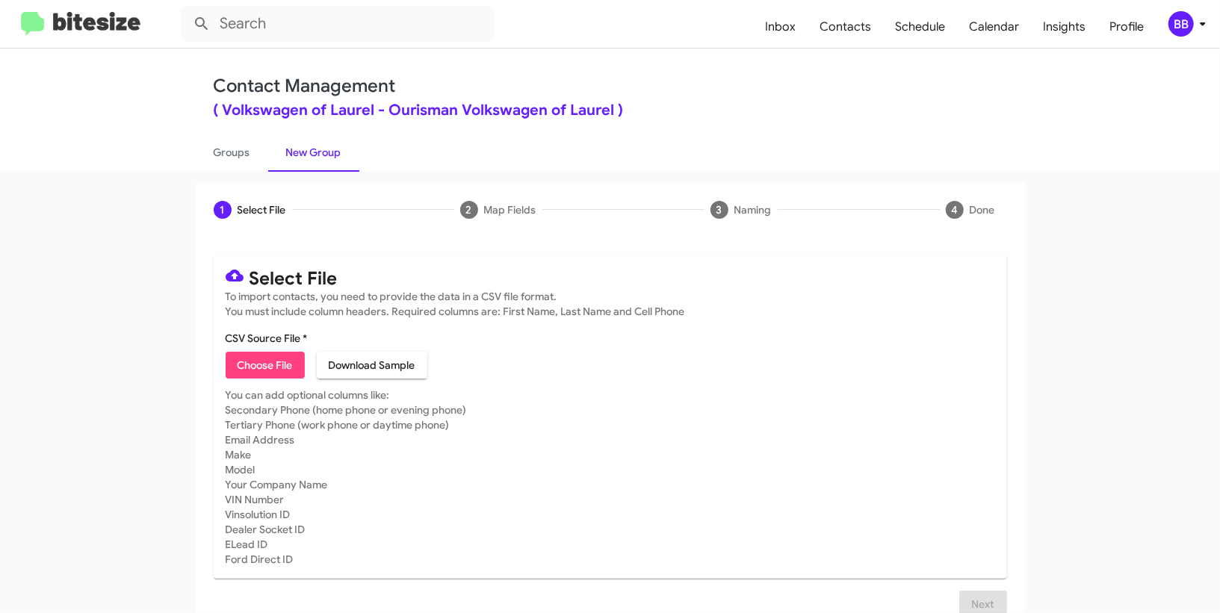
click at [272, 355] on span "Choose File" at bounding box center [265, 365] width 55 height 27
type input "VolksLaurel_WeekDAY_[DATE]"
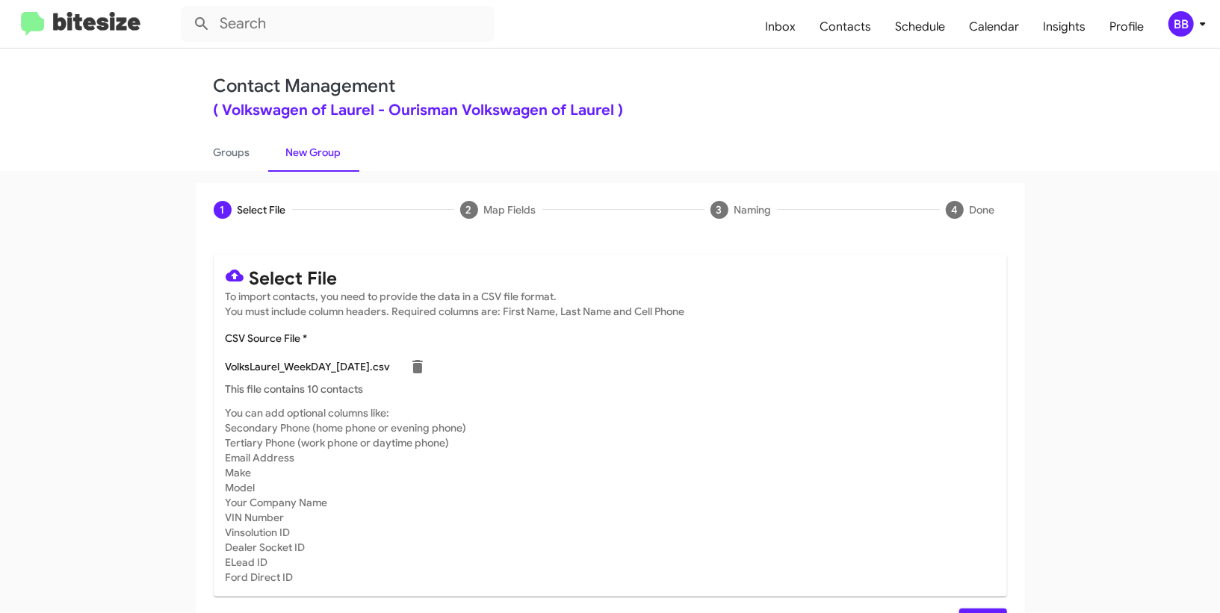
scroll to position [39, 0]
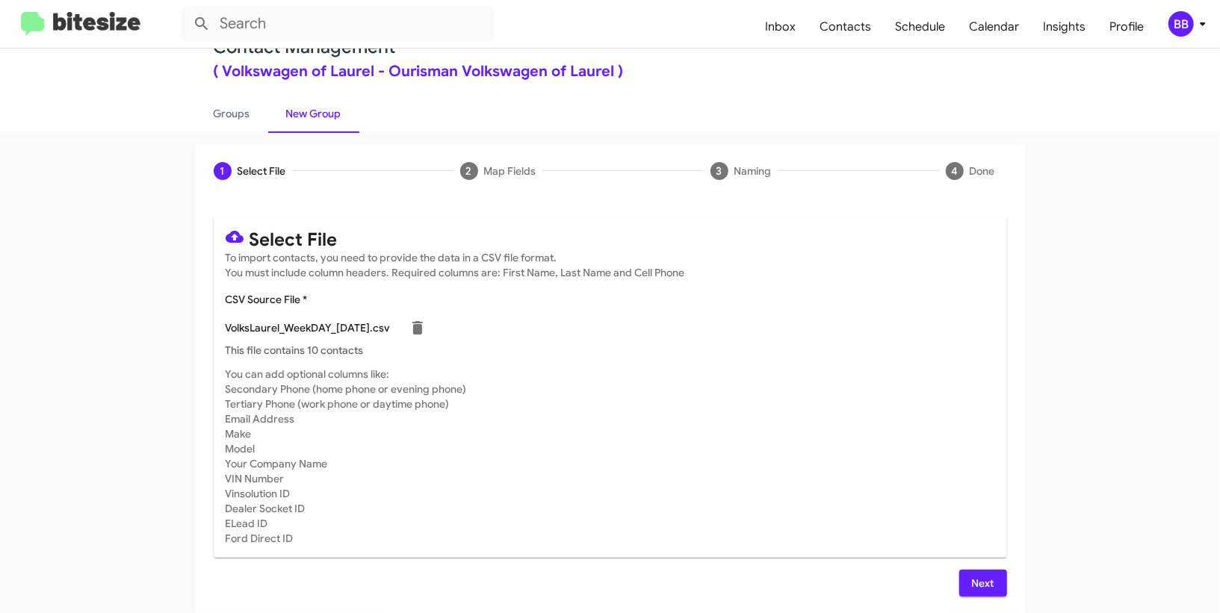
click at [1189, 24] on div "BB" at bounding box center [1180, 23] width 25 height 25
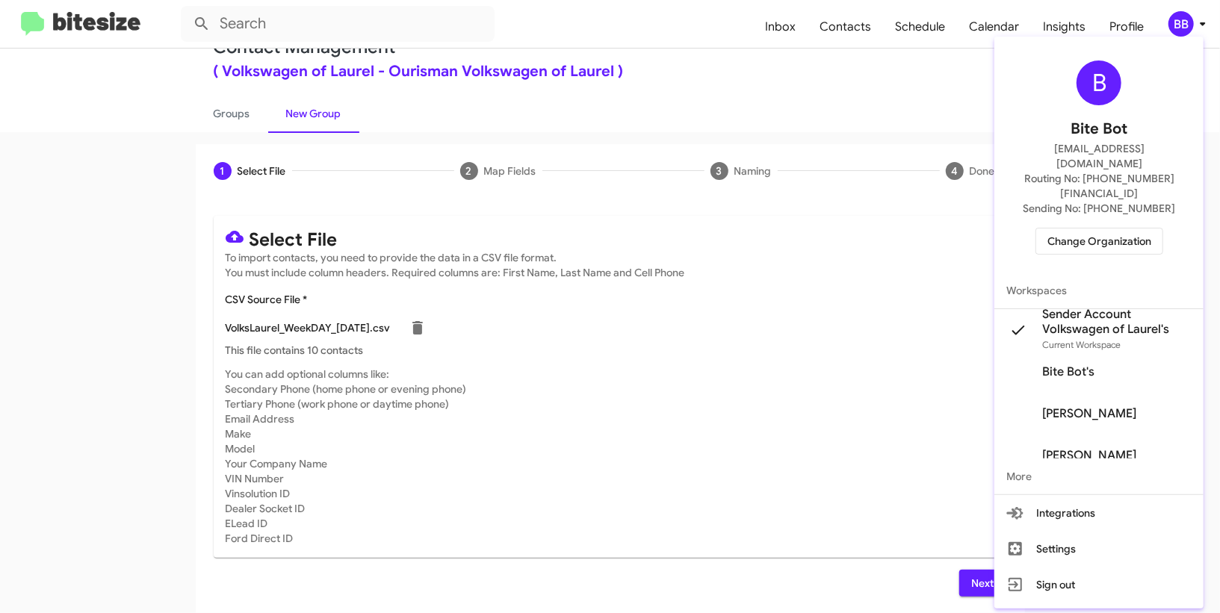
click at [1189, 23] on div at bounding box center [610, 306] width 1220 height 613
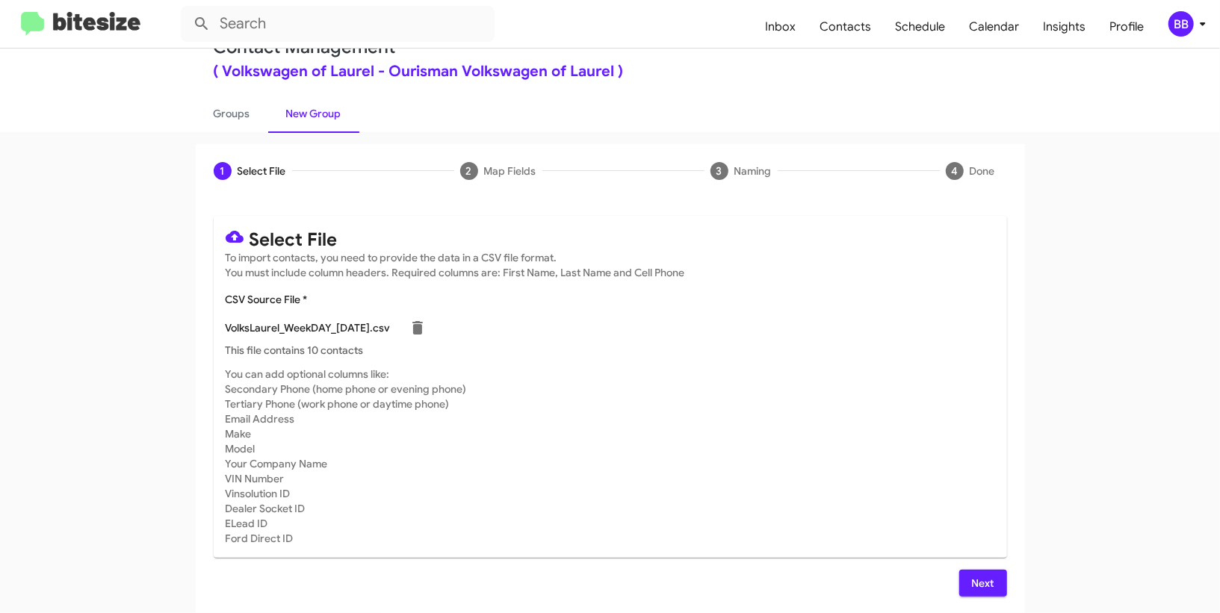
click at [976, 580] on span "Next" at bounding box center [983, 583] width 24 height 27
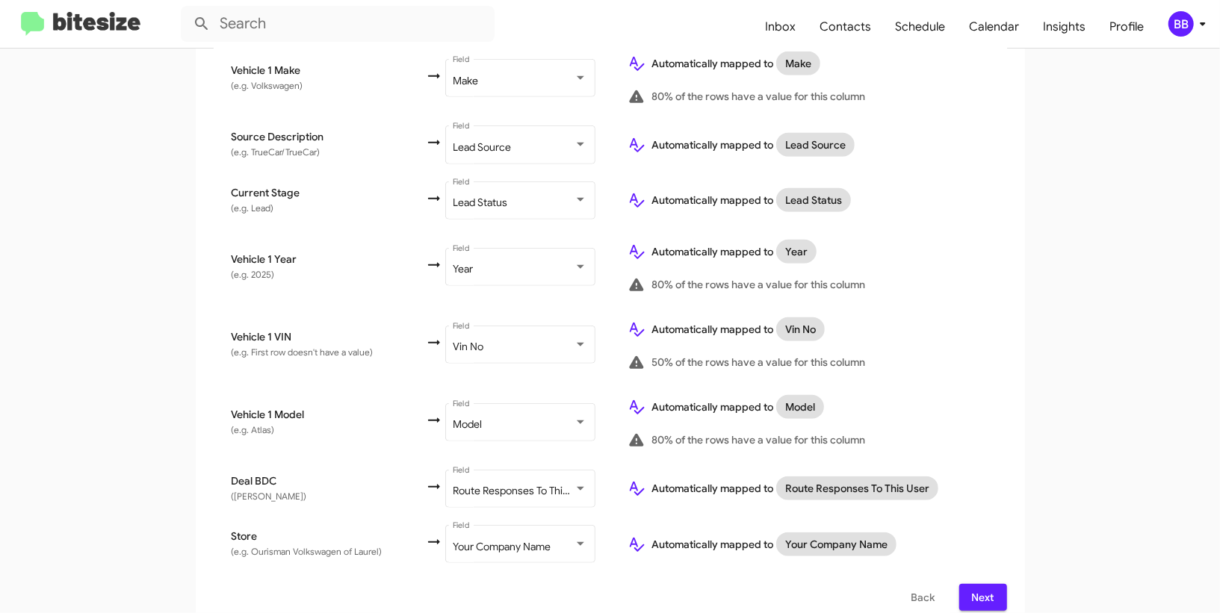
scroll to position [768, 0]
click at [993, 582] on span "Next" at bounding box center [983, 595] width 24 height 27
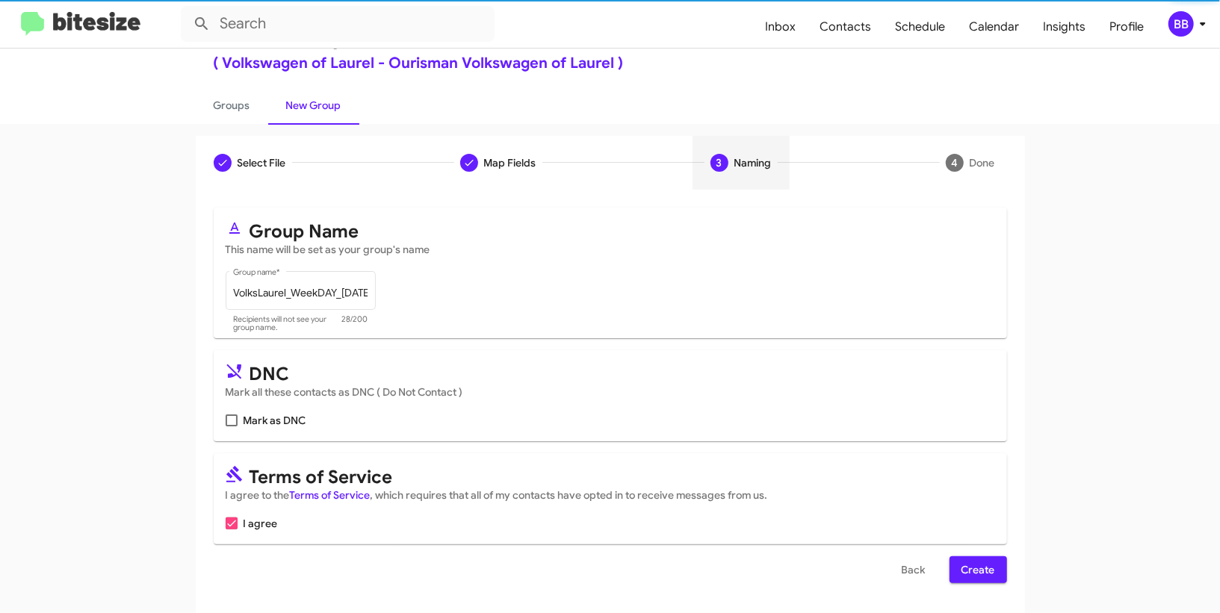
scroll to position [46, 0]
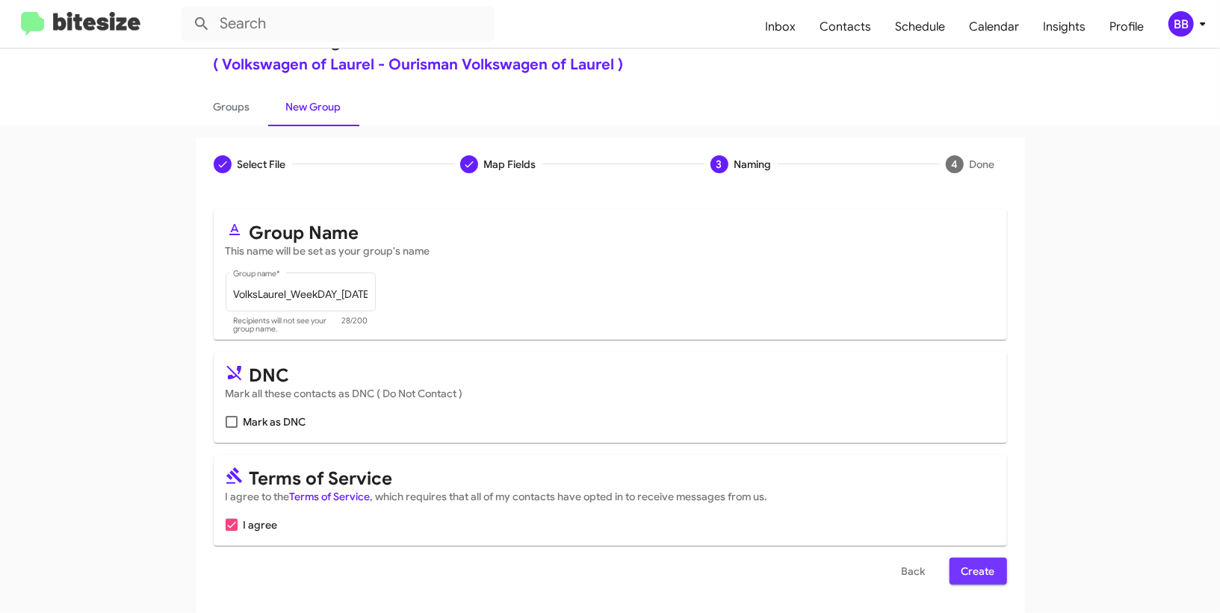
click at [973, 579] on span "Create" at bounding box center [978, 571] width 34 height 27
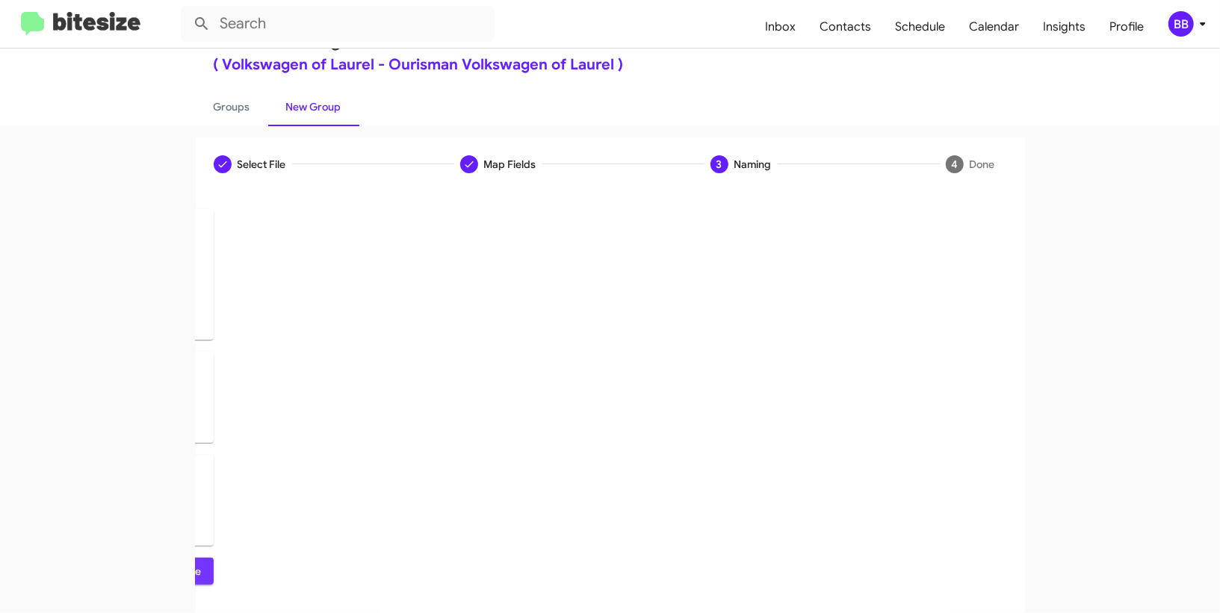
scroll to position [0, 0]
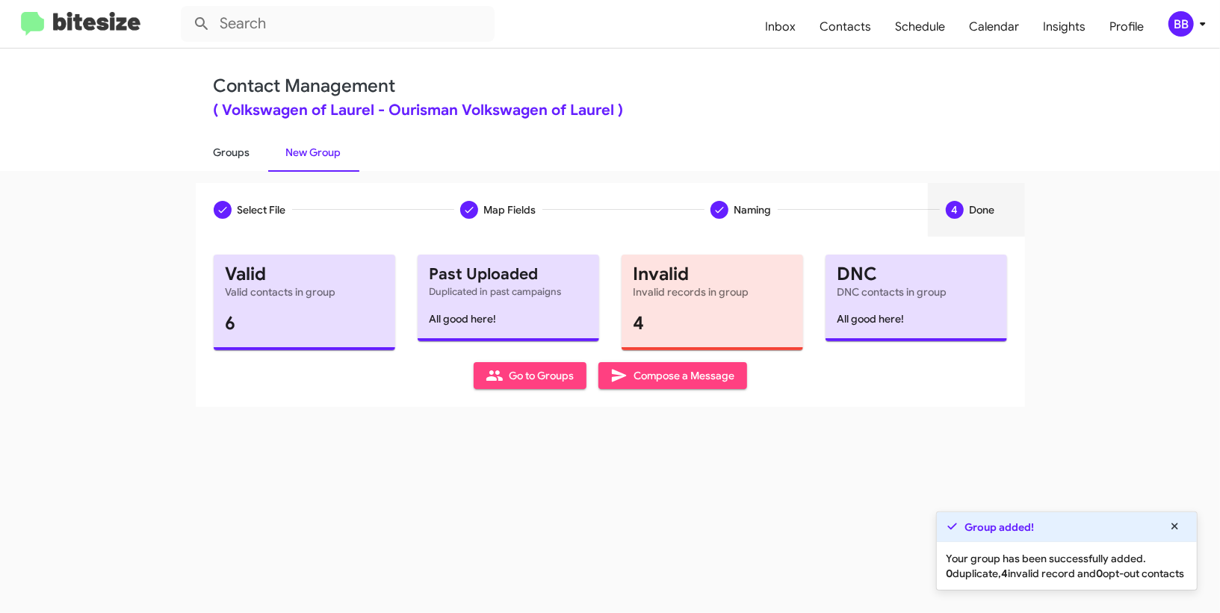
click at [244, 153] on link "Groups" at bounding box center [232, 152] width 72 height 39
type input "in:groups"
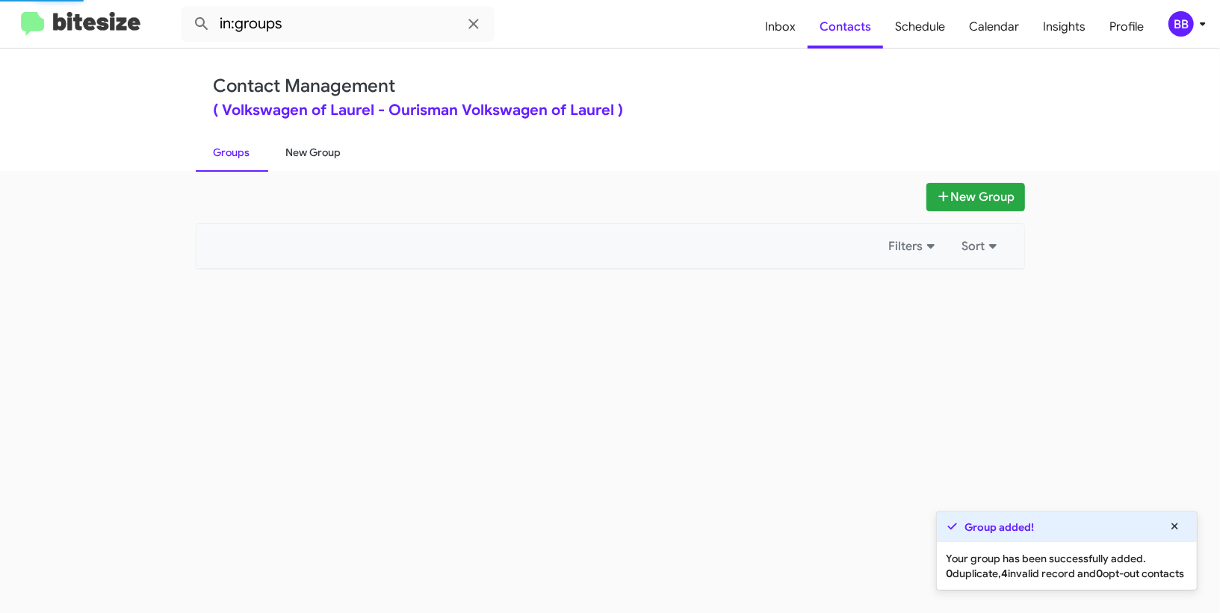
click at [318, 156] on link "New Group" at bounding box center [313, 152] width 91 height 39
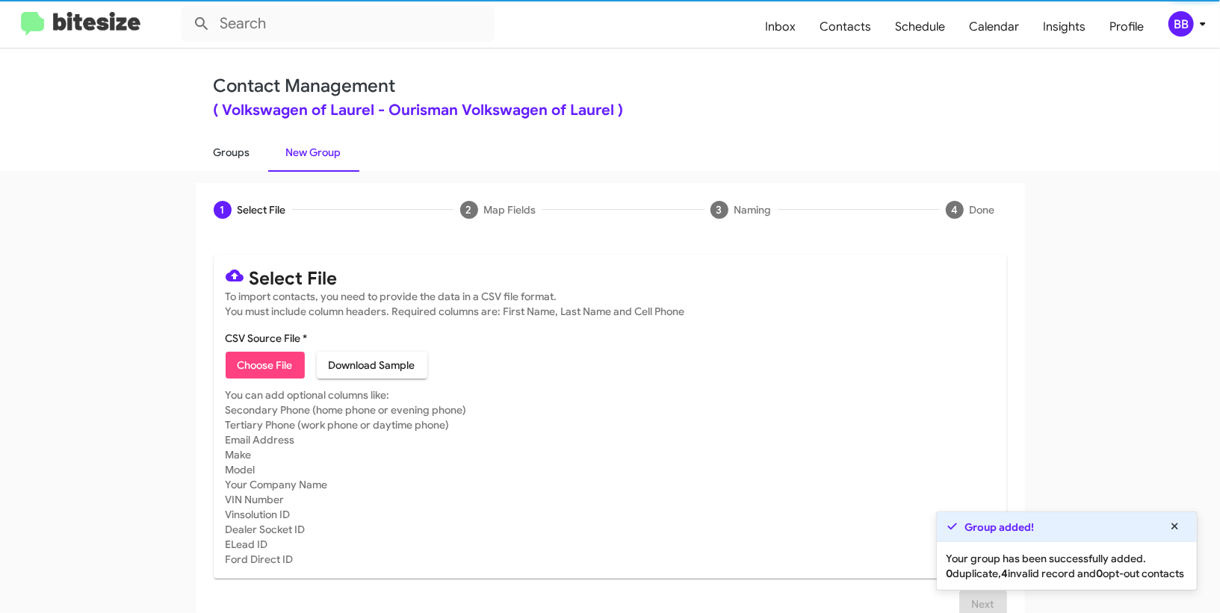
click at [236, 158] on link "Groups" at bounding box center [232, 152] width 72 height 39
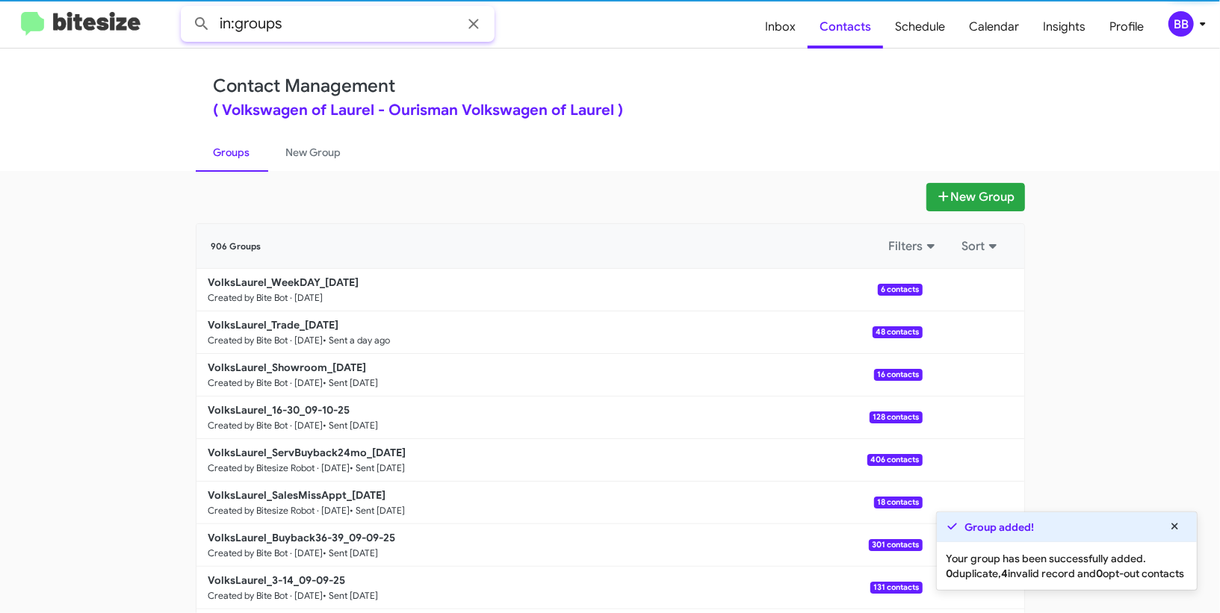
click at [362, 30] on input "in:groups" at bounding box center [338, 24] width 314 height 36
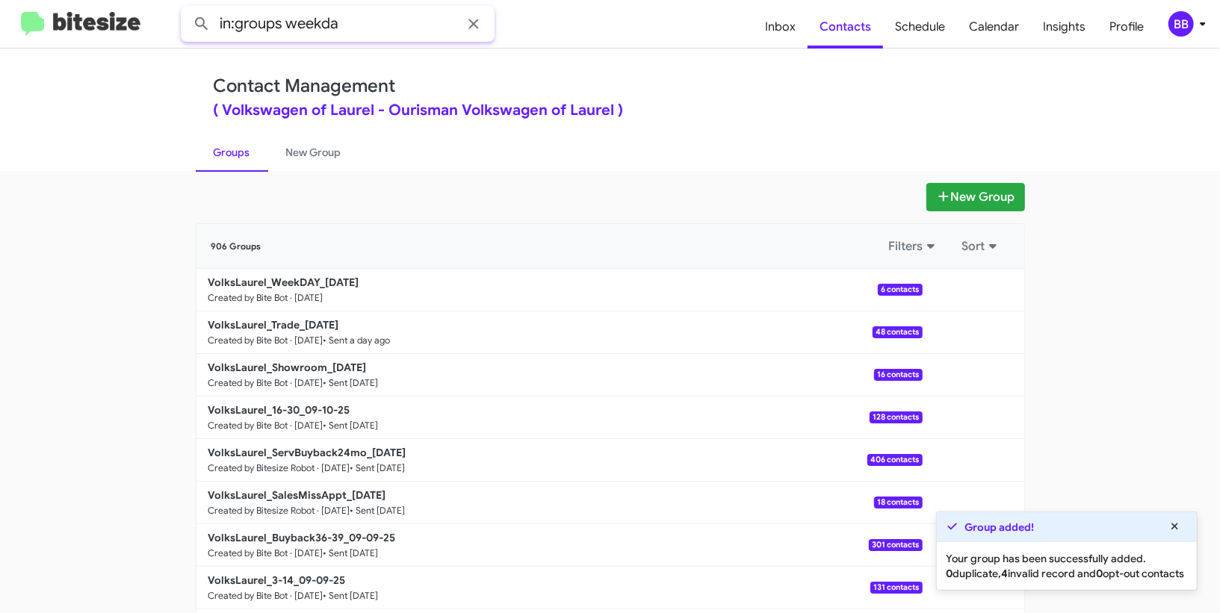
type input "in:groups weekda"
click at [187, 9] on button at bounding box center [202, 24] width 30 height 30
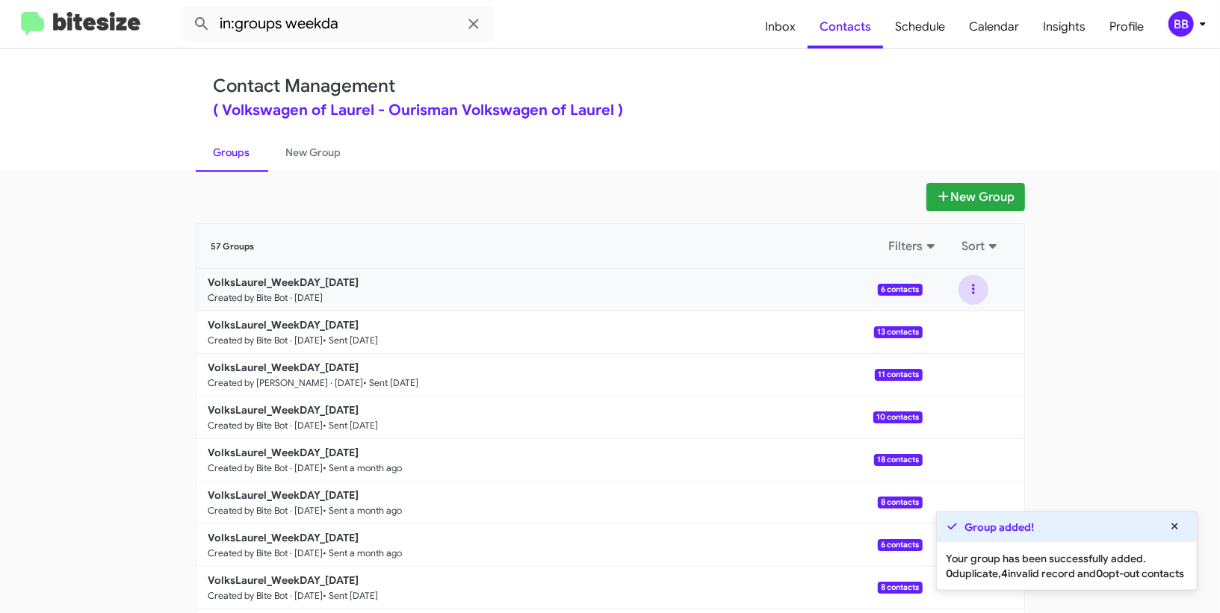
click at [973, 290] on button at bounding box center [973, 290] width 30 height 30
click at [935, 326] on button "View contacts" at bounding box center [929, 330] width 120 height 36
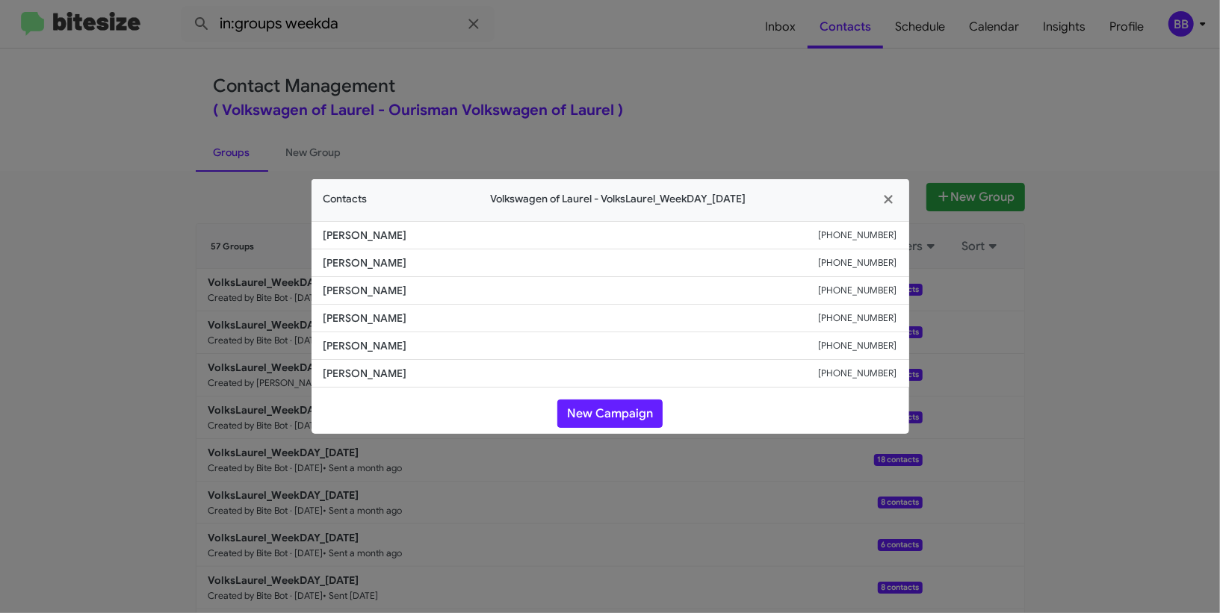
click at [368, 283] on span "[PERSON_NAME]" at bounding box center [570, 290] width 495 height 15
copy span "[PERSON_NAME]"
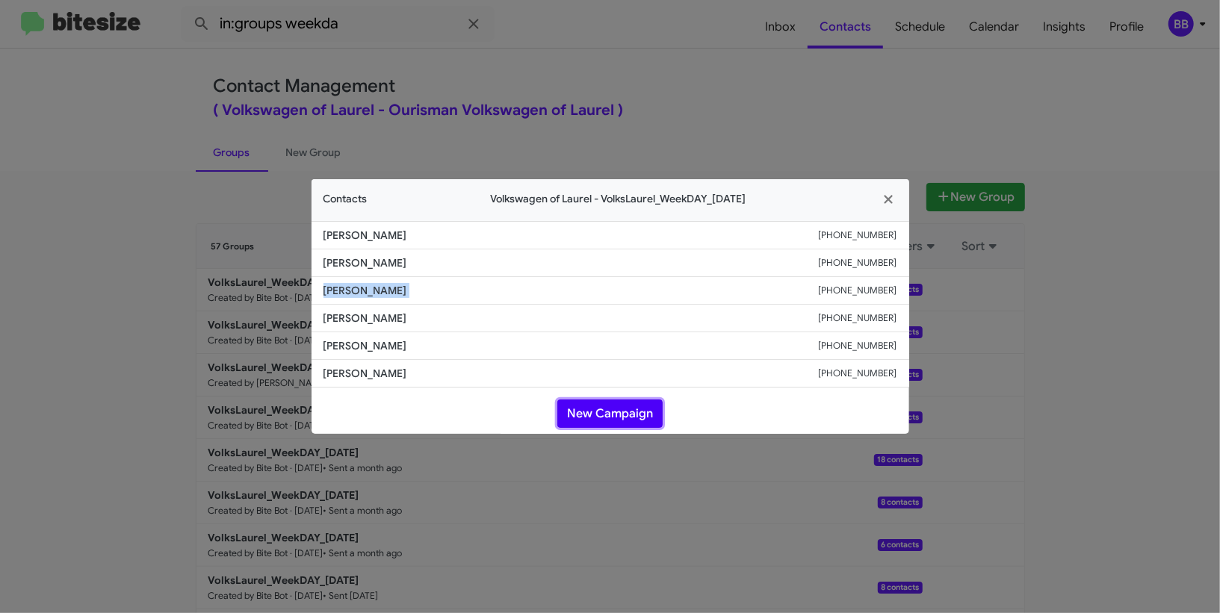
click at [589, 412] on button "New Campaign" at bounding box center [609, 414] width 105 height 28
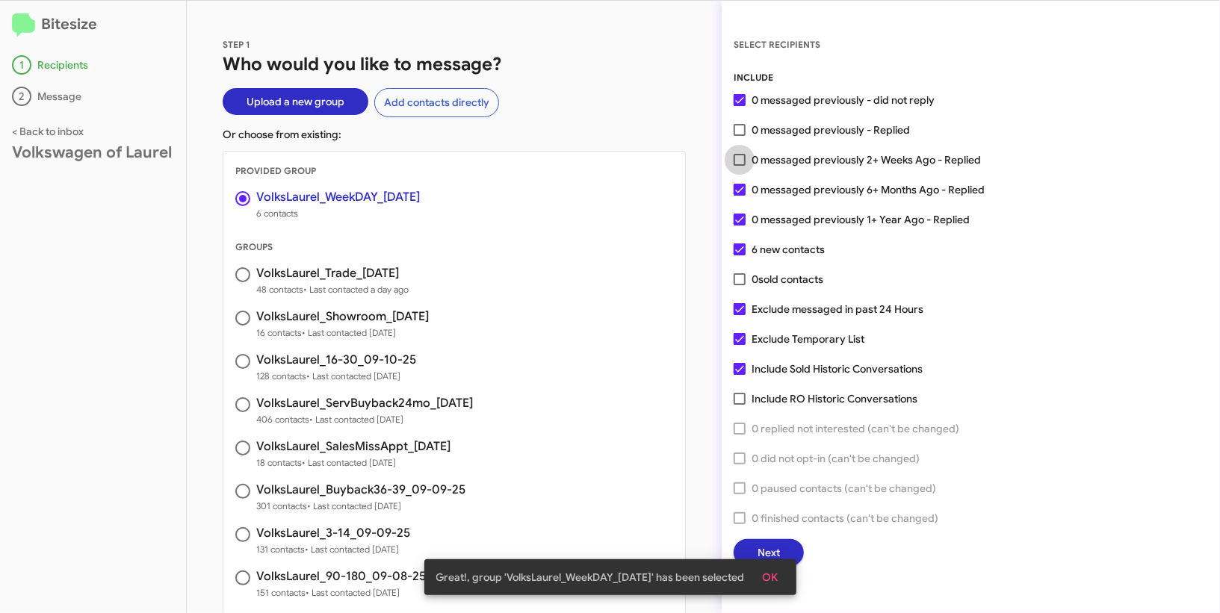
click at [775, 156] on span "0 messaged previously 2+ Weeks Ago - Replied" at bounding box center [865, 160] width 229 height 18
click at [740, 166] on input "0 messaged previously 2+ Weeks Ago - Replied" at bounding box center [739, 166] width 1 height 1
checkbox input "true"
click at [772, 574] on span "OK" at bounding box center [771, 577] width 16 height 27
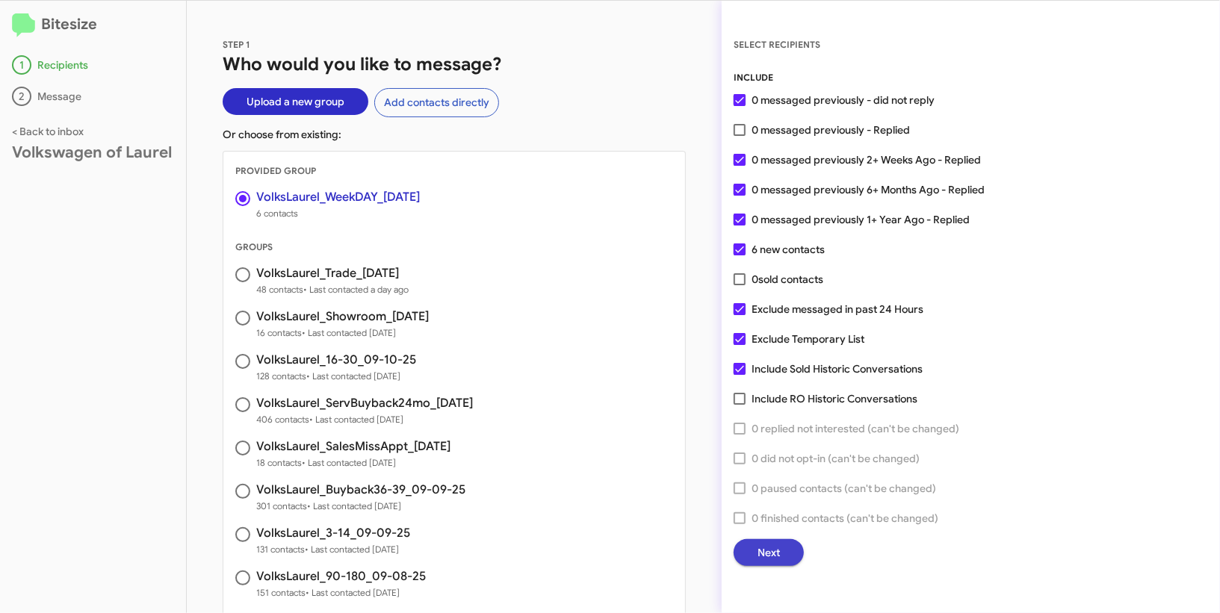
click at [766, 541] on span "Next" at bounding box center [768, 552] width 22 height 27
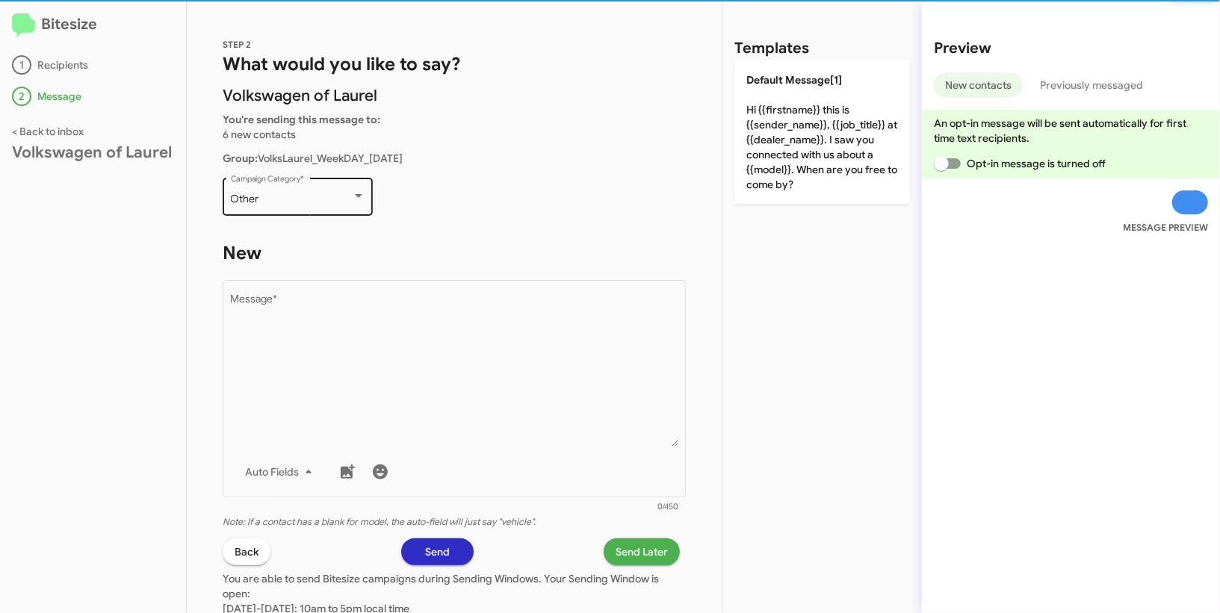
click at [360, 211] on div "Other Campaign Category *" at bounding box center [298, 195] width 134 height 41
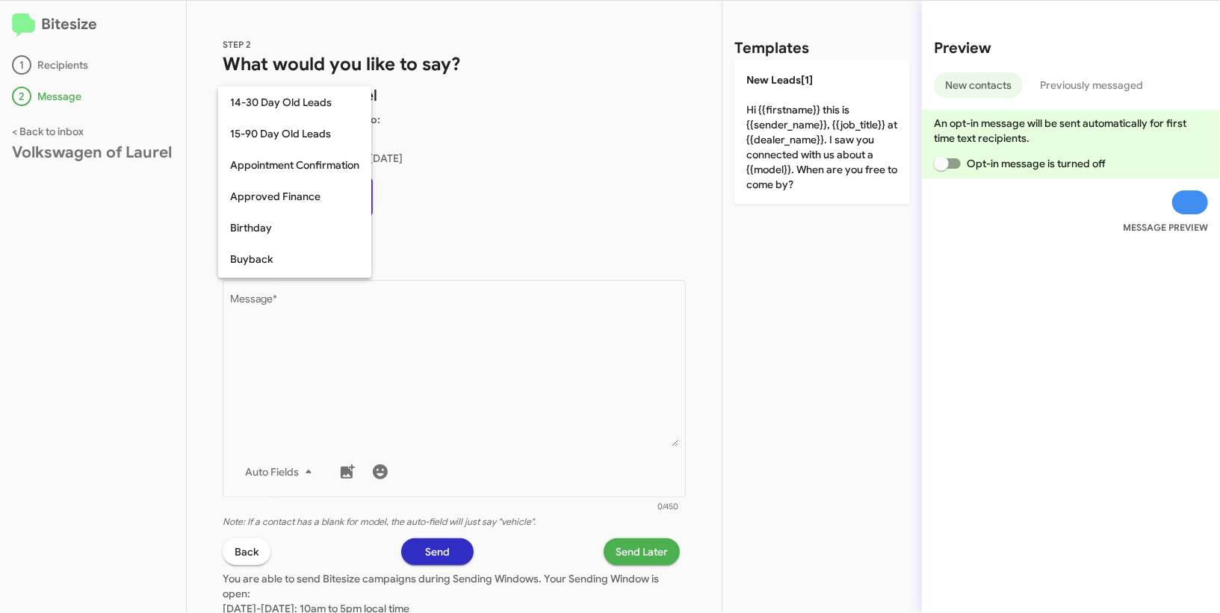
scroll to position [624, 0]
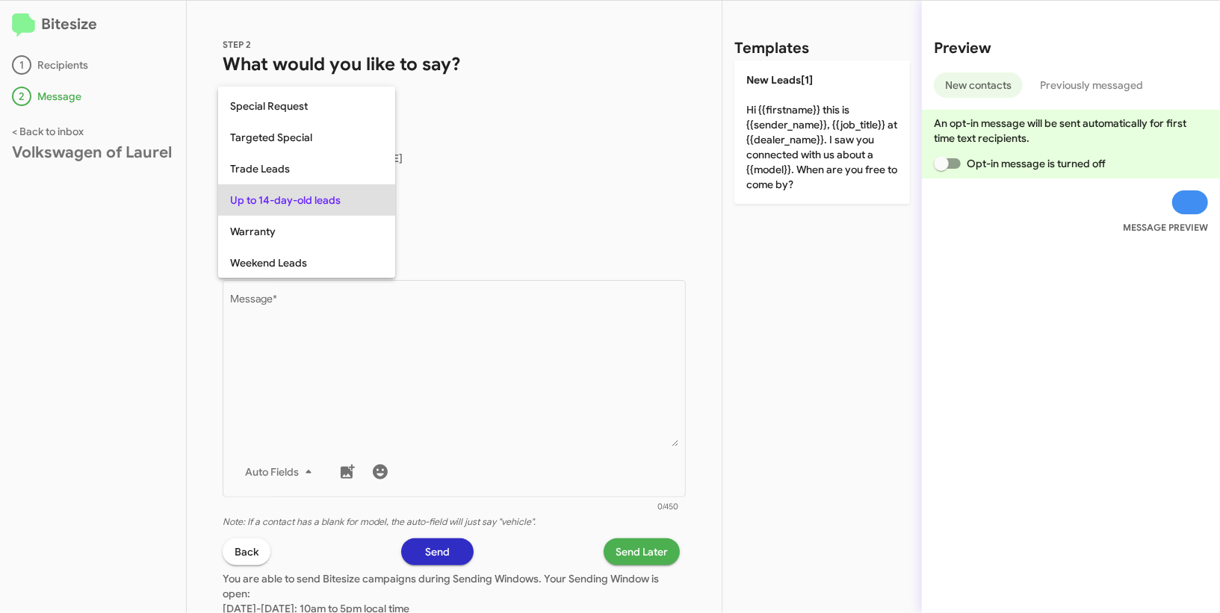
click at [449, 368] on div at bounding box center [610, 306] width 1220 height 613
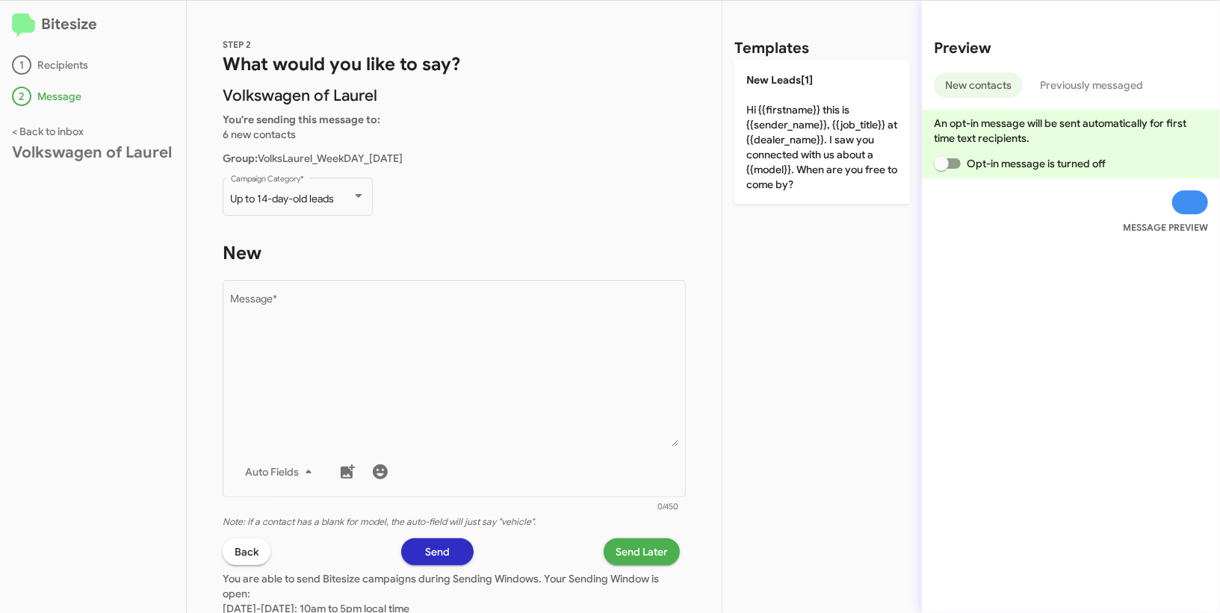
click at [917, 128] on div "Templates New Leads[1] Hi {{firstname}} this is {{sender_name}}, {{job_title}} …" at bounding box center [821, 307] width 199 height 613
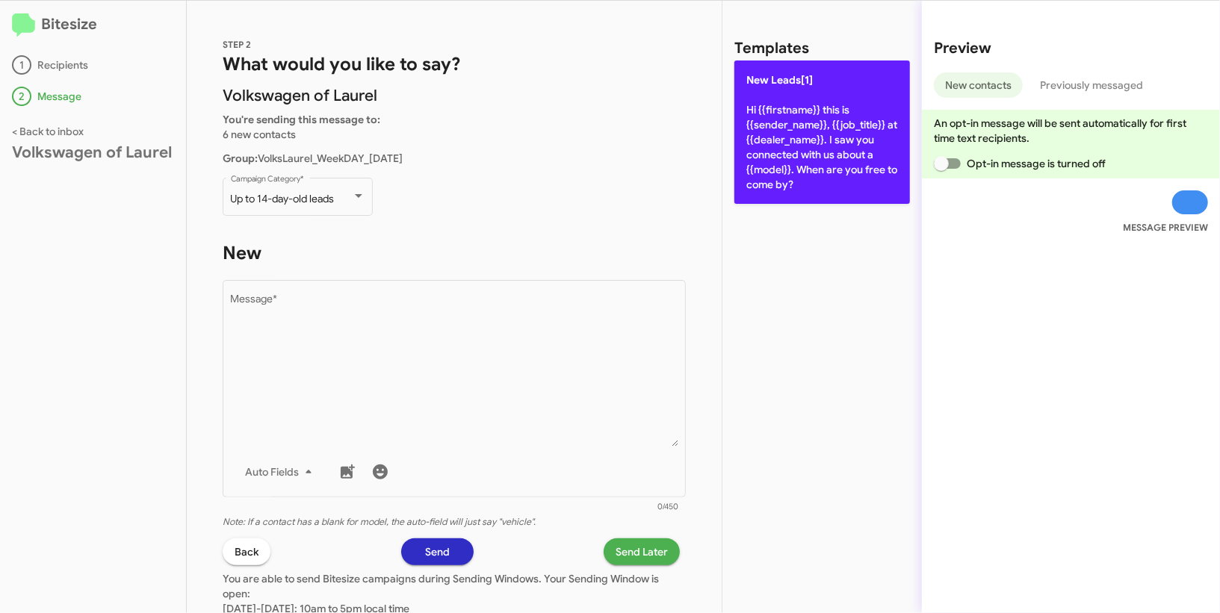
click at [811, 140] on p "New Leads[1] Hi {{firstname}} this is {{sender_name}}, {{job_title}} at {{deale…" at bounding box center [822, 132] width 176 height 143
type textarea "Hi {{firstname}} this is {{sender_name}}, {{job_title}} at {{dealer_name}}. I s…"
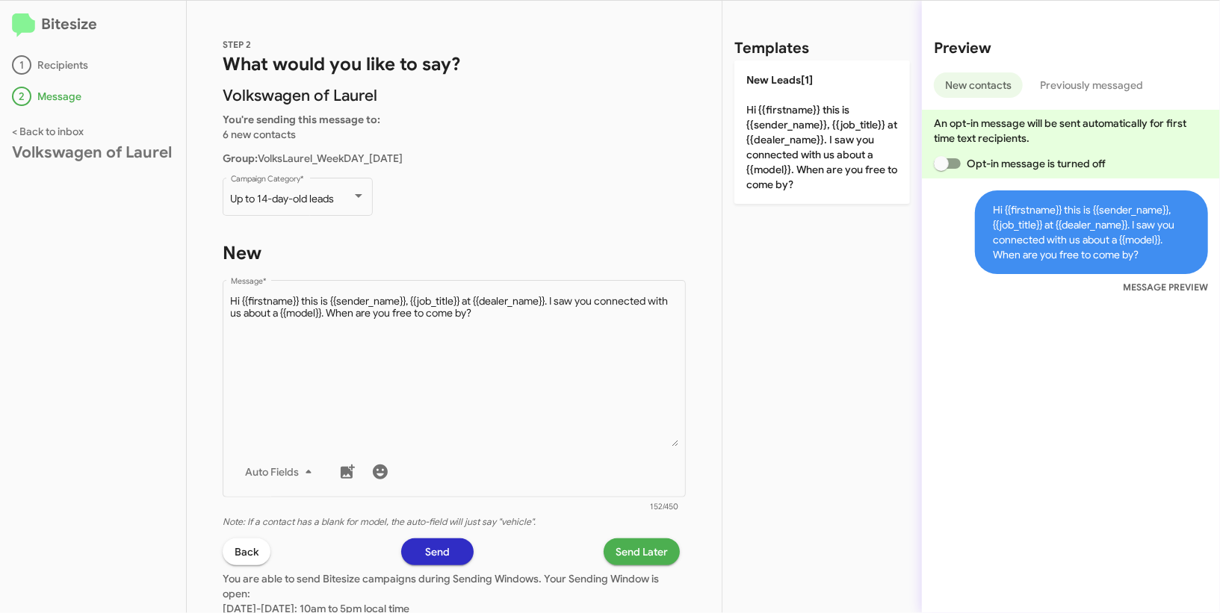
scroll to position [137, 0]
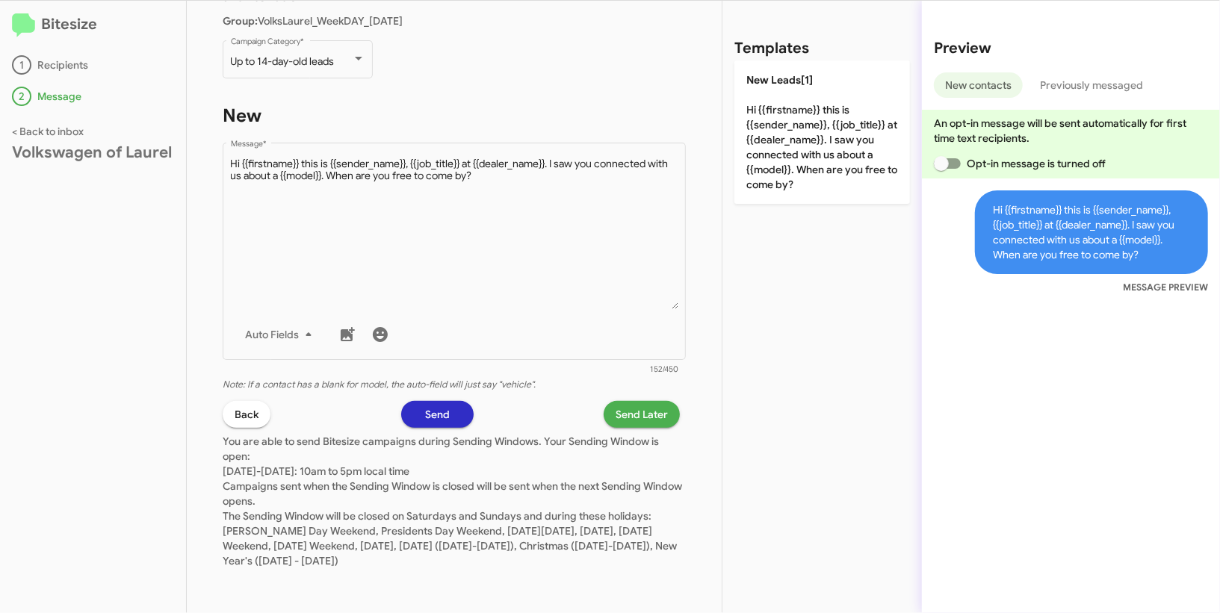
click at [651, 419] on span "Send Later" at bounding box center [642, 414] width 52 height 27
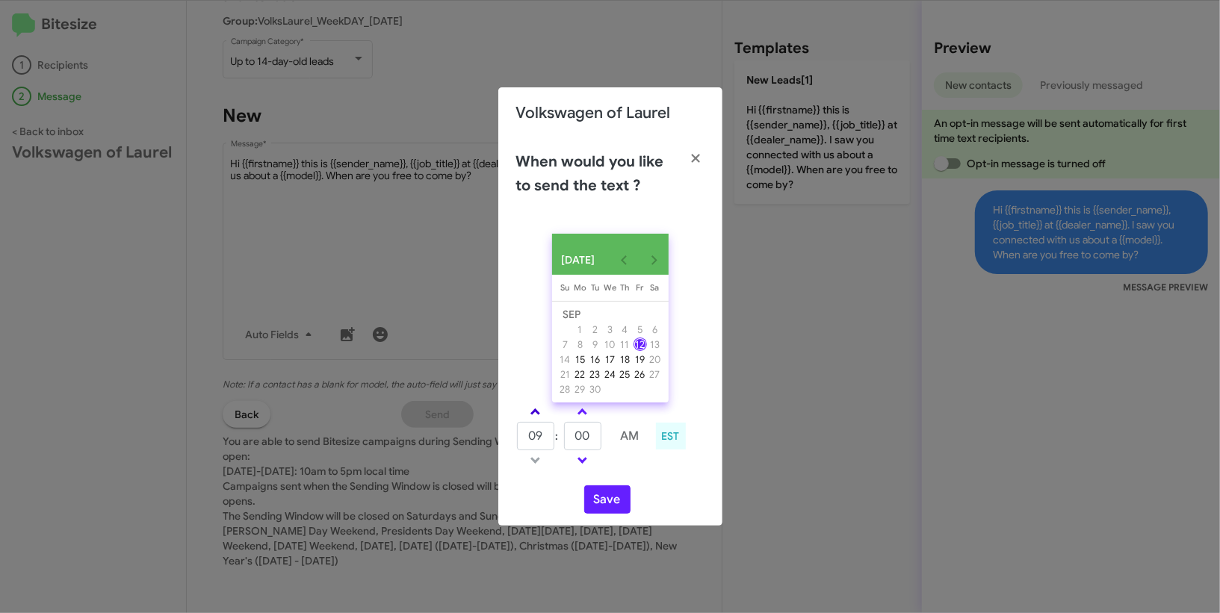
click at [541, 409] on link at bounding box center [535, 411] width 26 height 17
type input "10"
click at [586, 418] on span at bounding box center [582, 414] width 10 height 10
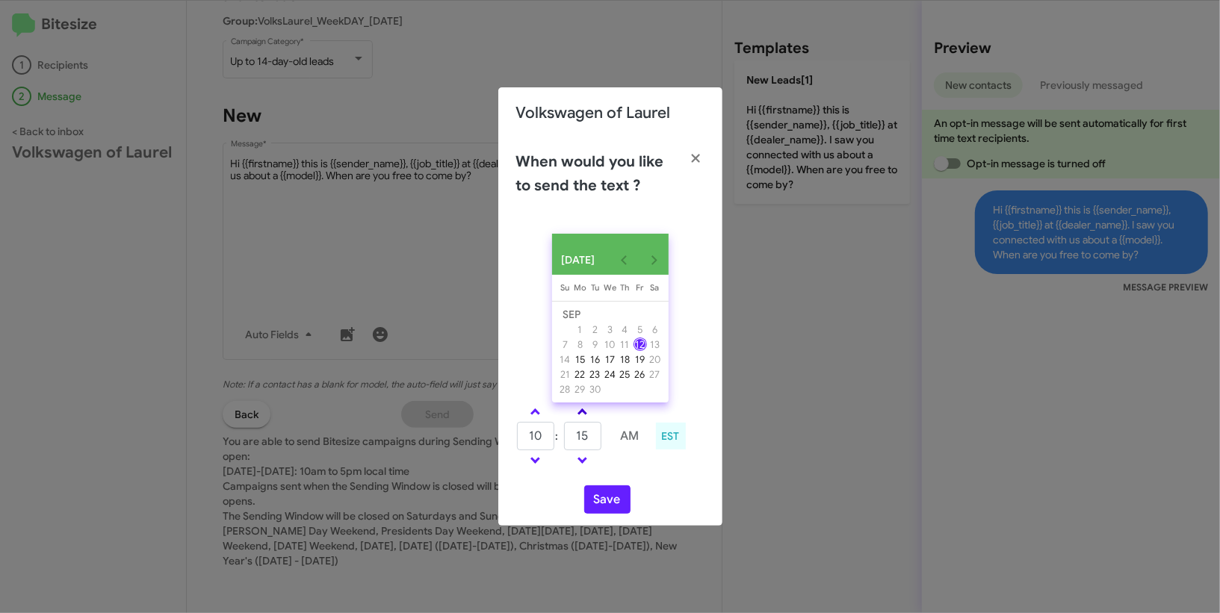
click at [586, 418] on span at bounding box center [582, 414] width 10 height 10
type input "25"
click at [607, 512] on button "Save" at bounding box center [607, 500] width 46 height 28
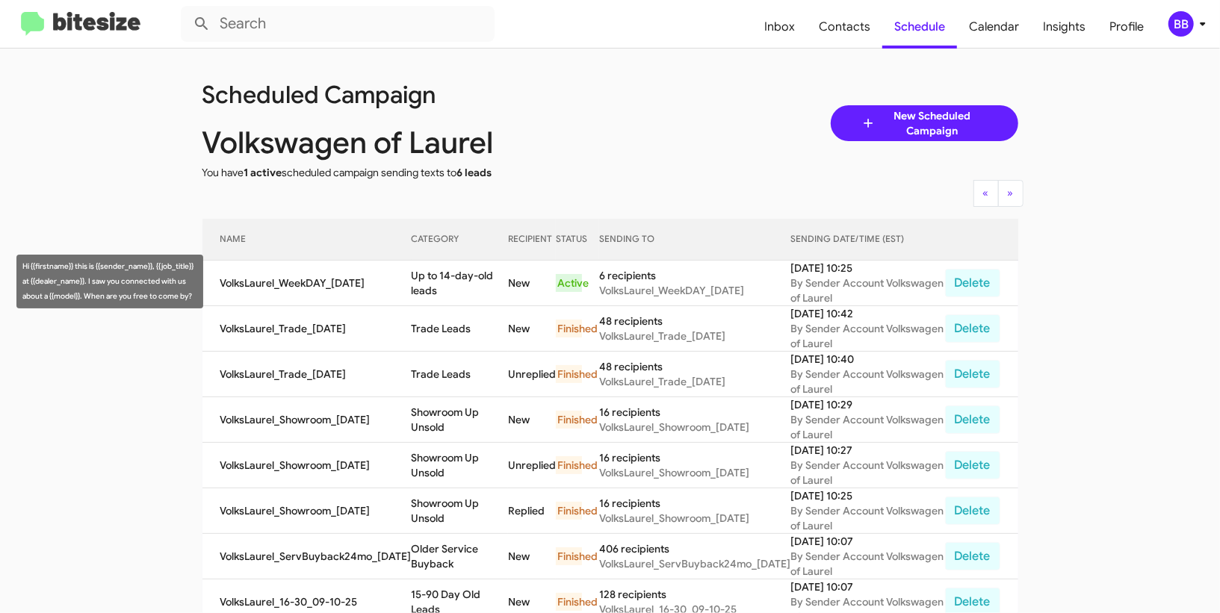
click at [461, 279] on td "Up to 14-day-old leads" at bounding box center [460, 284] width 97 height 46
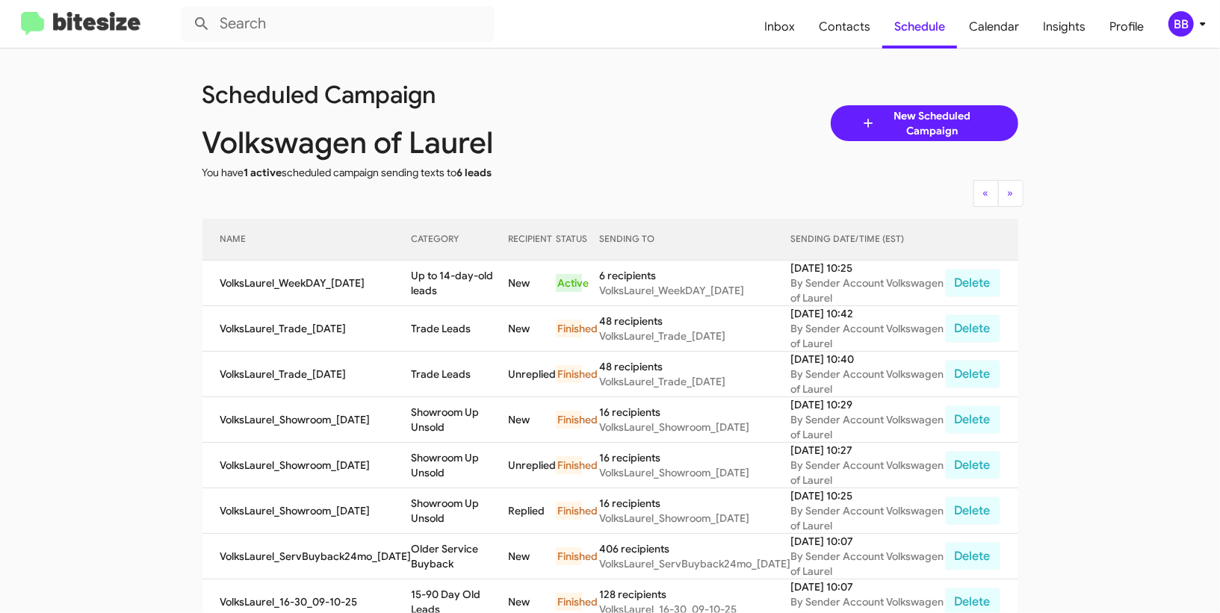
click at [461, 279] on td "Up to 14-day-old leads" at bounding box center [460, 284] width 97 height 46
copy td "Up to 14-day-old leads"
click at [1175, 25] on div "BB" at bounding box center [1180, 23] width 25 height 25
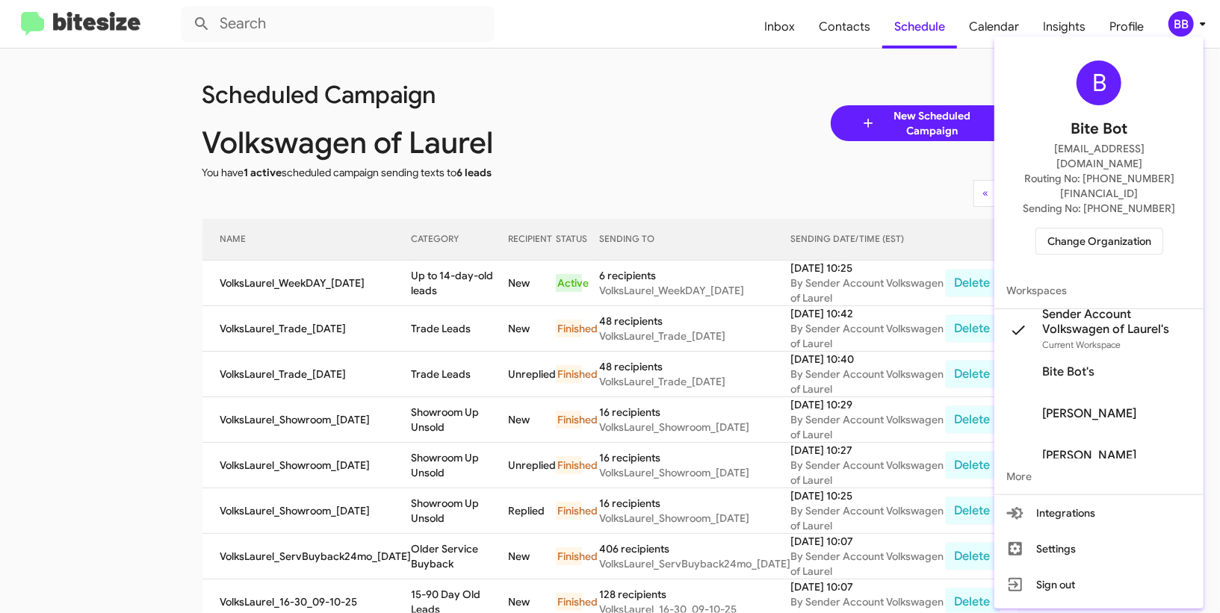
click at [1067, 229] on span "Change Organization" at bounding box center [1099, 241] width 104 height 25
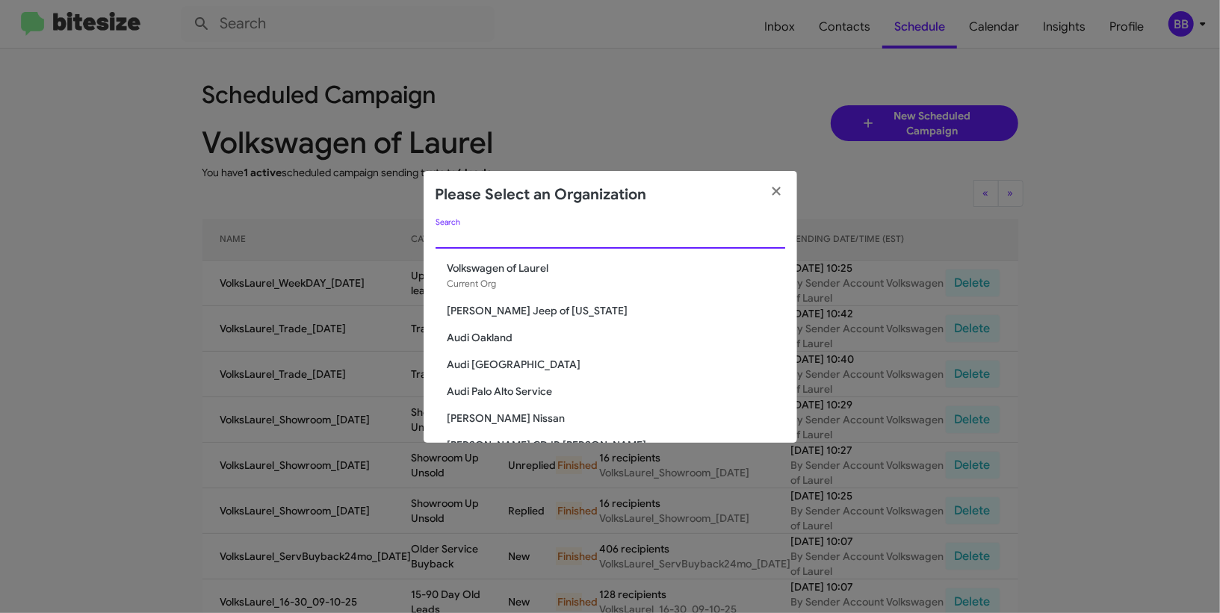
click at [568, 237] on input "Search" at bounding box center [611, 238] width 350 height 12
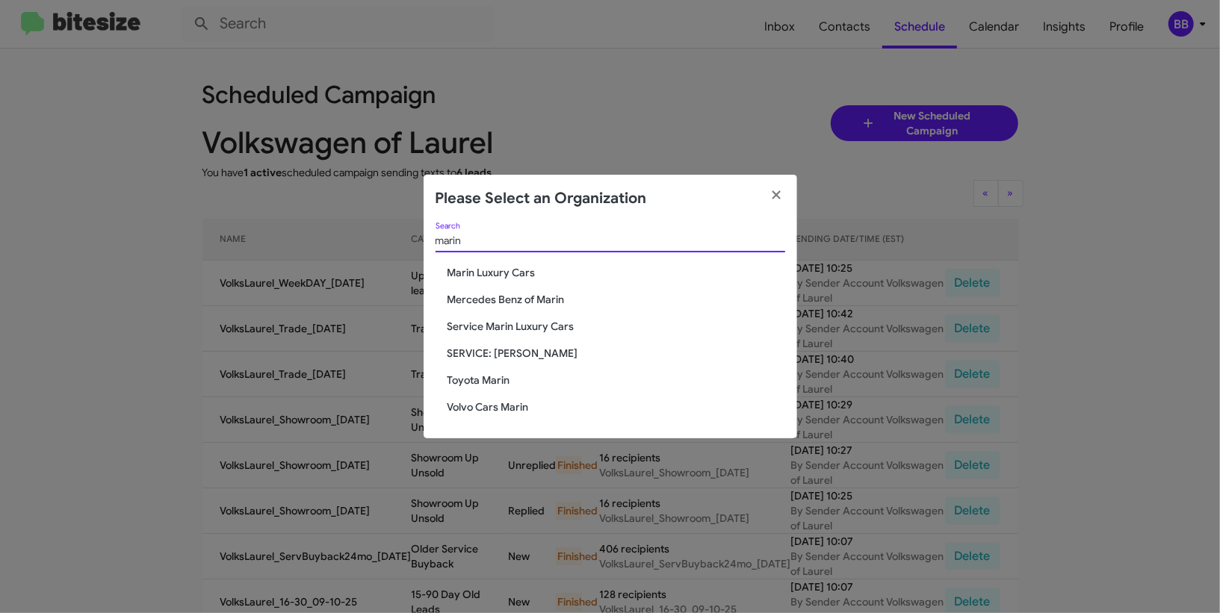
type input "marin"
click at [516, 276] on span "Marin Luxury Cars" at bounding box center [616, 272] width 338 height 15
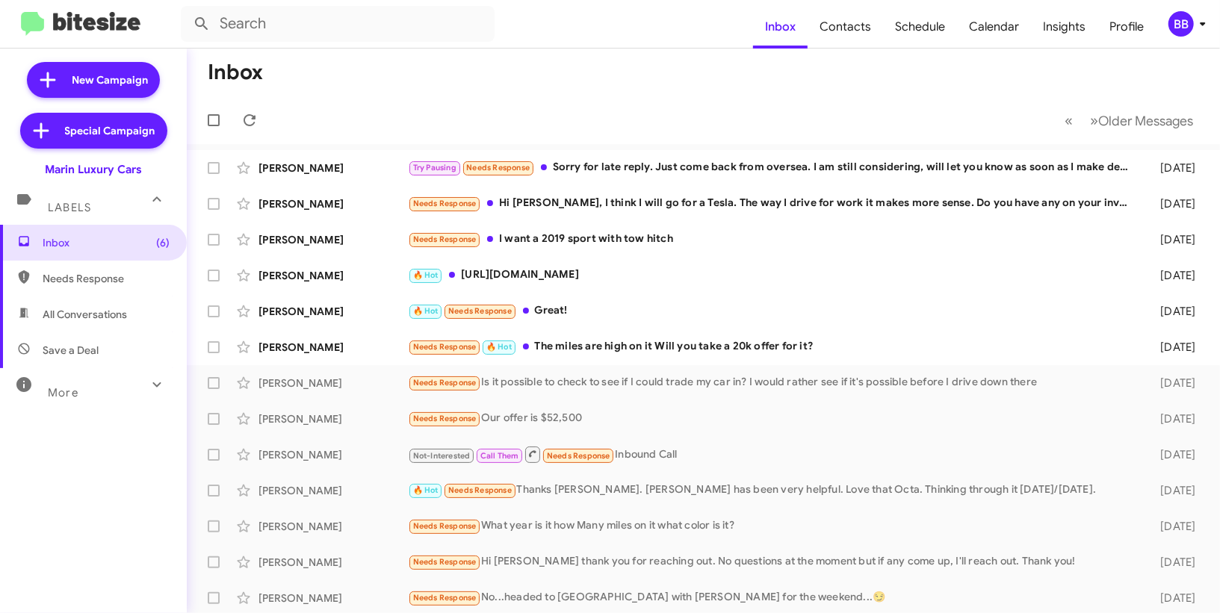
click at [1195, 15] on icon at bounding box center [1203, 24] width 18 height 18
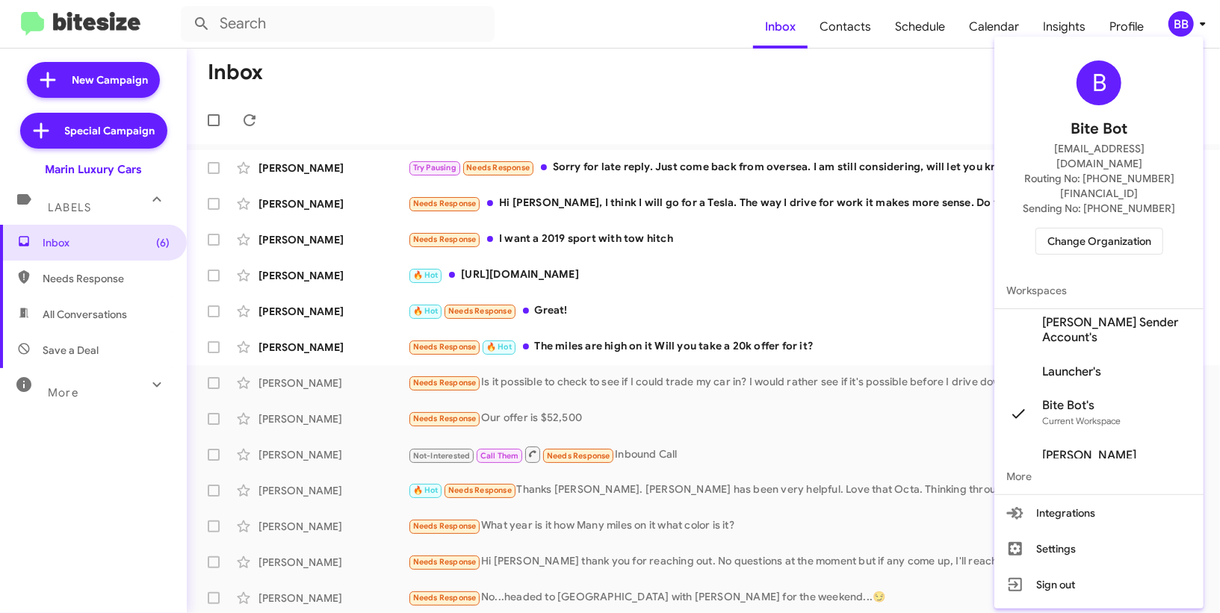
click at [1109, 315] on span "[PERSON_NAME] Sender Account's" at bounding box center [1116, 330] width 149 height 30
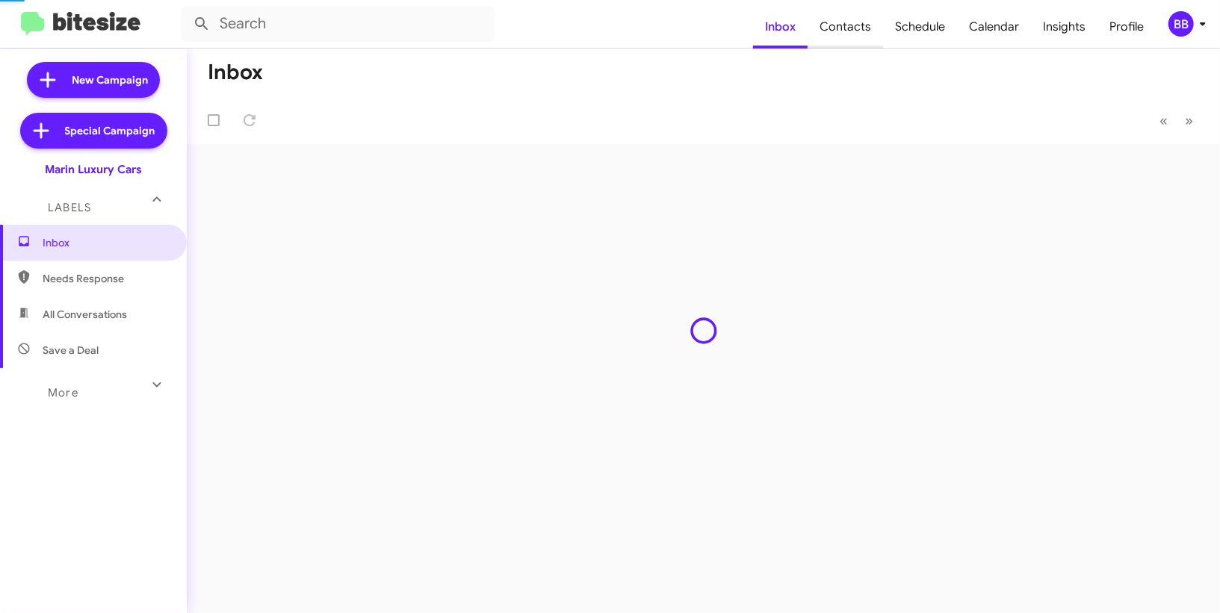
click at [840, 24] on span "Contacts" at bounding box center [845, 26] width 75 height 43
type input "in:groups"
click at [840, 24] on span "Contacts" at bounding box center [845, 26] width 75 height 43
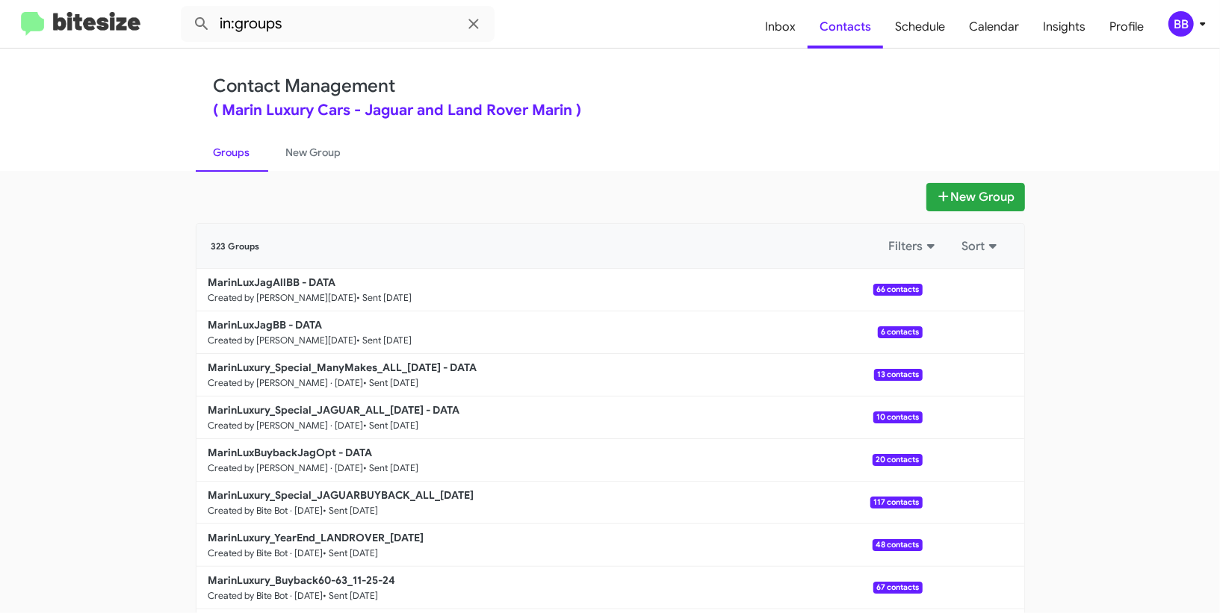
click at [1191, 28] on div "BB" at bounding box center [1180, 23] width 25 height 25
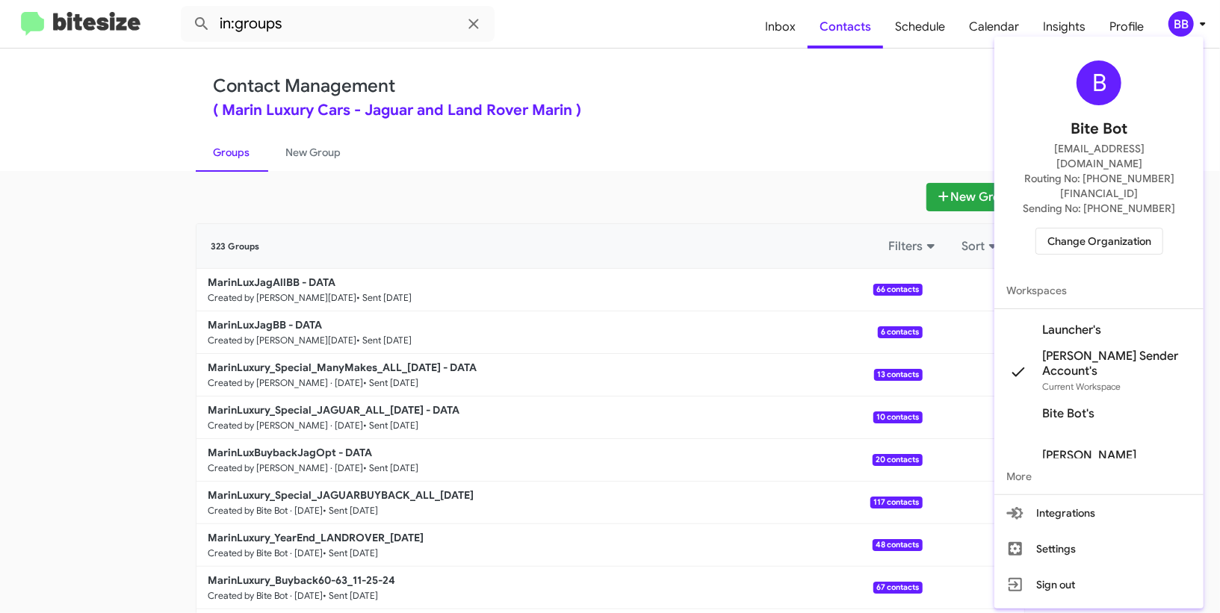
click at [1072, 323] on span "Launcher's" at bounding box center [1071, 330] width 59 height 15
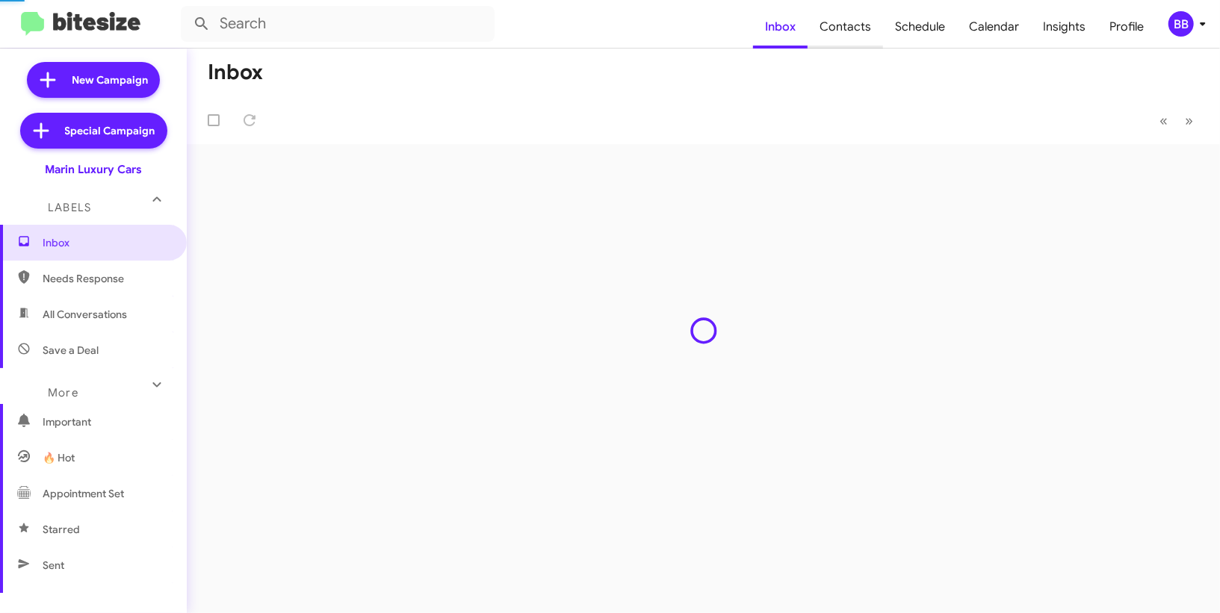
click at [858, 15] on span "Contacts" at bounding box center [845, 26] width 75 height 43
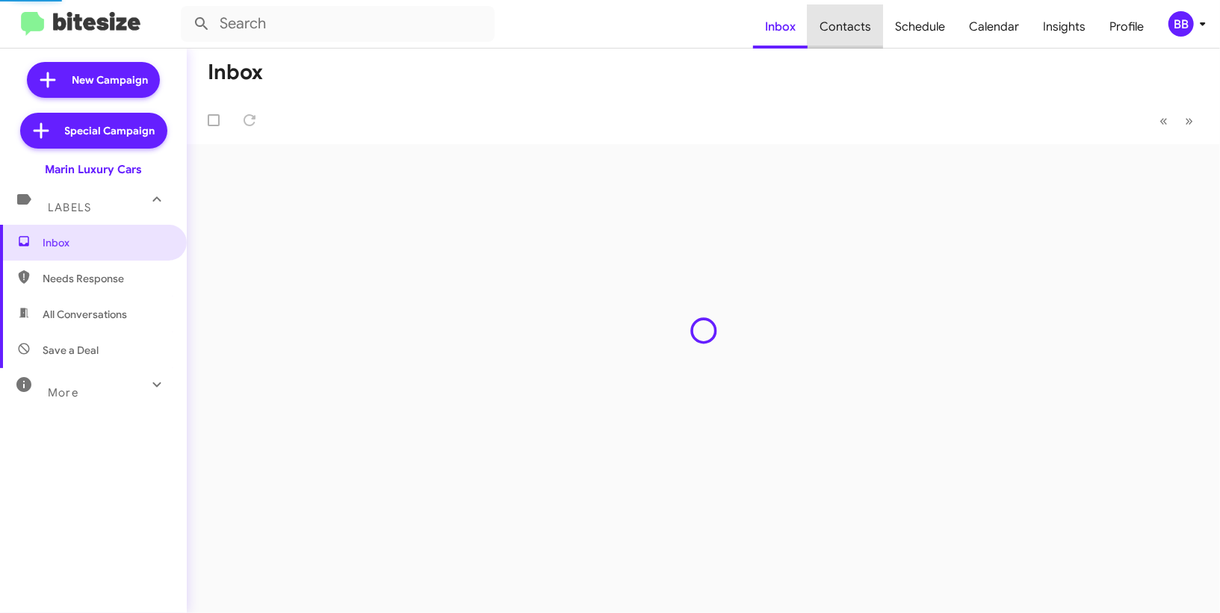
click at [858, 15] on span "Contacts" at bounding box center [845, 26] width 75 height 43
type input "in:groups"
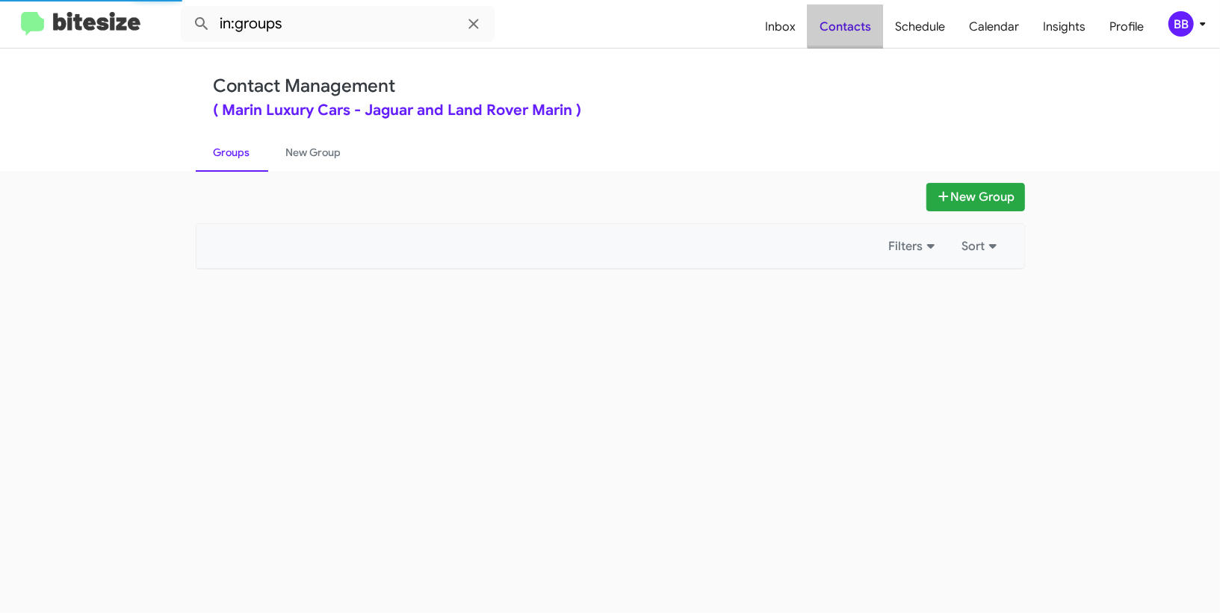
click at [858, 15] on span "Contacts" at bounding box center [845, 26] width 75 height 43
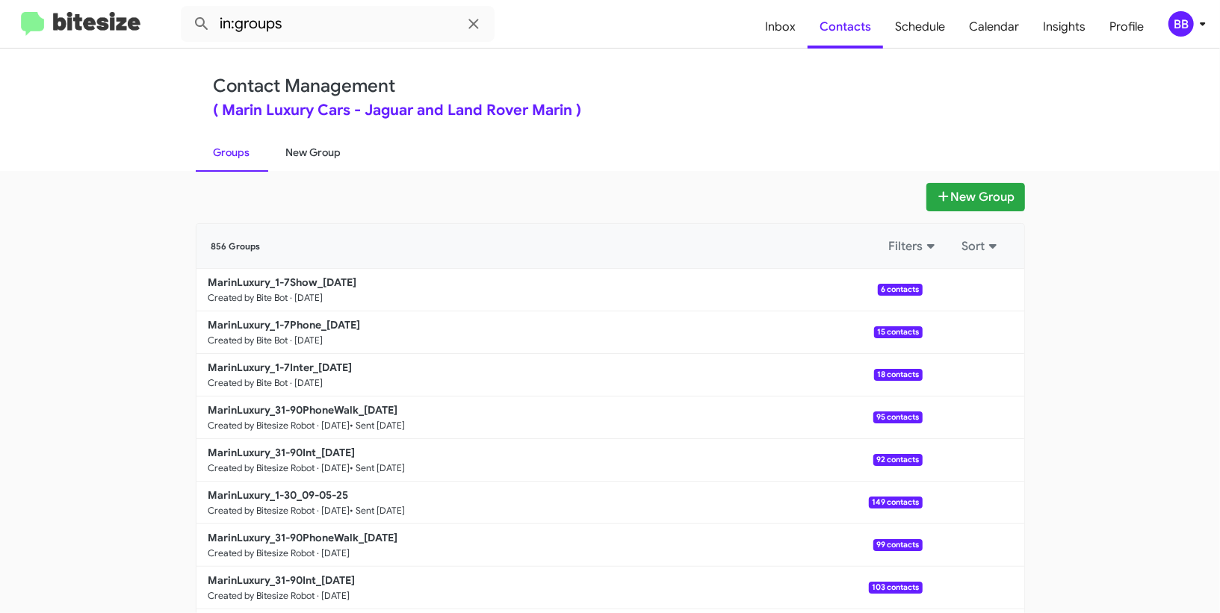
click at [325, 149] on link "New Group" at bounding box center [313, 152] width 91 height 39
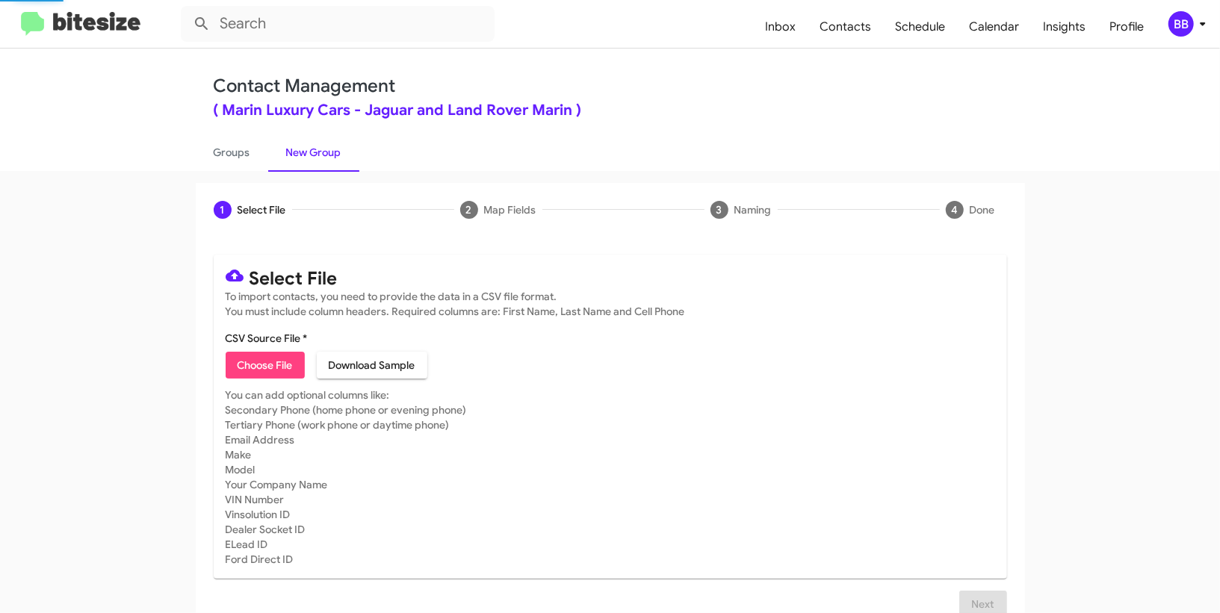
click at [1185, 25] on div "BB" at bounding box center [1180, 23] width 25 height 25
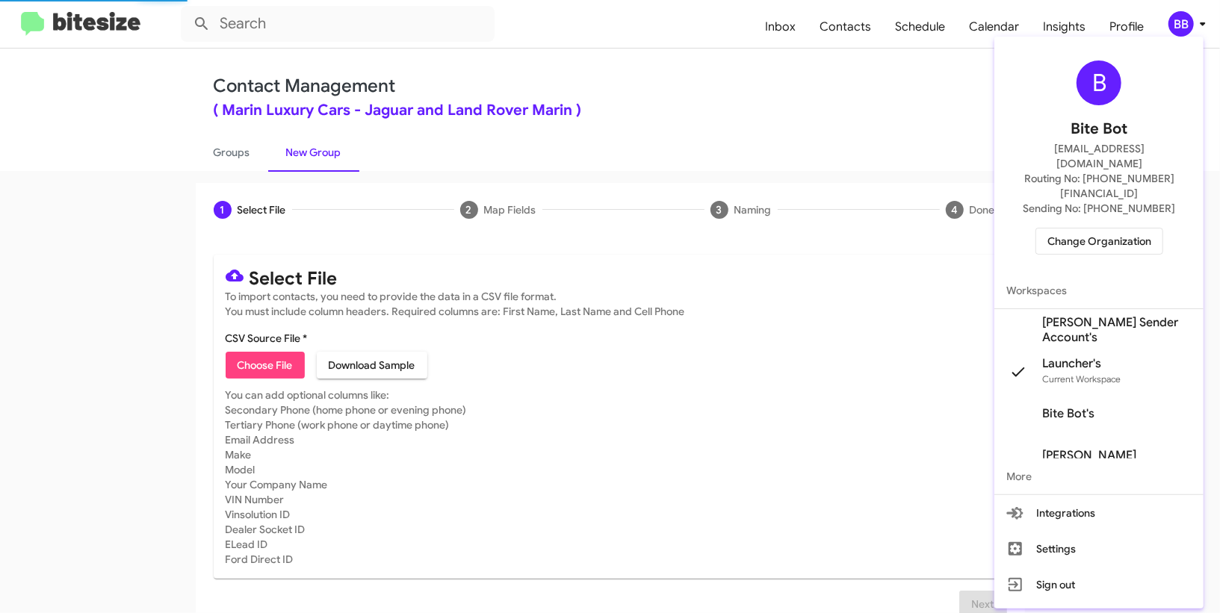
click at [1183, 28] on div at bounding box center [610, 306] width 1220 height 613
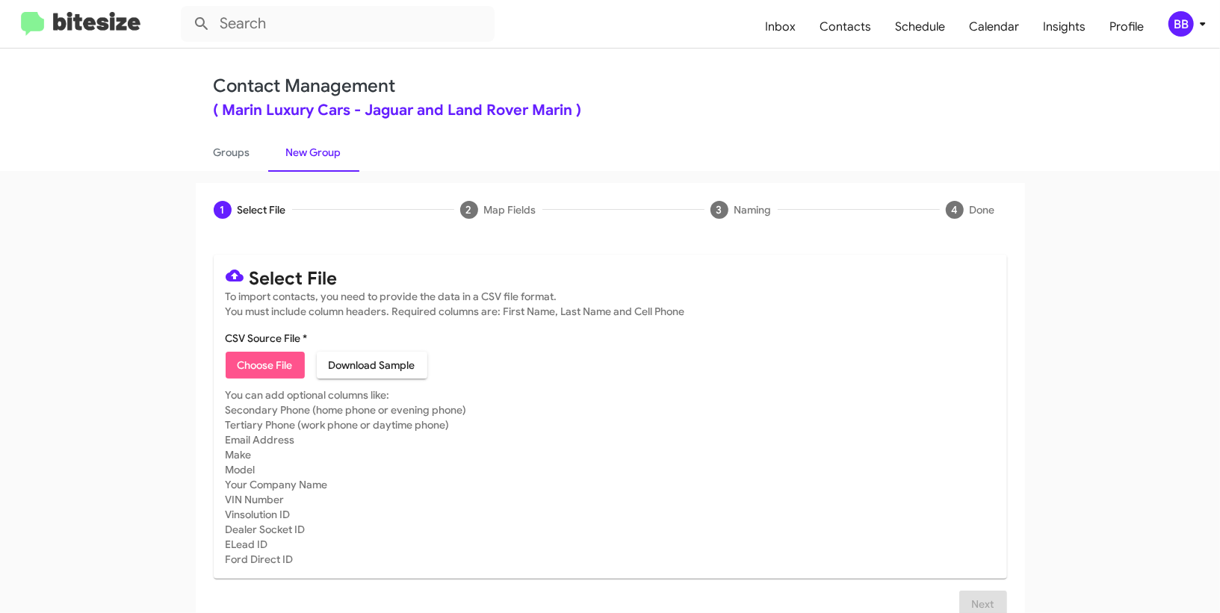
click at [252, 358] on span "Choose File" at bounding box center [265, 365] width 55 height 27
type input "MarinLuxury_1-7Inter_[DATE]"
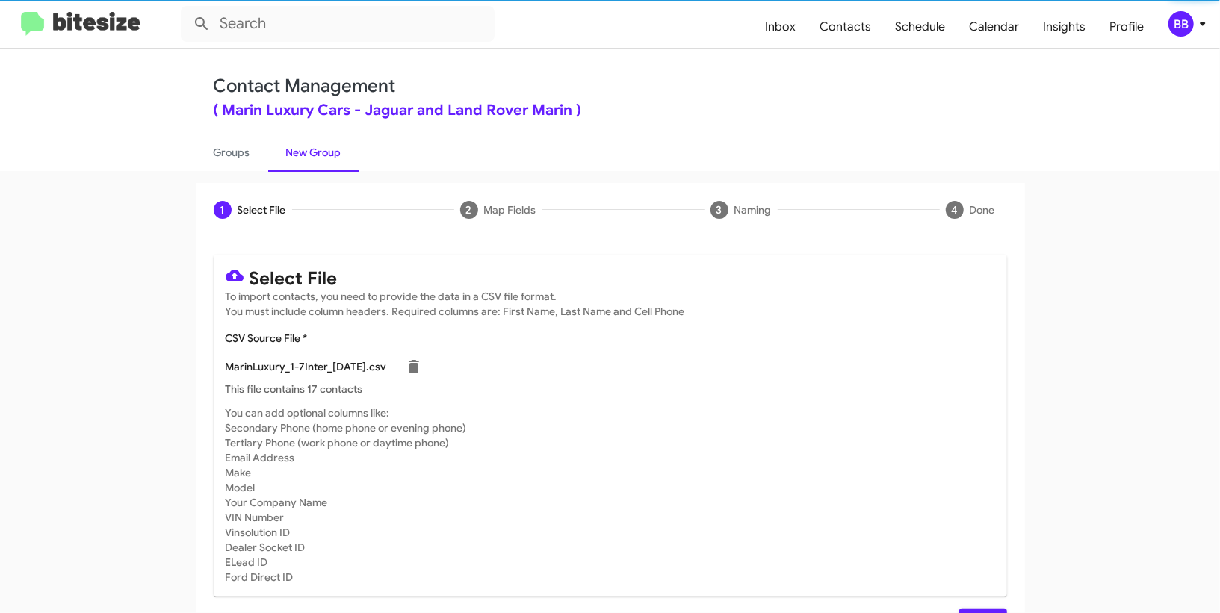
scroll to position [39, 0]
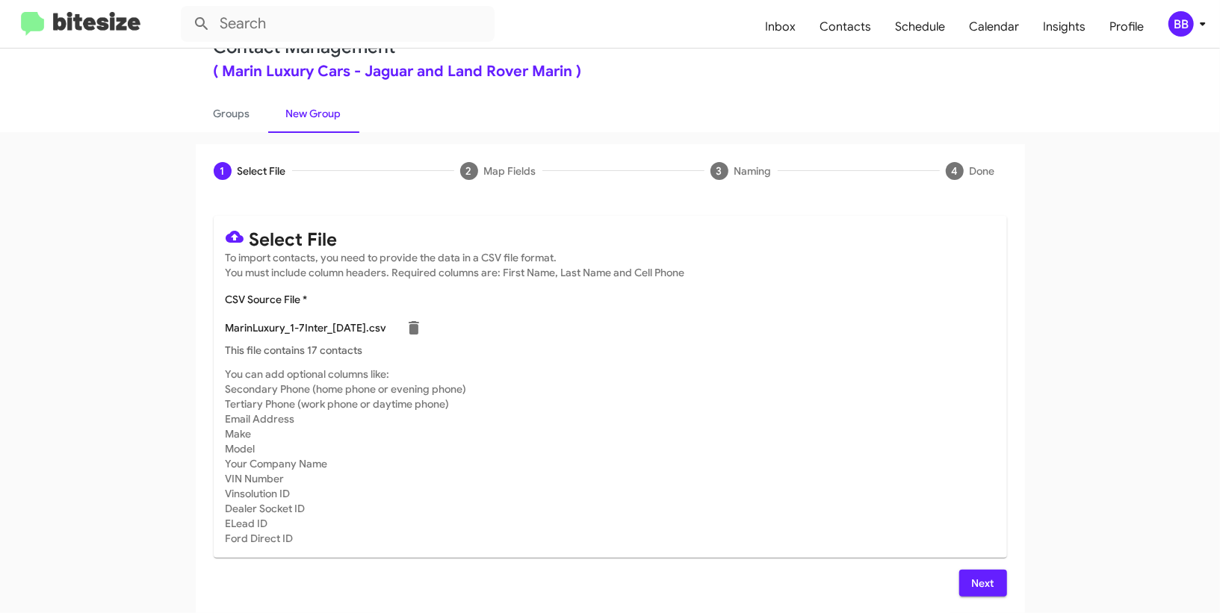
click at [978, 582] on span "Next" at bounding box center [983, 583] width 24 height 27
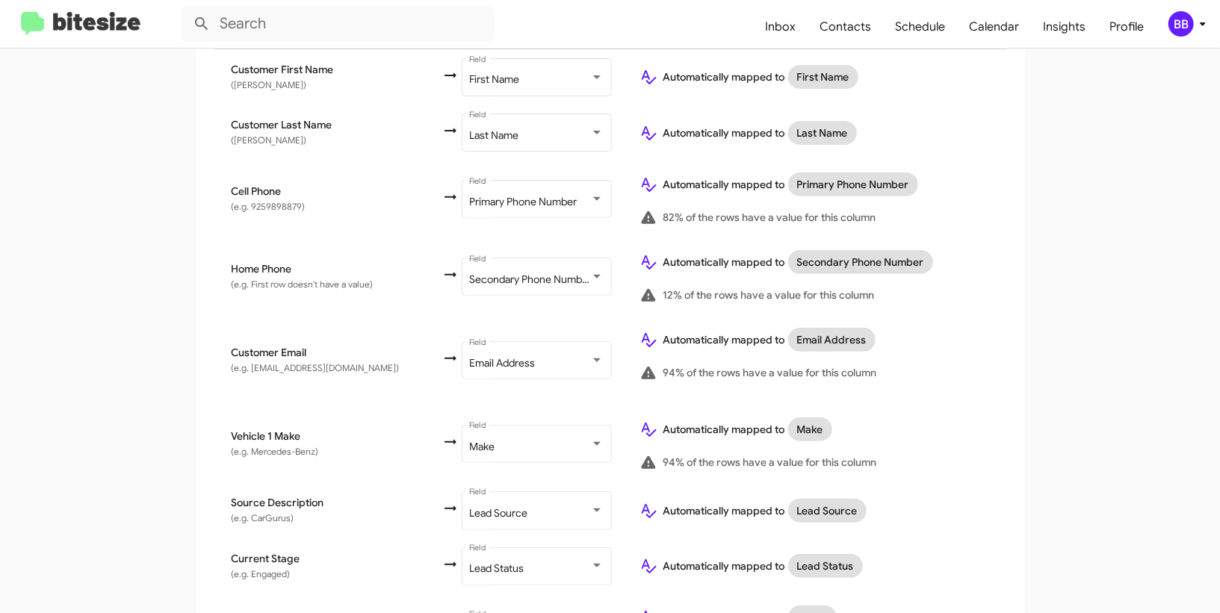
scroll to position [712, 0]
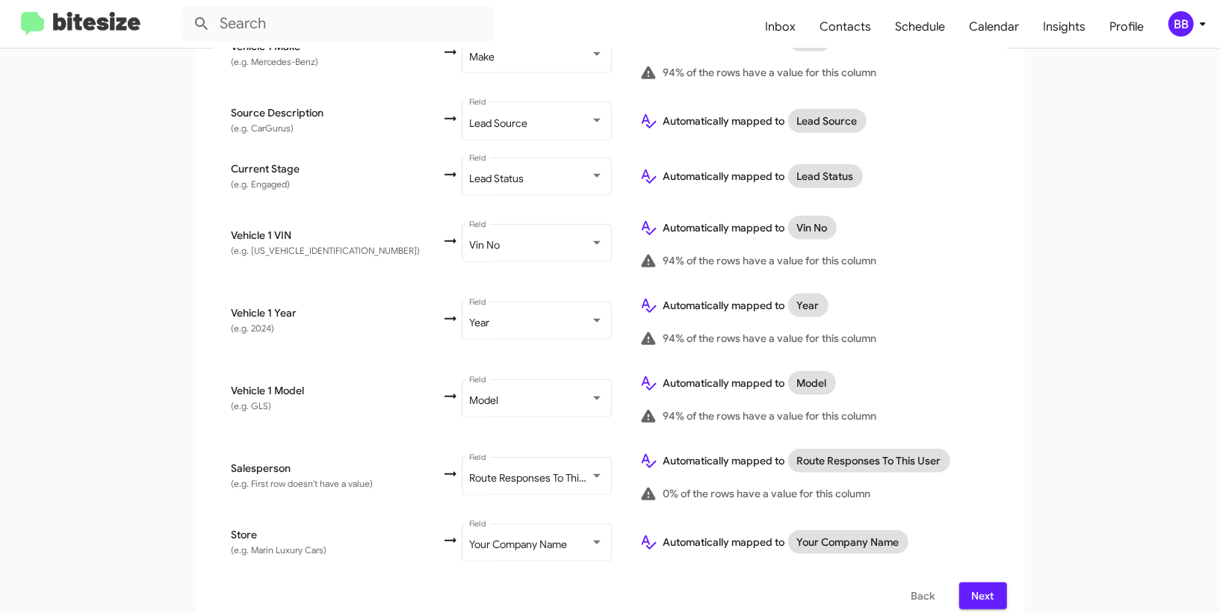
click at [979, 583] on span "Next" at bounding box center [983, 596] width 24 height 27
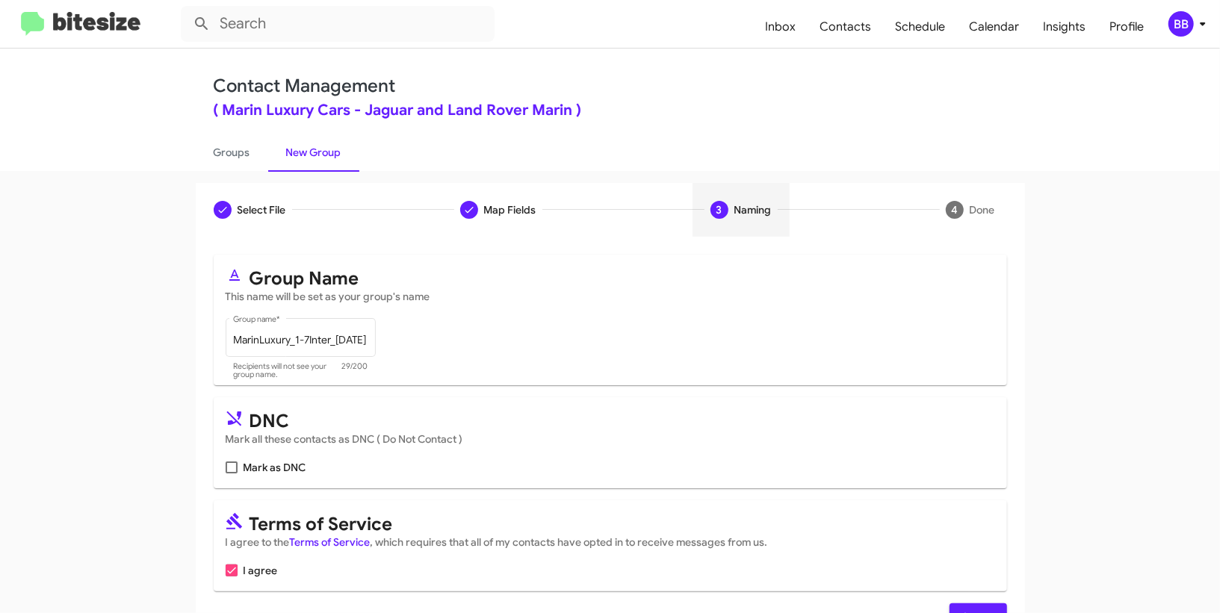
scroll to position [46, 0]
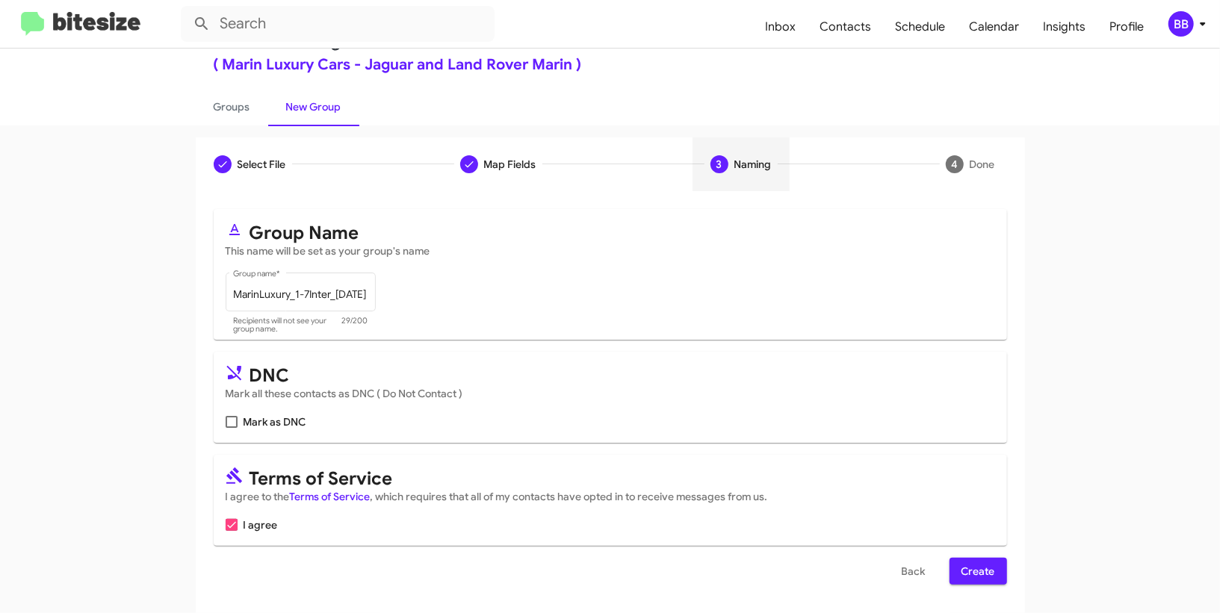
click at [973, 567] on span "Create" at bounding box center [978, 571] width 34 height 27
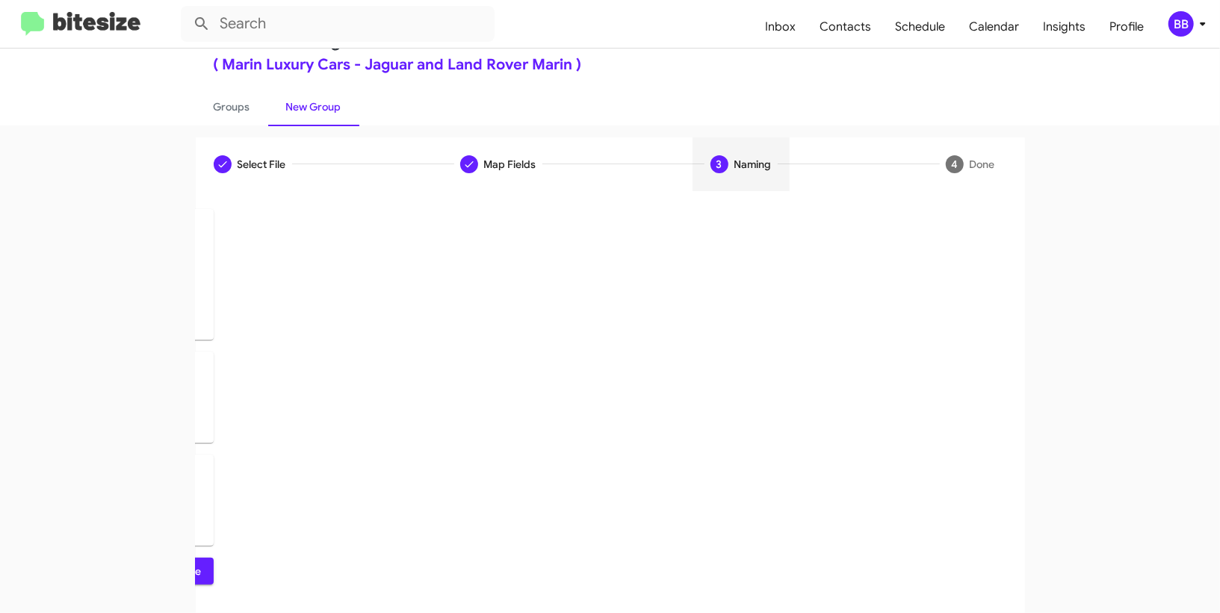
scroll to position [0, 0]
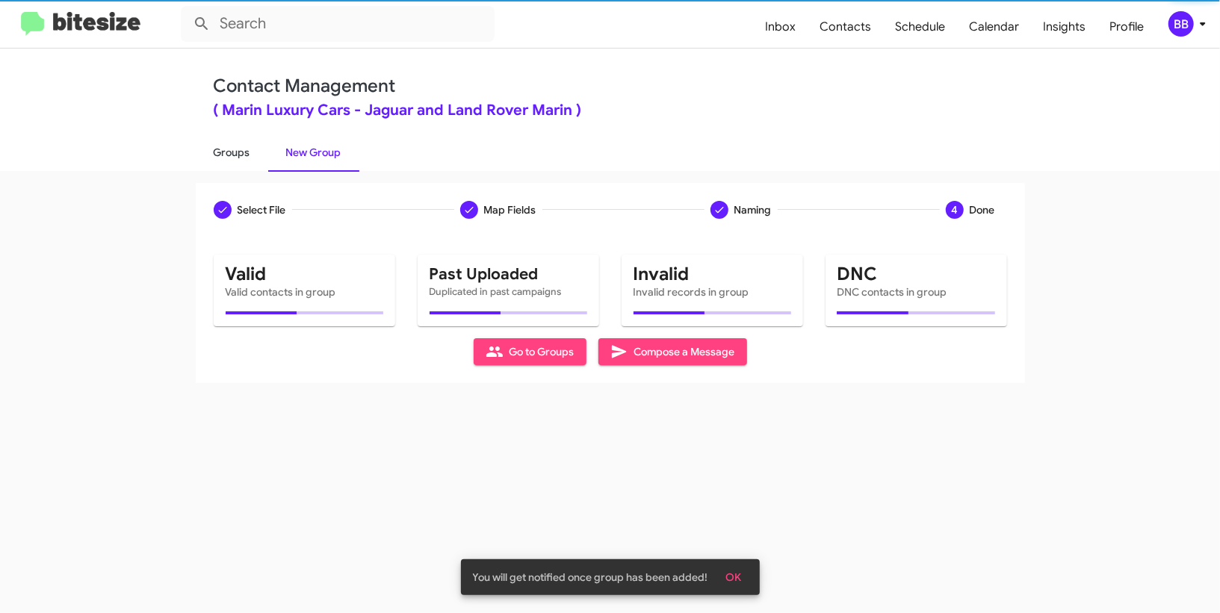
click at [249, 152] on link "Groups" at bounding box center [232, 152] width 72 height 39
type input "in:groups"
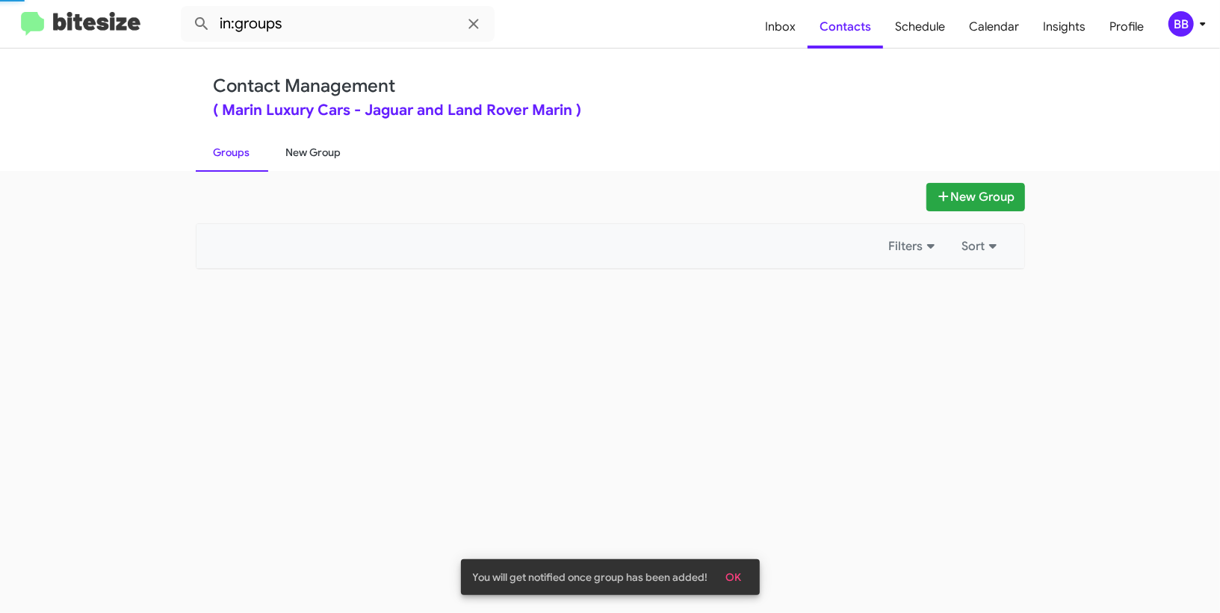
click at [323, 152] on link "New Group" at bounding box center [313, 152] width 91 height 39
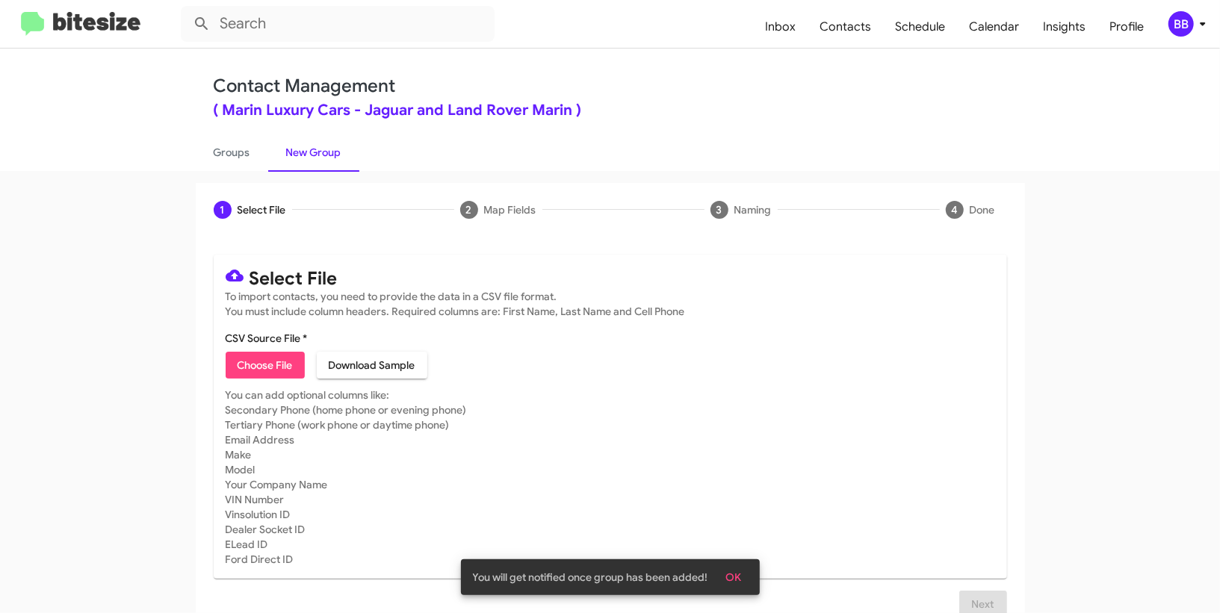
click at [265, 349] on mat-card-content "CSV Source File * Choose File Download Sample" at bounding box center [610, 355] width 769 height 48
click at [267, 358] on span "Choose File" at bounding box center [265, 365] width 55 height 27
type input "MarinLuxury_1-7Phone_[DATE]"
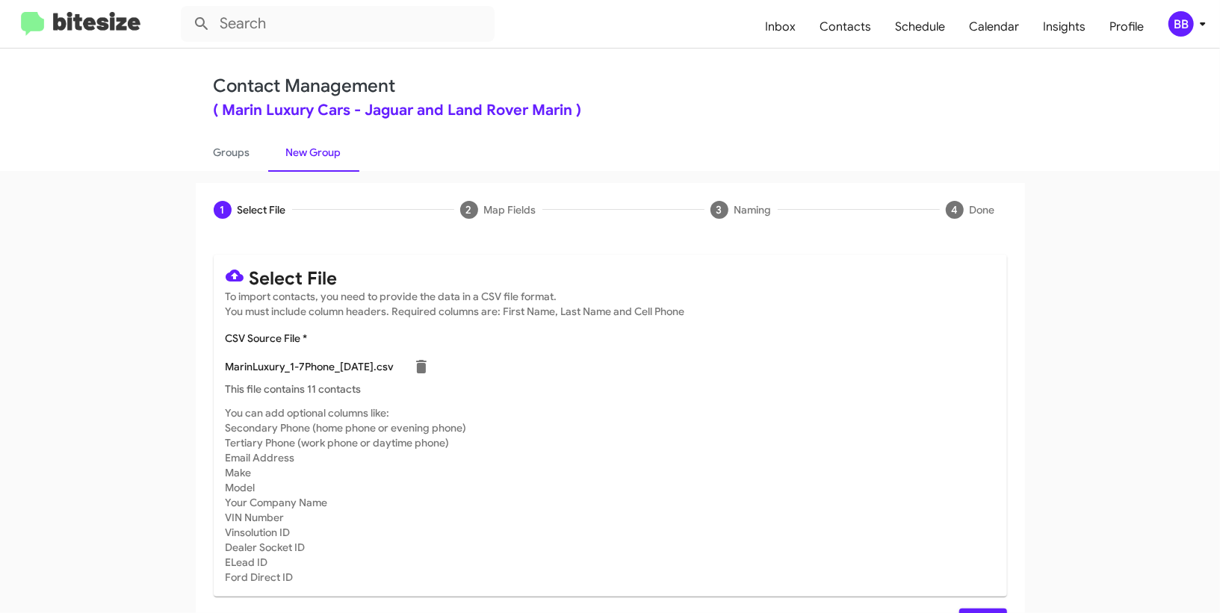
scroll to position [39, 0]
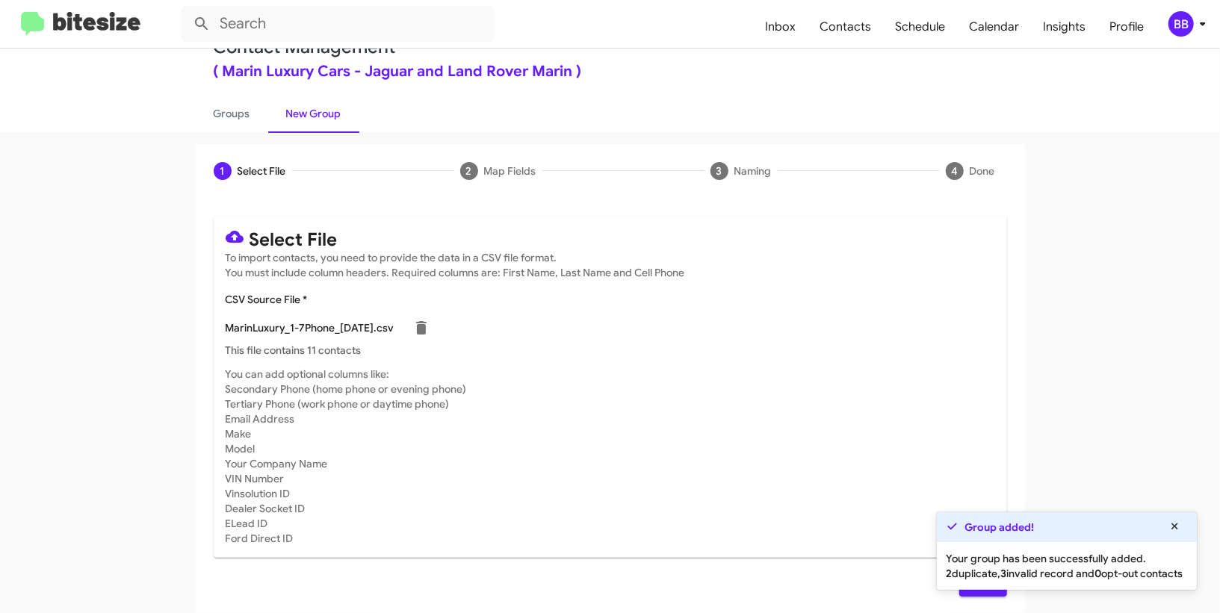
click at [982, 583] on div "Your group has been successfully added. 2 duplicate, 3 invalid record and 0 opt…" at bounding box center [1067, 566] width 260 height 48
click at [1171, 515] on button at bounding box center [1175, 526] width 27 height 23
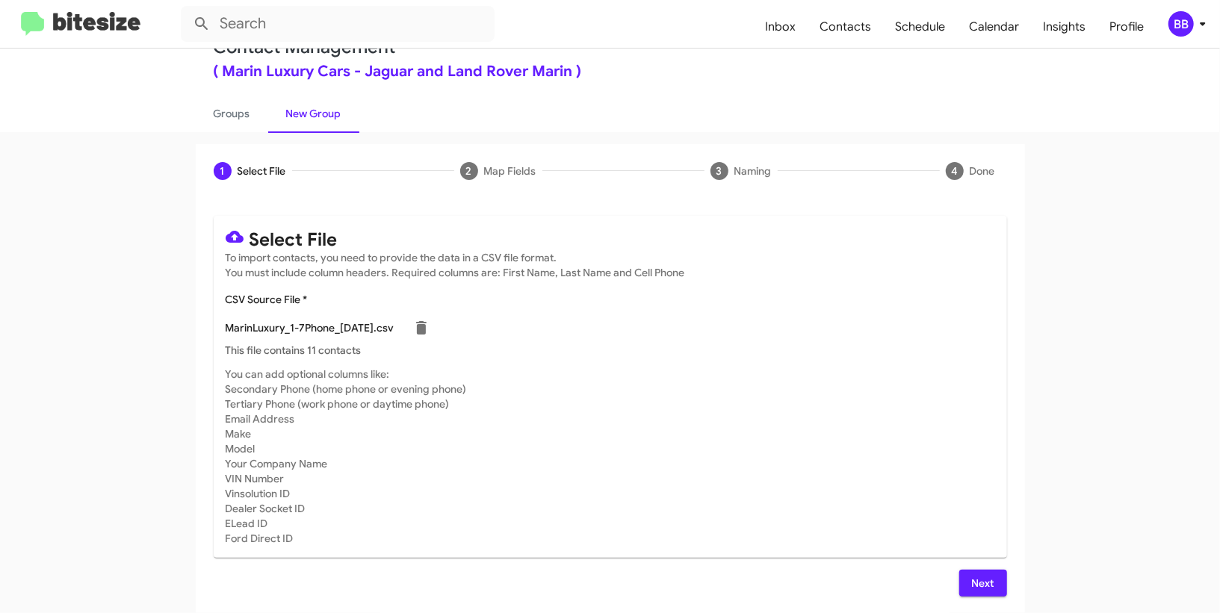
click at [974, 586] on span "Next" at bounding box center [983, 583] width 24 height 27
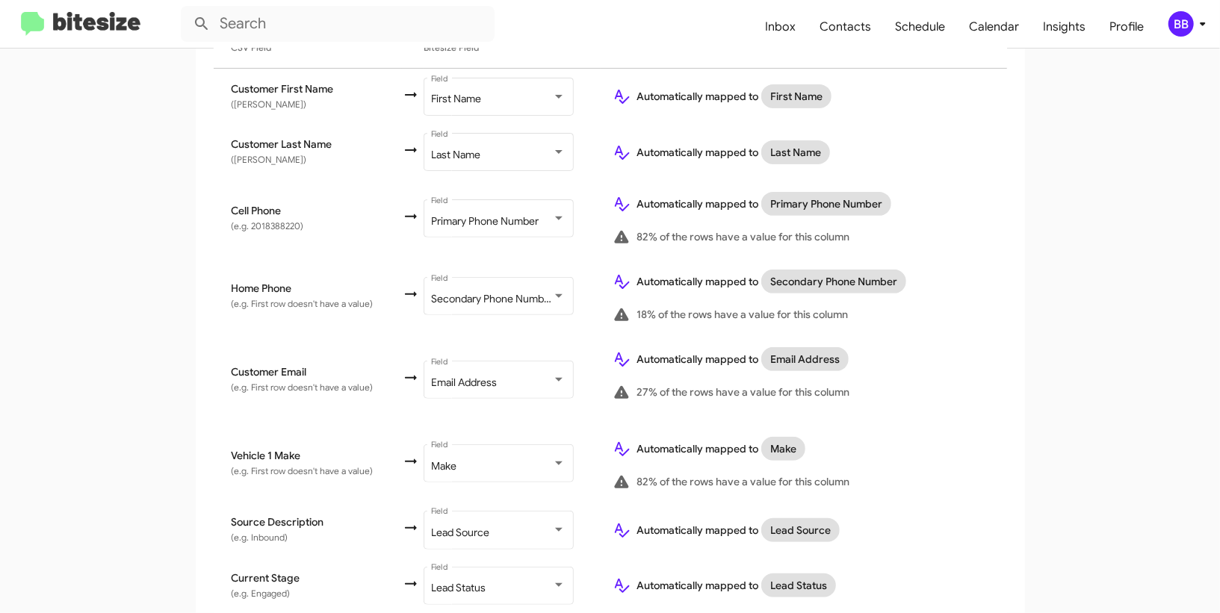
scroll to position [712, 0]
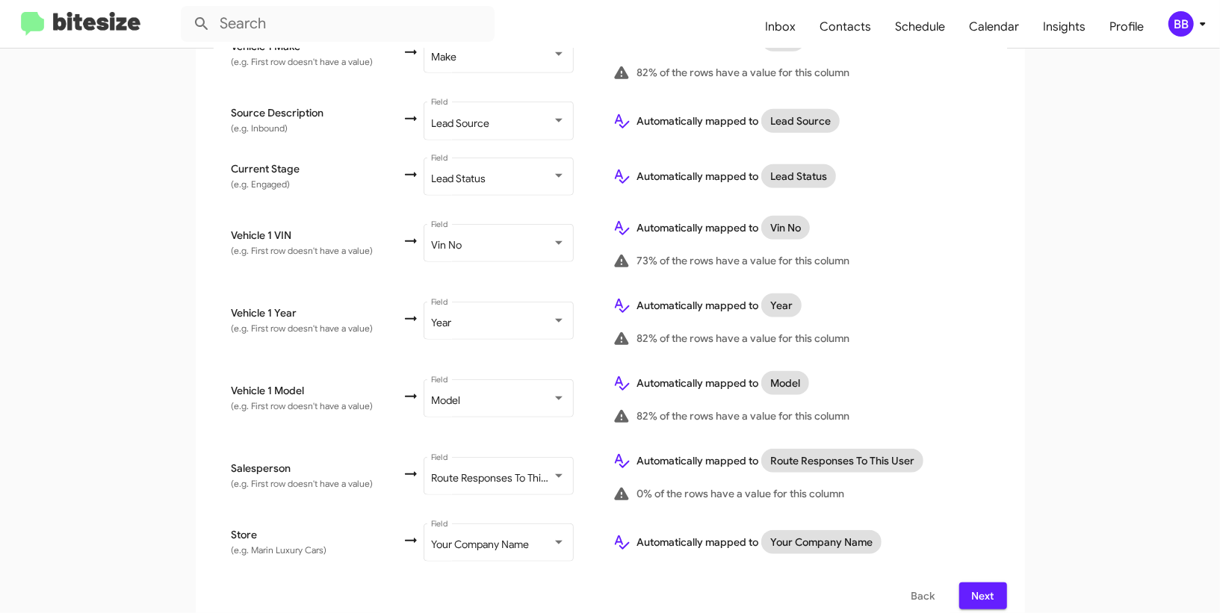
click at [969, 583] on button "Next" at bounding box center [983, 596] width 48 height 27
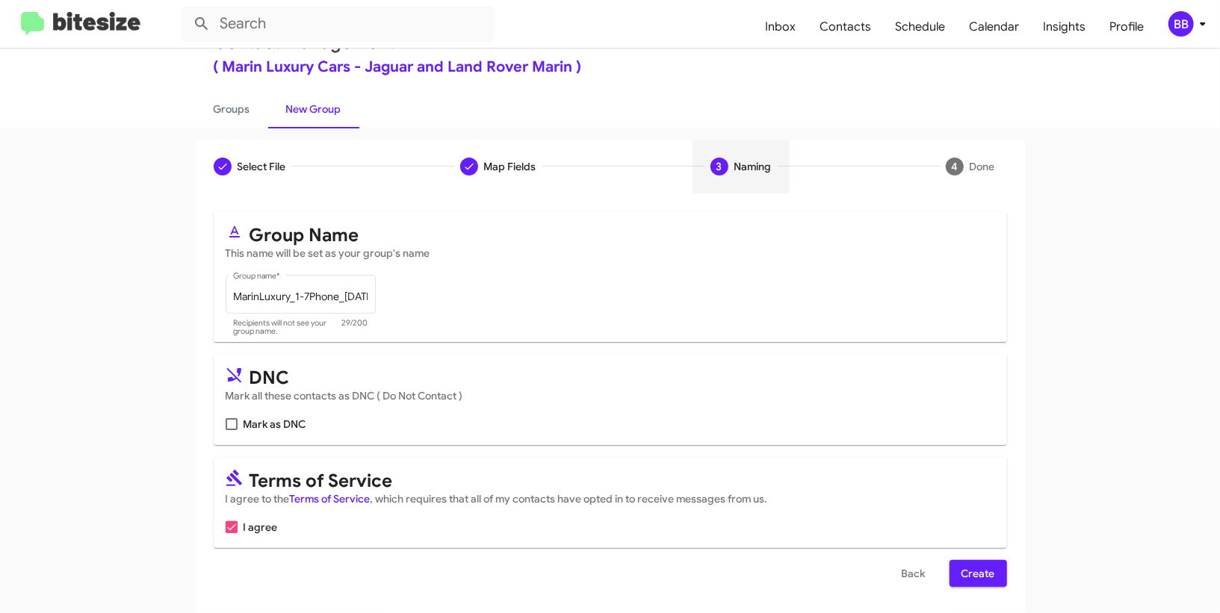
scroll to position [46, 0]
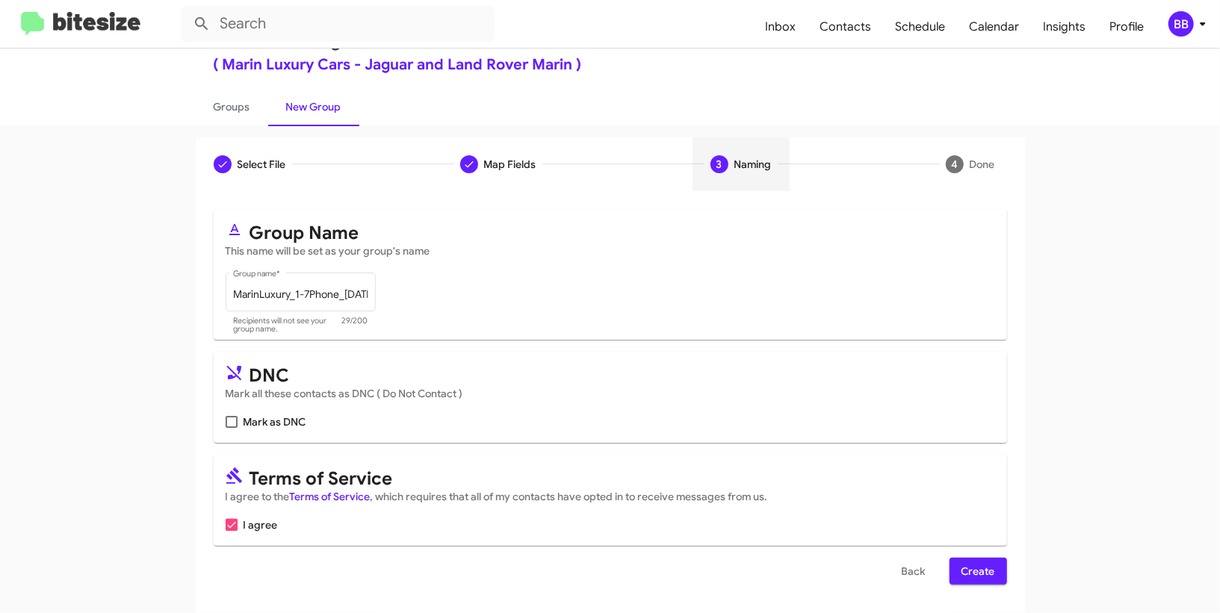
click at [985, 551] on form "Group Name This name will be set as your group's name MarinLuxury_1-7Phone_[DAT…" at bounding box center [610, 397] width 793 height 376
click at [984, 558] on span "Create" at bounding box center [978, 571] width 34 height 27
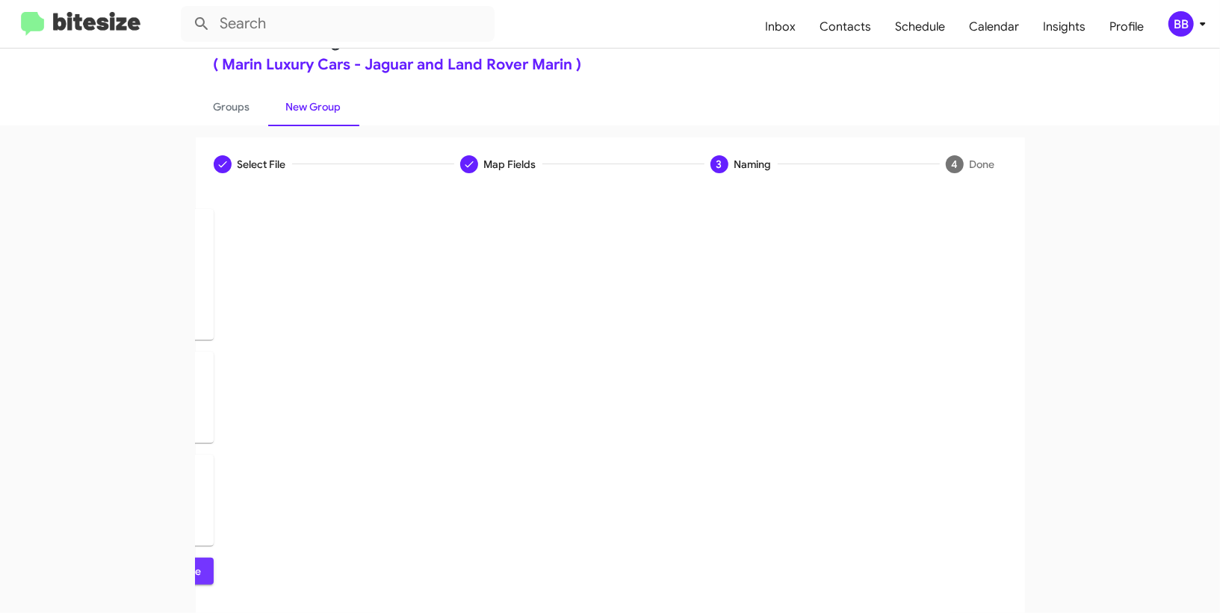
scroll to position [0, 0]
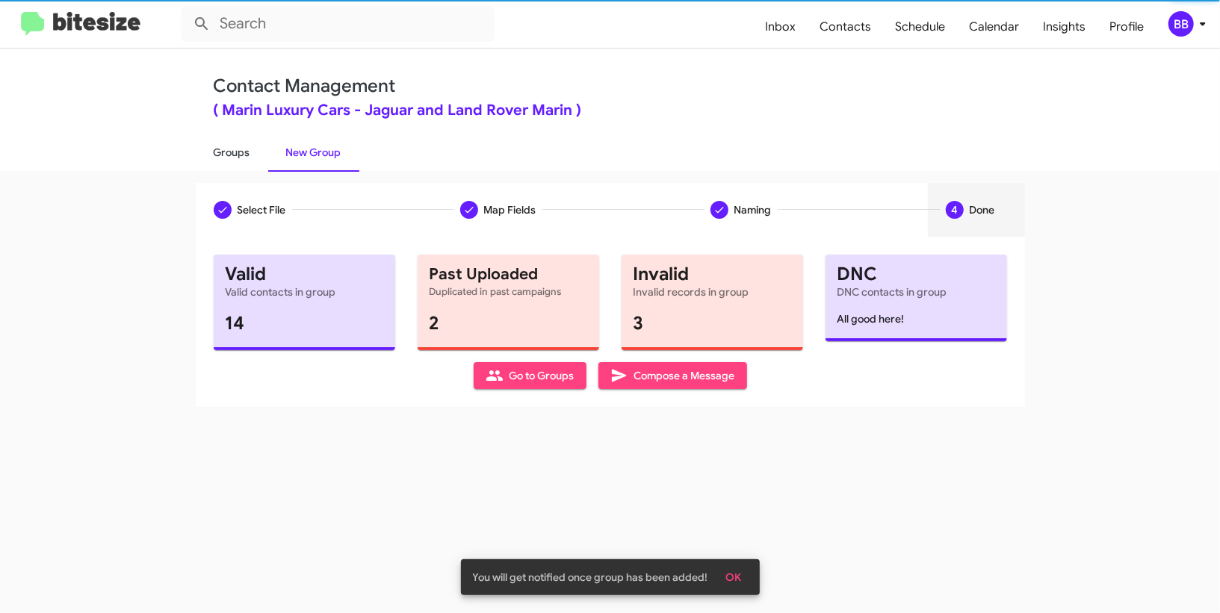
click at [235, 158] on link "Groups" at bounding box center [232, 152] width 72 height 39
type input "in:groups"
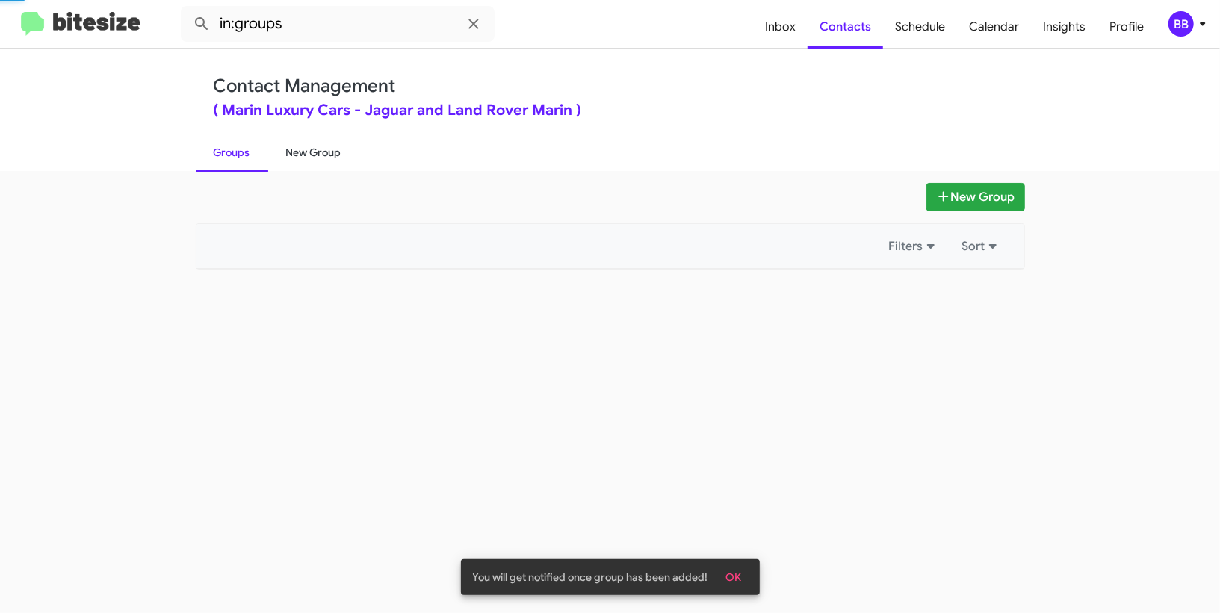
click at [304, 153] on link "New Group" at bounding box center [313, 152] width 91 height 39
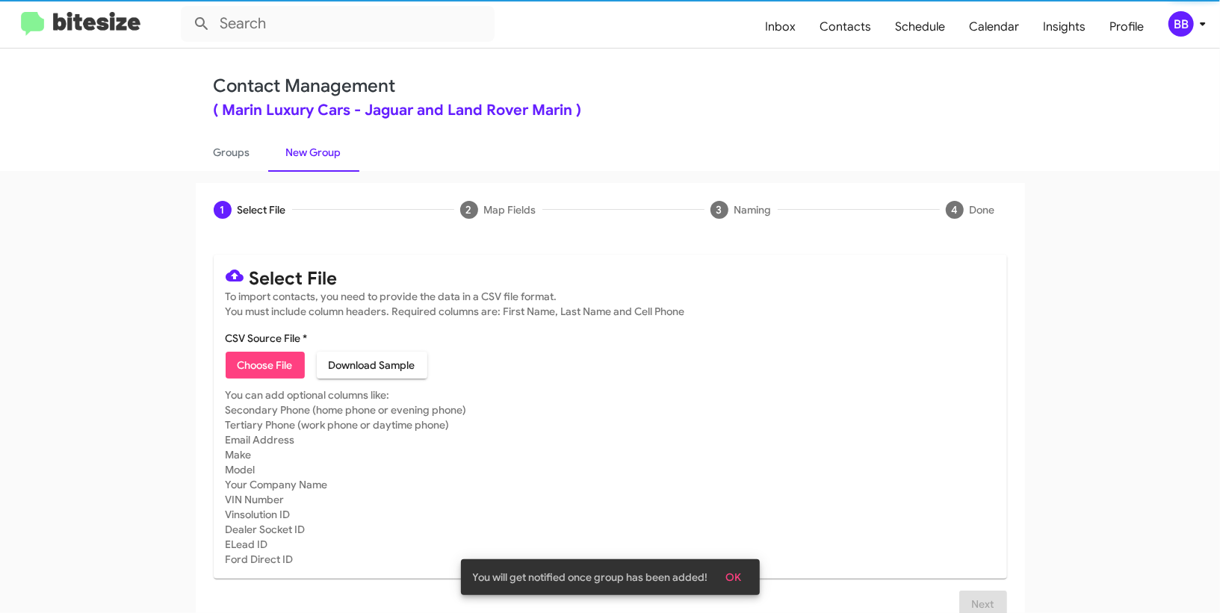
click at [271, 360] on span "Choose File" at bounding box center [265, 365] width 55 height 27
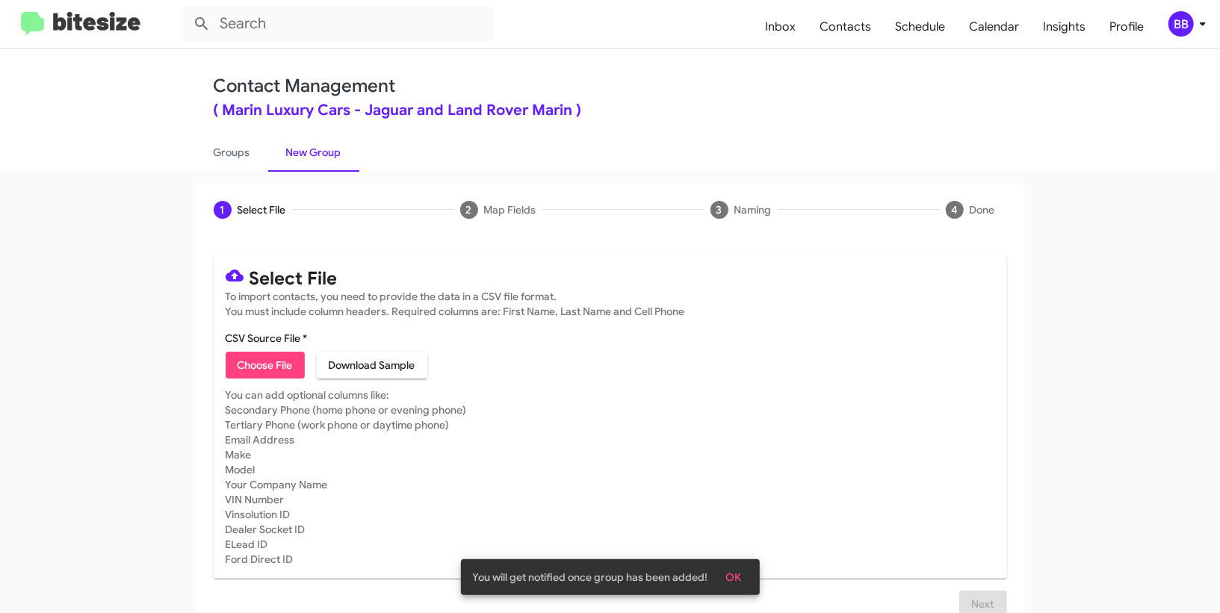
type input "MarinLuxury_1-7Show_[DATE]"
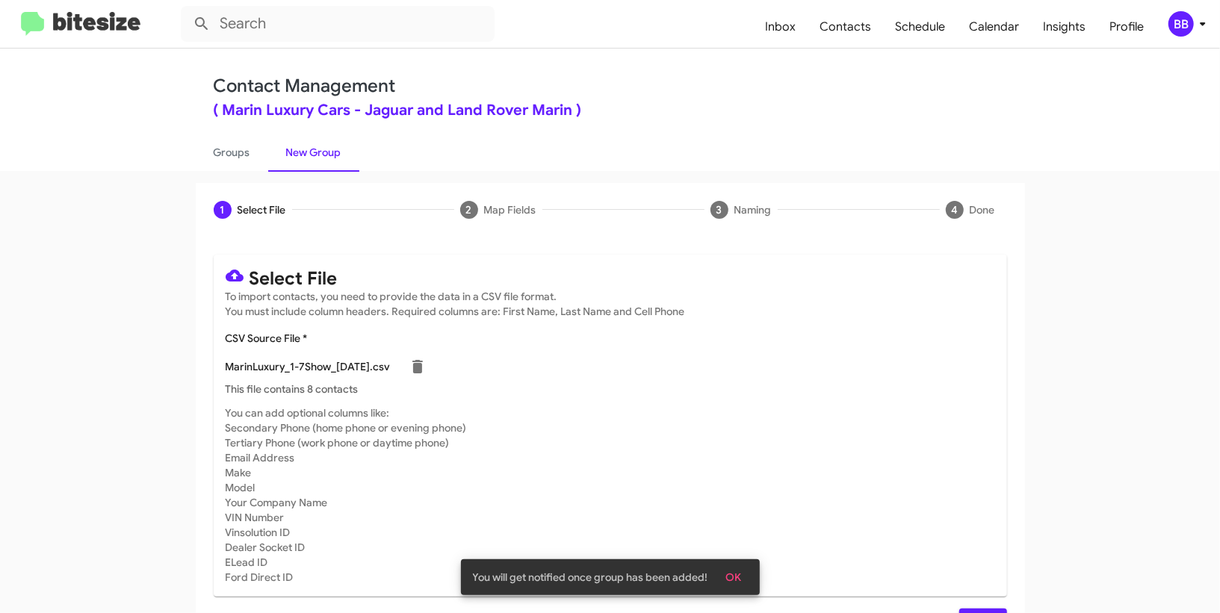
scroll to position [39, 0]
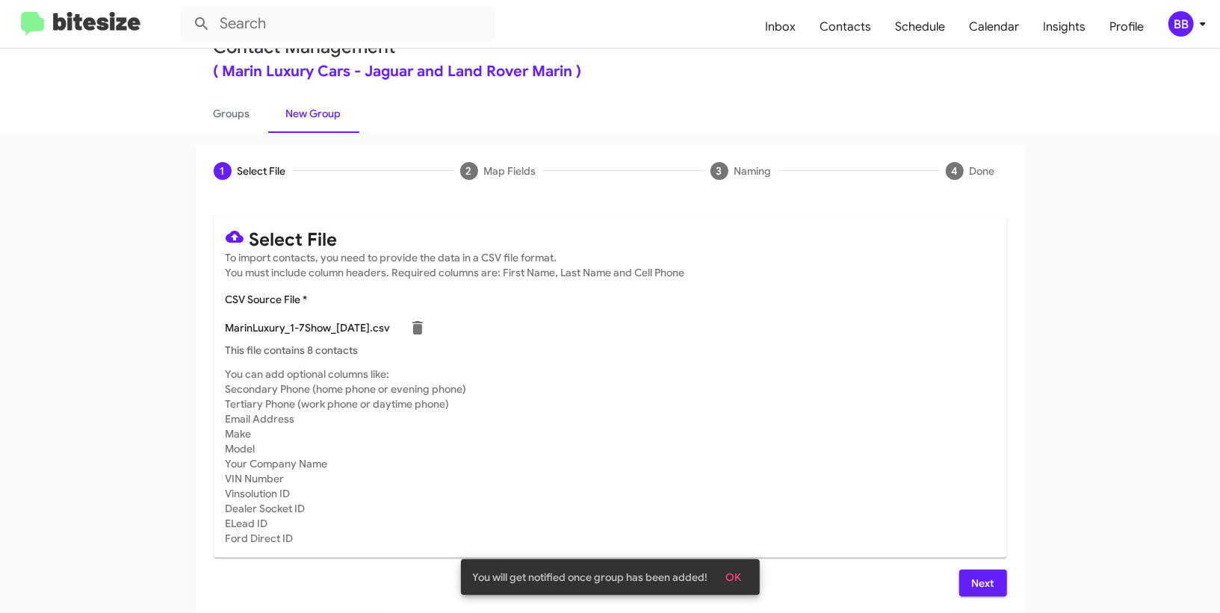
click at [993, 574] on span "Next" at bounding box center [983, 583] width 24 height 27
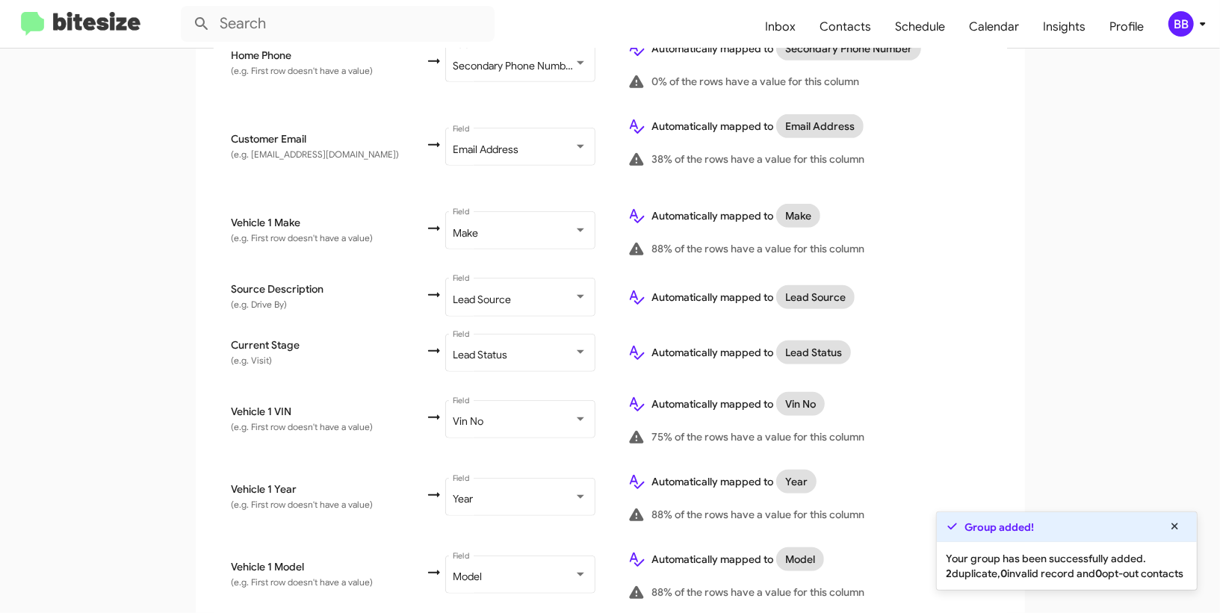
scroll to position [712, 0]
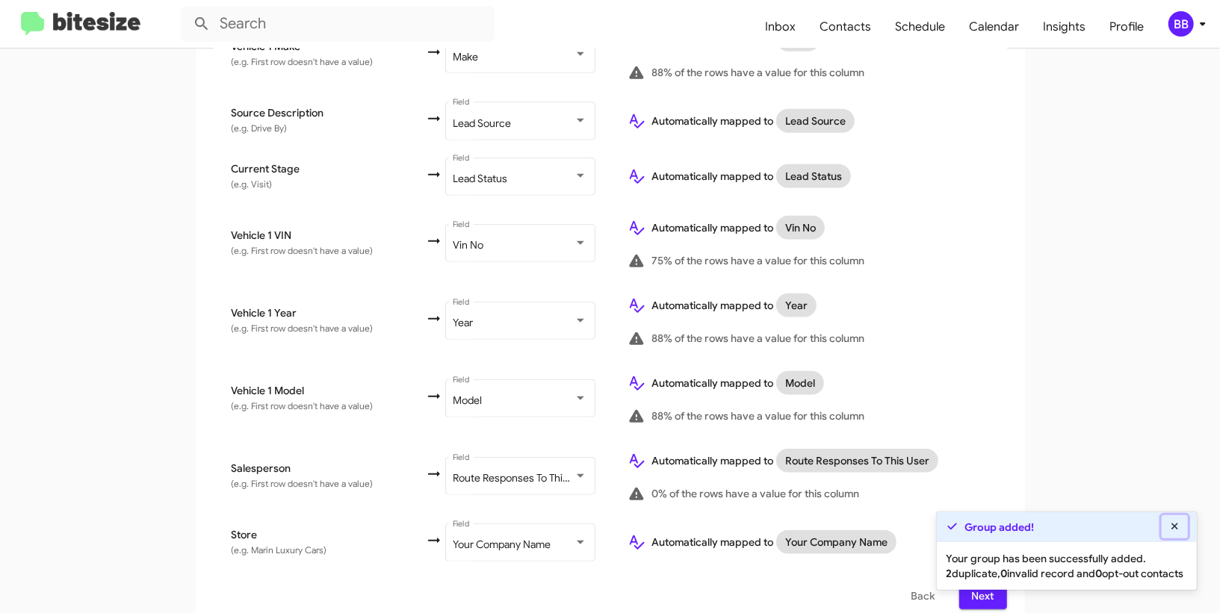
click at [1174, 521] on button at bounding box center [1175, 526] width 27 height 23
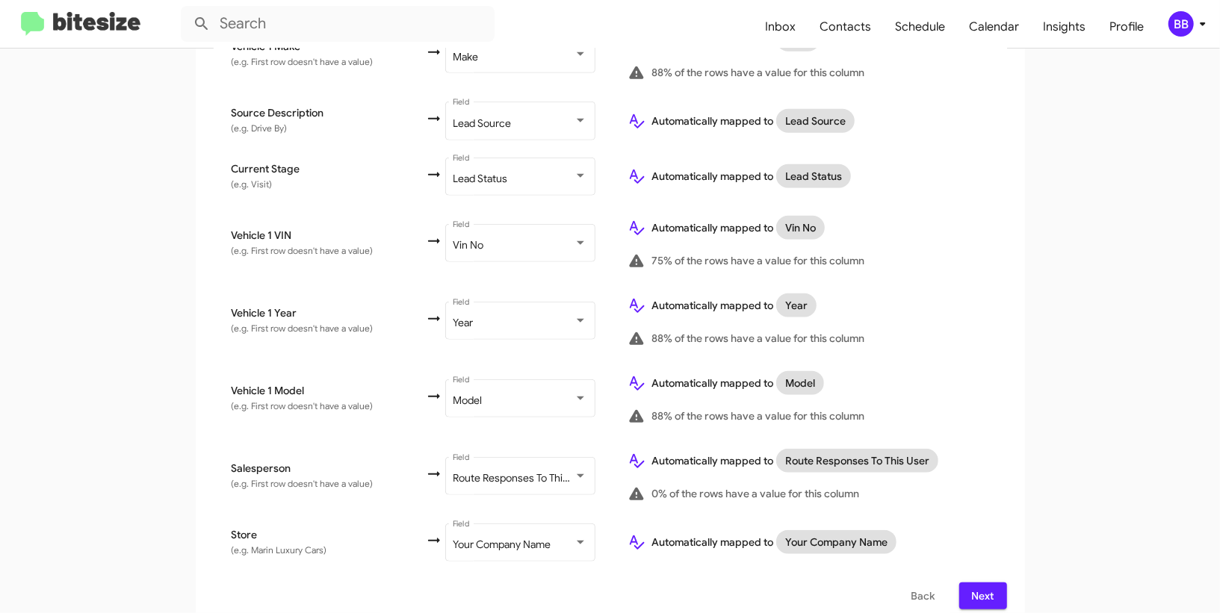
click at [975, 583] on span "Next" at bounding box center [983, 596] width 24 height 27
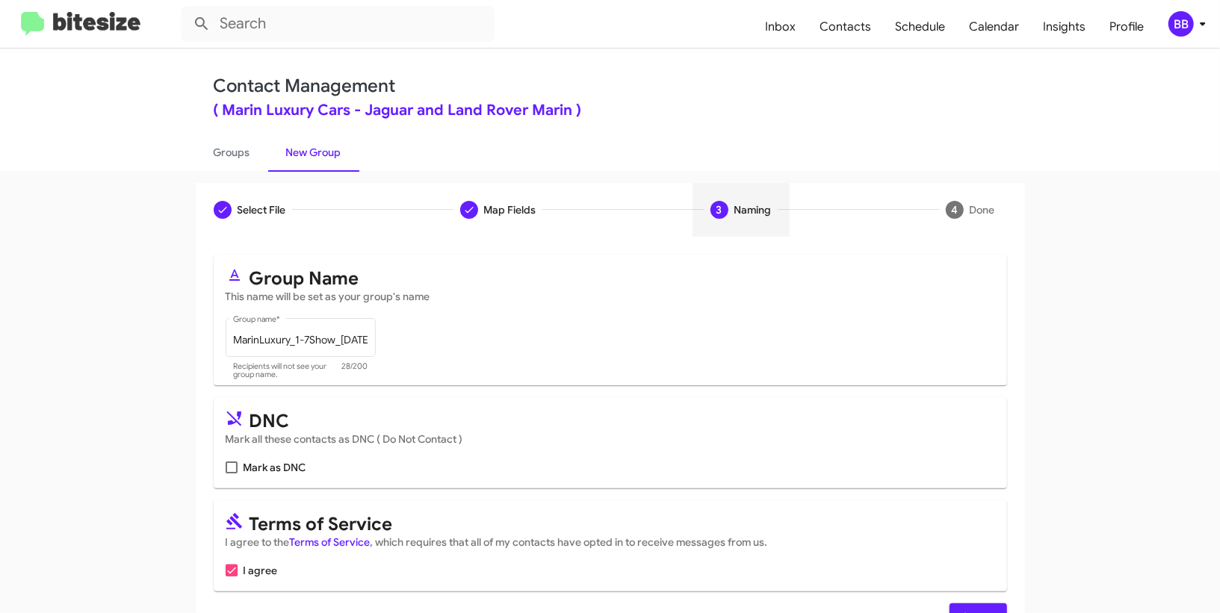
scroll to position [46, 0]
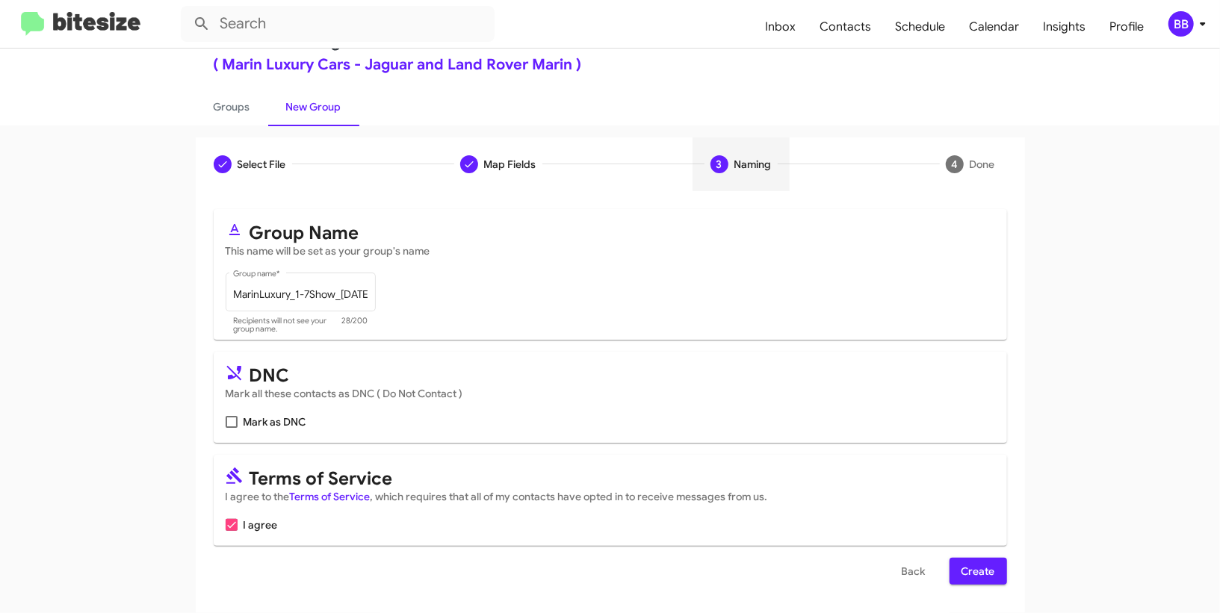
click at [964, 572] on span "Create" at bounding box center [978, 571] width 34 height 27
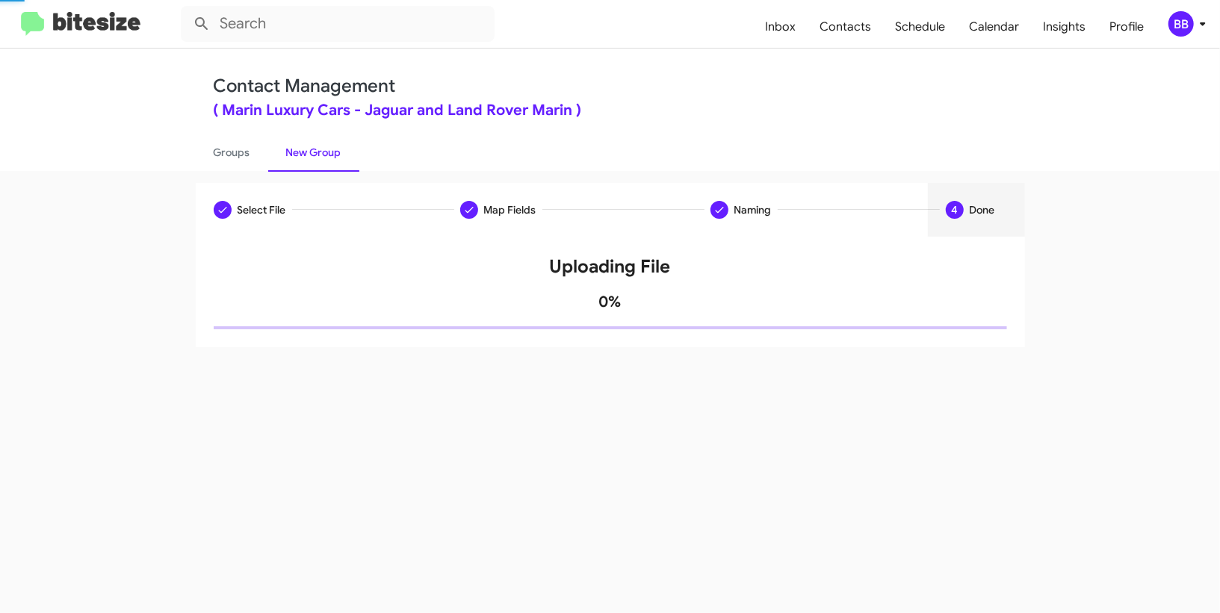
scroll to position [0, 0]
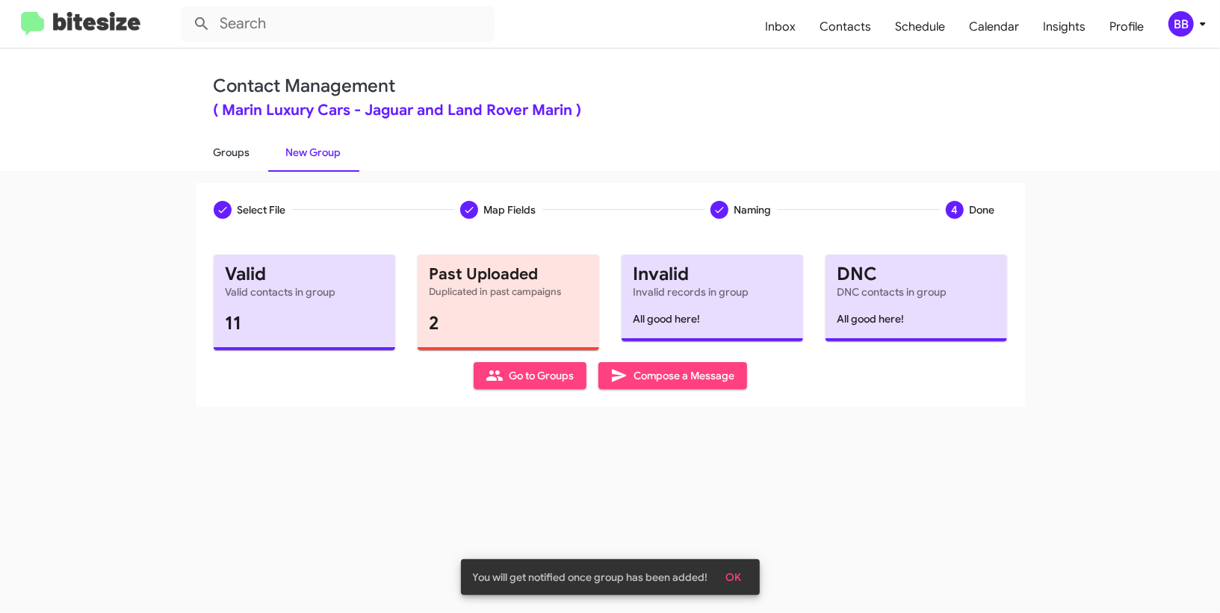
click at [255, 146] on link "Groups" at bounding box center [232, 152] width 72 height 39
type input "in:groups"
click at [255, 146] on link "Groups" at bounding box center [232, 152] width 72 height 39
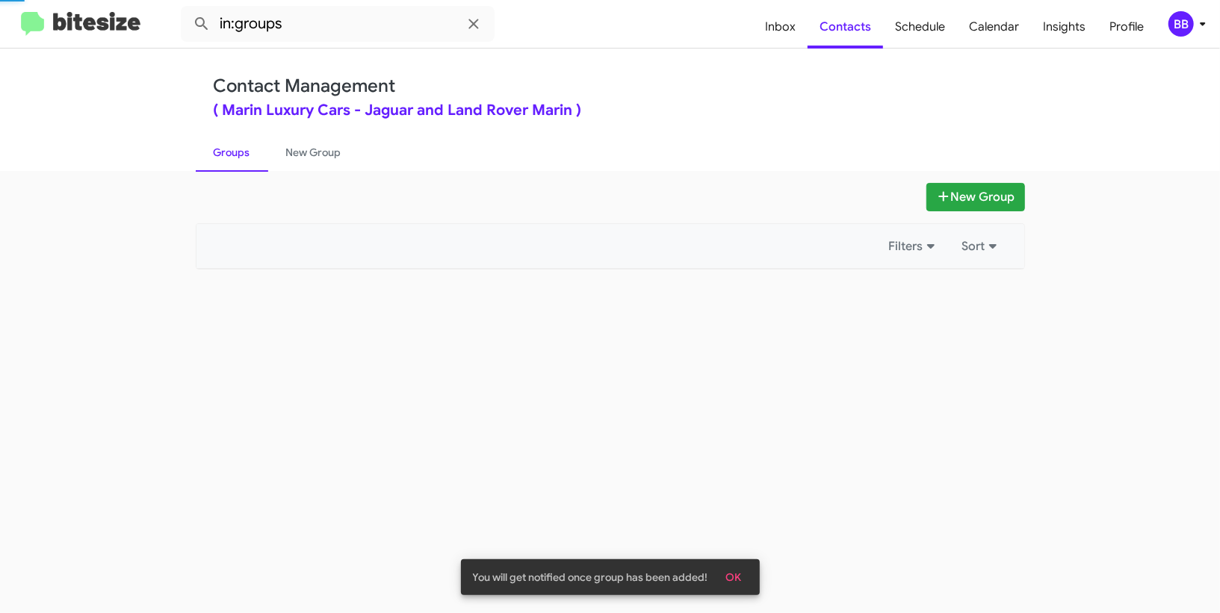
click at [255, 146] on link "Groups" at bounding box center [232, 152] width 72 height 39
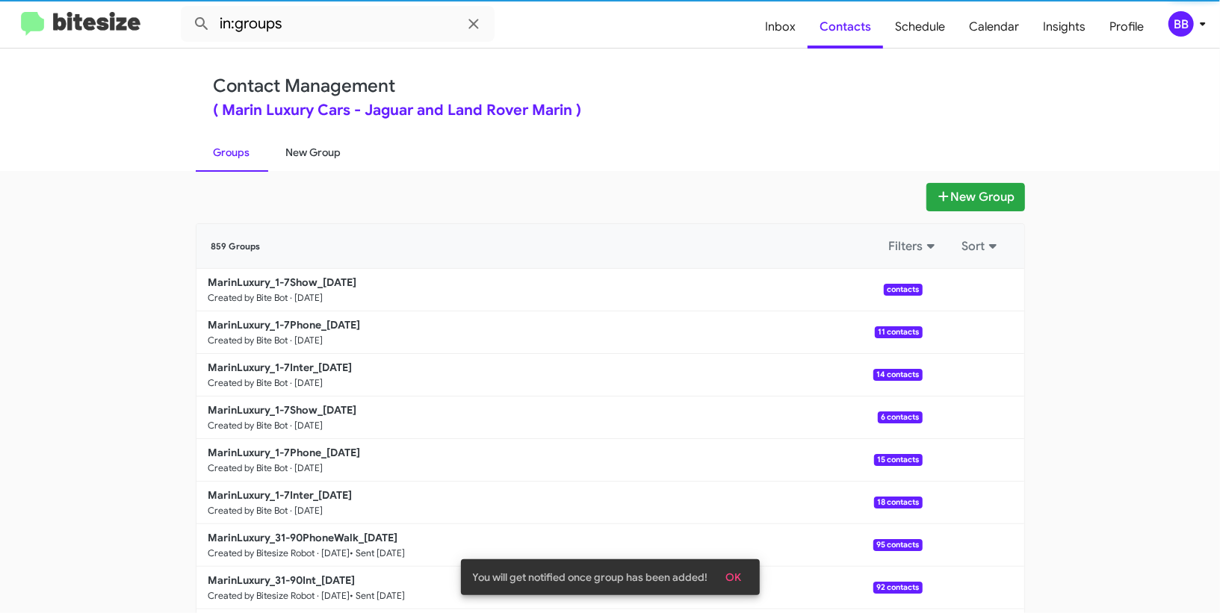
click at [303, 146] on link "New Group" at bounding box center [313, 152] width 91 height 39
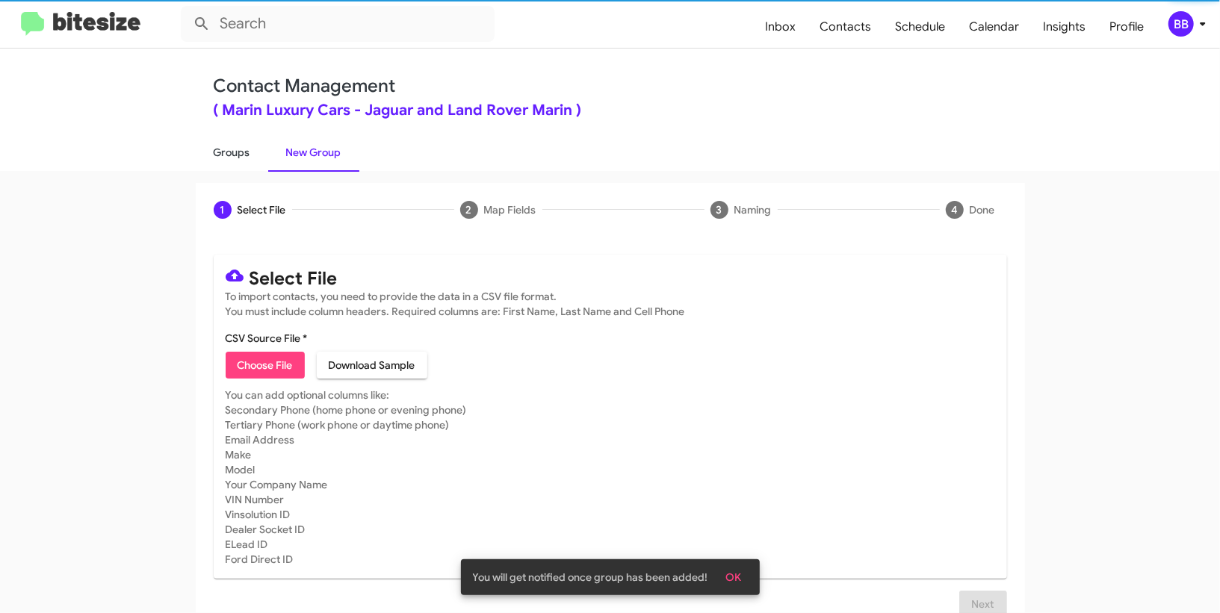
click at [216, 155] on link "Groups" at bounding box center [232, 152] width 72 height 39
type input "in:groups"
